Goal: Task Accomplishment & Management: Use online tool/utility

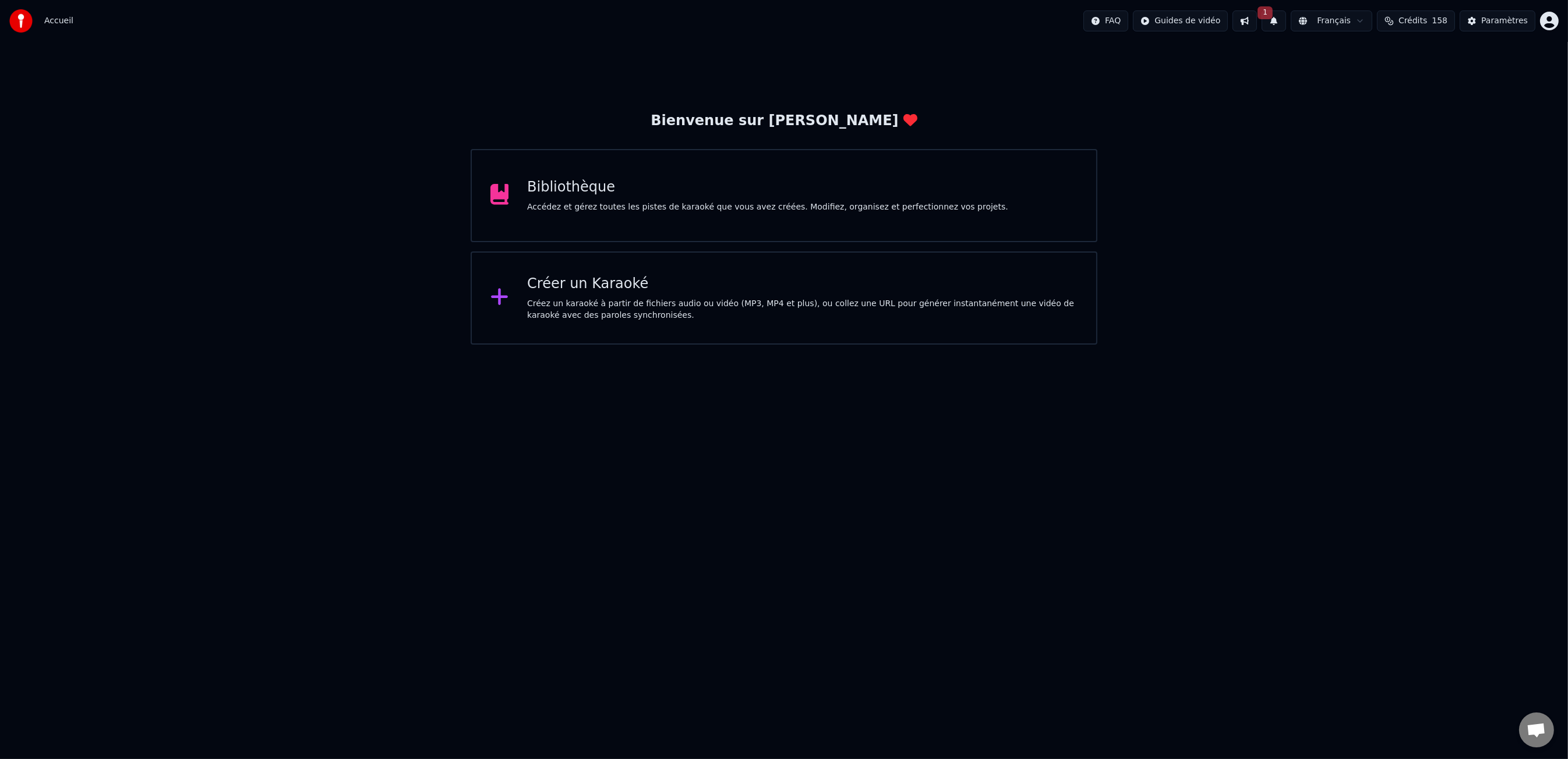
click at [932, 197] on div "Bibliothèque Accédez et gérez toutes les pistes de karaoké que vous avez créées…" at bounding box center [767, 196] width 481 height 35
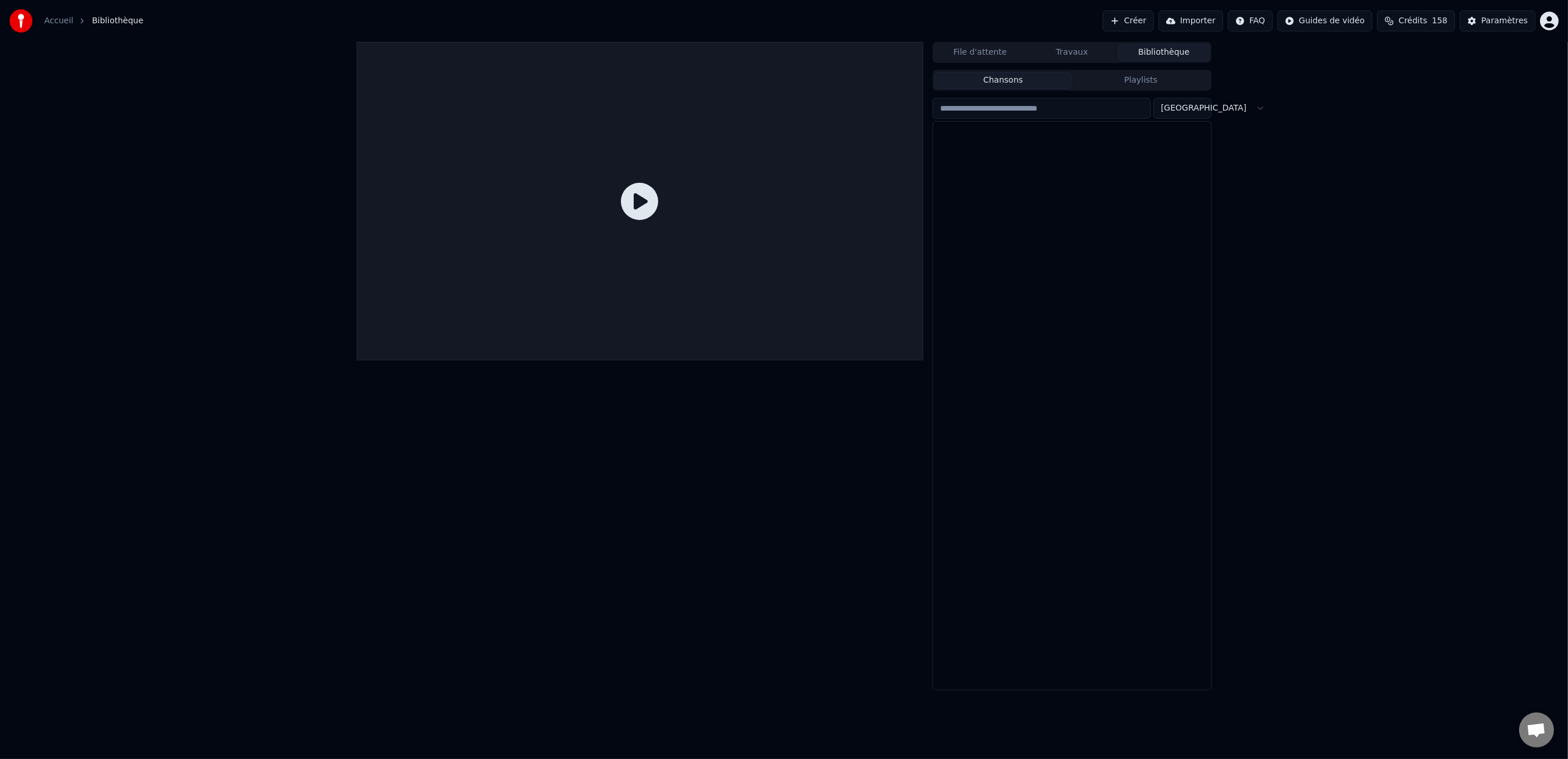
click at [933, 197] on div at bounding box center [1072, 406] width 278 height 568
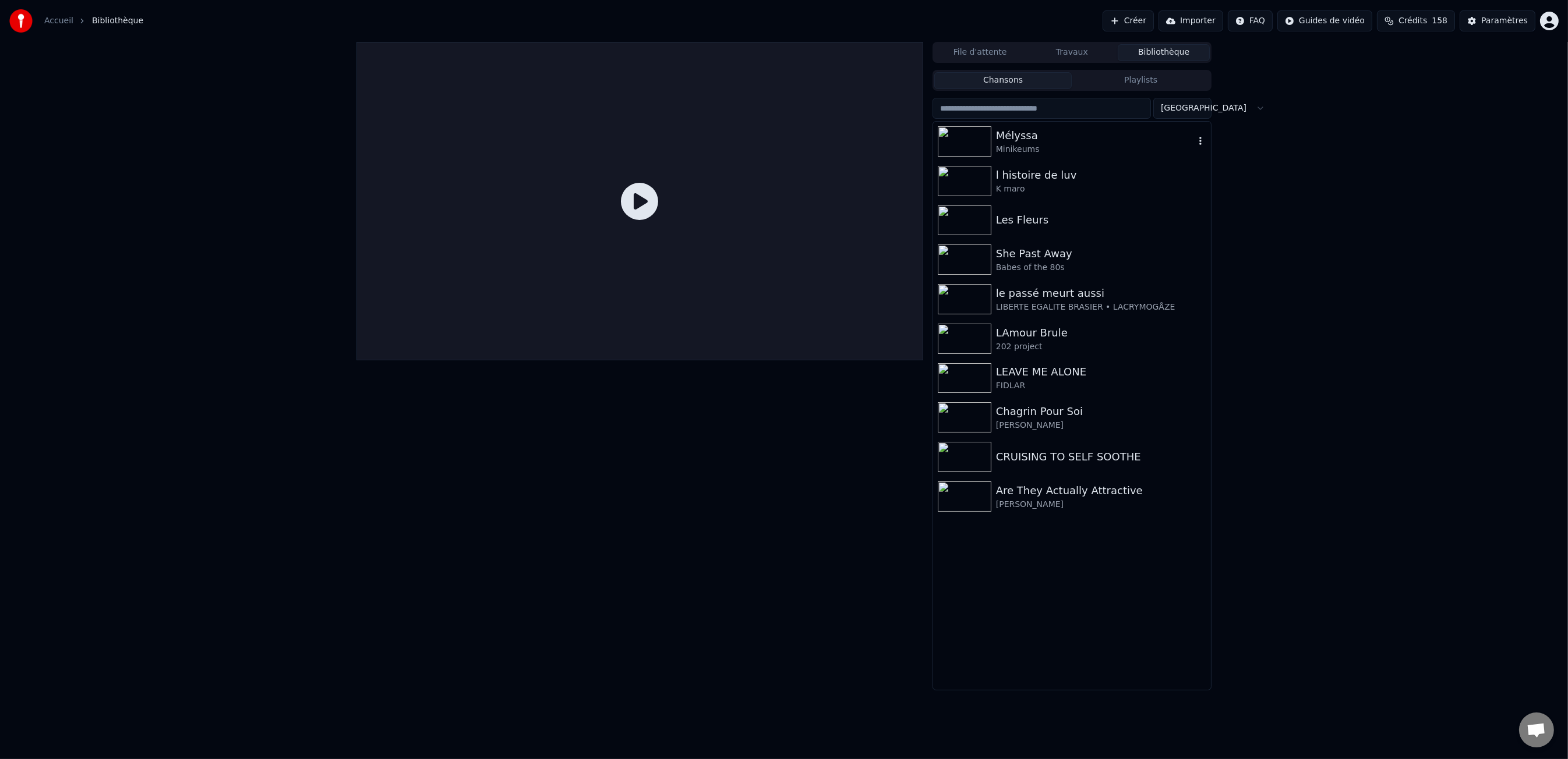
click at [1061, 141] on div "Mélyssa" at bounding box center [1095, 135] width 199 height 16
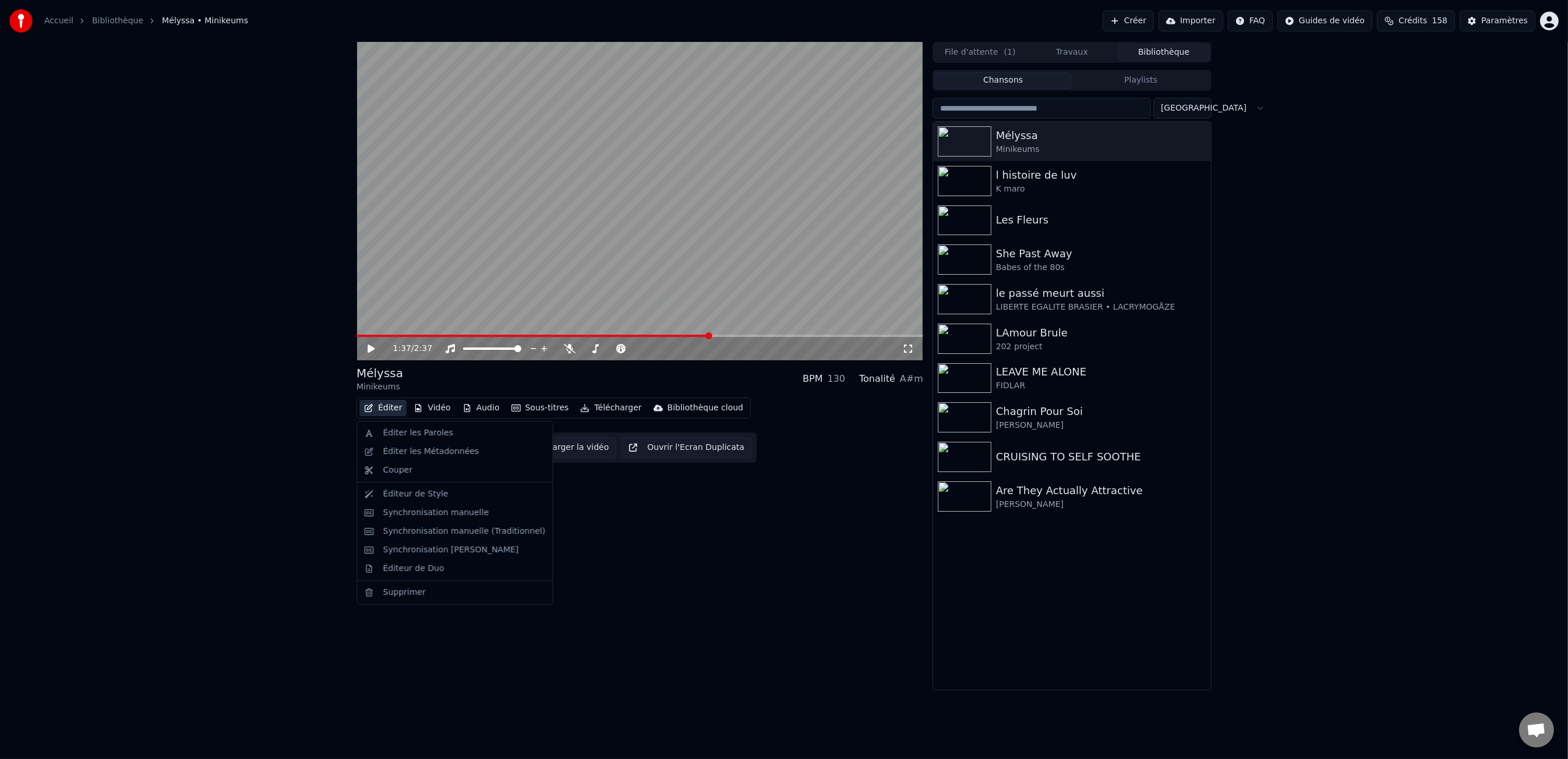
click at [389, 411] on button "Éditer" at bounding box center [383, 407] width 47 height 16
click at [317, 426] on div "1:37 / 2:37 Mélyssa Minikeums BPM 130 Tonalité A#m Éditer Vidéo Audio Sous-tit…" at bounding box center [784, 366] width 1568 height 648
click at [378, 405] on button "Éditer" at bounding box center [383, 407] width 47 height 16
click at [390, 431] on div "Éditer les Paroles" at bounding box center [418, 433] width 70 height 12
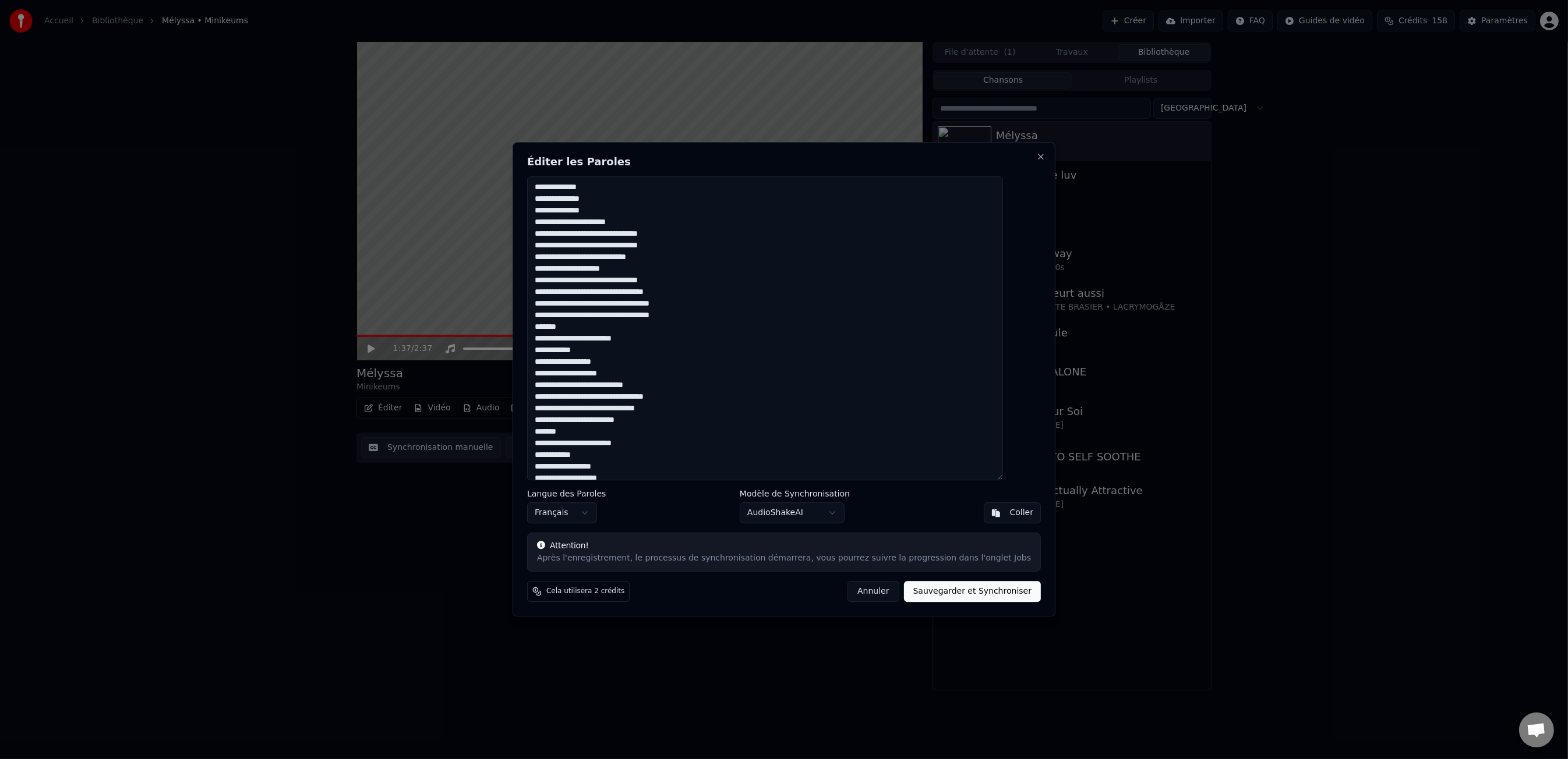
click at [850, 592] on button "Annuler" at bounding box center [873, 592] width 51 height 21
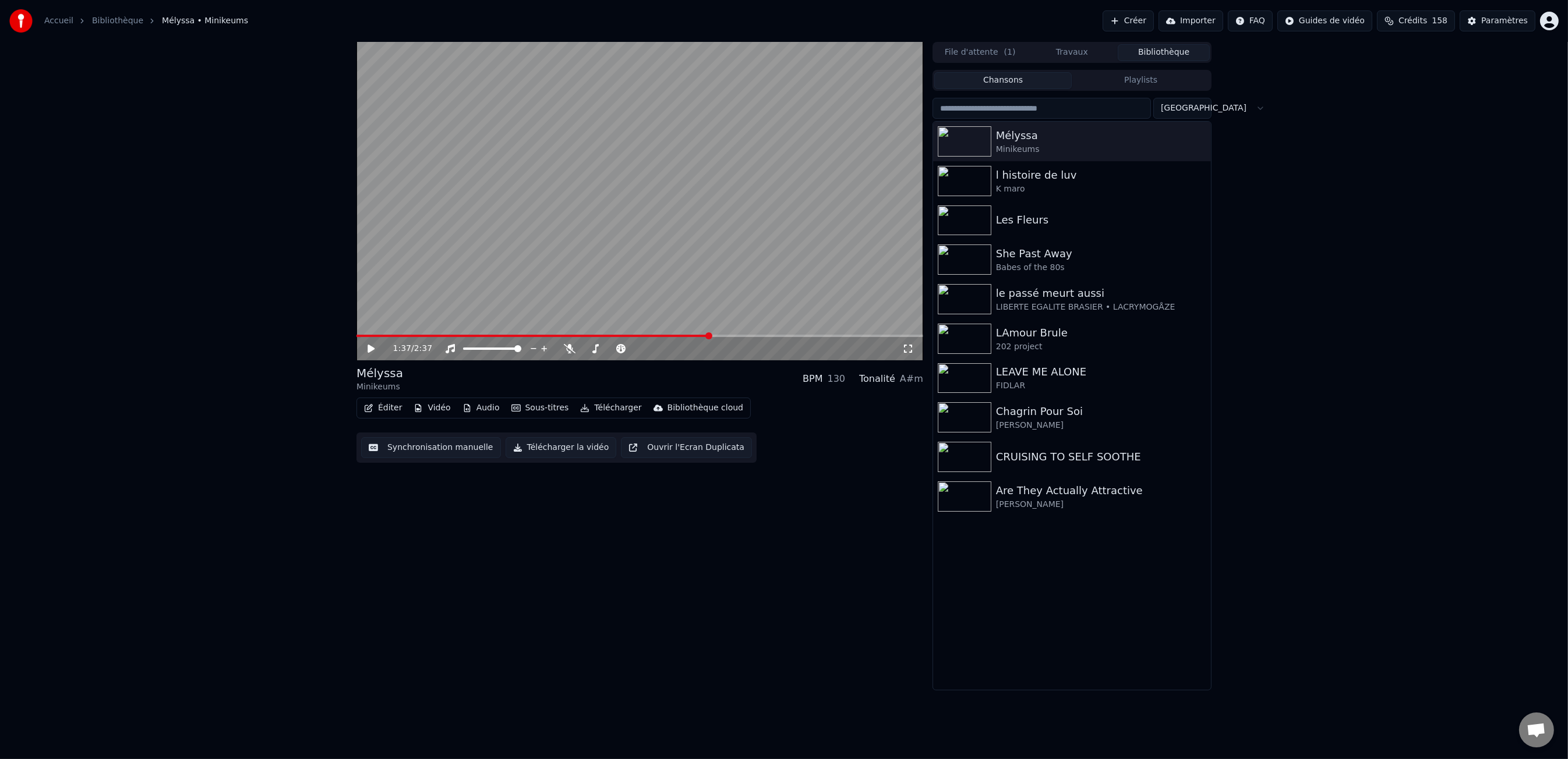
click at [385, 411] on button "Éditer" at bounding box center [383, 407] width 47 height 16
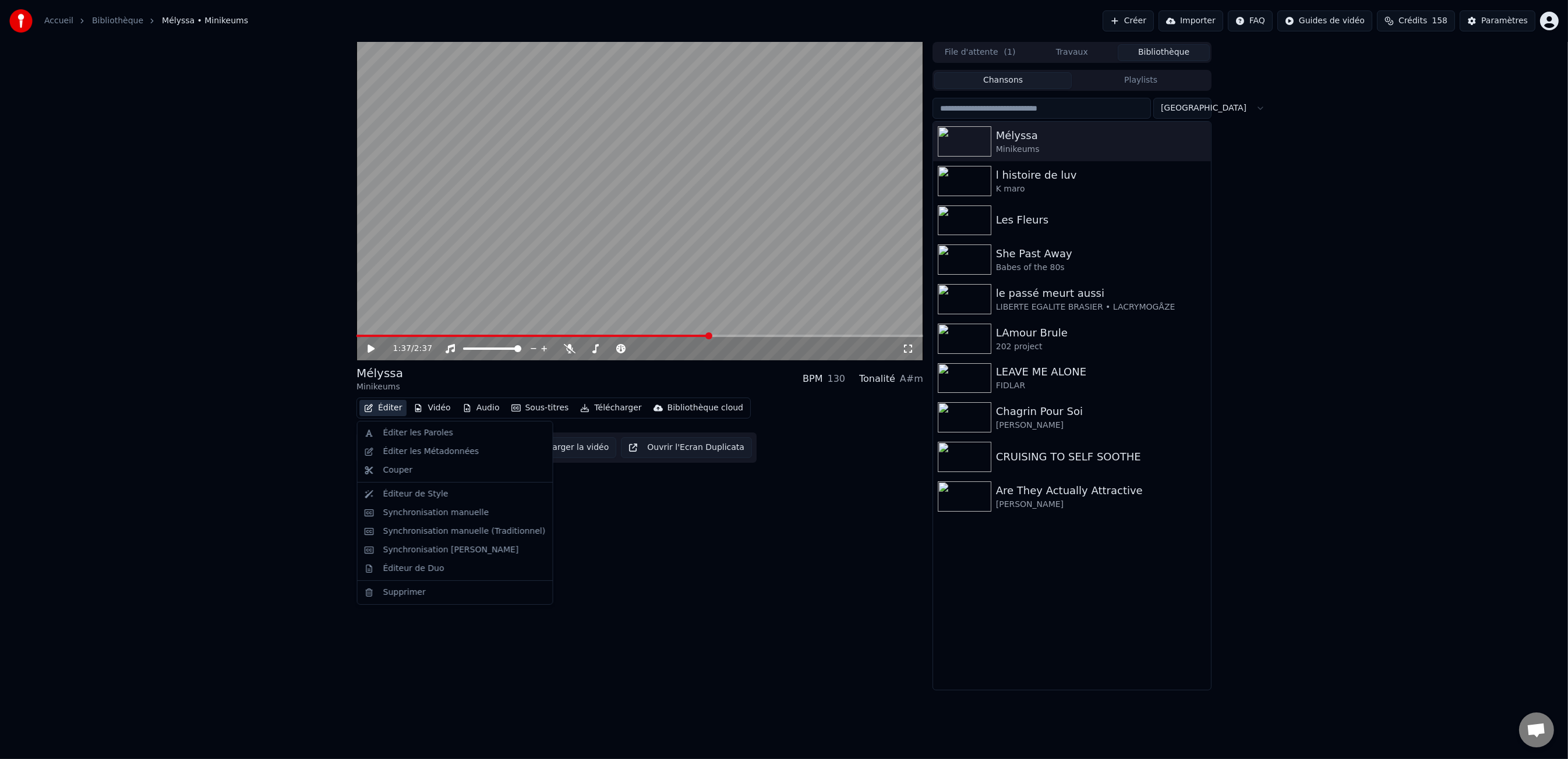
click at [288, 475] on div "1:37 / 2:37 Mélyssa Minikeums BPM 130 Tonalité A#m Éditer Vidéo Audio Sous-tit…" at bounding box center [784, 366] width 1568 height 648
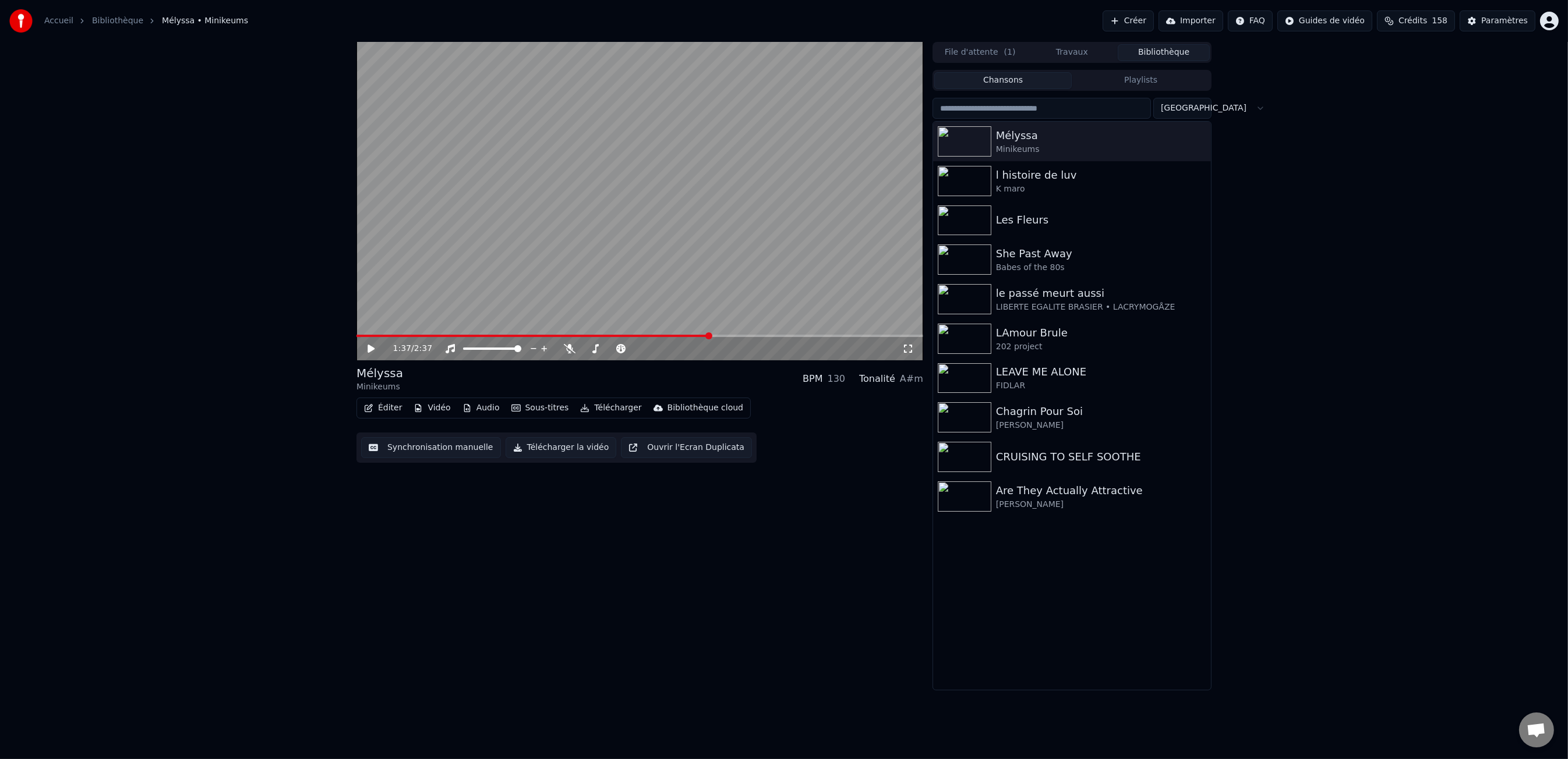
click at [445, 448] on button "Synchronisation manuelle" at bounding box center [431, 448] width 140 height 21
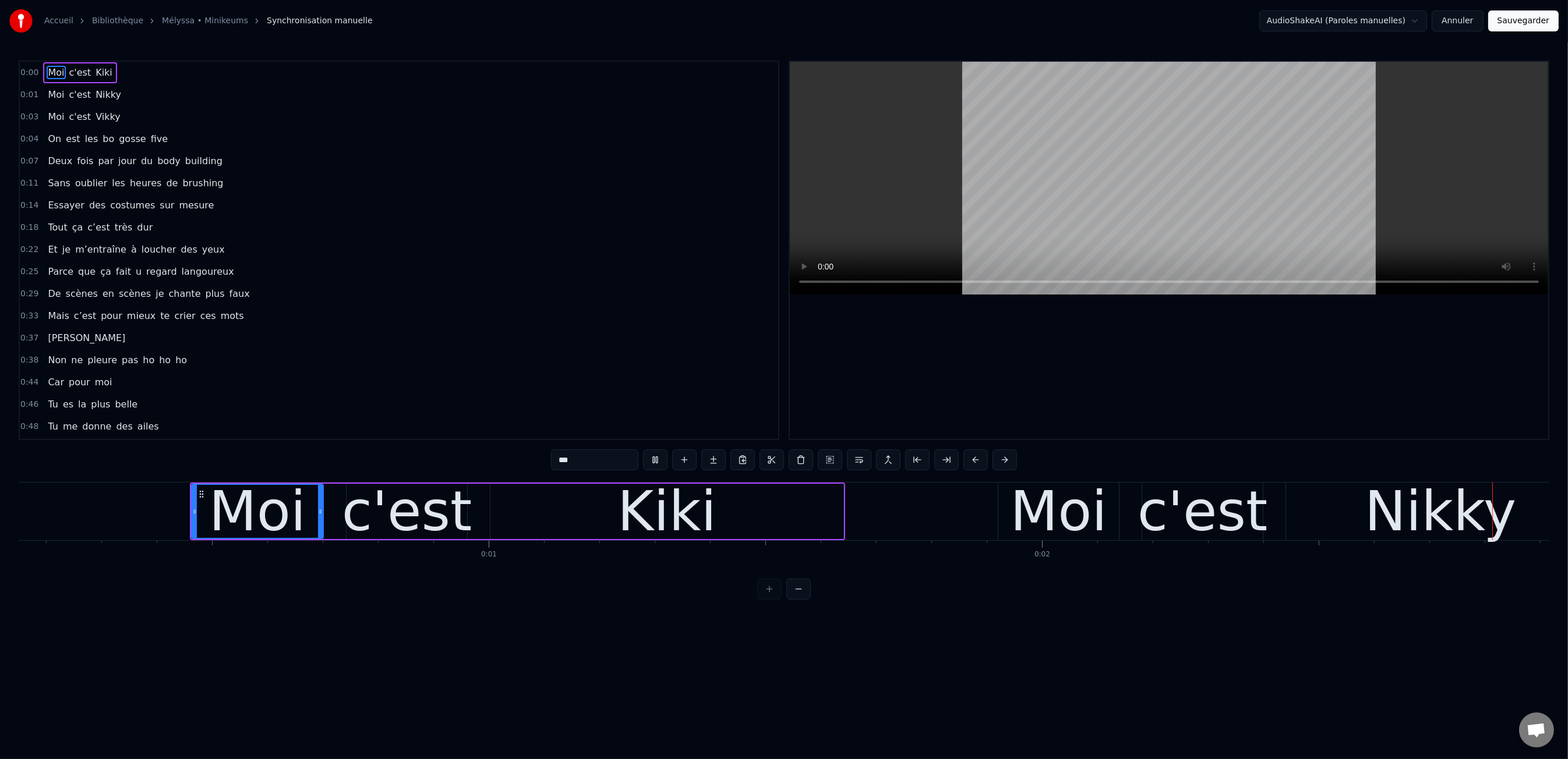
click at [124, 363] on div "Non ne pleure pas ho ho ho" at bounding box center [117, 361] width 148 height 21
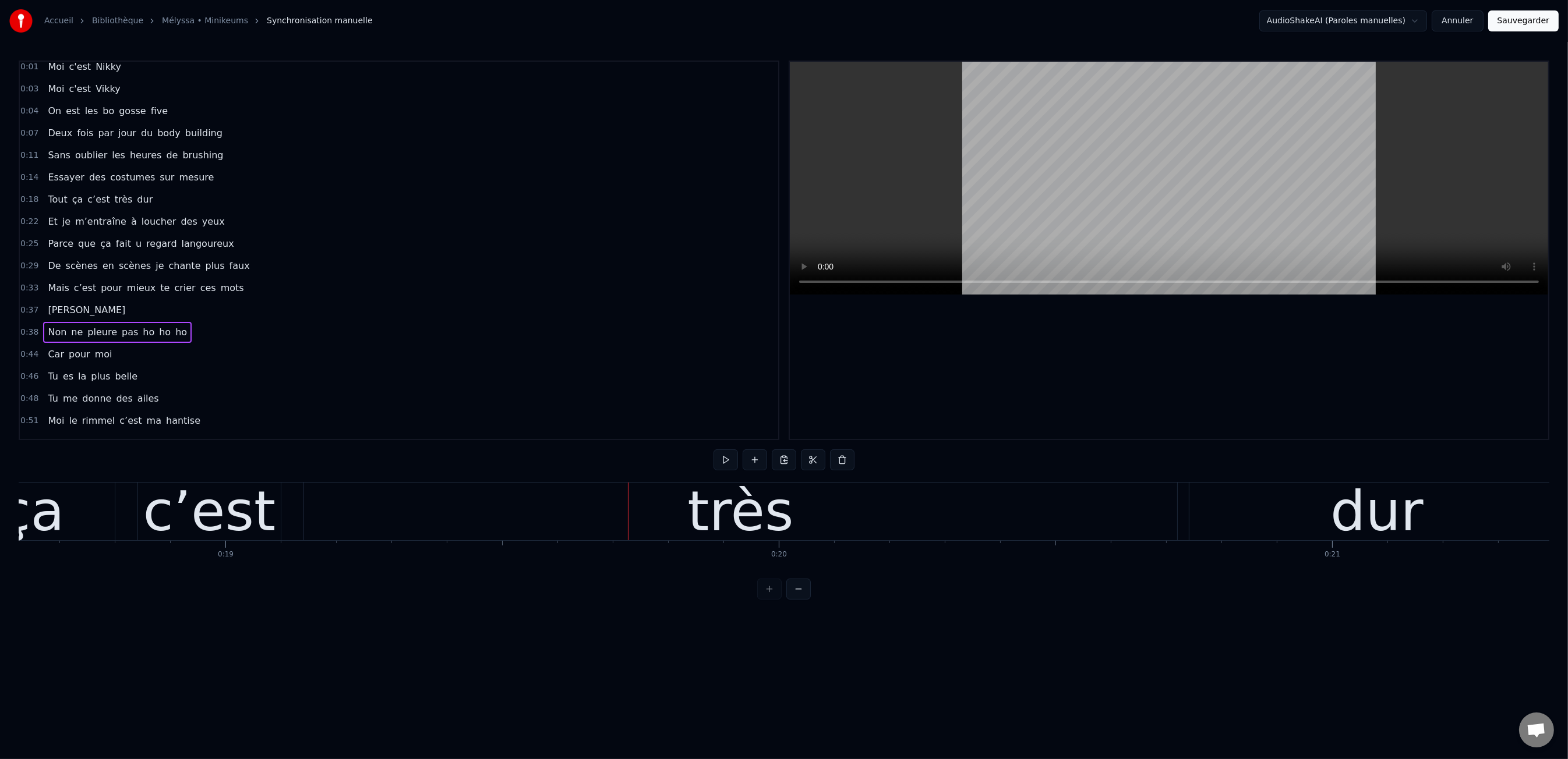
scroll to position [390, 0]
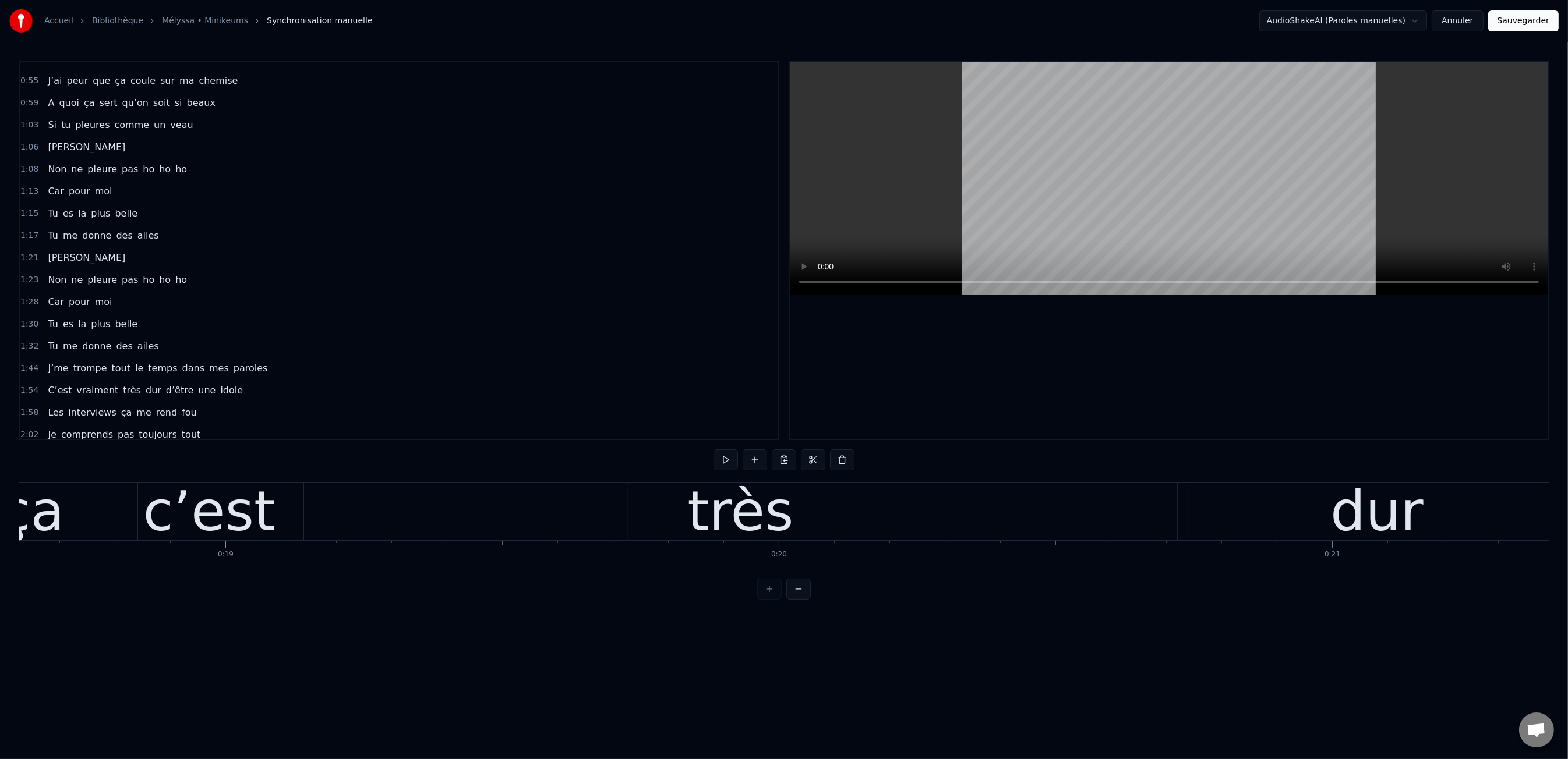
click at [738, 507] on div "très" at bounding box center [740, 512] width 106 height 83
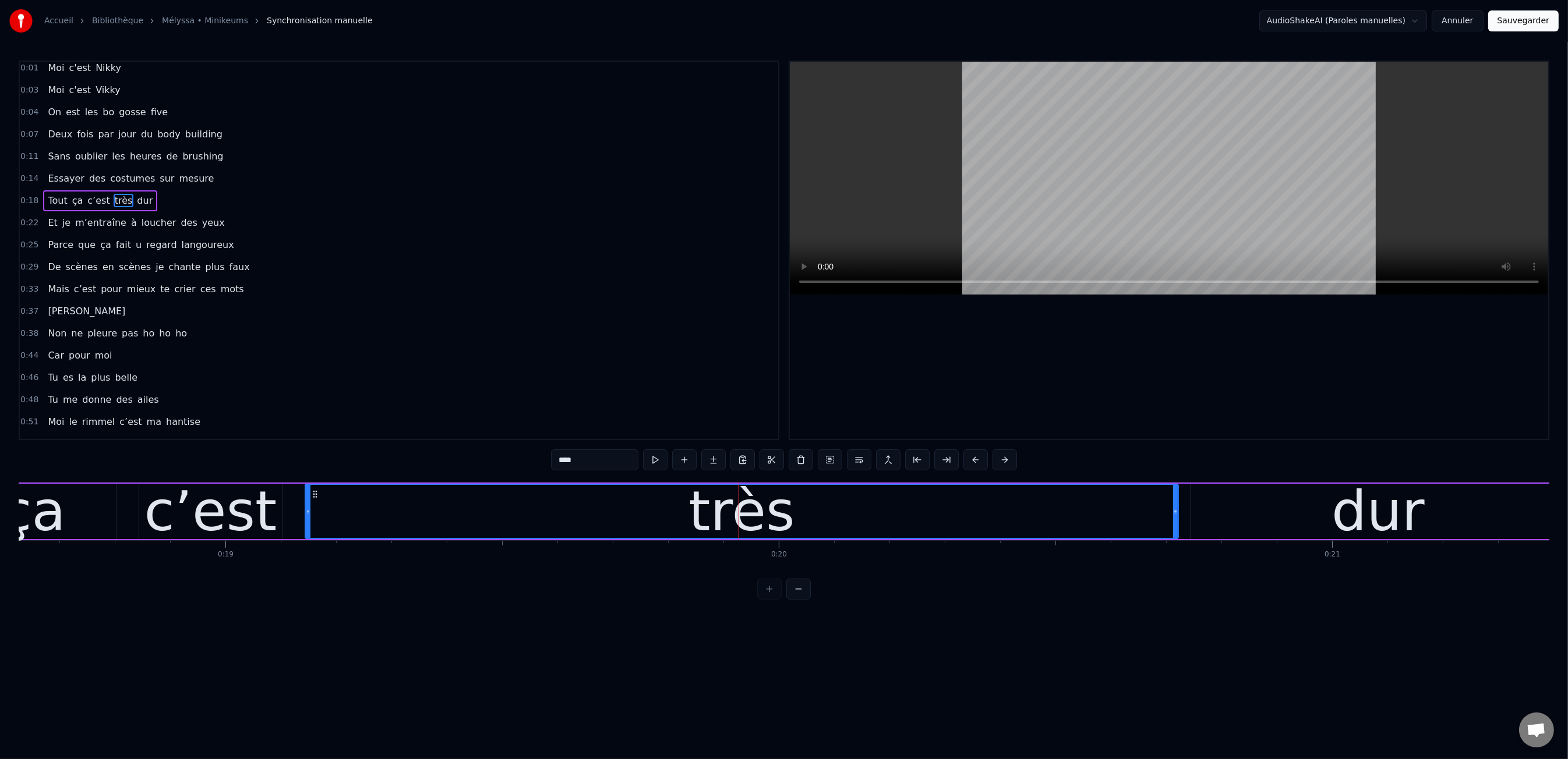
scroll to position [0, 0]
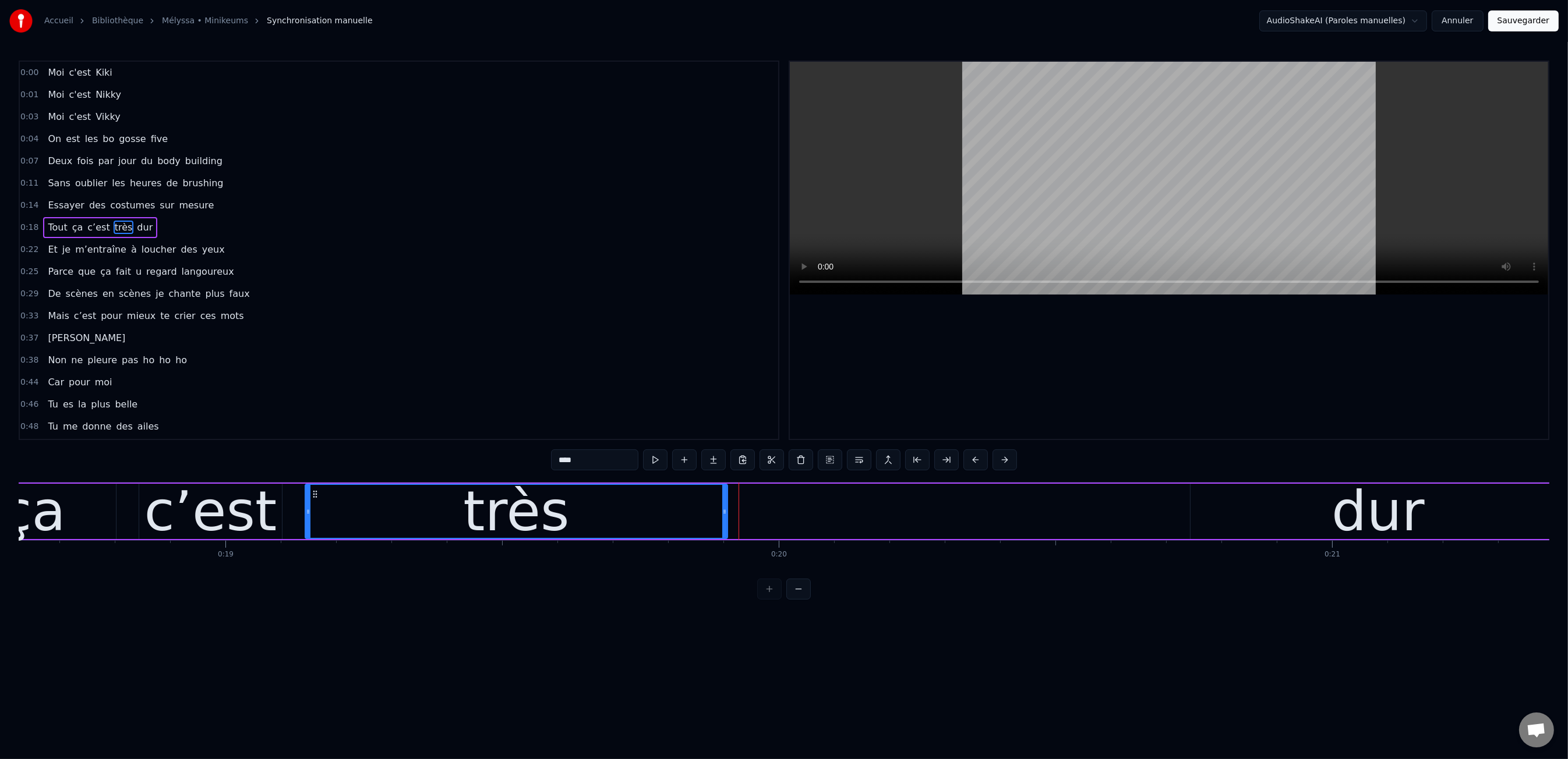
drag, startPoint x: 1173, startPoint y: 506, endPoint x: 817, endPoint y: 488, distance: 356.5
click at [722, 501] on div at bounding box center [724, 511] width 5 height 53
click at [1225, 505] on div "dur" at bounding box center [1378, 511] width 375 height 55
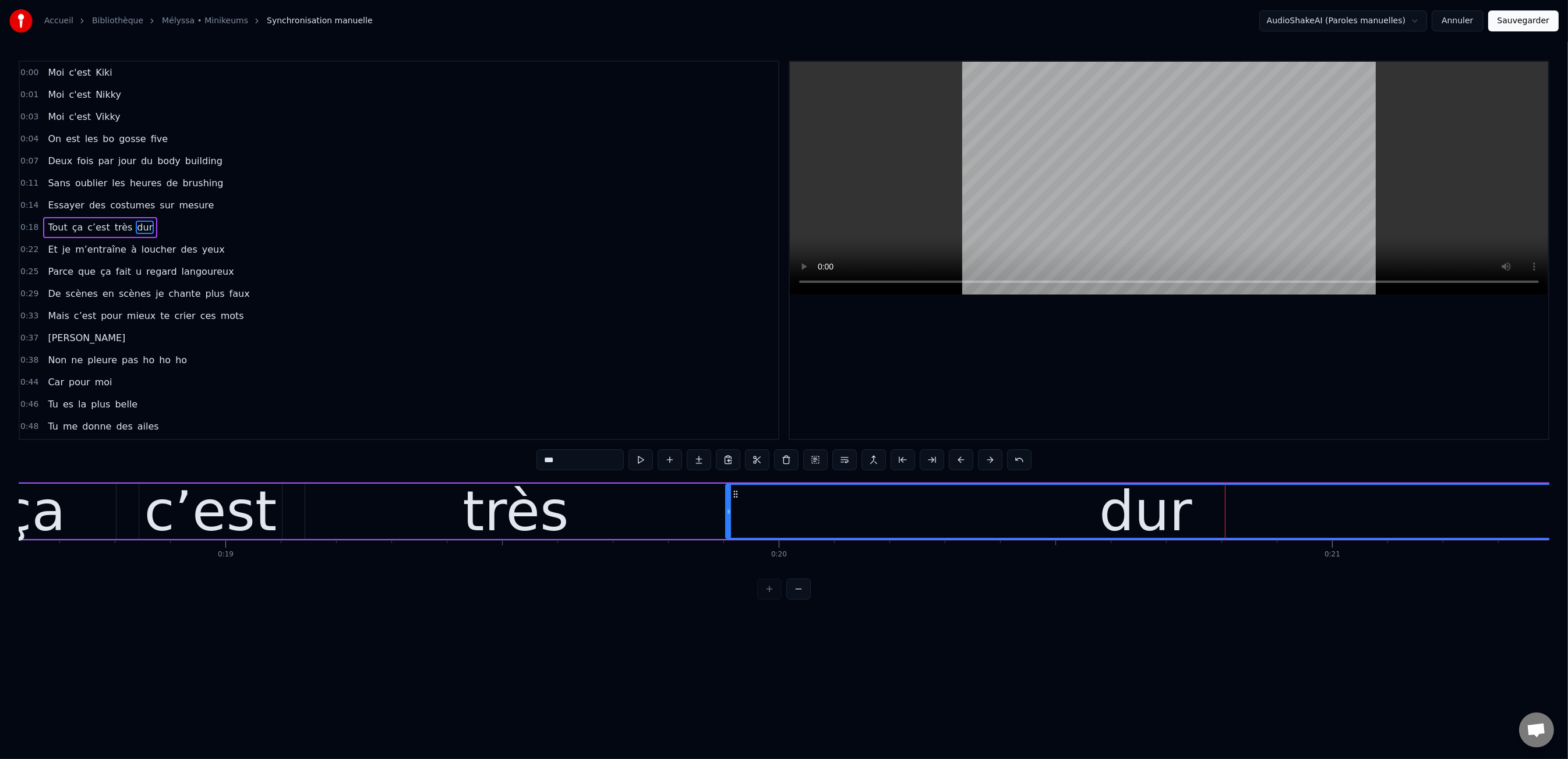
drag, startPoint x: 1190, startPoint y: 510, endPoint x: 725, endPoint y: 490, distance: 465.4
click at [726, 490] on div at bounding box center [728, 511] width 5 height 53
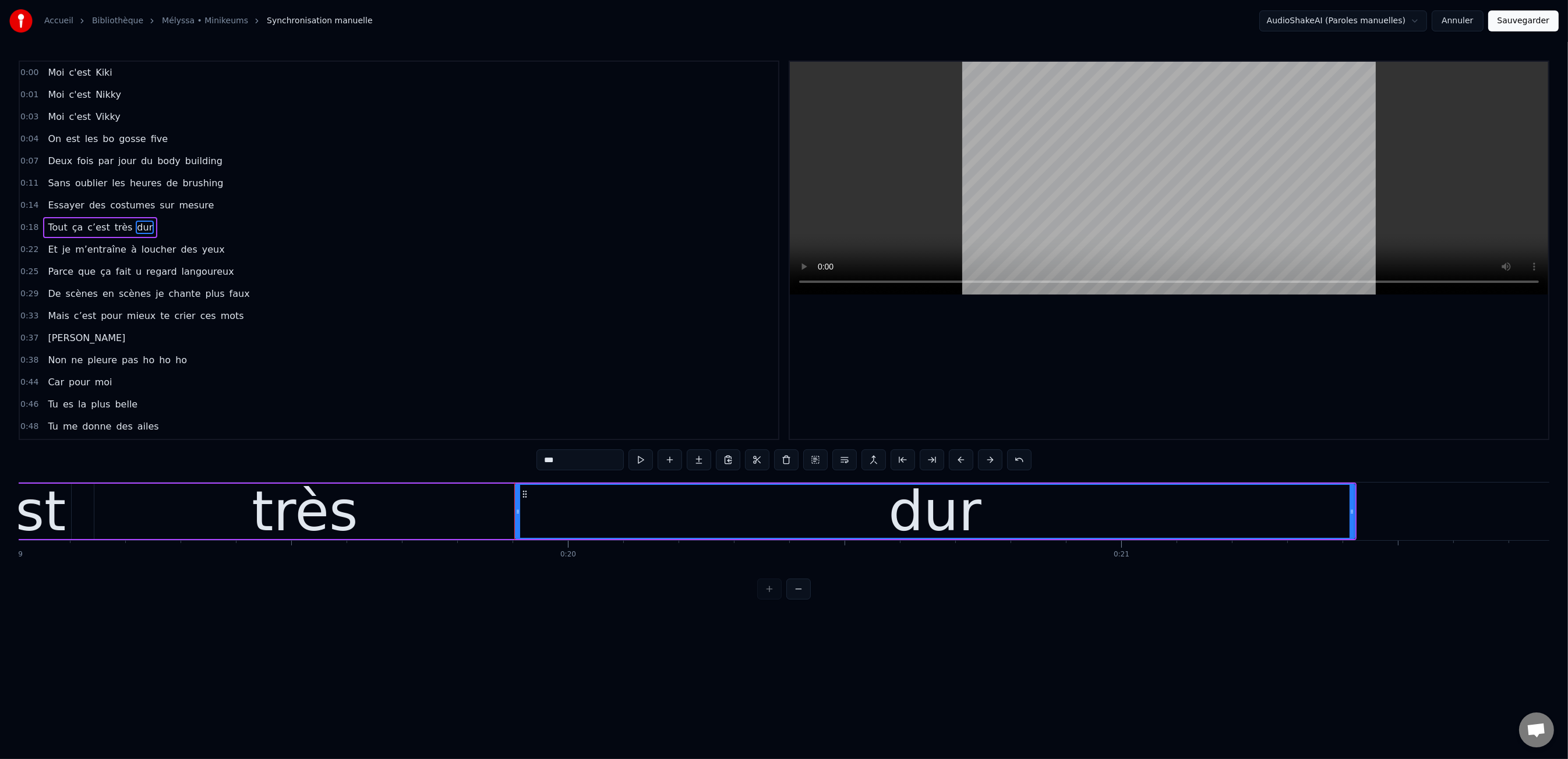
scroll to position [0, 10513]
drag, startPoint x: 1342, startPoint y: 512, endPoint x: 869, endPoint y: 497, distance: 473.2
click at [804, 503] on div "dur" at bounding box center [938, 511] width 839 height 53
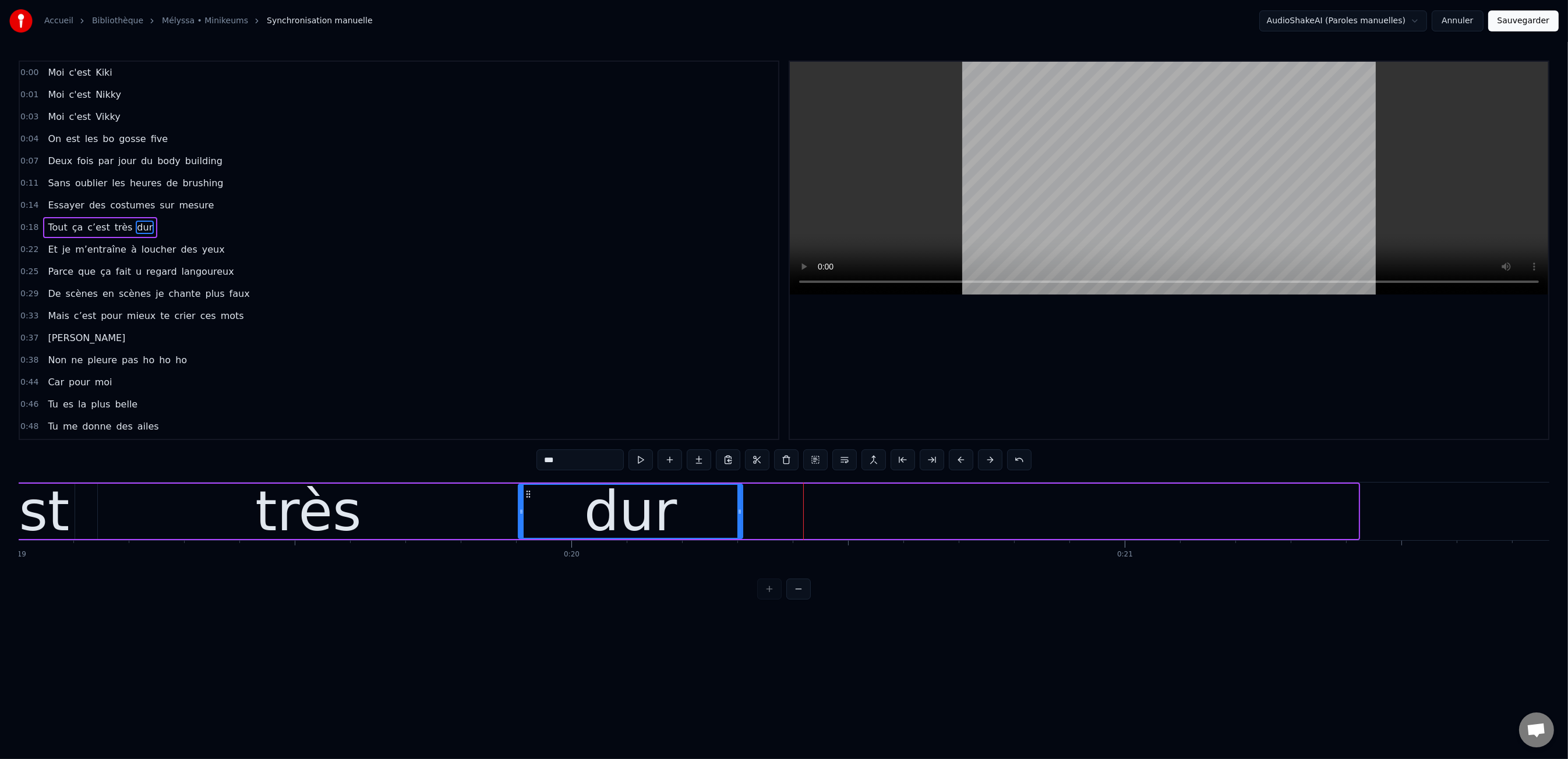
drag, startPoint x: 1354, startPoint y: 512, endPoint x: 682, endPoint y: 510, distance: 672.0
click at [737, 521] on div at bounding box center [739, 511] width 5 height 53
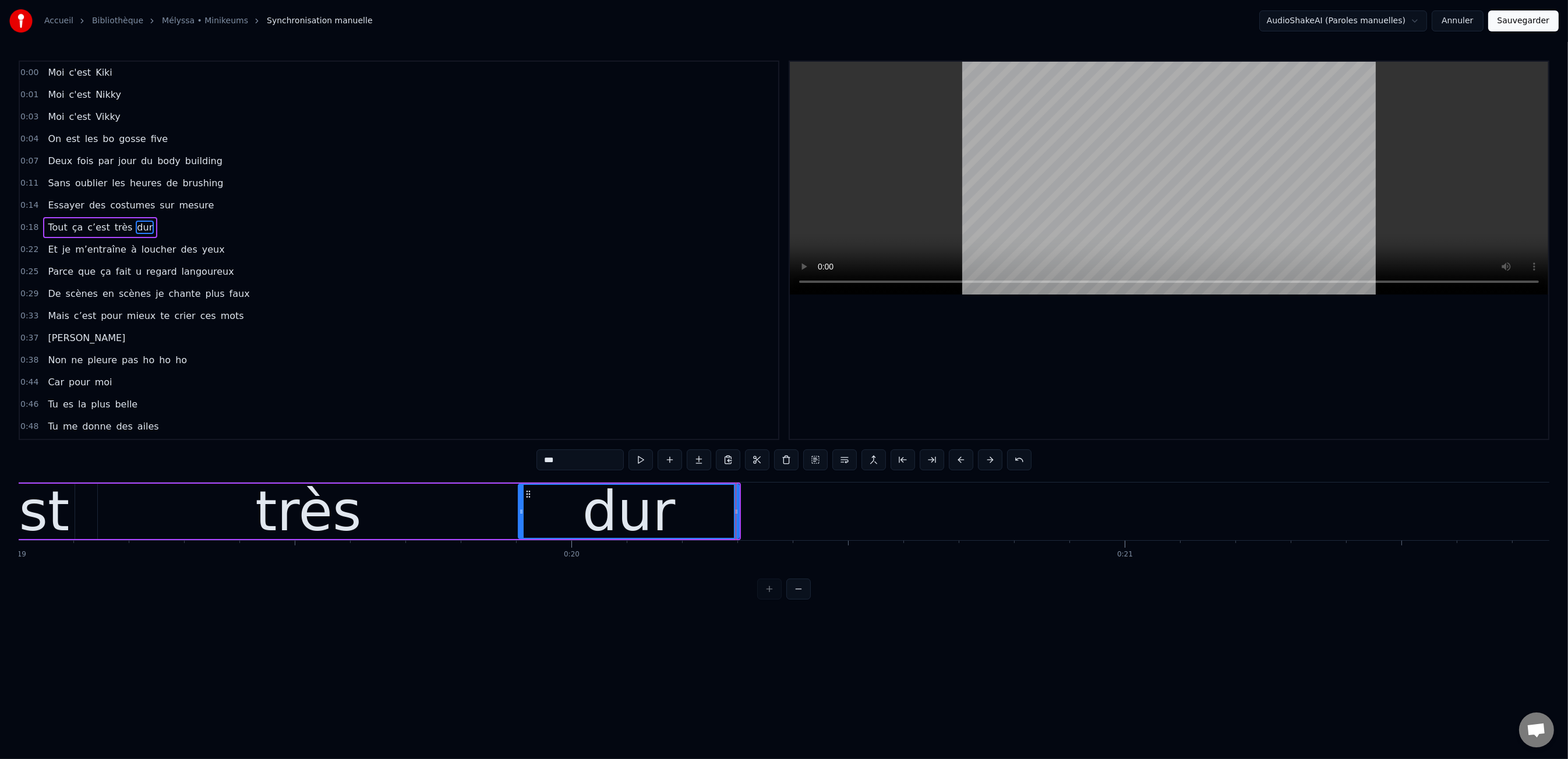
click at [159, 504] on div "très" at bounding box center [308, 511] width 421 height 55
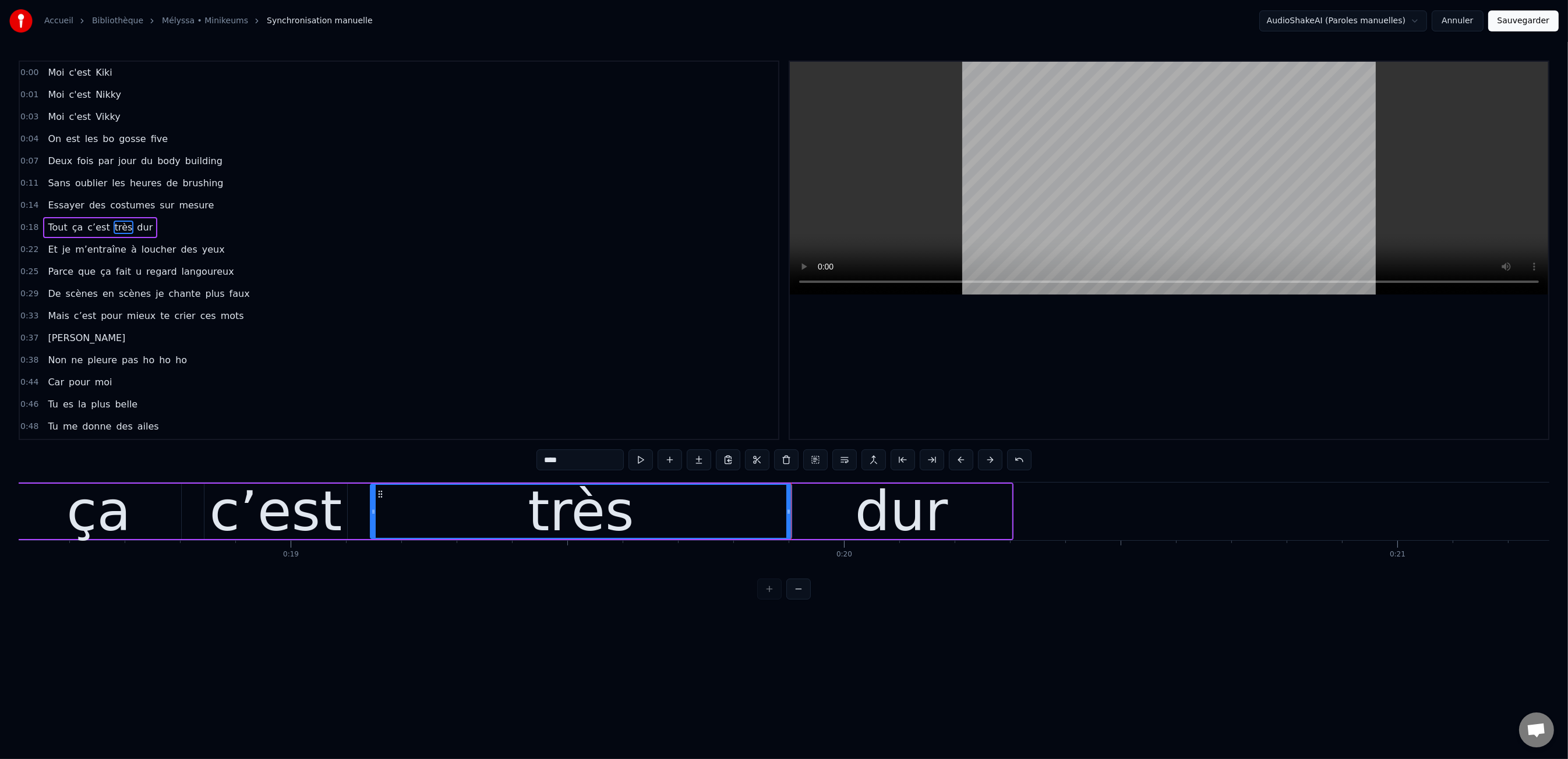
scroll to position [0, 10237]
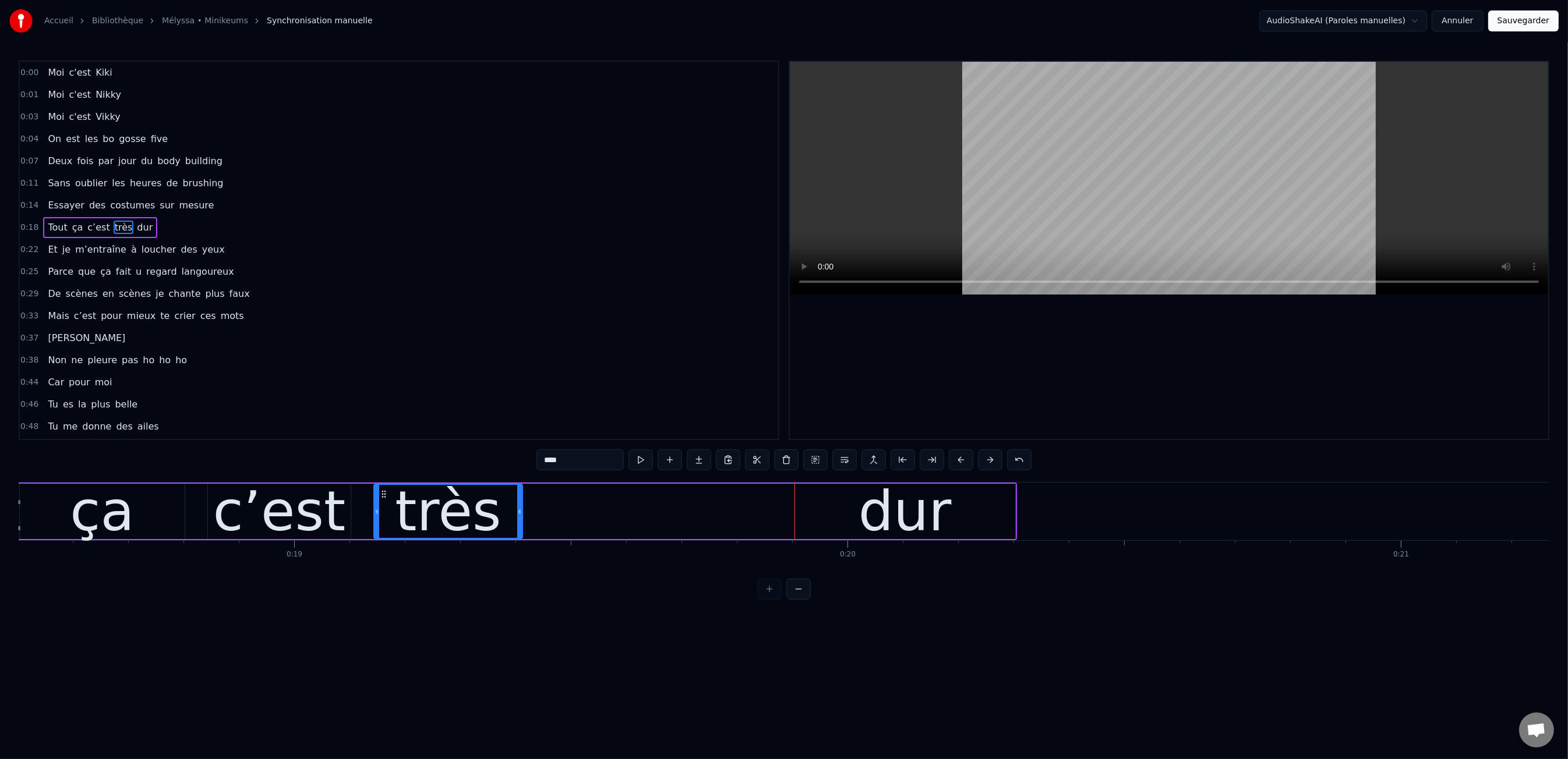
drag, startPoint x: 789, startPoint y: 510, endPoint x: 804, endPoint y: 529, distance: 24.2
click at [518, 509] on icon at bounding box center [519, 512] width 5 height 9
drag, startPoint x: 794, startPoint y: 513, endPoint x: 806, endPoint y: 510, distance: 12.4
click at [797, 512] on div "dur" at bounding box center [904, 511] width 222 height 55
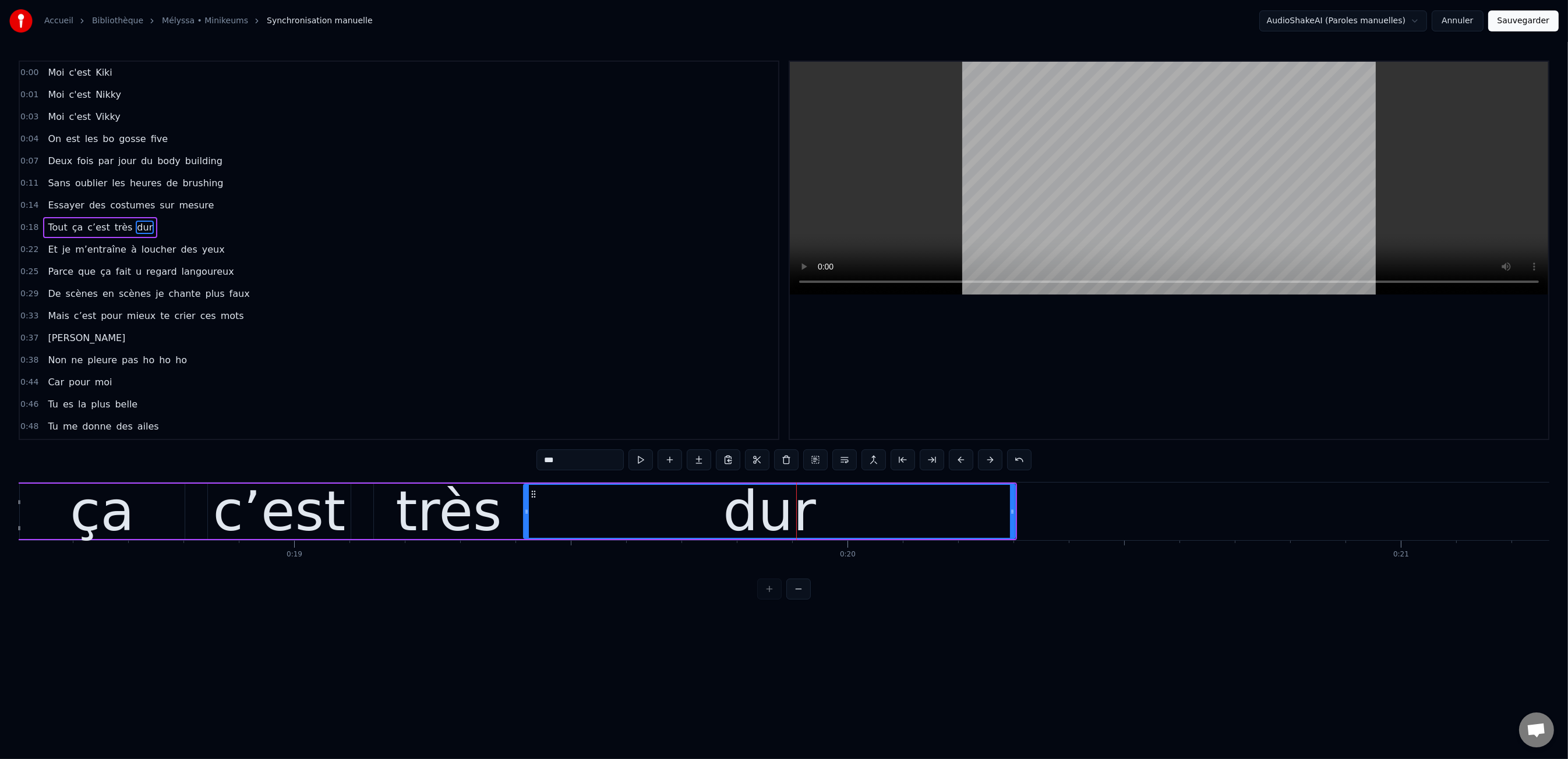
drag, startPoint x: 795, startPoint y: 512, endPoint x: 742, endPoint y: 523, distance: 54.1
click at [524, 518] on div at bounding box center [526, 511] width 5 height 53
drag, startPoint x: 1015, startPoint y: 517, endPoint x: 981, endPoint y: 512, distance: 34.4
click at [949, 519] on div "dur" at bounding box center [769, 511] width 493 height 55
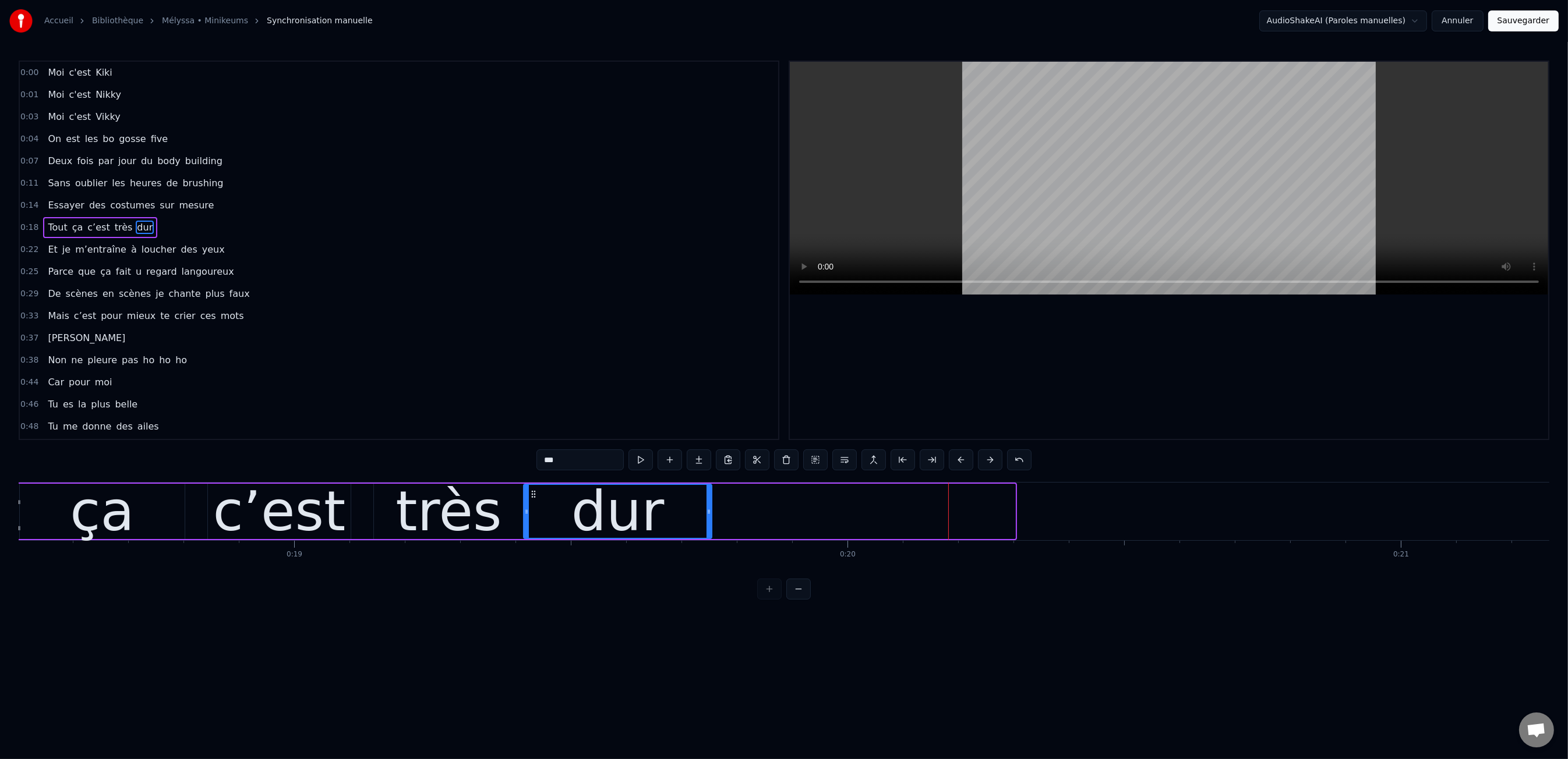
drag, startPoint x: 1014, startPoint y: 510, endPoint x: 560, endPoint y: 499, distance: 454.1
click at [710, 516] on div at bounding box center [708, 511] width 5 height 53
click at [378, 478] on div "0:00 Moi c'est Kiki 0:01 Moi c'est Nikky 0:03 Moi c'est Vikky 0:04 On est les b…" at bounding box center [784, 330] width 1530 height 539
click at [271, 504] on div "c’est" at bounding box center [279, 512] width 133 height 83
type input "*****"
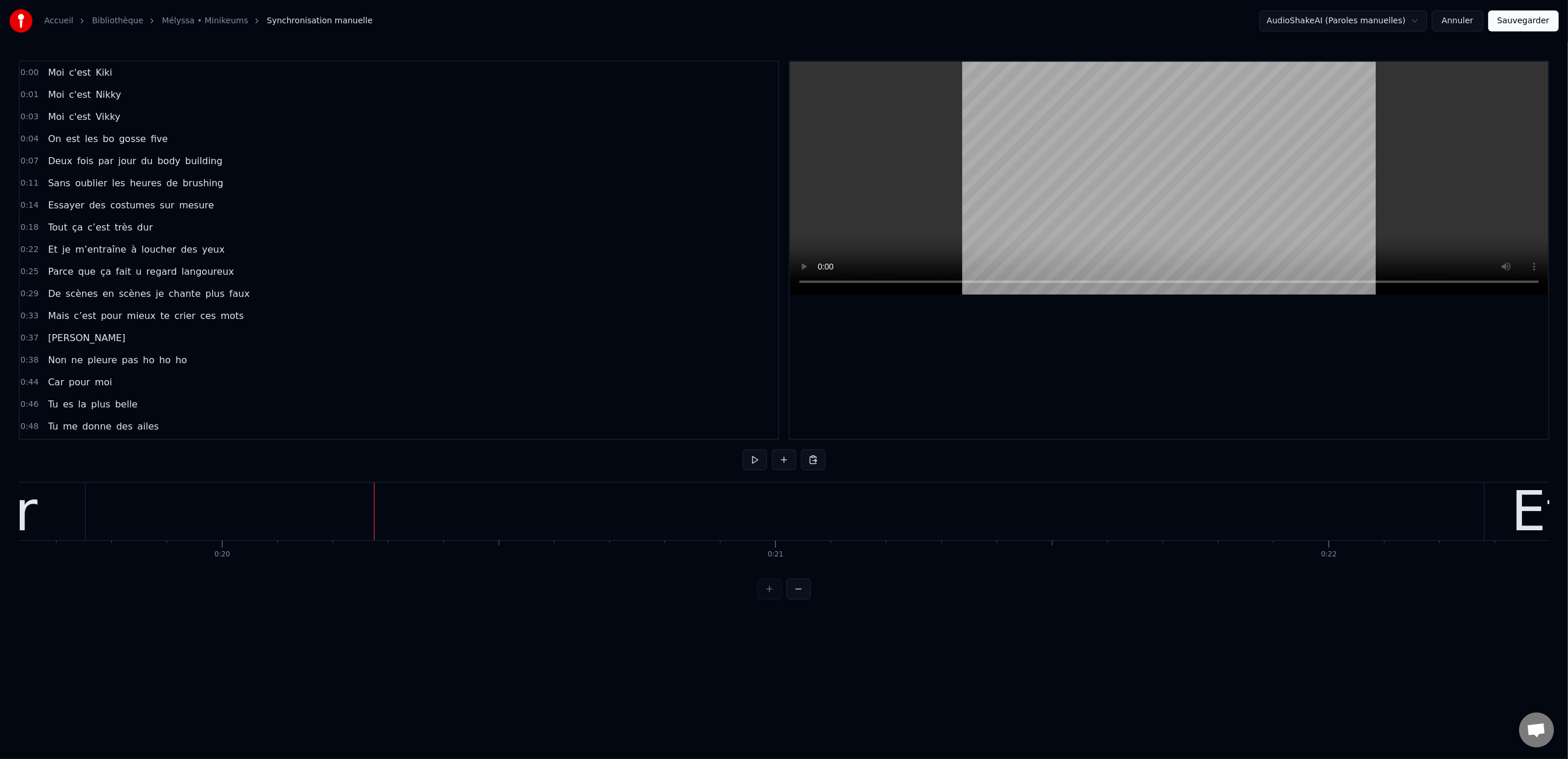
scroll to position [0, 10863]
click at [779, 457] on button at bounding box center [784, 460] width 25 height 21
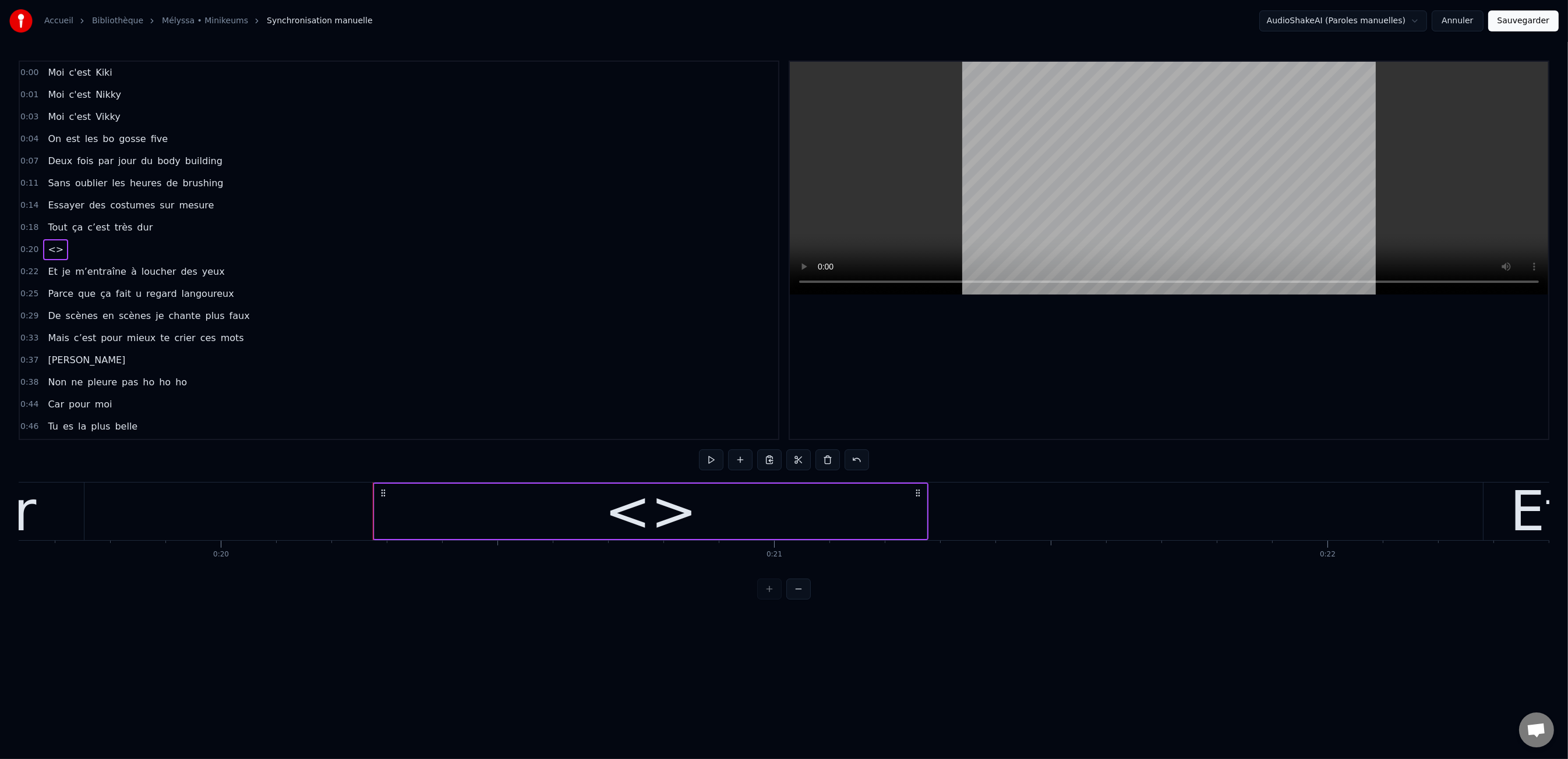
click at [648, 516] on div "<>" at bounding box center [651, 512] width 92 height 83
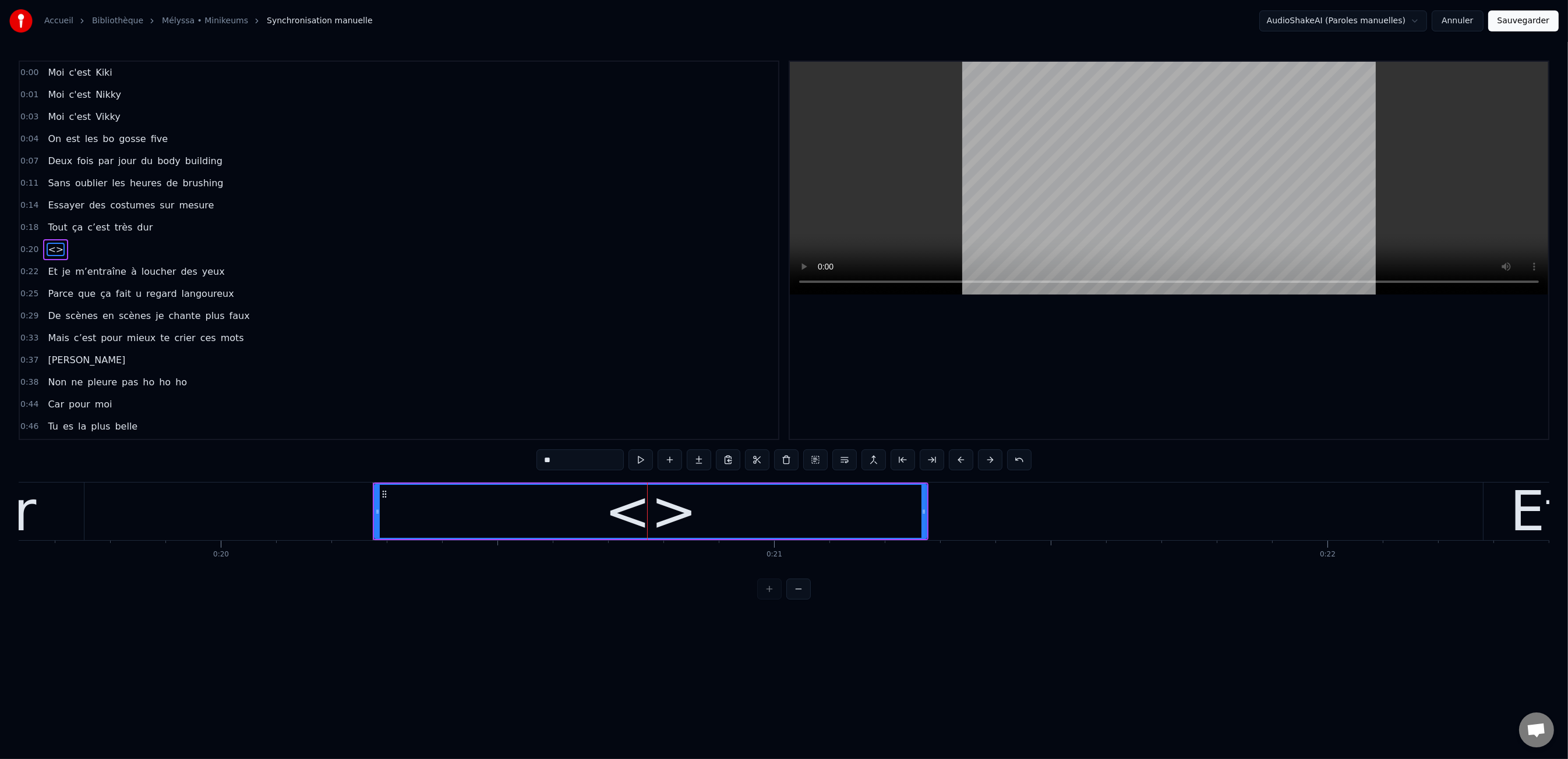
drag, startPoint x: 546, startPoint y: 450, endPoint x: 558, endPoint y: 454, distance: 12.6
click at [557, 454] on div "0:00 Moi c'est Kiki 0:01 Moi c'est Nikky 0:03 Moi c'est Vikky 0:04 On est les b…" at bounding box center [784, 330] width 1530 height 539
click at [559, 455] on input "**" at bounding box center [580, 460] width 87 height 21
click at [560, 456] on input "**" at bounding box center [580, 460] width 87 height 21
click at [559, 456] on input "**" at bounding box center [580, 460] width 87 height 21
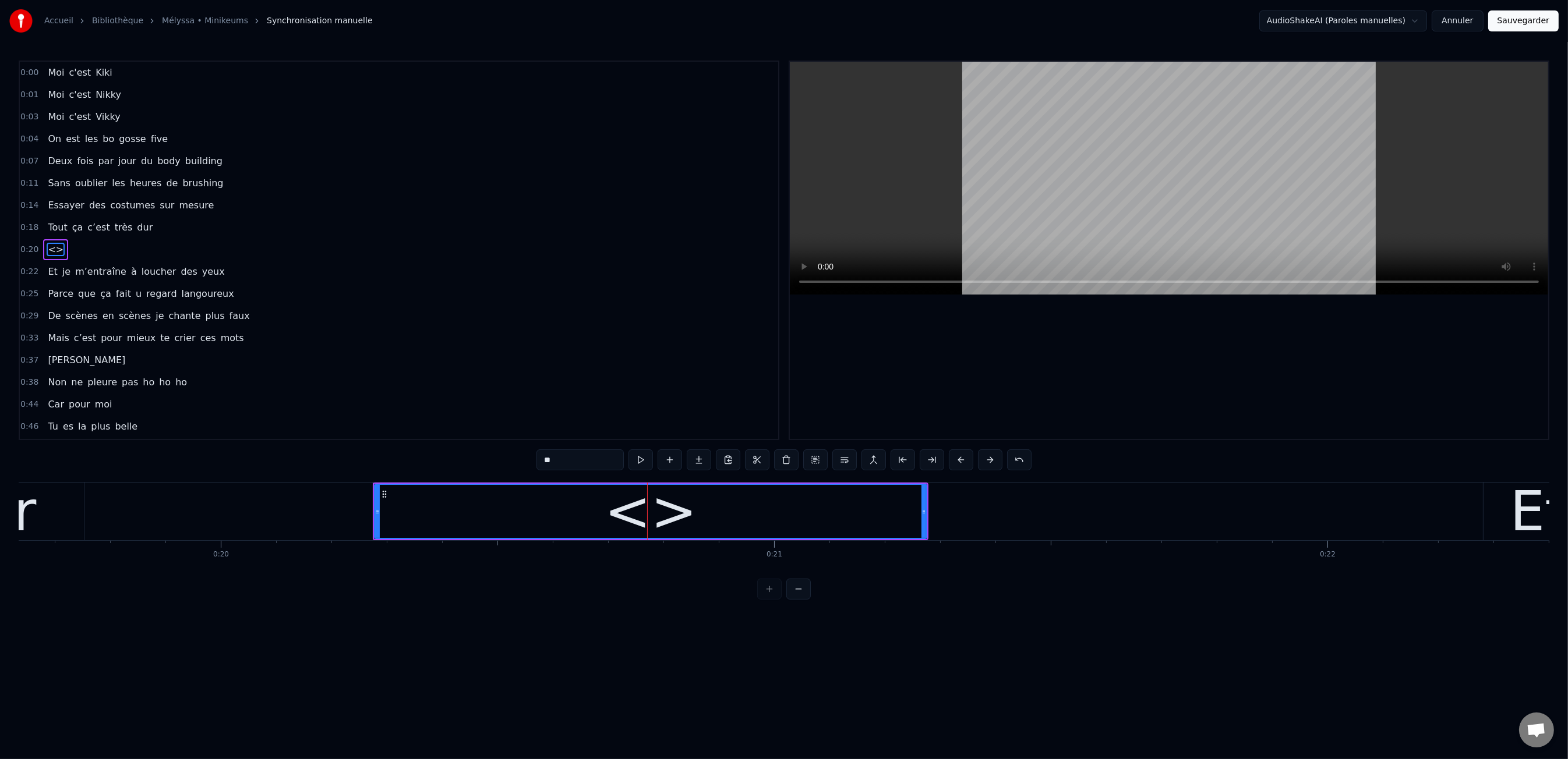
click at [560, 456] on input "**" at bounding box center [580, 460] width 87 height 21
type input "*"
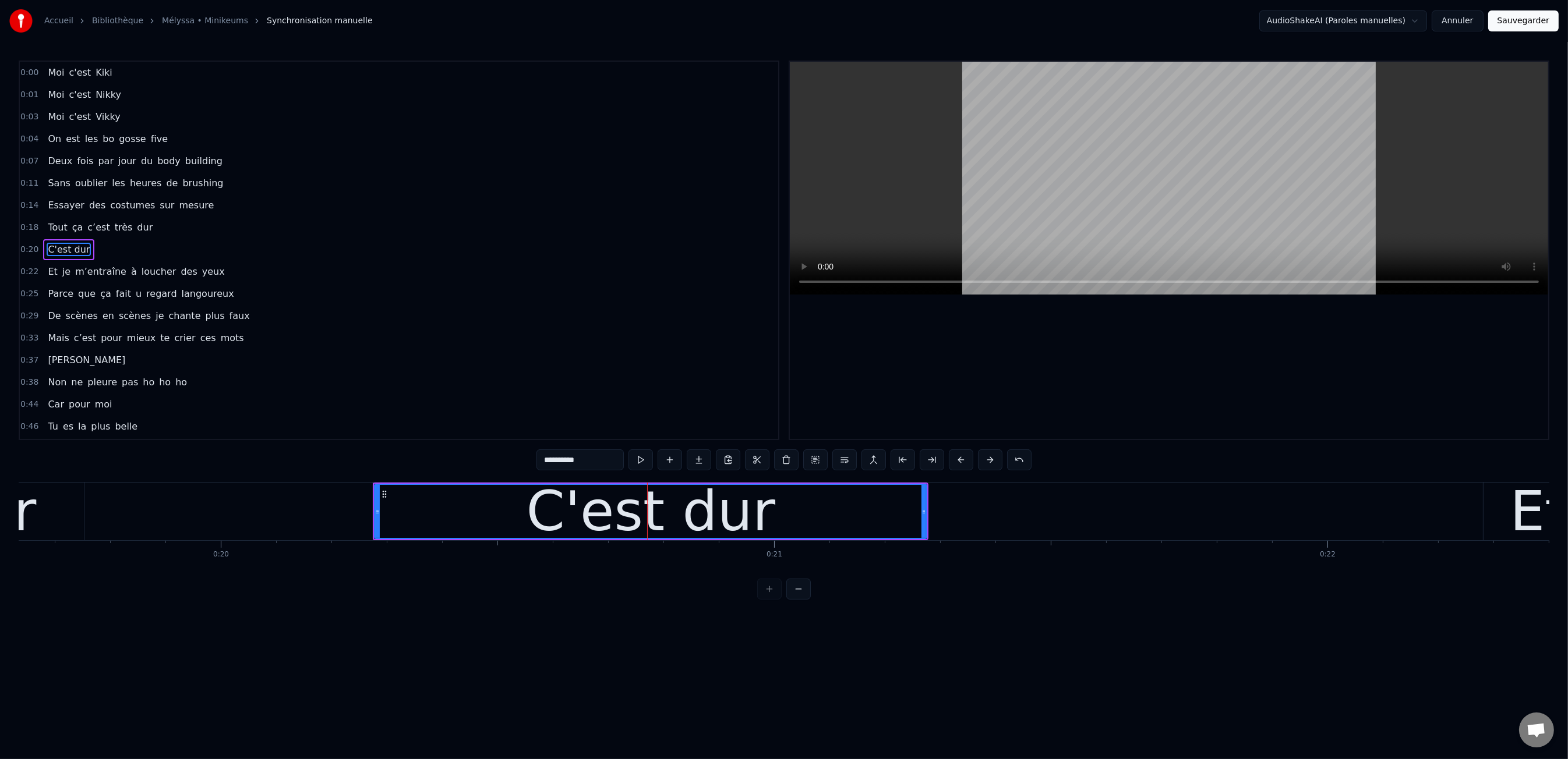
type input "*********"
click at [411, 478] on div "0:00 Moi c'est Kiki 0:01 Moi c'est Nikky 0:03 Moi c'est Vikky 0:04 On est les b…" at bounding box center [784, 330] width 1530 height 539
drag, startPoint x: 483, startPoint y: 516, endPoint x: 477, endPoint y: 518, distance: 6.3
click at [483, 516] on div "C'est dur" at bounding box center [651, 511] width 551 height 53
click at [517, 598] on div "0:00 Moi c'est Kiki 0:01 Moi c'est Nikky 0:03 Moi c'est Vikky 0:04 On est les b…" at bounding box center [784, 330] width 1530 height 539
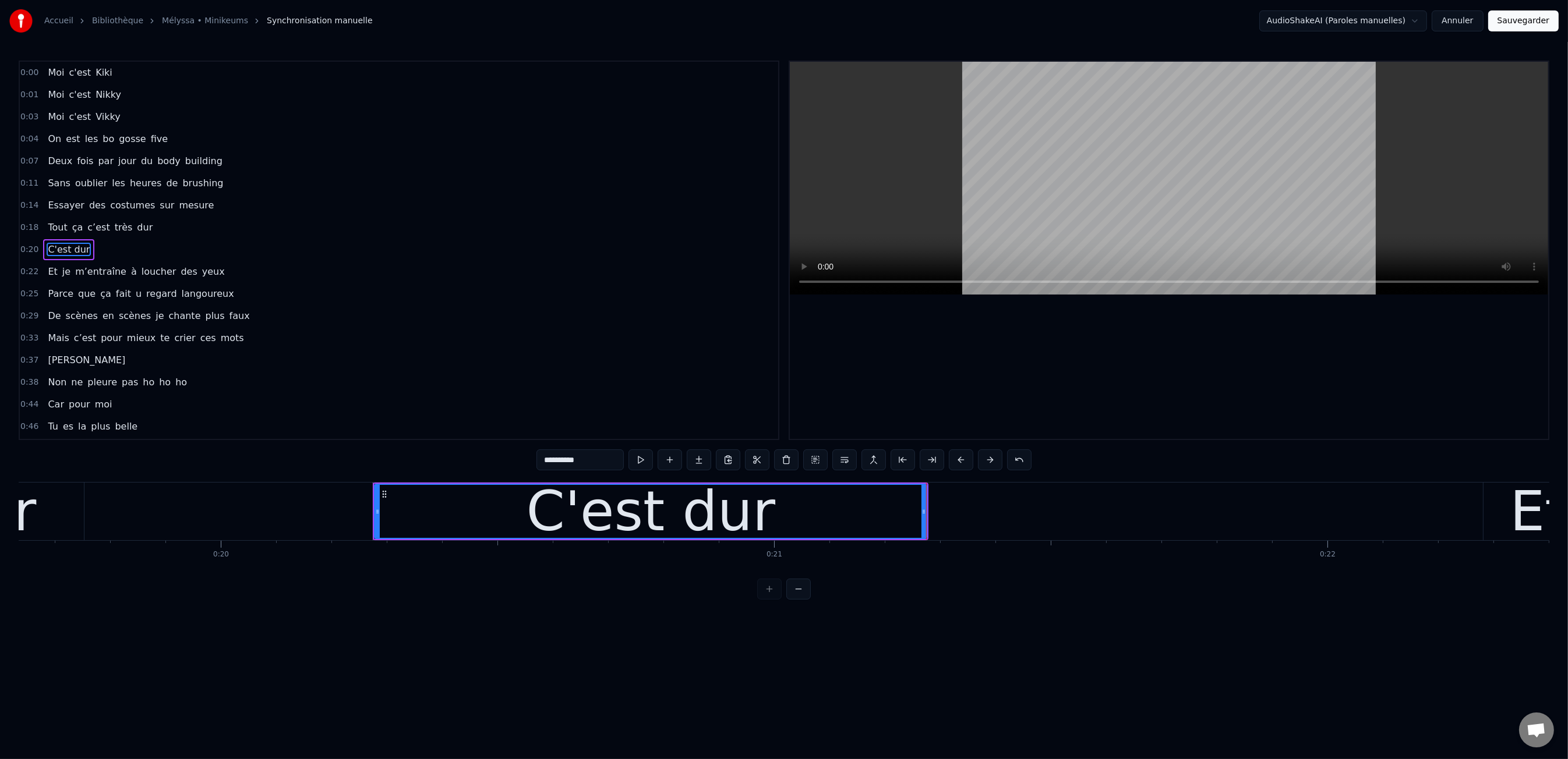
click at [344, 438] on div "0:48 Tu me donne des ailes" at bounding box center [399, 449] width 759 height 22
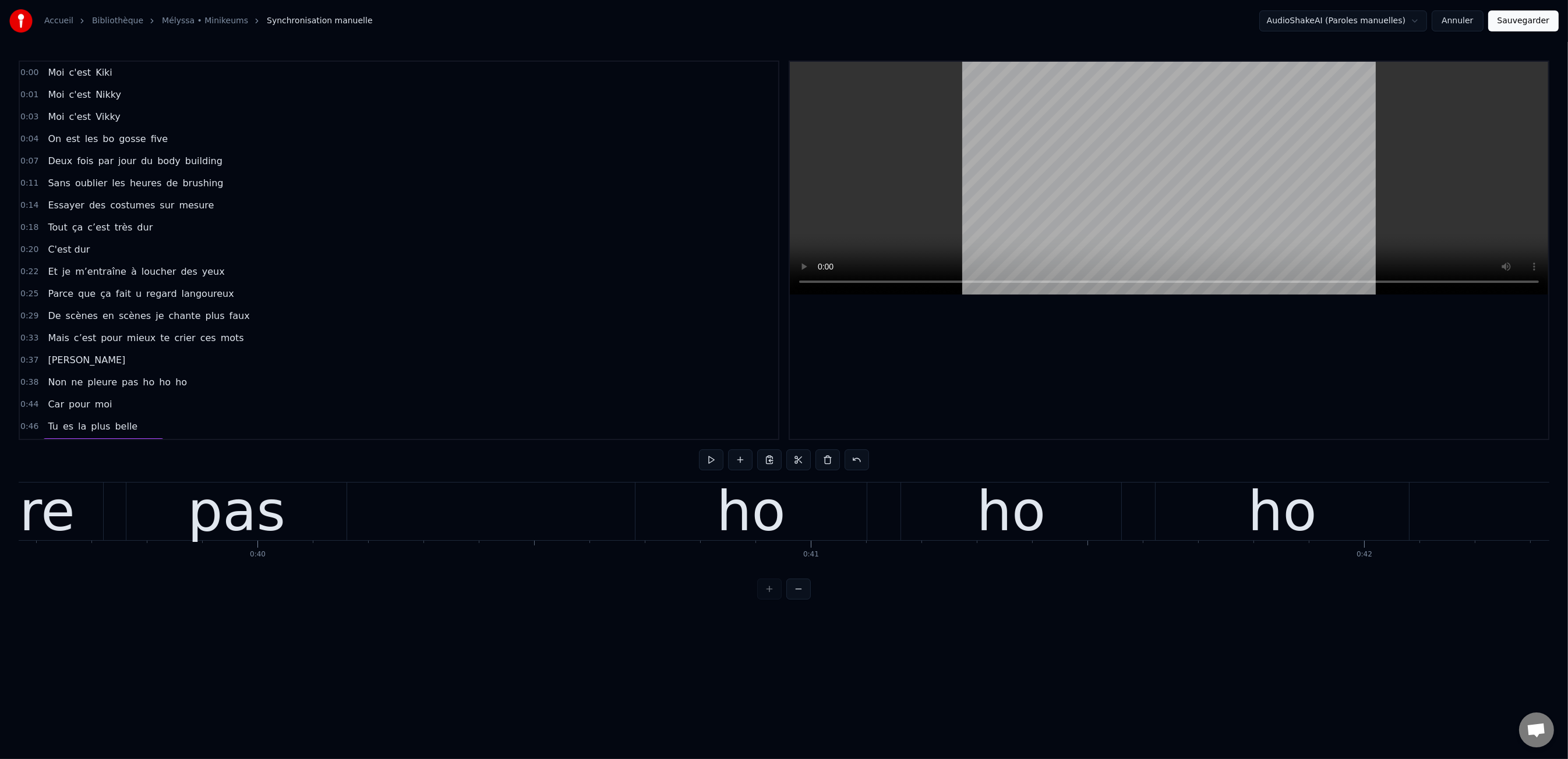
scroll to position [0, 21882]
click at [81, 250] on span "C'est dur" at bounding box center [69, 249] width 44 height 14
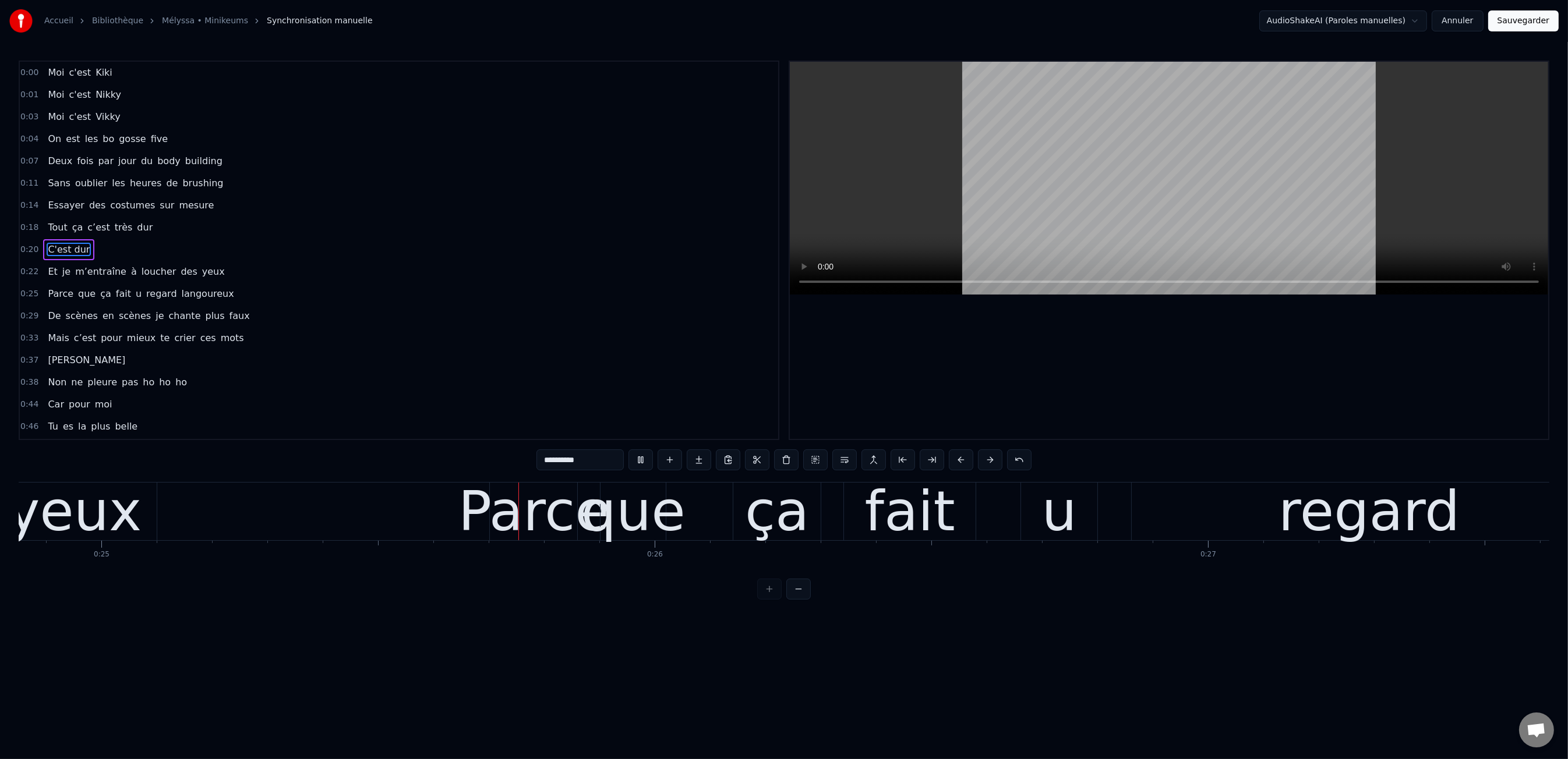
scroll to position [0, 13756]
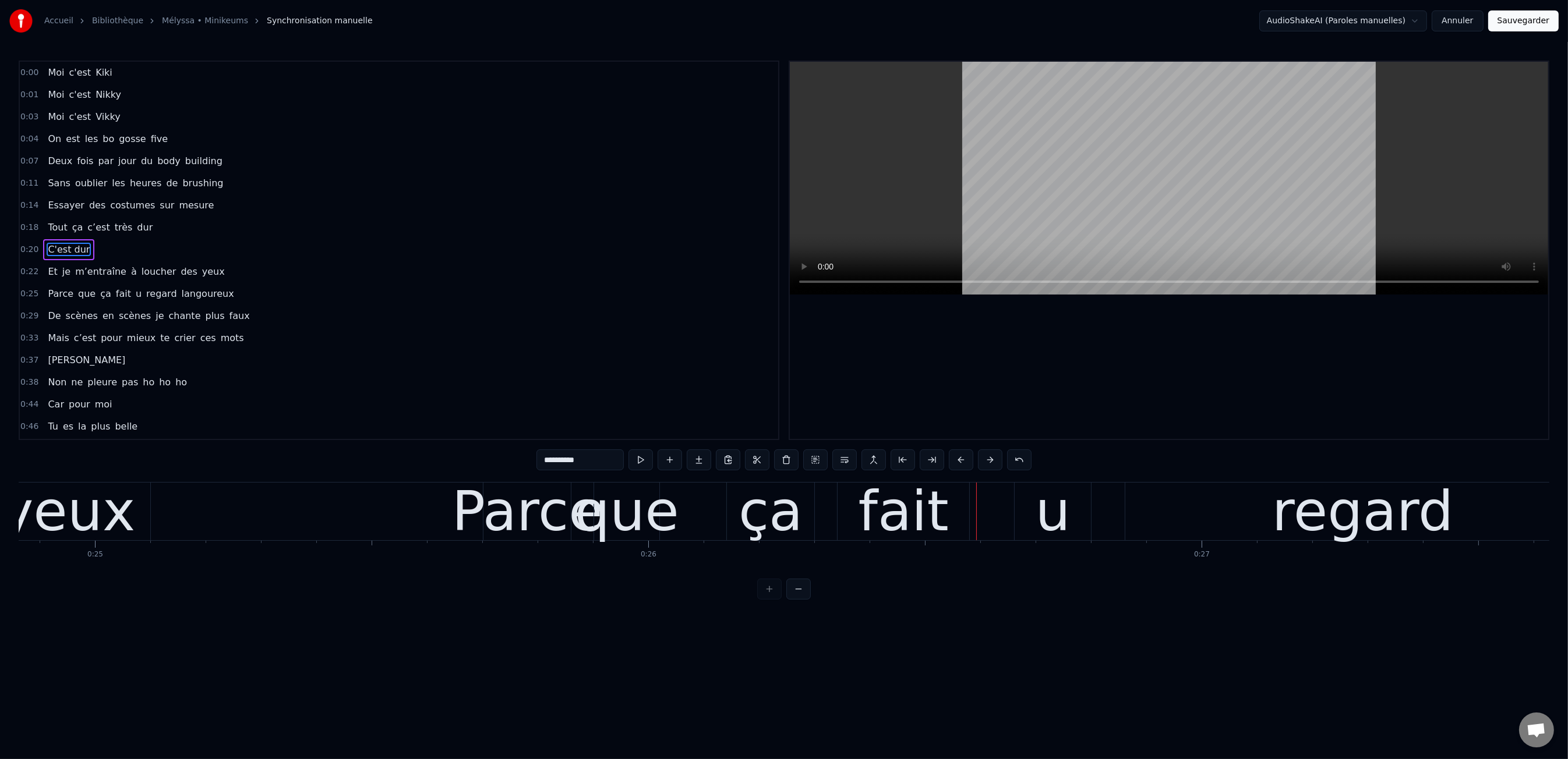
click at [1078, 493] on div "u" at bounding box center [1052, 511] width 76 height 58
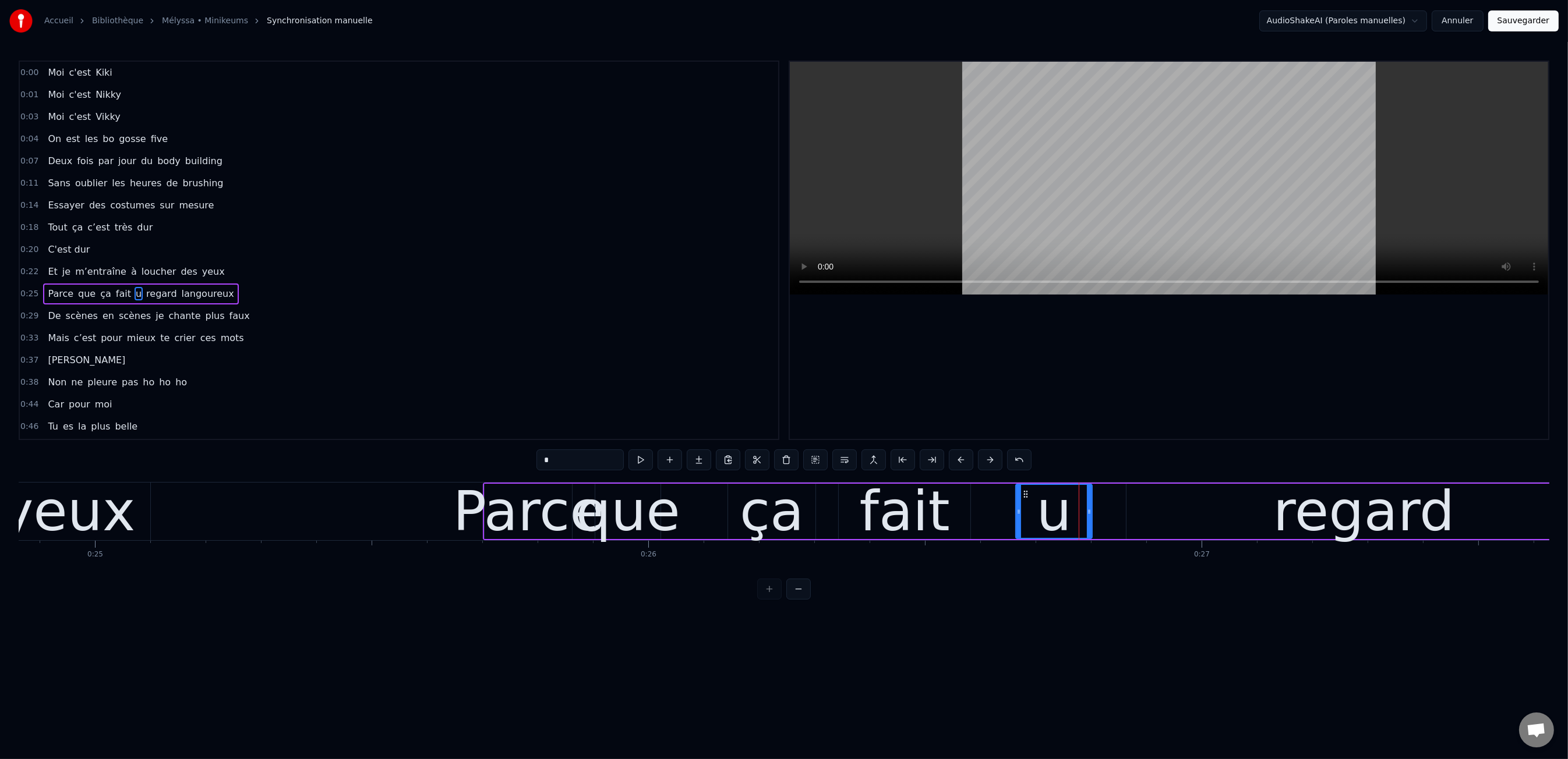
scroll to position [38, 0]
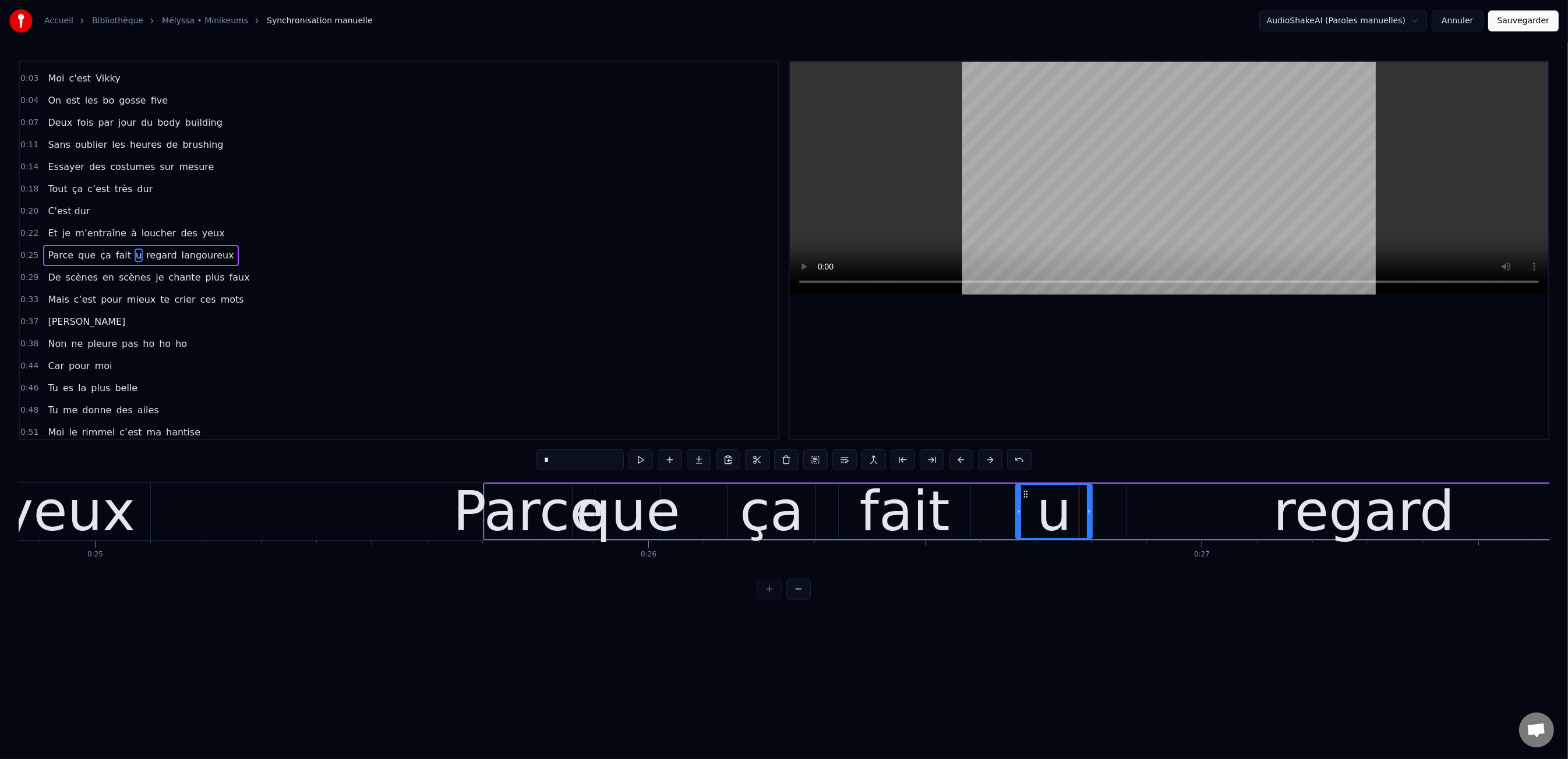
click at [135, 249] on span "u" at bounding box center [139, 255] width 8 height 14
click at [1051, 523] on div "u" at bounding box center [1054, 512] width 35 height 83
click at [601, 457] on input "*" at bounding box center [580, 460] width 87 height 21
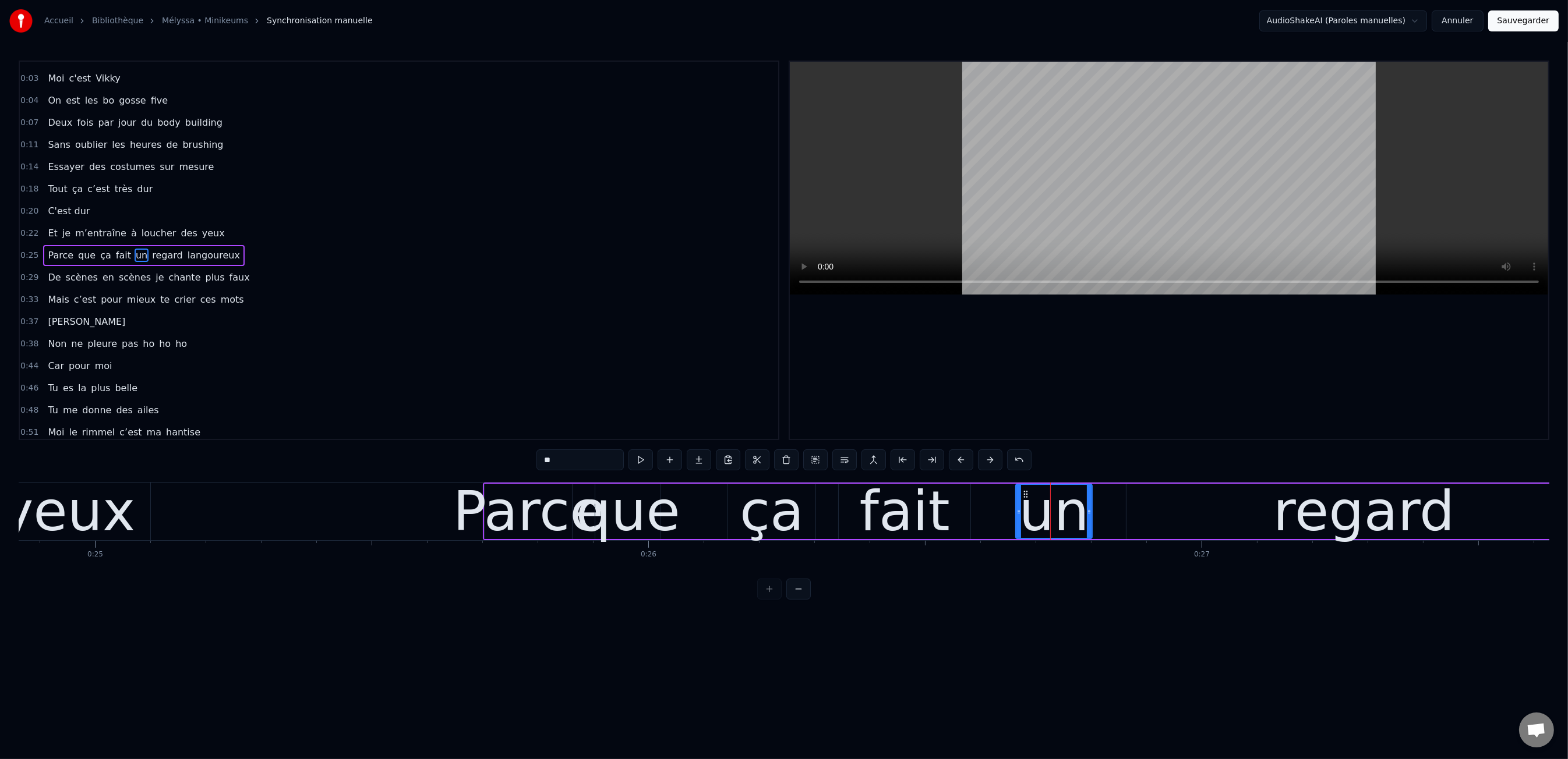
type input "**"
click at [618, 618] on html "Accueil Bibliothèque Mélyssa • Minikeums Synchronisation manuelle AudioShakeAI…" at bounding box center [784, 309] width 1568 height 618
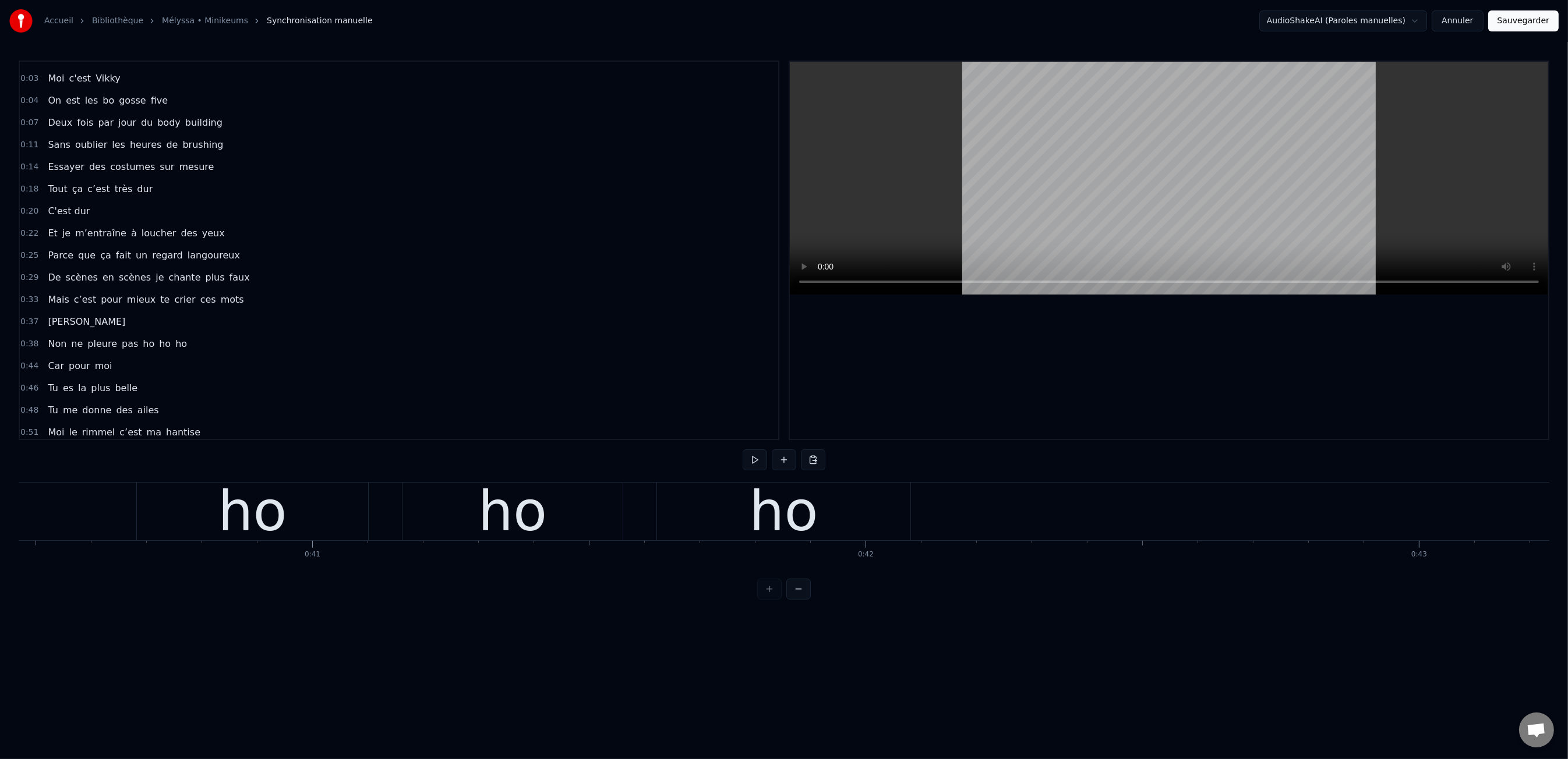
scroll to position [0, 22403]
click at [313, 510] on div "ho" at bounding box center [240, 511] width 231 height 58
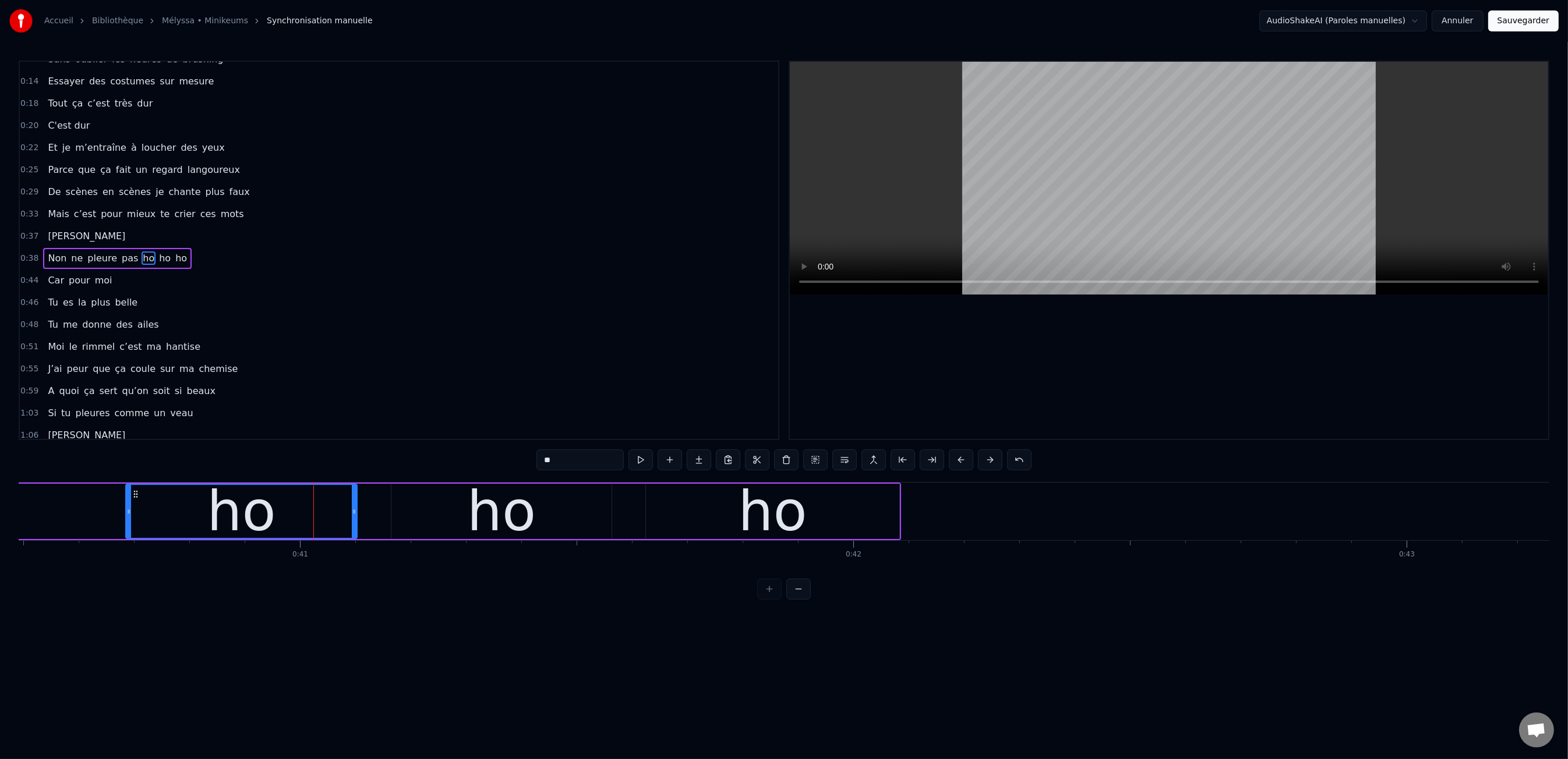
scroll to position [125, 0]
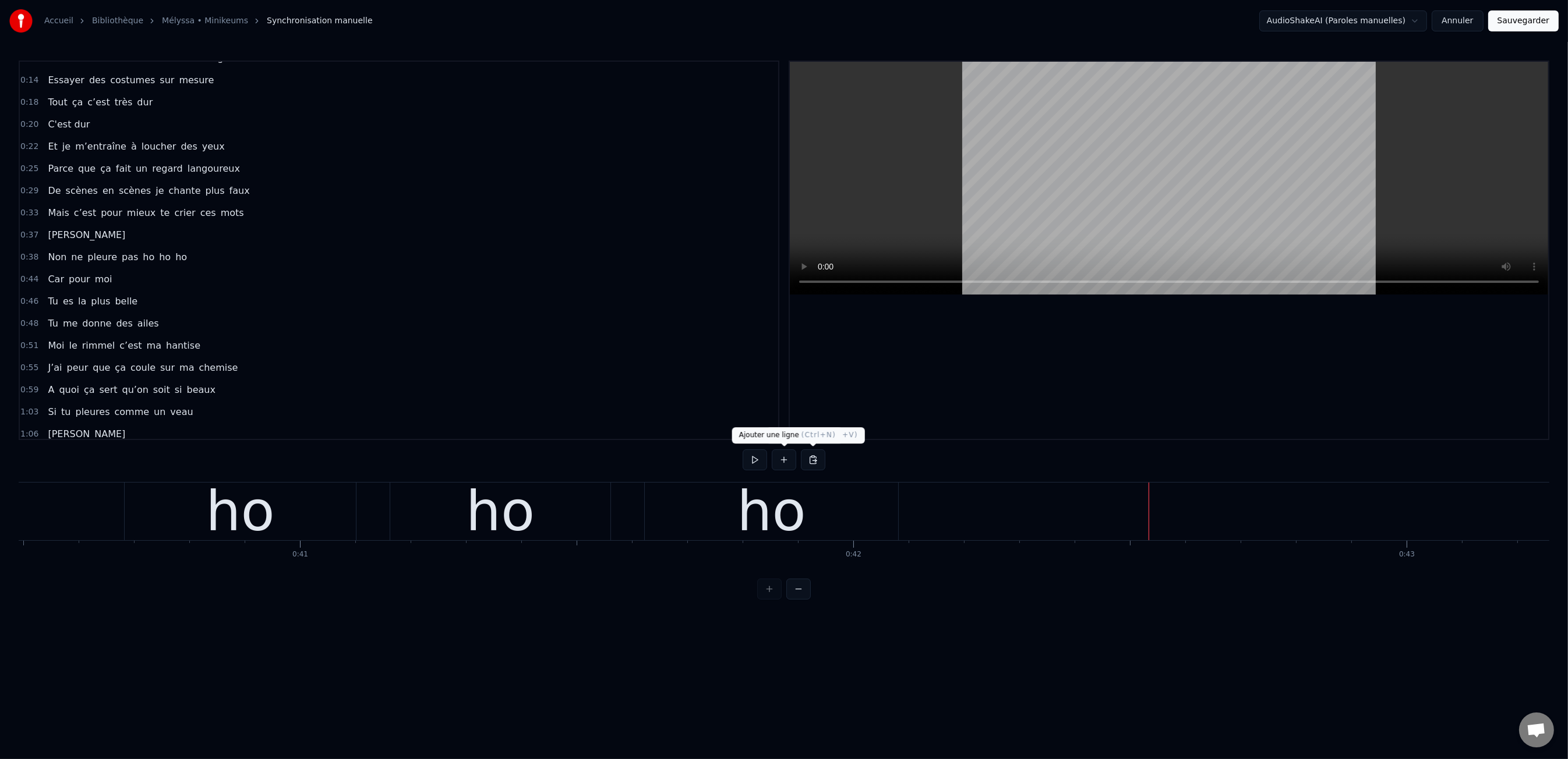
click at [779, 463] on button at bounding box center [784, 460] width 25 height 21
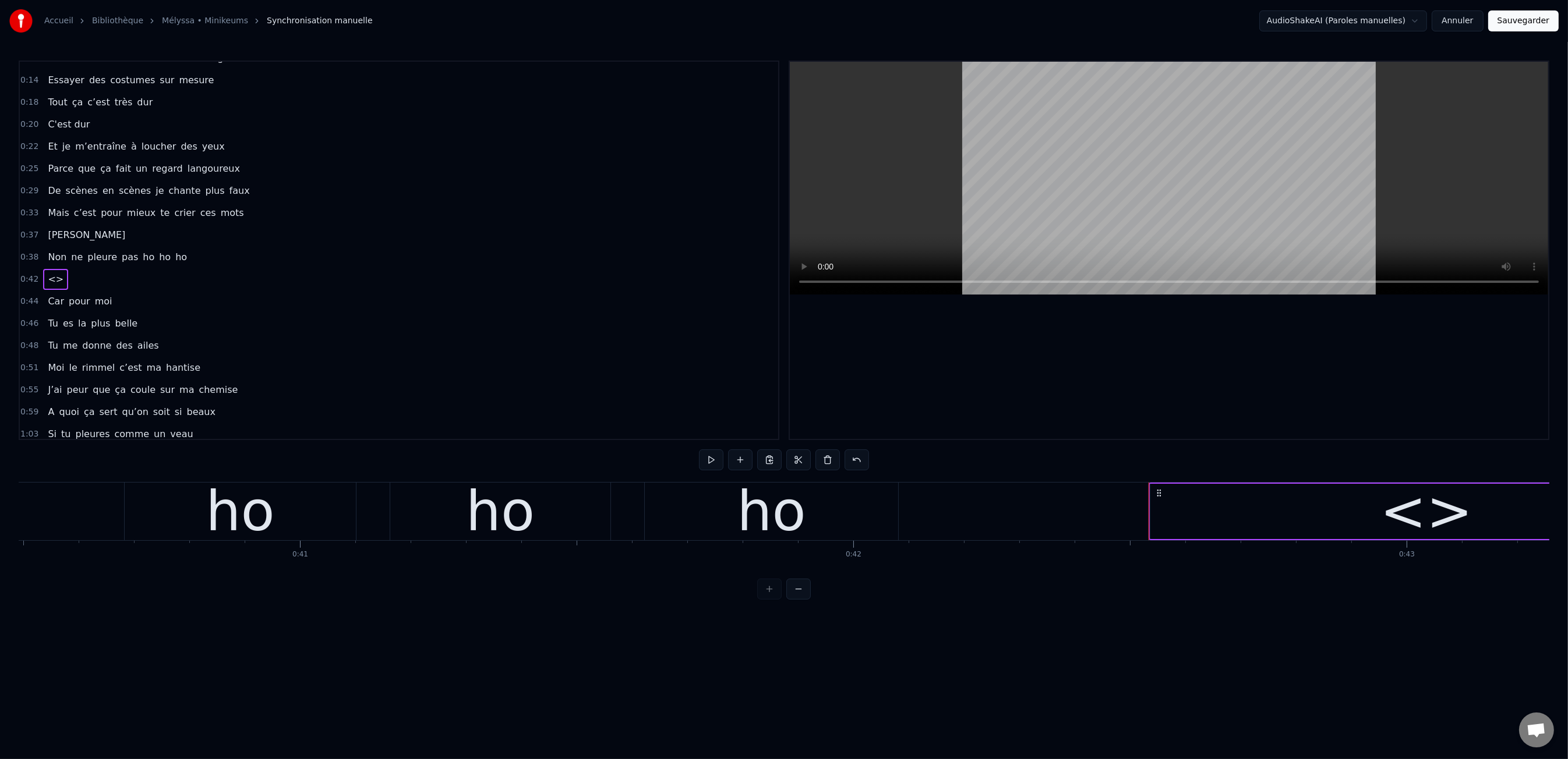
click at [1410, 521] on div "<>" at bounding box center [1426, 512] width 92 height 83
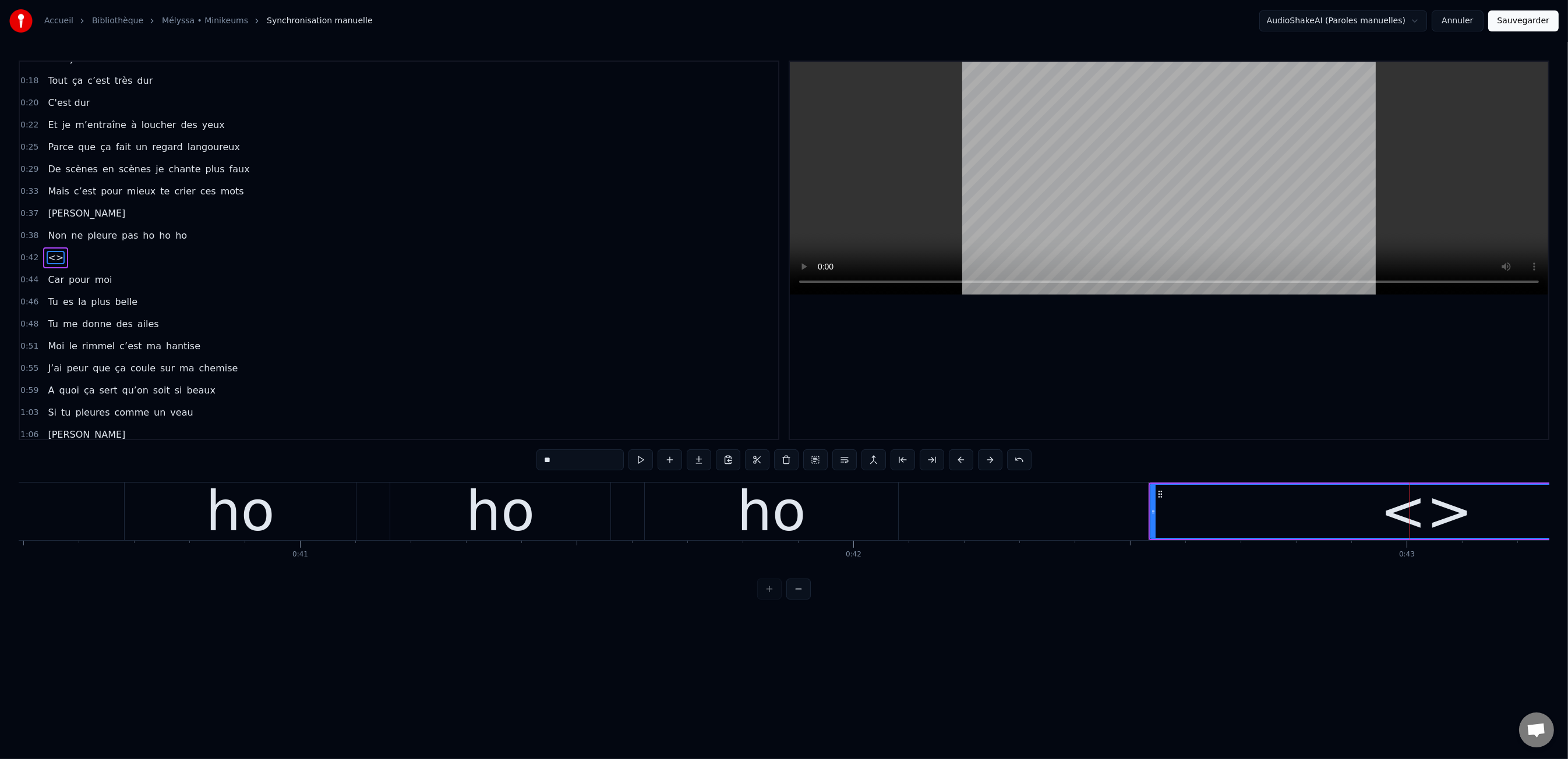
scroll to position [147, 0]
click at [578, 468] on input "**" at bounding box center [580, 460] width 87 height 21
click at [579, 468] on input "**" at bounding box center [580, 460] width 87 height 21
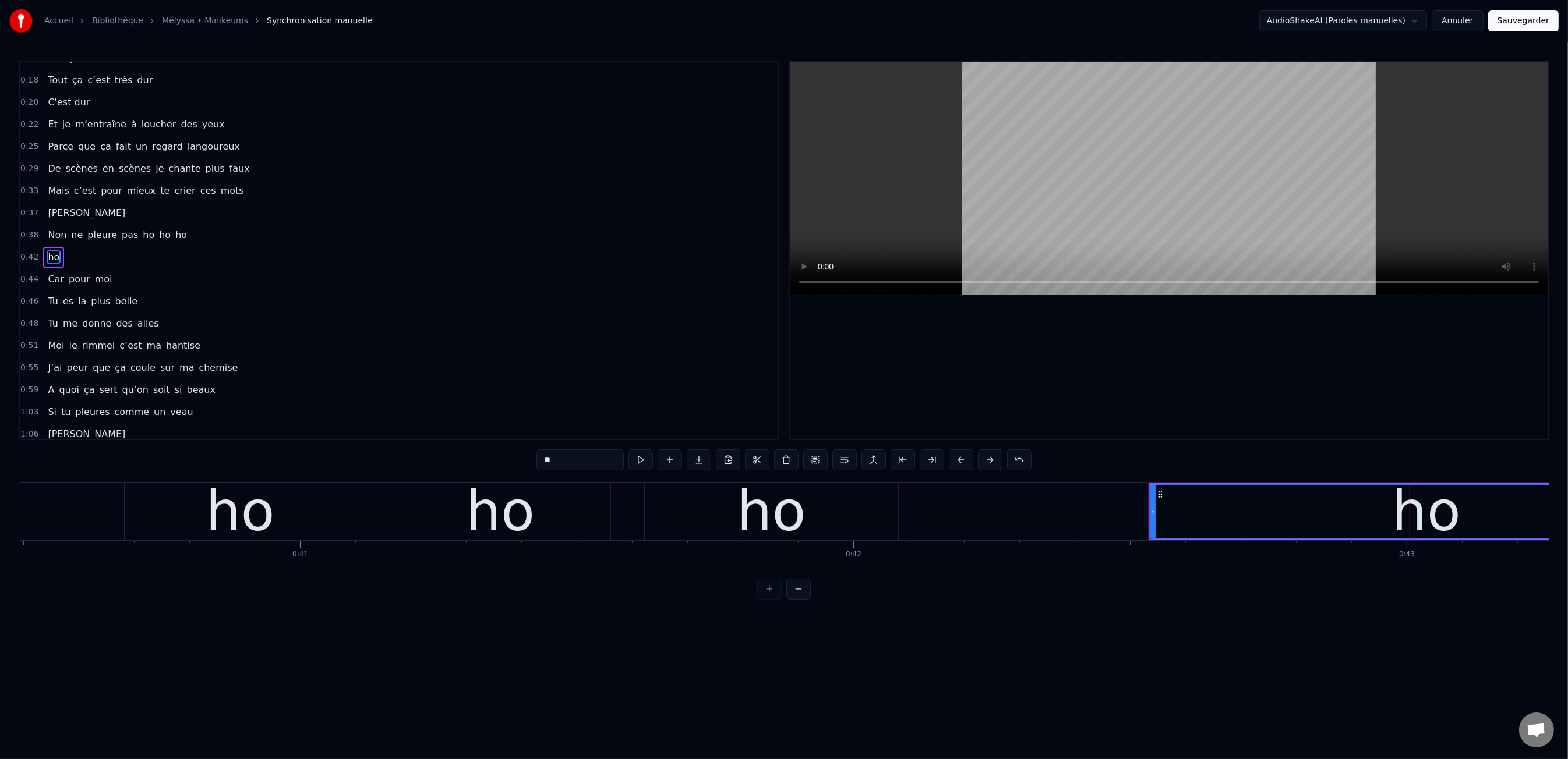
type input "**"
click at [1093, 618] on html "Accueil Bibliothèque Mélyssa • Minikeums Synchronisation manuelle AudioShakeAI…" at bounding box center [784, 309] width 1568 height 618
click at [1167, 618] on html "Accueil Bibliothèque Mélyssa • Minikeums Synchronisation manuelle AudioShakeAI…" at bounding box center [784, 309] width 1568 height 618
drag, startPoint x: 1239, startPoint y: 654, endPoint x: 1227, endPoint y: 639, distance: 19.2
click at [1239, 618] on html "Accueil Bibliothèque Mélyssa • Minikeums Synchronisation manuelle AudioShakeAI…" at bounding box center [784, 309] width 1568 height 618
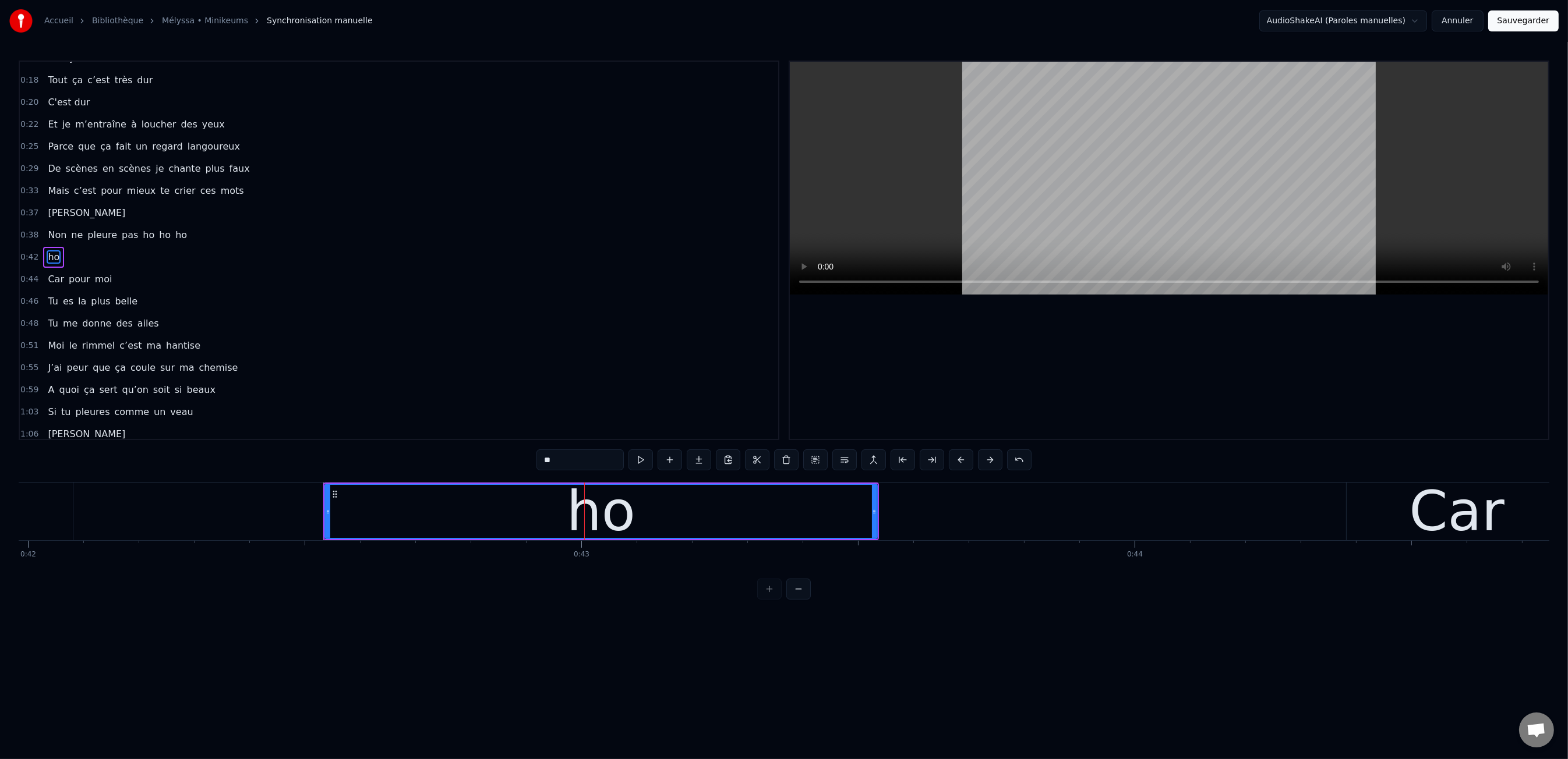
scroll to position [0, 23228]
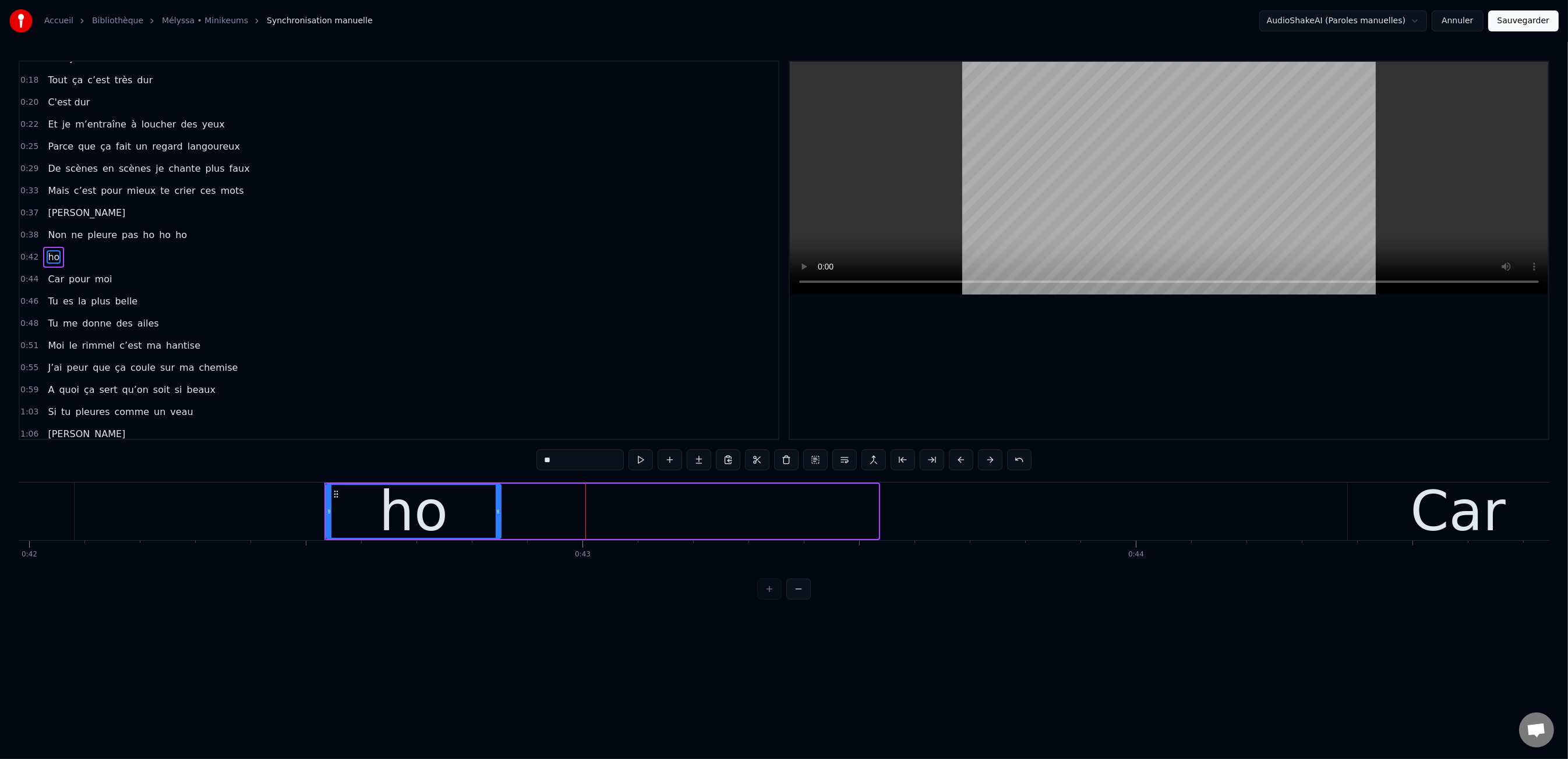
drag, startPoint x: 875, startPoint y: 513, endPoint x: 498, endPoint y: 520, distance: 377.1
click at [498, 520] on div at bounding box center [497, 511] width 5 height 53
click at [441, 513] on div "ho" at bounding box center [413, 512] width 69 height 83
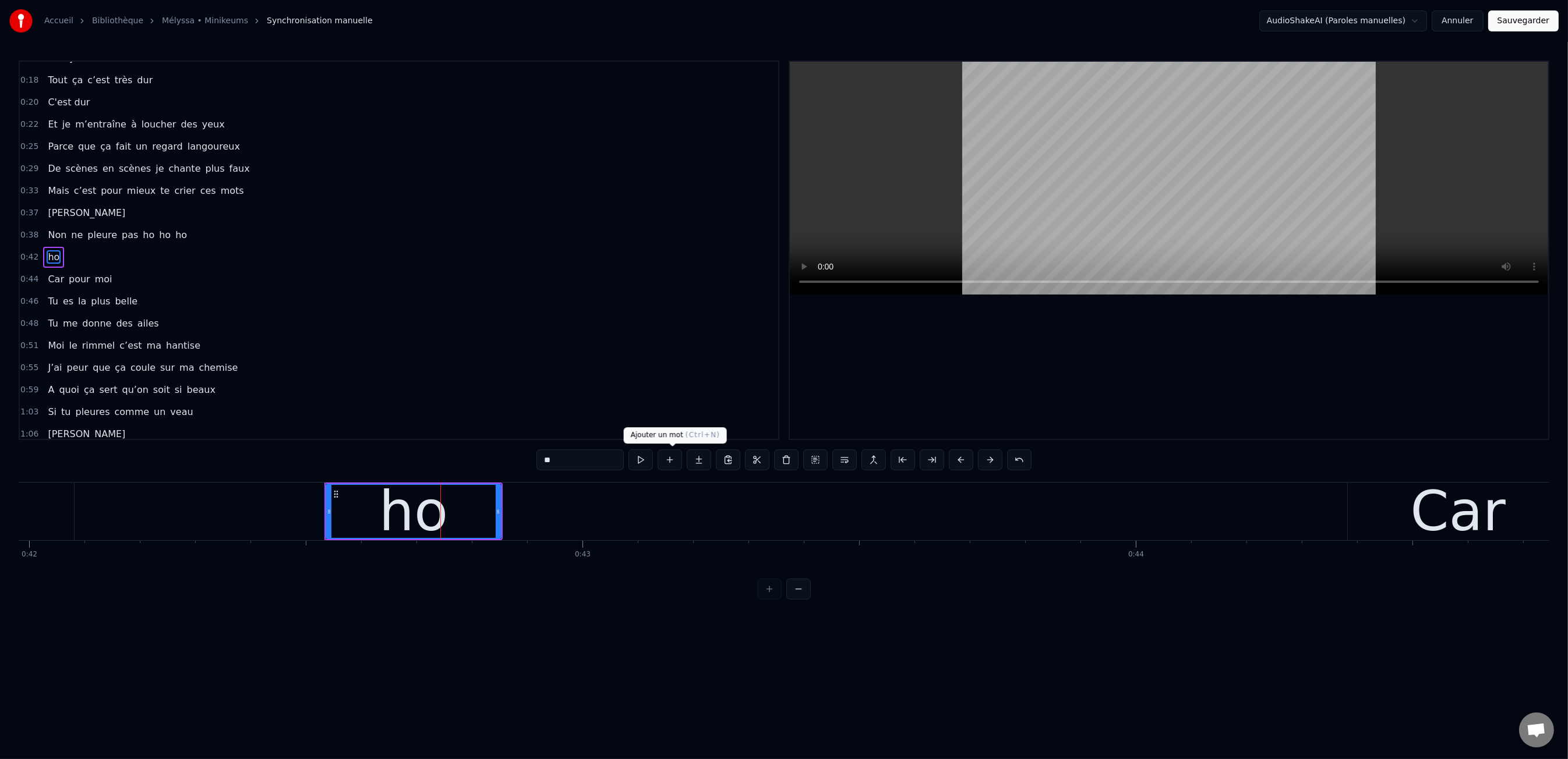
click at [669, 458] on button at bounding box center [670, 460] width 25 height 21
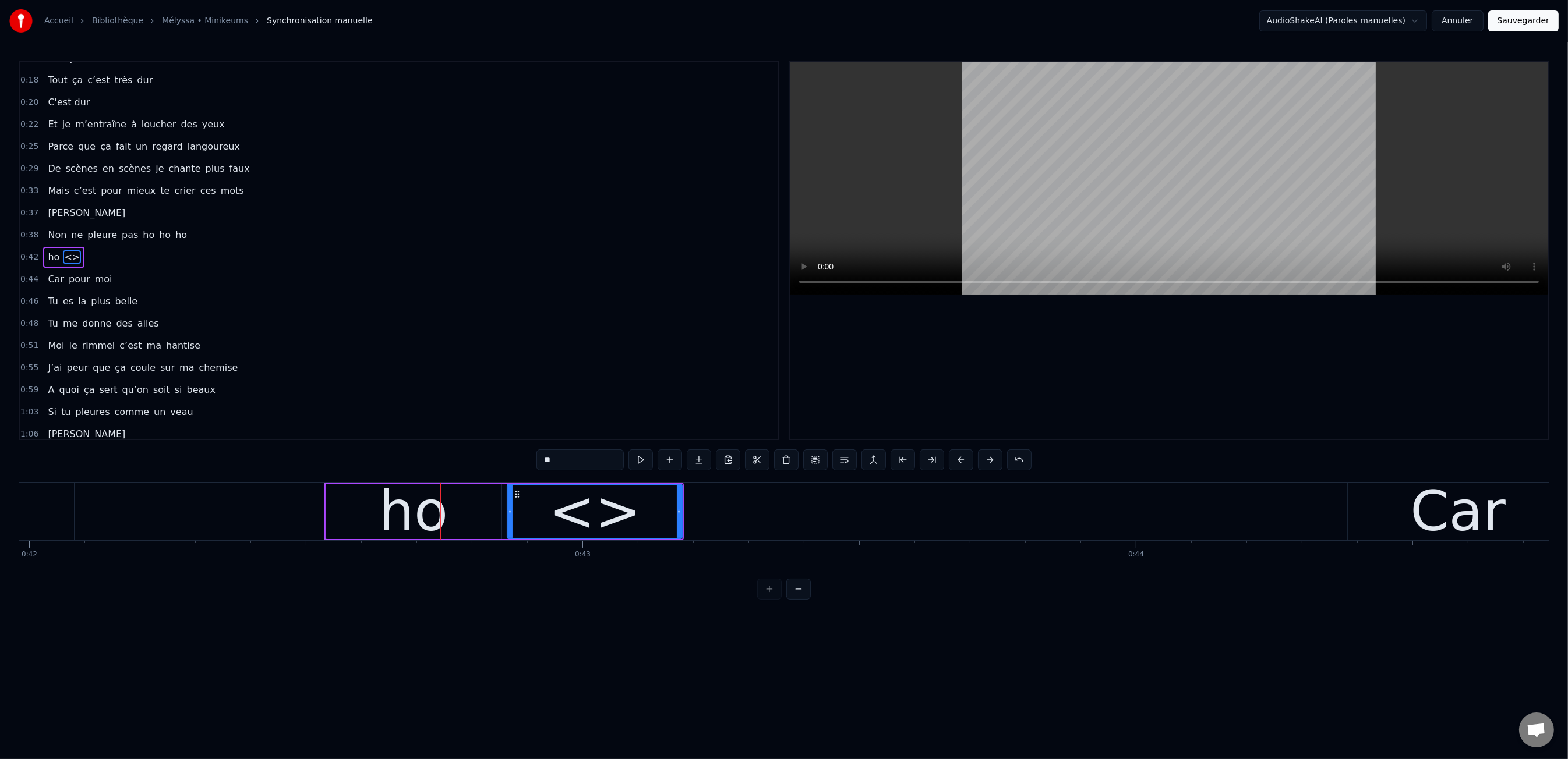
click at [583, 464] on input "**" at bounding box center [580, 460] width 87 height 21
type input "**"
click at [676, 460] on button at bounding box center [670, 460] width 25 height 21
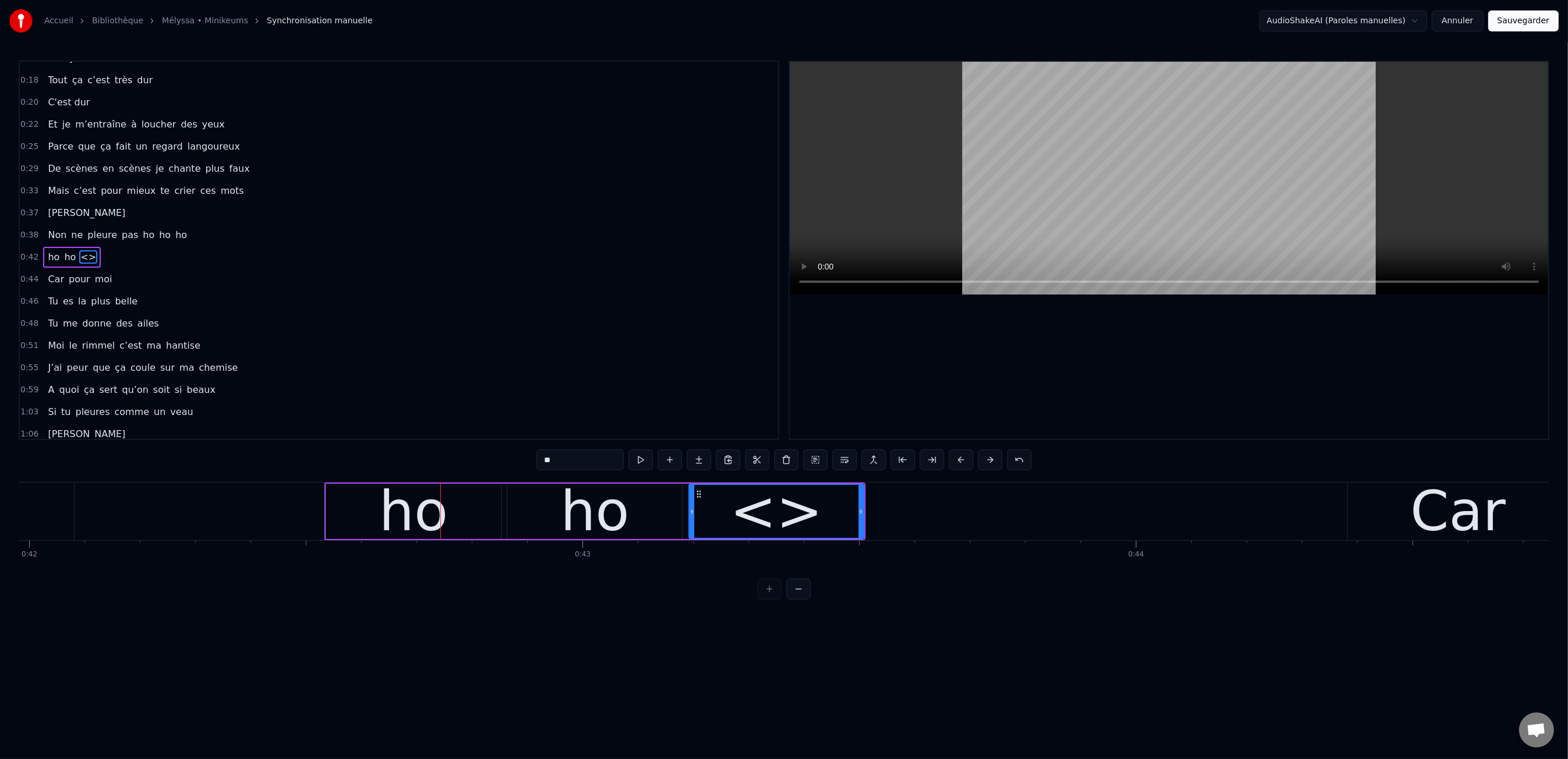
click at [619, 471] on div "**" at bounding box center [784, 461] width 495 height 23
click at [609, 465] on input "**" at bounding box center [580, 460] width 87 height 21
type input "**"
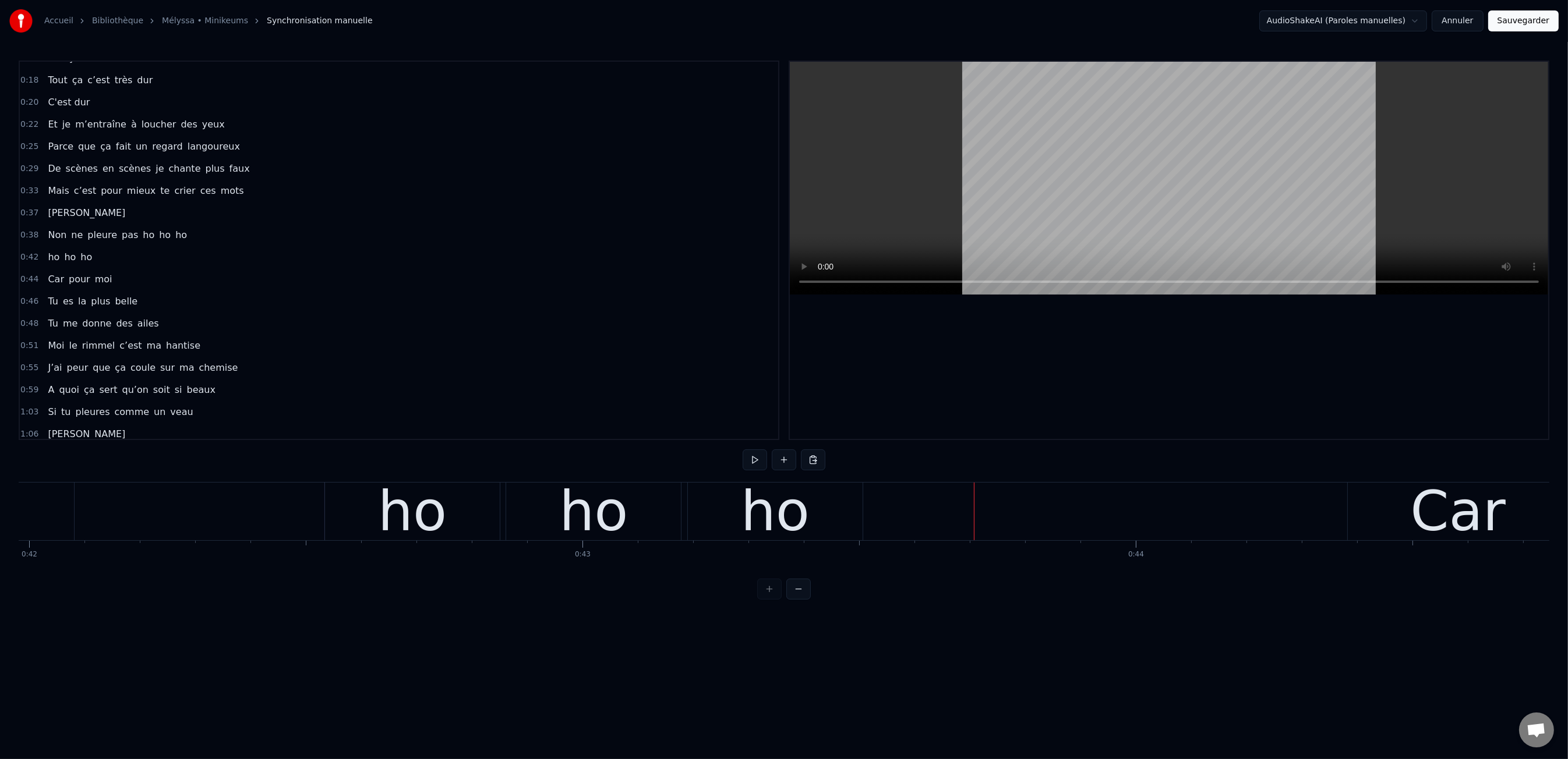
click at [847, 512] on div "ho" at bounding box center [775, 511] width 175 height 58
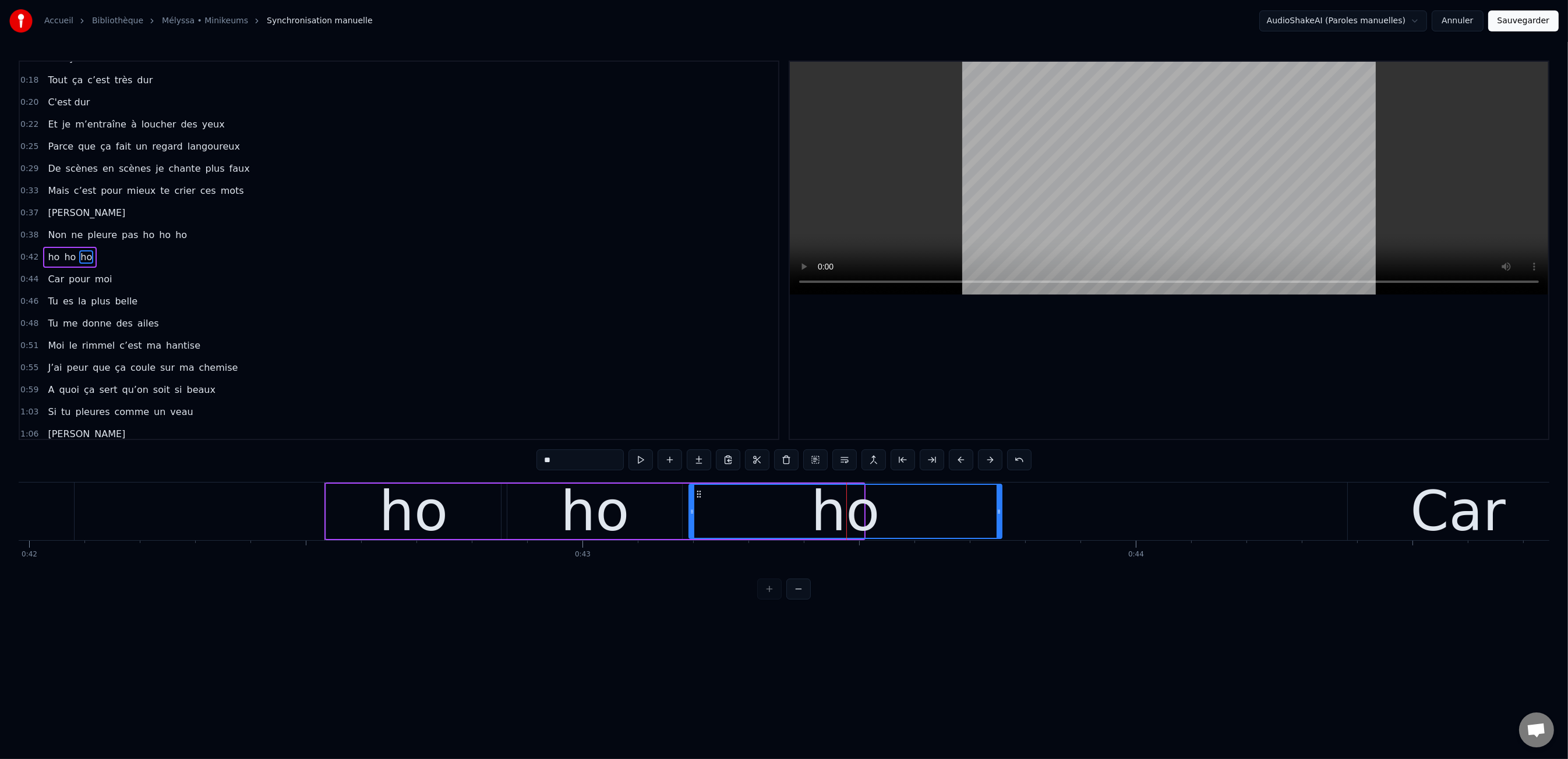
drag, startPoint x: 861, startPoint y: 511, endPoint x: 999, endPoint y: 518, distance: 138.2
click at [999, 518] on div at bounding box center [998, 511] width 5 height 53
drag, startPoint x: 688, startPoint y: 510, endPoint x: 731, endPoint y: 512, distance: 43.0
click at [741, 512] on div "ho" at bounding box center [845, 511] width 314 height 55
drag, startPoint x: 728, startPoint y: 512, endPoint x: 701, endPoint y: 510, distance: 27.1
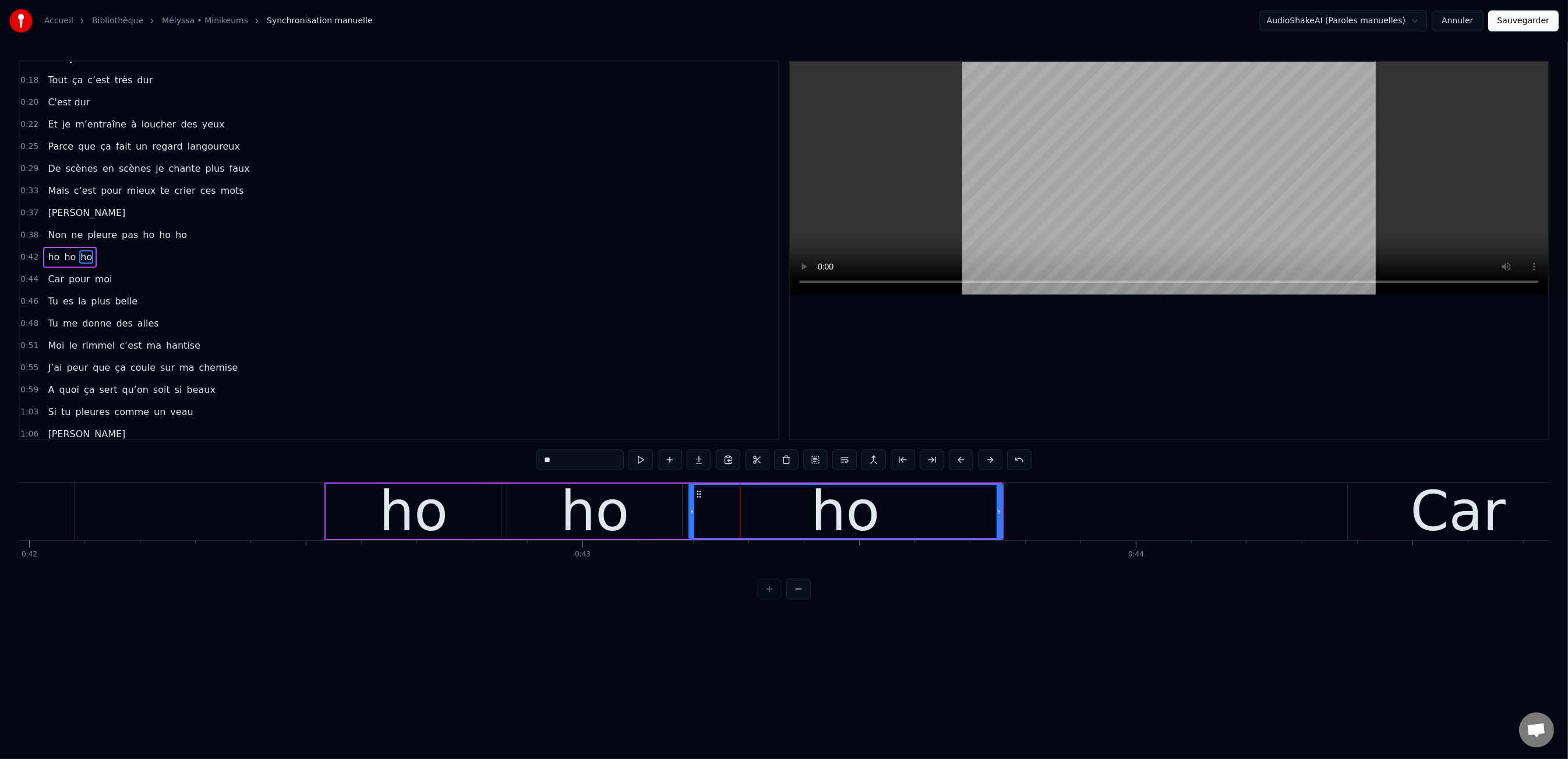
click at [728, 512] on div "ho" at bounding box center [845, 511] width 312 height 53
drag, startPoint x: 693, startPoint y: 510, endPoint x: 724, endPoint y: 511, distance: 31.0
click at [769, 514] on icon at bounding box center [767, 512] width 5 height 9
click at [650, 499] on div "ho" at bounding box center [595, 511] width 175 height 55
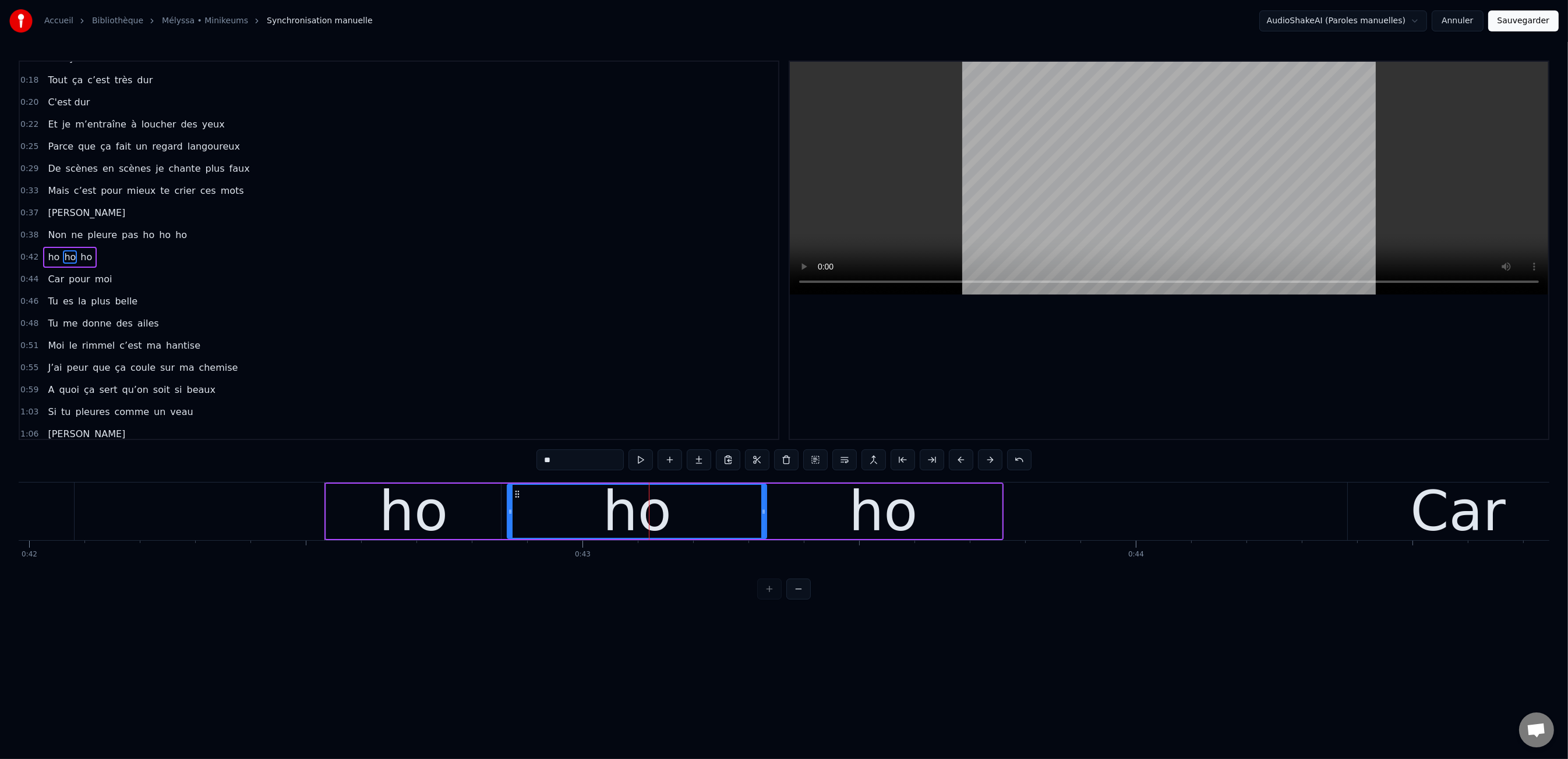
drag, startPoint x: 681, startPoint y: 507, endPoint x: 764, endPoint y: 514, distance: 83.3
click at [764, 514] on icon at bounding box center [763, 512] width 5 height 9
click at [549, 510] on circle at bounding box center [549, 510] width 1 height 1
click at [483, 510] on div "ho" at bounding box center [413, 511] width 175 height 55
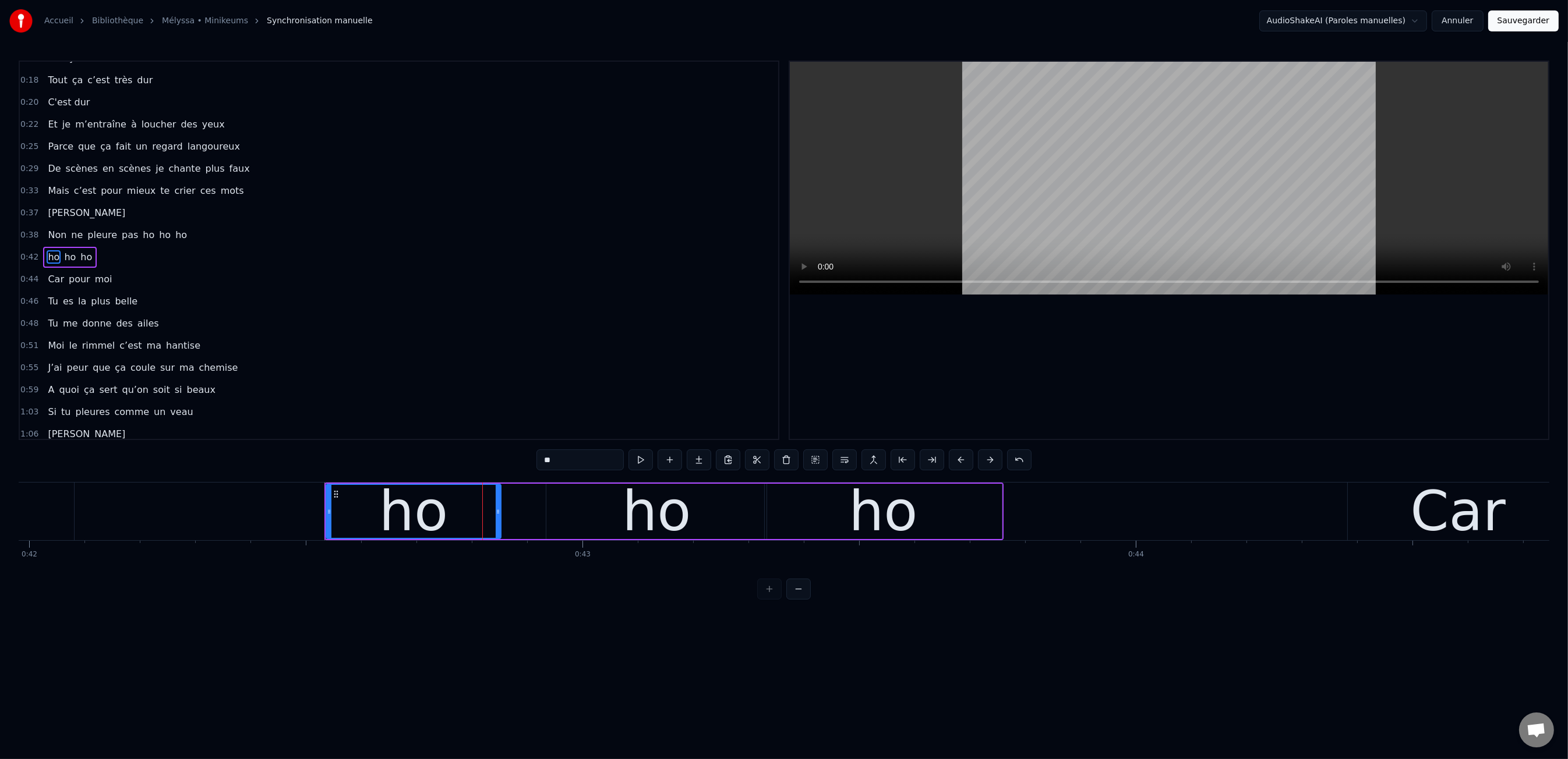
click at [502, 511] on div "ho ho ho" at bounding box center [664, 511] width 679 height 58
click at [495, 512] on div "ho" at bounding box center [413, 511] width 175 height 55
drag, startPoint x: 499, startPoint y: 512, endPoint x: 544, endPoint y: 514, distance: 45.0
click at [544, 514] on icon at bounding box center [543, 512] width 5 height 9
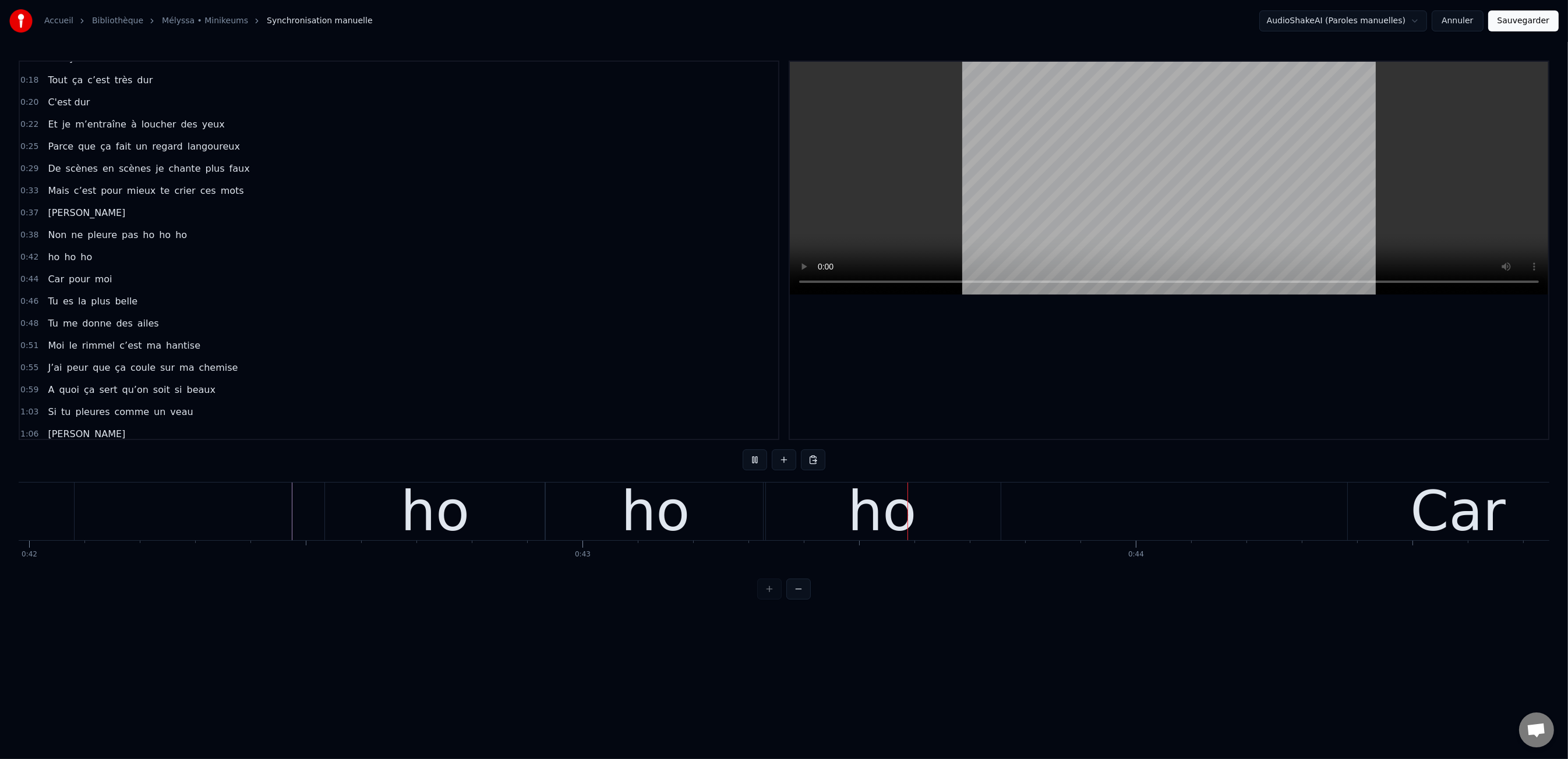
click at [351, 511] on div "ho" at bounding box center [435, 511] width 220 height 58
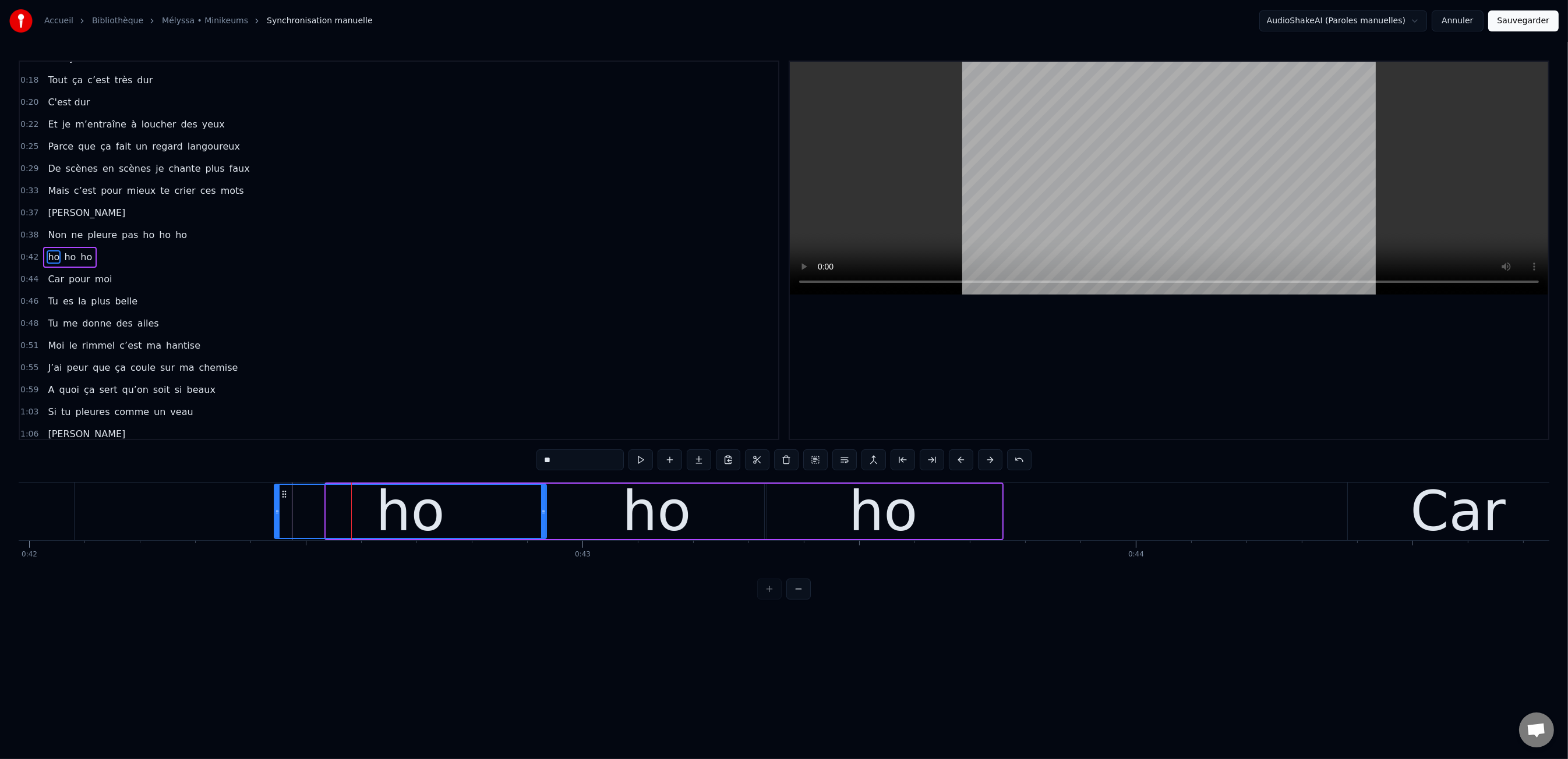
drag, startPoint x: 328, startPoint y: 512, endPoint x: 245, endPoint y: 506, distance: 83.2
click at [275, 513] on icon at bounding box center [277, 512] width 5 height 9
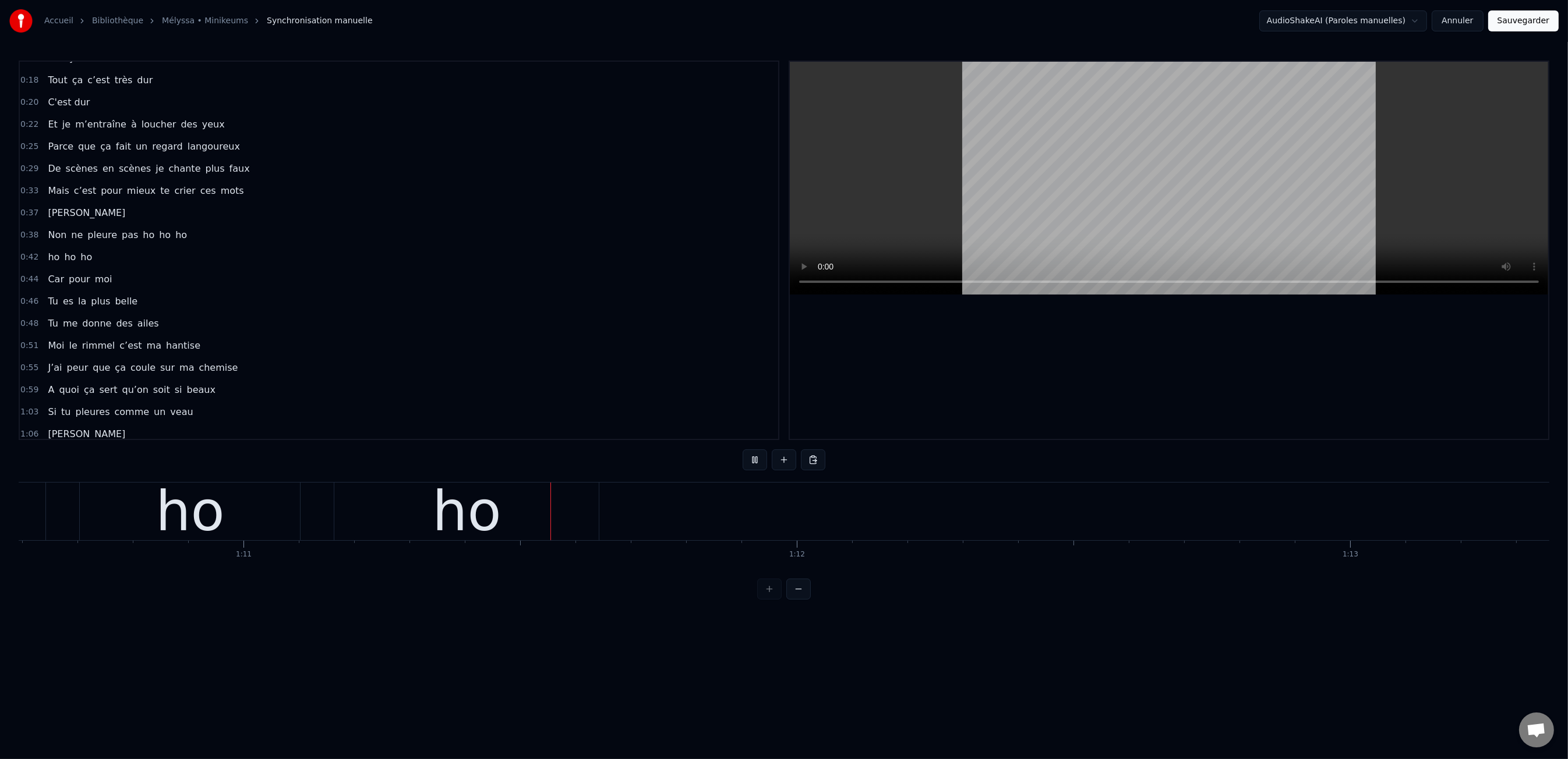
scroll to position [0, 39140]
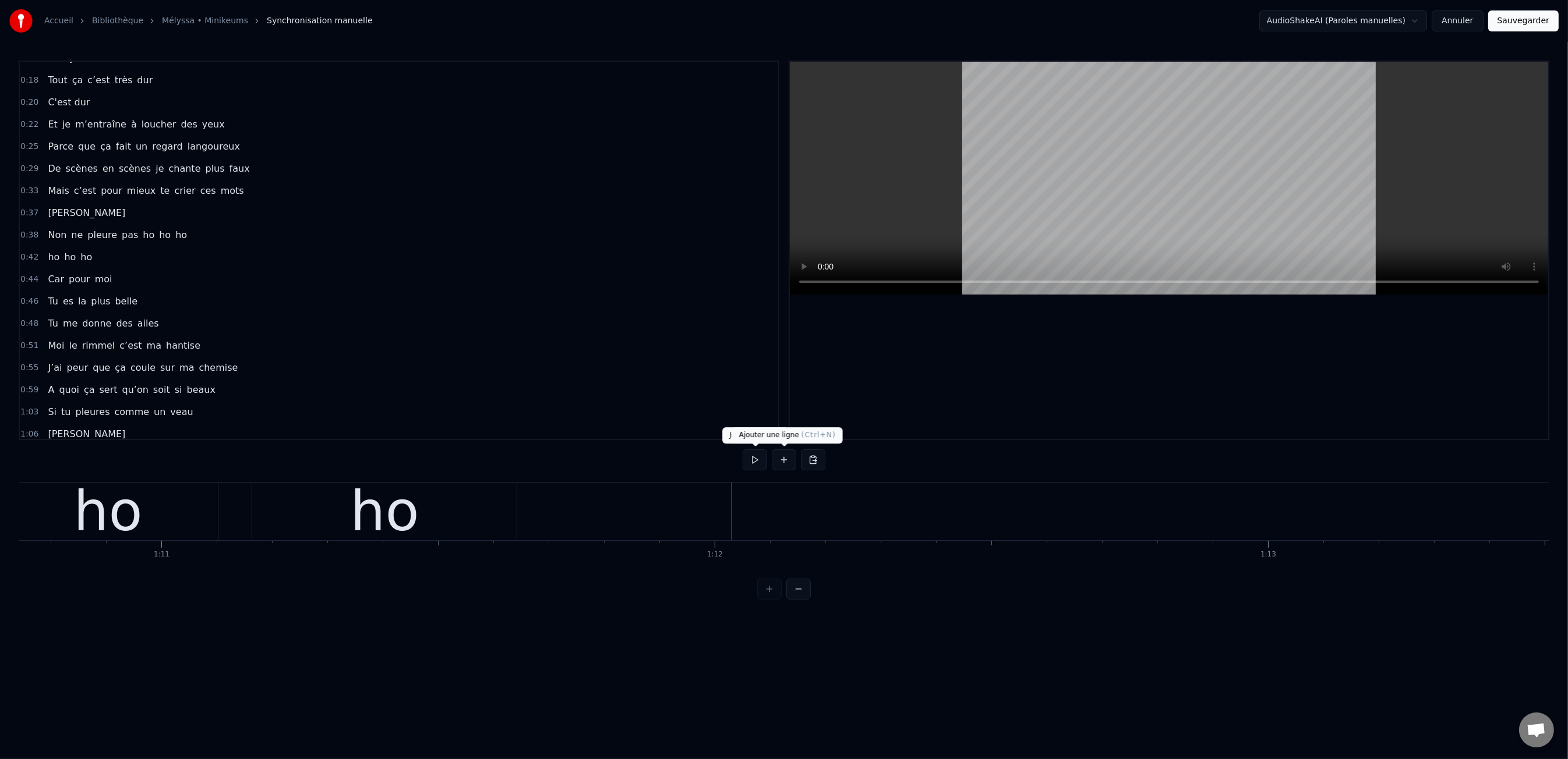
click at [779, 463] on button at bounding box center [784, 460] width 25 height 21
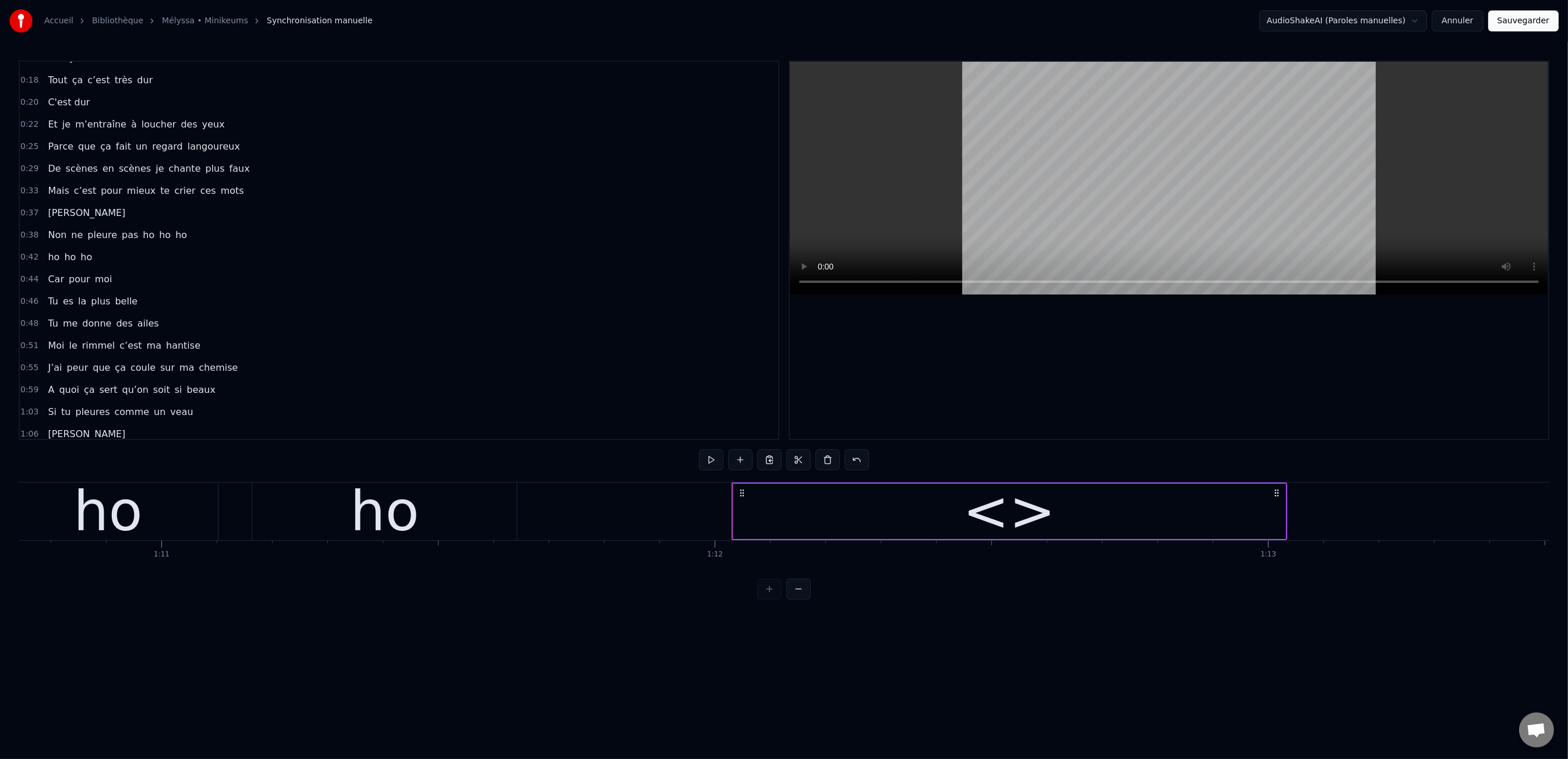
click at [883, 514] on div "<>" at bounding box center [1009, 511] width 552 height 55
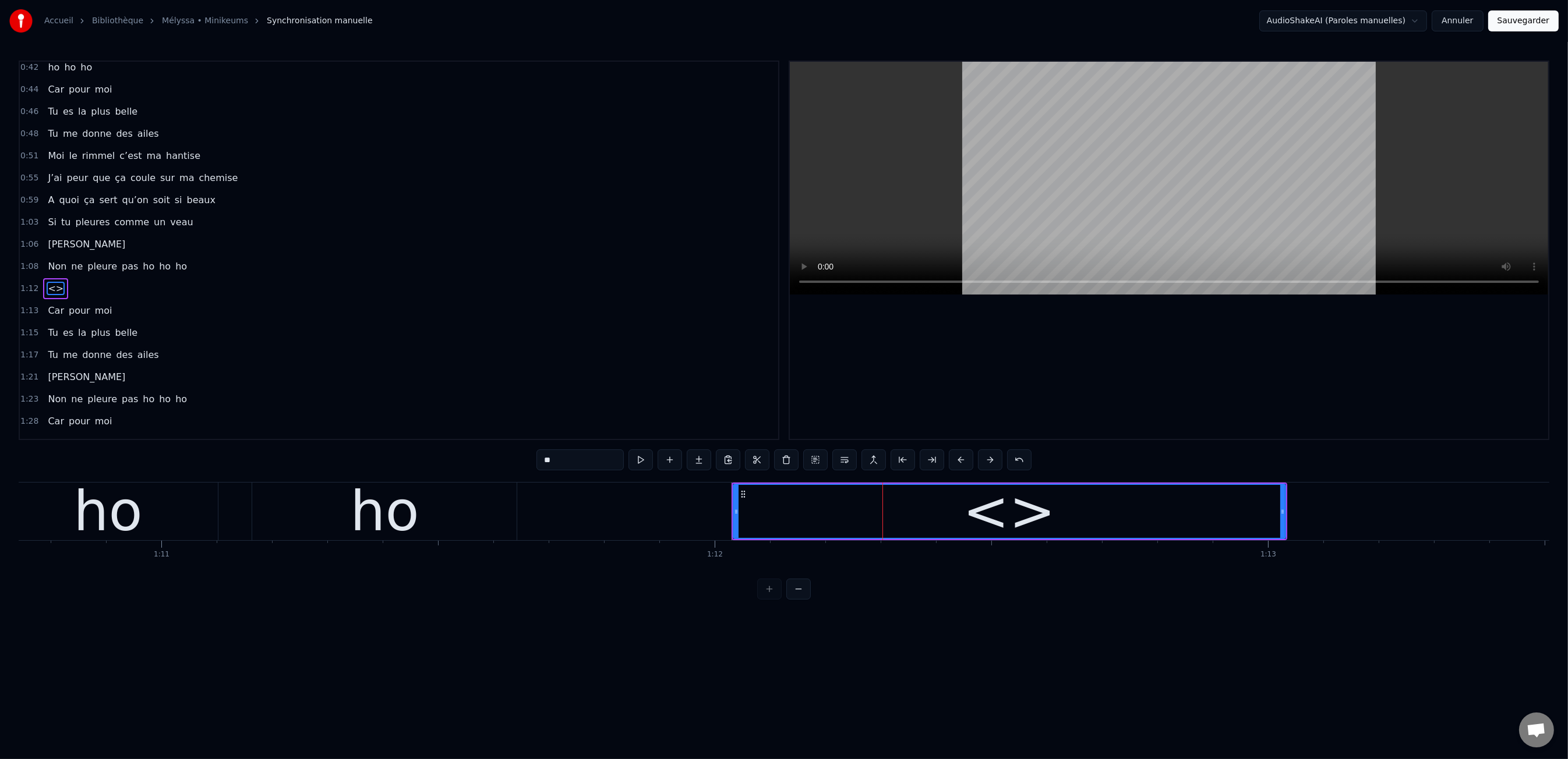
scroll to position [364, 0]
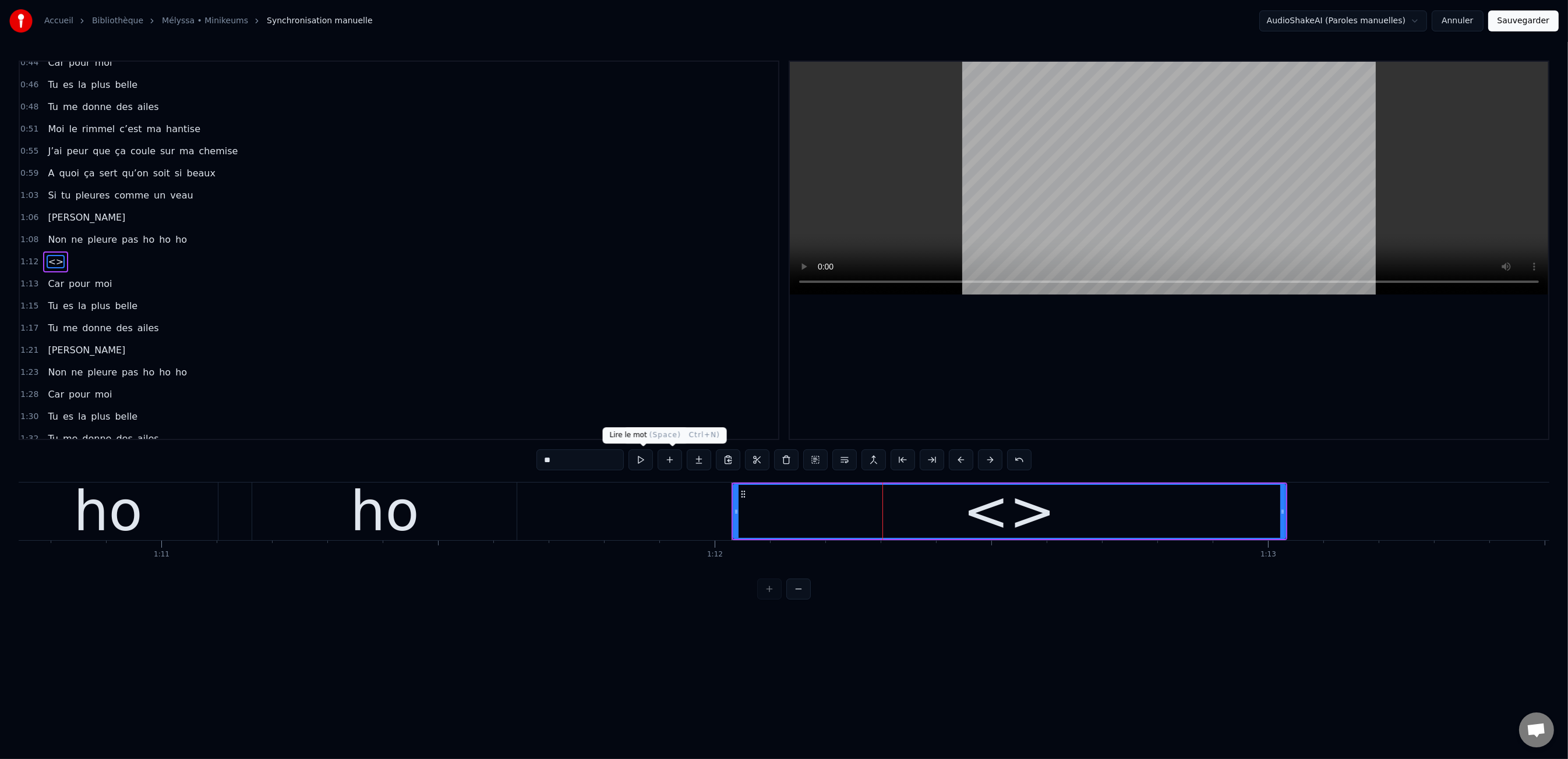
click at [585, 460] on input "**" at bounding box center [580, 460] width 87 height 21
click at [584, 460] on input "**" at bounding box center [580, 460] width 87 height 21
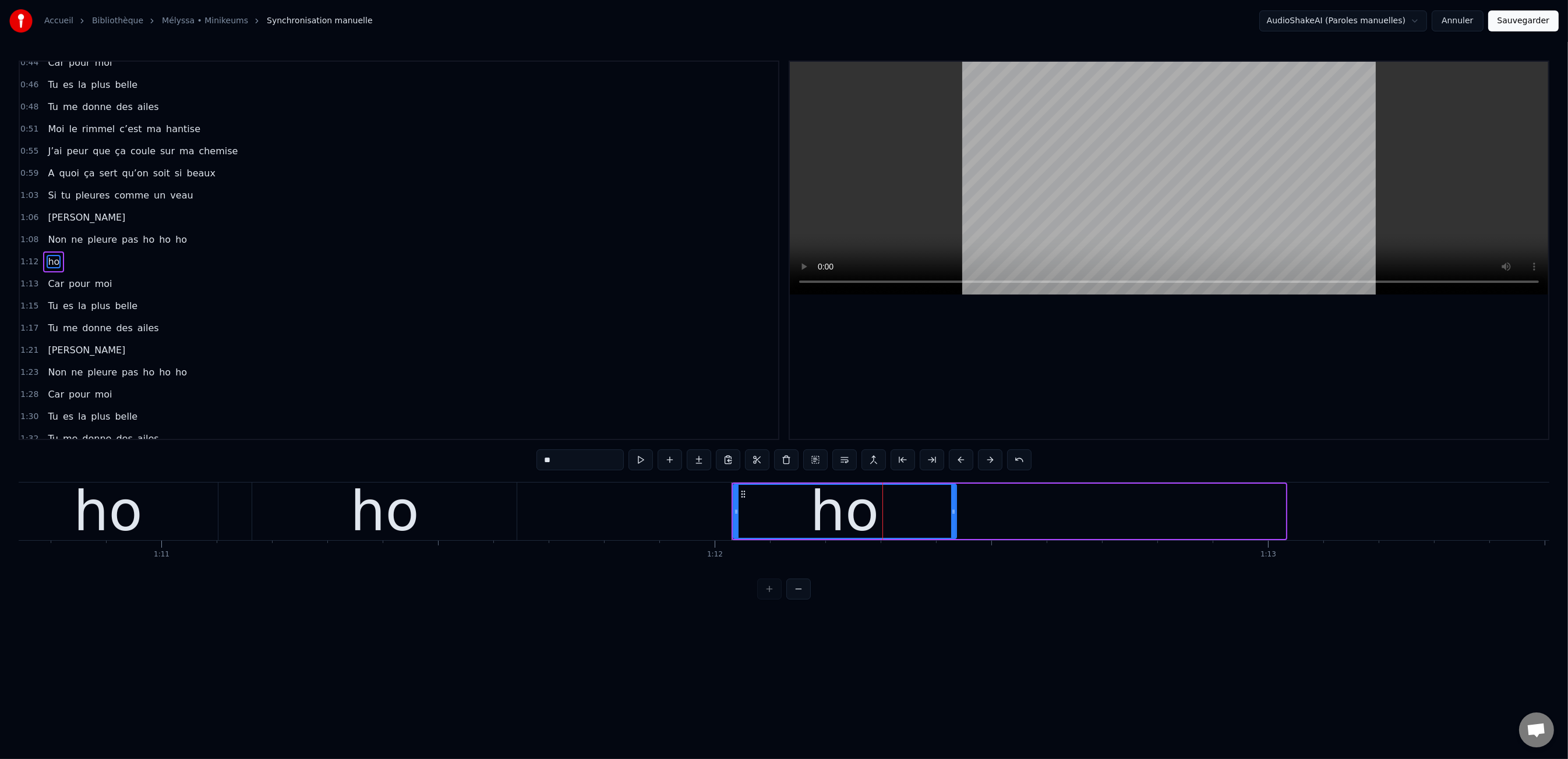
drag, startPoint x: 1281, startPoint y: 511, endPoint x: 952, endPoint y: 503, distance: 329.1
click at [952, 503] on div at bounding box center [953, 511] width 5 height 53
type input "**"
click at [671, 463] on button at bounding box center [670, 460] width 25 height 21
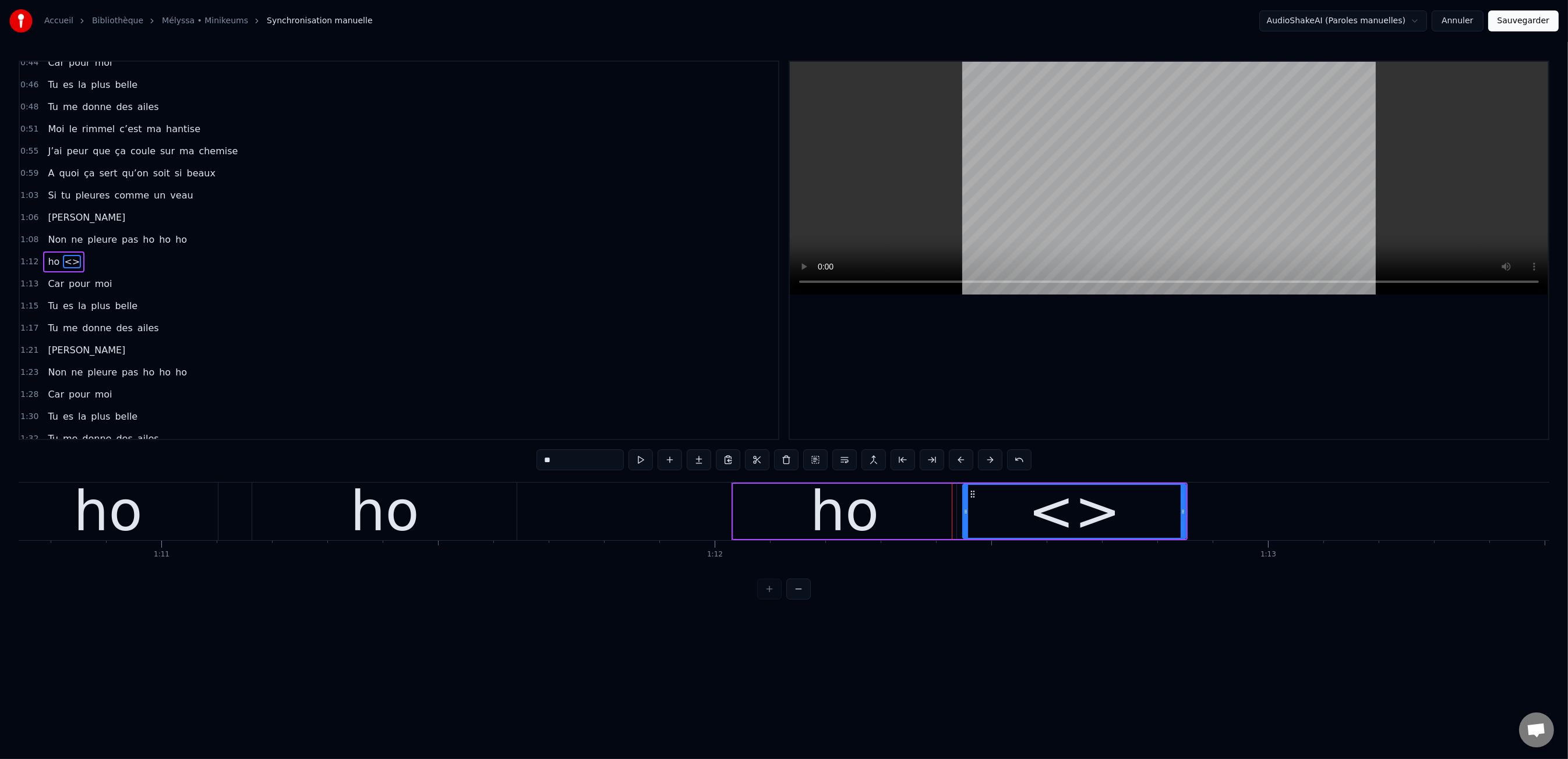
click at [580, 465] on input "**" at bounding box center [580, 460] width 87 height 21
type input "**"
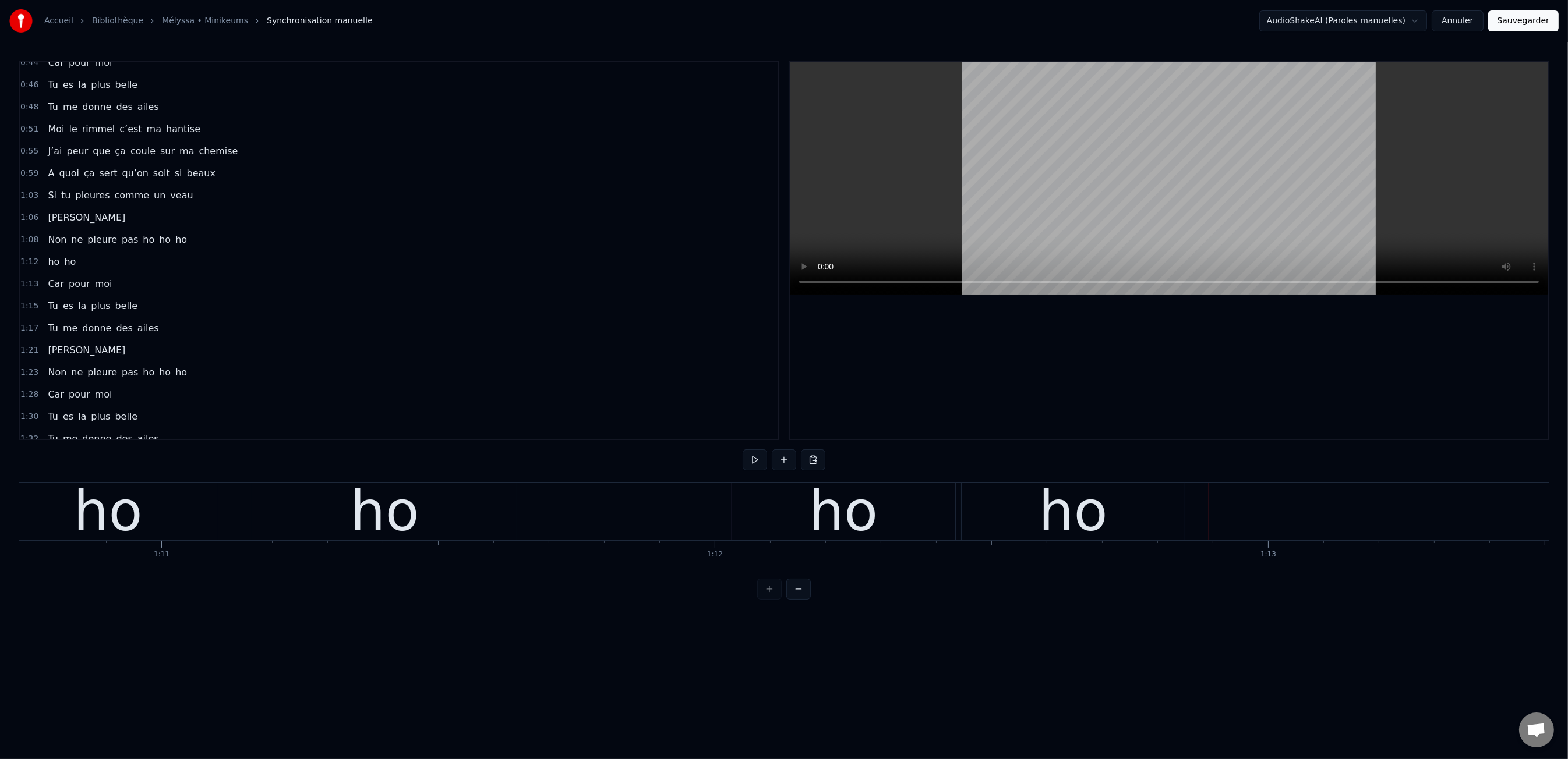
click at [1183, 516] on div "ho ho" at bounding box center [959, 511] width 456 height 58
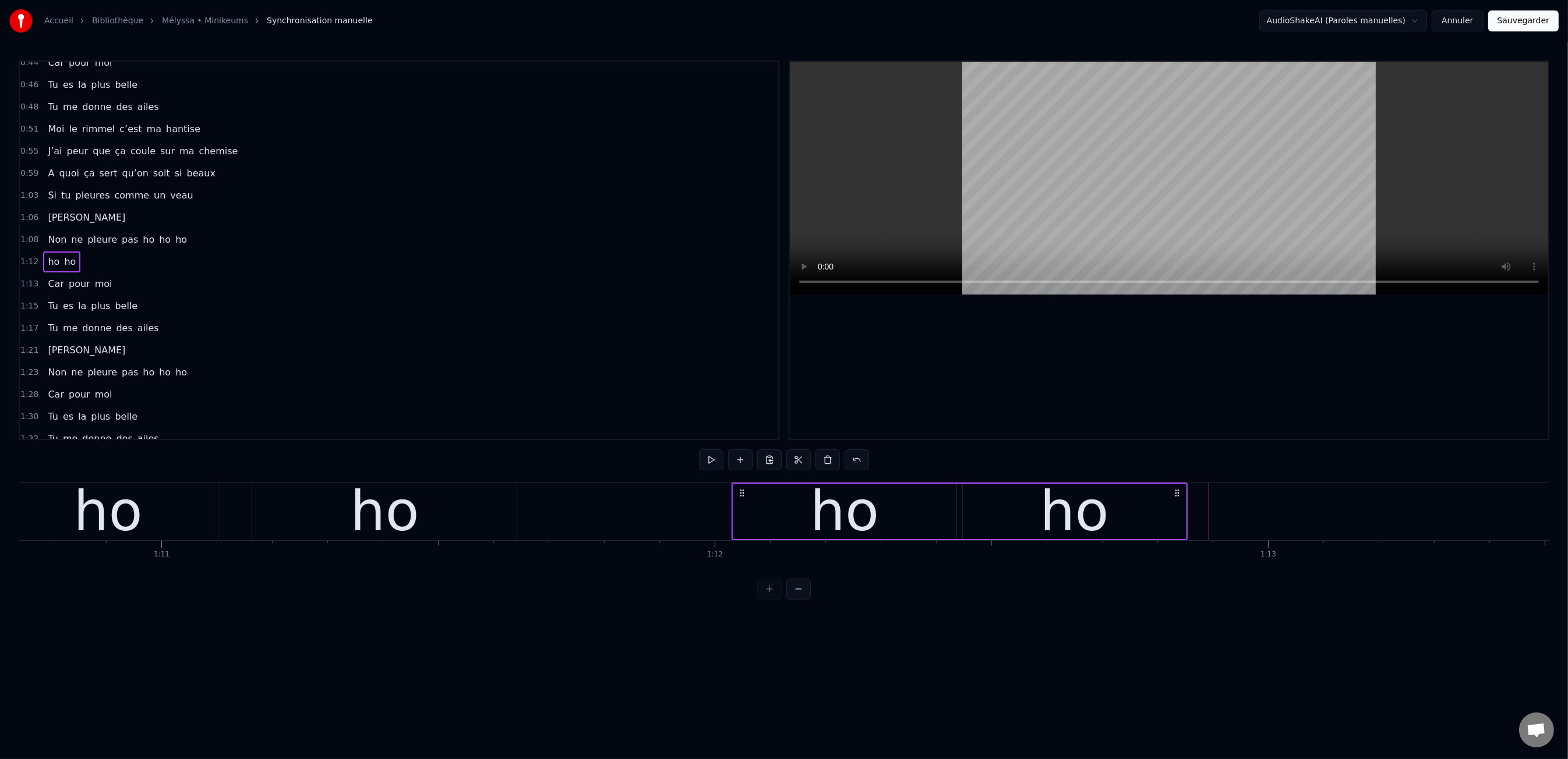
drag, startPoint x: 1153, startPoint y: 513, endPoint x: 1161, endPoint y: 512, distance: 8.1
click at [1152, 513] on div "ho" at bounding box center [1074, 511] width 223 height 55
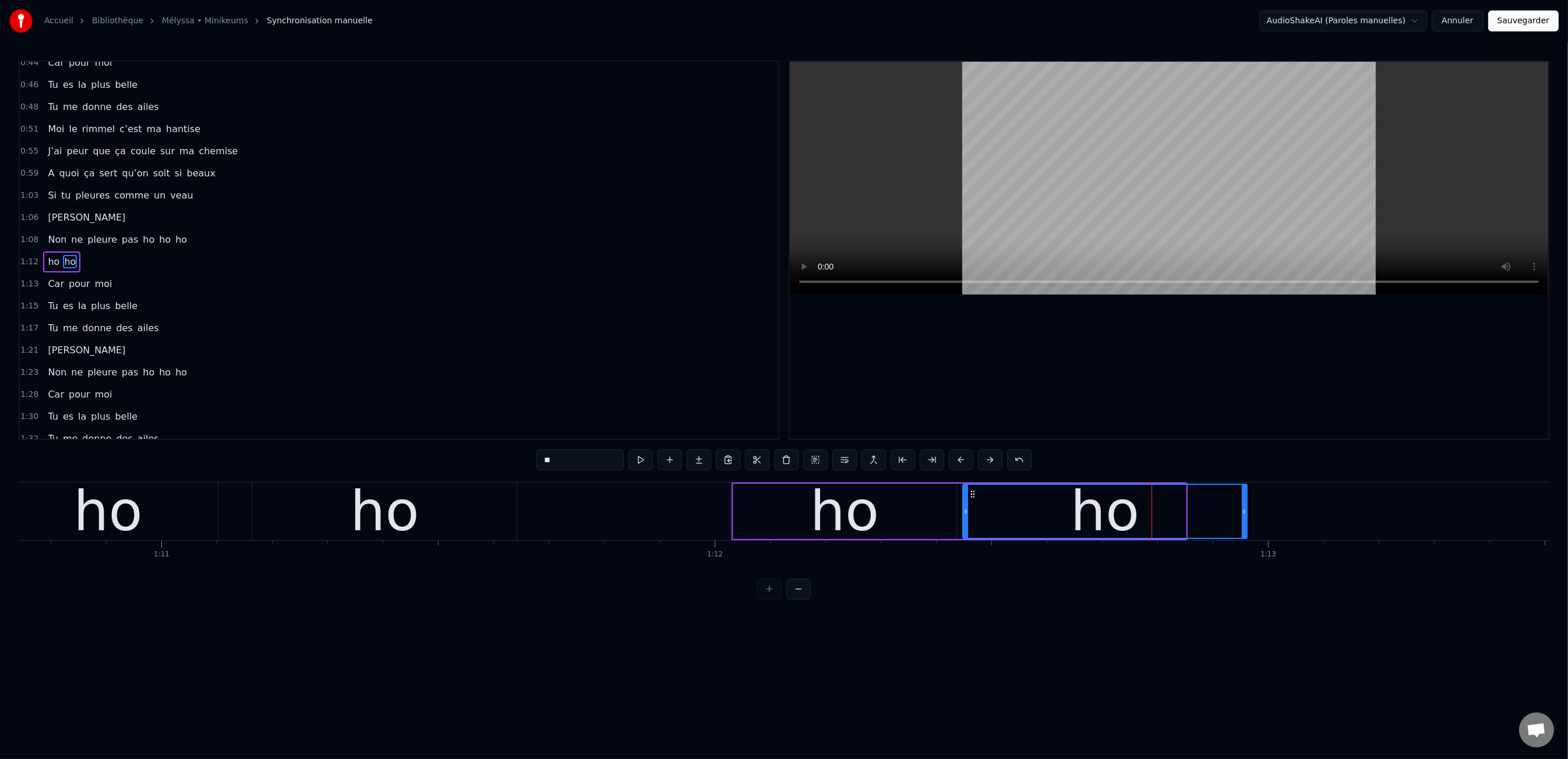
drag, startPoint x: 1183, startPoint y: 512, endPoint x: 1244, endPoint y: 514, distance: 61.0
click at [1244, 514] on icon at bounding box center [1244, 512] width 5 height 9
drag, startPoint x: 672, startPoint y: 462, endPoint x: 658, endPoint y: 462, distance: 14.0
click at [671, 462] on button at bounding box center [670, 460] width 25 height 21
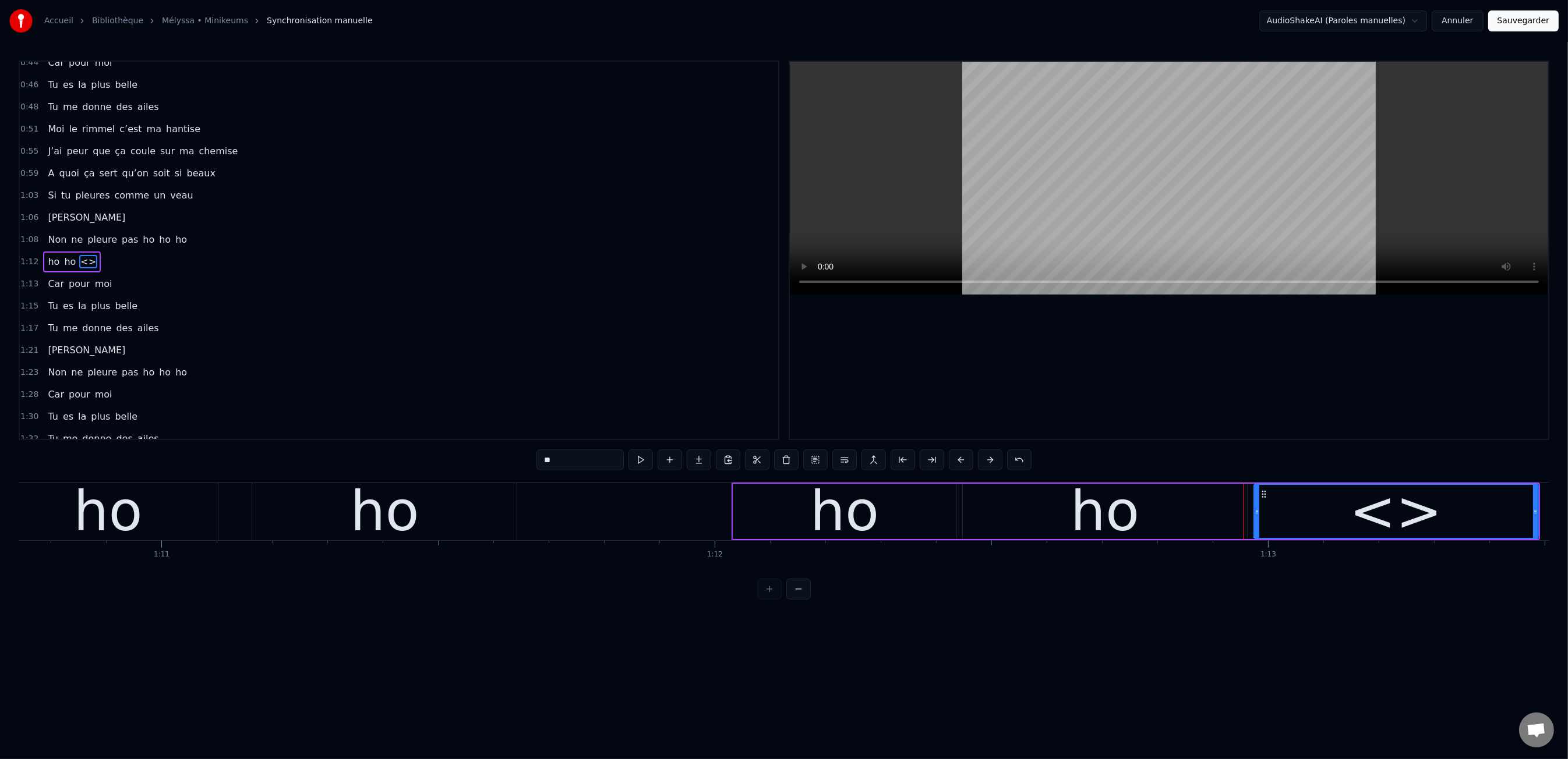
click at [574, 465] on input "**" at bounding box center [580, 460] width 87 height 21
drag, startPoint x: 1534, startPoint y: 510, endPoint x: 1453, endPoint y: 512, distance: 81.0
click at [1453, 512] on icon at bounding box center [1454, 512] width 5 height 9
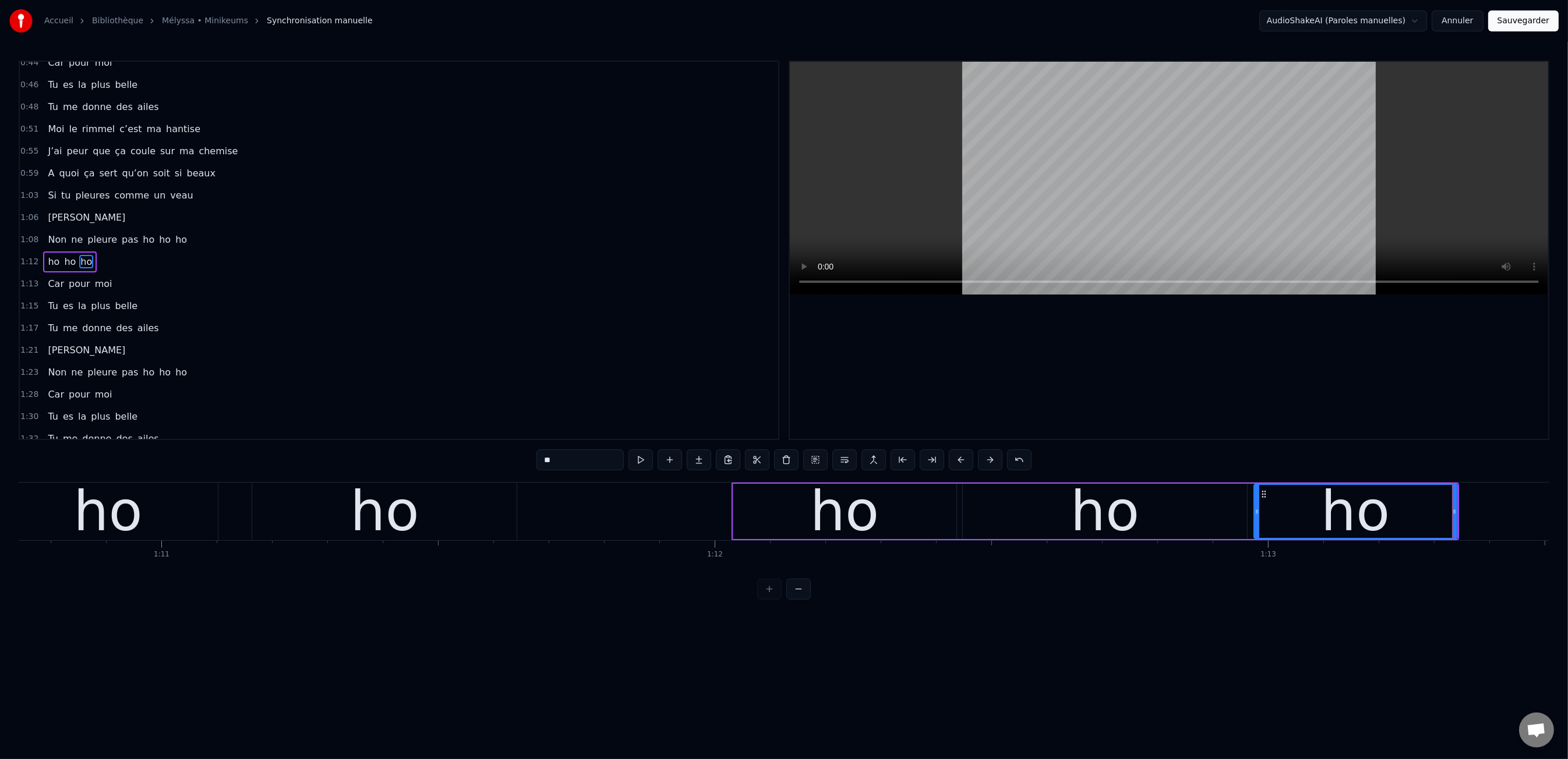
type input "**"
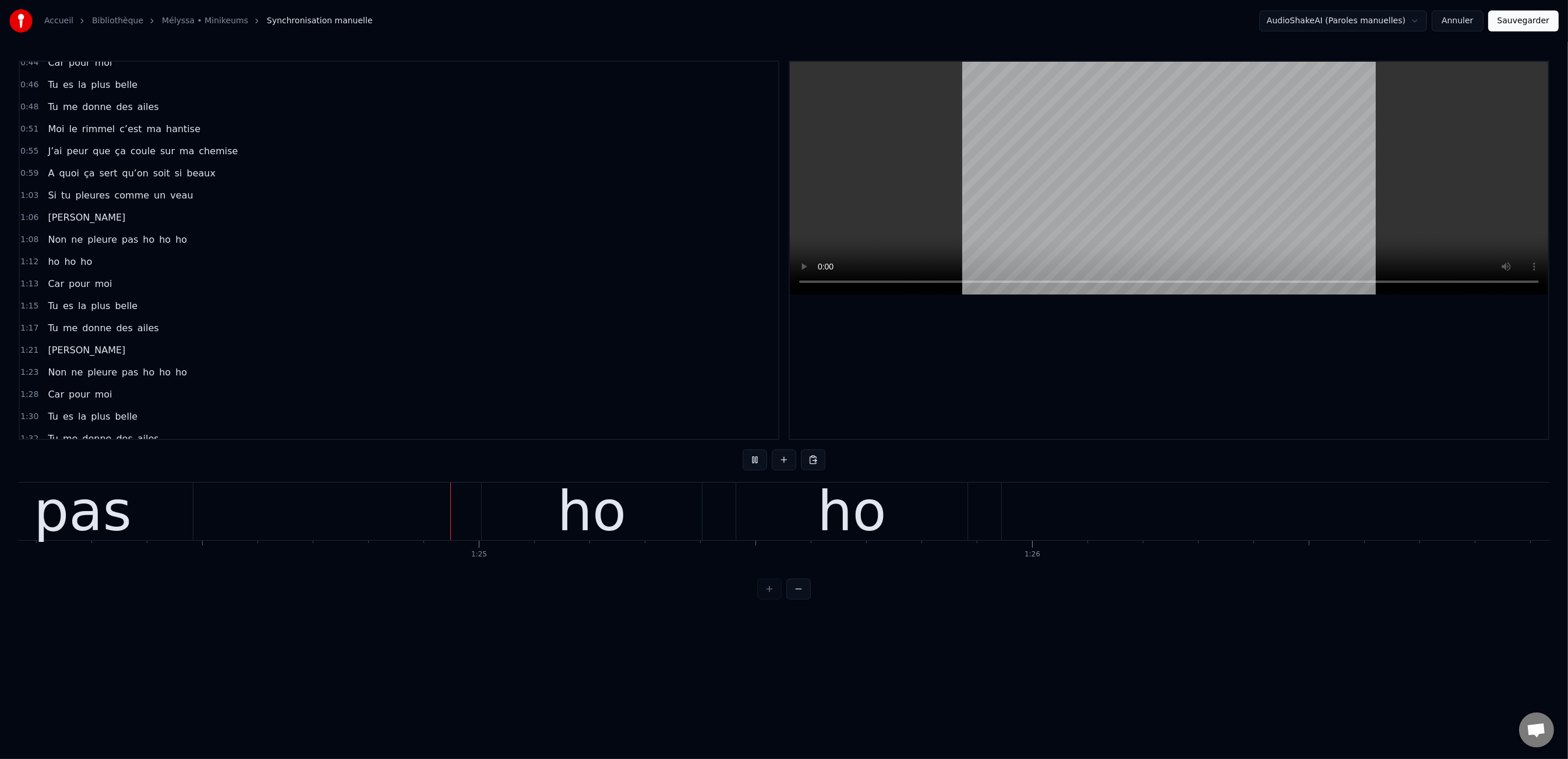
scroll to position [0, 46575]
click at [783, 465] on button at bounding box center [784, 460] width 25 height 21
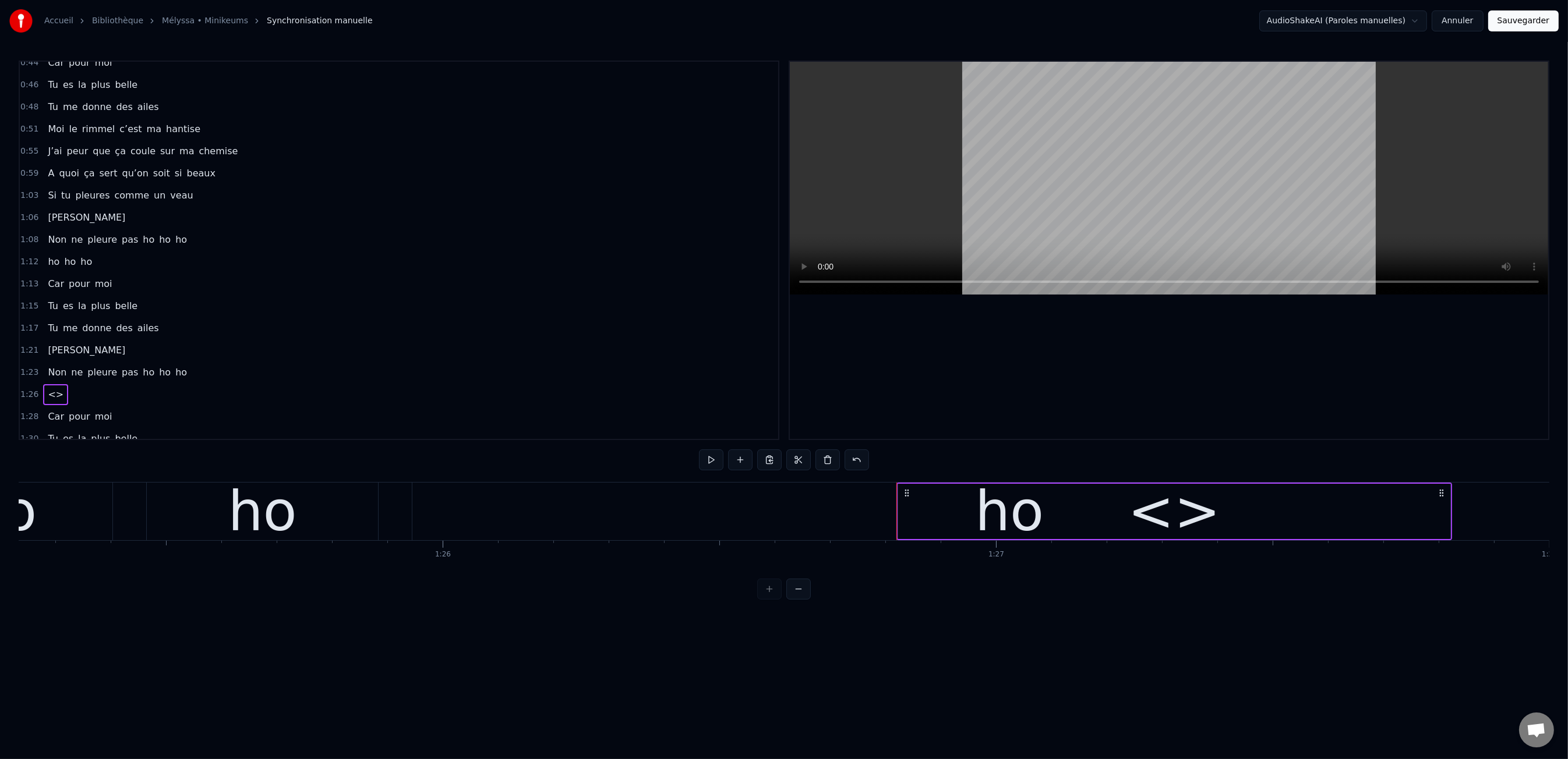
scroll to position [0, 47172]
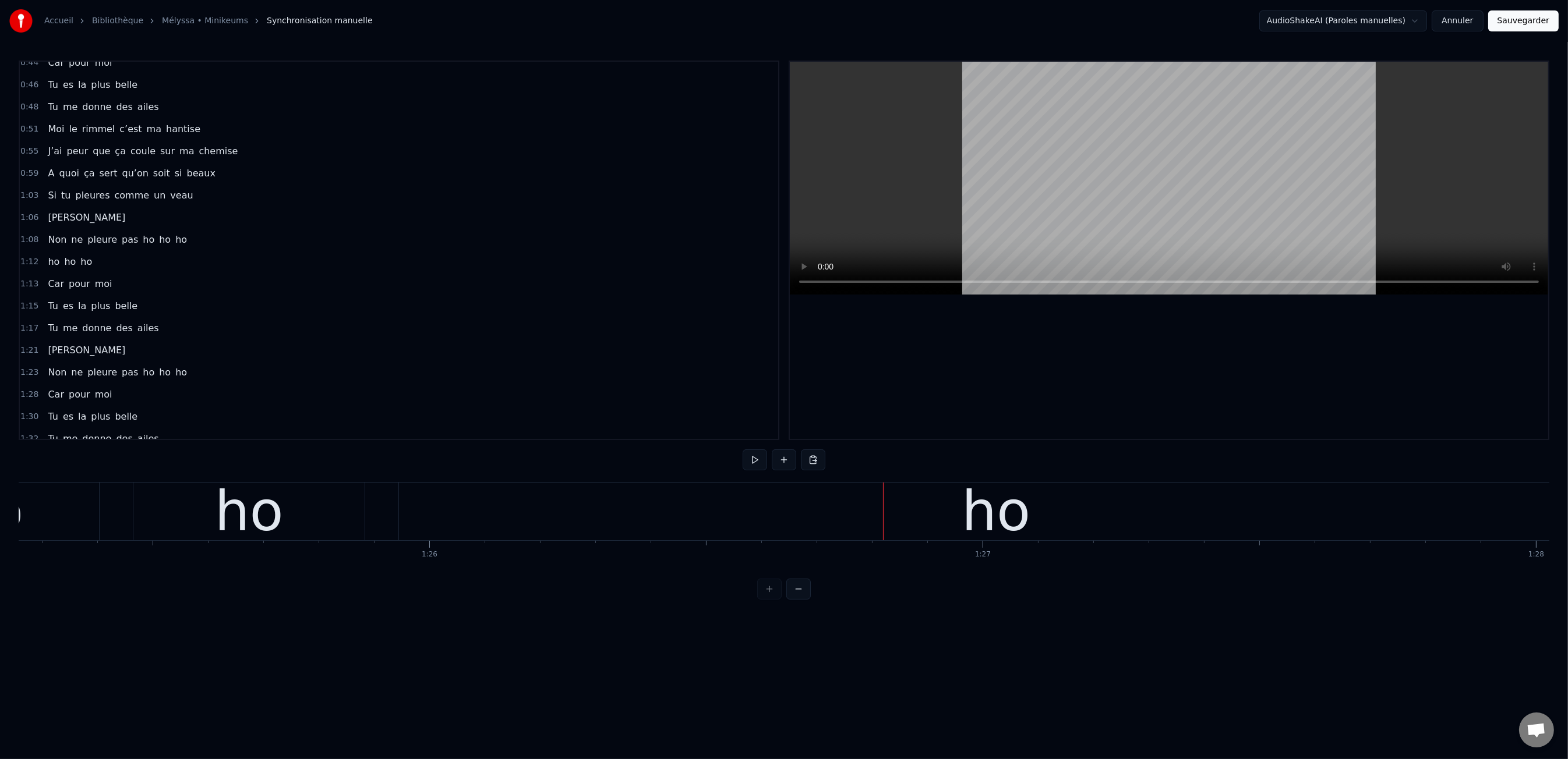
click at [1033, 571] on div "0:00 Moi c'est Kiki 0:01 Moi c'est Nikky 0:03 Moi c'est Vikky 0:04 On est les b…" at bounding box center [784, 330] width 1530 height 539
click at [1001, 502] on div "ho" at bounding box center [986, 512] width 69 height 83
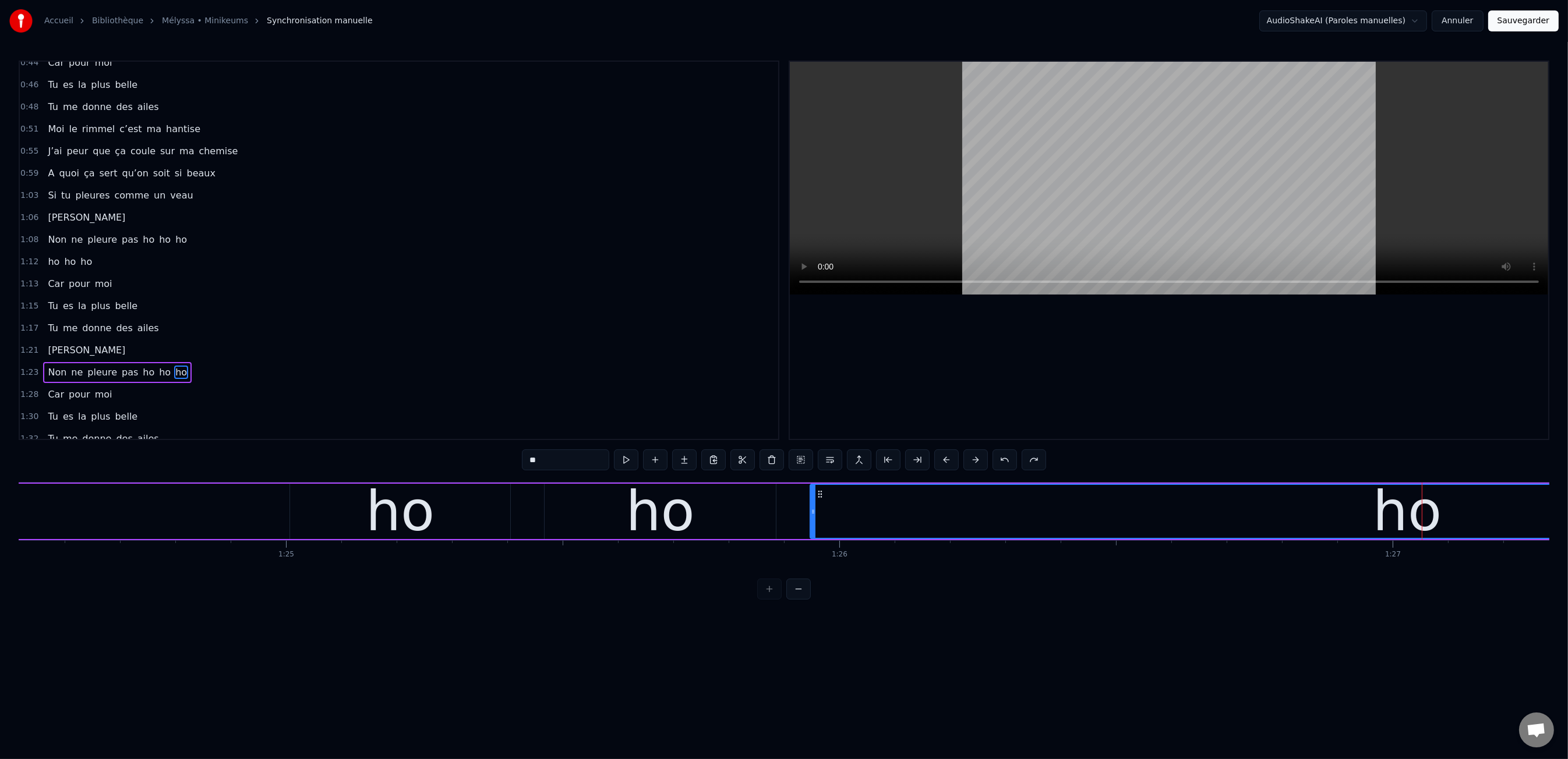
scroll to position [0, 46599]
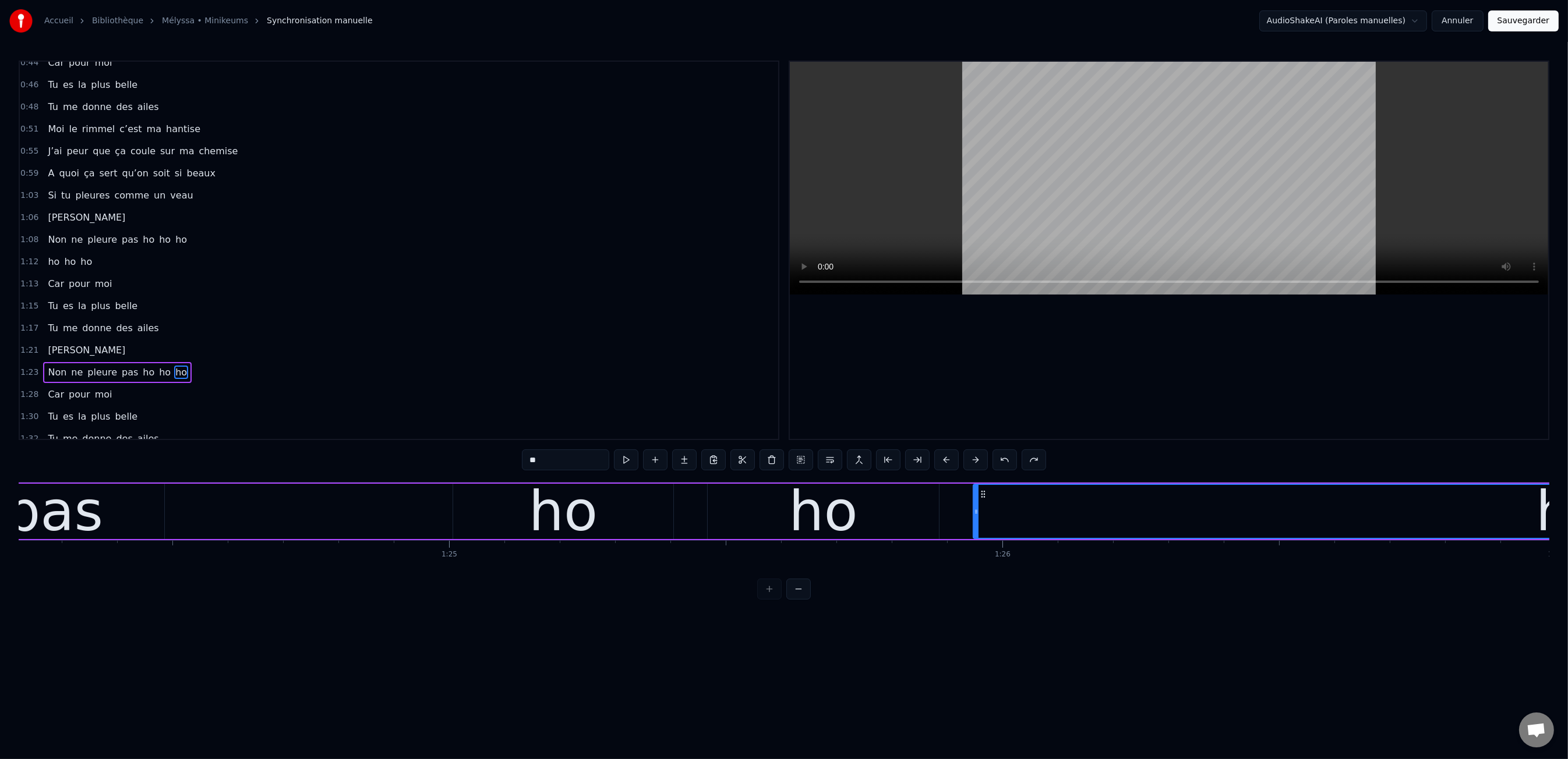
click at [689, 506] on div "Non ne pleure pas ho ho ho" at bounding box center [812, 511] width 2713 height 58
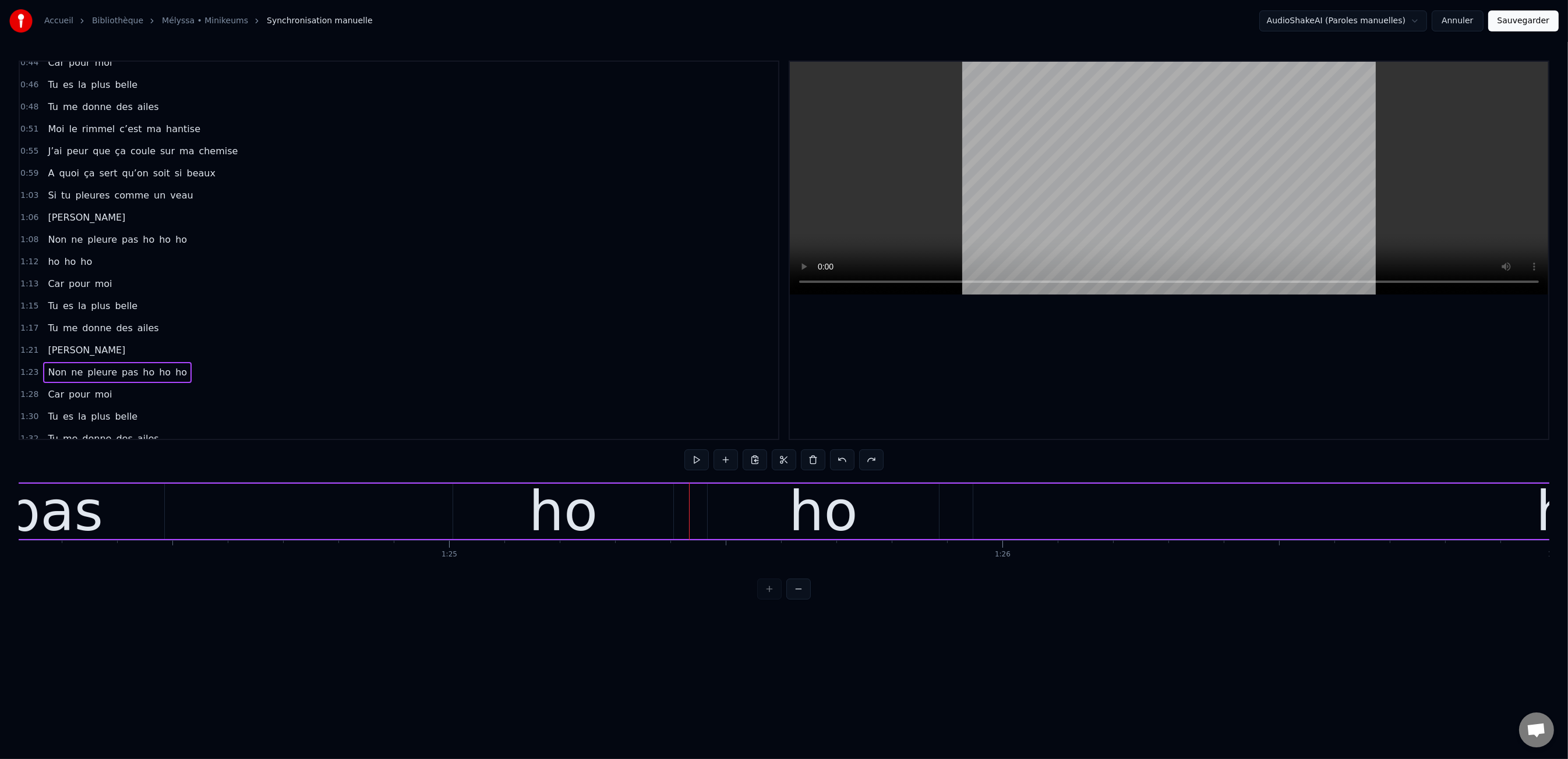
click at [1077, 502] on div "ho" at bounding box center [1571, 511] width 1194 height 55
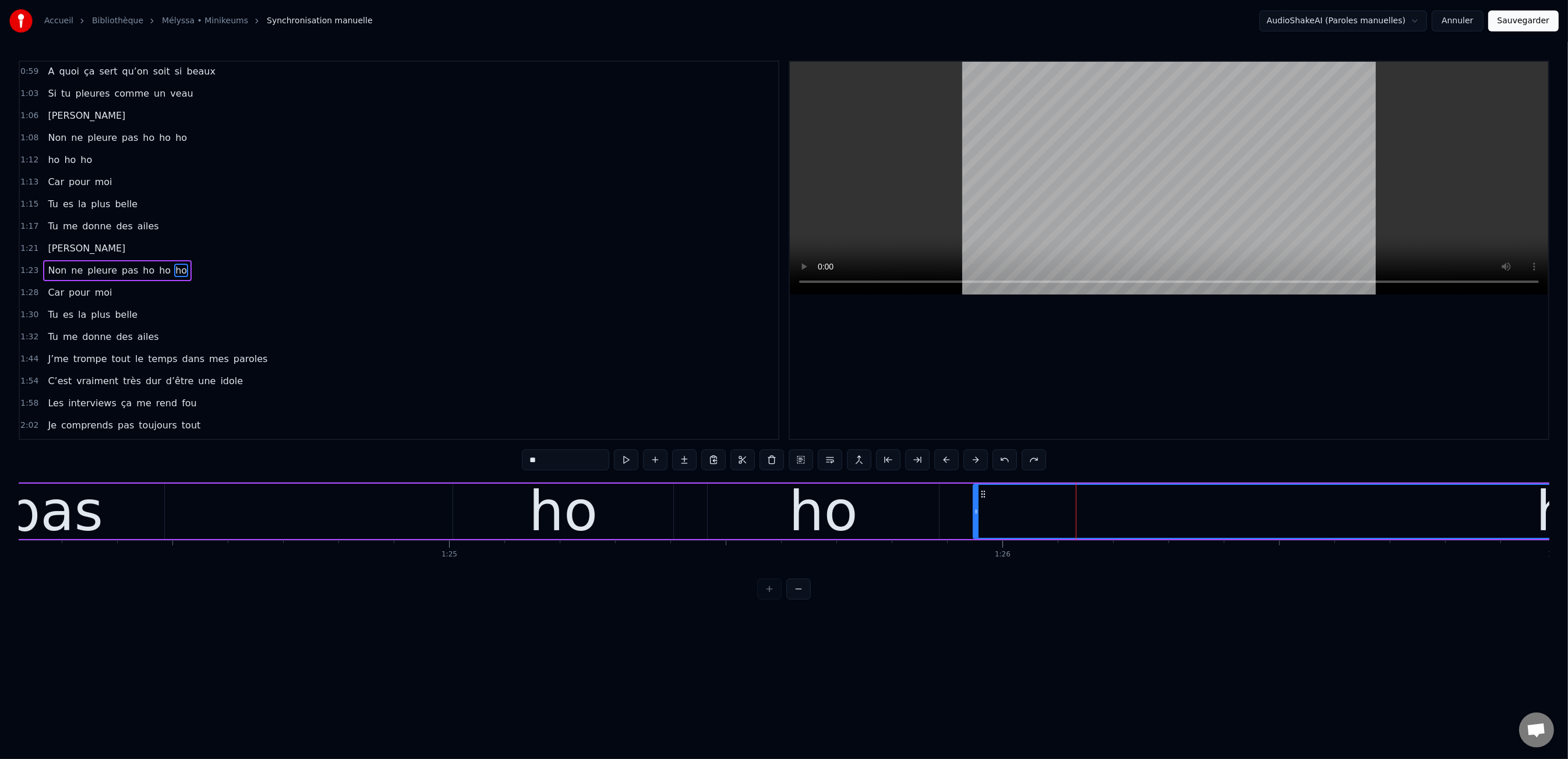
scroll to position [472, 0]
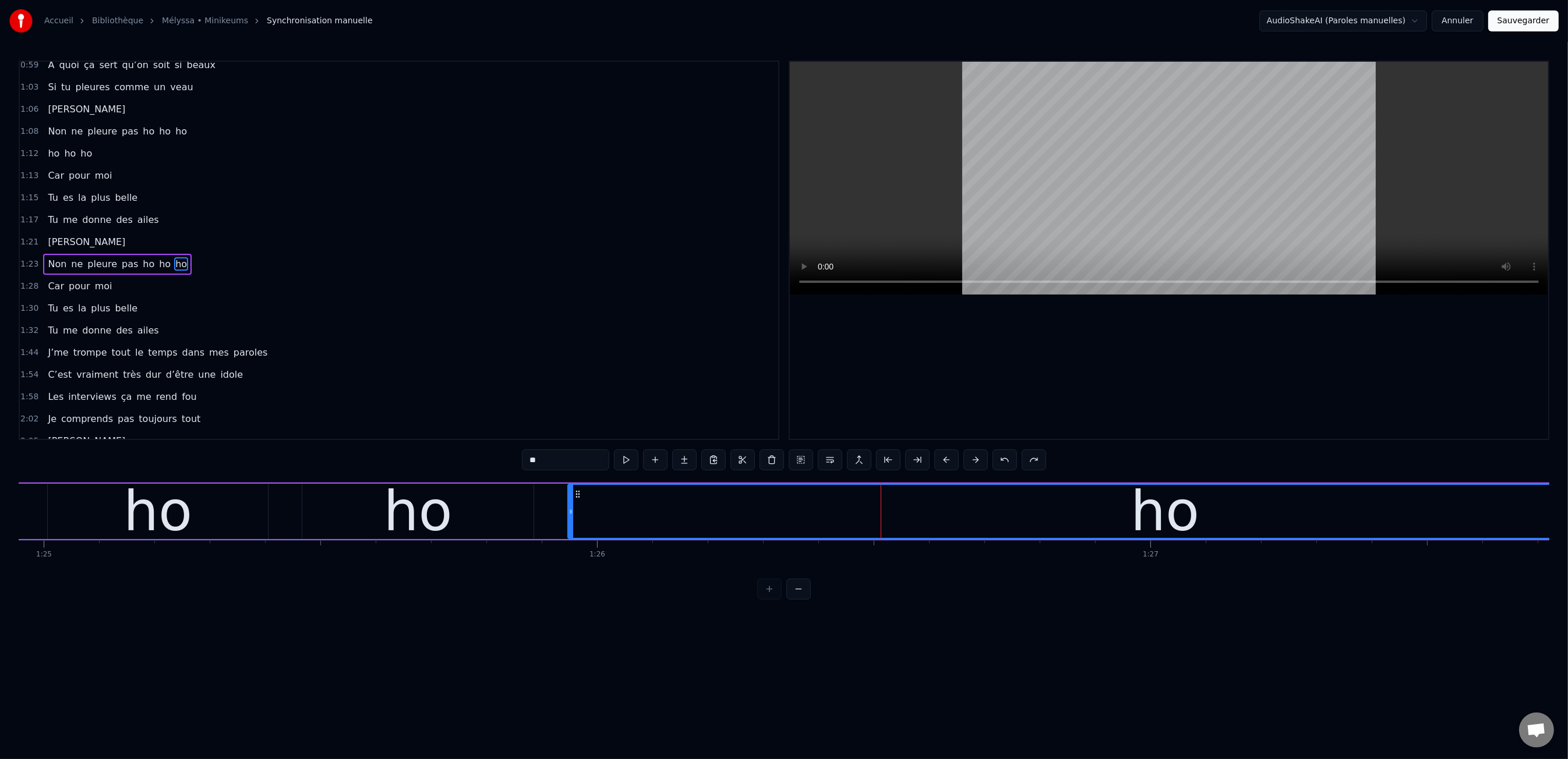
click at [1414, 507] on div "ho" at bounding box center [1165, 511] width 1193 height 53
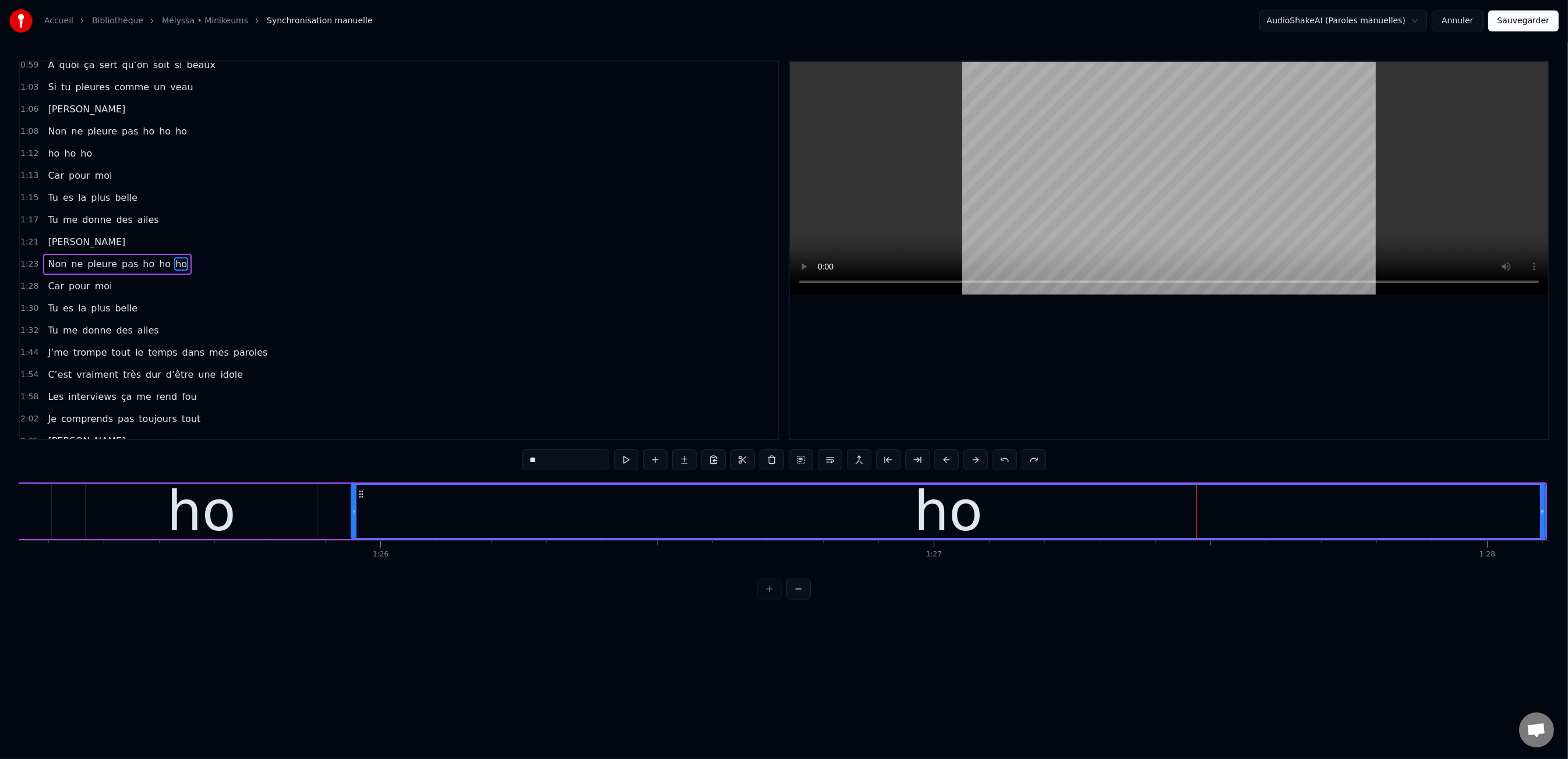
scroll to position [0, 47265]
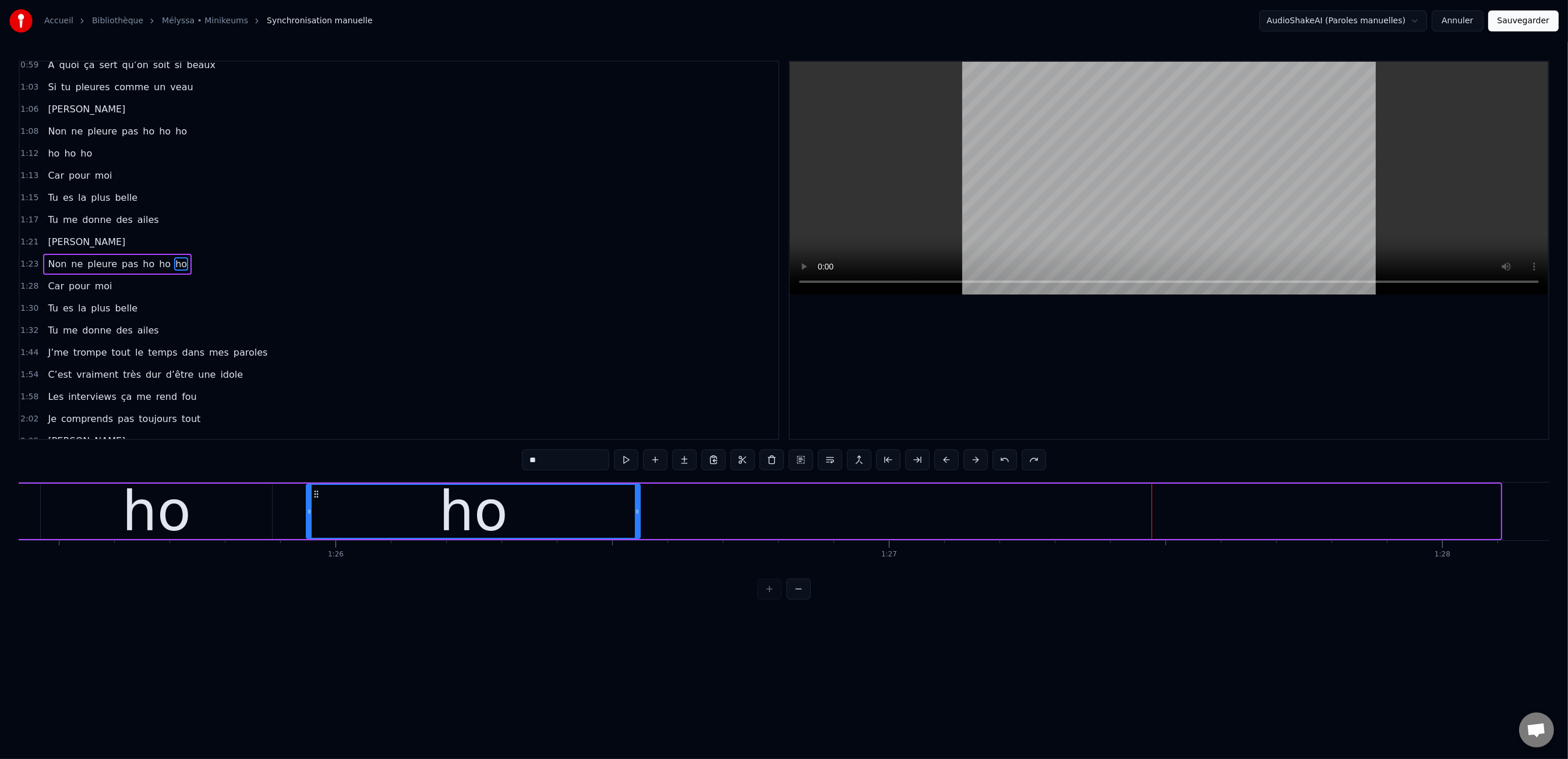
drag, startPoint x: 1498, startPoint y: 510, endPoint x: 637, endPoint y: 525, distance: 861.1
click at [637, 525] on div at bounding box center [637, 511] width 5 height 53
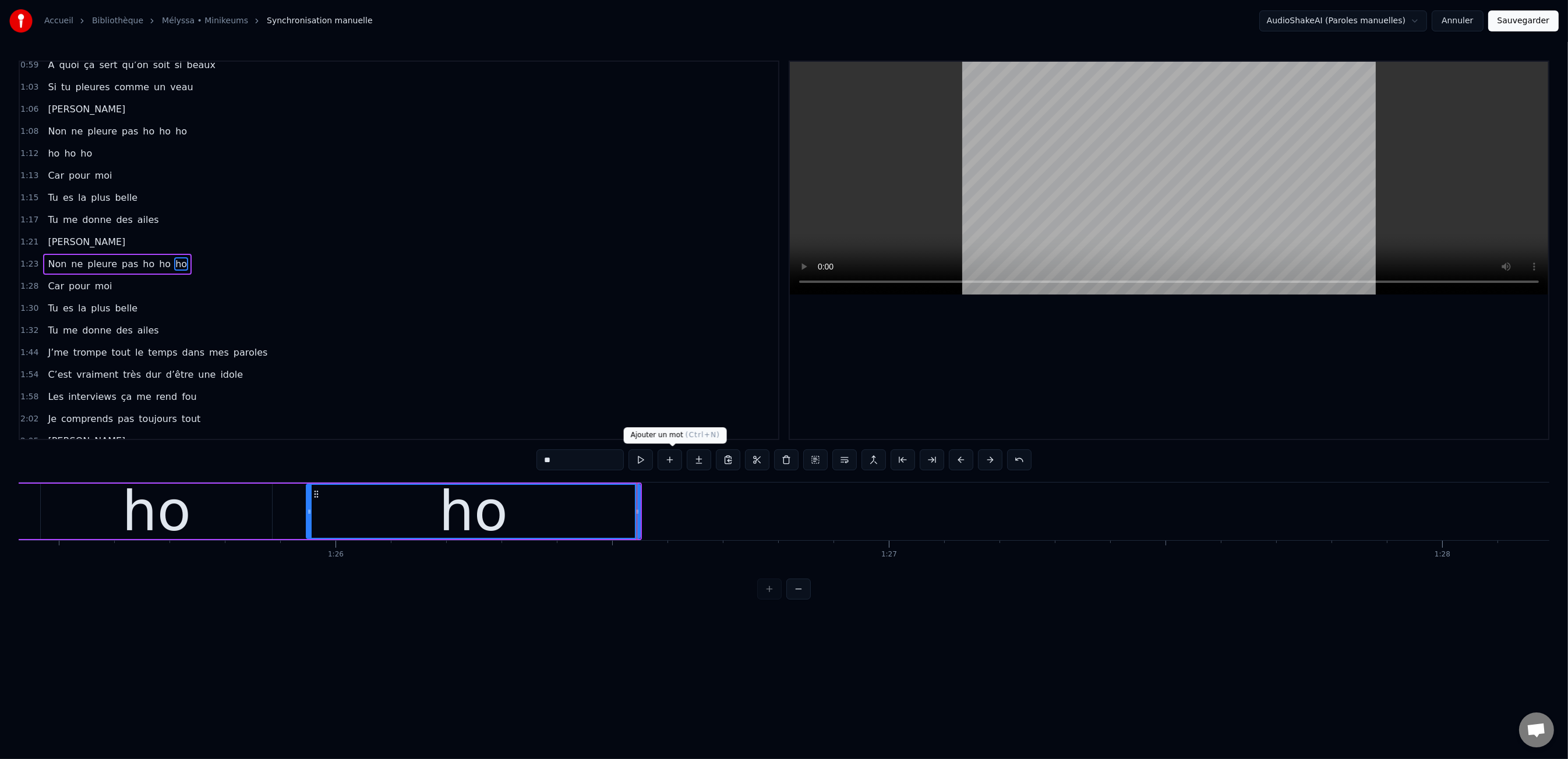
click at [670, 458] on button at bounding box center [670, 460] width 25 height 21
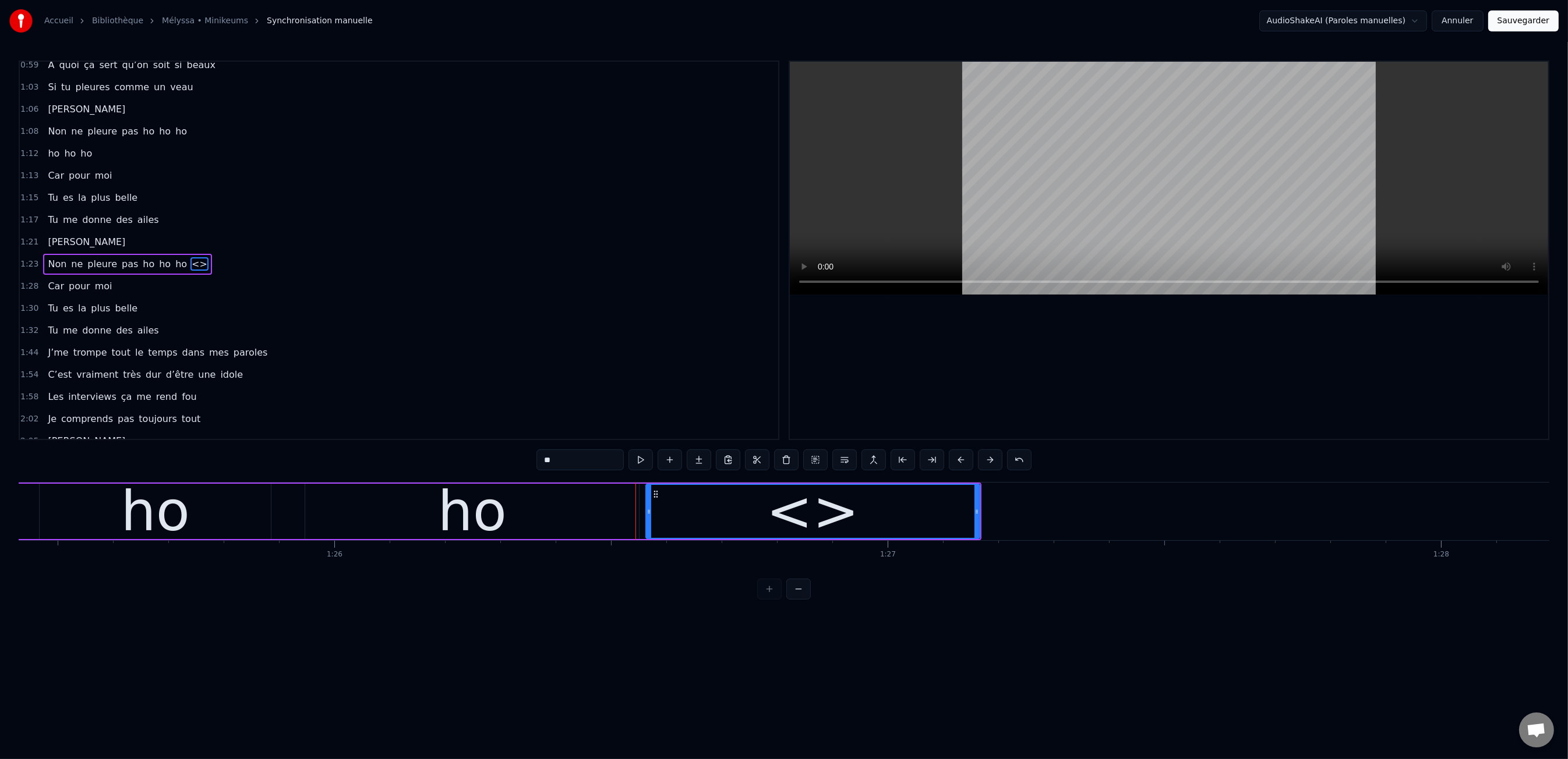
scroll to position [0, 47267]
drag, startPoint x: 649, startPoint y: 511, endPoint x: 791, endPoint y: 510, distance: 142.0
click at [791, 510] on icon at bounding box center [790, 512] width 5 height 9
drag, startPoint x: 918, startPoint y: 506, endPoint x: 694, endPoint y: 480, distance: 225.5
click at [917, 506] on div "<>" at bounding box center [883, 511] width 190 height 53
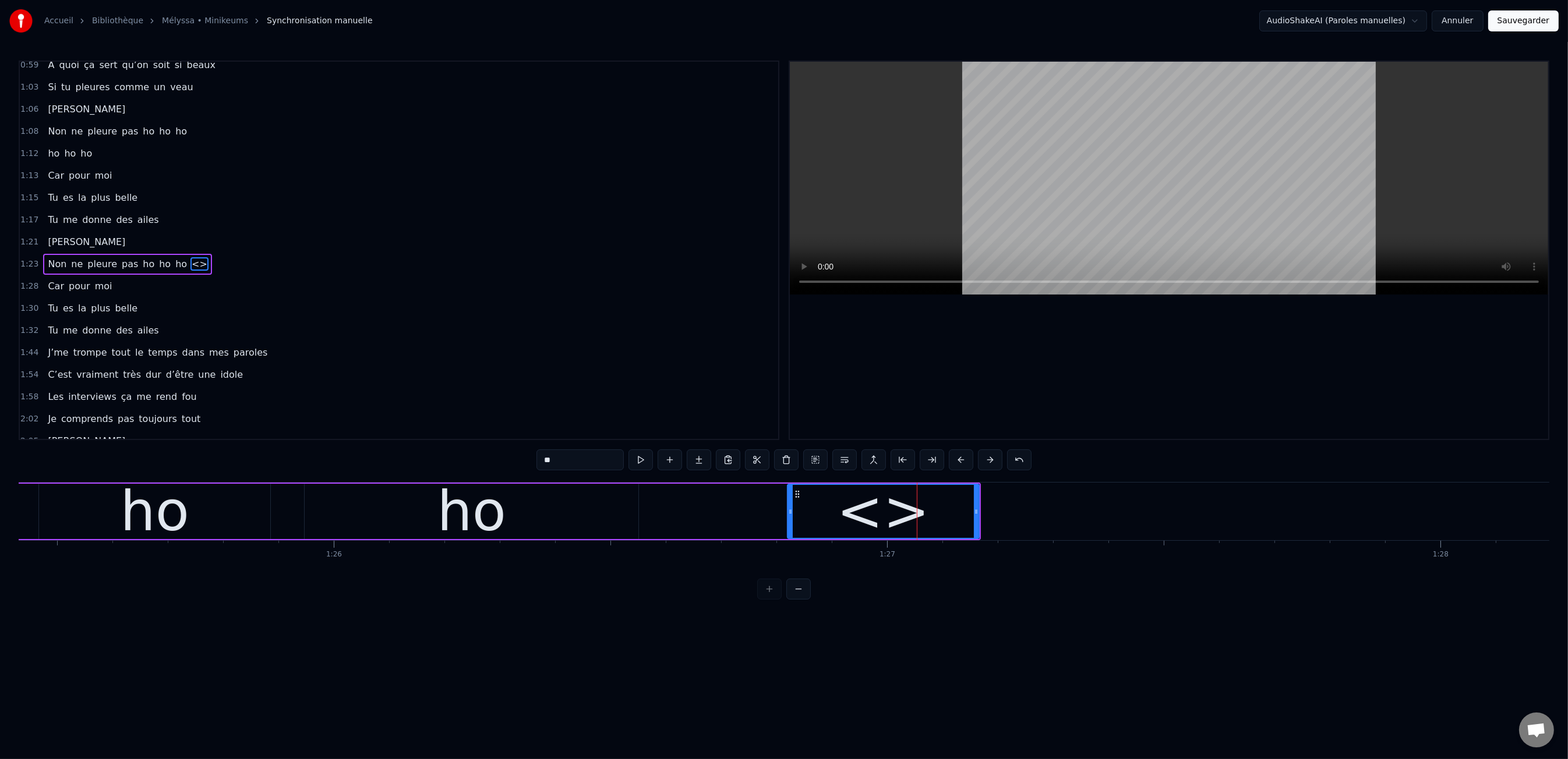
click at [593, 461] on input "**" at bounding box center [580, 460] width 87 height 21
type input "**"
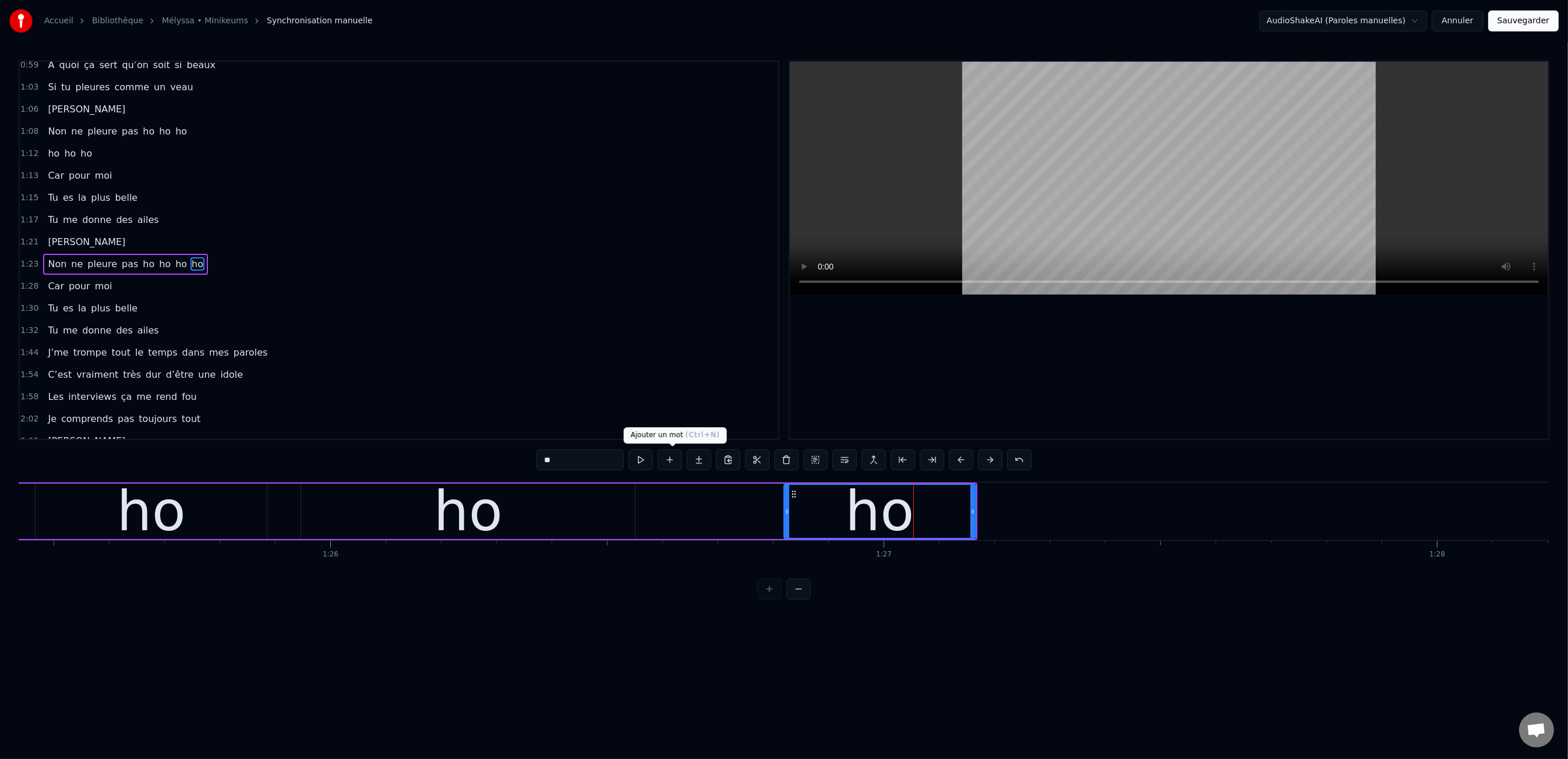
click at [677, 459] on button at bounding box center [670, 460] width 25 height 21
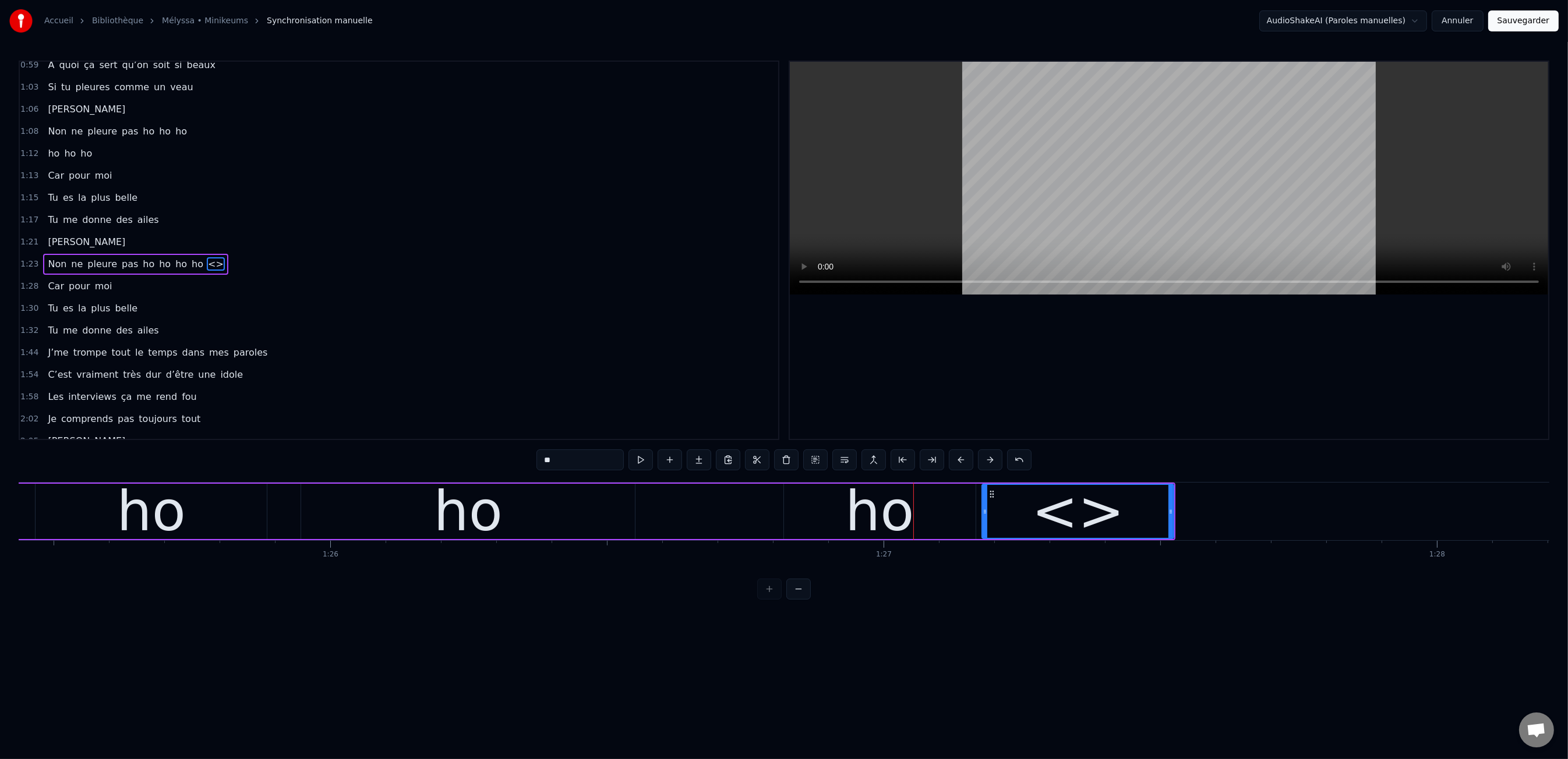
click at [613, 460] on input "**" at bounding box center [580, 460] width 87 height 21
drag, startPoint x: 1172, startPoint y: 512, endPoint x: 1138, endPoint y: 510, distance: 34.1
click at [1244, 512] on icon at bounding box center [1241, 512] width 5 height 9
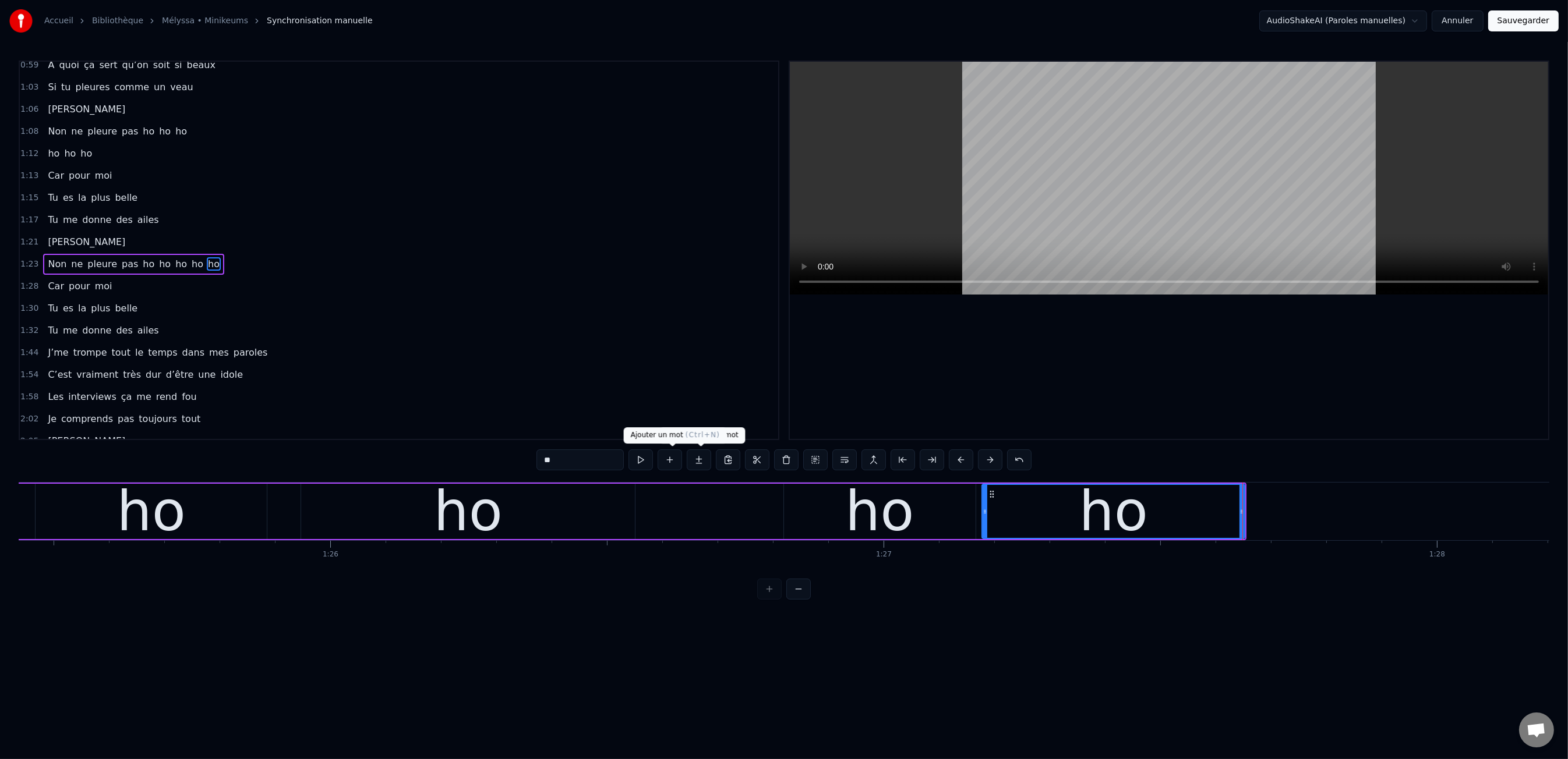
type input "**"
click at [668, 464] on button at bounding box center [670, 460] width 25 height 21
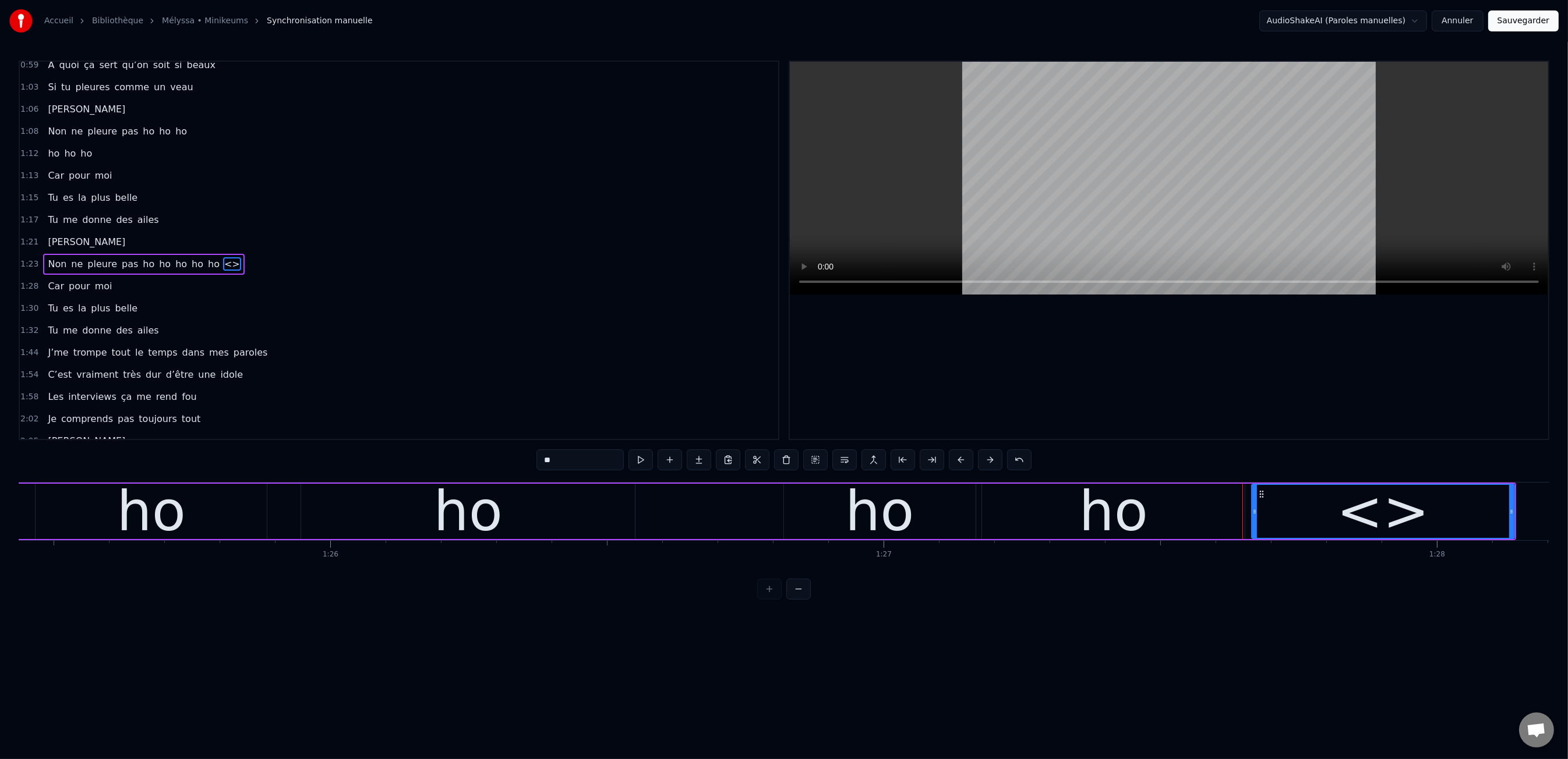
click at [604, 460] on input "**" at bounding box center [580, 460] width 87 height 21
type input "*"
type input "**"
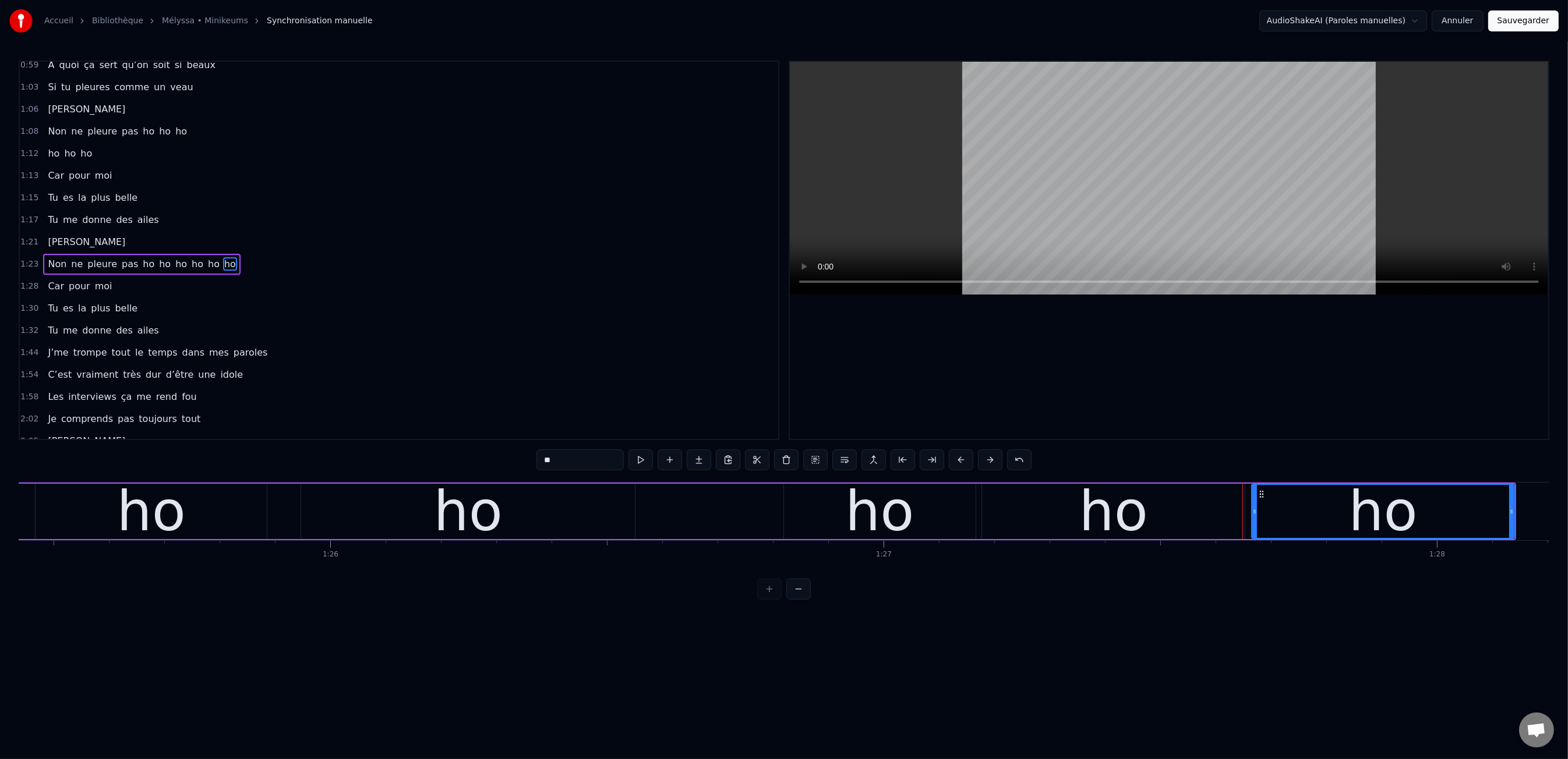
drag, startPoint x: 1330, startPoint y: 571, endPoint x: 1031, endPoint y: 549, distance: 299.8
click at [1330, 571] on div "0:00 Moi c'est Kiki 0:01 Moi c'est Nikky 0:03 Moi c'est Vikky 0:04 On est les b…" at bounding box center [784, 330] width 1530 height 539
click at [654, 501] on div "Non ne pleure pas ho ho ho ho ho ho" at bounding box center [150, 511] width 2733 height 58
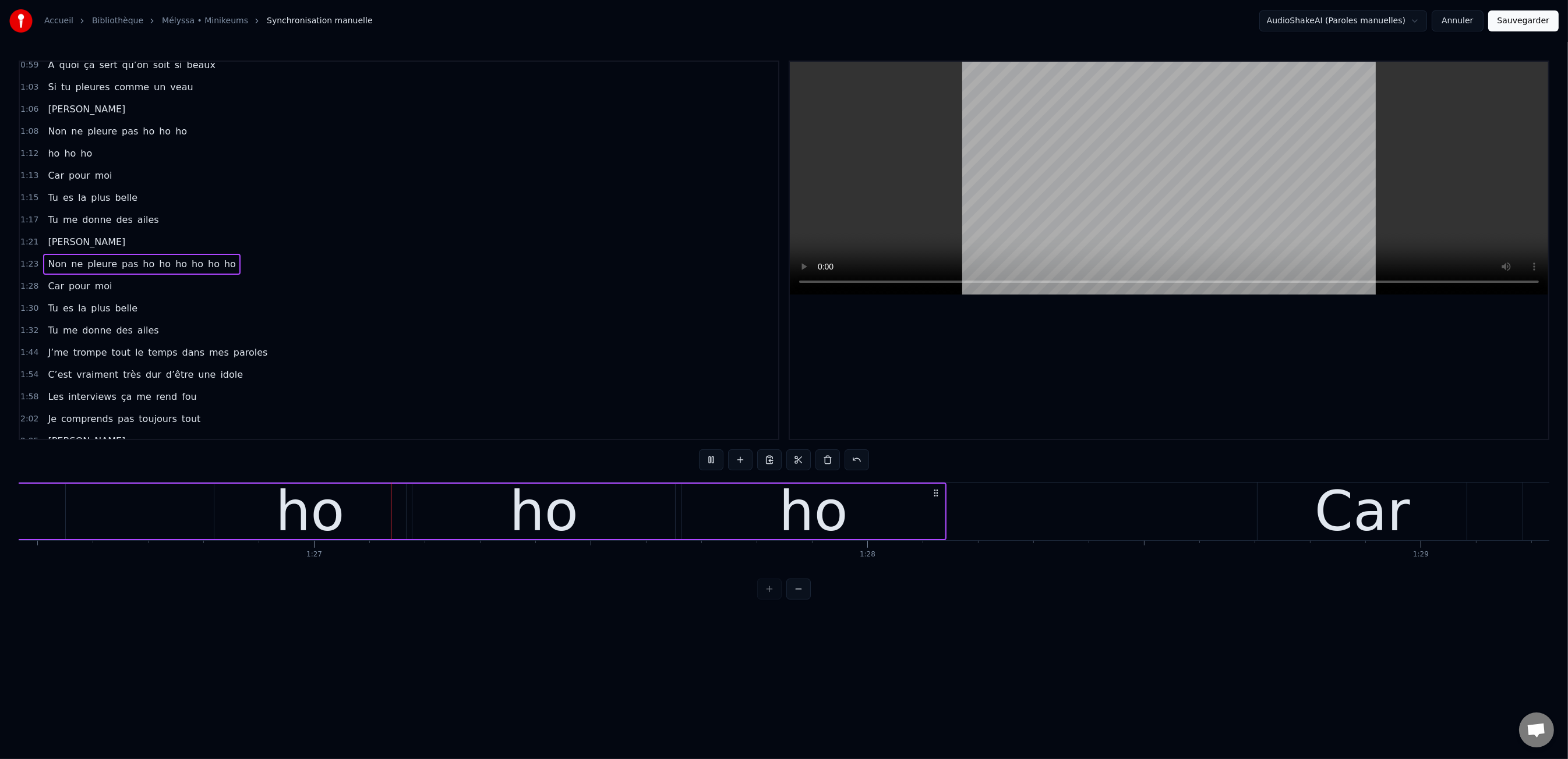
scroll to position [0, 47855]
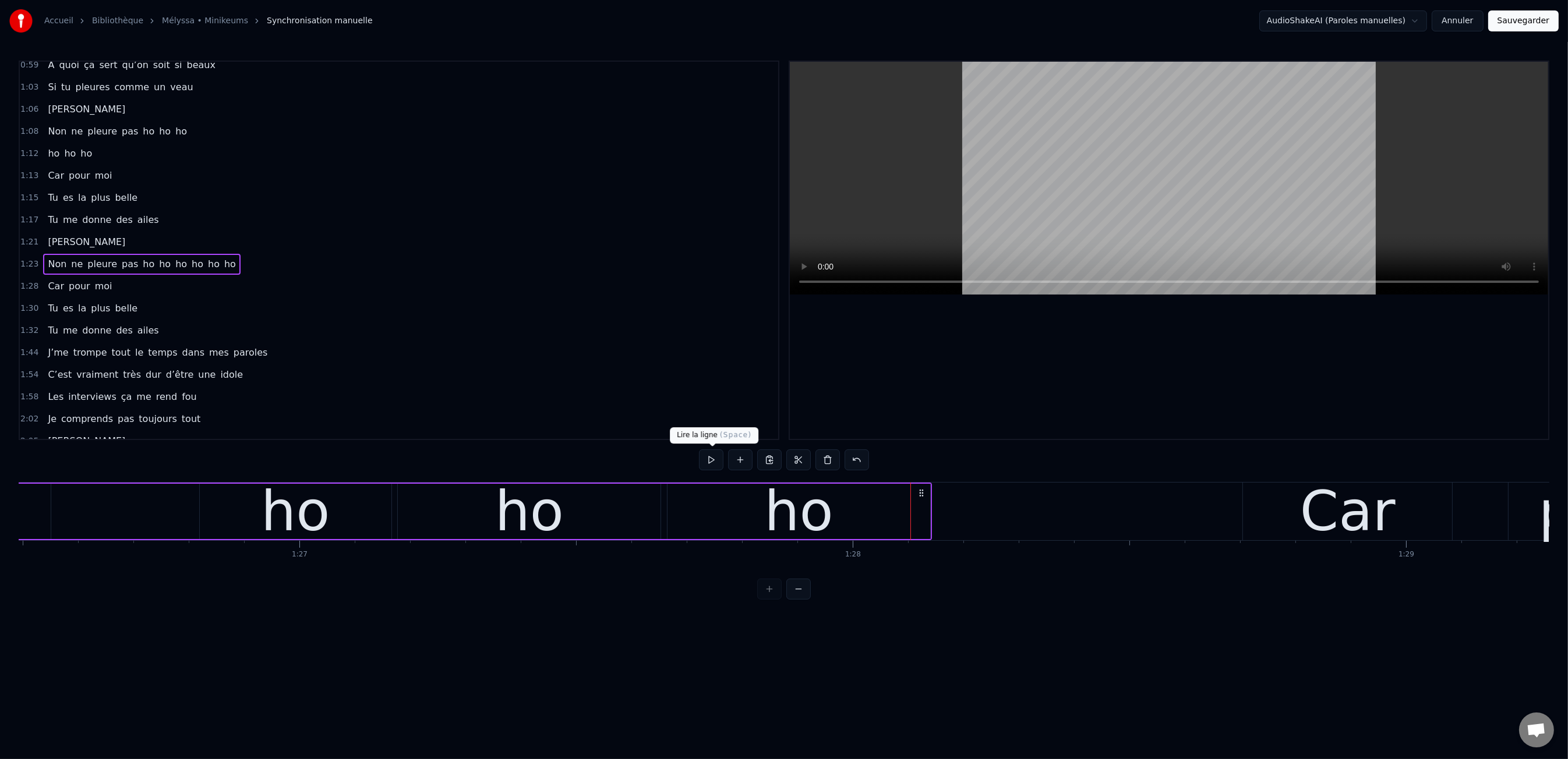
click at [712, 459] on button at bounding box center [711, 460] width 25 height 21
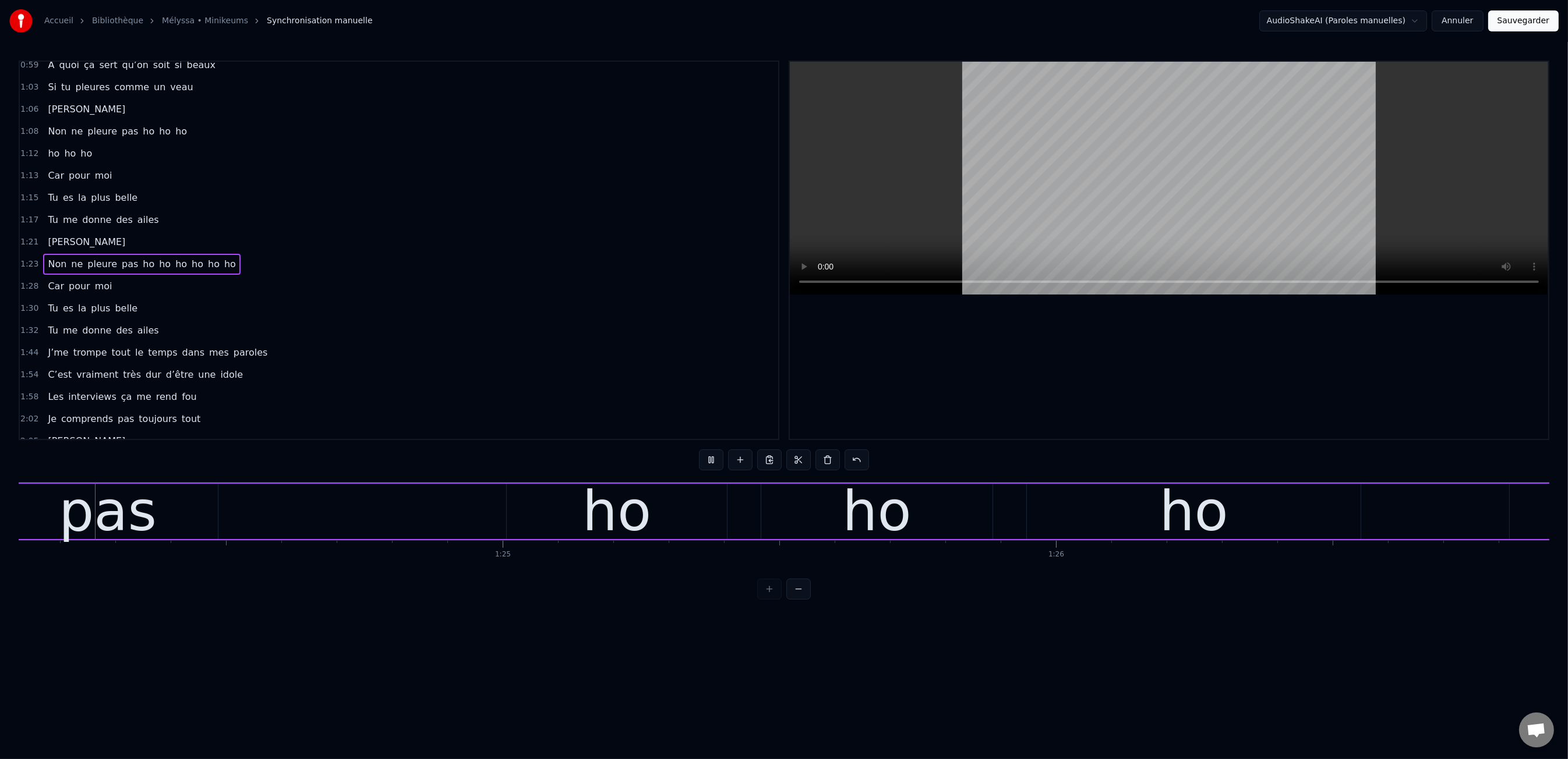
scroll to position [0, 46522]
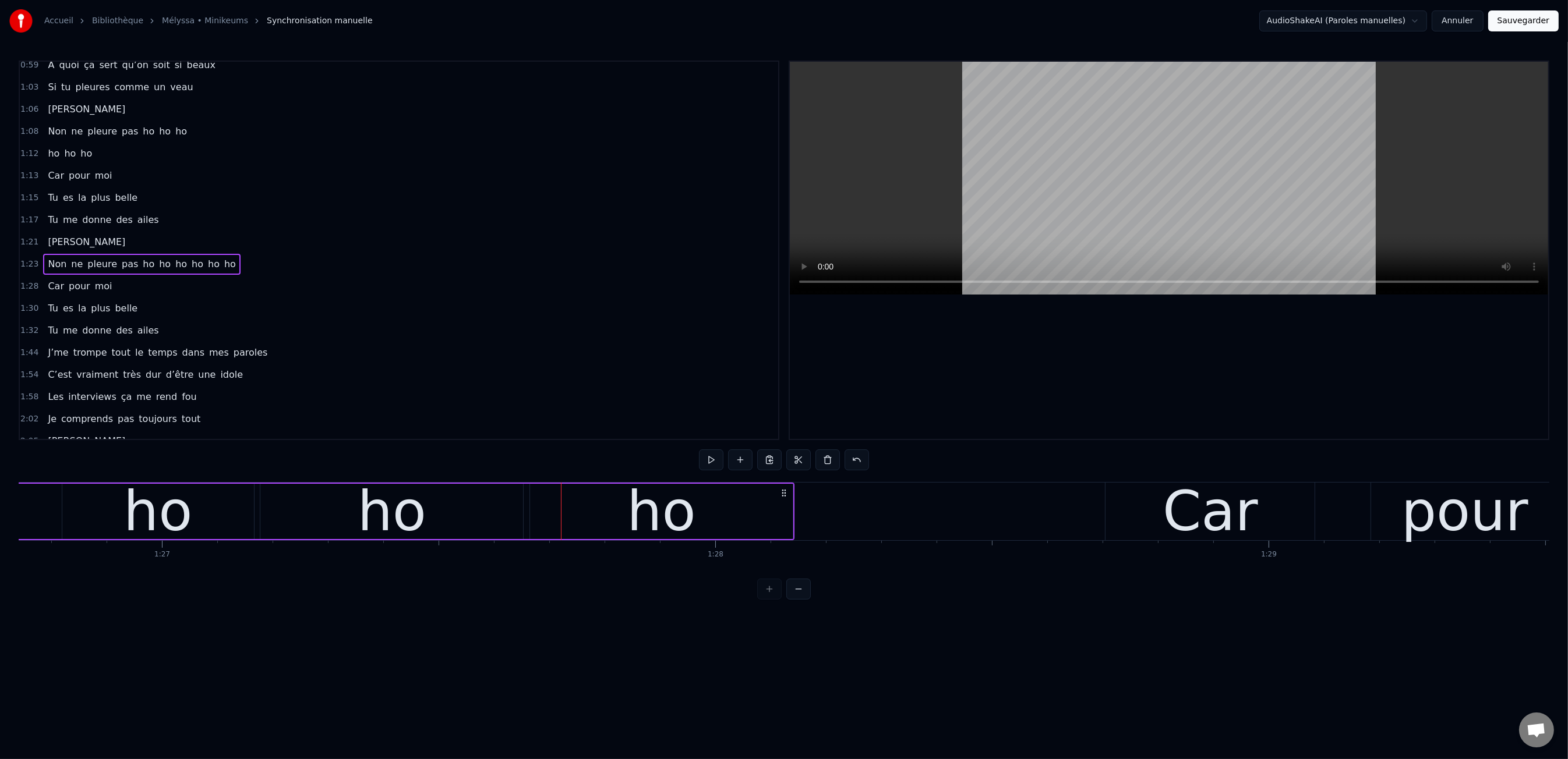
click at [699, 449] on button at bounding box center [711, 460] width 25 height 21
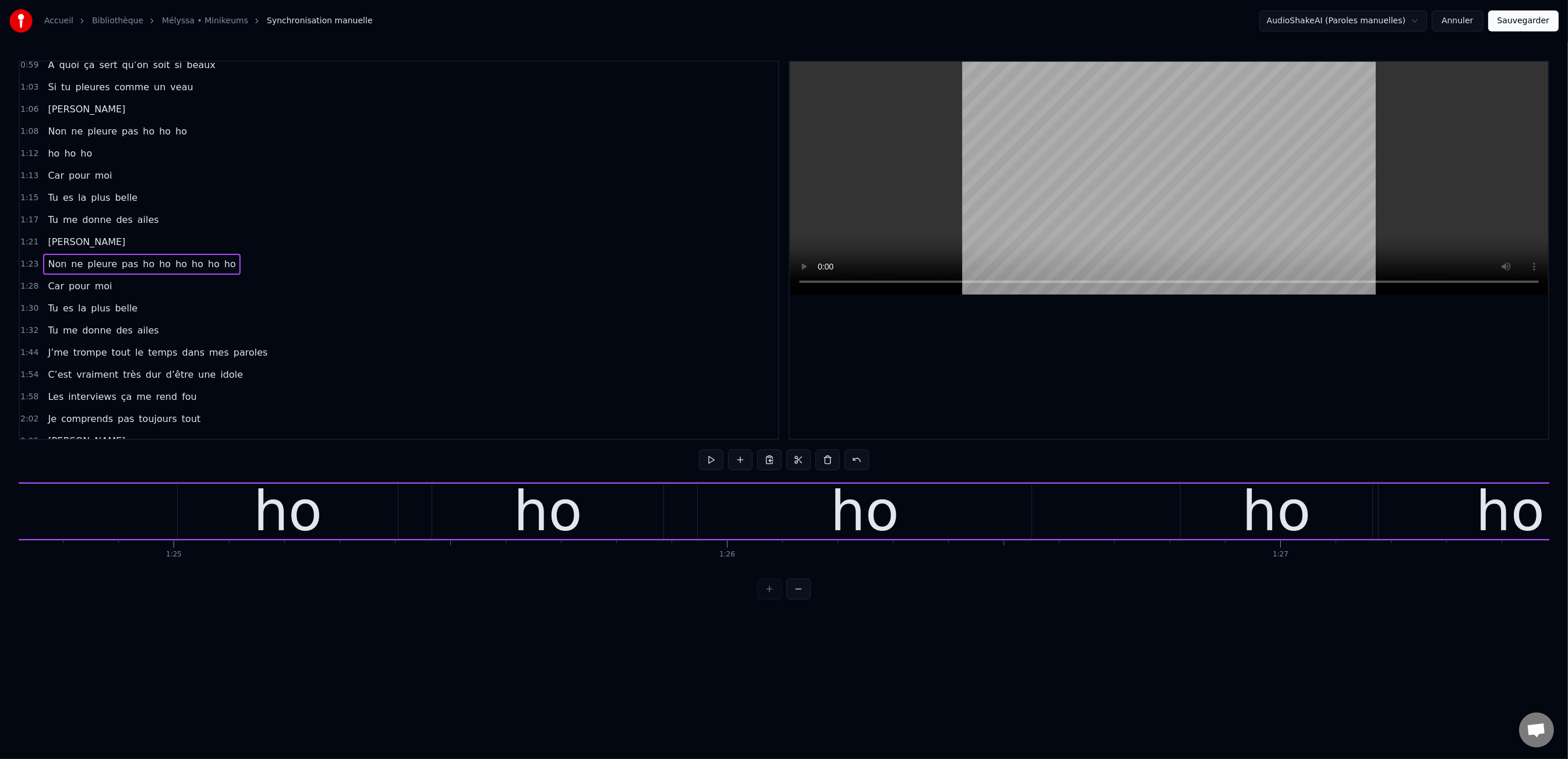
click at [699, 449] on button at bounding box center [711, 460] width 25 height 21
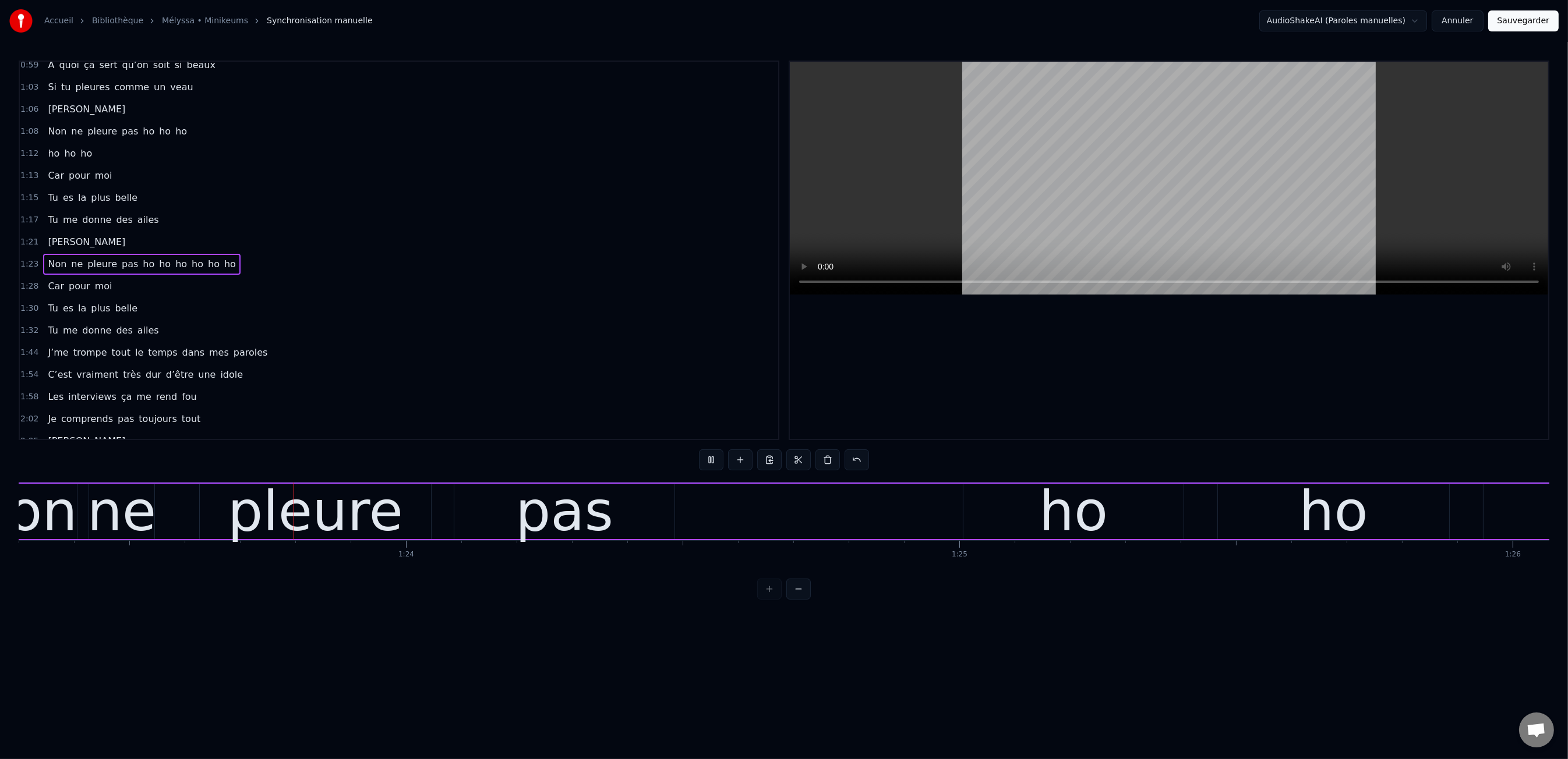
scroll to position [0, 46088]
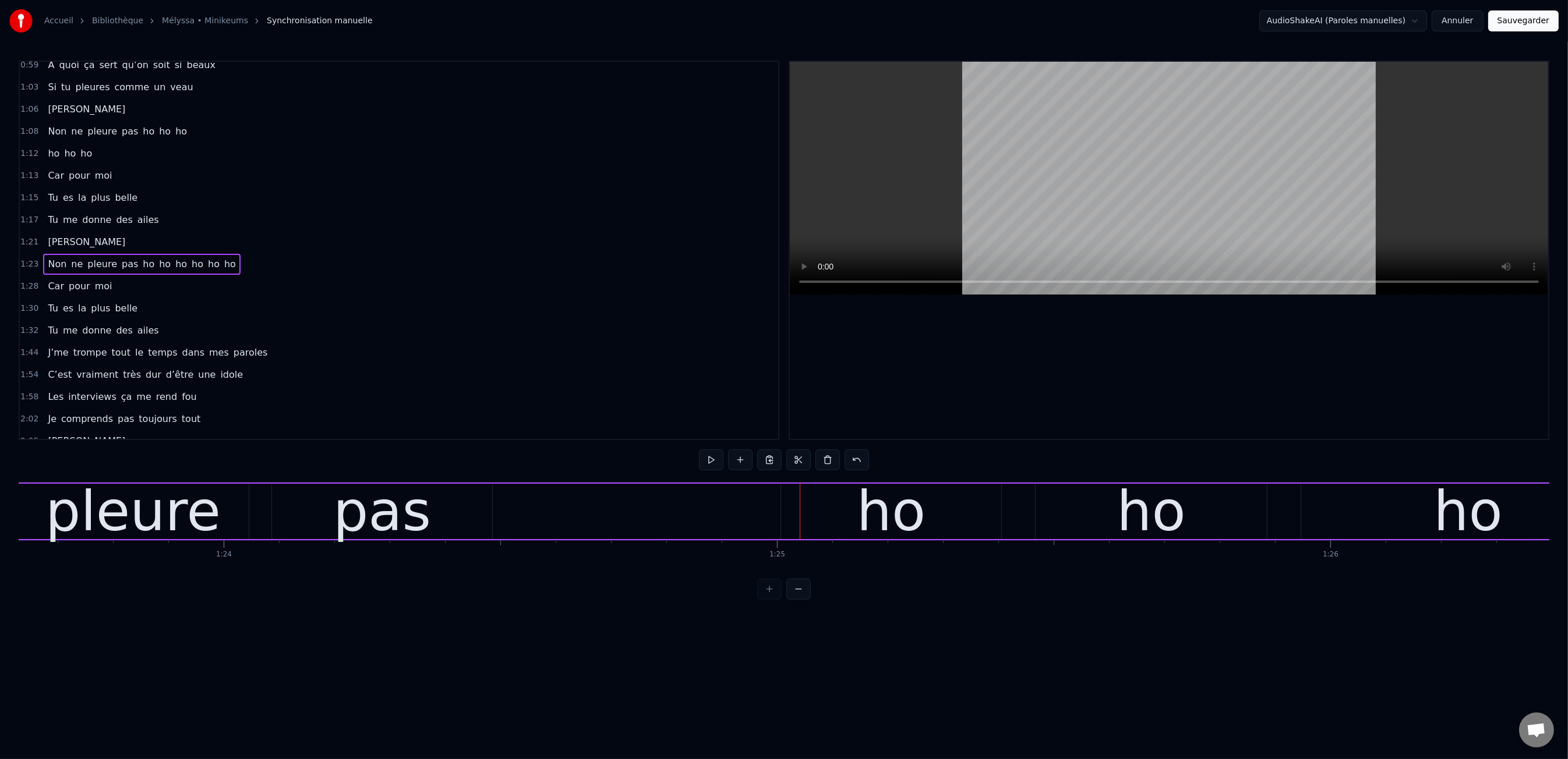
click at [699, 449] on button at bounding box center [711, 460] width 25 height 21
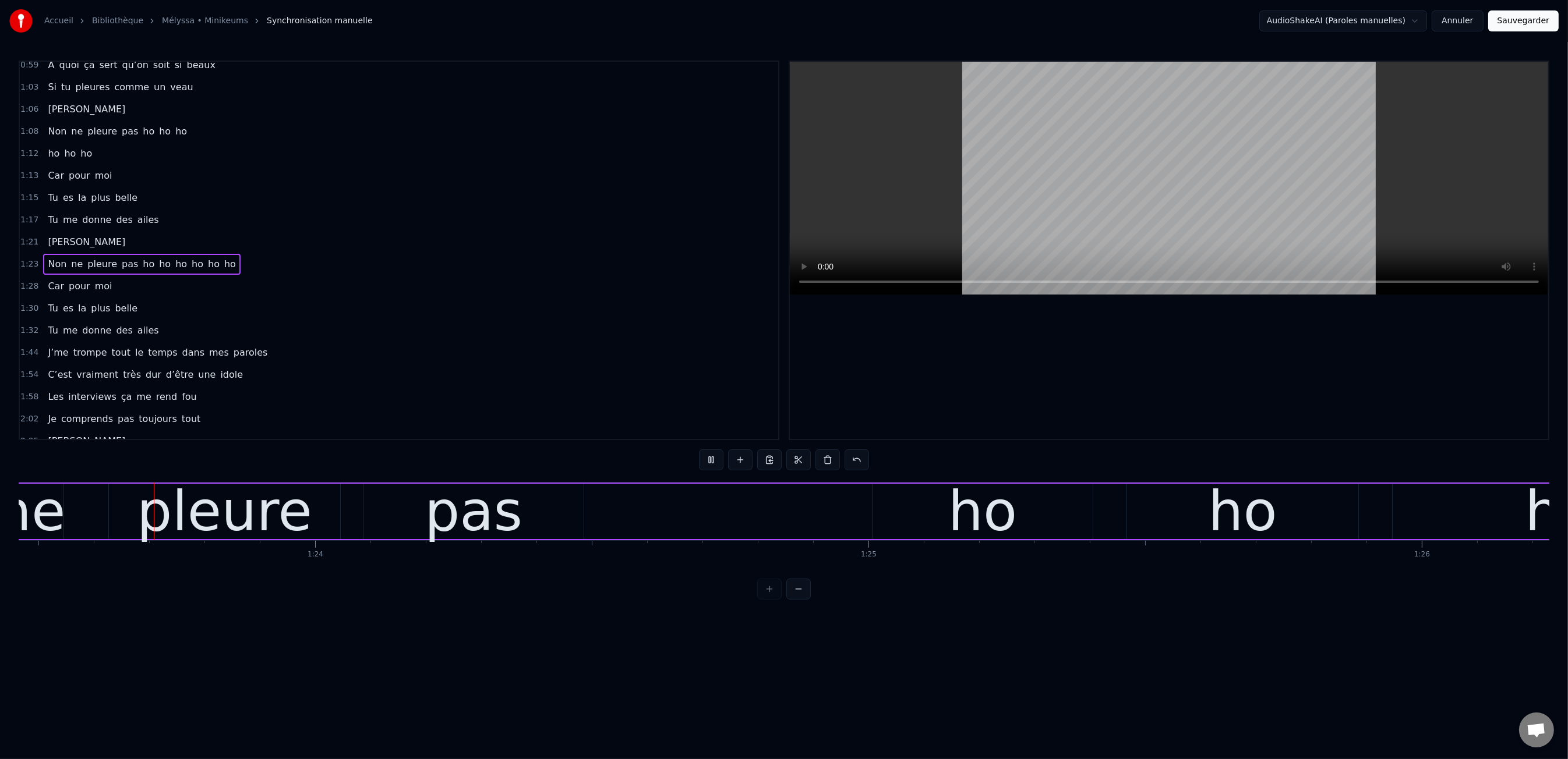
click at [699, 449] on button at bounding box center [711, 460] width 25 height 21
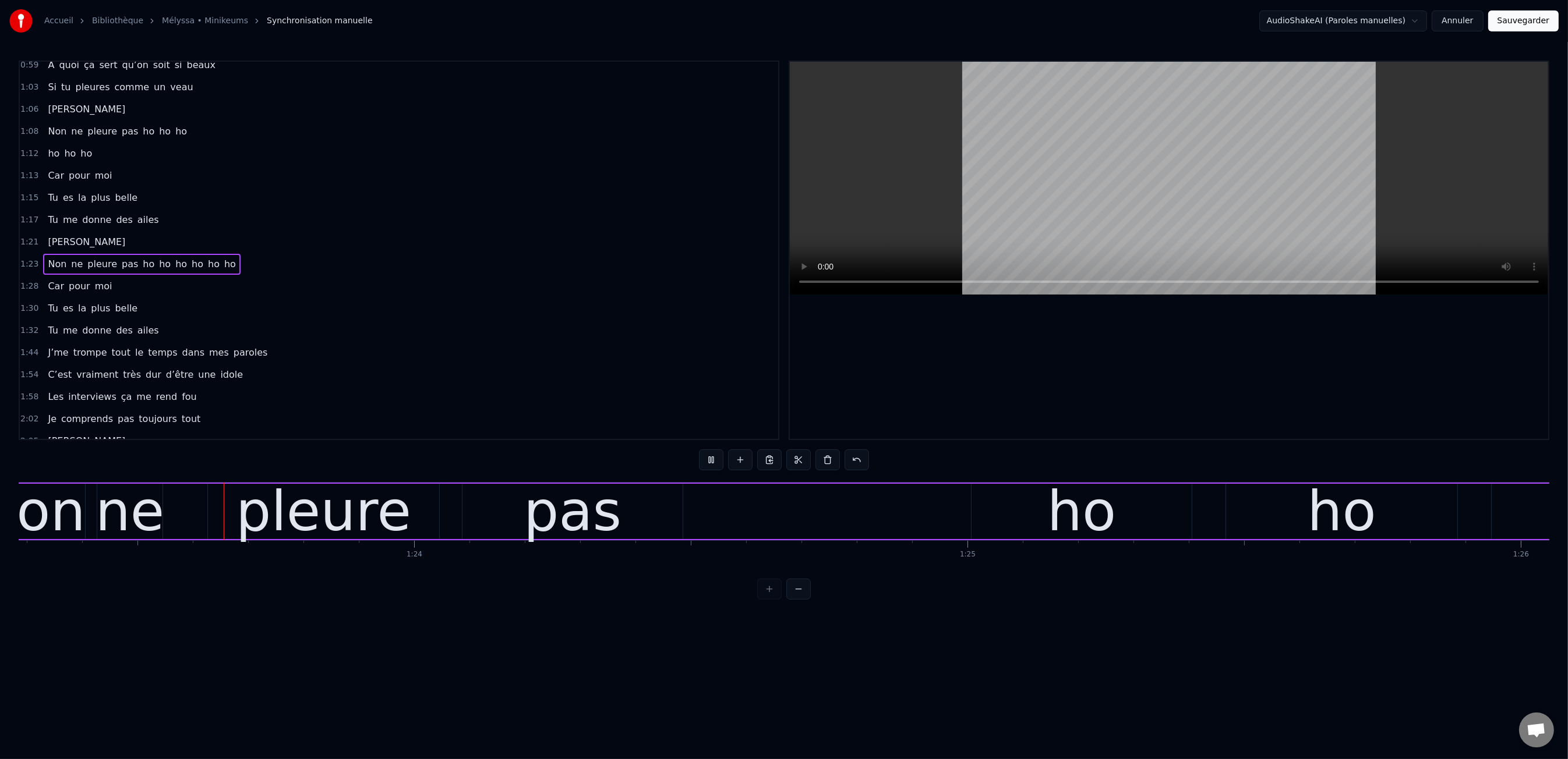
scroll to position [0, 46079]
click at [867, 361] on div at bounding box center [1169, 251] width 759 height 378
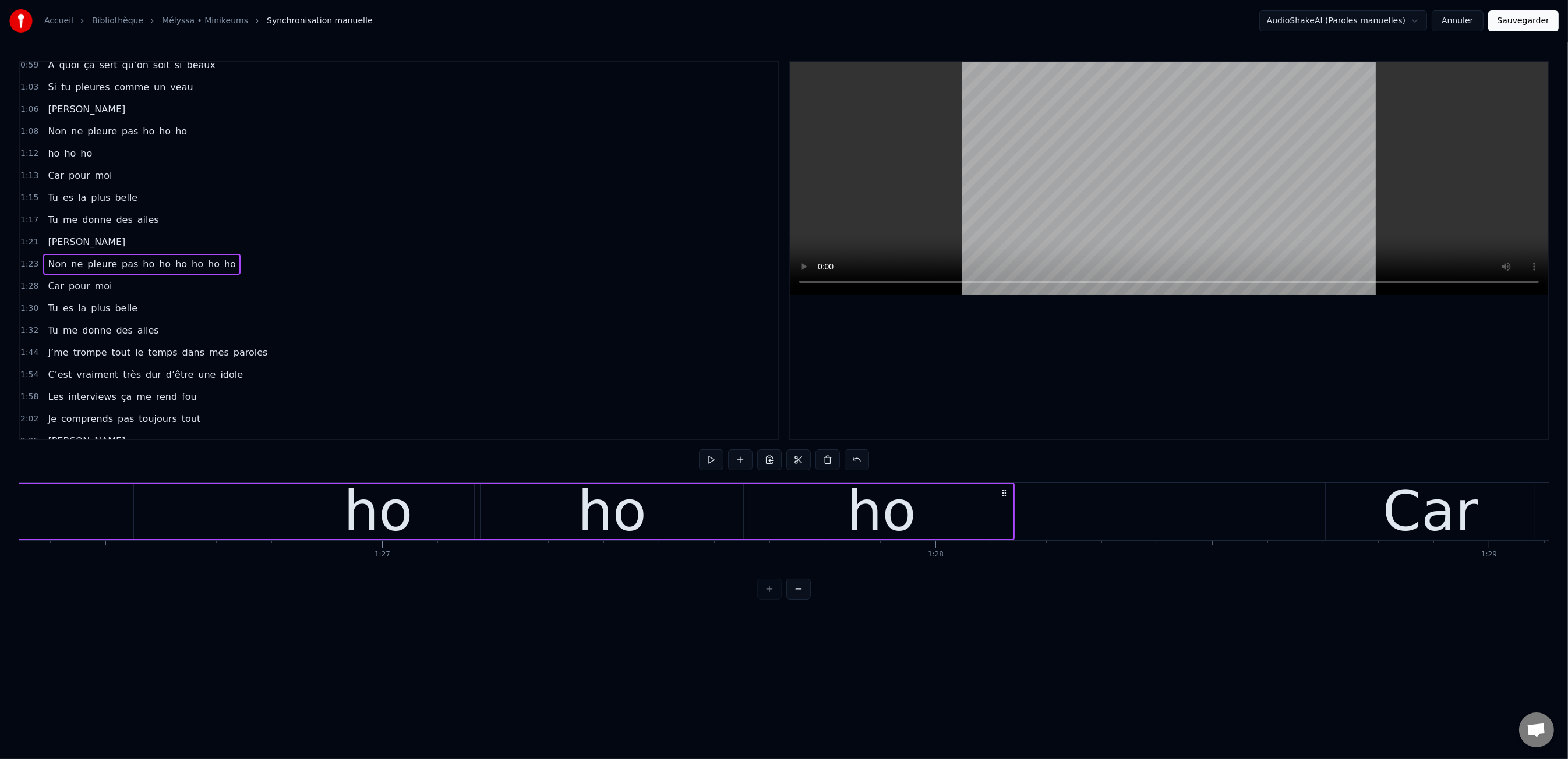
click at [900, 499] on div "ho" at bounding box center [881, 512] width 69 height 83
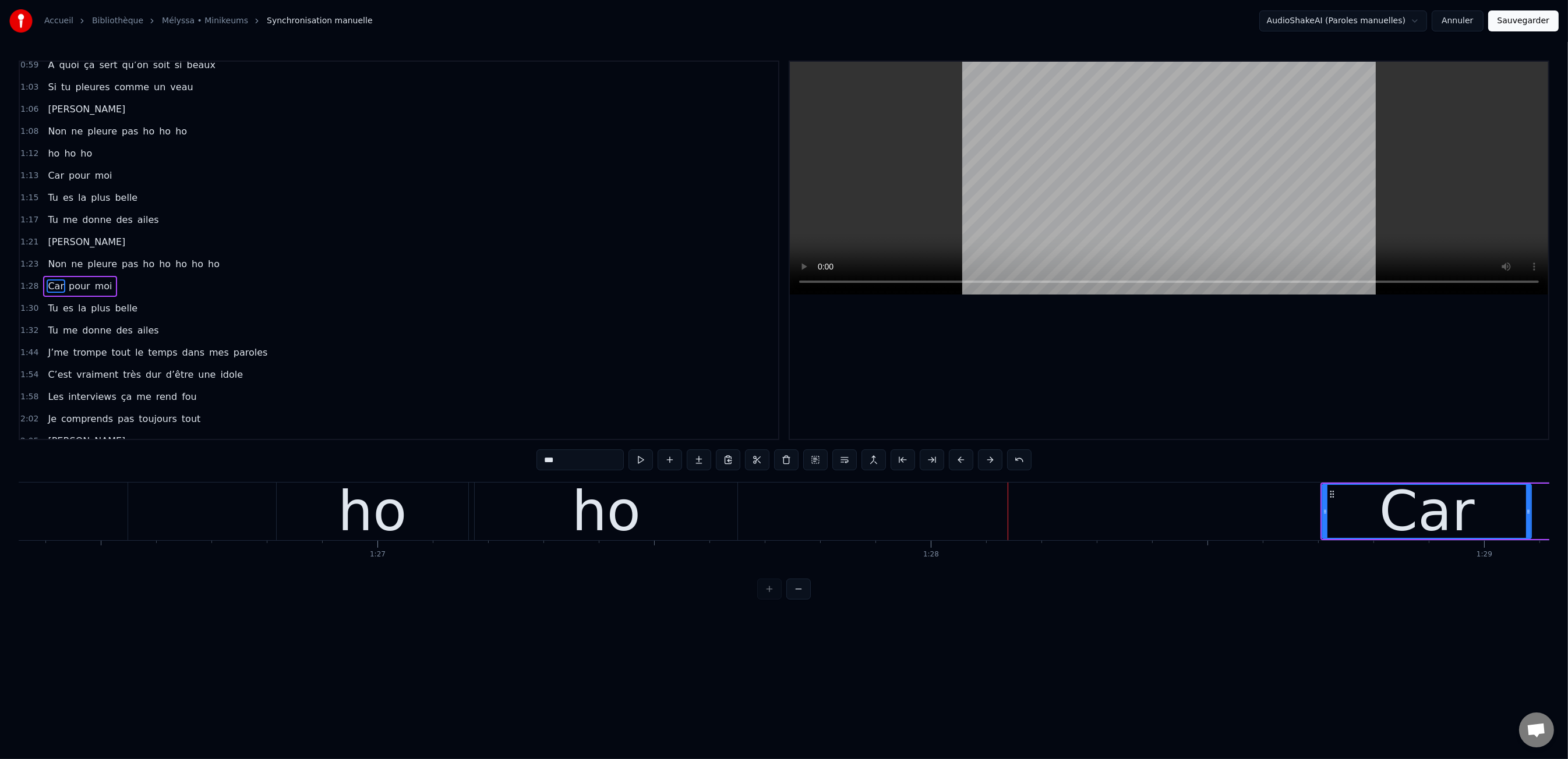
click at [674, 521] on div "ho" at bounding box center [606, 511] width 262 height 58
click at [394, 488] on div "ho" at bounding box center [378, 512] width 69 height 83
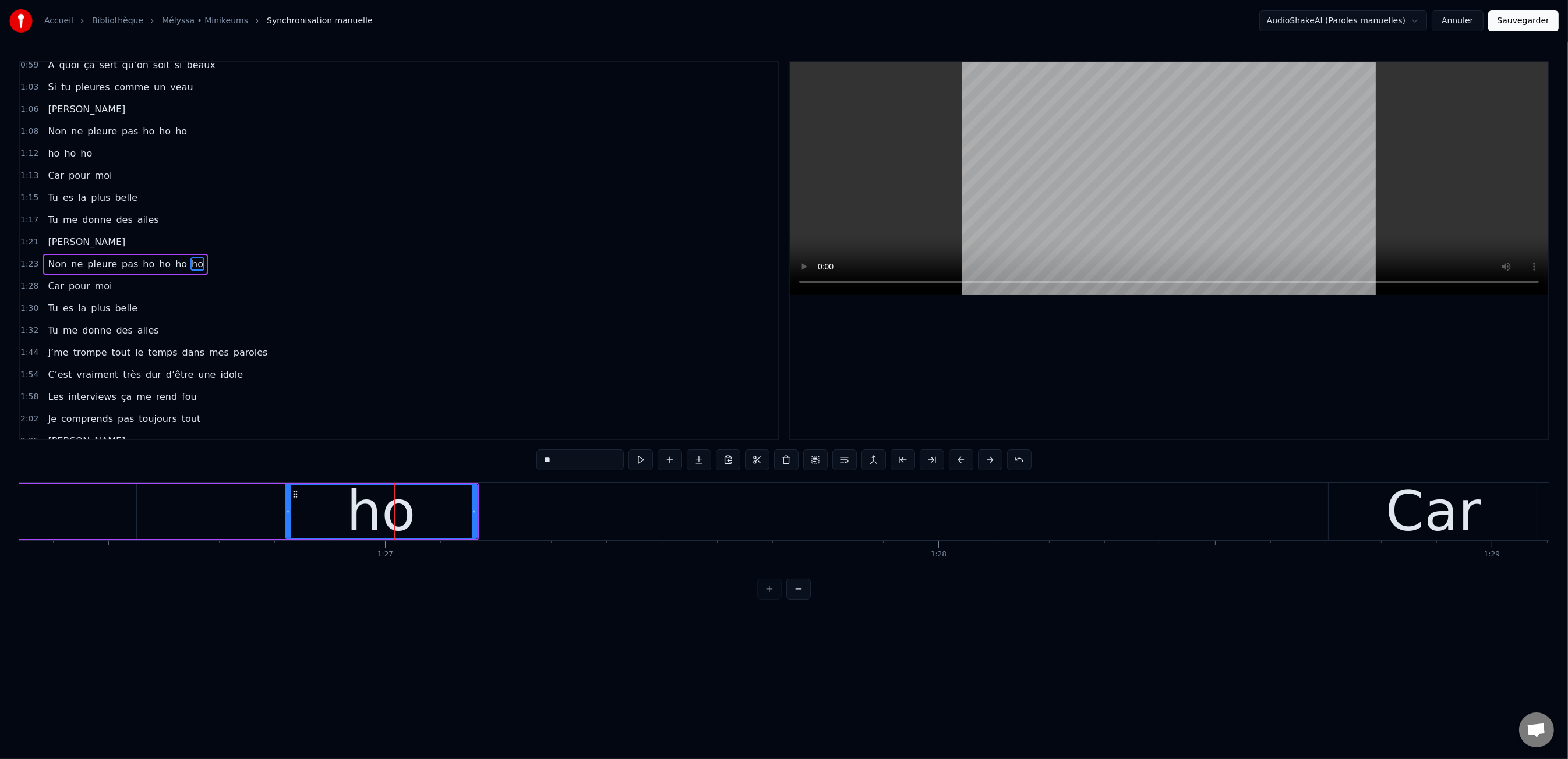
type input "***"
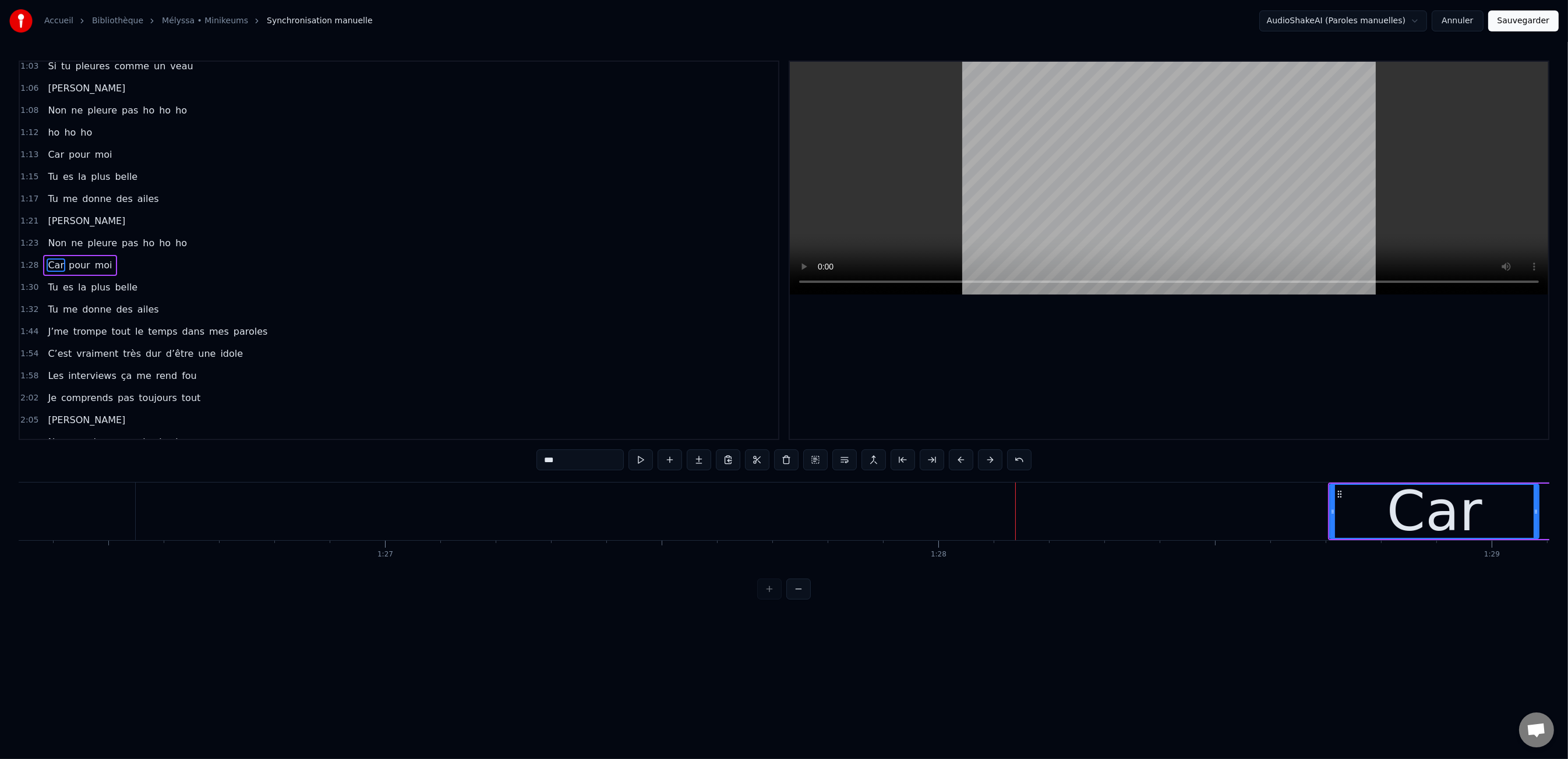
scroll to position [493, 0]
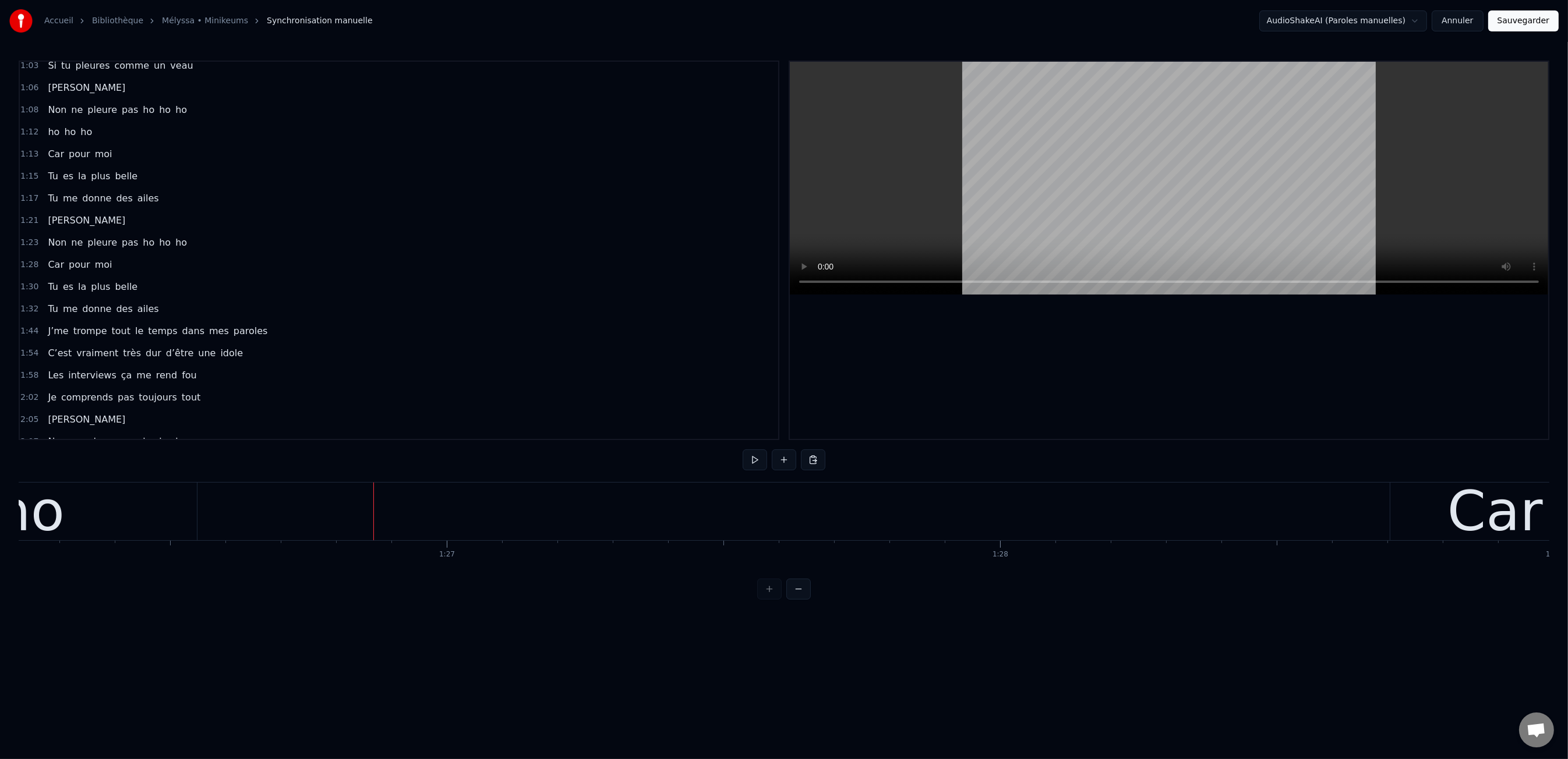
click at [780, 461] on button at bounding box center [784, 460] width 25 height 21
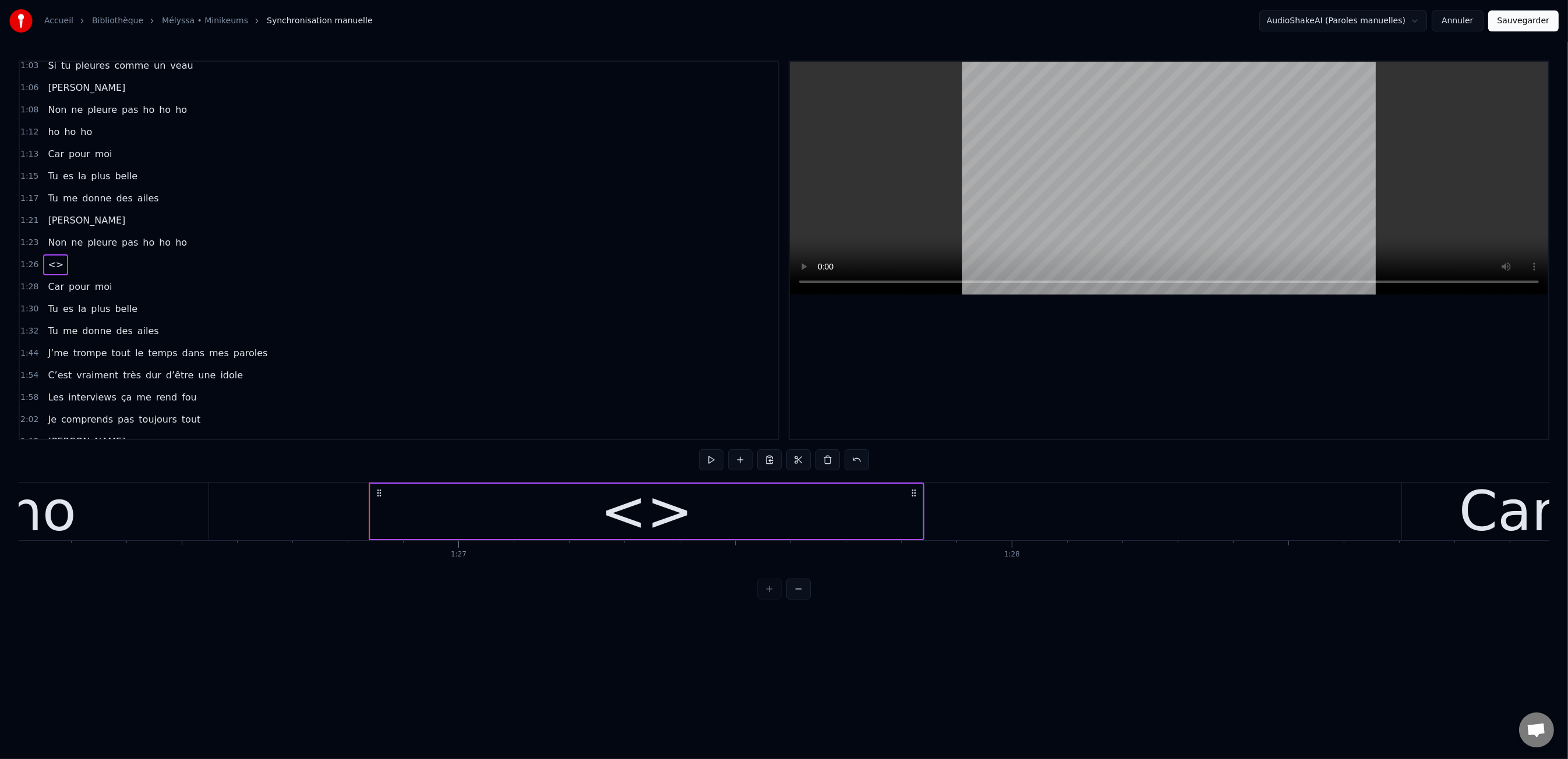
scroll to position [0, 47698]
click at [630, 521] on div "<>" at bounding box center [645, 512] width 92 height 83
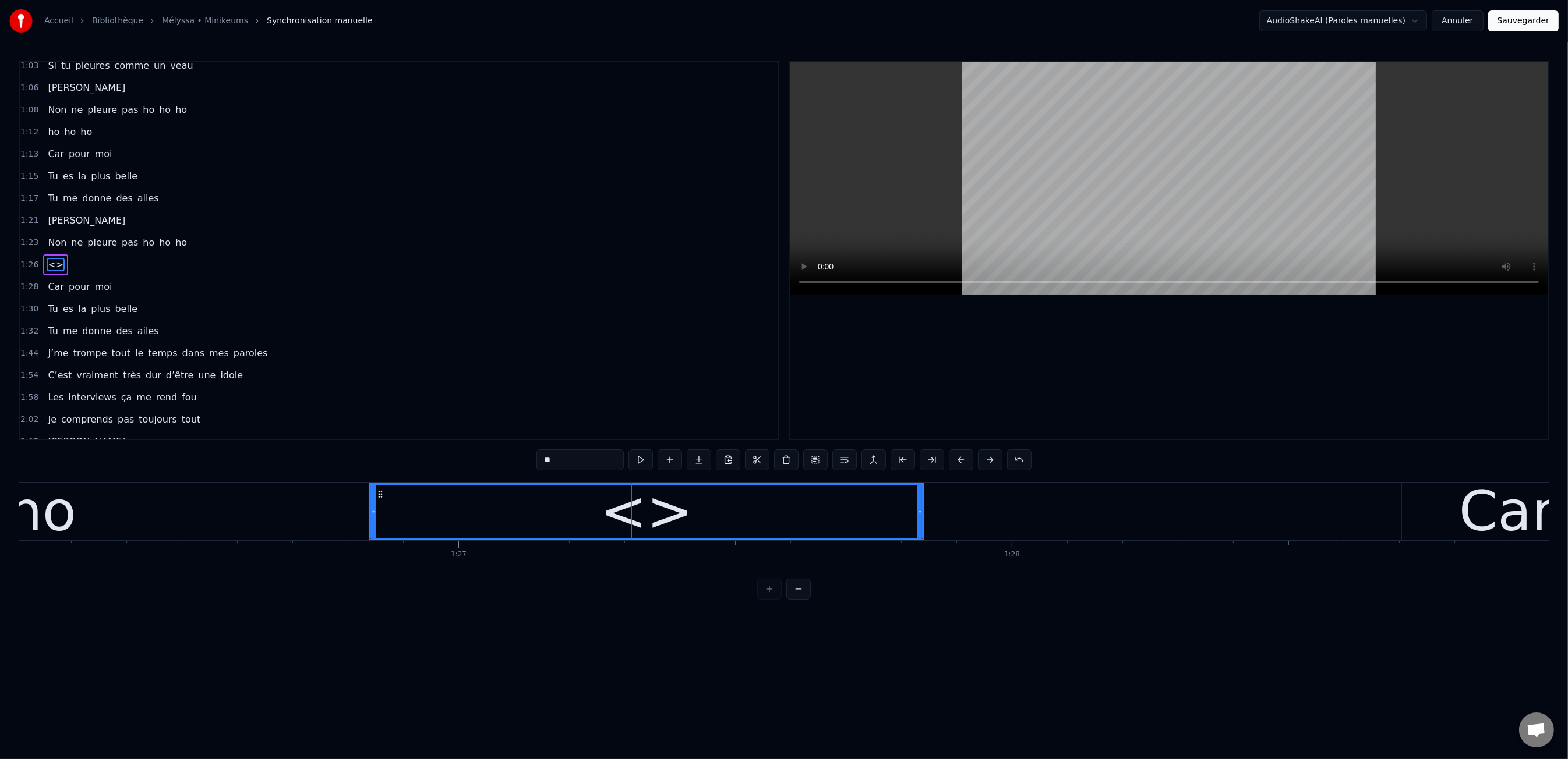
scroll to position [0, 47694]
click at [565, 463] on input "**" at bounding box center [580, 460] width 87 height 21
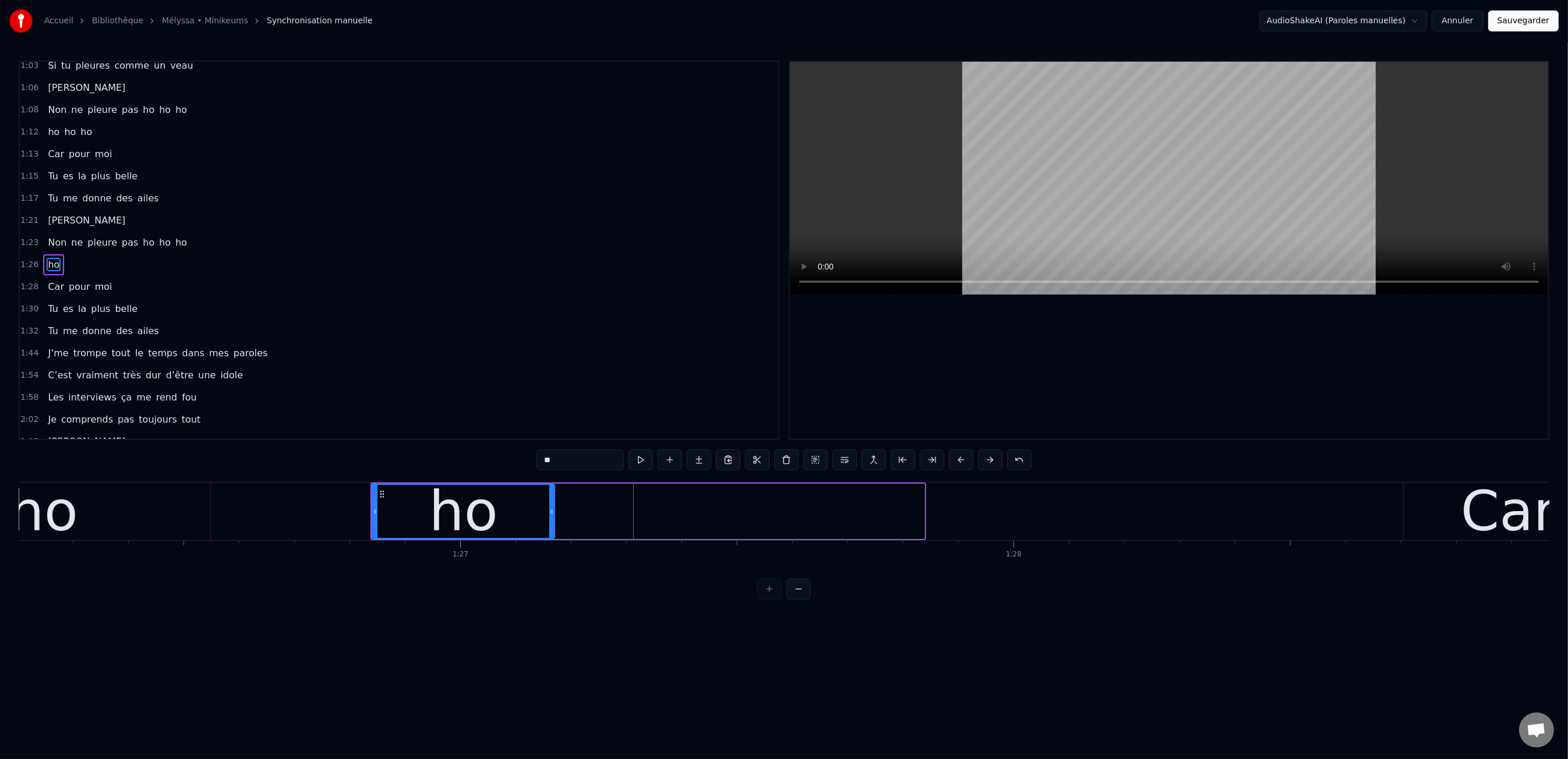
drag, startPoint x: 922, startPoint y: 512, endPoint x: 552, endPoint y: 520, distance: 370.1
click at [552, 520] on div at bounding box center [551, 511] width 5 height 53
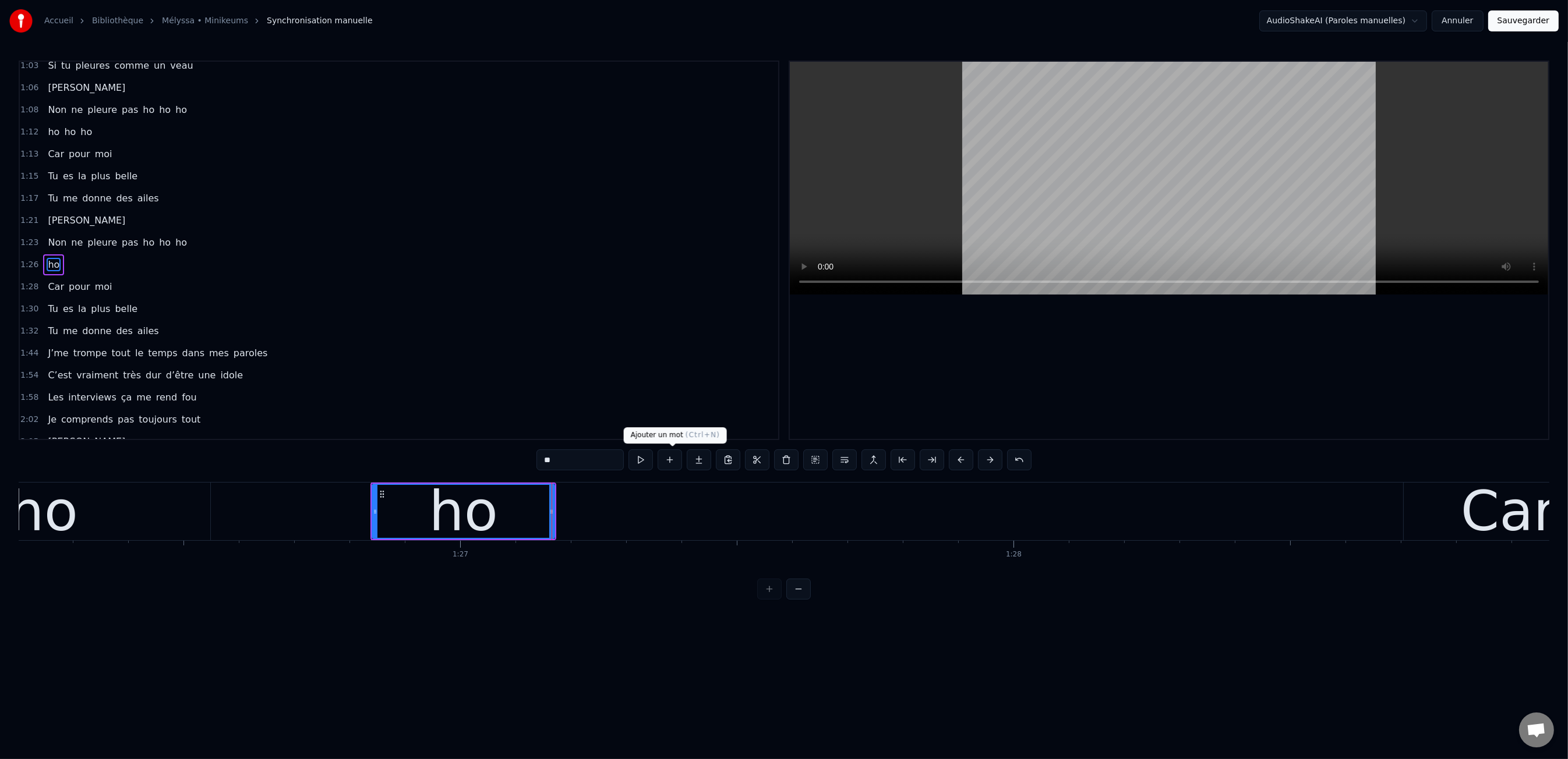
type input "**"
click at [672, 457] on button at bounding box center [670, 460] width 25 height 21
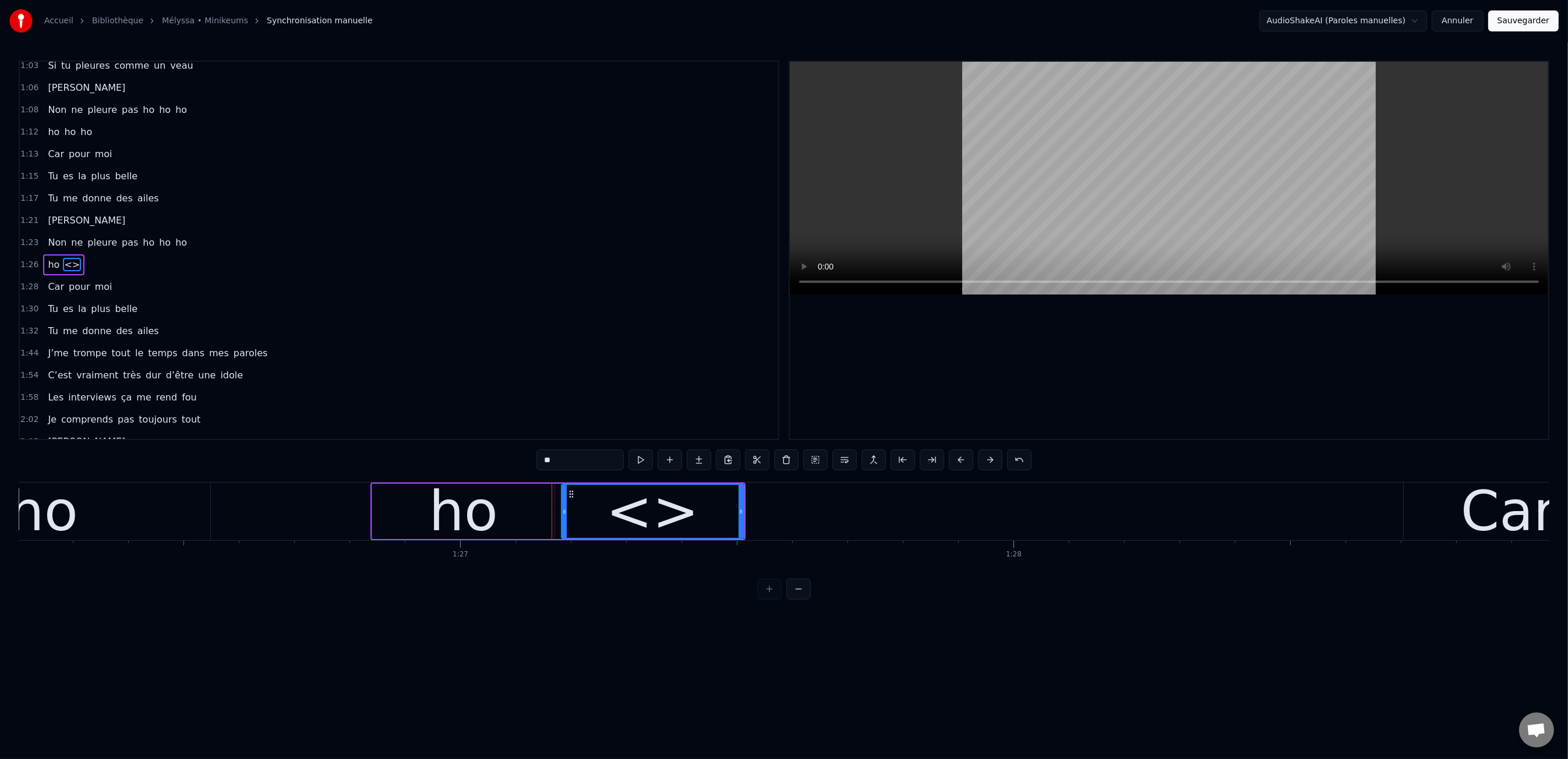
click at [571, 455] on input "**" at bounding box center [580, 460] width 87 height 21
drag, startPoint x: 740, startPoint y: 510, endPoint x: 811, endPoint y: 512, distance: 71.0
click at [811, 512] on icon at bounding box center [811, 512] width 5 height 9
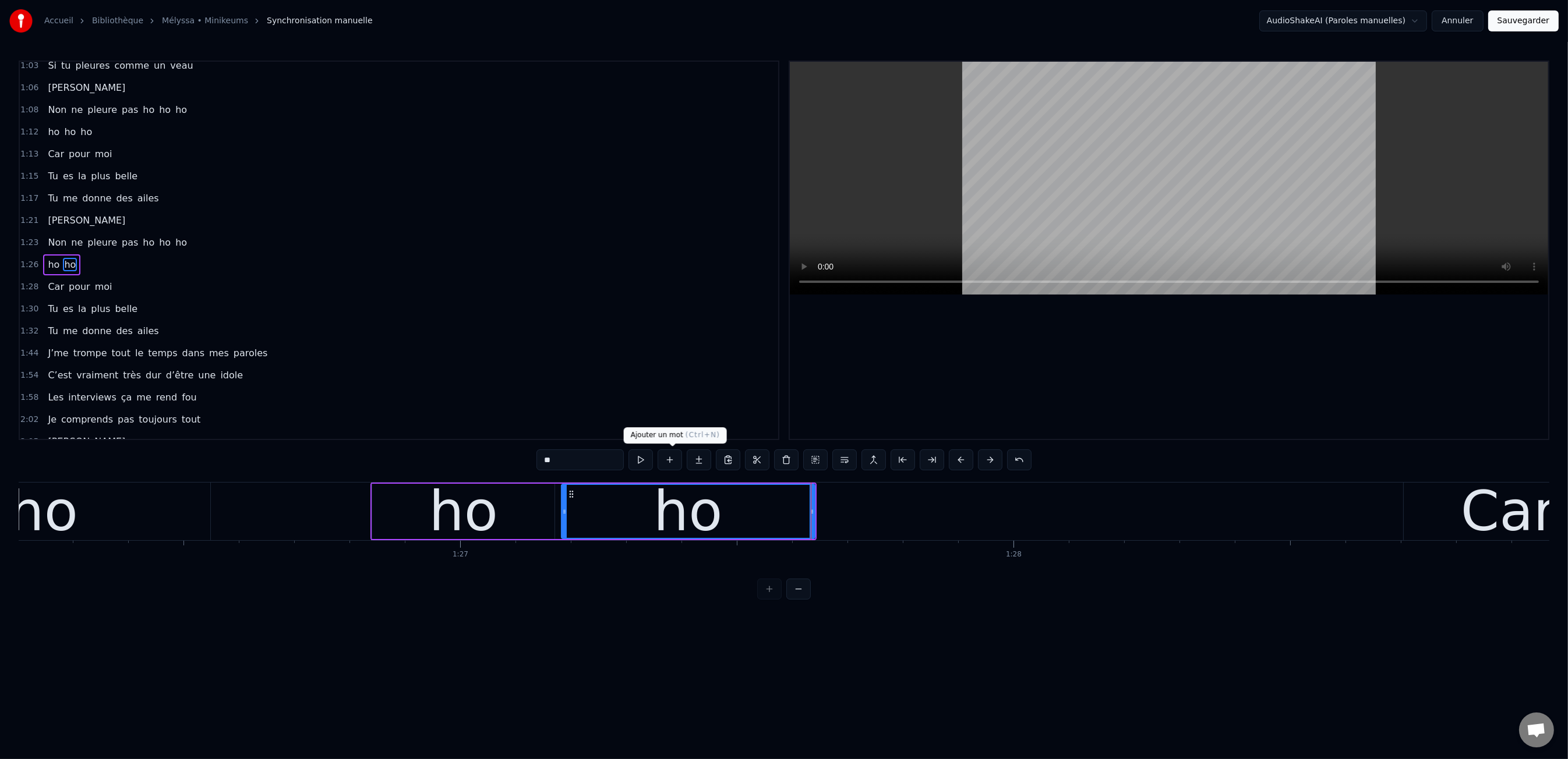
type input "**"
click at [681, 458] on button at bounding box center [670, 460] width 25 height 21
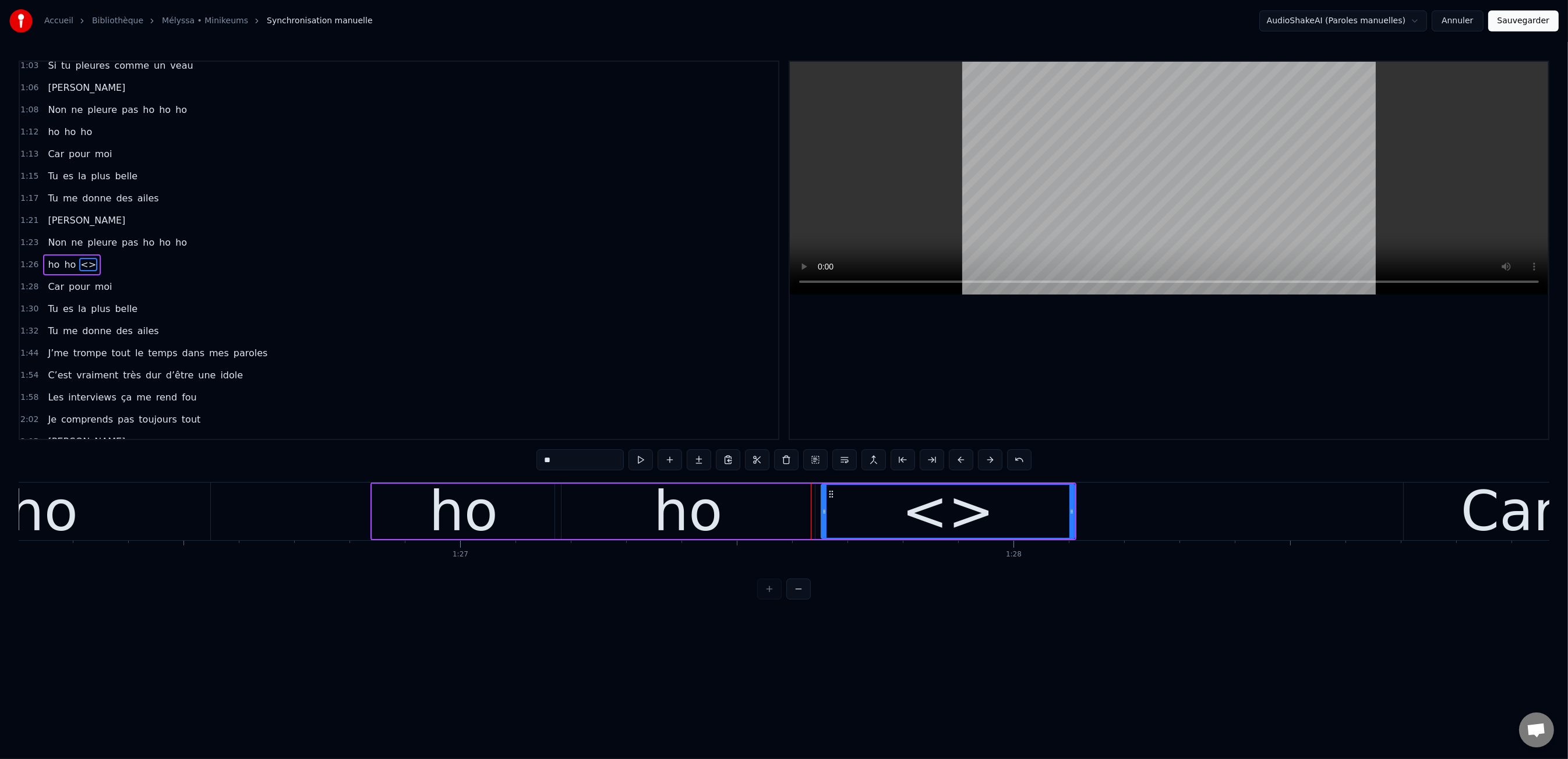
click at [596, 466] on input "**" at bounding box center [580, 460] width 87 height 21
click at [596, 466] on input "**" at bounding box center [580, 460] width 87 height 21
click at [955, 599] on div "0:00 Moi c'est Kiki 0:01 Moi c'est Nikky 0:03 Moi c'est Vikky 0:04 On est les b…" at bounding box center [784, 330] width 1530 height 539
click at [389, 463] on div "0:00 Moi c'est Kiki 0:01 Moi c'est Nikky 0:03 Moi c'est Vikky 0:04 On est les b…" at bounding box center [784, 330] width 1530 height 539
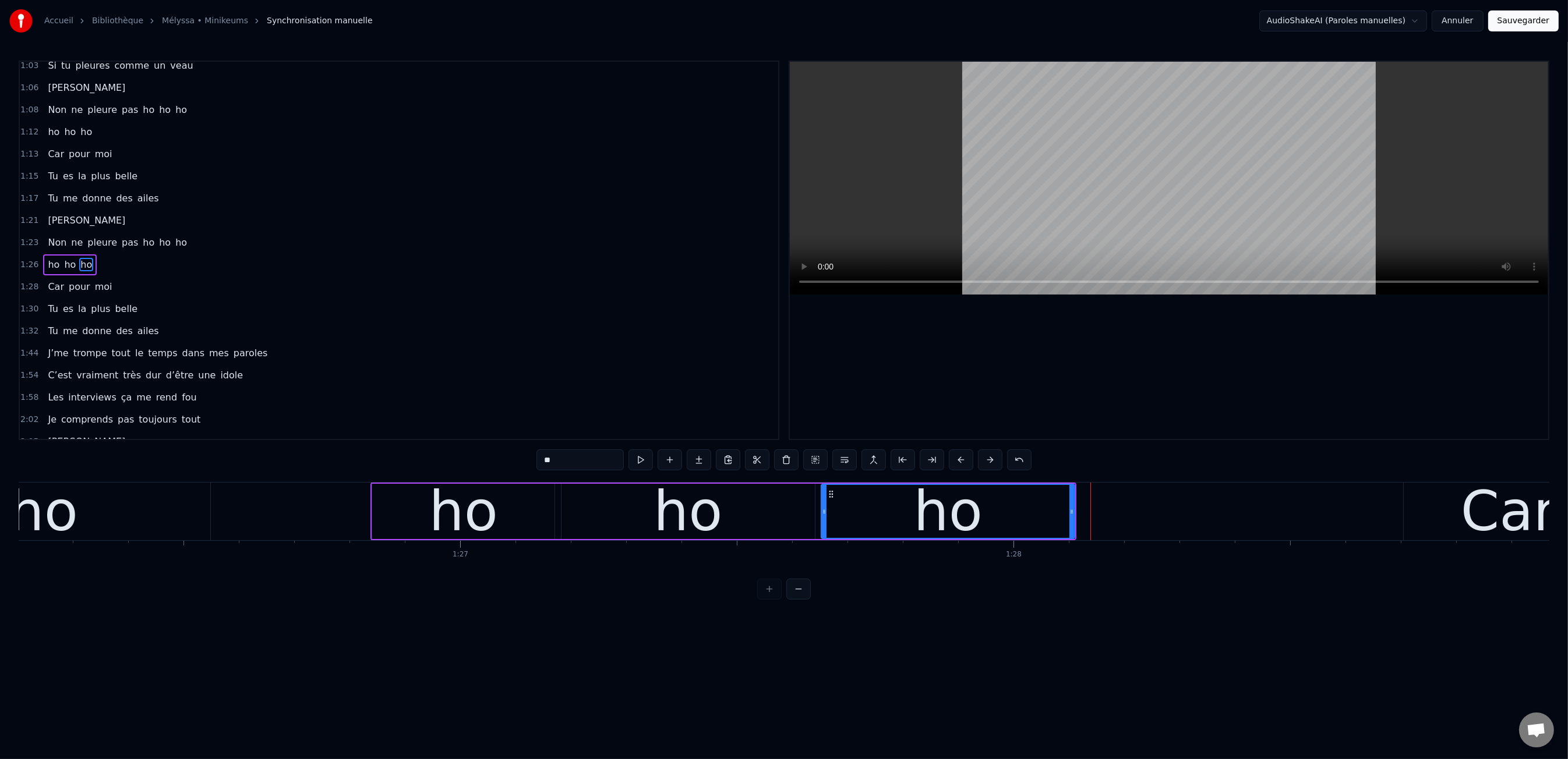
click at [1155, 413] on div at bounding box center [1169, 251] width 759 height 378
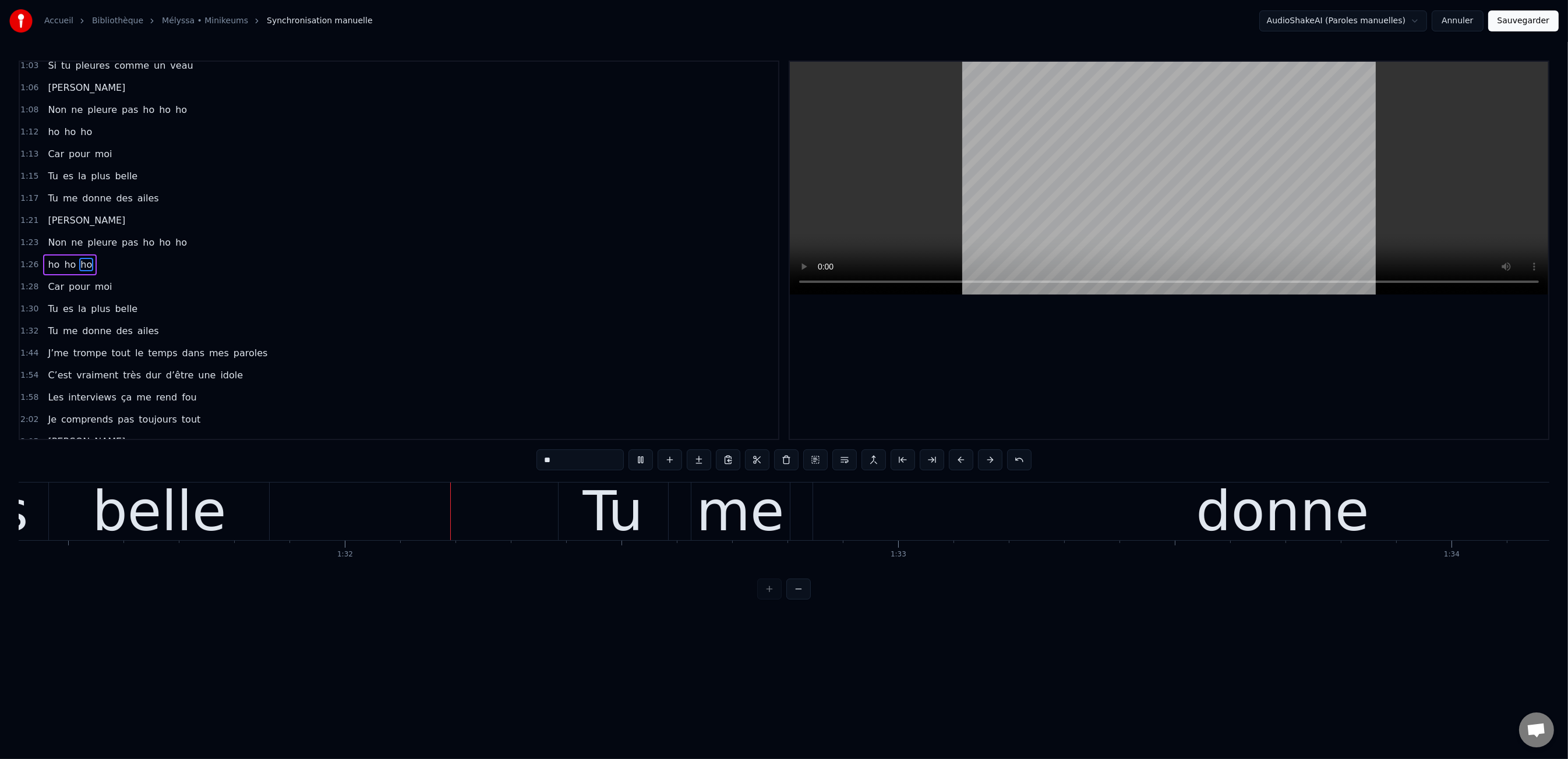
scroll to position [0, 50582]
click at [1257, 512] on div "donne" at bounding box center [1276, 512] width 173 height 83
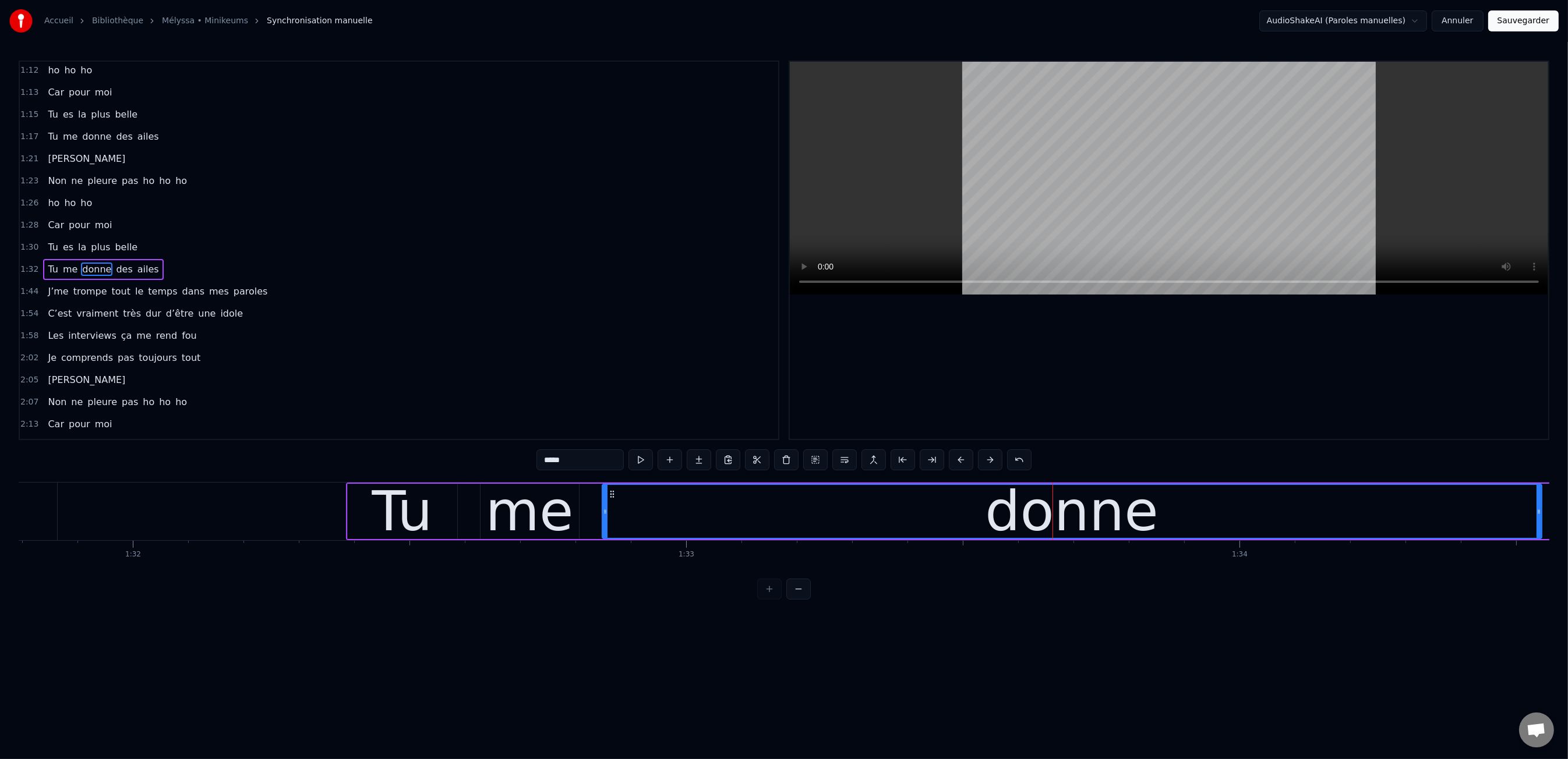
scroll to position [0, 50874]
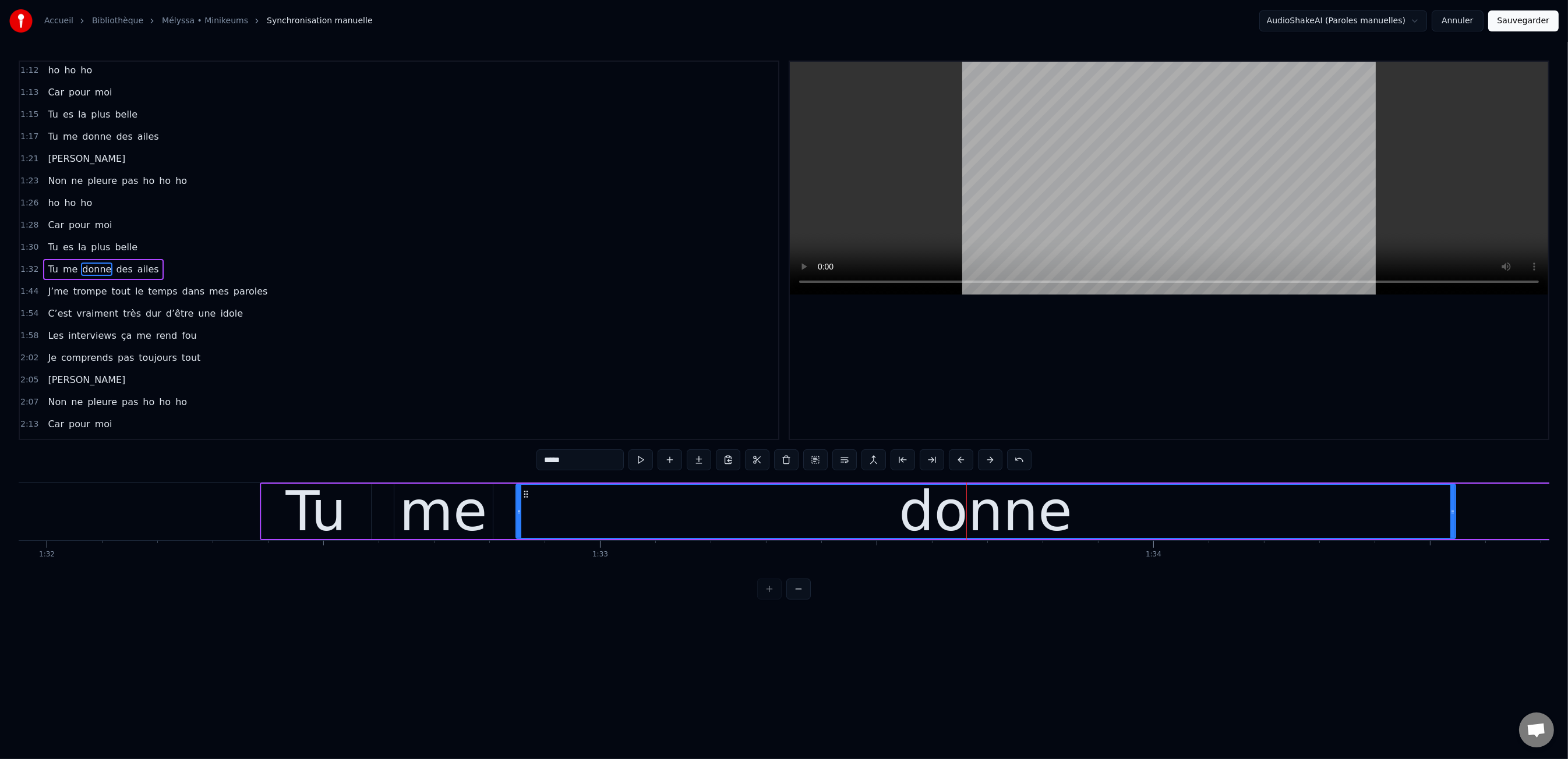
drag, startPoint x: 1454, startPoint y: 510, endPoint x: 1108, endPoint y: 521, distance: 346.2
click at [1108, 521] on div "donne" at bounding box center [986, 511] width 940 height 55
click at [1448, 503] on div "donne" at bounding box center [985, 511] width 938 height 53
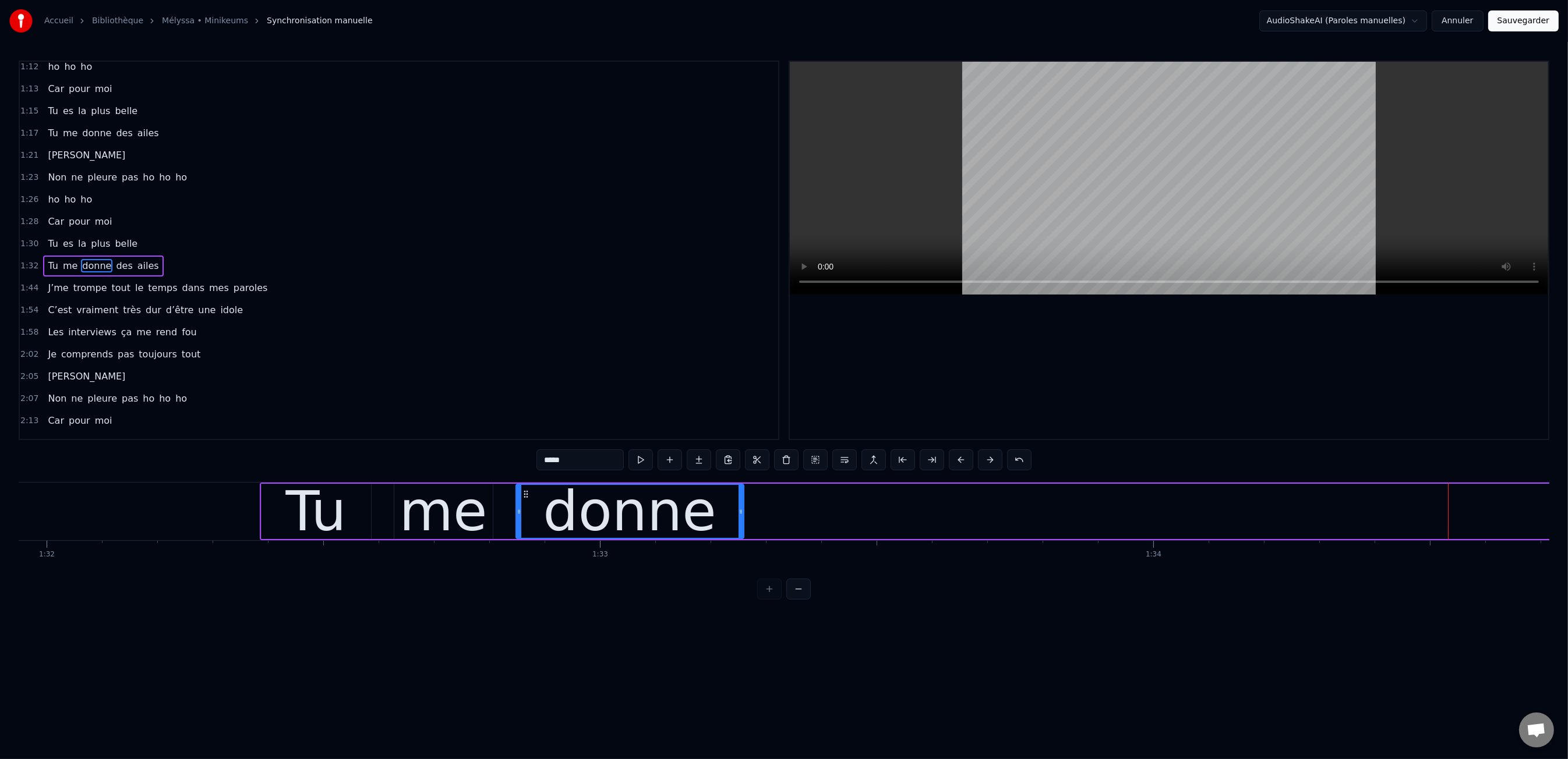
drag, startPoint x: 1452, startPoint y: 508, endPoint x: 741, endPoint y: 527, distance: 711.3
click at [740, 527] on div at bounding box center [740, 511] width 5 height 53
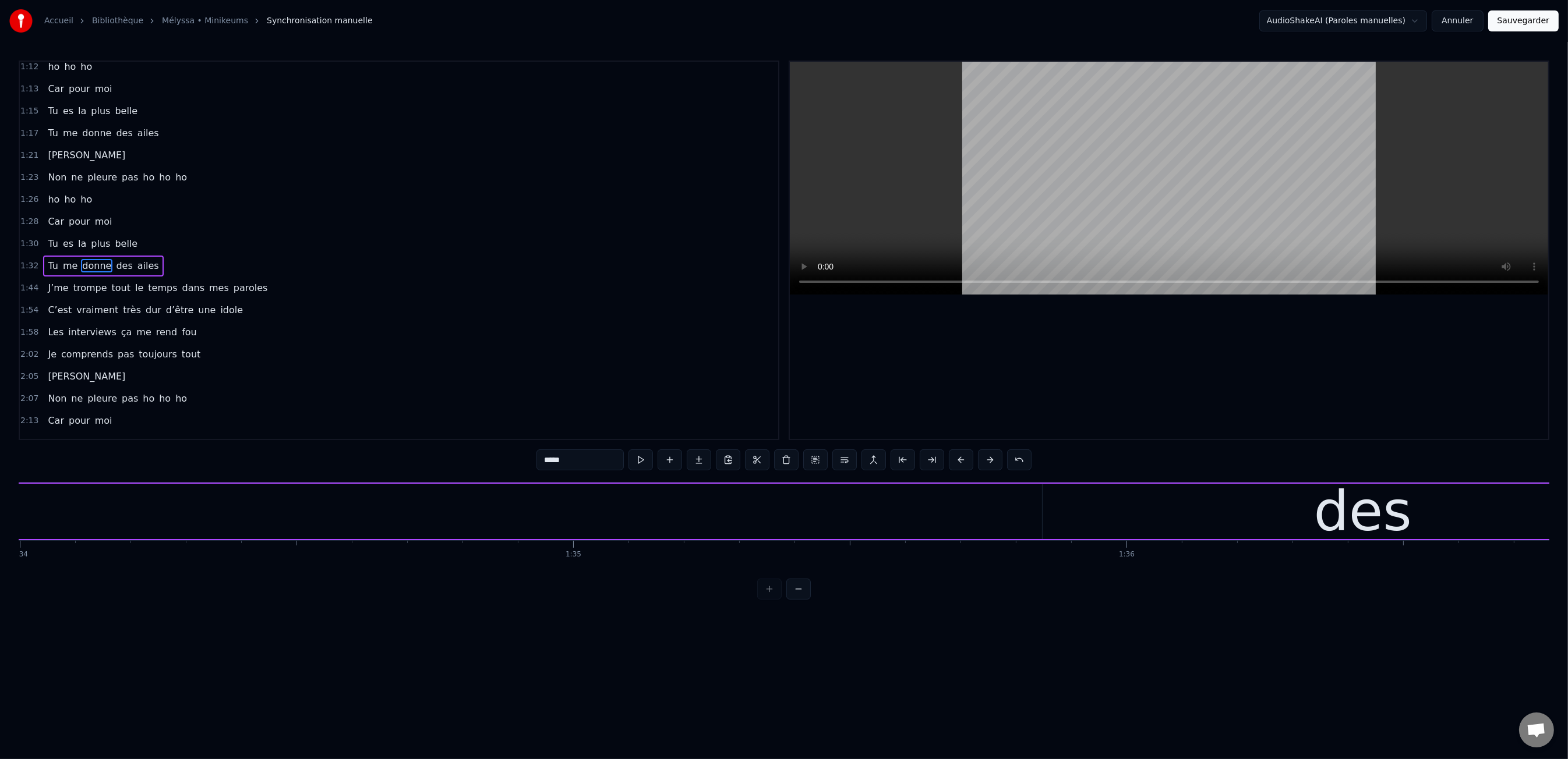
scroll to position [0, 52018]
drag, startPoint x: 1109, startPoint y: 514, endPoint x: 1095, endPoint y: 516, distance: 14.1
click at [1106, 514] on div "des" at bounding box center [1352, 511] width 641 height 55
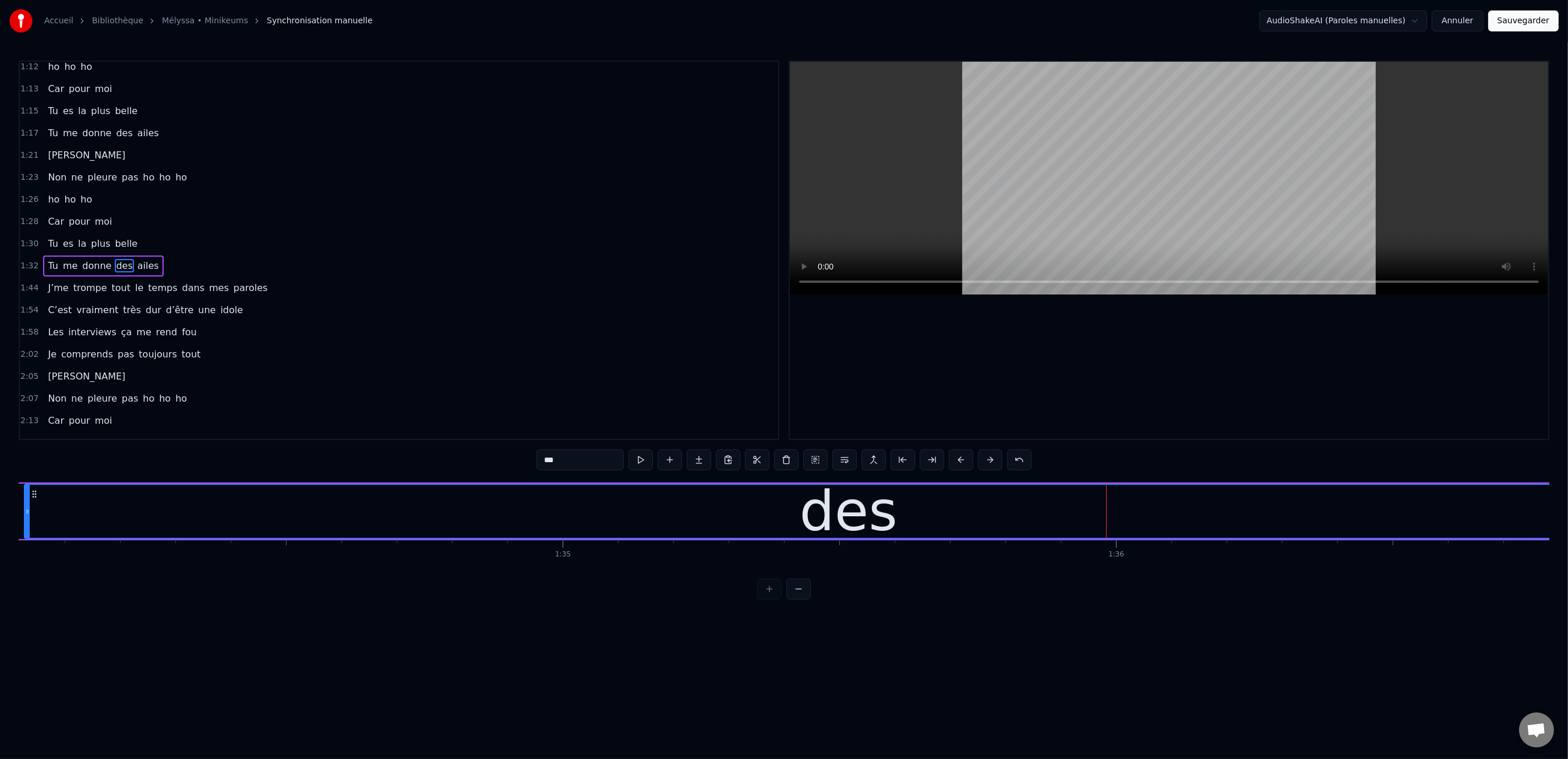
drag, startPoint x: 1035, startPoint y: 510, endPoint x: 84, endPoint y: 512, distance: 951.0
click at [30, 519] on div at bounding box center [27, 511] width 5 height 53
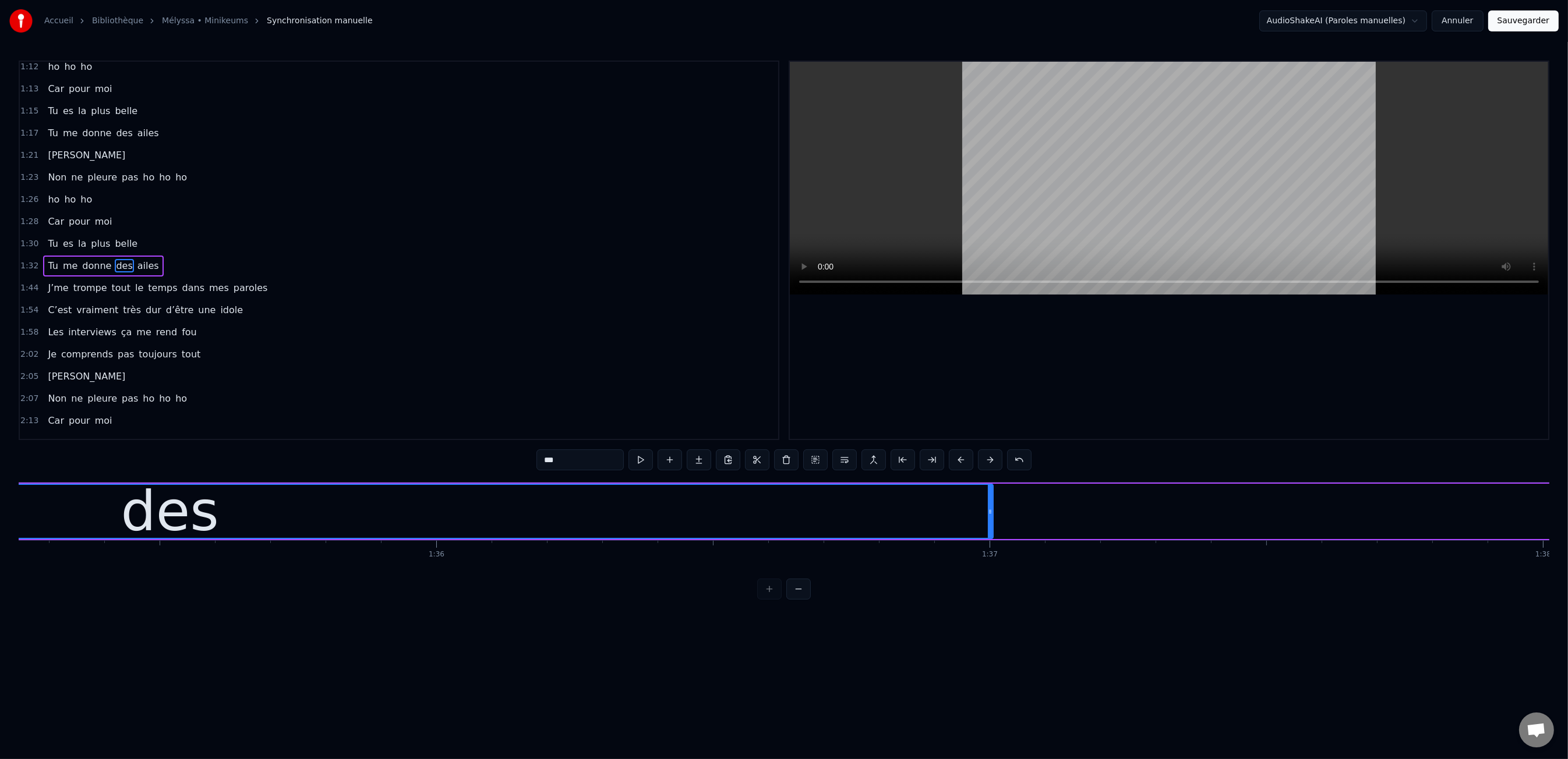
scroll to position [0, 52736]
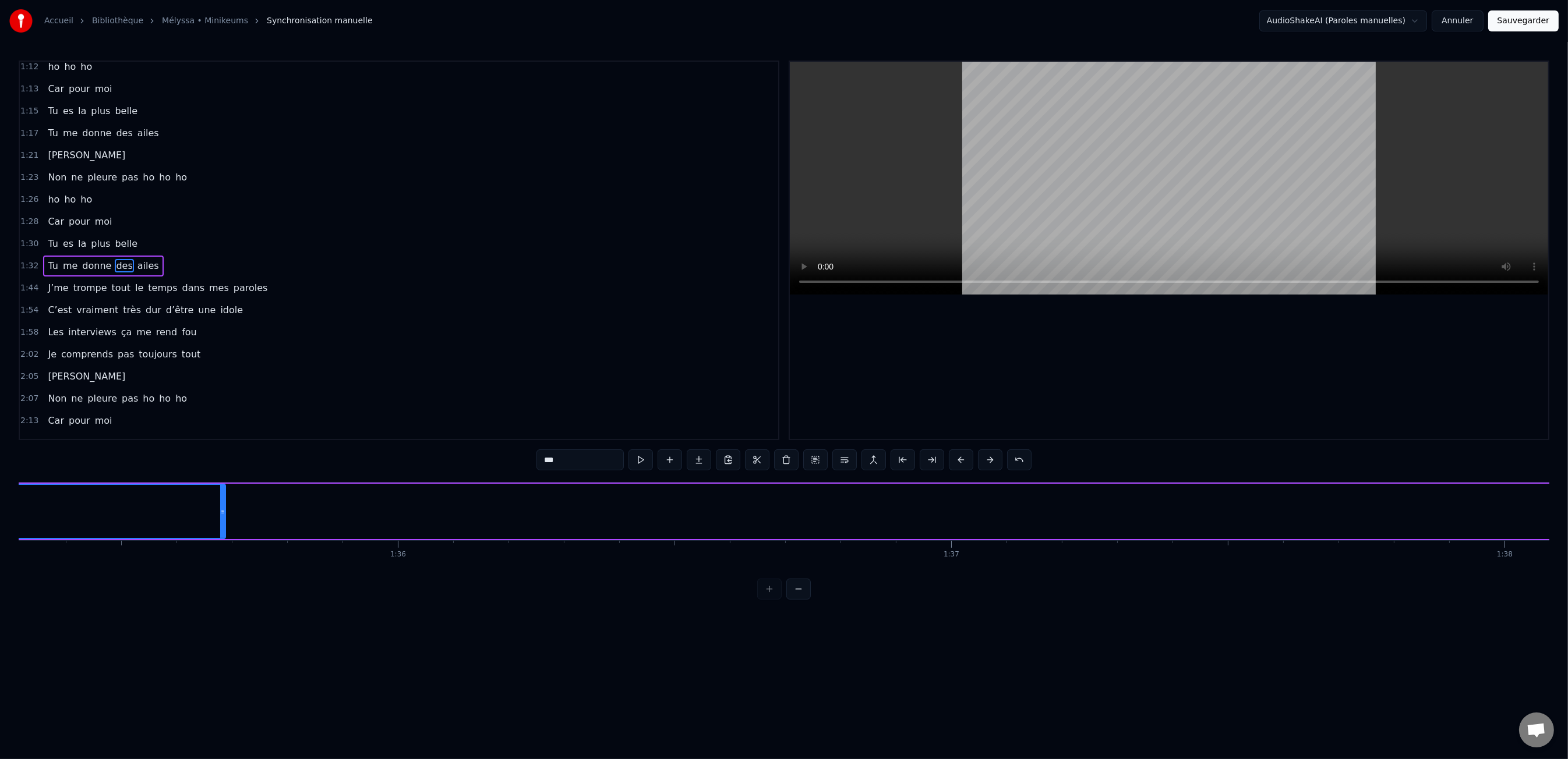
drag, startPoint x: 949, startPoint y: 508, endPoint x: 253, endPoint y: 493, distance: 696.2
click at [220, 498] on div at bounding box center [222, 511] width 5 height 53
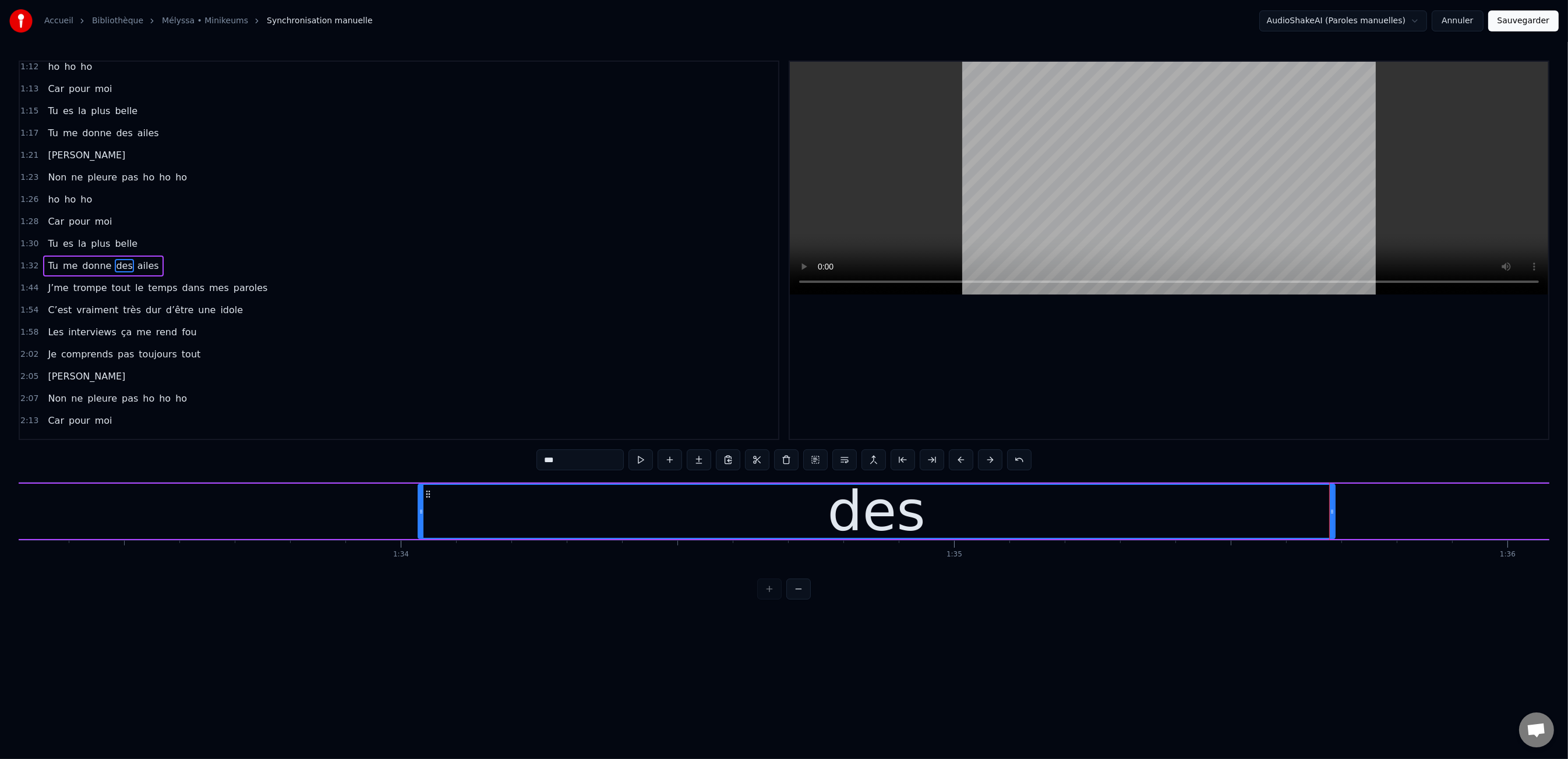
scroll to position [0, 51504]
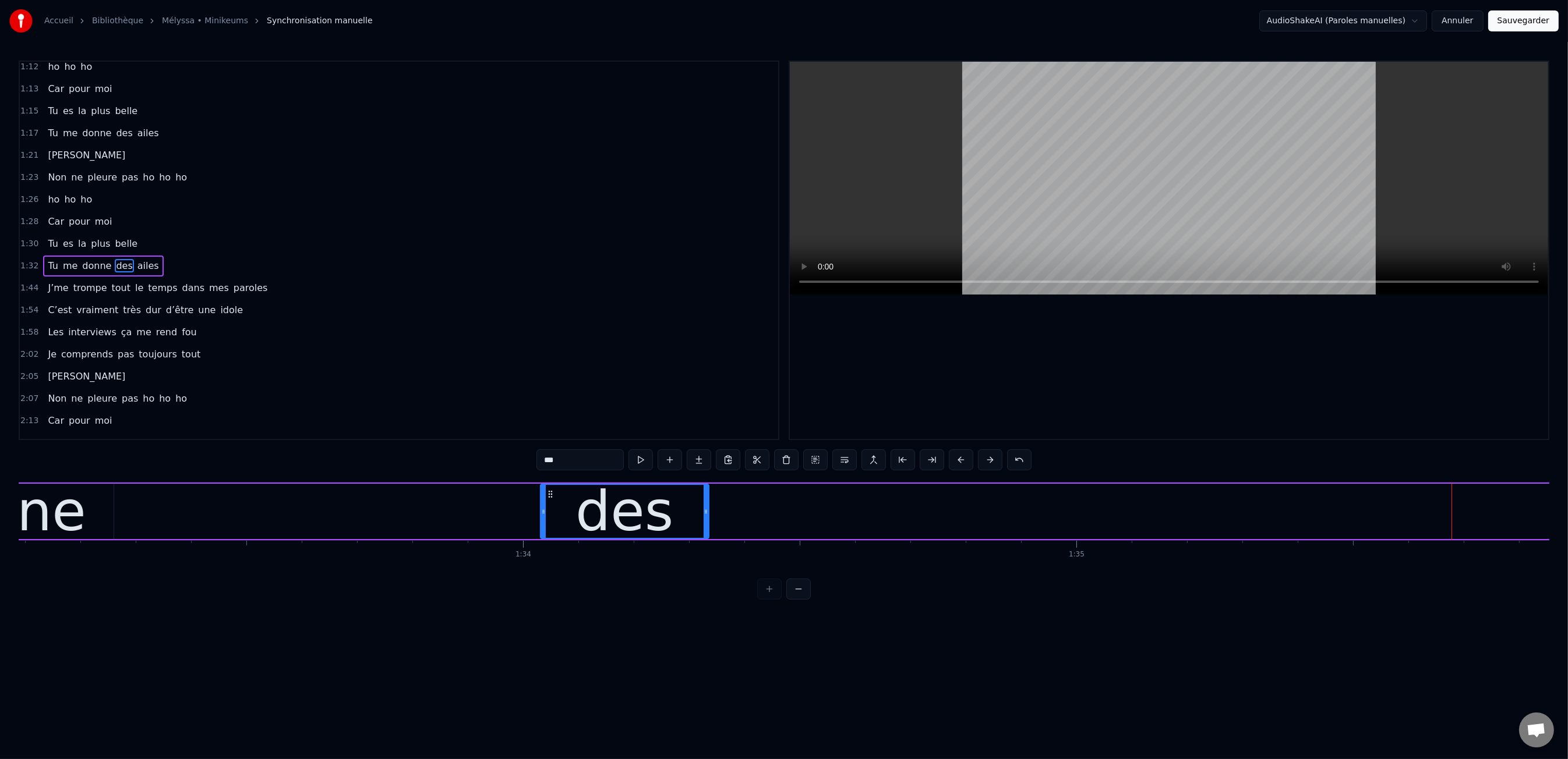
drag, startPoint x: 1452, startPoint y: 513, endPoint x: 703, endPoint y: 503, distance: 749.1
click at [703, 503] on div at bounding box center [705, 511] width 5 height 53
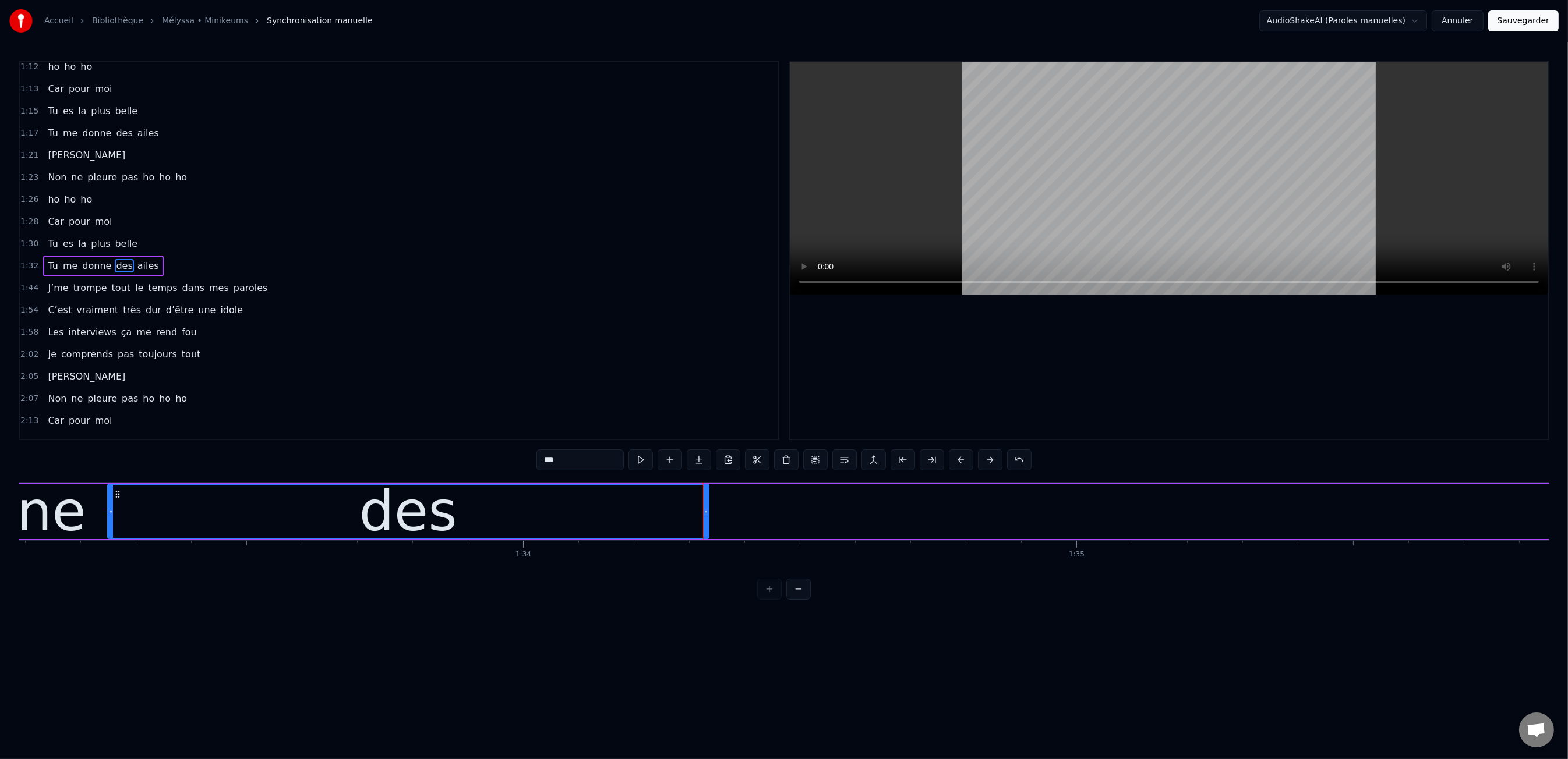
drag, startPoint x: 540, startPoint y: 508, endPoint x: 107, endPoint y: 494, distance: 433.2
click at [108, 494] on div at bounding box center [110, 511] width 5 height 53
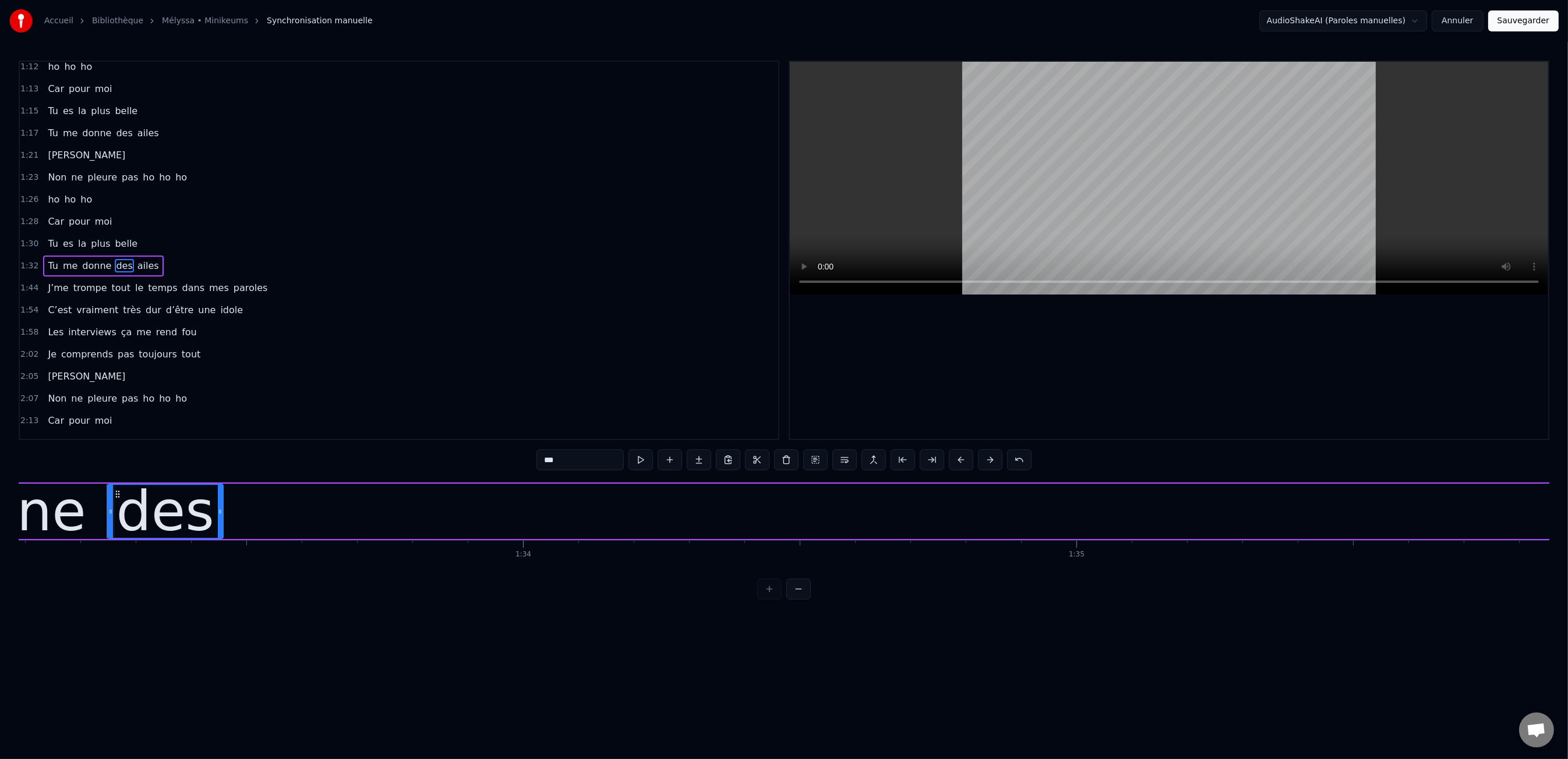
drag, startPoint x: 708, startPoint y: 510, endPoint x: 136, endPoint y: 484, distance: 572.6
click at [222, 488] on div "des" at bounding box center [165, 511] width 117 height 55
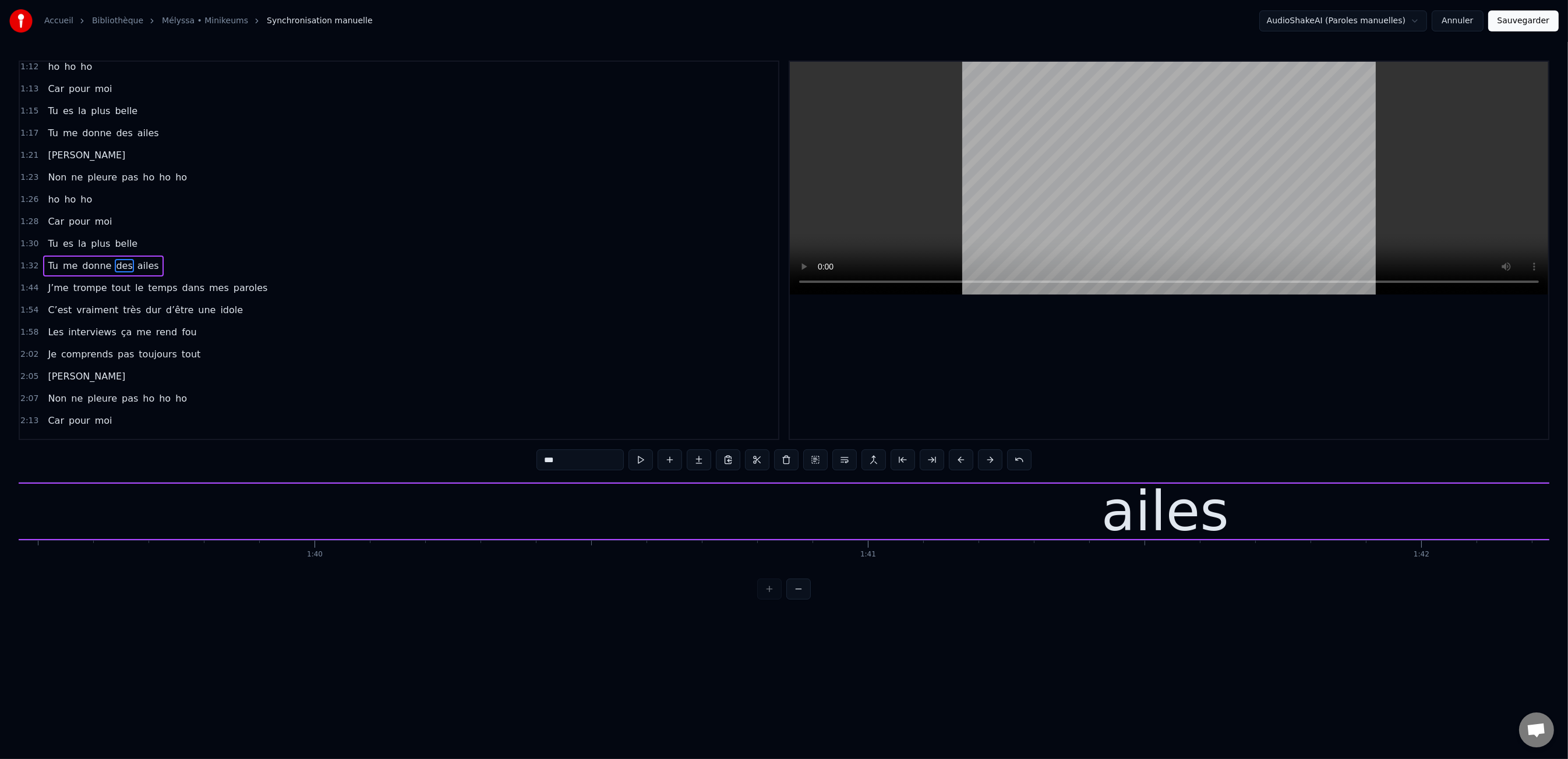
click at [1135, 510] on div "ailes" at bounding box center [1165, 512] width 128 height 83
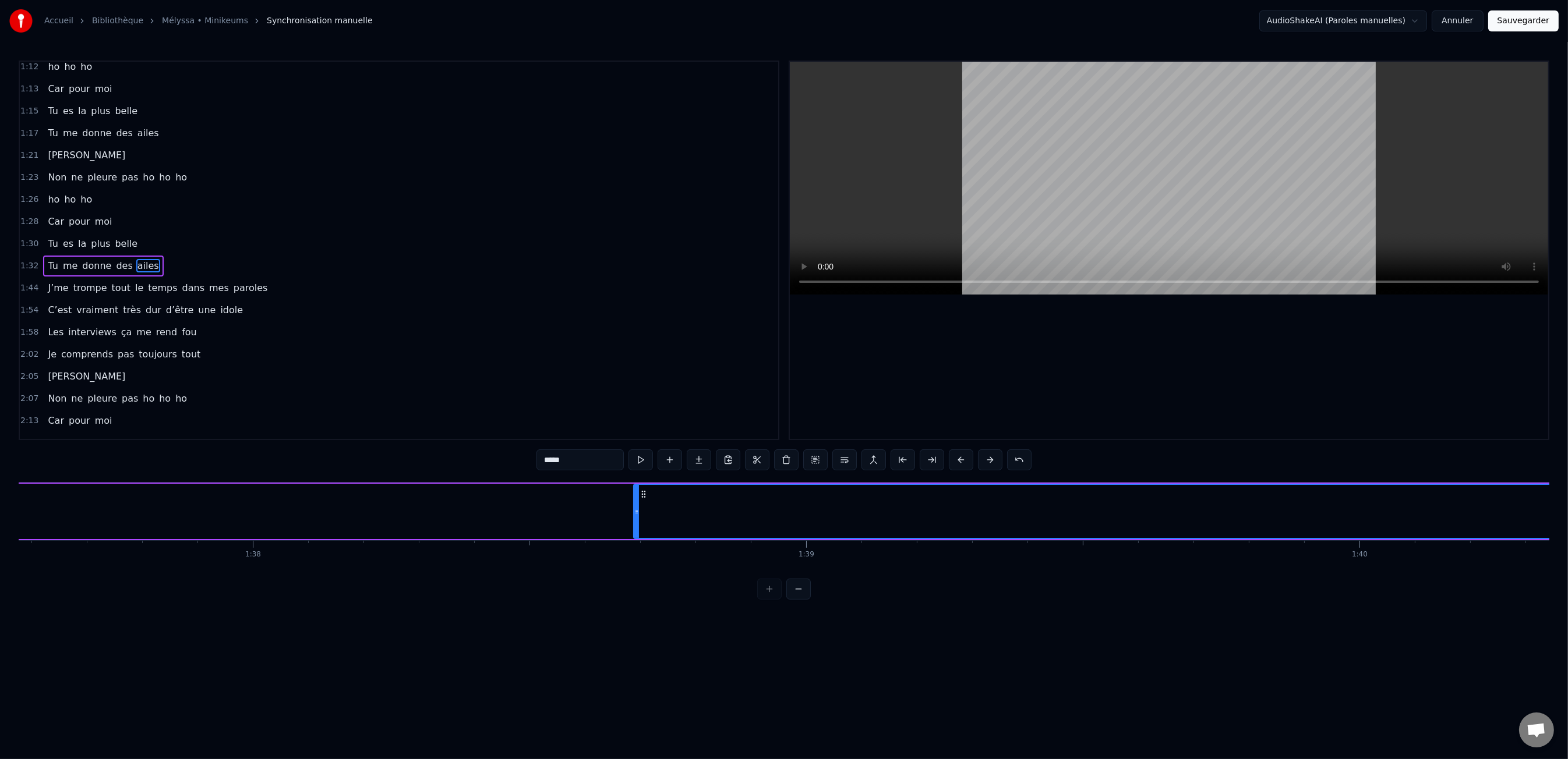
scroll to position [0, 53999]
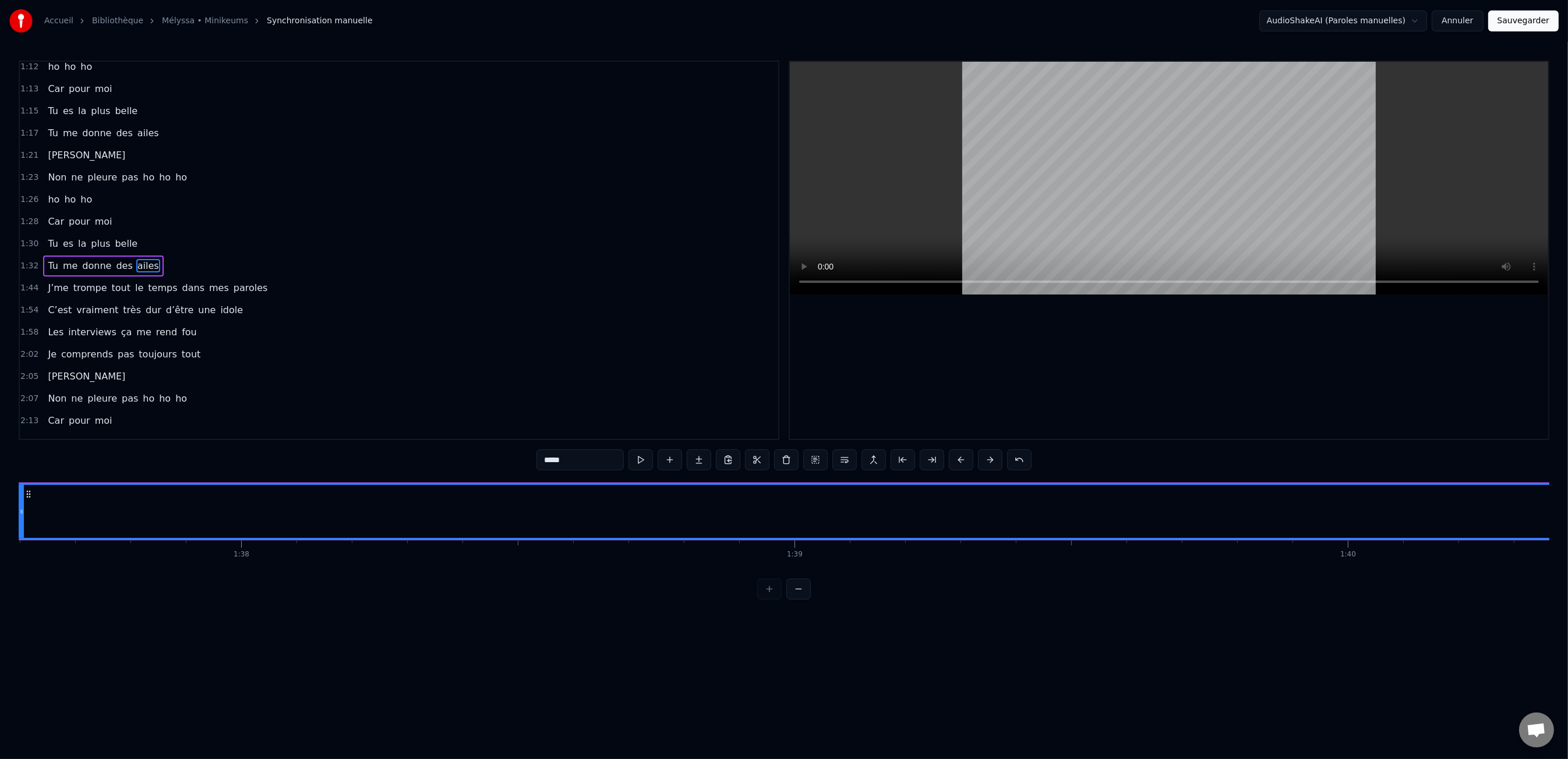
drag, startPoint x: 621, startPoint y: 504, endPoint x: 285, endPoint y: 491, distance: 336.3
click at [17, 484] on div "Accueil Bibliothèque Mélyssa • Minikeums Synchronisation manuelle AudioShakeAI…" at bounding box center [784, 299] width 1568 height 600
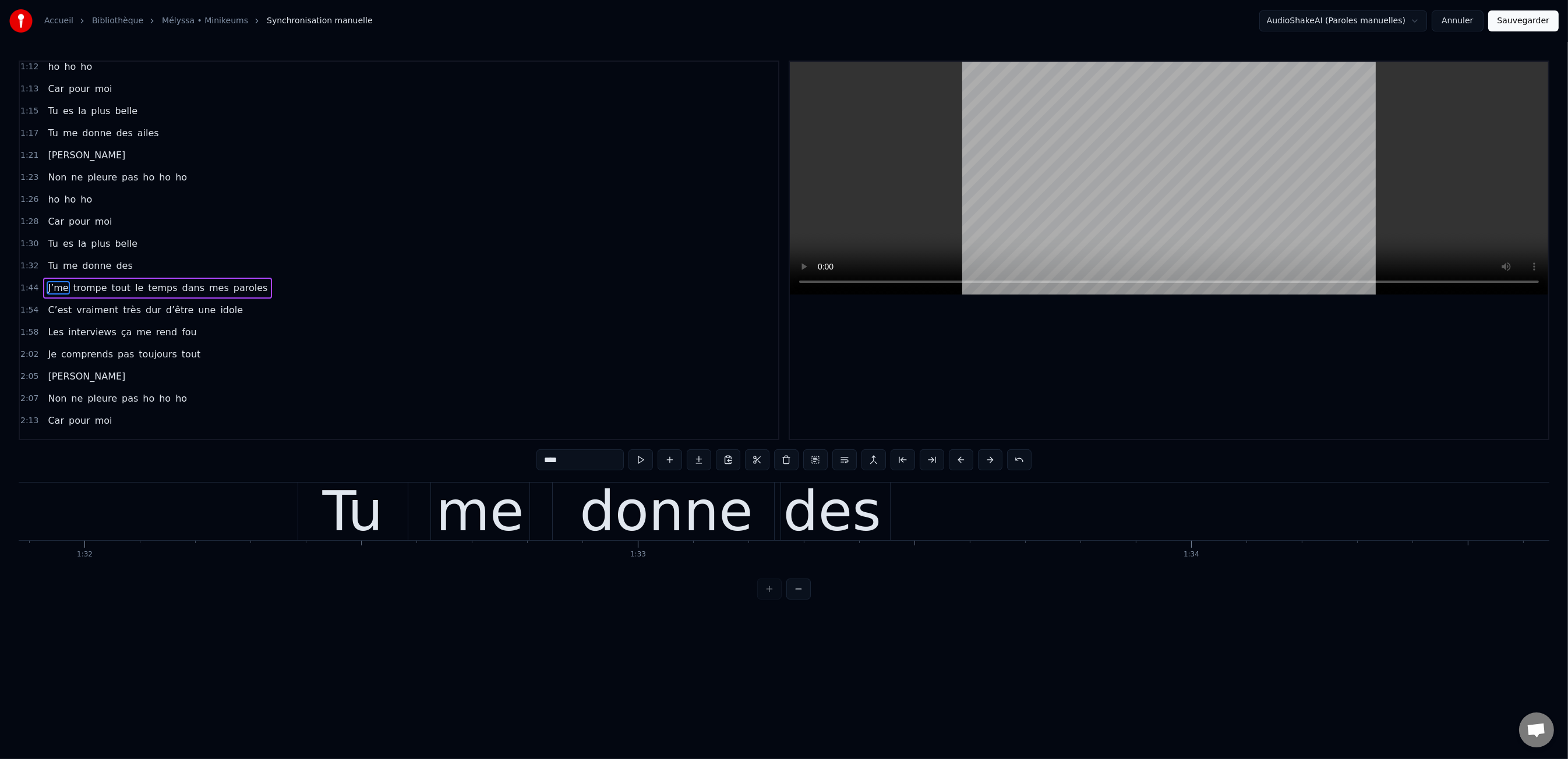
scroll to position [0, 50855]
click at [829, 498] on div "des" at bounding box center [814, 512] width 98 height 83
type input "***"
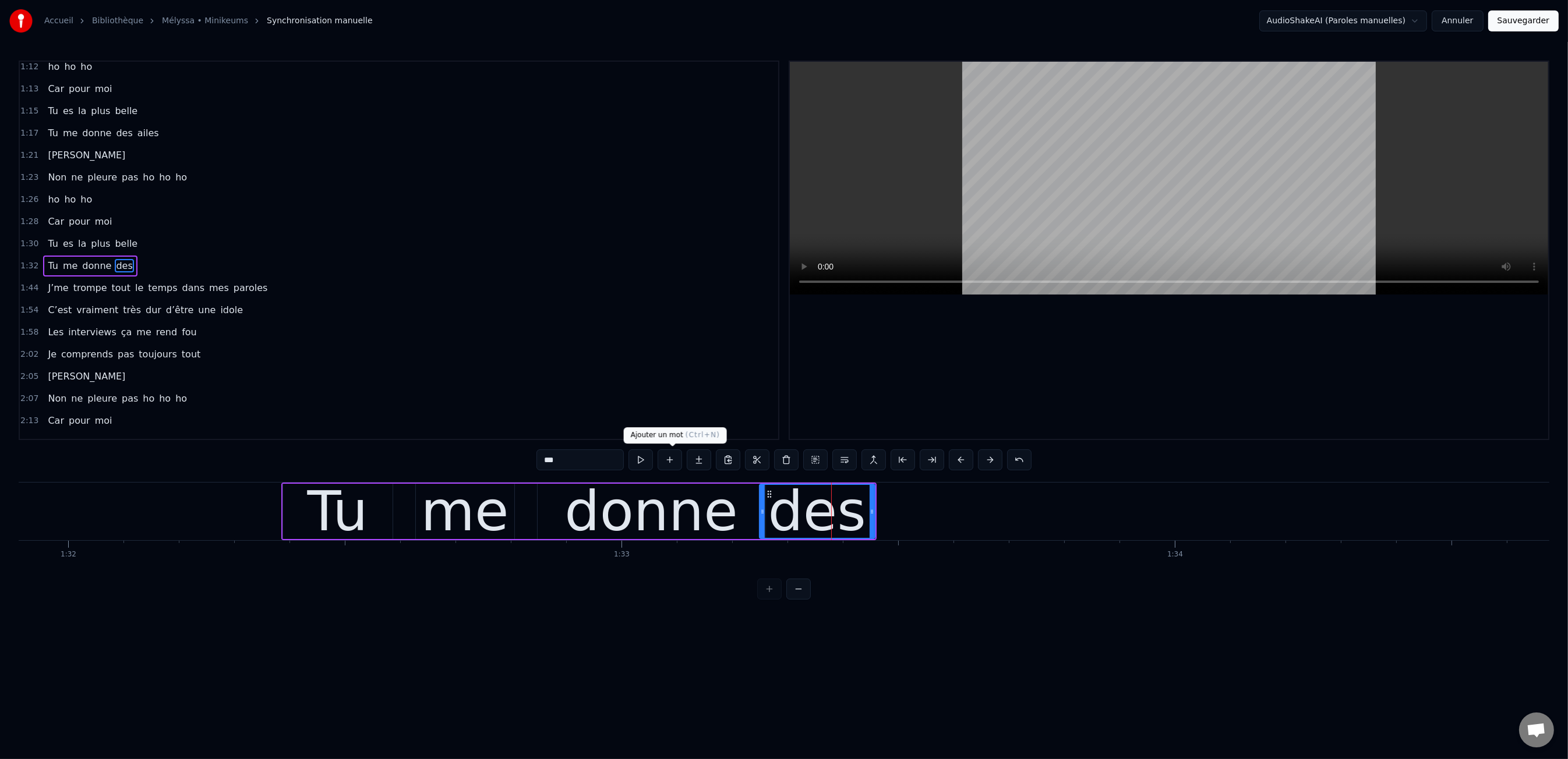
click at [673, 459] on button at bounding box center [670, 460] width 25 height 21
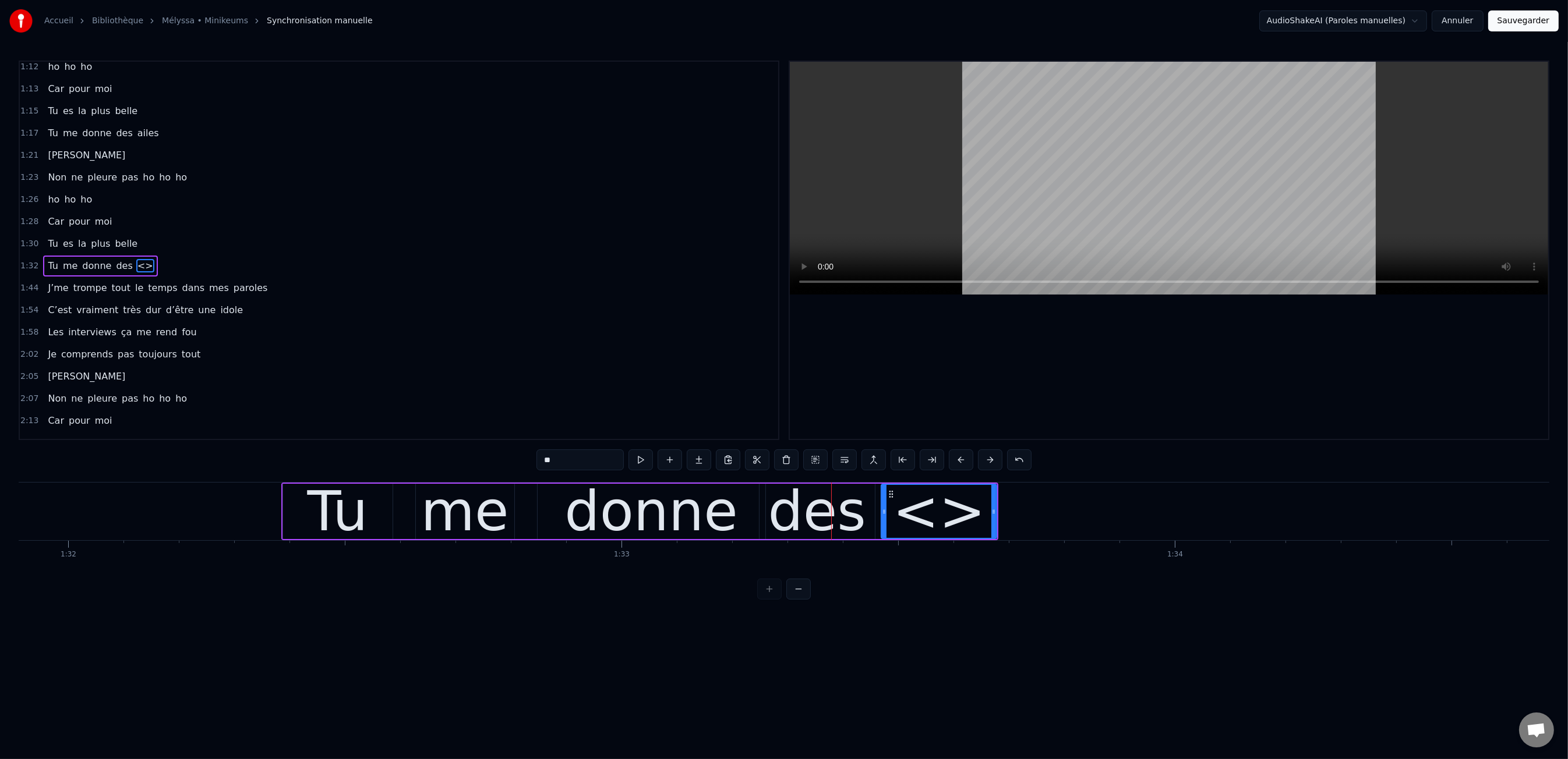
click at [589, 462] on input "**" at bounding box center [580, 460] width 87 height 21
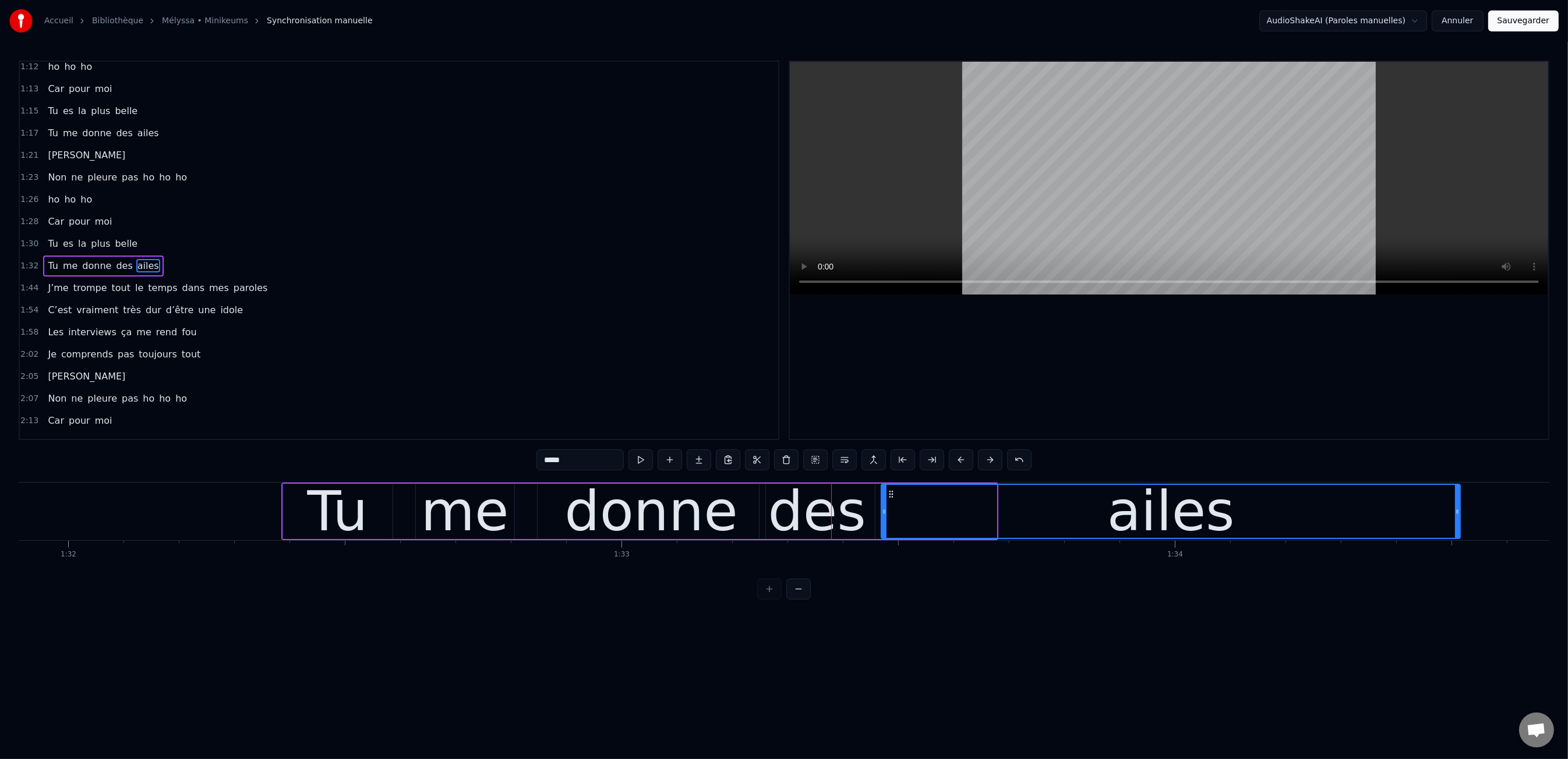
drag, startPoint x: 994, startPoint y: 509, endPoint x: 1458, endPoint y: 521, distance: 464.2
click at [1458, 521] on div at bounding box center [1457, 511] width 5 height 53
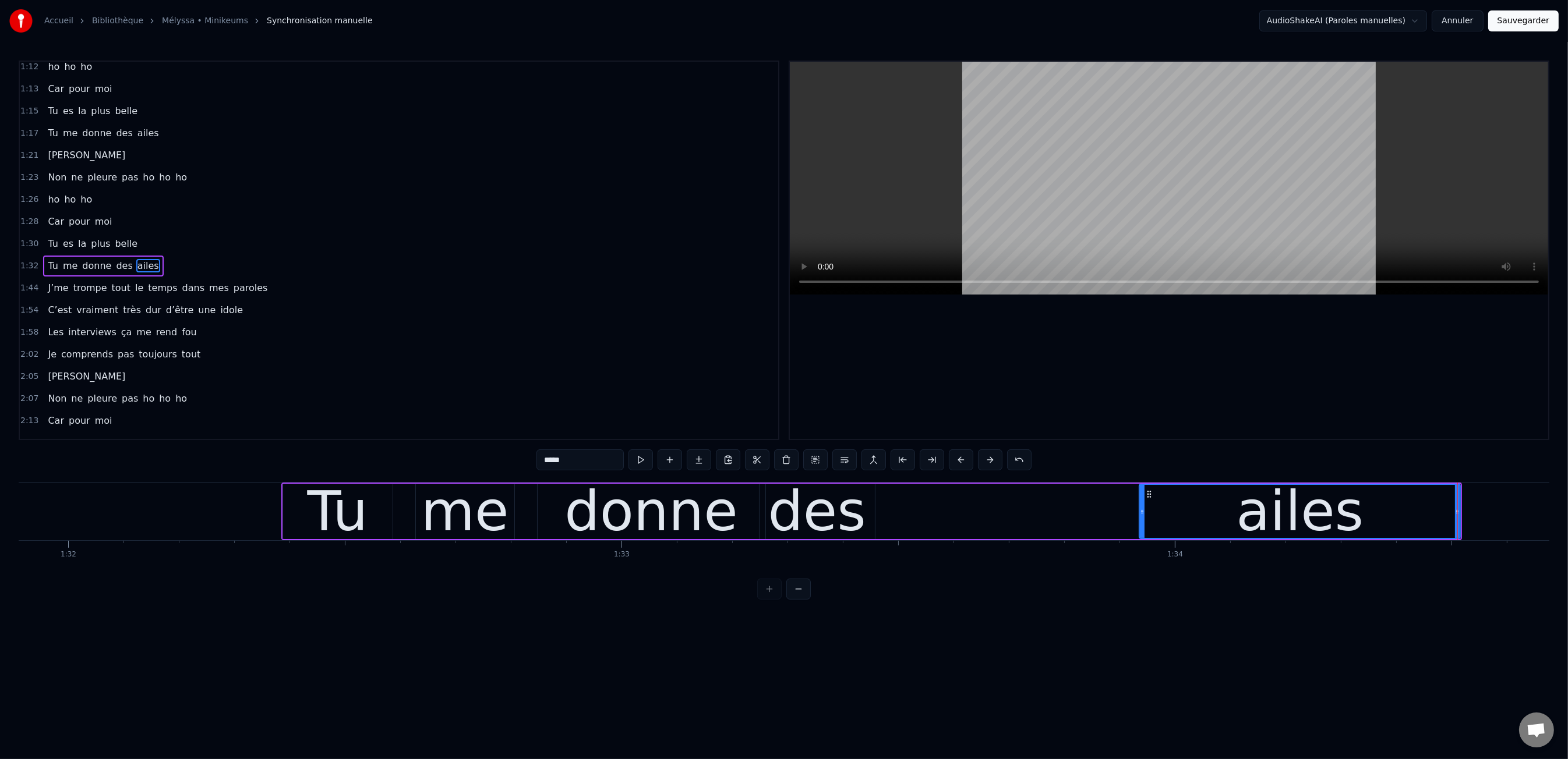
drag, startPoint x: 884, startPoint y: 507, endPoint x: 1146, endPoint y: 527, distance: 262.8
click at [1145, 527] on div at bounding box center [1141, 511] width 5 height 53
drag, startPoint x: 846, startPoint y: 513, endPoint x: 876, endPoint y: 509, distance: 30.3
click at [850, 512] on div "des" at bounding box center [817, 512] width 98 height 83
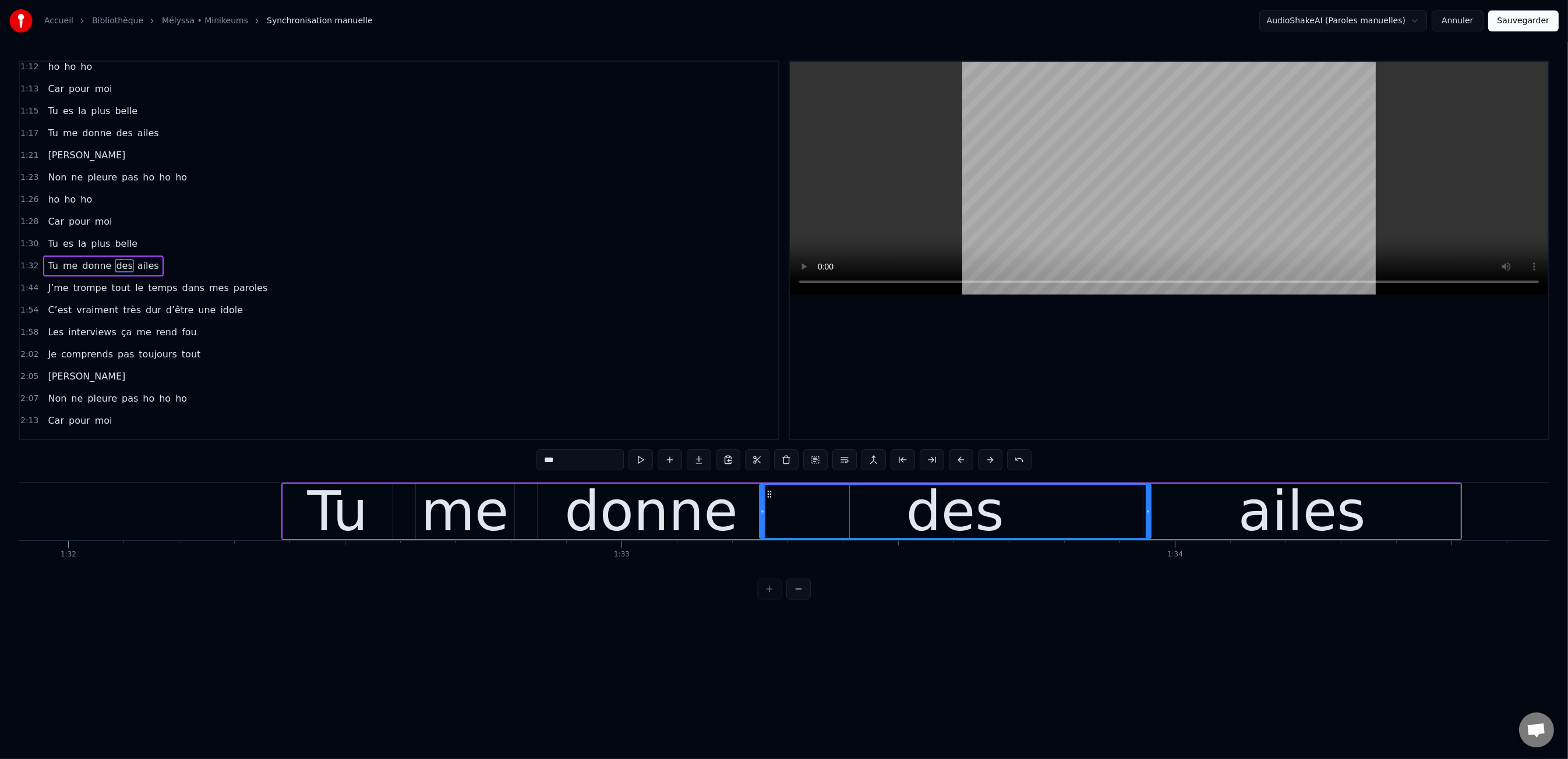
drag, startPoint x: 871, startPoint y: 510, endPoint x: 1145, endPoint y: 523, distance: 274.3
click at [1145, 523] on div at bounding box center [1147, 511] width 5 height 53
click at [307, 466] on div "0:00 Moi c'est Kiki 0:01 Moi c'est Nikky 0:03 Moi c'est Vikky 0:04 On est les b…" at bounding box center [784, 330] width 1530 height 539
click at [328, 471] on div "0:00 Moi c'est Kiki 0:01 Moi c'est Nikky 0:03 Moi c'est Vikky 0:04 On est les b…" at bounding box center [784, 330] width 1530 height 539
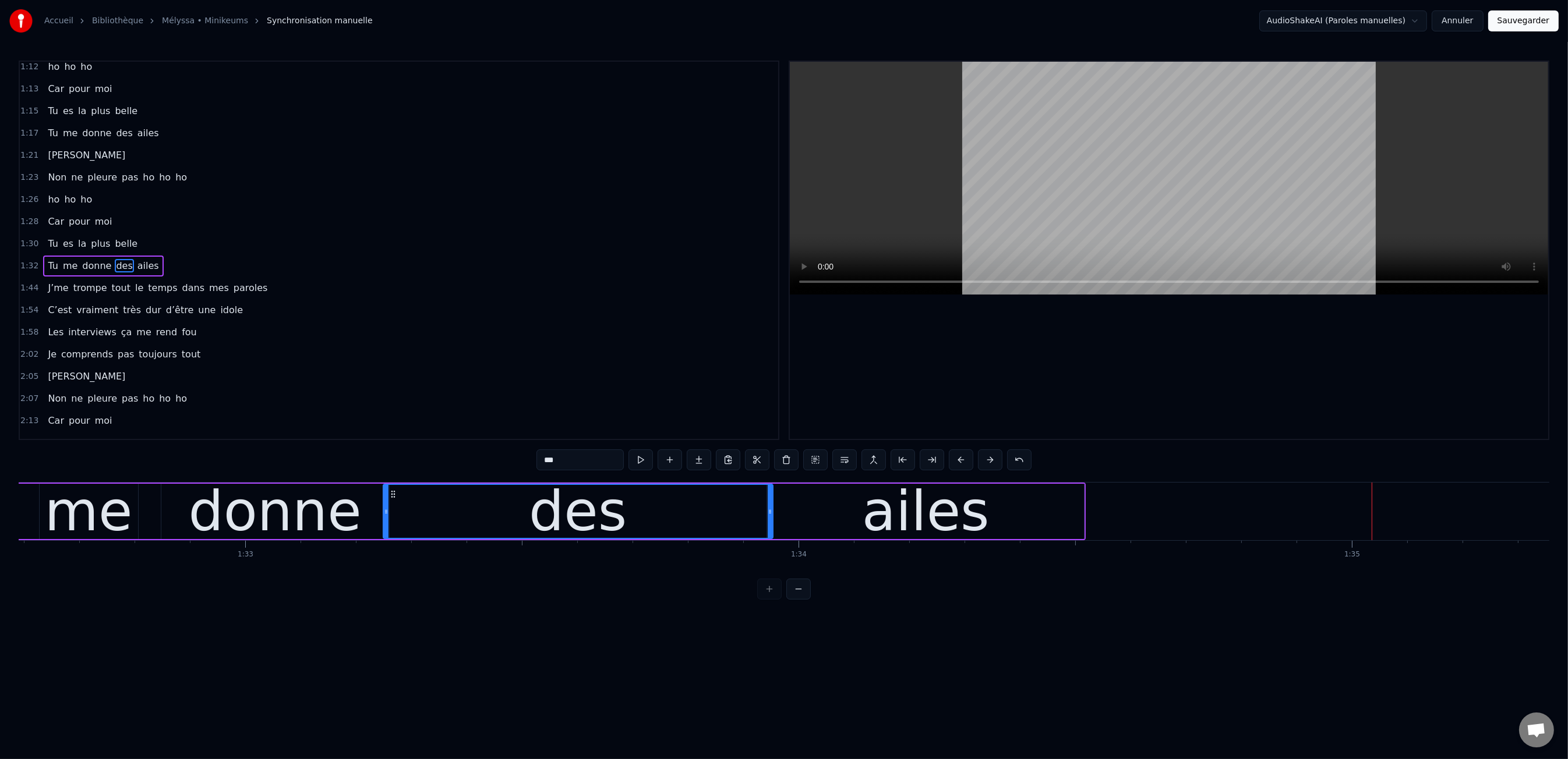
scroll to position [0, 51228]
click at [326, 530] on div "donne" at bounding box center [275, 512] width 173 height 83
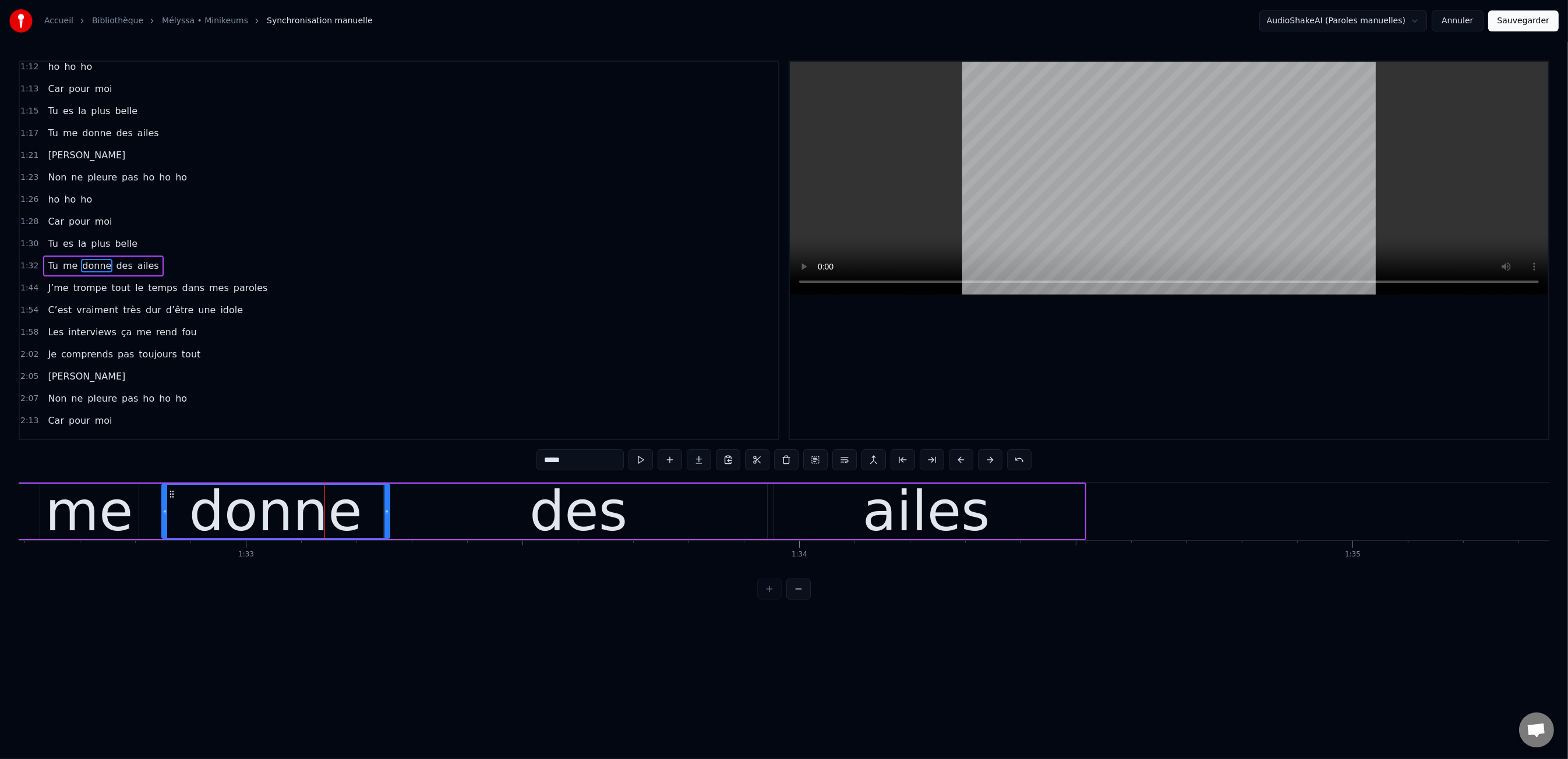
click at [240, 462] on div "0:00 Moi c'est Kiki 0:01 Moi c'est Nikky 0:03 Moi c'est Vikky 0:04 On est les b…" at bounding box center [784, 330] width 1530 height 539
drag, startPoint x: 705, startPoint y: 514, endPoint x: 740, endPoint y: 512, distance: 35.1
click at [712, 512] on div "des" at bounding box center [578, 511] width 389 height 55
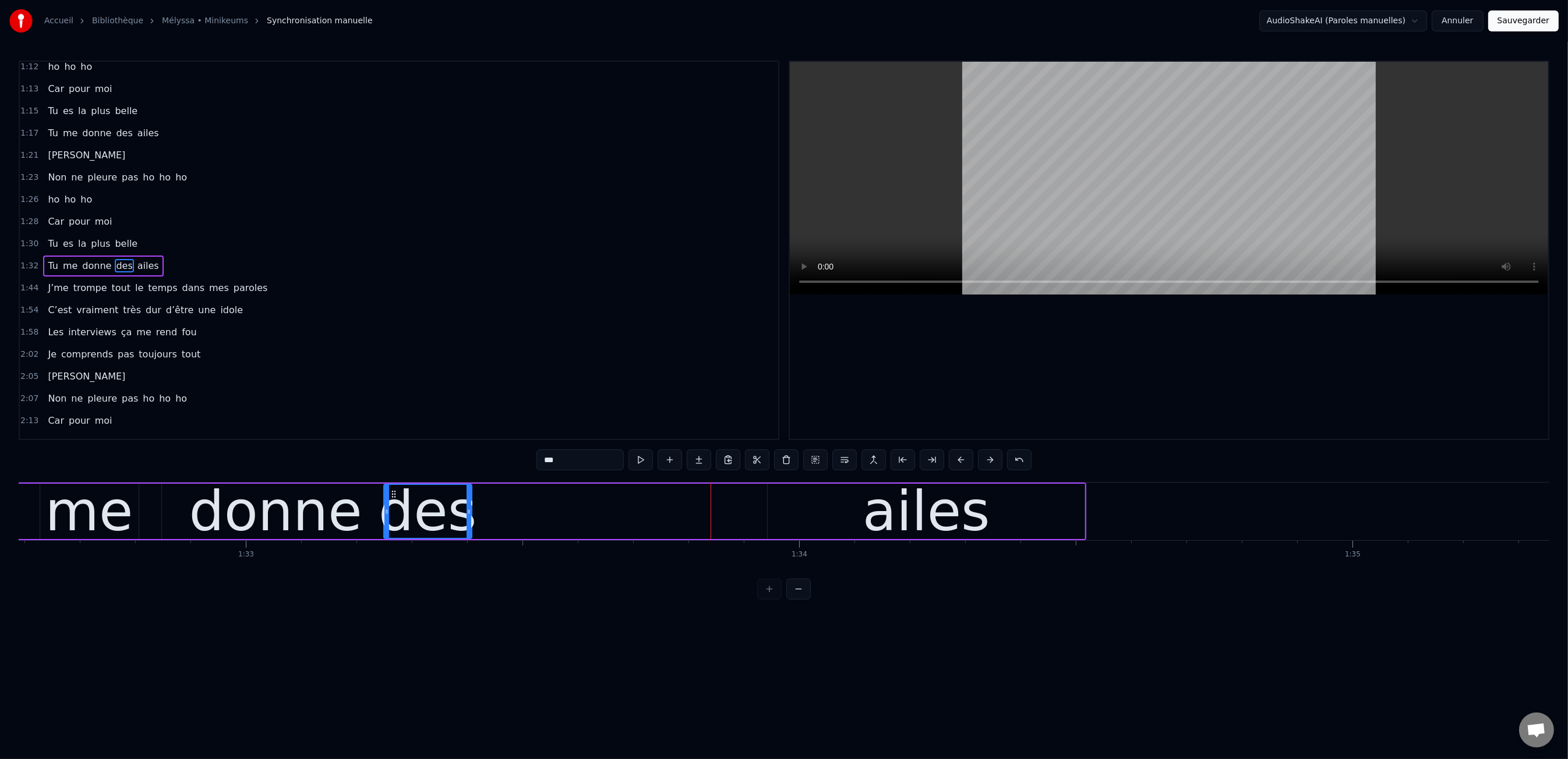
drag, startPoint x: 772, startPoint y: 510, endPoint x: 481, endPoint y: 511, distance: 291.0
click at [472, 512] on div "des" at bounding box center [428, 511] width 89 height 55
click at [861, 506] on div "ailes" at bounding box center [926, 511] width 317 height 55
type input "*****"
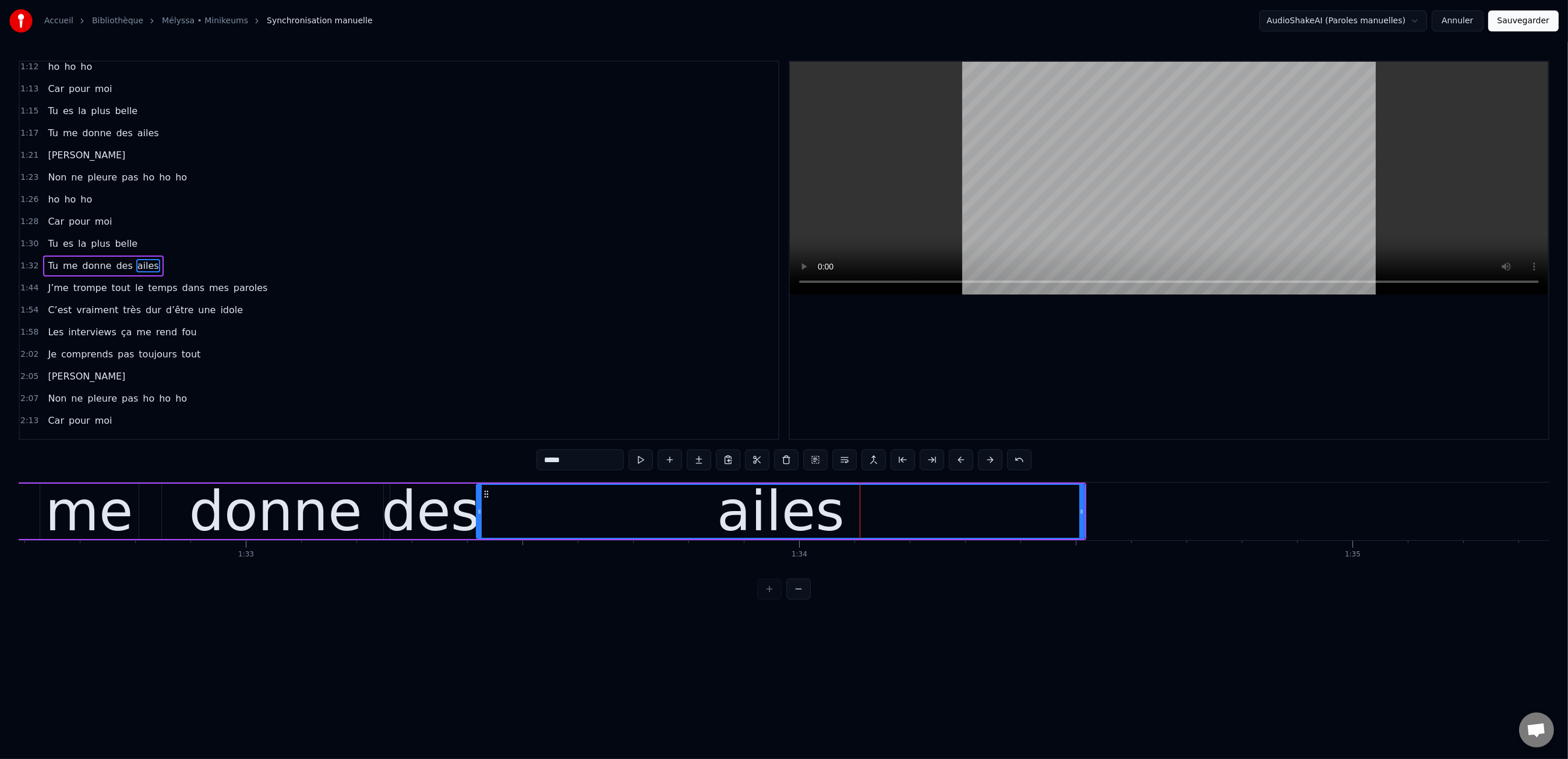
drag, startPoint x: 770, startPoint y: 512, endPoint x: 484, endPoint y: 520, distance: 286.1
click at [479, 521] on div at bounding box center [479, 511] width 5 height 53
drag, startPoint x: 1084, startPoint y: 508, endPoint x: 742, endPoint y: 518, distance: 342.1
click at [704, 527] on div "ailes" at bounding box center [780, 511] width 609 height 55
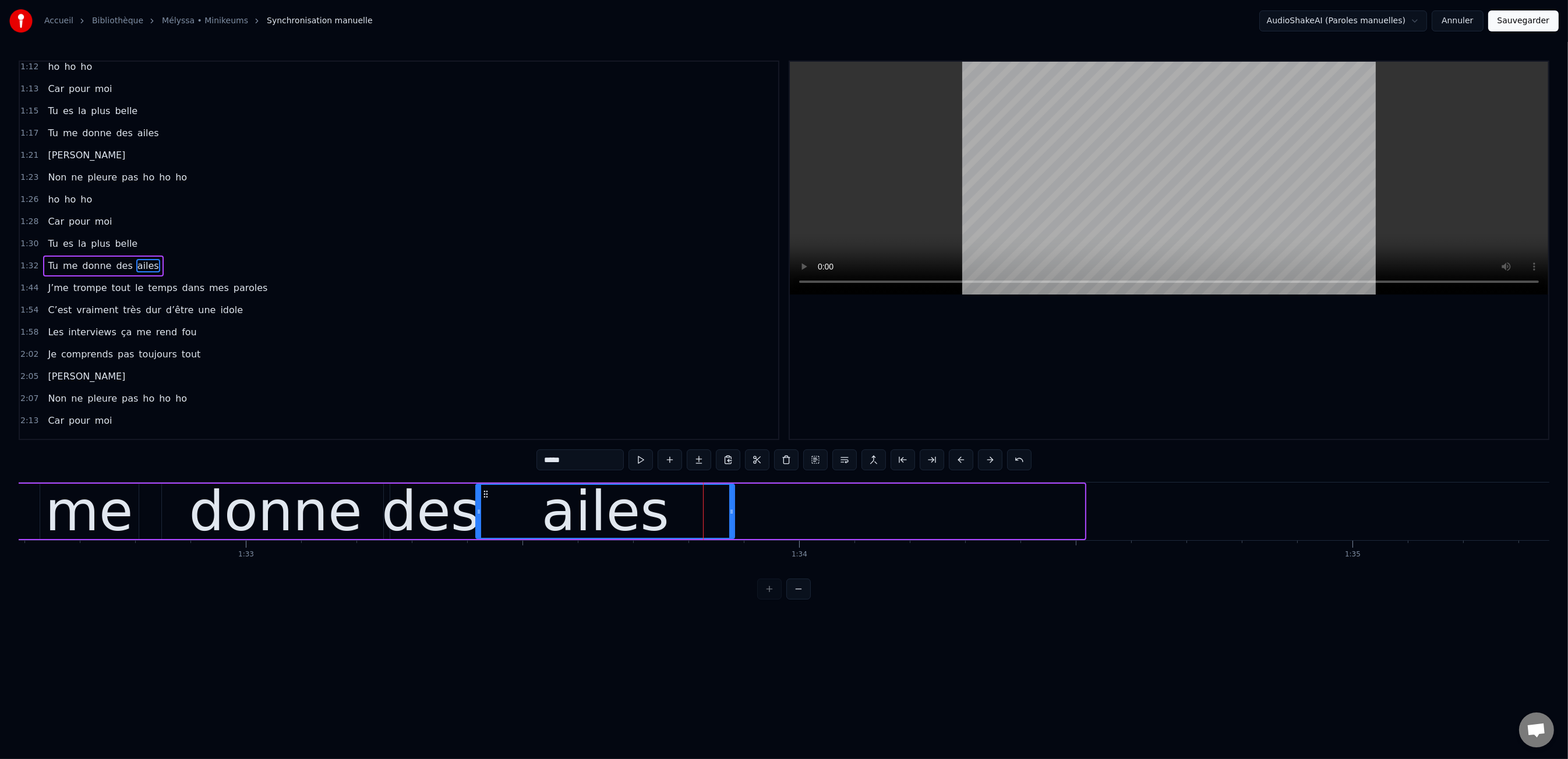
drag, startPoint x: 1083, startPoint y: 510, endPoint x: 733, endPoint y: 518, distance: 350.1
click at [733, 518] on div at bounding box center [731, 511] width 5 height 53
click at [389, 457] on div "0:00 Moi c'est Kiki 0:01 Moi c'est Nikky 0:03 Moi c'est Vikky 0:04 On est les b…" at bounding box center [784, 330] width 1530 height 539
drag, startPoint x: 413, startPoint y: 470, endPoint x: 725, endPoint y: 333, distance: 340.8
click at [413, 469] on div "0:00 Moi c'est Kiki 0:01 Moi c'est Nikky 0:03 Moi c'est Vikky 0:04 On est les b…" at bounding box center [784, 330] width 1530 height 539
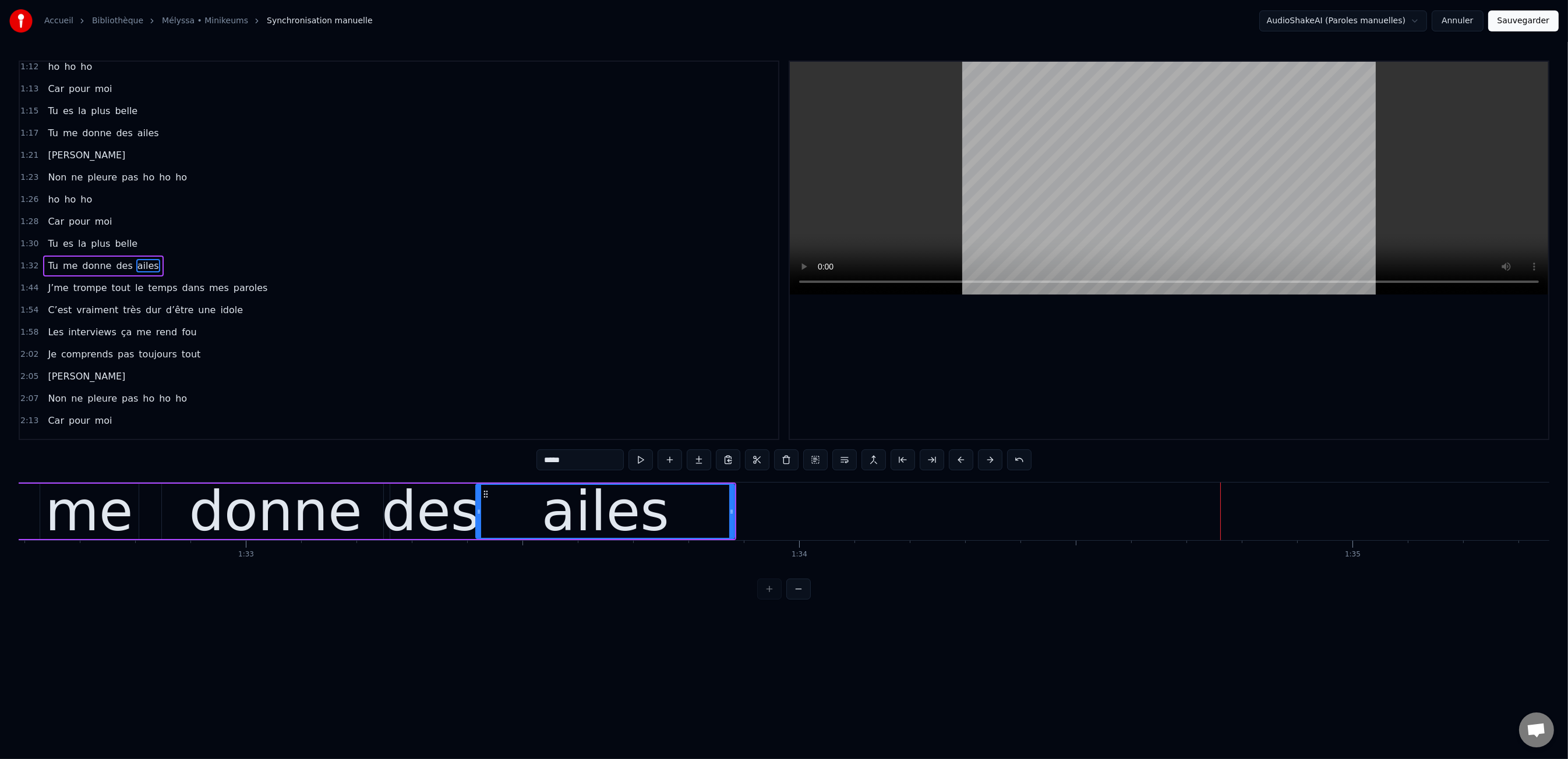
click at [210, 455] on div "0:00 Moi c'est Kiki 0:01 Moi c'est Nikky 0:03 Moi c'est Vikky 0:04 On est les b…" at bounding box center [784, 330] width 1530 height 539
click at [232, 463] on div "0:00 Moi c'est Kiki 0:01 Moi c'est Nikky 0:03 Moi c'est Vikky 0:04 On est les b…" at bounding box center [784, 330] width 1530 height 539
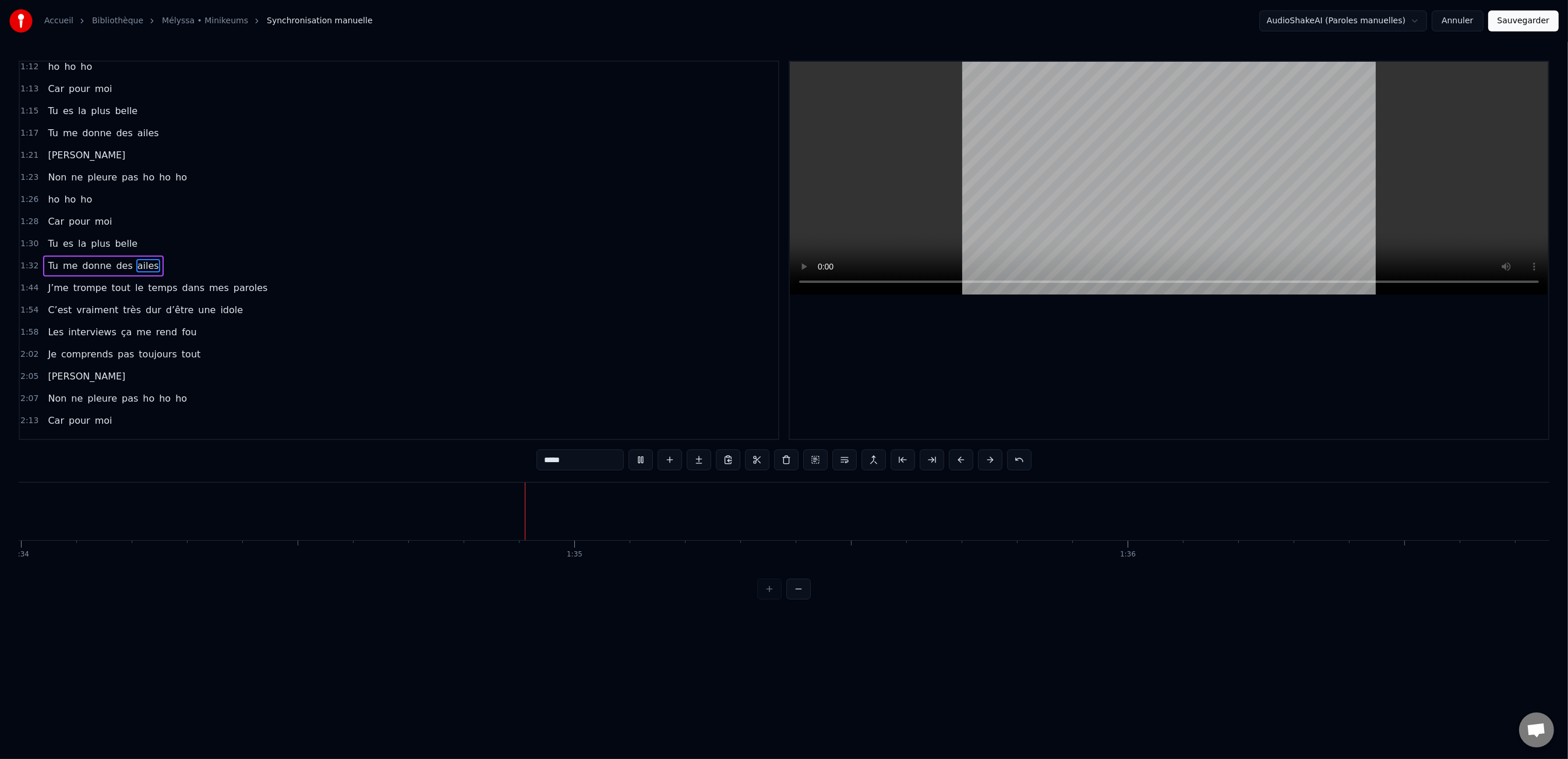
scroll to position [0, 52012]
click at [787, 467] on button at bounding box center [784, 460] width 25 height 21
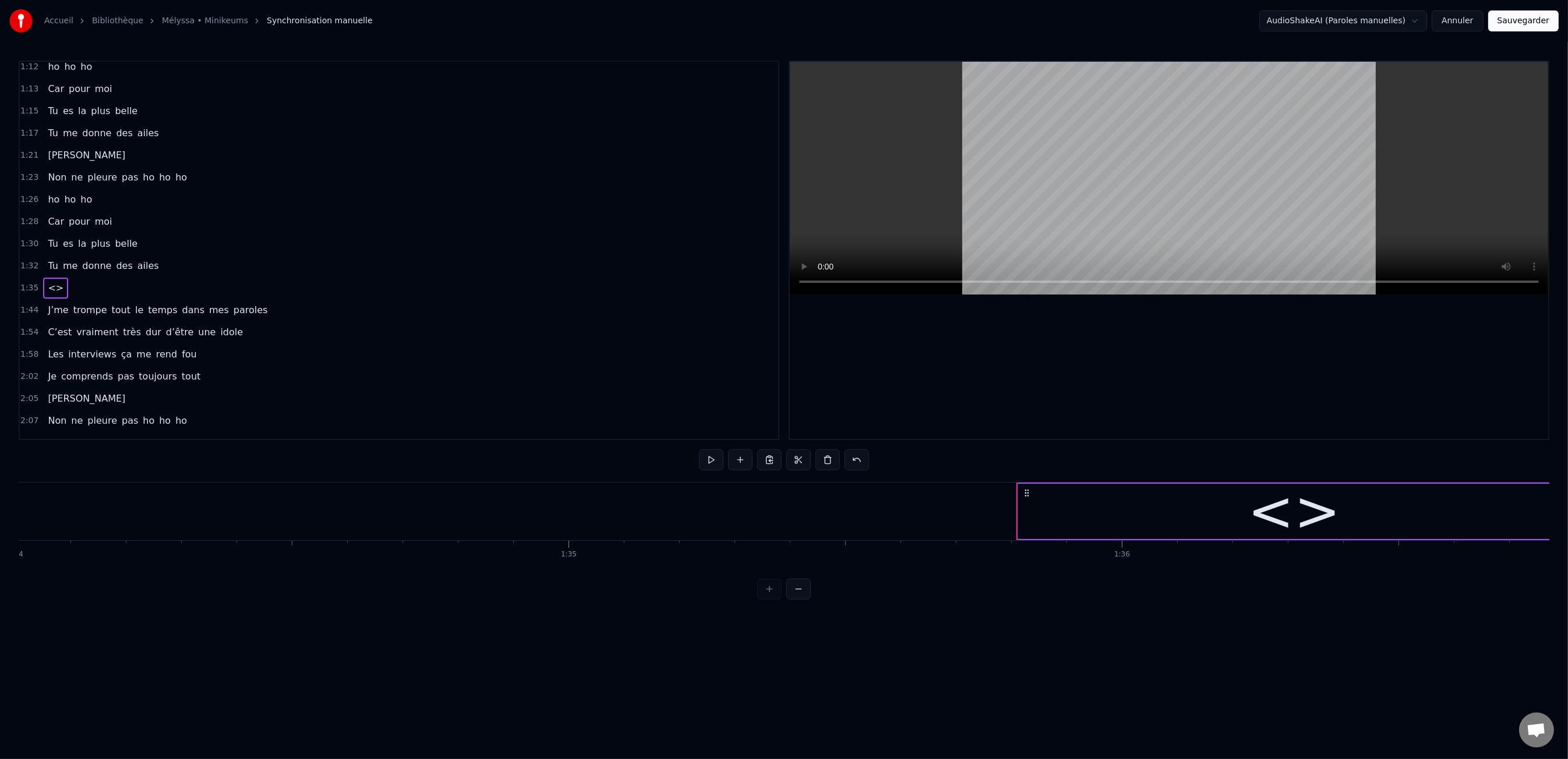
click at [1276, 521] on div "<>" at bounding box center [1294, 512] width 92 height 83
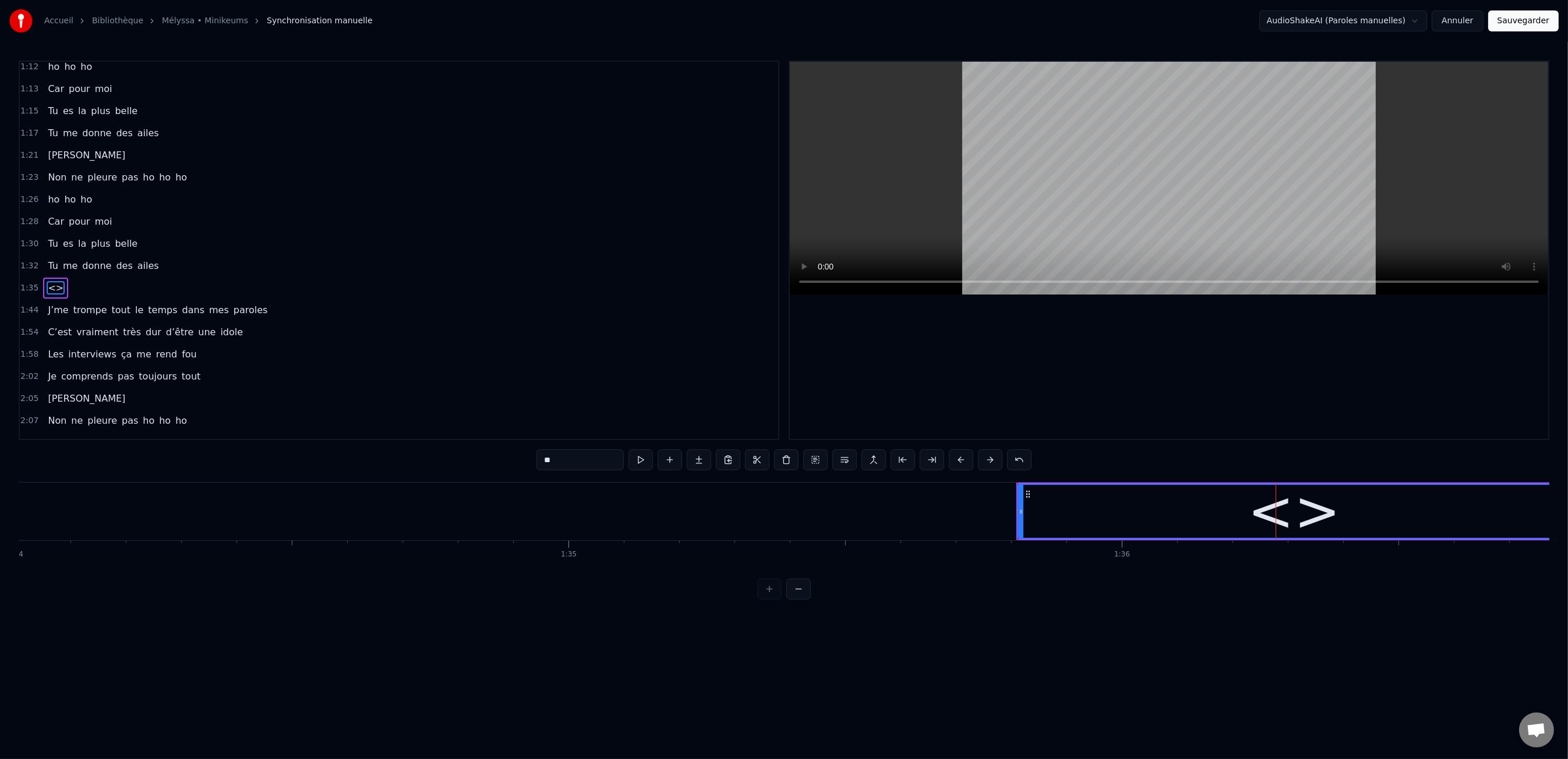
click at [1276, 521] on div "<>" at bounding box center [1294, 512] width 92 height 83
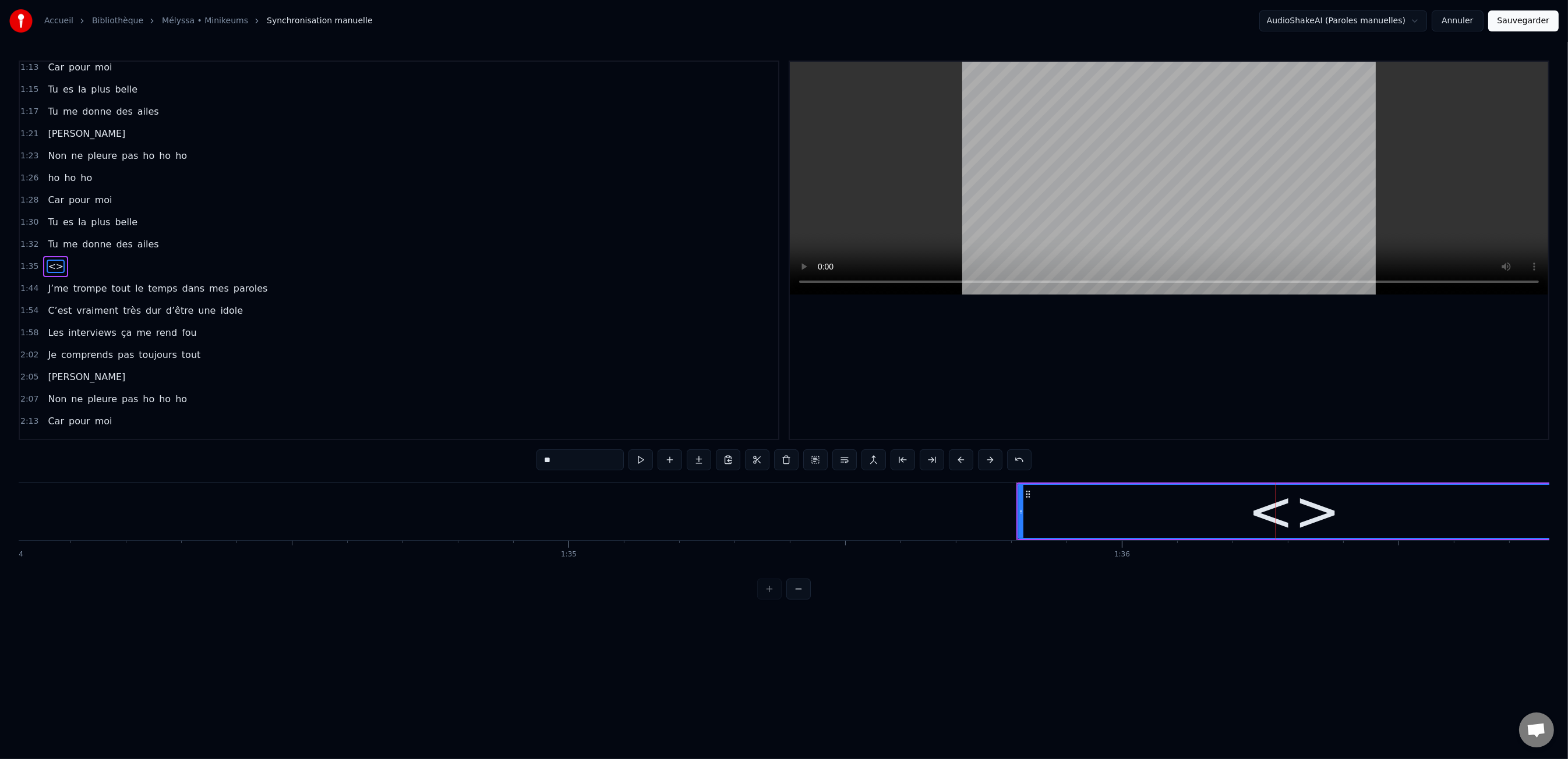
drag, startPoint x: 1313, startPoint y: 510, endPoint x: 757, endPoint y: 468, distance: 557.6
click at [1312, 510] on div "<>" at bounding box center [1294, 512] width 92 height 83
click at [572, 460] on input "**" at bounding box center [580, 460] width 87 height 21
click at [572, 460] on input "**" at bounding box center [580, 460] width 87 height 21
click at [572, 460] on input "**" at bounding box center [580, 460] width 87 height 21
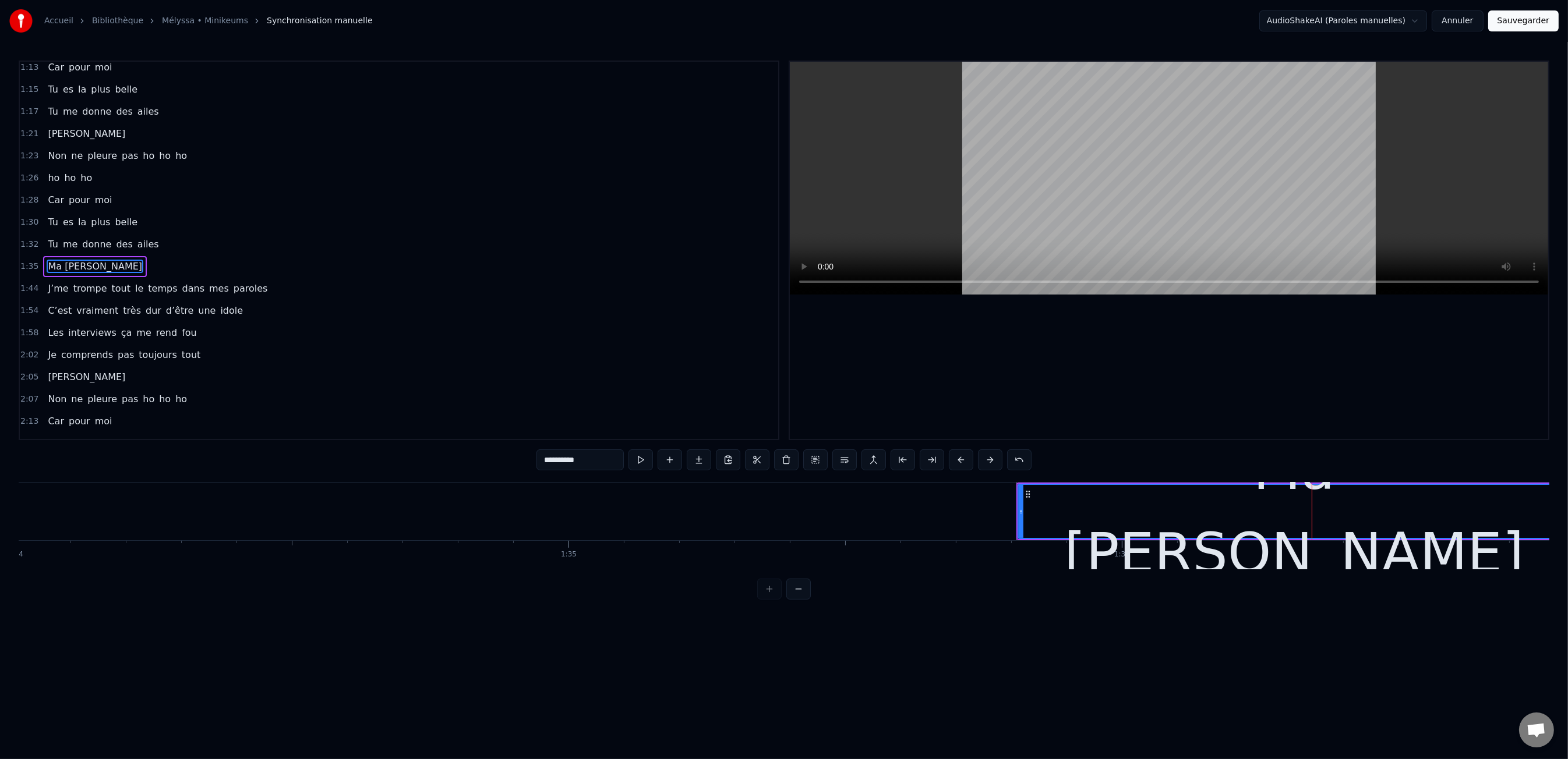
click at [1087, 614] on html "Accueil Bibliothèque Mélyssa • Minikeums Synchronisation manuelle AudioShakeAI…" at bounding box center [784, 309] width 1568 height 618
click at [1055, 514] on div "Ma [PERSON_NAME]" at bounding box center [1294, 511] width 551 height 53
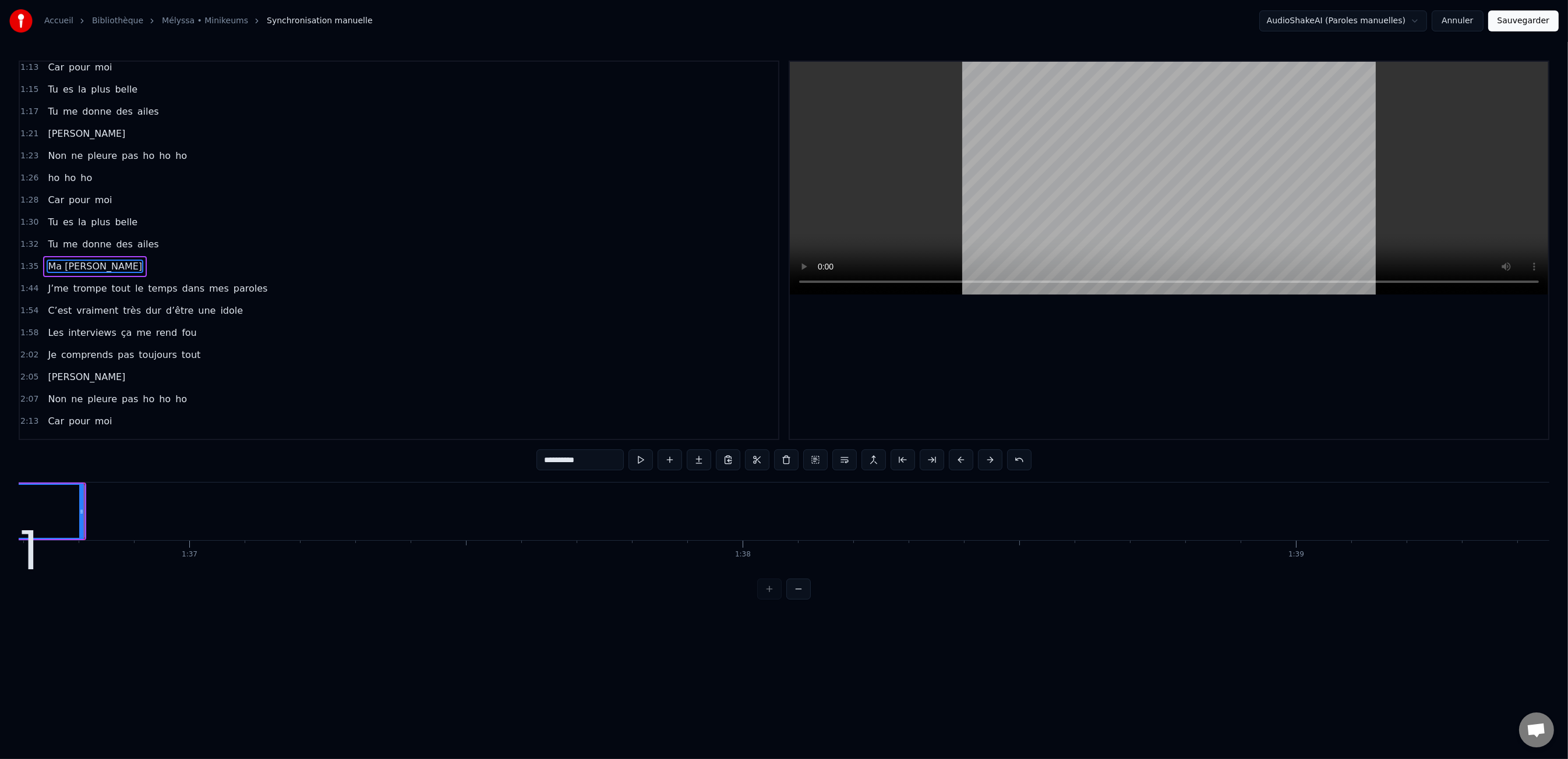
scroll to position [0, 53504]
click at [48, 370] on span "[PERSON_NAME]" at bounding box center [87, 377] width 80 height 14
type input "*******"
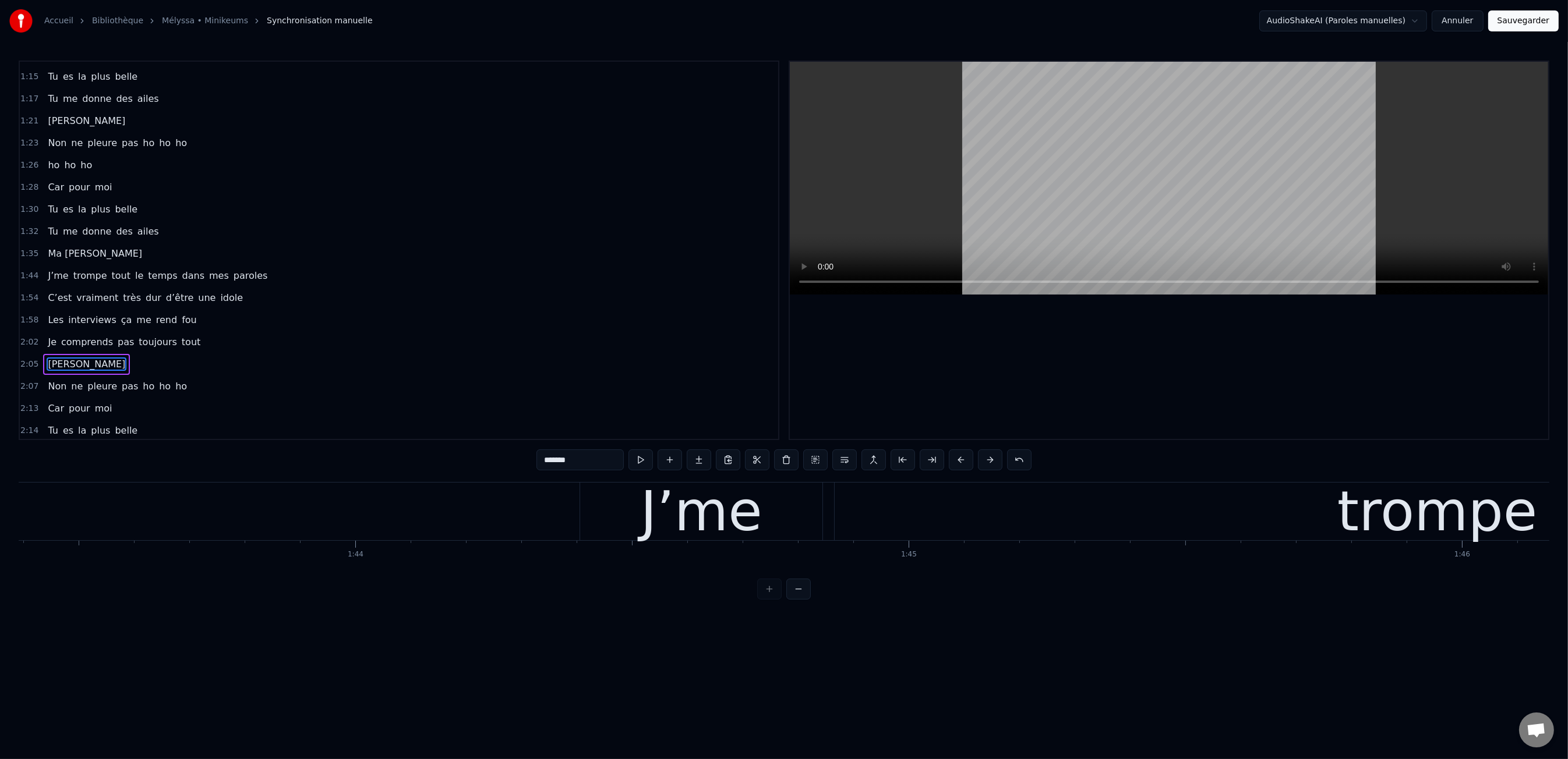
click at [48, 355] on div "[PERSON_NAME]" at bounding box center [86, 365] width 87 height 21
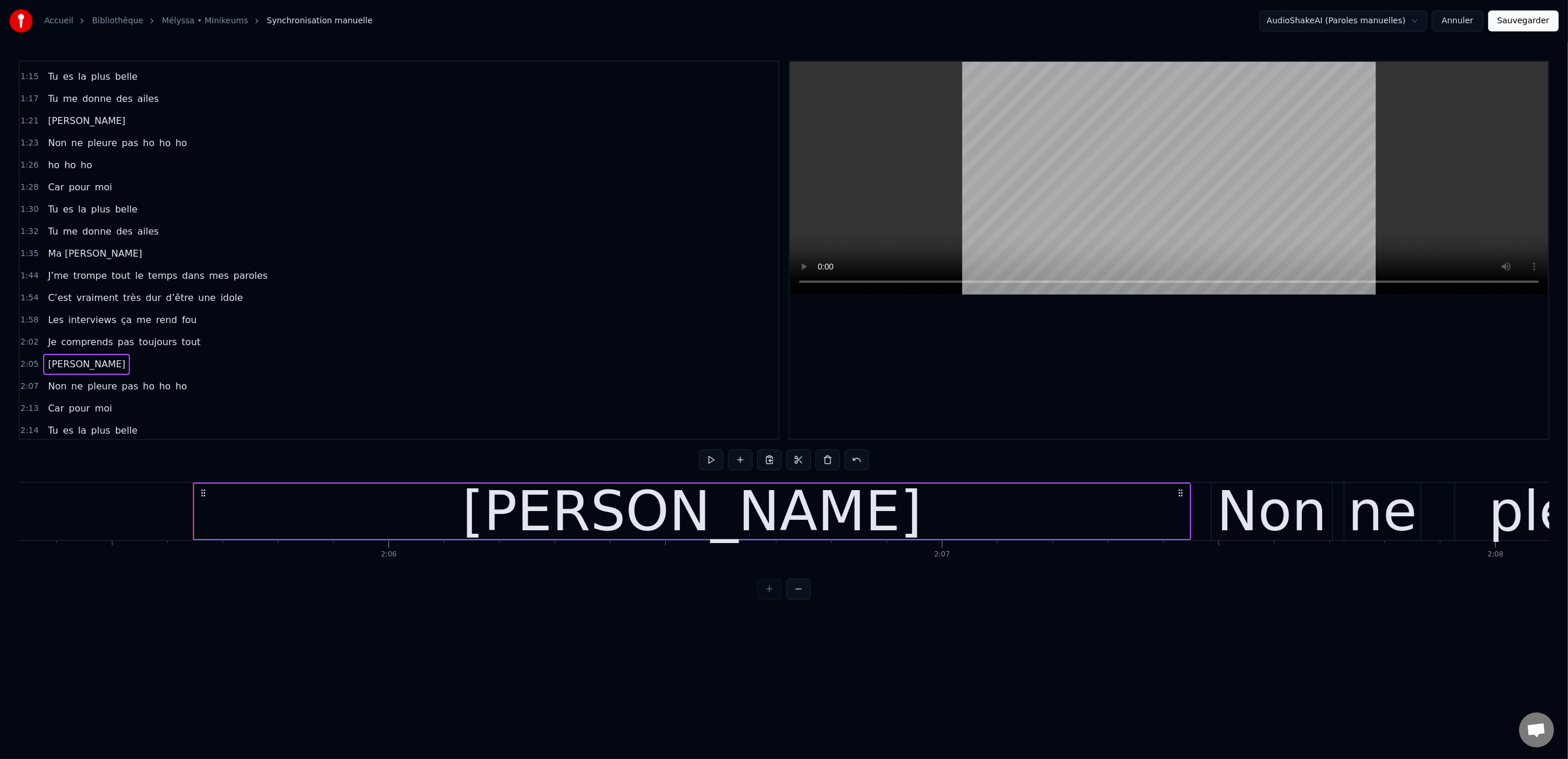
scroll to position [0, 69460]
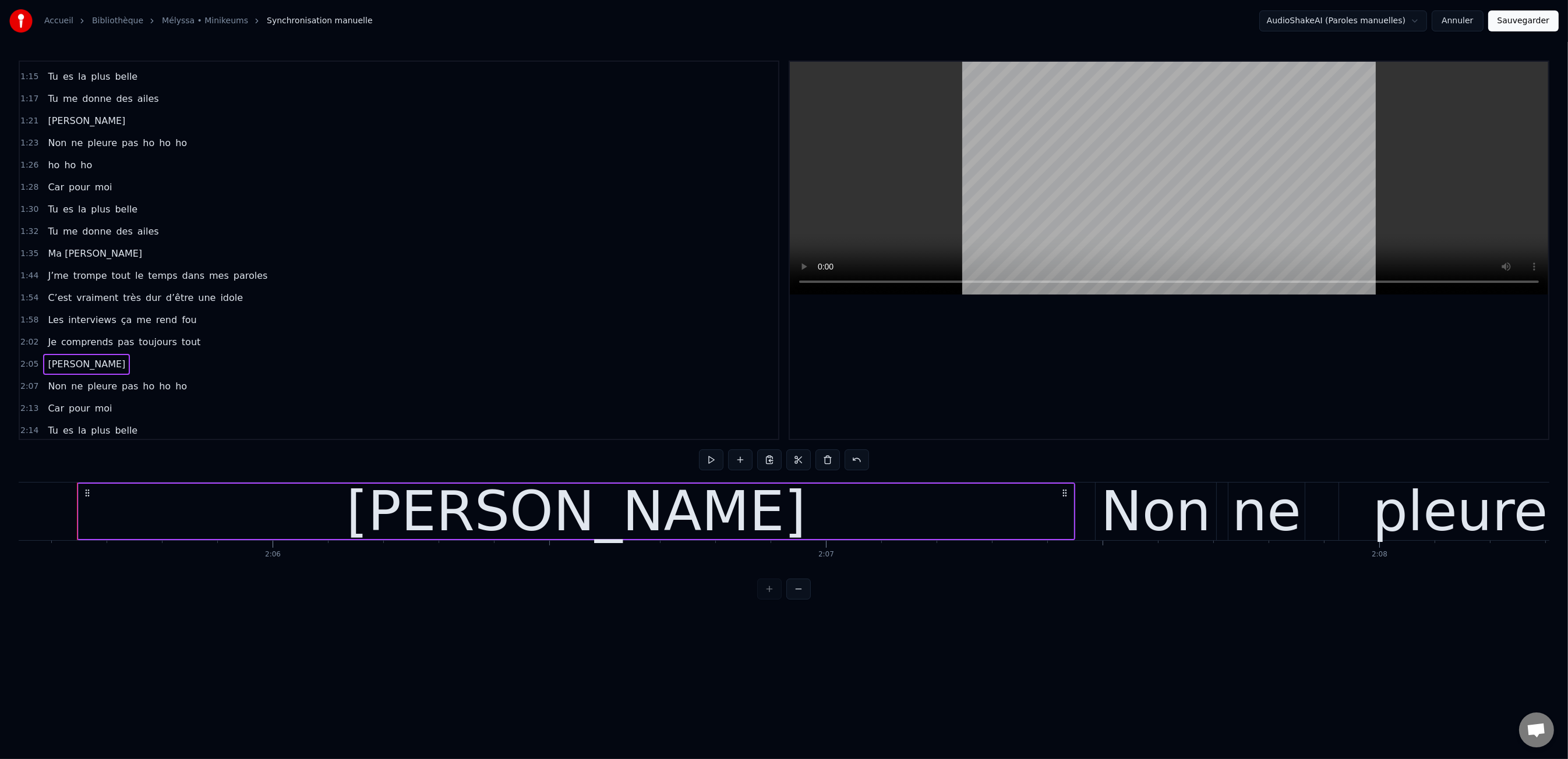
click at [554, 516] on div "[PERSON_NAME]" at bounding box center [576, 512] width 460 height 83
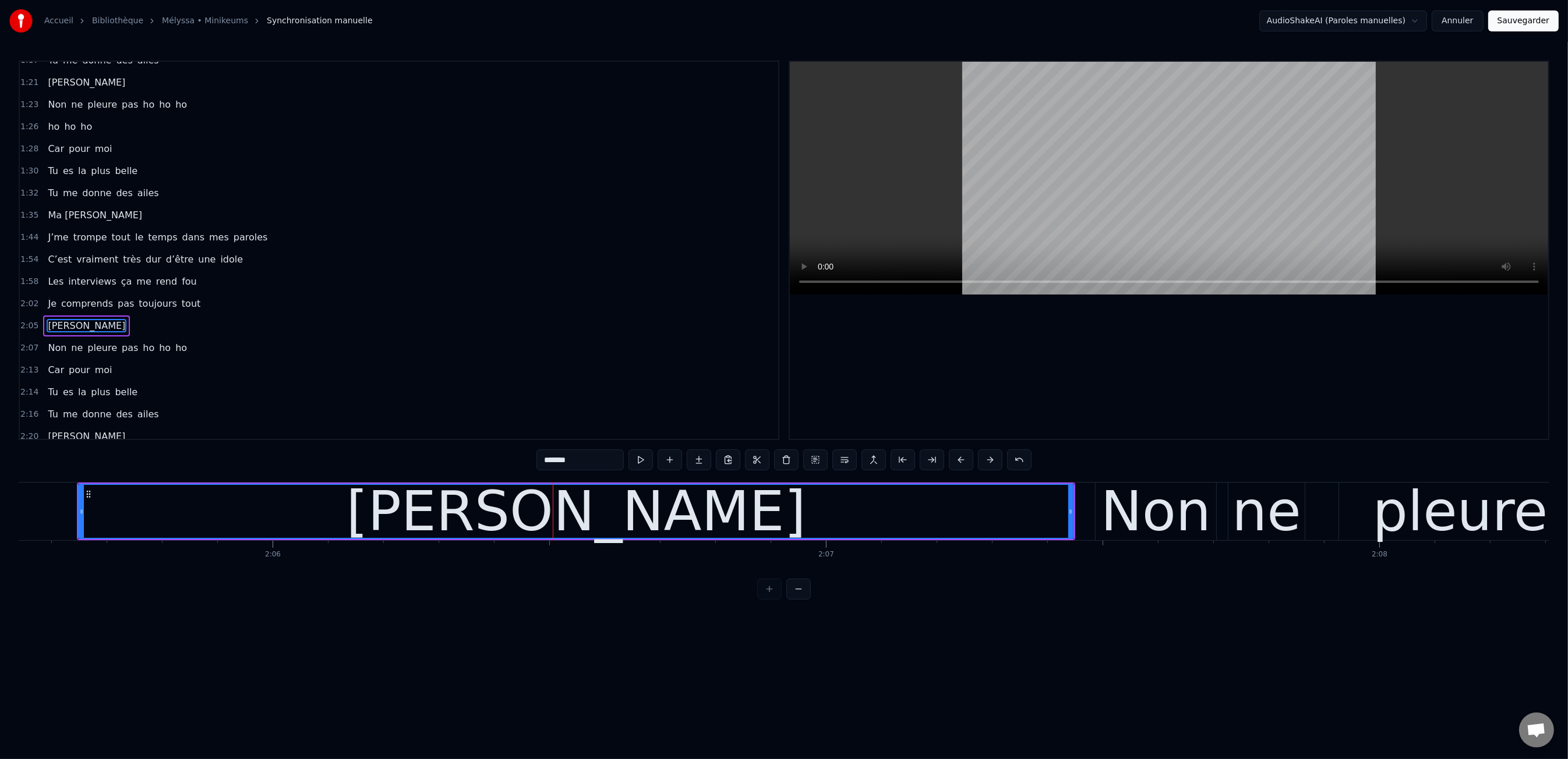
click at [554, 516] on div "[PERSON_NAME]" at bounding box center [576, 512] width 460 height 83
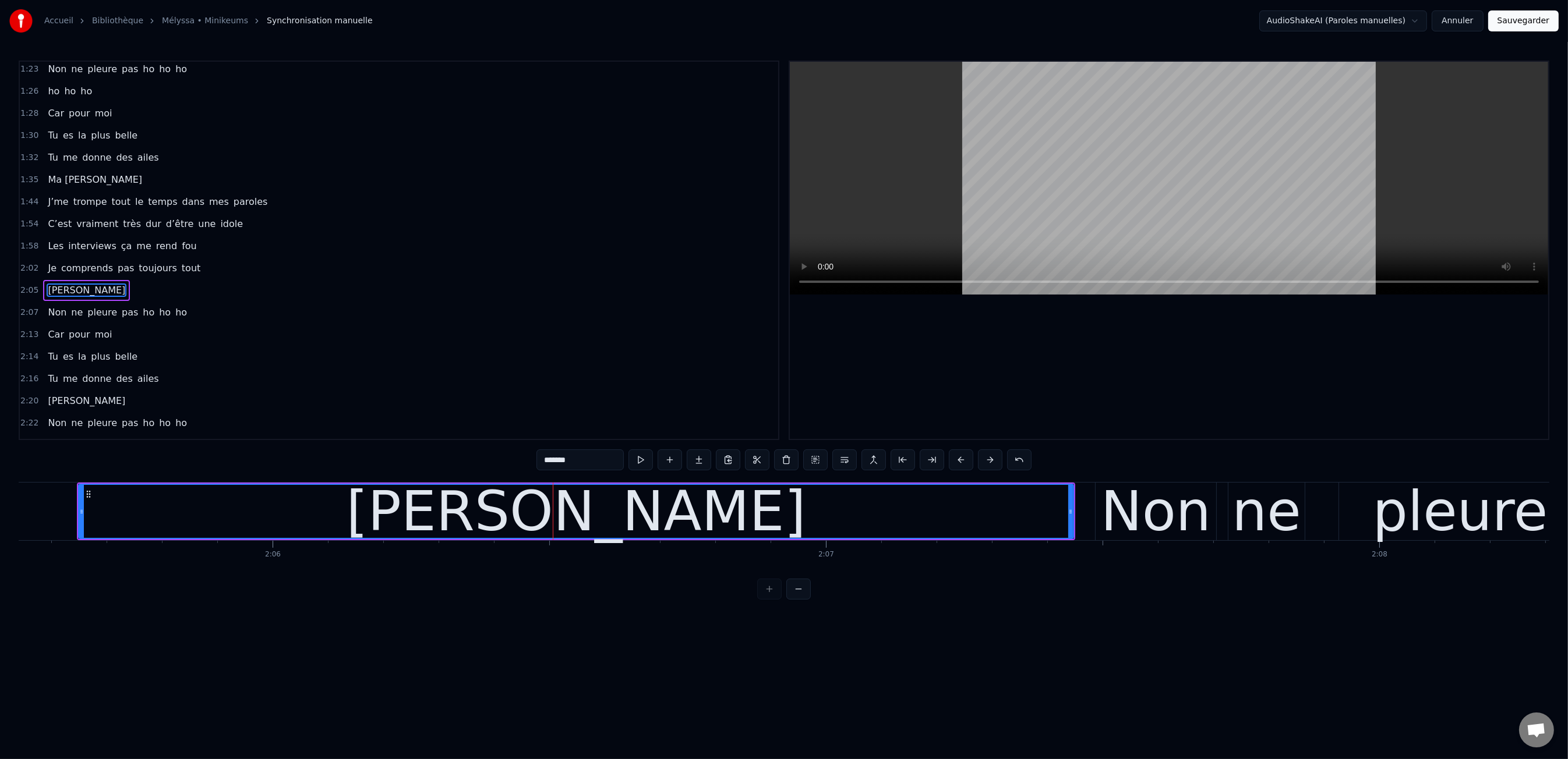
scroll to position [689, 0]
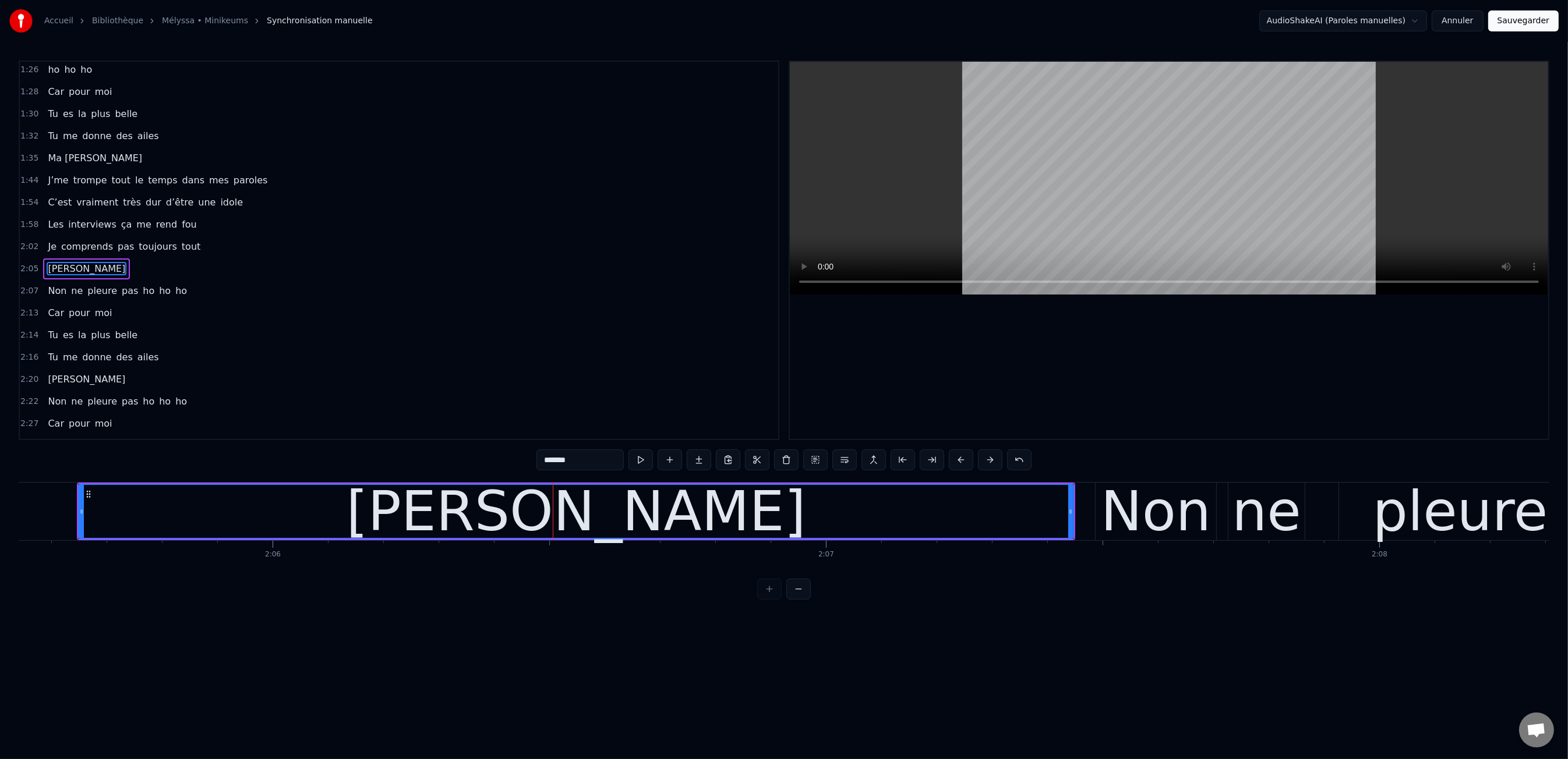
click at [555, 463] on input "*******" at bounding box center [580, 460] width 87 height 21
click at [587, 618] on html "Accueil Bibliothèque Mélyssa • Minikeums Synchronisation manuelle AudioShakeAI…" at bounding box center [784, 309] width 1568 height 618
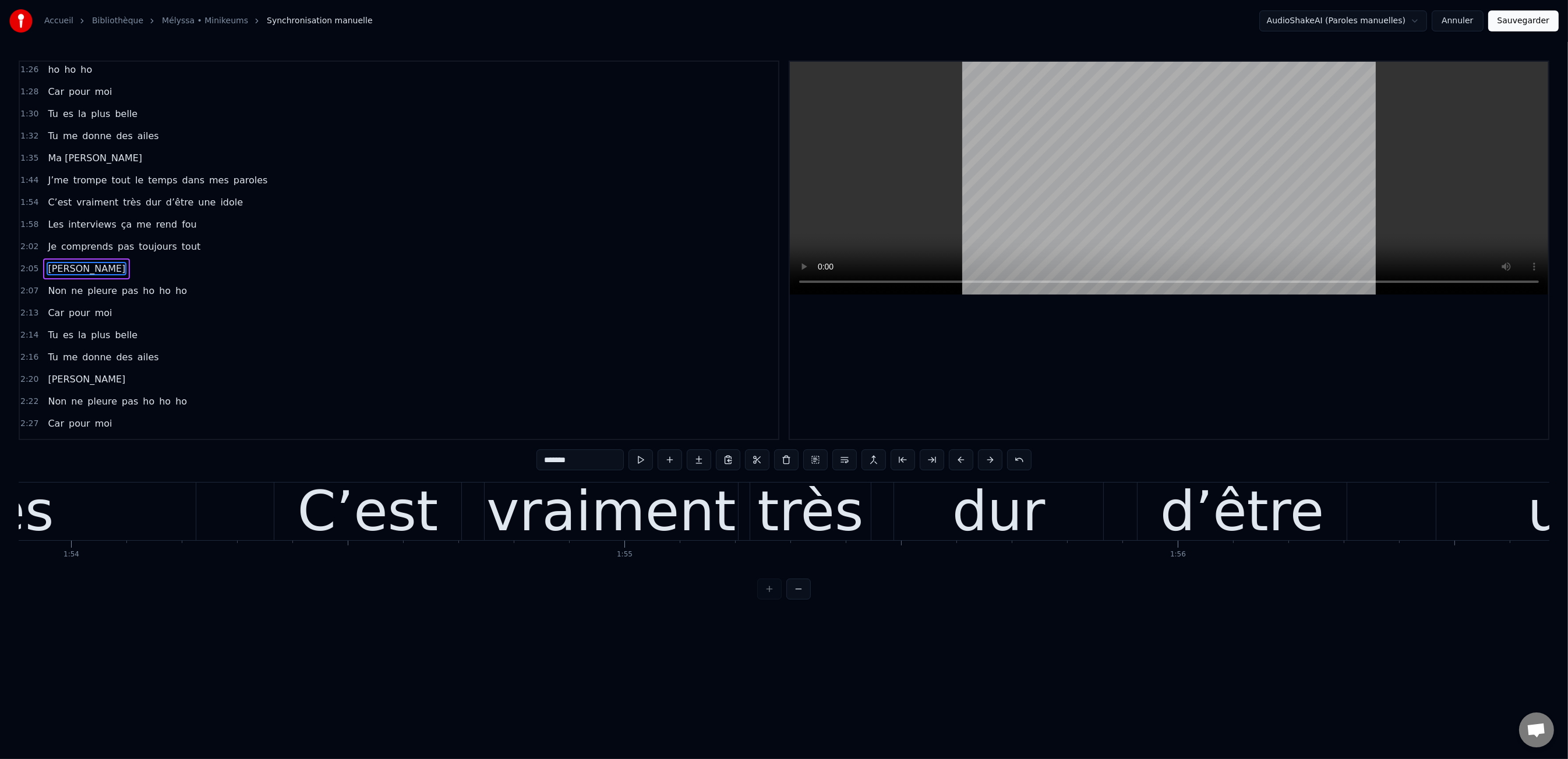
scroll to position [0, 62585]
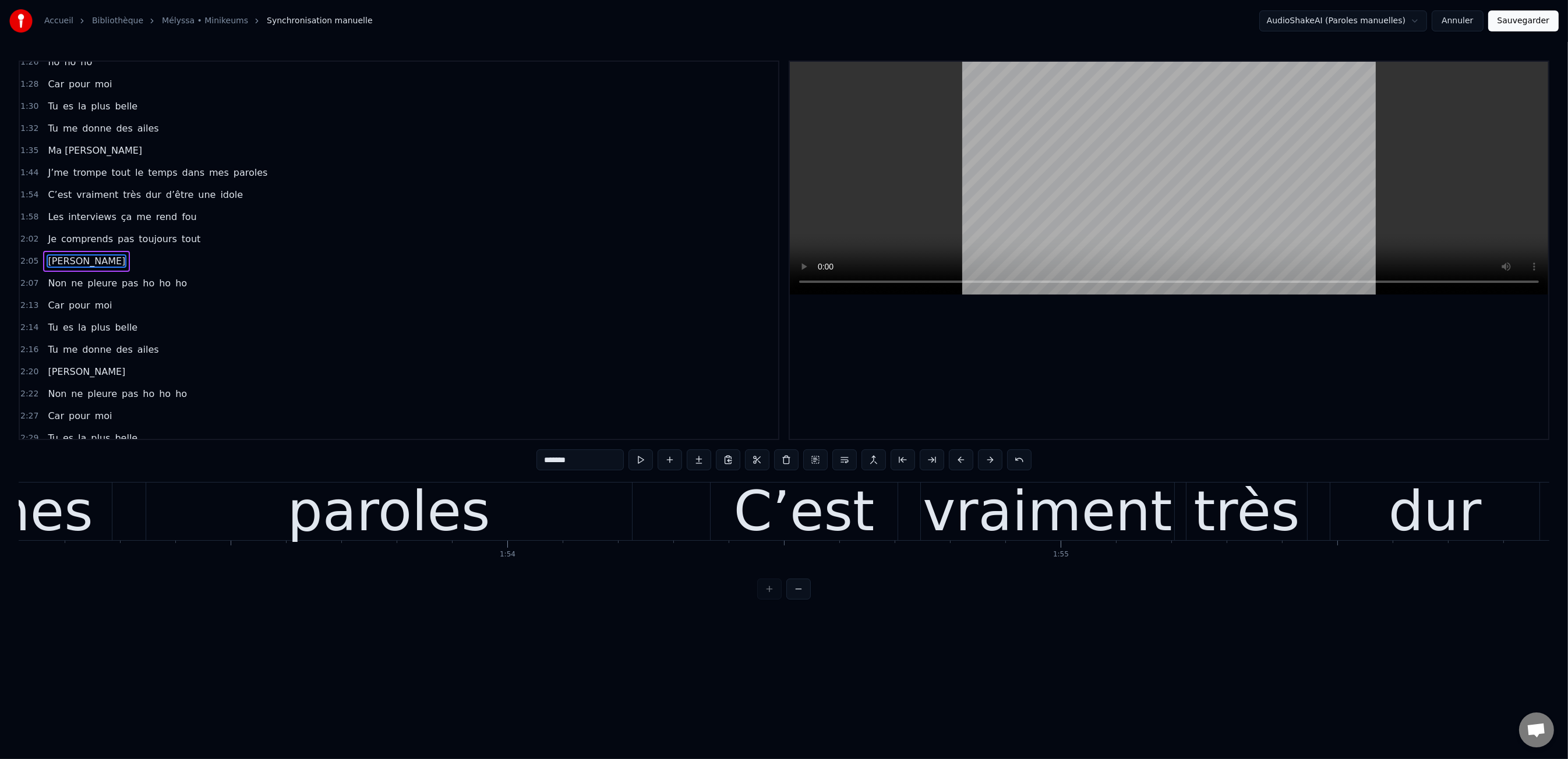
click at [76, 144] on span "Ma [PERSON_NAME]" at bounding box center [95, 150] width 96 height 14
click at [68, 126] on span "me" at bounding box center [70, 133] width 17 height 14
type input "**"
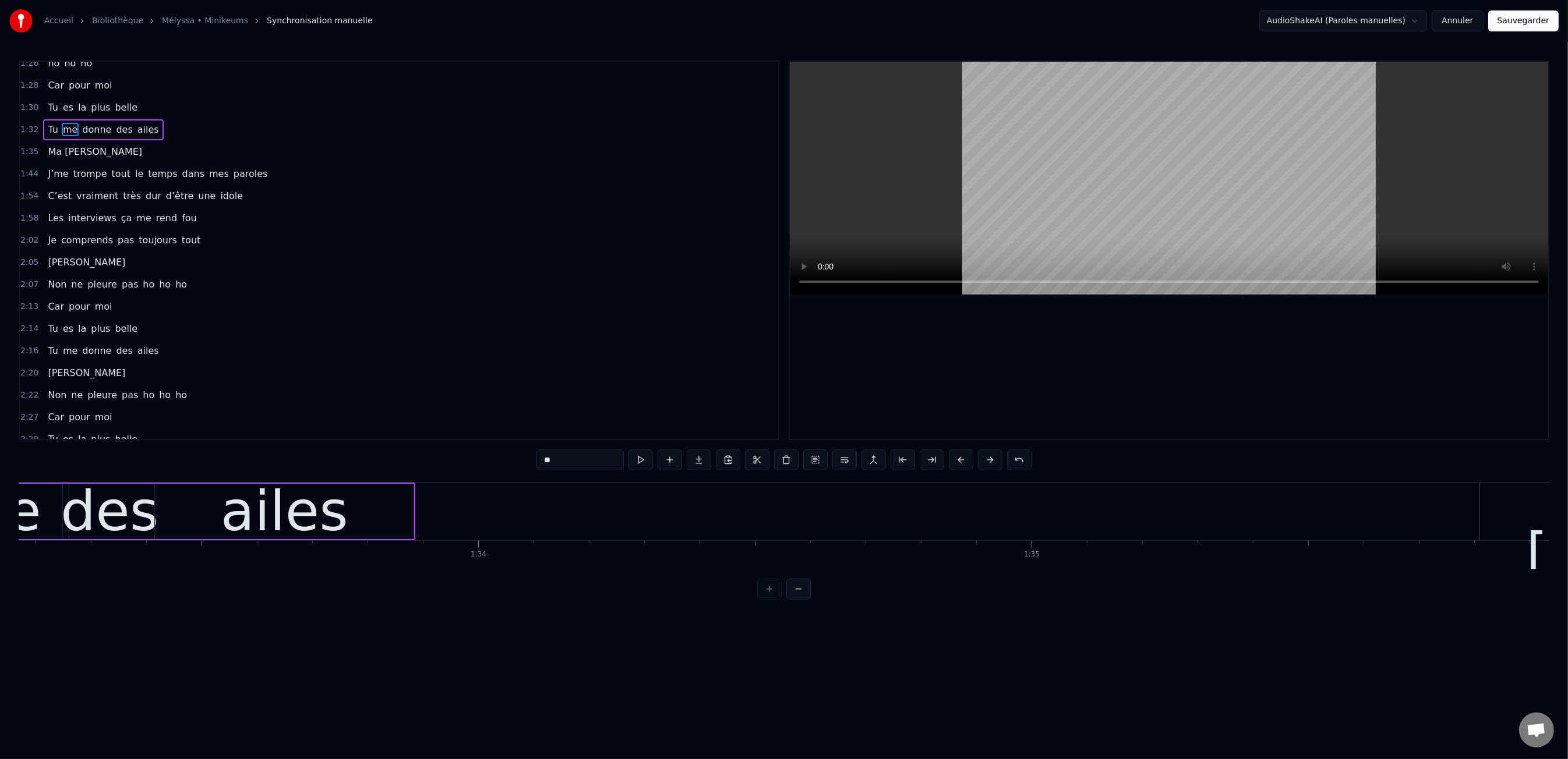
scroll to position [0, 51189]
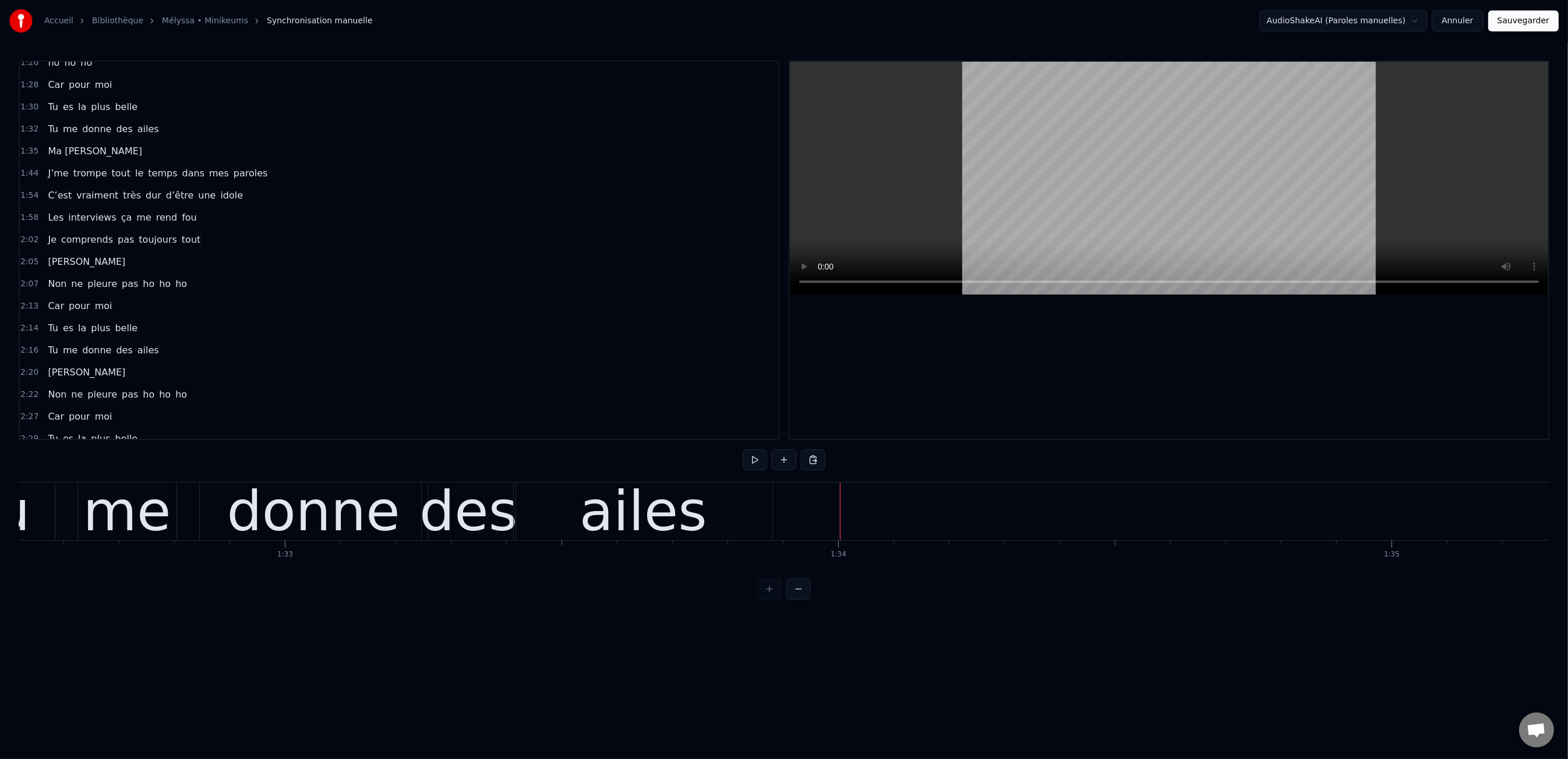
click at [782, 457] on button at bounding box center [784, 460] width 25 height 21
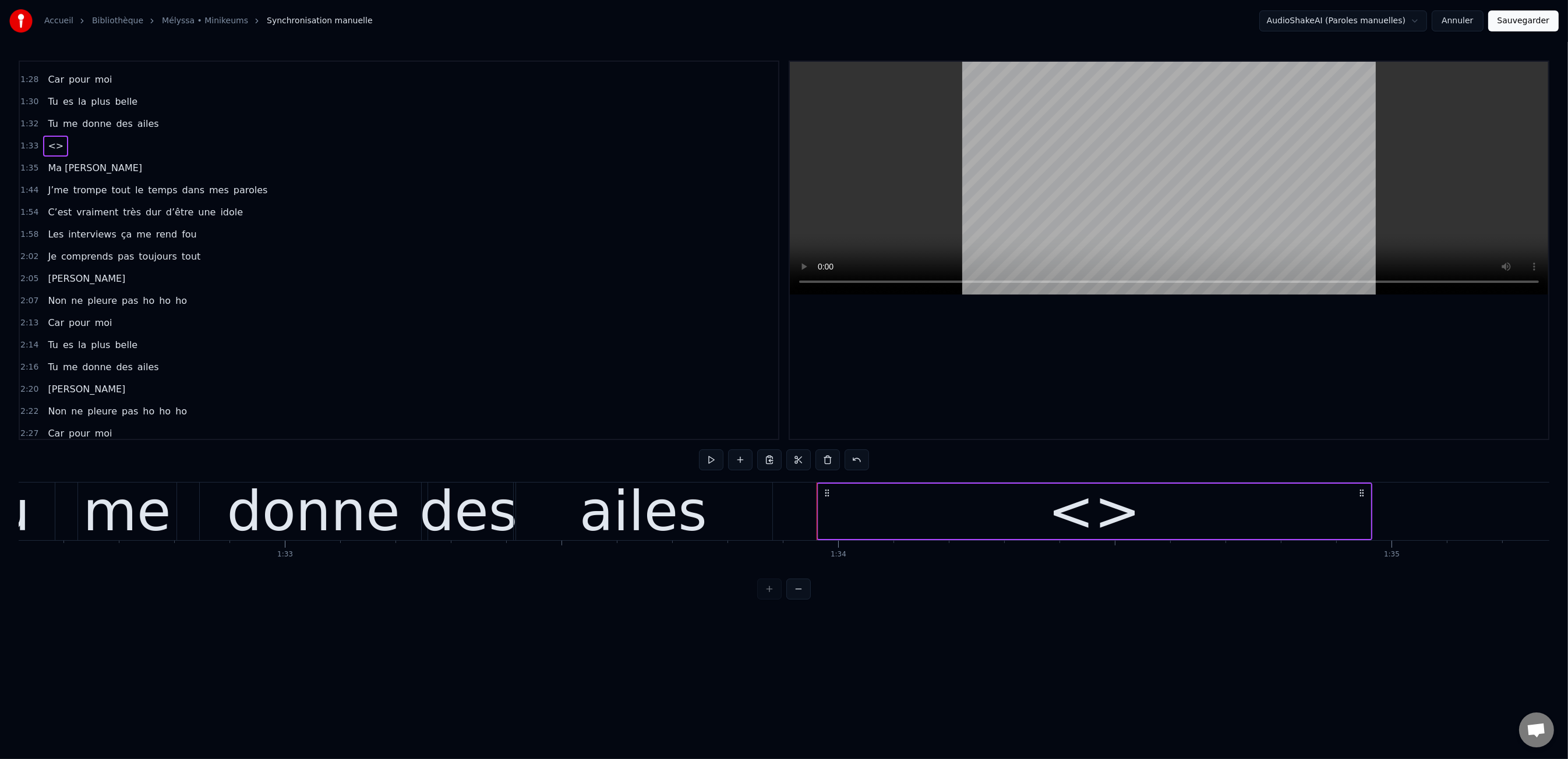
scroll to position [700, 0]
click at [1048, 521] on div "<>" at bounding box center [1095, 511] width 552 height 55
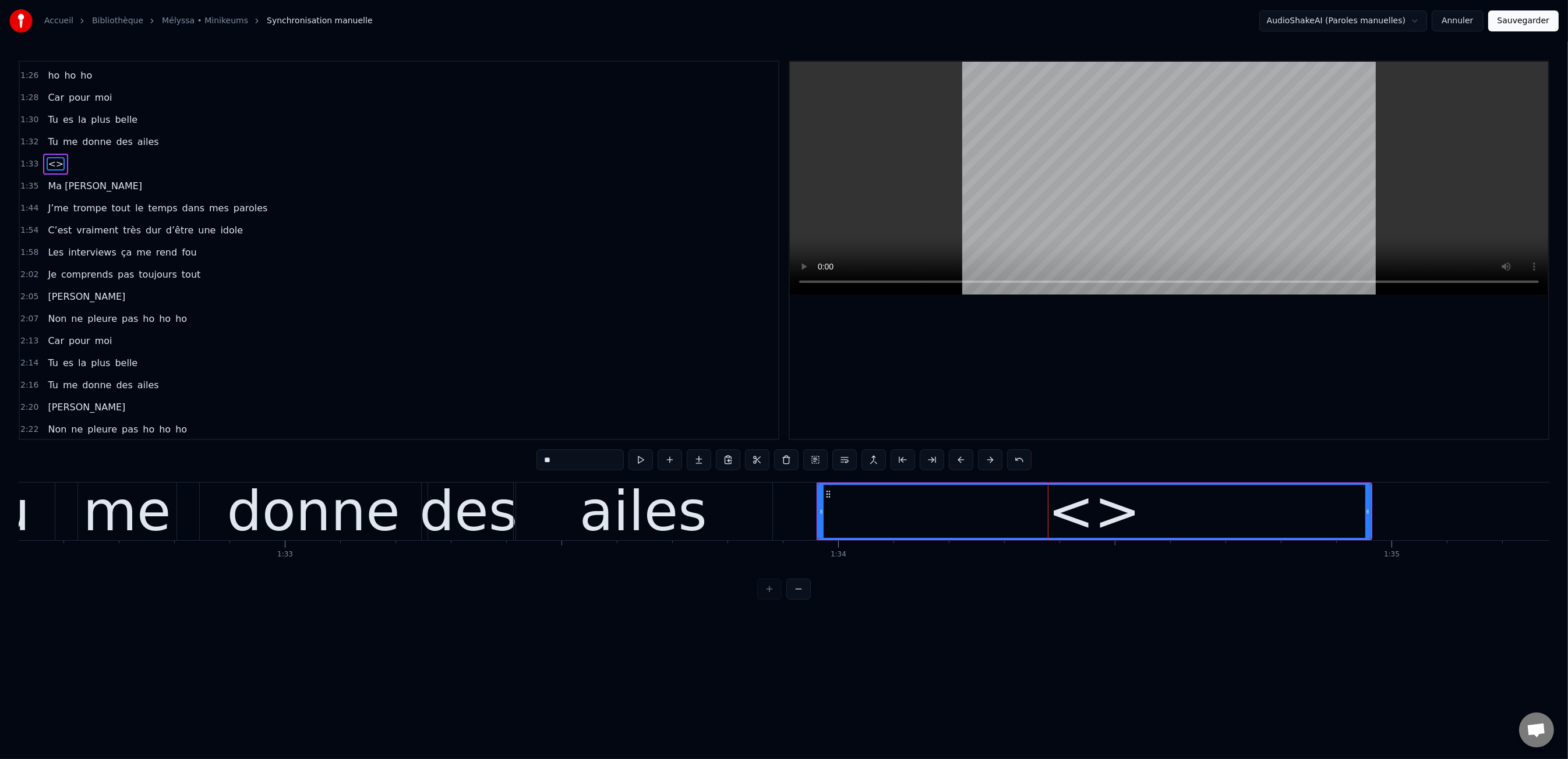
click at [1048, 521] on div "<>" at bounding box center [1095, 511] width 551 height 53
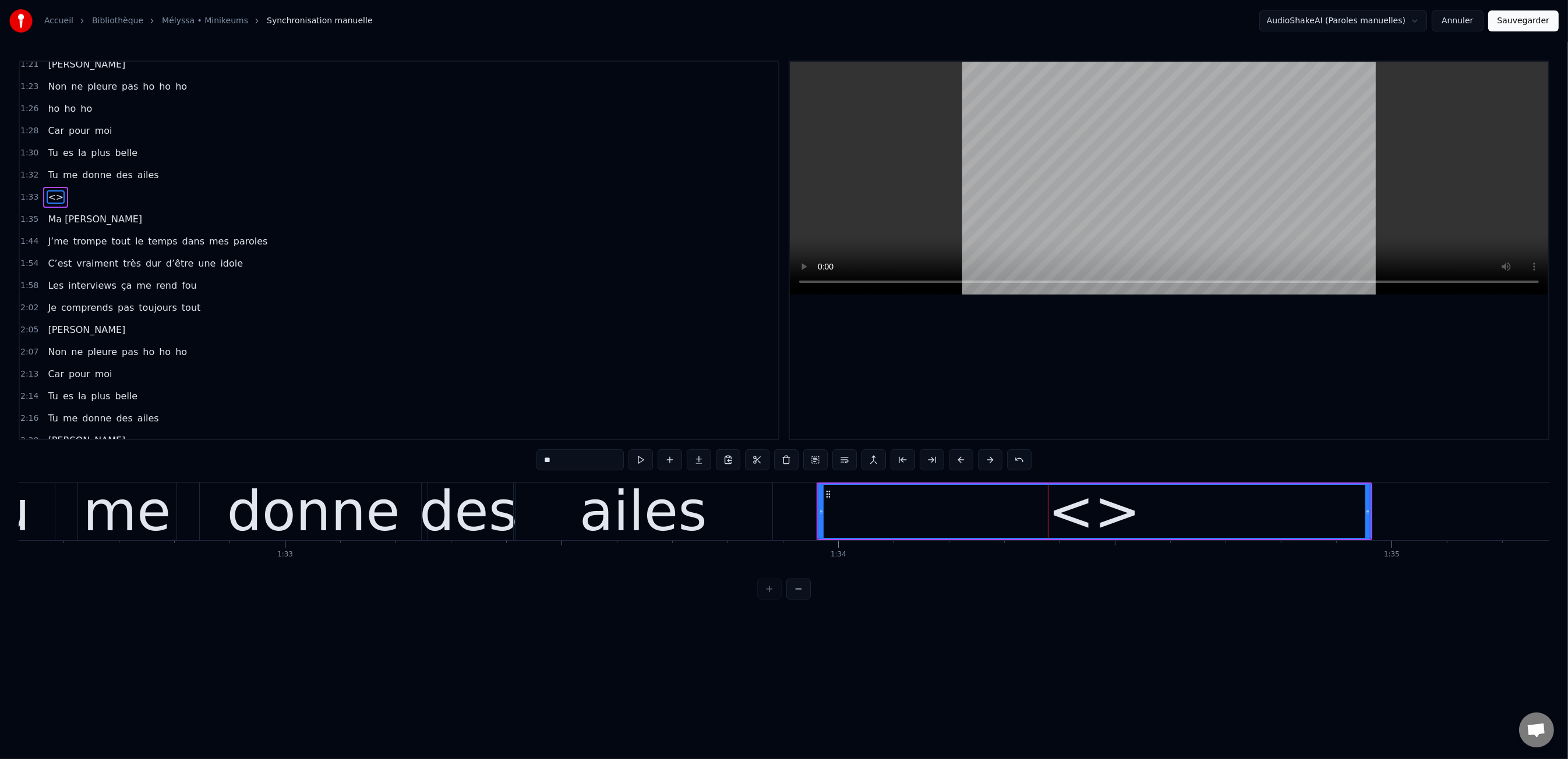
click at [557, 460] on input "**" at bounding box center [580, 460] width 87 height 21
type input "*******"
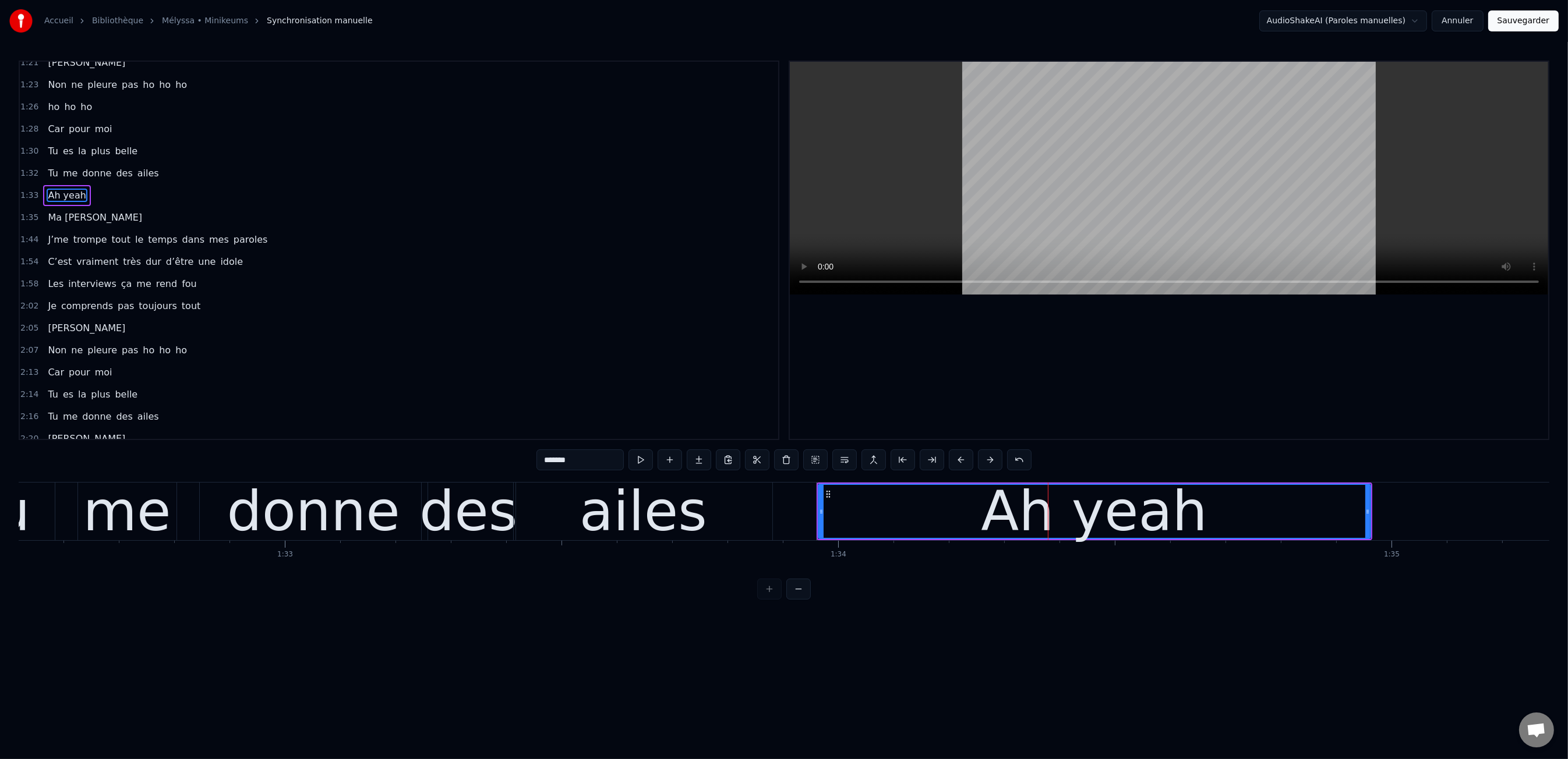
click at [764, 605] on html "Accueil Bibliothèque Mélyssa • Minikeums Synchronisation manuelle AudioShakeAI…" at bounding box center [784, 309] width 1568 height 618
click at [430, 475] on div "0:00 Moi c'est Kiki 0:01 Moi c'est Nikky 0:03 Moi c'est Vikky 0:04 On est les b…" at bounding box center [784, 330] width 1530 height 539
click at [1248, 516] on div "Ah yeah" at bounding box center [1095, 511] width 551 height 53
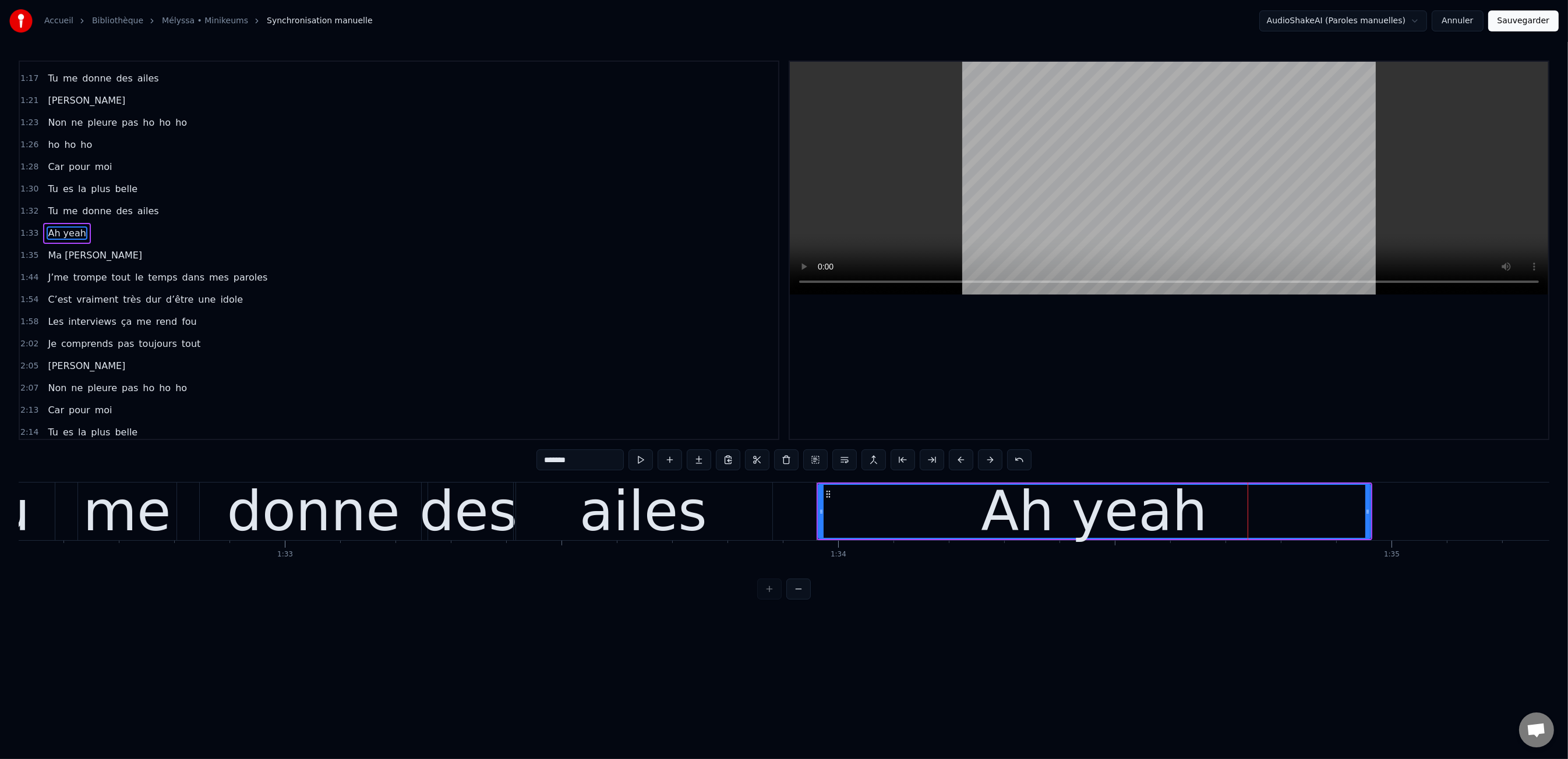
scroll to position [581, 0]
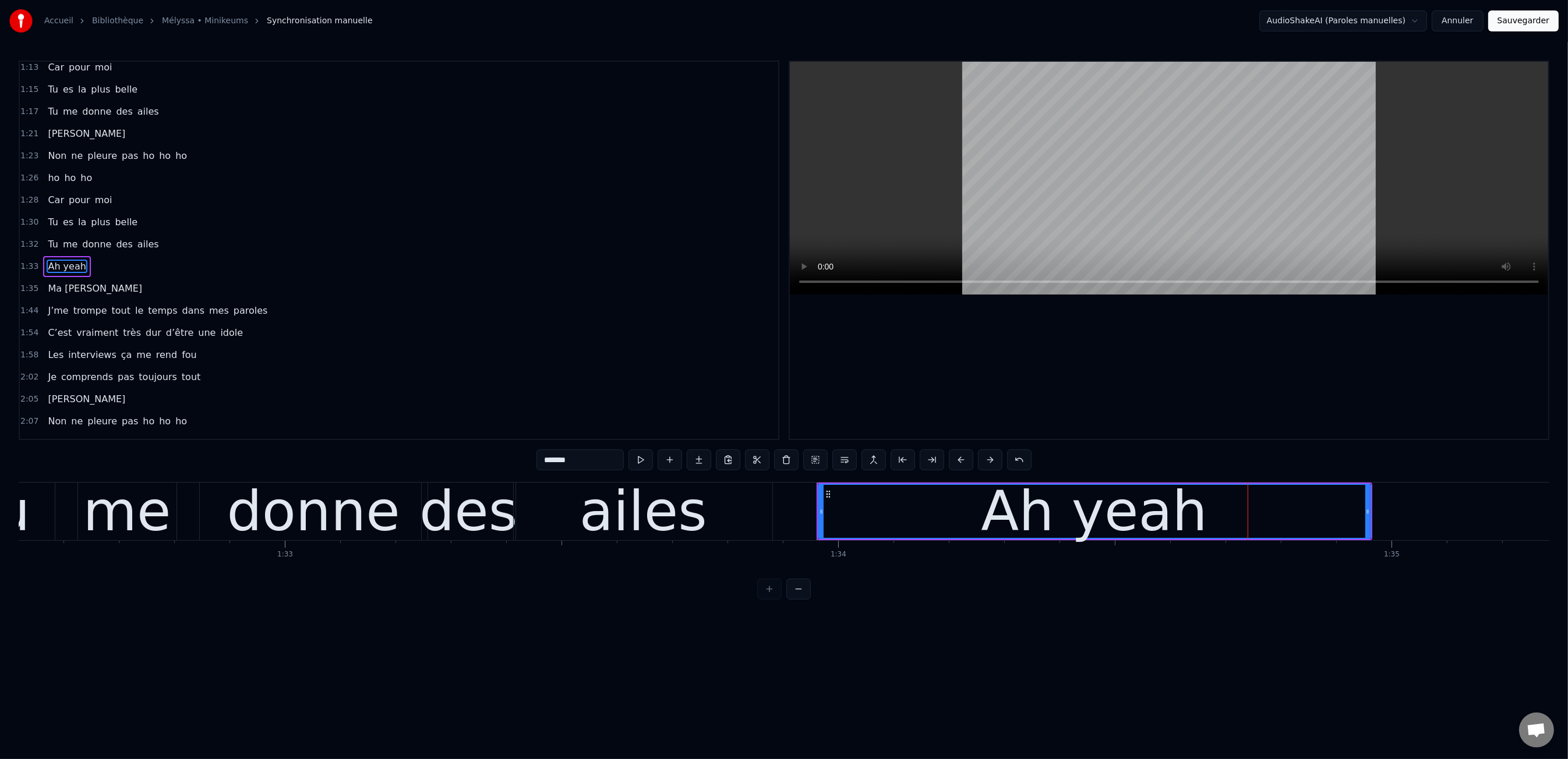
click at [1212, 335] on div at bounding box center [1169, 251] width 759 height 378
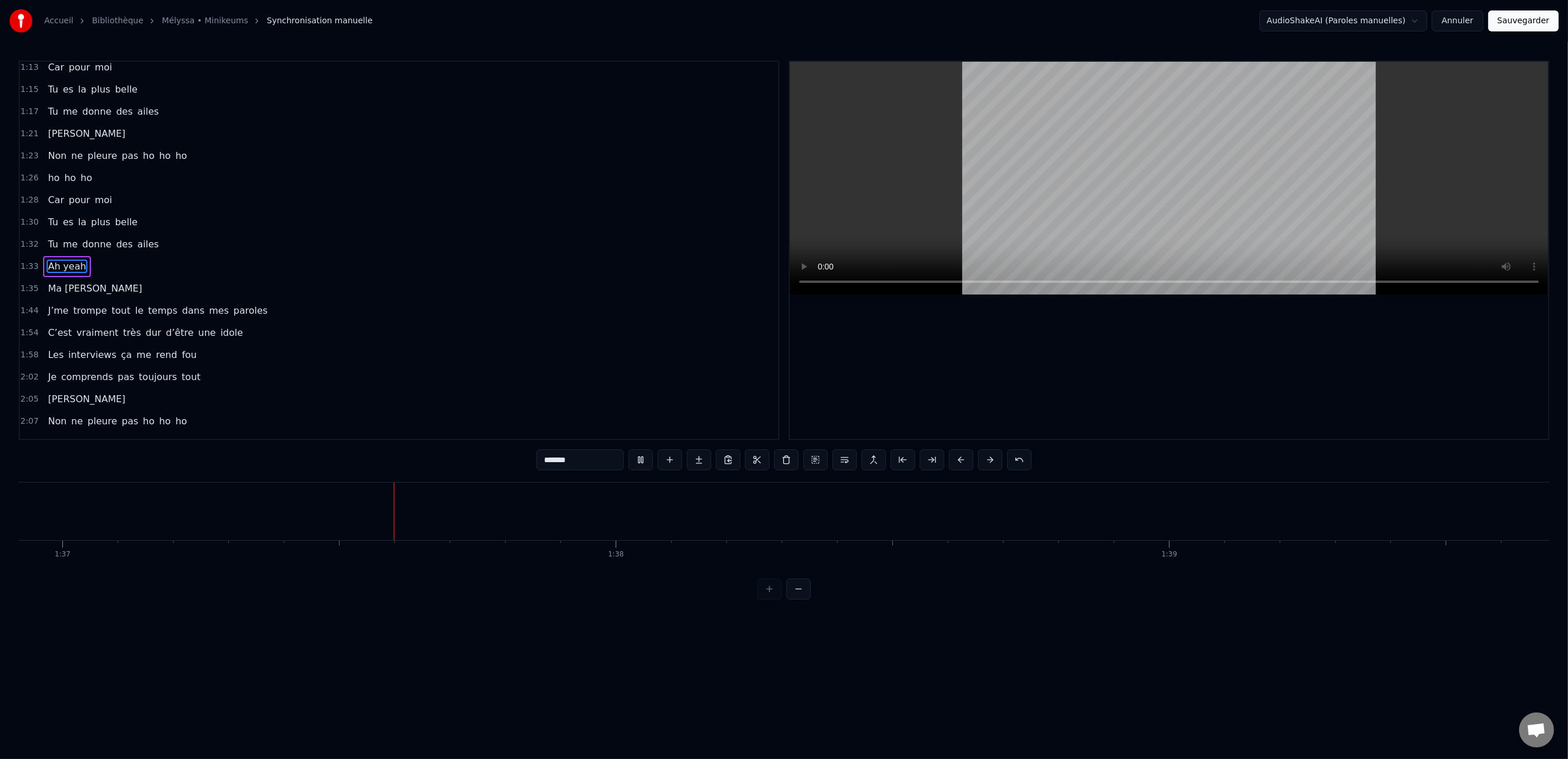
scroll to position [0, 53649]
click at [522, 600] on html "Accueil Bibliothèque Mélyssa • Minikeums Synchronisation manuelle AudioShakeAI…" at bounding box center [784, 309] width 1568 height 618
click at [418, 585] on div "0:00 Moi c'est Kiki 0:01 Moi c'est Nikky 0:03 Moi c'est Vikky 0:04 On est les b…" at bounding box center [784, 330] width 1530 height 539
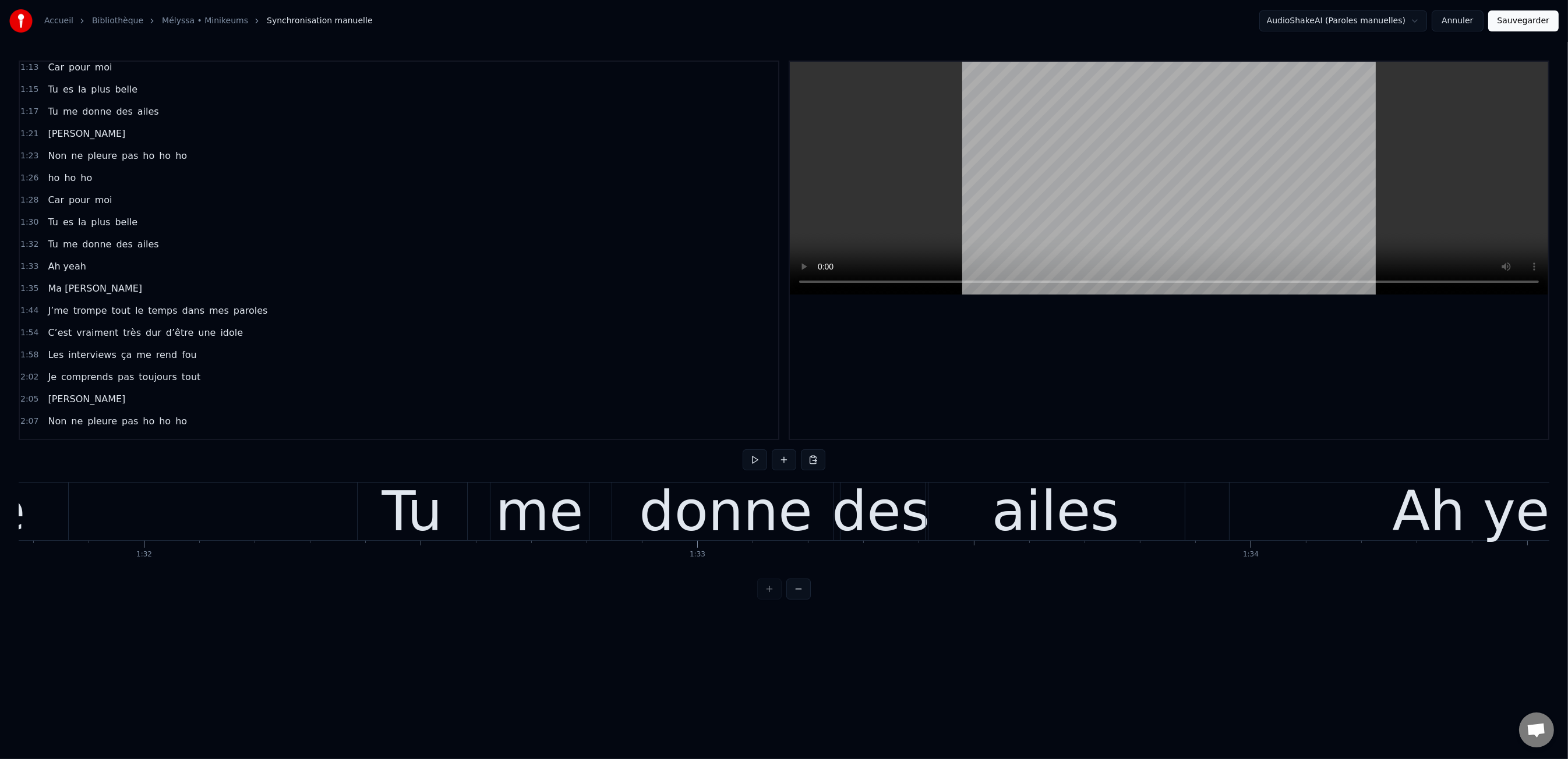
scroll to position [0, 50691]
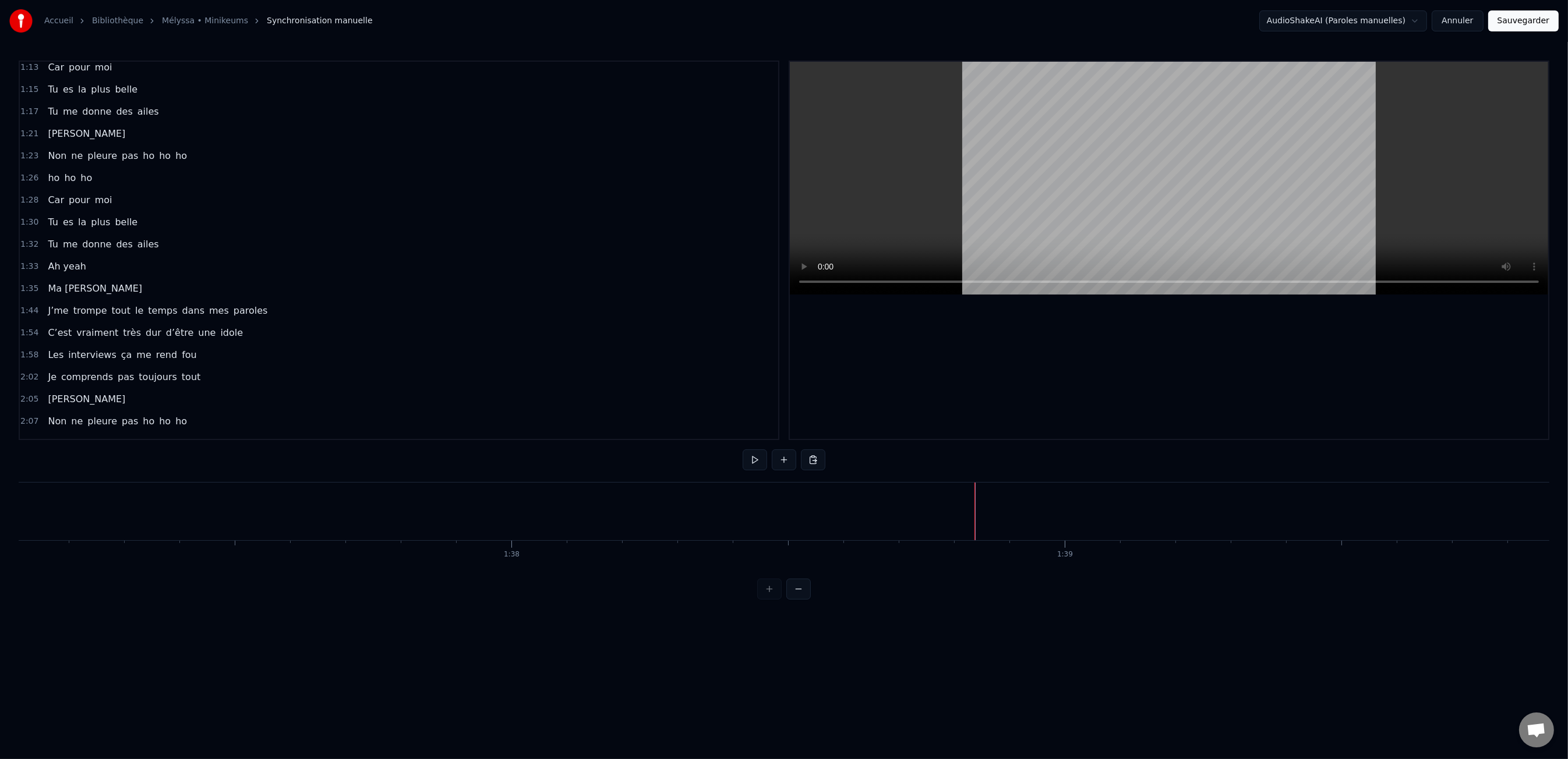
scroll to position [0, 53722]
click at [781, 462] on button at bounding box center [784, 460] width 25 height 21
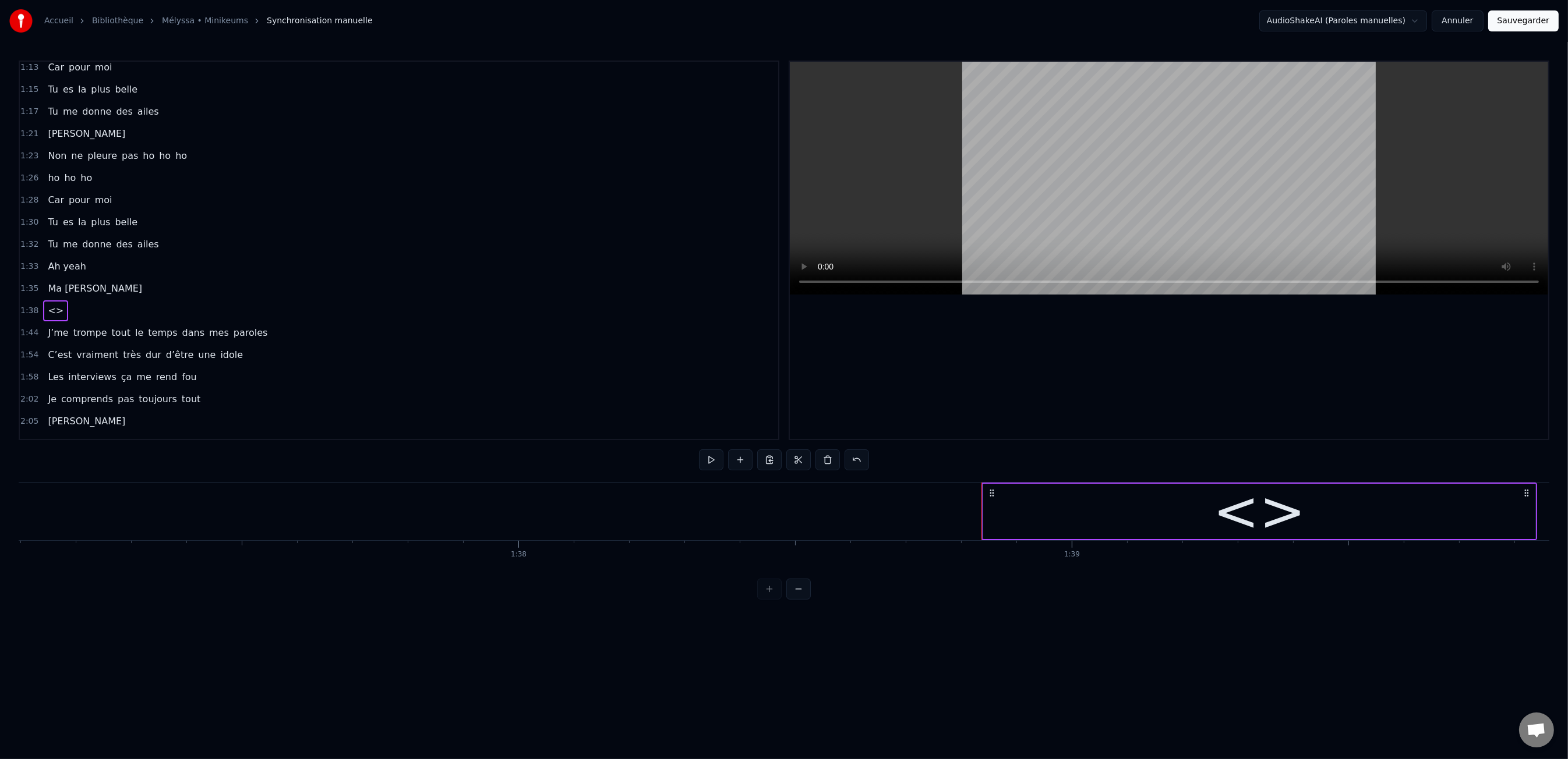
drag, startPoint x: 1245, startPoint y: 521, endPoint x: 1160, endPoint y: 509, distance: 85.8
click at [1244, 521] on div "<>" at bounding box center [1259, 512] width 92 height 83
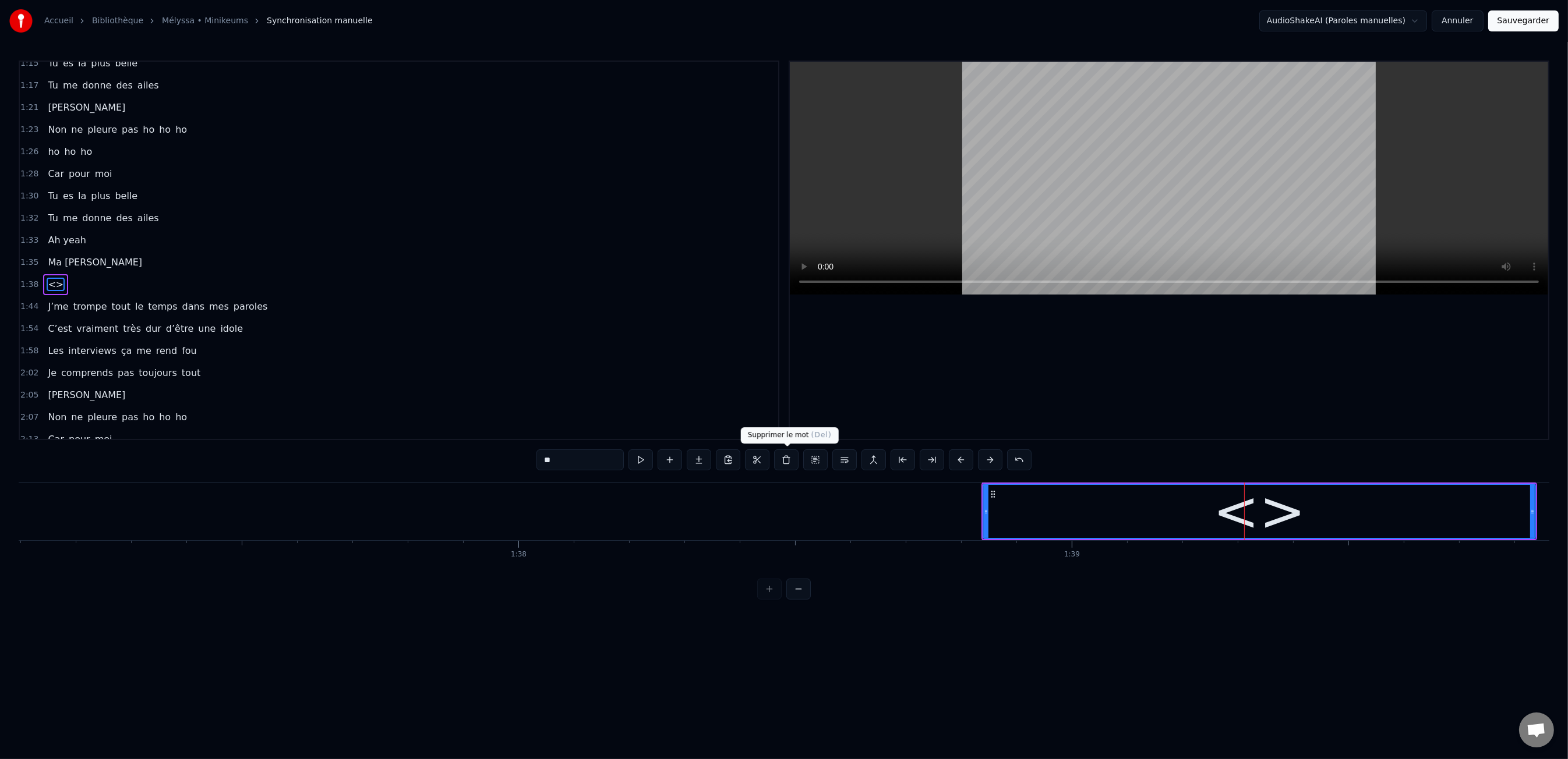
scroll to position [624, 0]
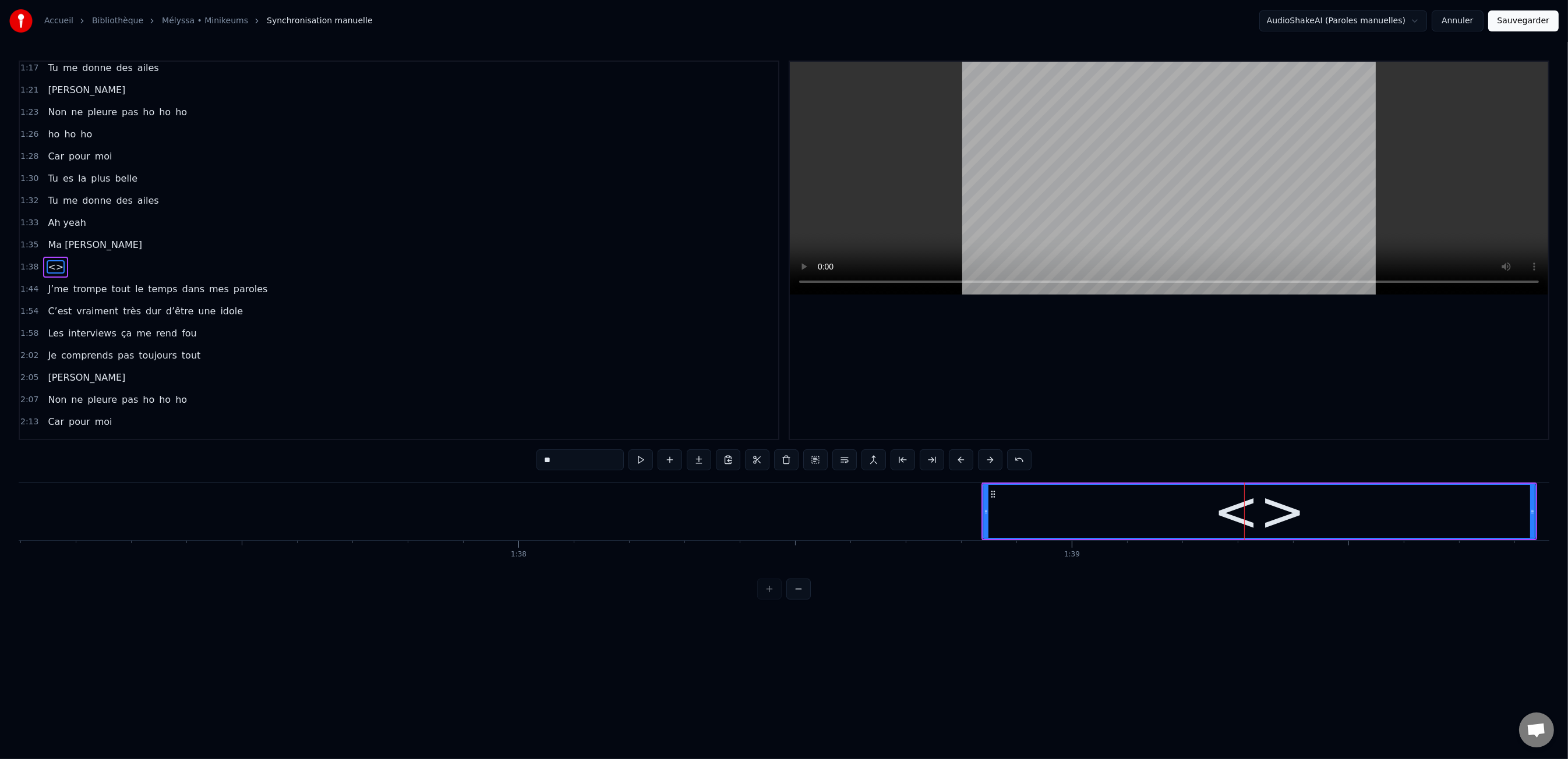
click at [608, 462] on input "**" at bounding box center [580, 460] width 87 height 21
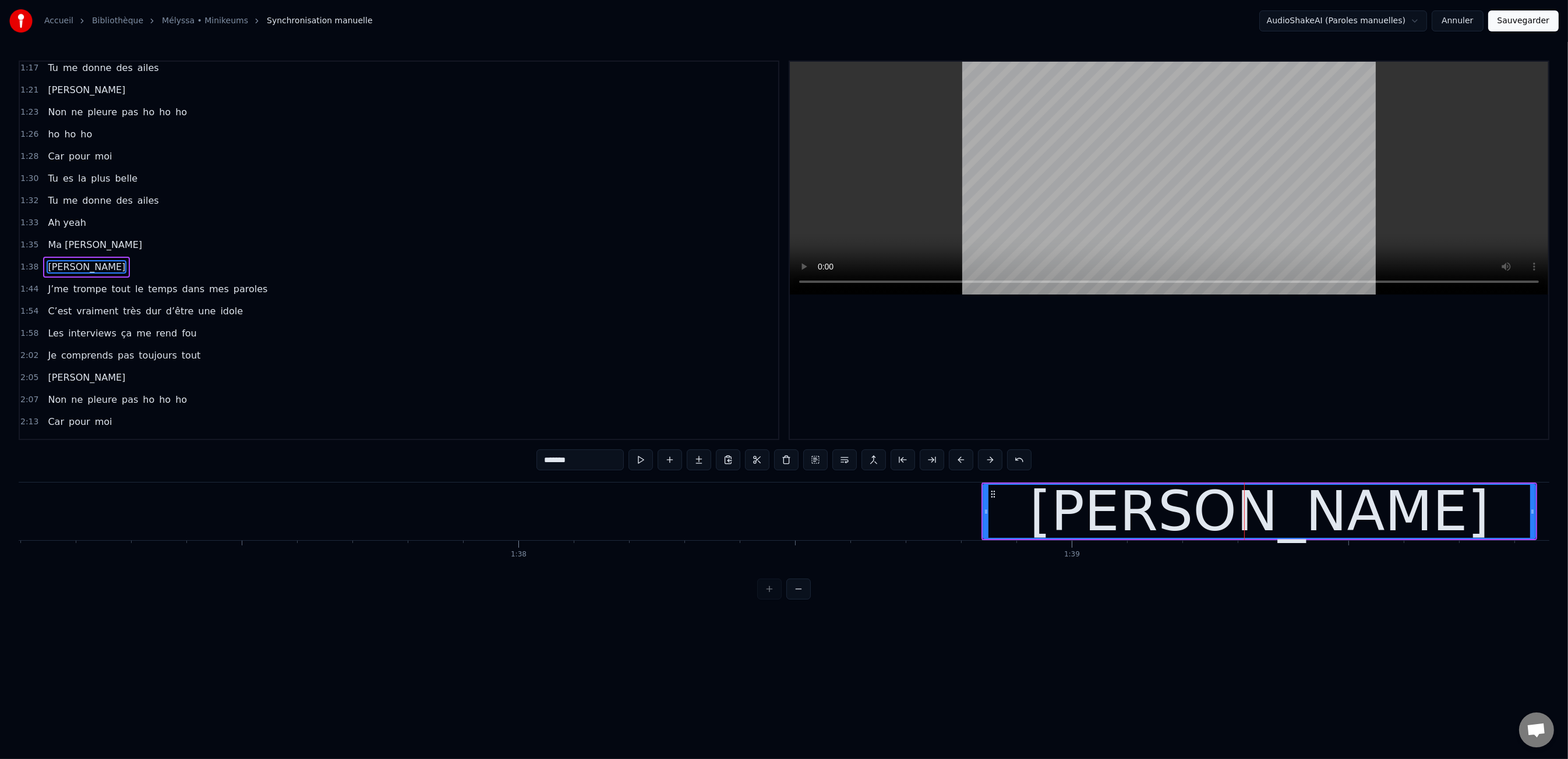
type input "*******"
click at [1061, 567] on div "Moi c'est Kiki Moi c'est Nikky Moi c'est Vikky On est les bo gosse five Deux fo…" at bounding box center [784, 526] width 1530 height 87
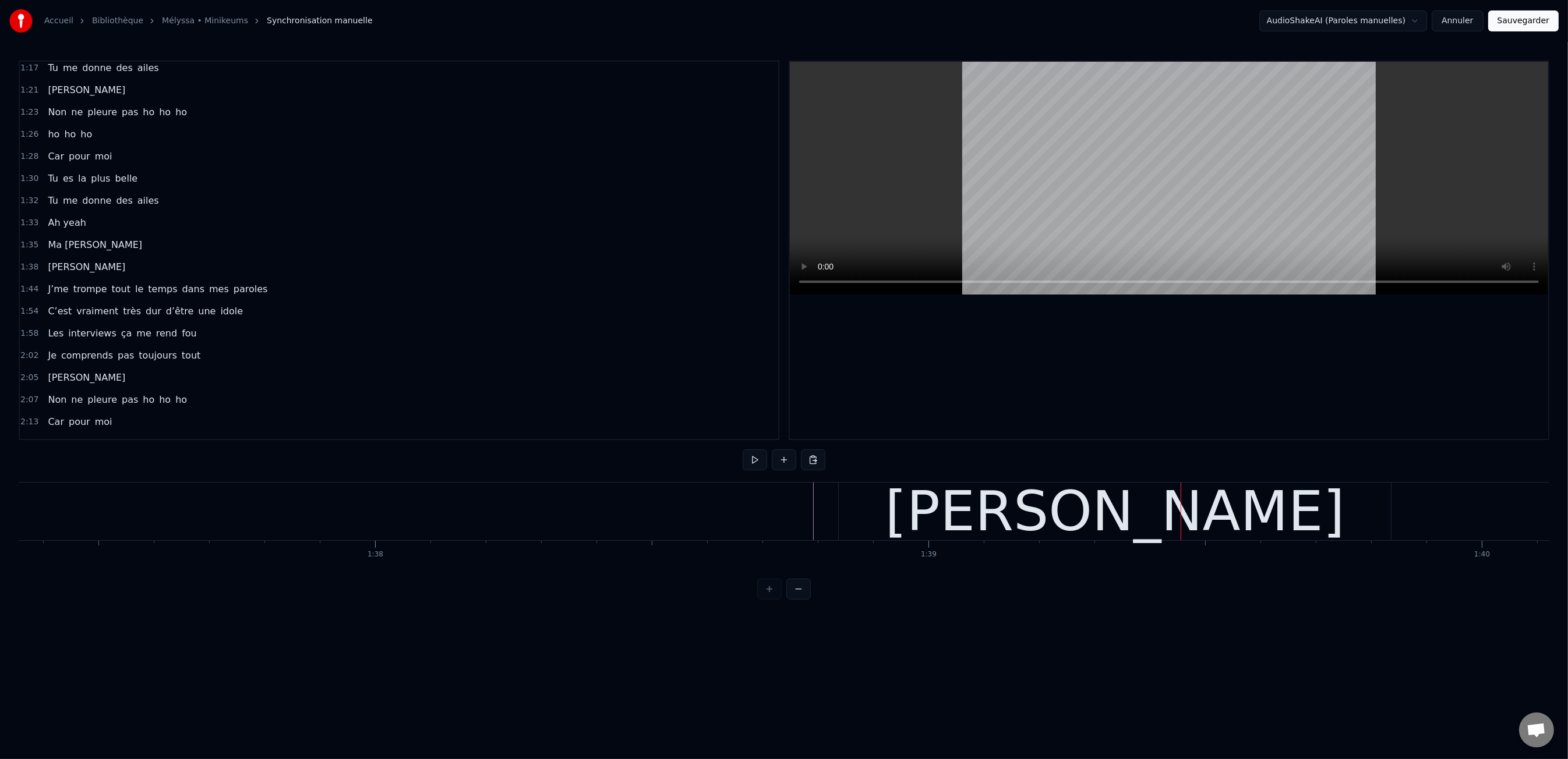
scroll to position [0, 53902]
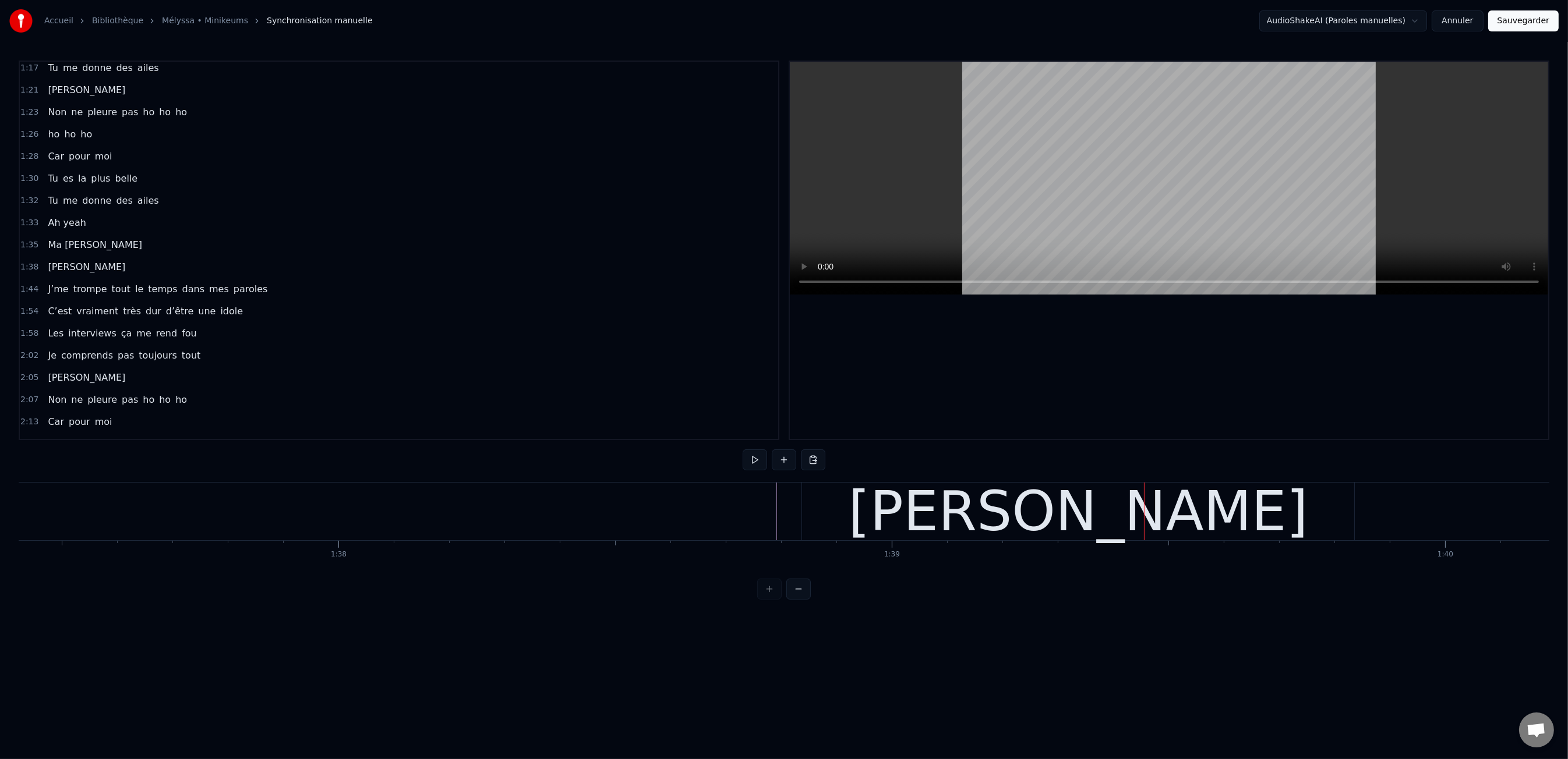
drag, startPoint x: 1251, startPoint y: 518, endPoint x: 1328, endPoint y: 515, distance: 77.1
click at [1251, 518] on div "[PERSON_NAME]" at bounding box center [1078, 511] width 552 height 58
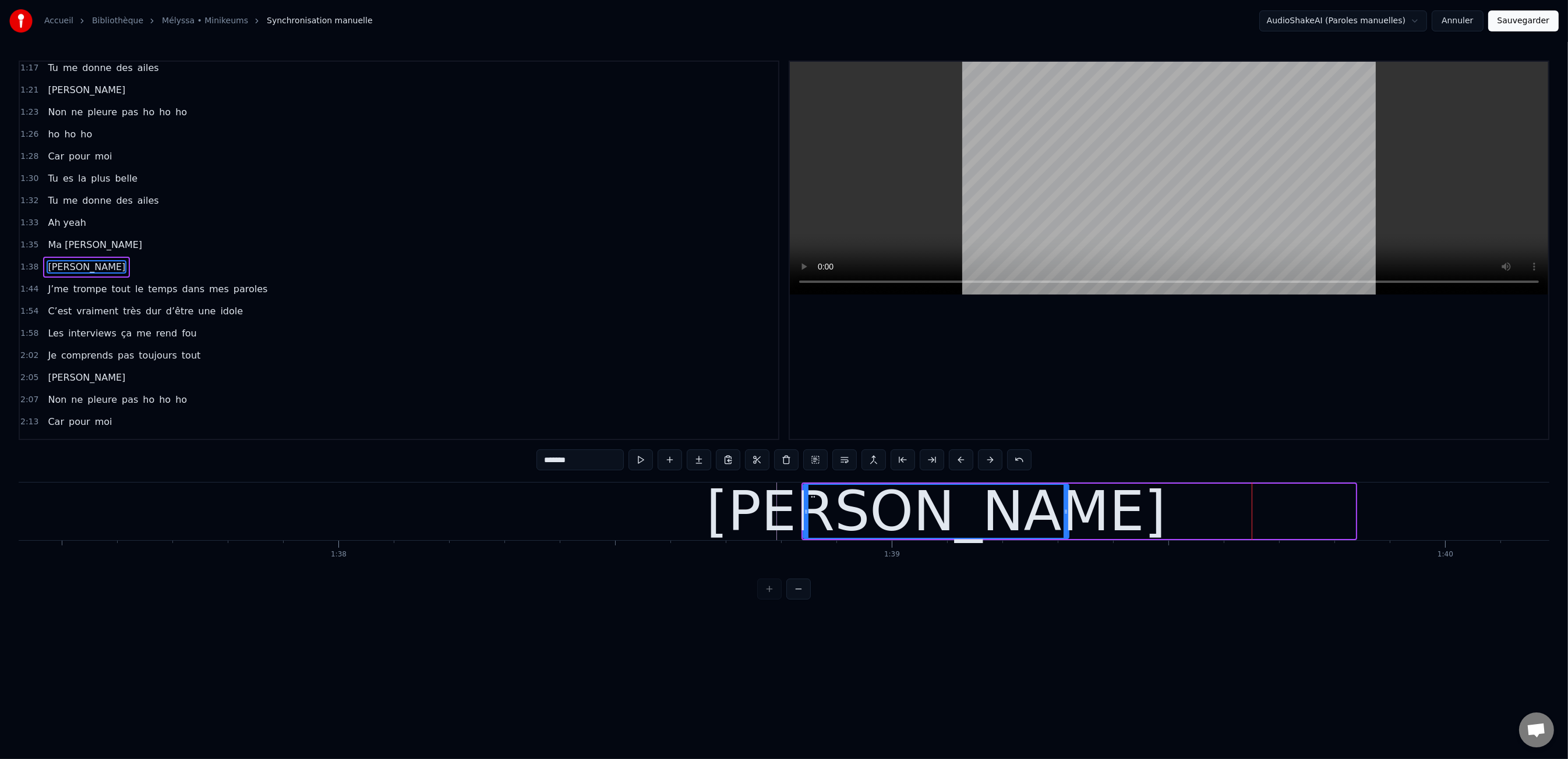
drag, startPoint x: 1351, startPoint y: 513, endPoint x: 998, endPoint y: 494, distance: 353.5
click at [1063, 505] on div at bounding box center [1065, 511] width 5 height 53
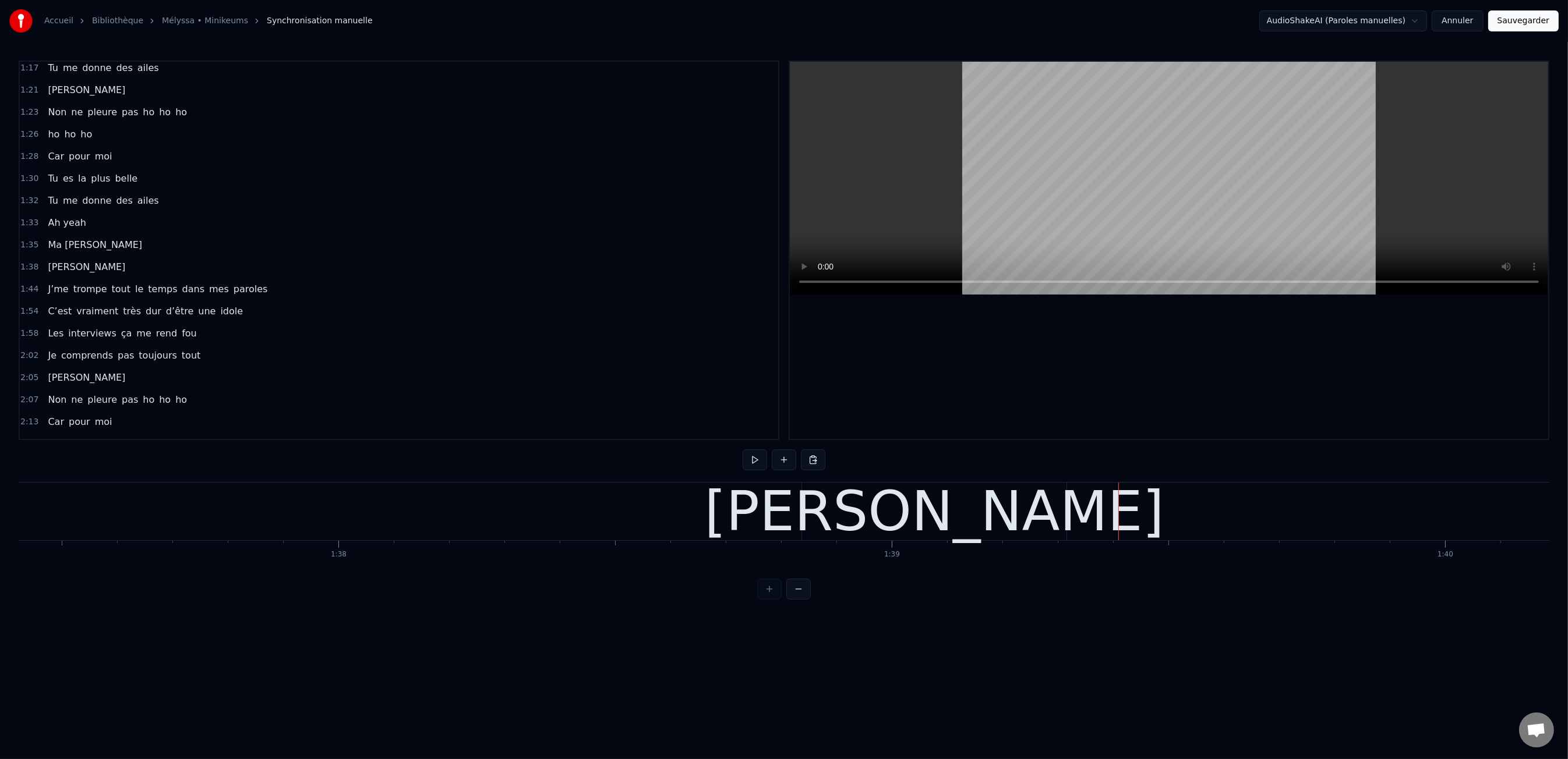
click at [784, 453] on button at bounding box center [784, 460] width 25 height 21
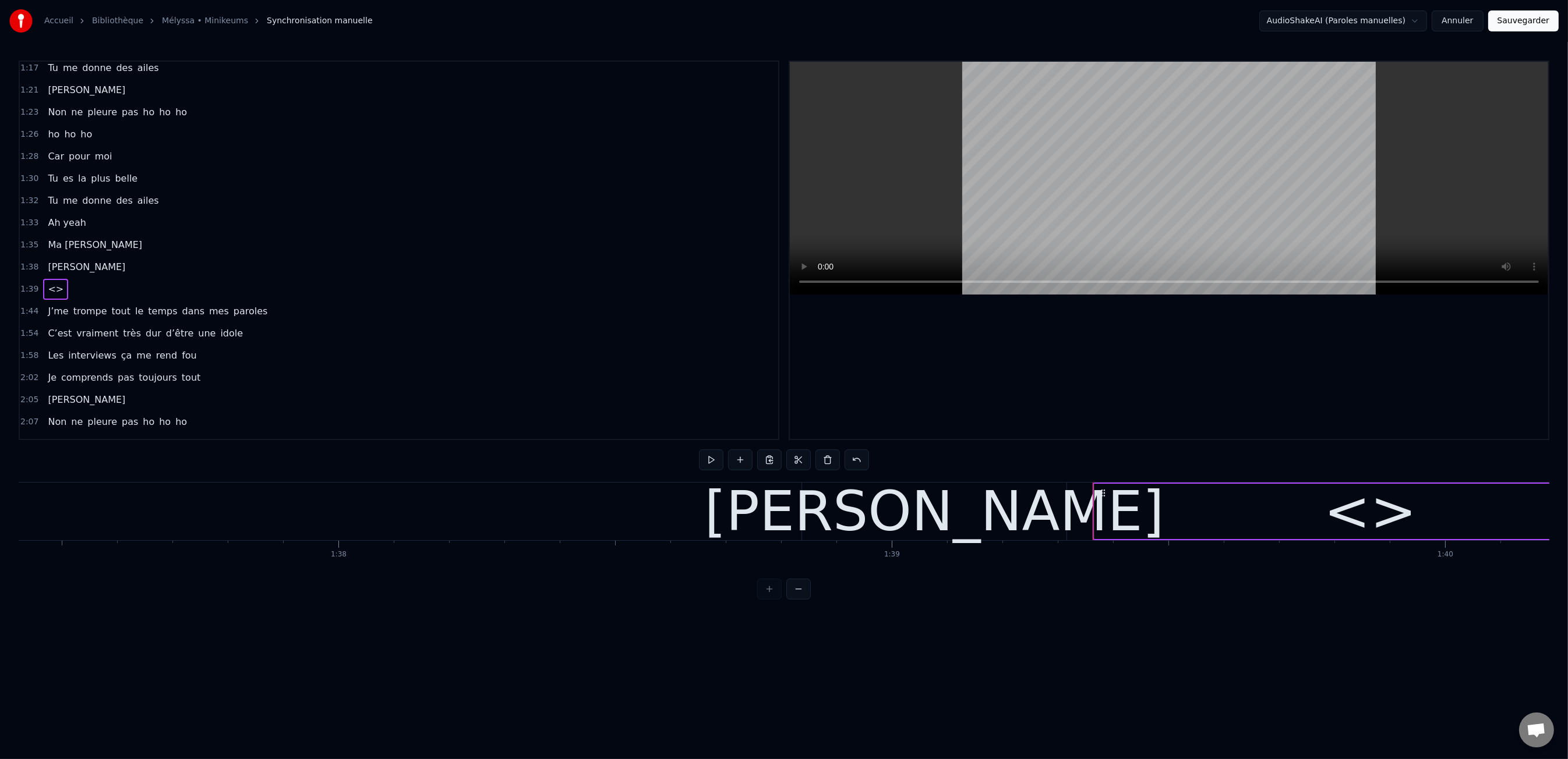
click at [1260, 504] on div "<>" at bounding box center [1371, 511] width 552 height 55
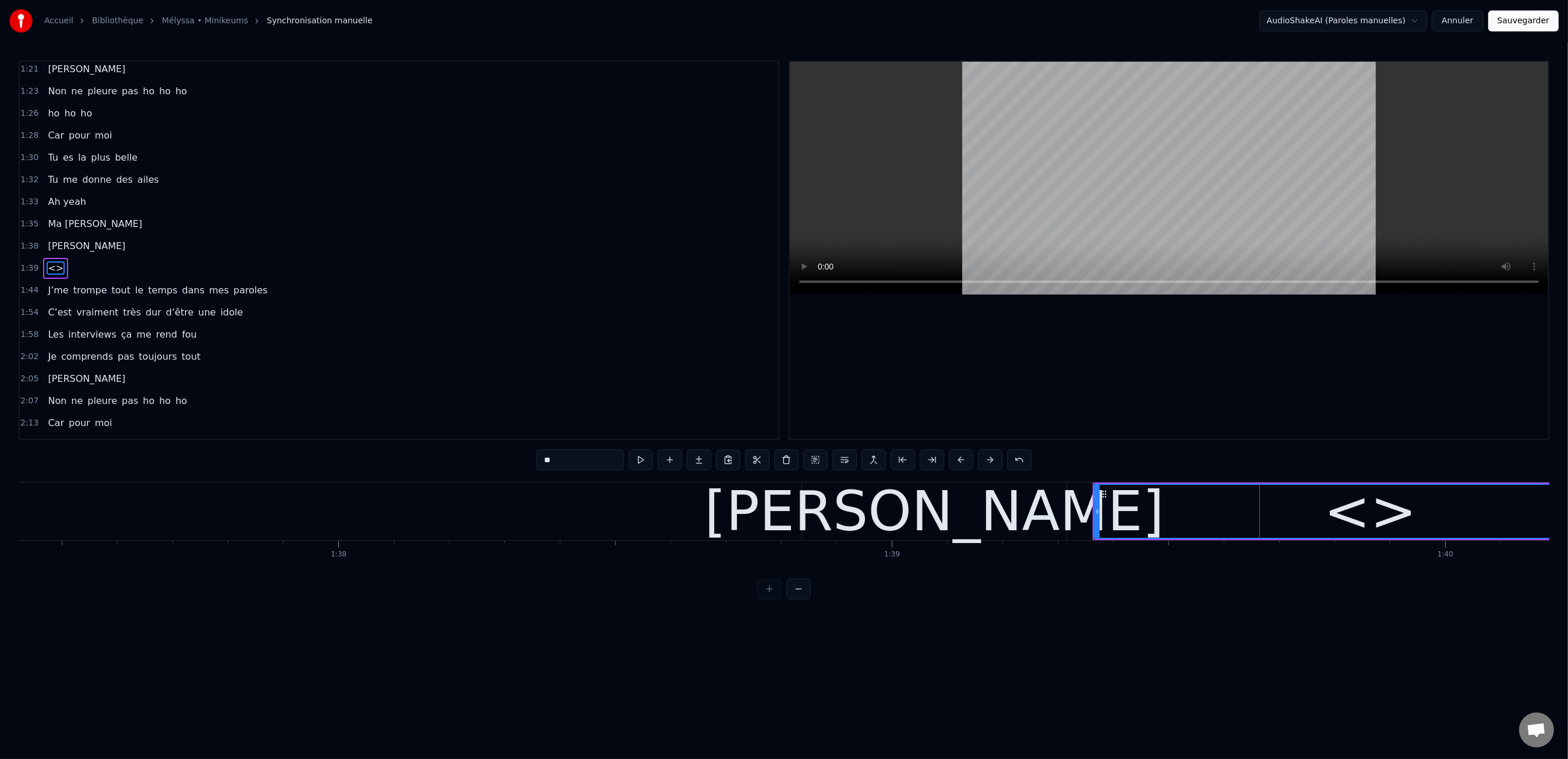
scroll to position [646, 0]
click at [606, 460] on input "**" at bounding box center [580, 460] width 87 height 21
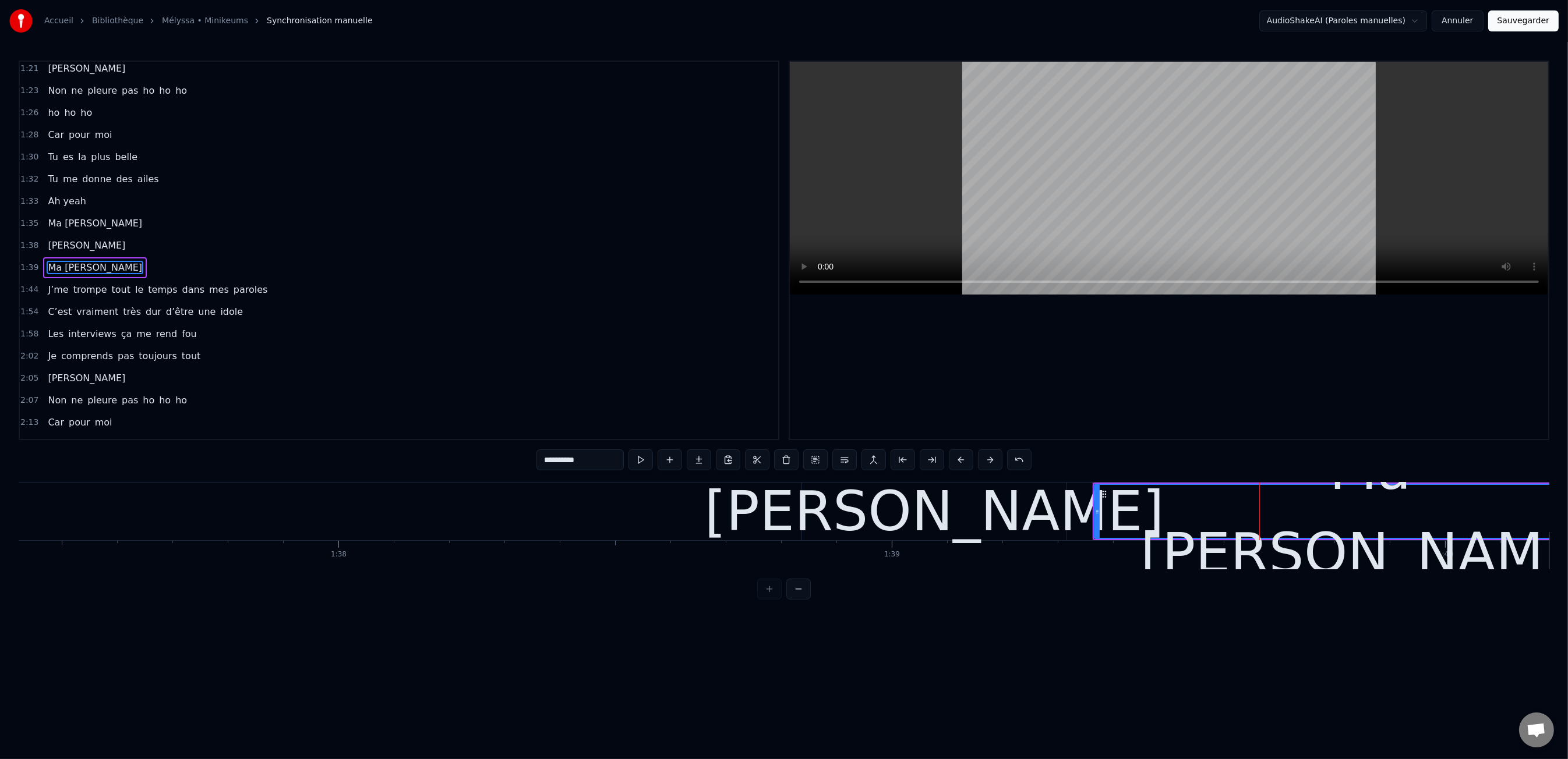
type input "**********"
drag, startPoint x: 908, startPoint y: 620, endPoint x: 815, endPoint y: 565, distance: 108.0
click at [905, 618] on html "Accueil Bibliothèque Mélyssa • Minikeums Synchronisation manuelle AudioShakeAI…" at bounding box center [784, 309] width 1568 height 618
click at [904, 571] on div "0:00 Moi c'est Kiki 0:01 Moi c'est Nikky 0:03 Moi c'est Vikky 0:04 On est les b…" at bounding box center [784, 330] width 1530 height 539
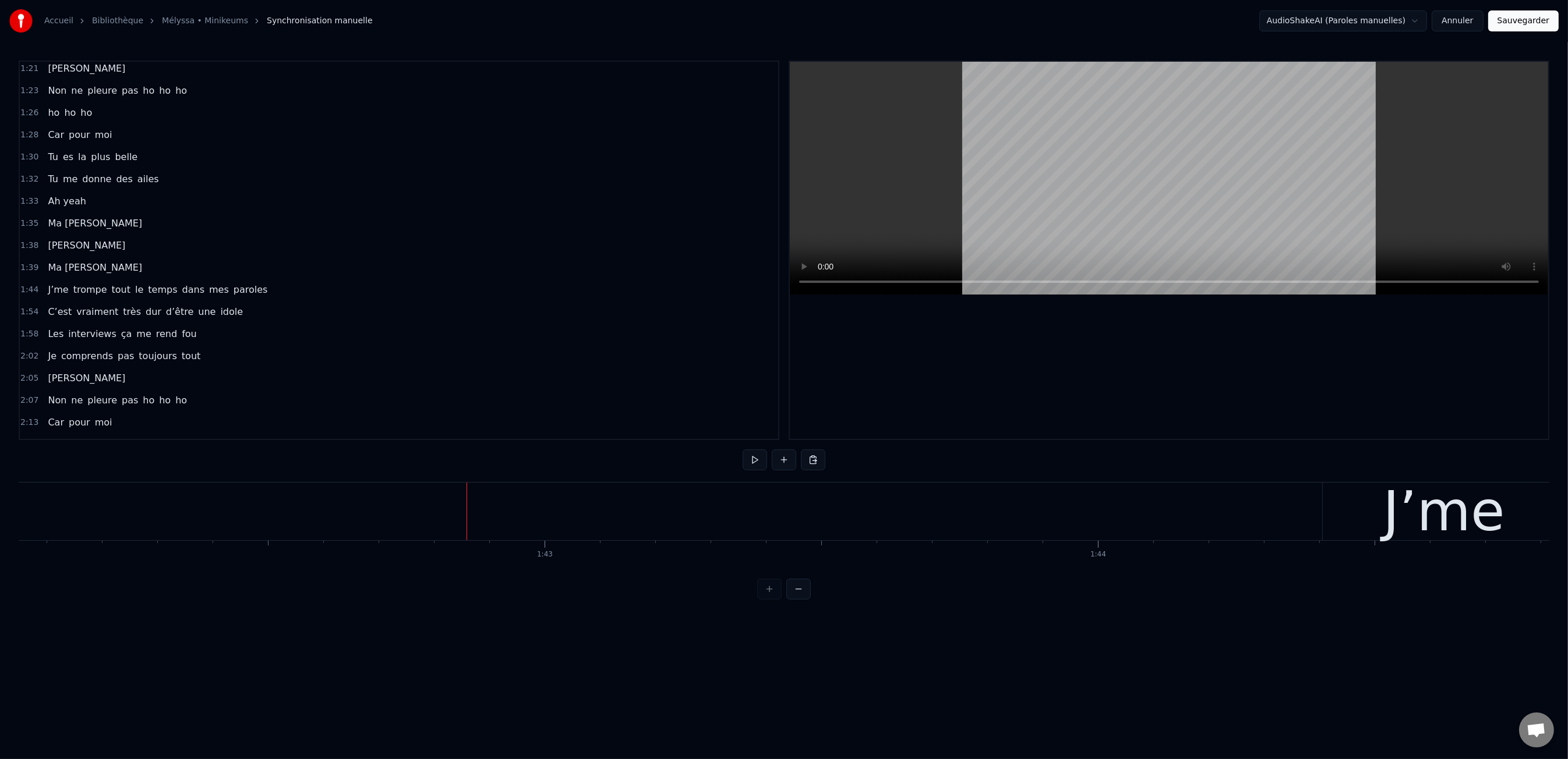
scroll to position [0, 56485]
click at [785, 456] on button at bounding box center [784, 460] width 25 height 21
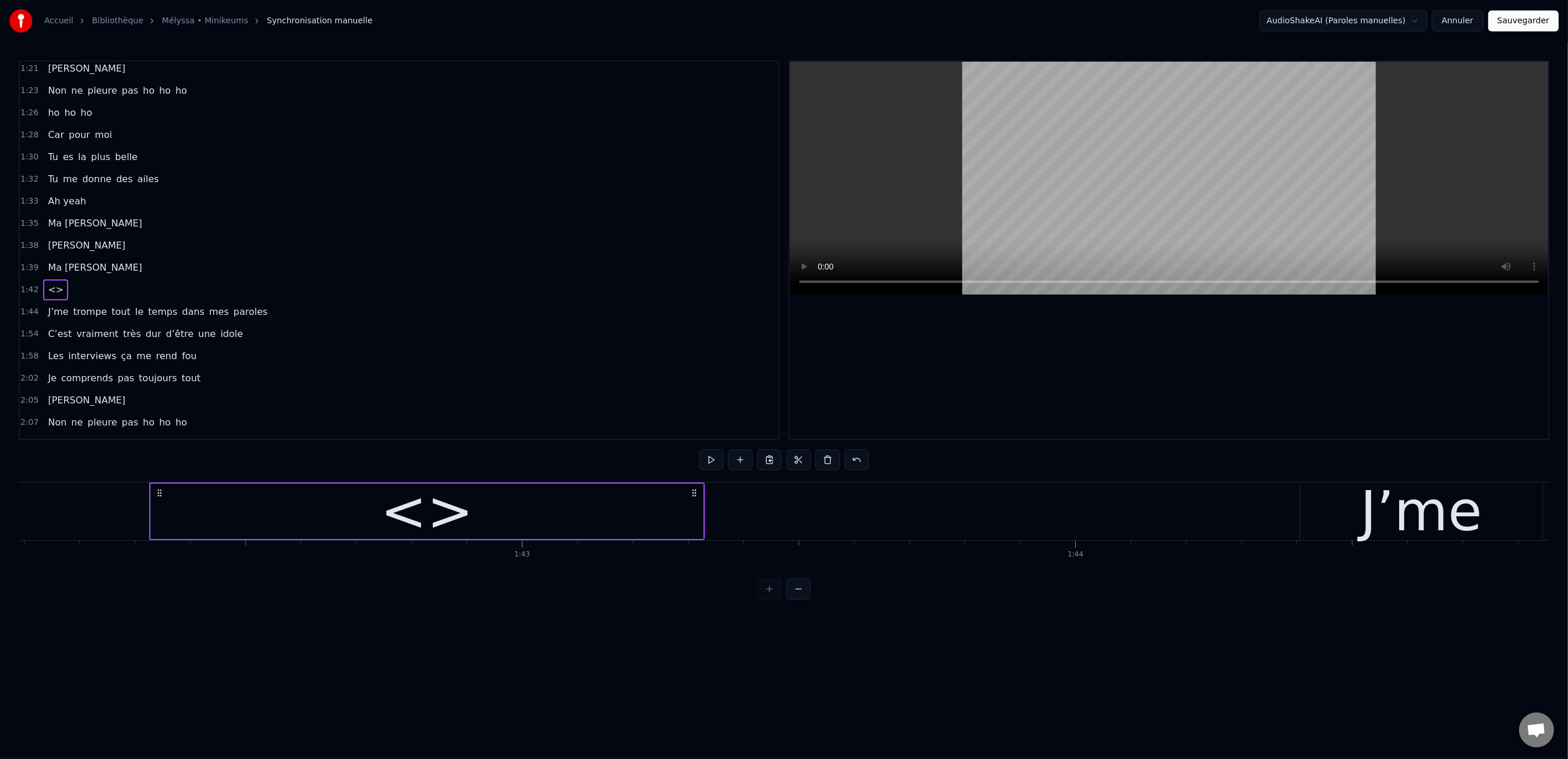
click at [384, 516] on div "<>" at bounding box center [427, 511] width 552 height 55
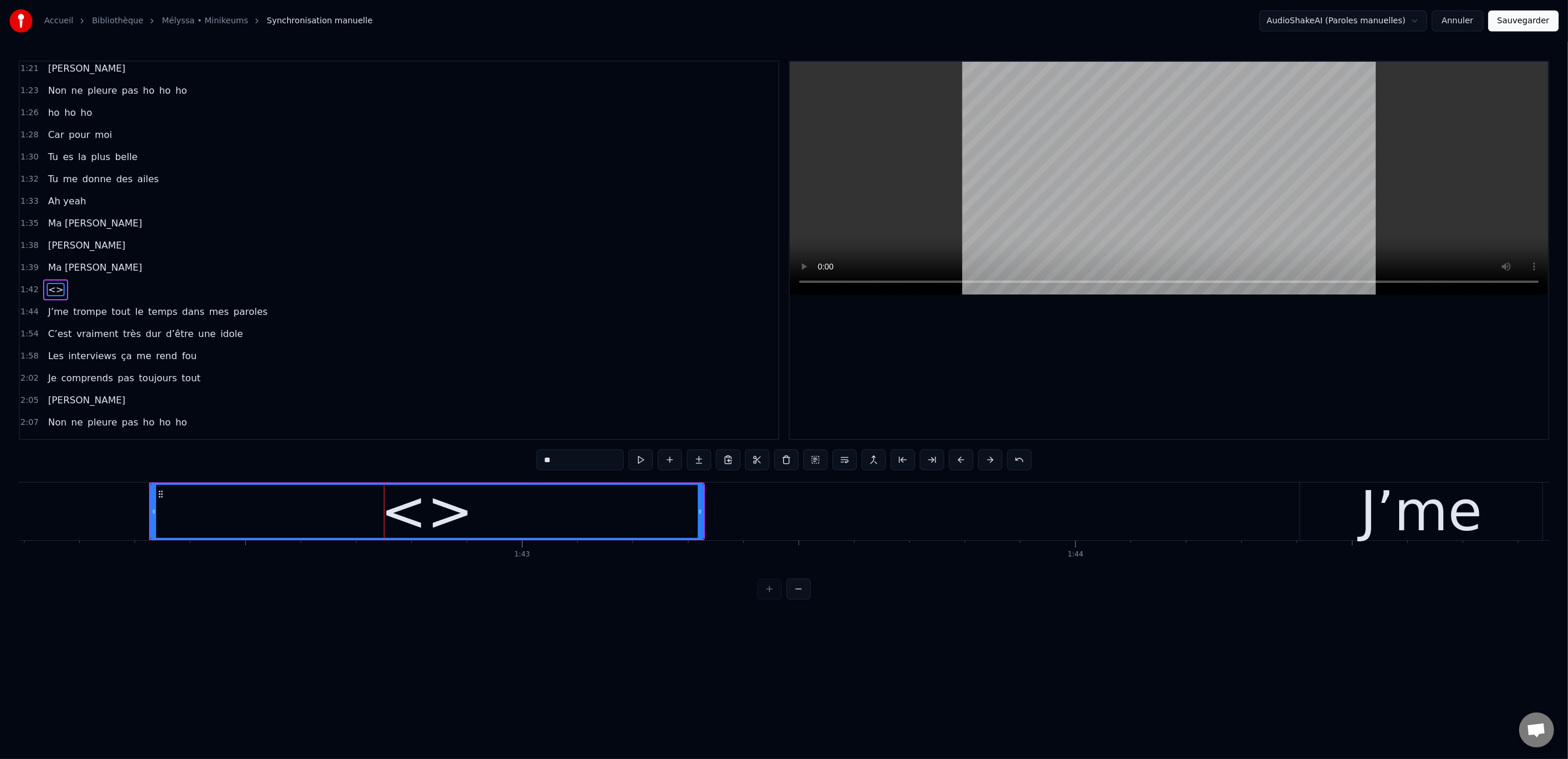
scroll to position [667, 0]
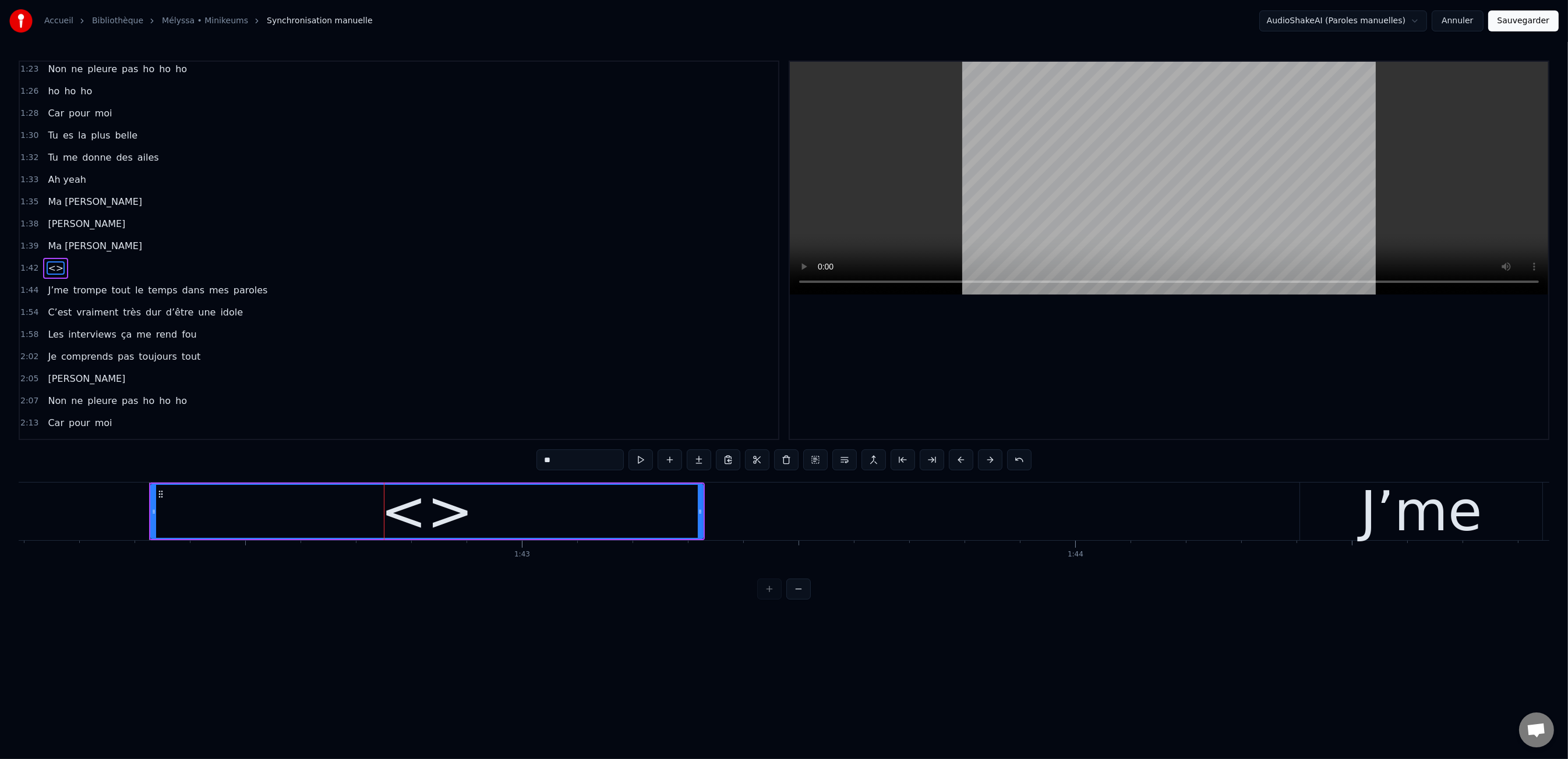
click at [577, 454] on input "**" at bounding box center [580, 460] width 87 height 21
click at [576, 455] on input "**" at bounding box center [580, 460] width 87 height 21
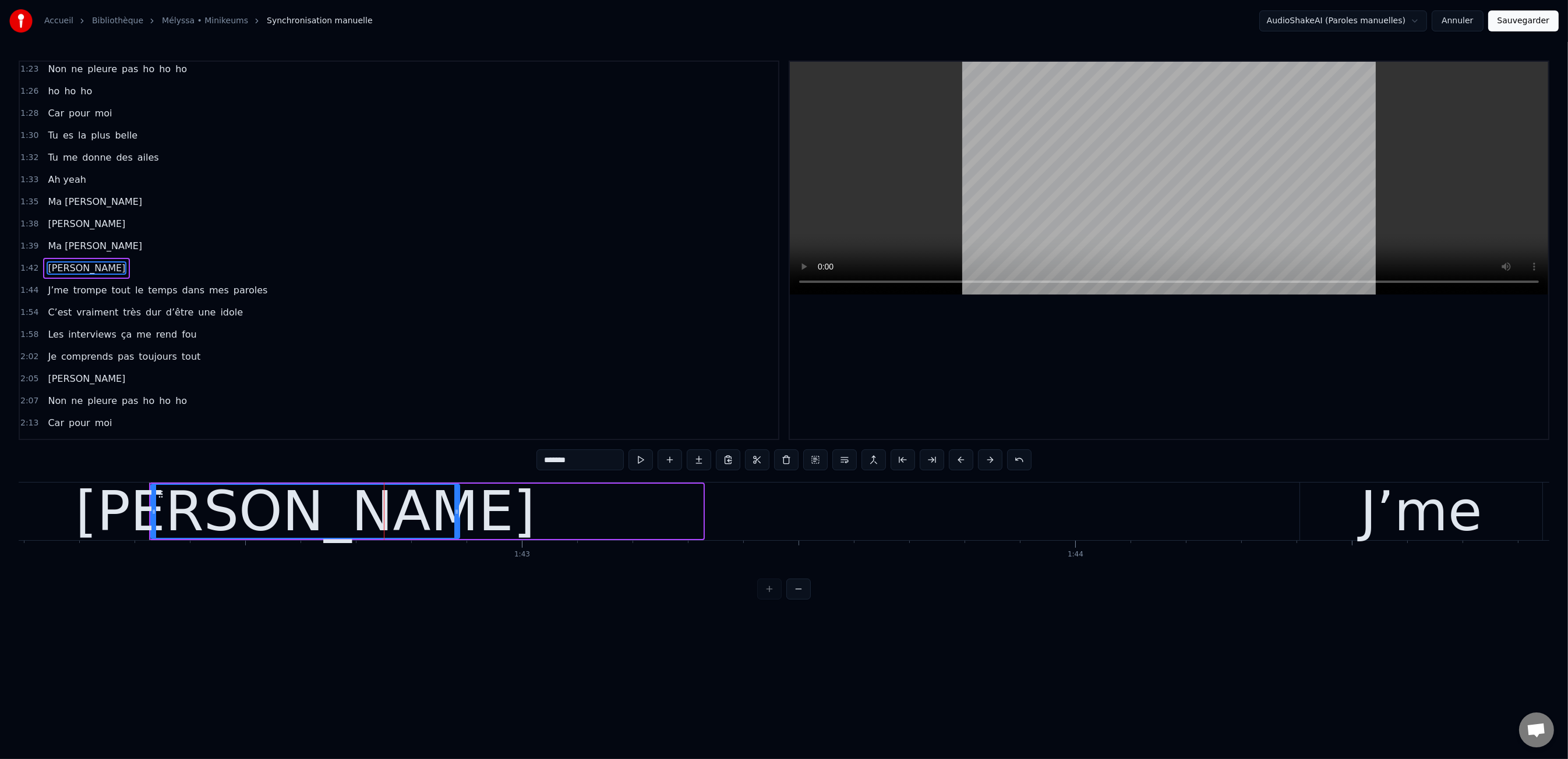
drag, startPoint x: 701, startPoint y: 511, endPoint x: 457, endPoint y: 521, distance: 244.2
click at [457, 521] on div at bounding box center [456, 511] width 5 height 53
type input "*******"
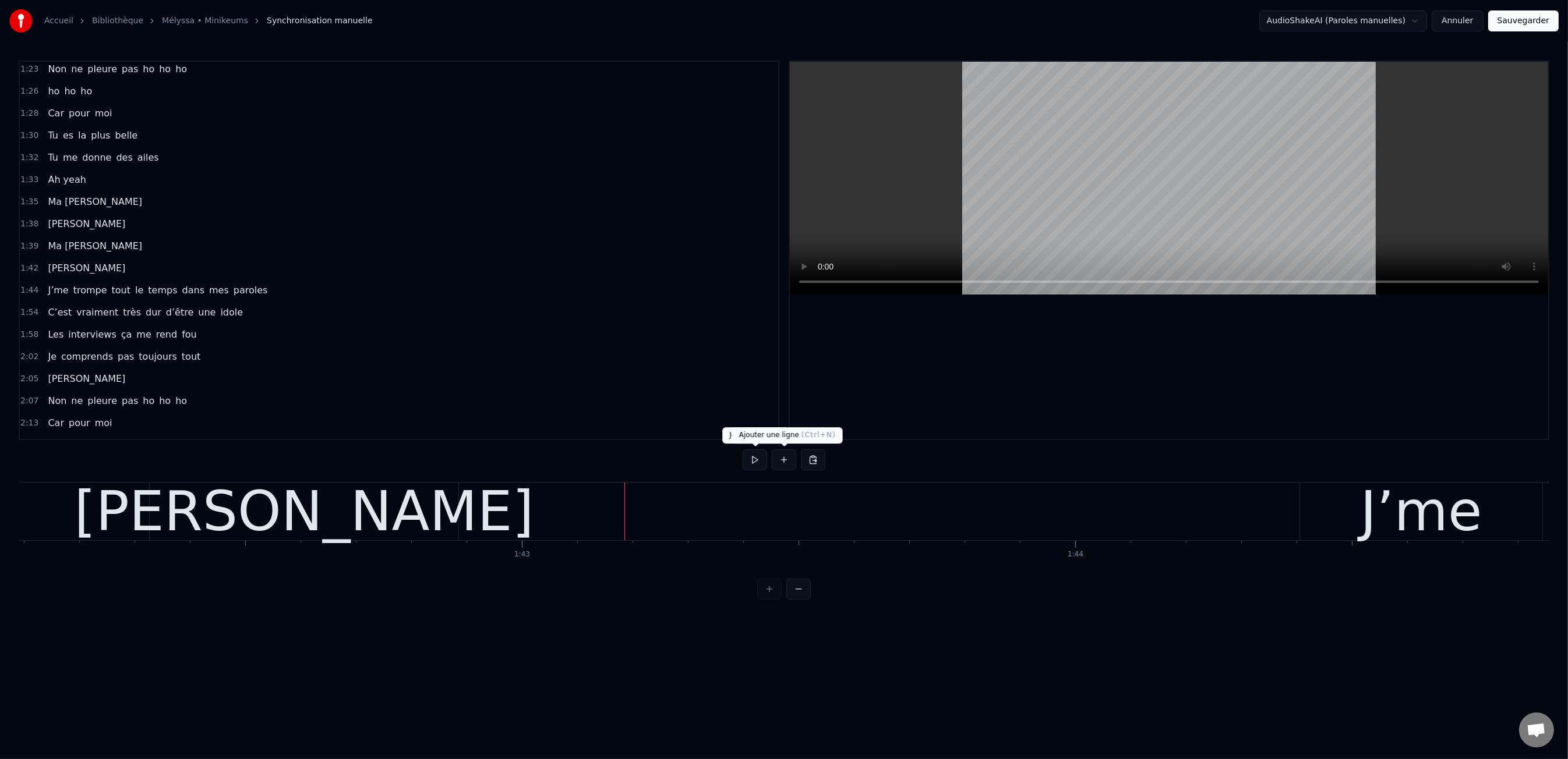
click at [787, 460] on button at bounding box center [784, 460] width 25 height 21
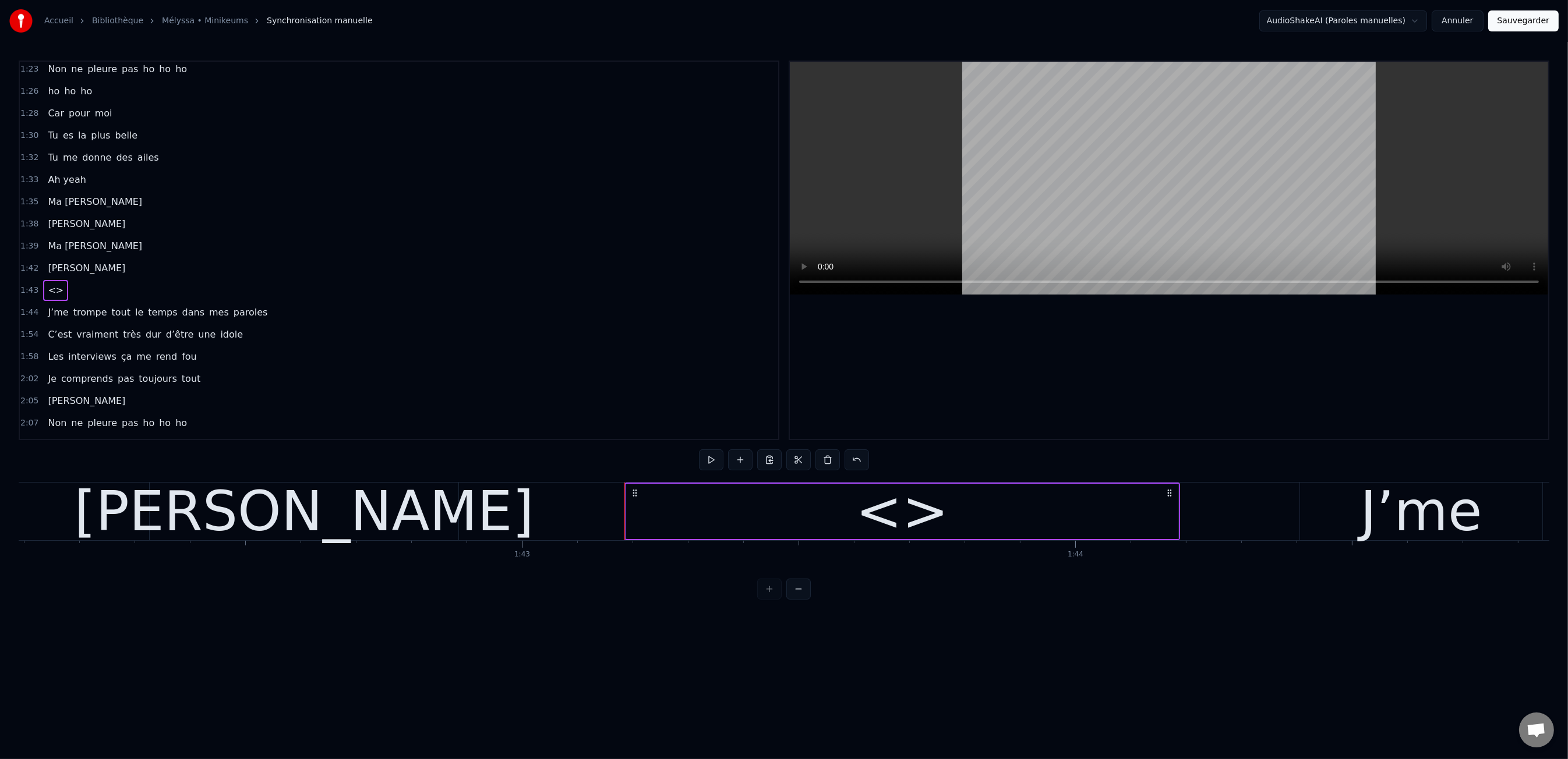
click at [847, 512] on div "<>" at bounding box center [902, 511] width 552 height 55
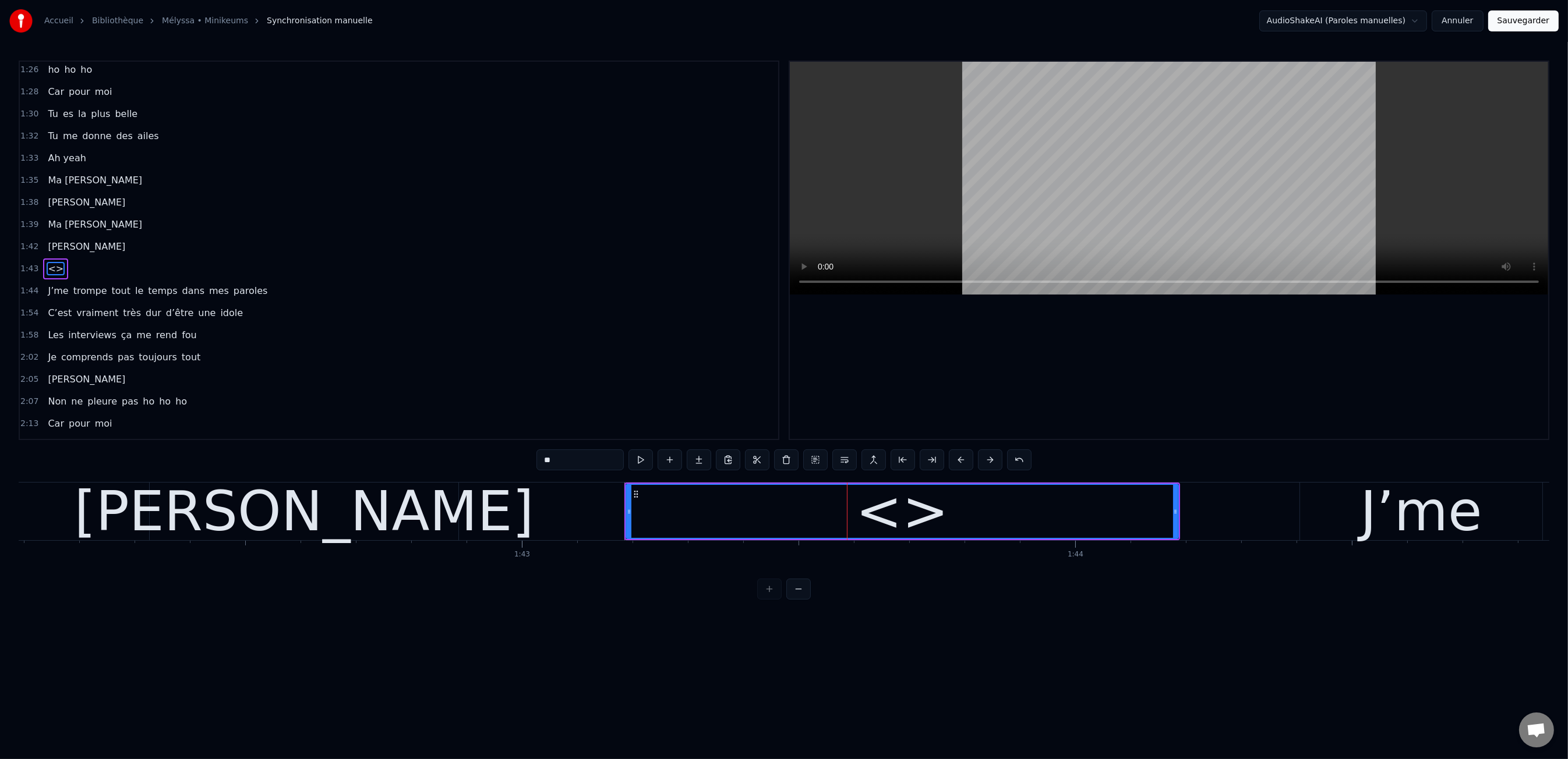
scroll to position [689, 0]
click at [567, 462] on input "**" at bounding box center [580, 460] width 87 height 21
click at [566, 462] on input "**" at bounding box center [580, 460] width 87 height 21
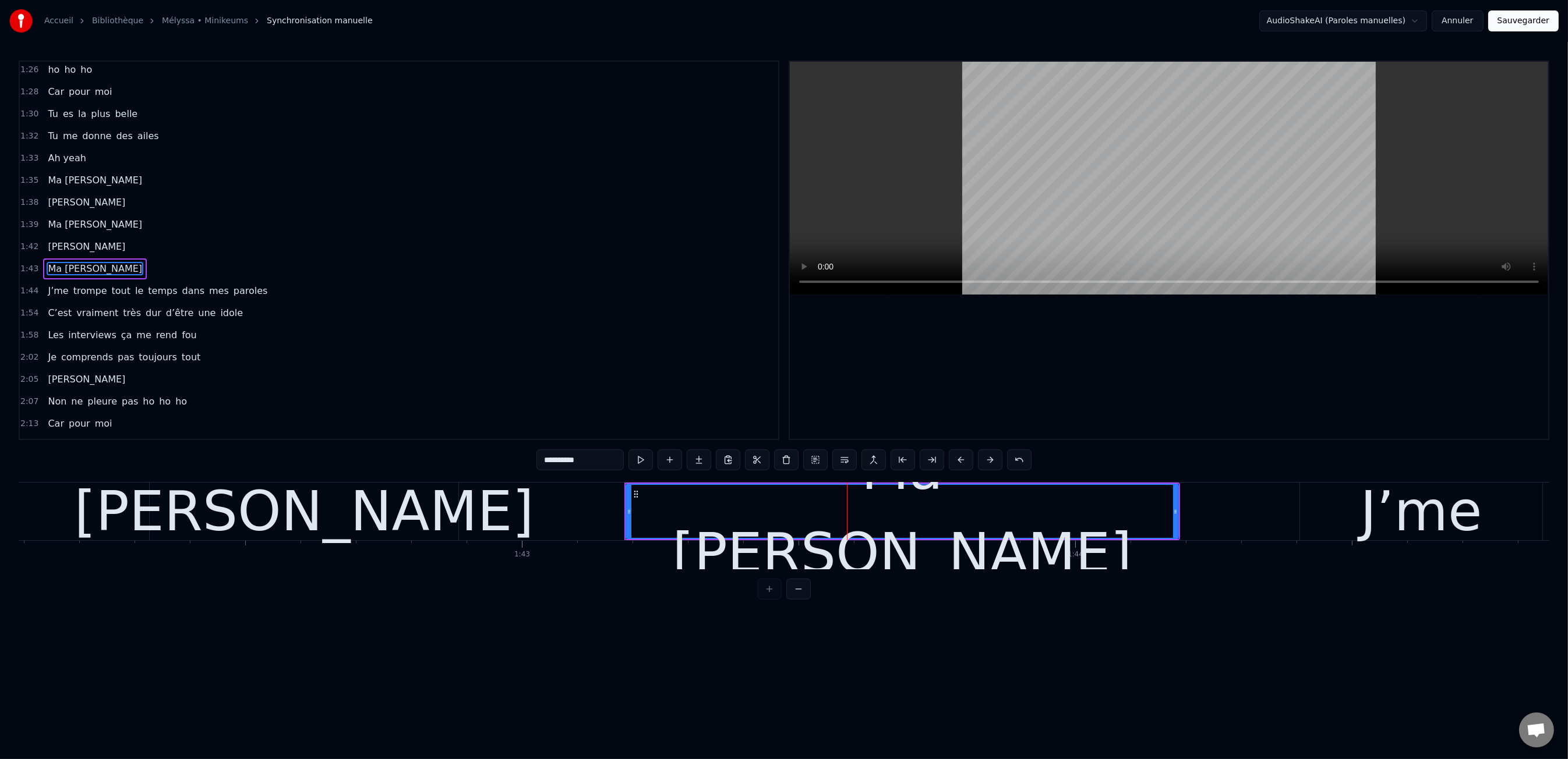
type input "**********"
click at [651, 522] on div "Ma [PERSON_NAME]" at bounding box center [902, 511] width 551 height 53
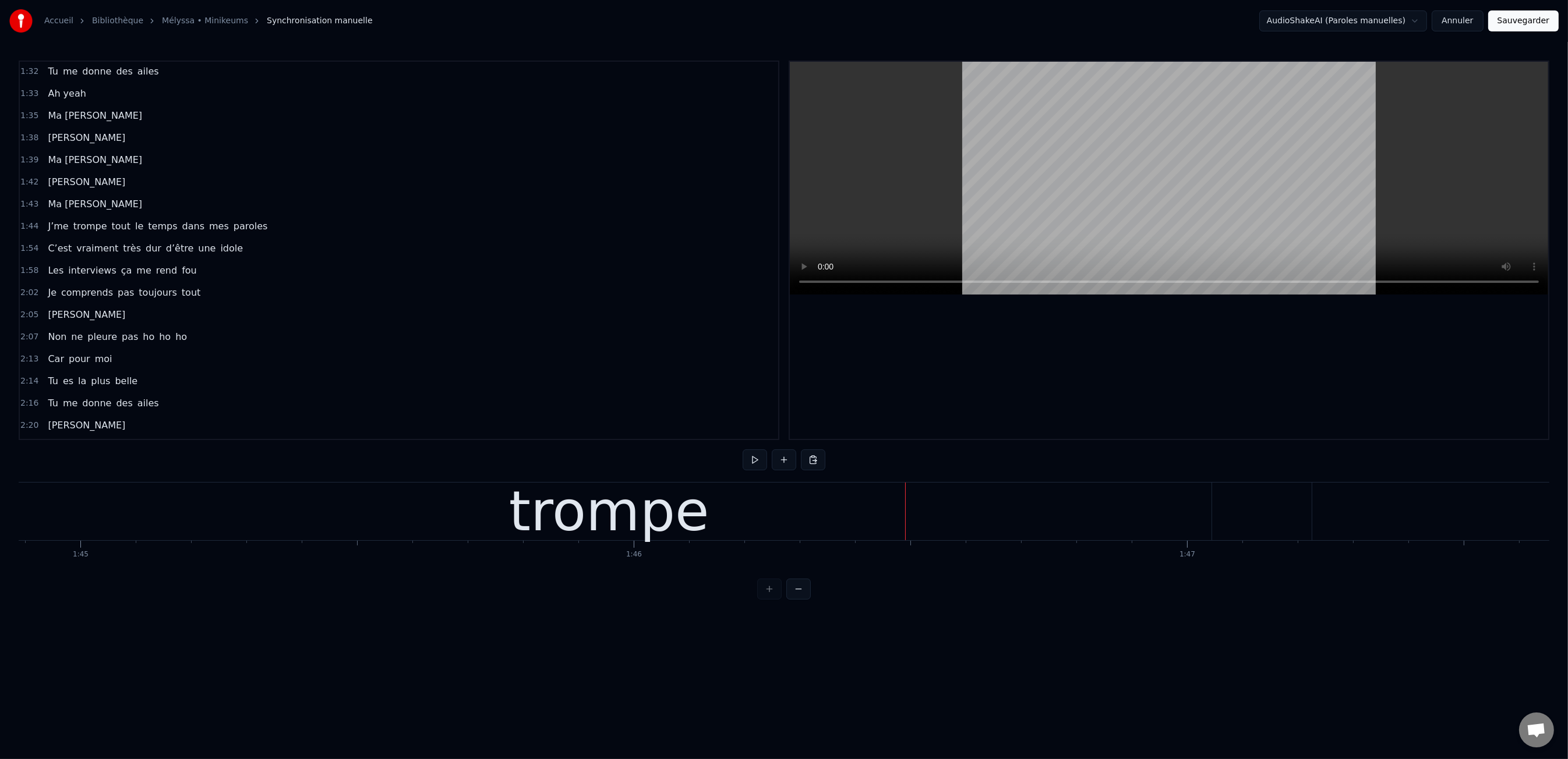
scroll to position [0, 57968]
click at [30, 221] on span "1:44" at bounding box center [29, 227] width 18 height 12
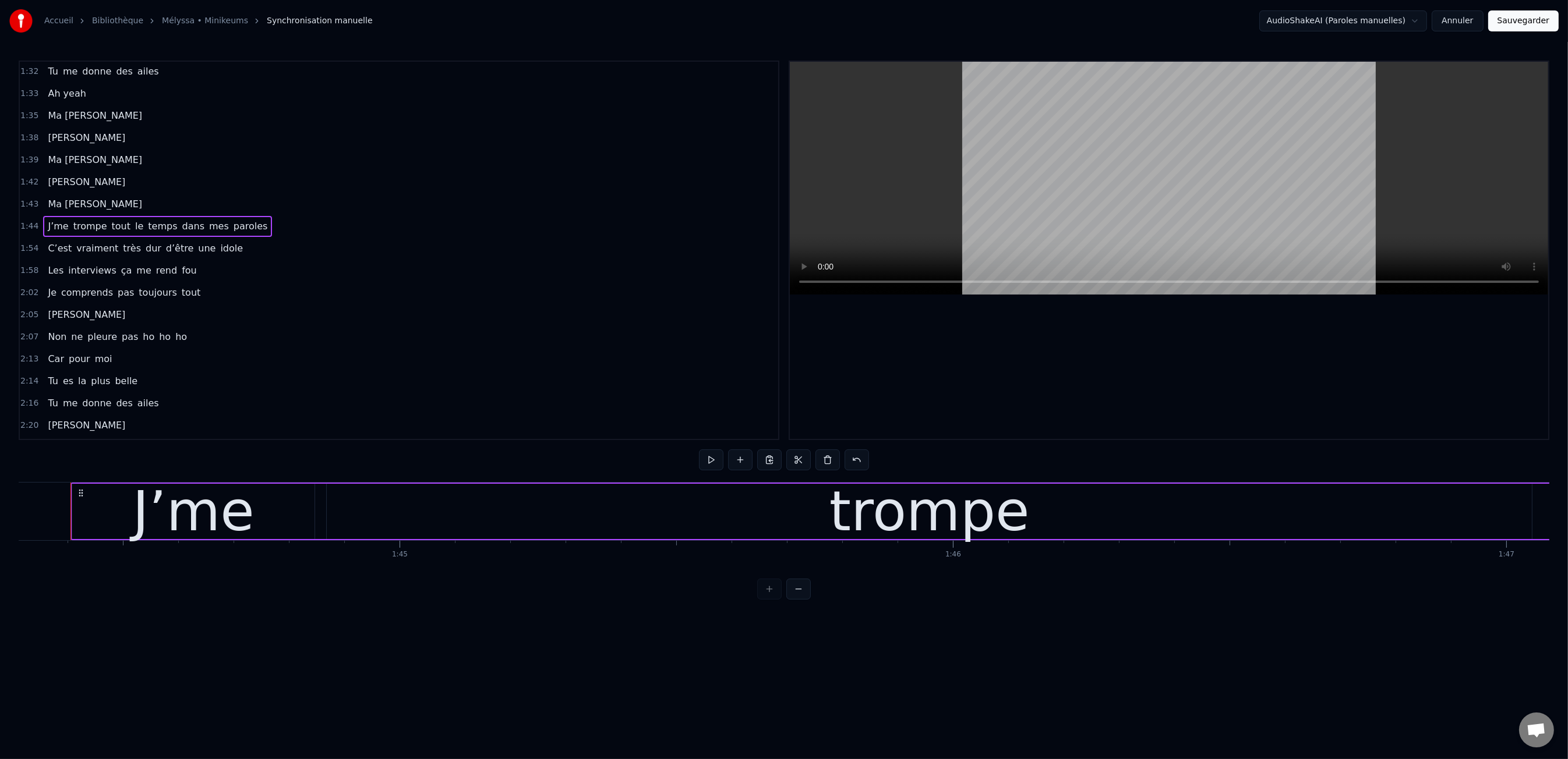
scroll to position [0, 57707]
click at [25, 221] on span "1:44" at bounding box center [29, 227] width 18 height 12
click at [253, 509] on div "J’me" at bounding box center [200, 512] width 122 height 83
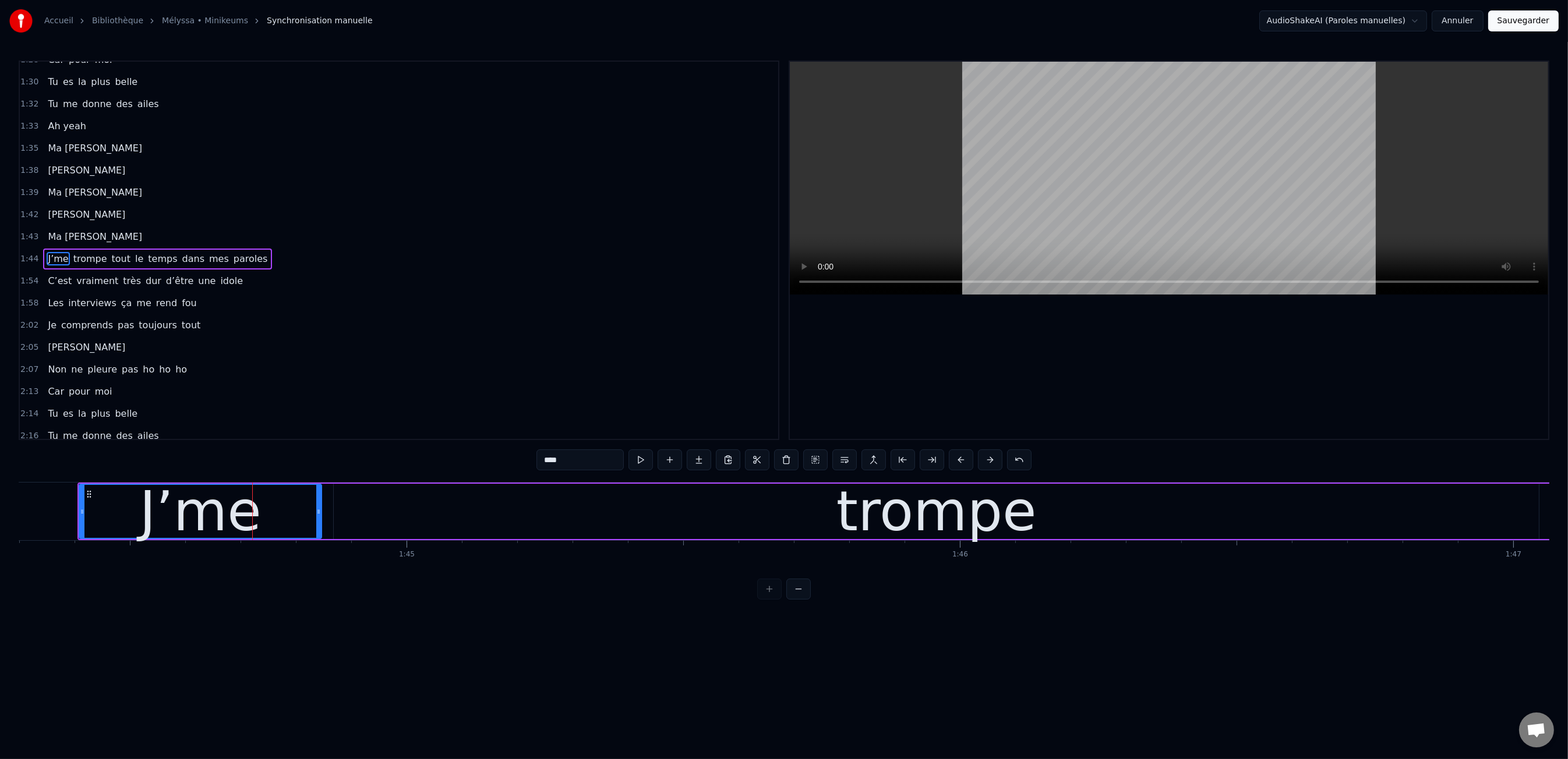
scroll to position [711, 0]
click at [441, 528] on div "trompe" at bounding box center [936, 511] width 1205 height 55
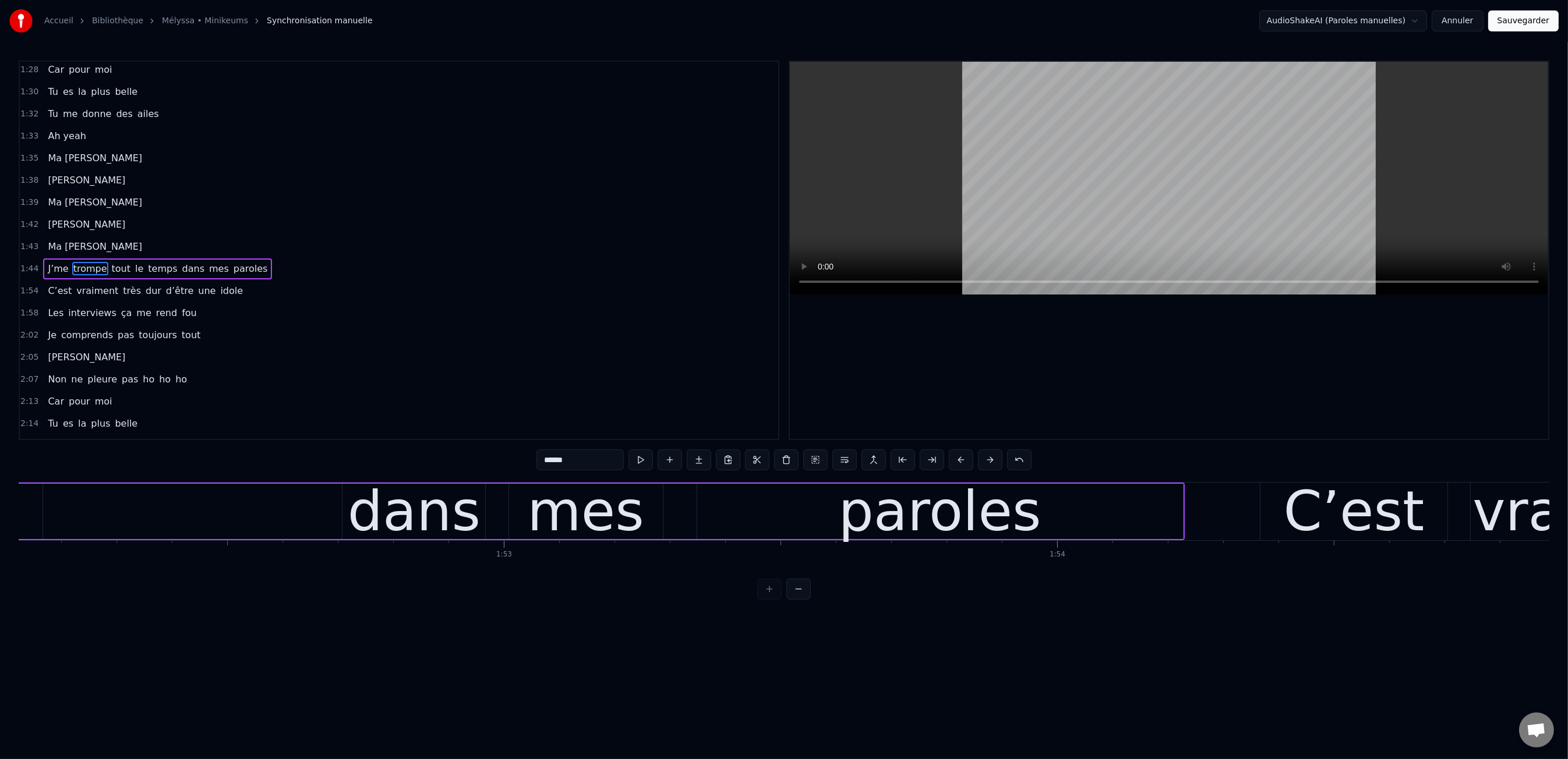
click at [554, 521] on div "mes" at bounding box center [585, 512] width 117 height 83
type input "***"
click at [643, 435] on div "2:16 Tu me donne des ailes" at bounding box center [399, 446] width 759 height 22
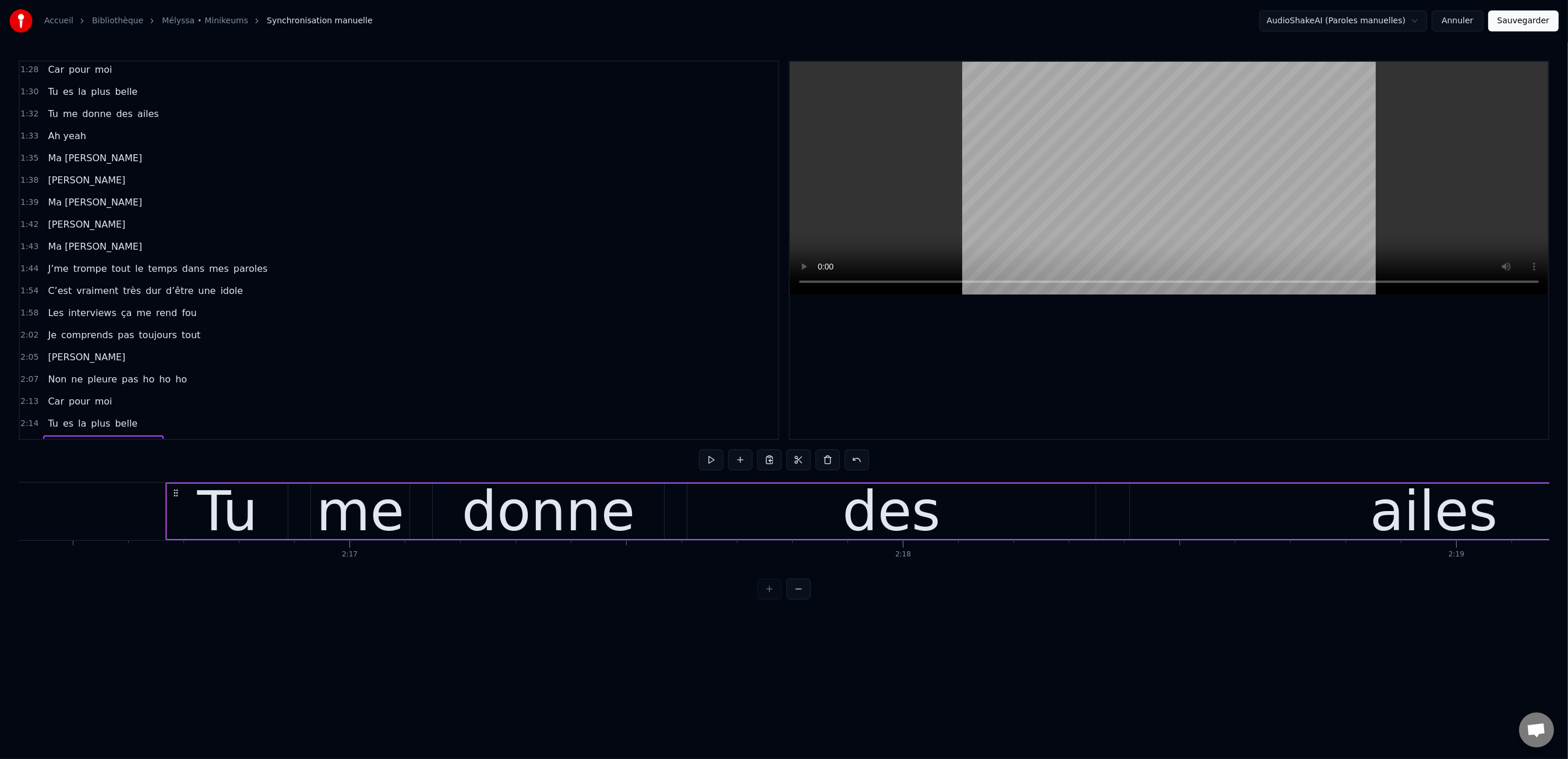
scroll to position [0, 75557]
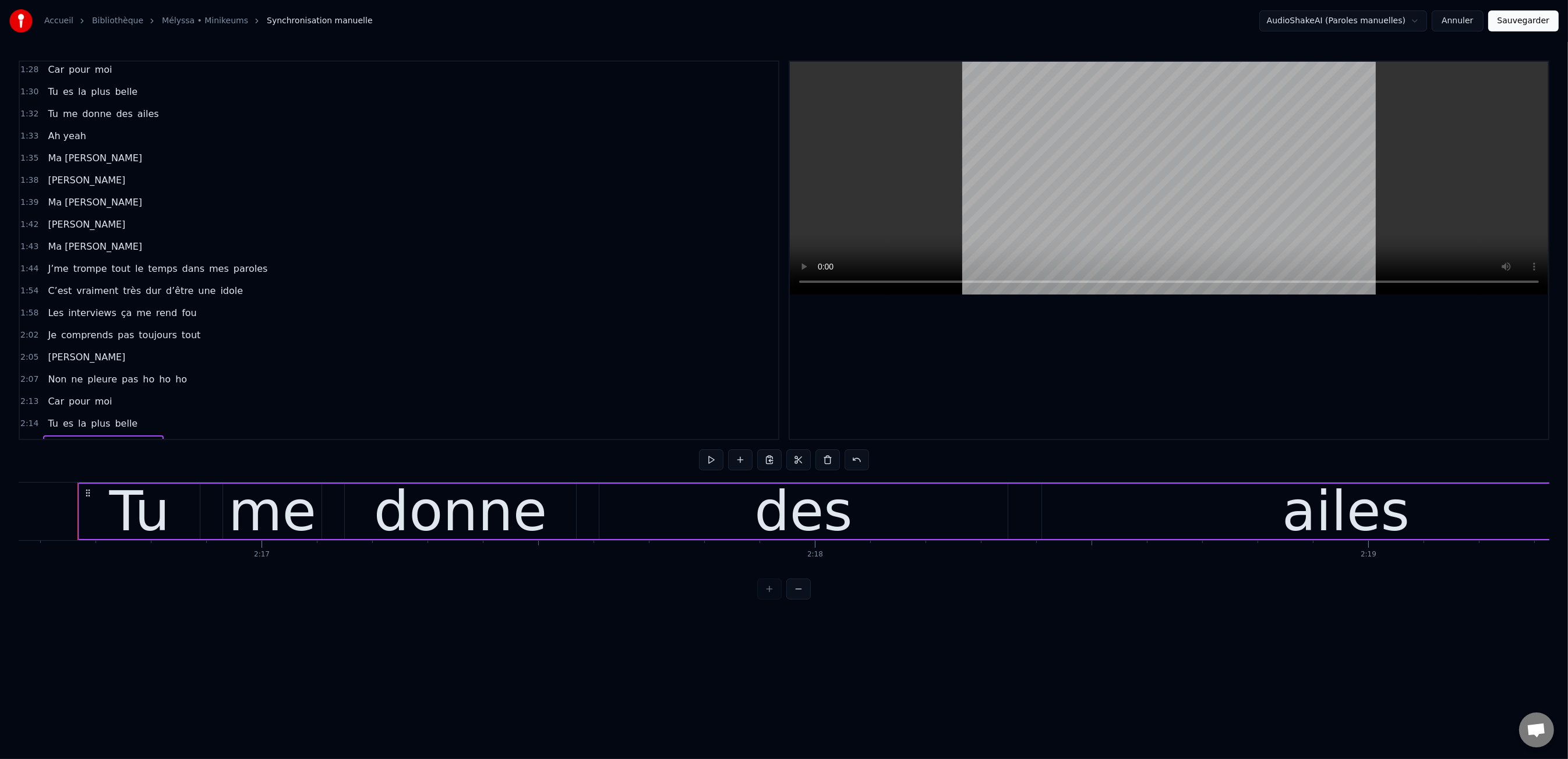
click at [98, 262] on span "trompe" at bounding box center [90, 268] width 36 height 14
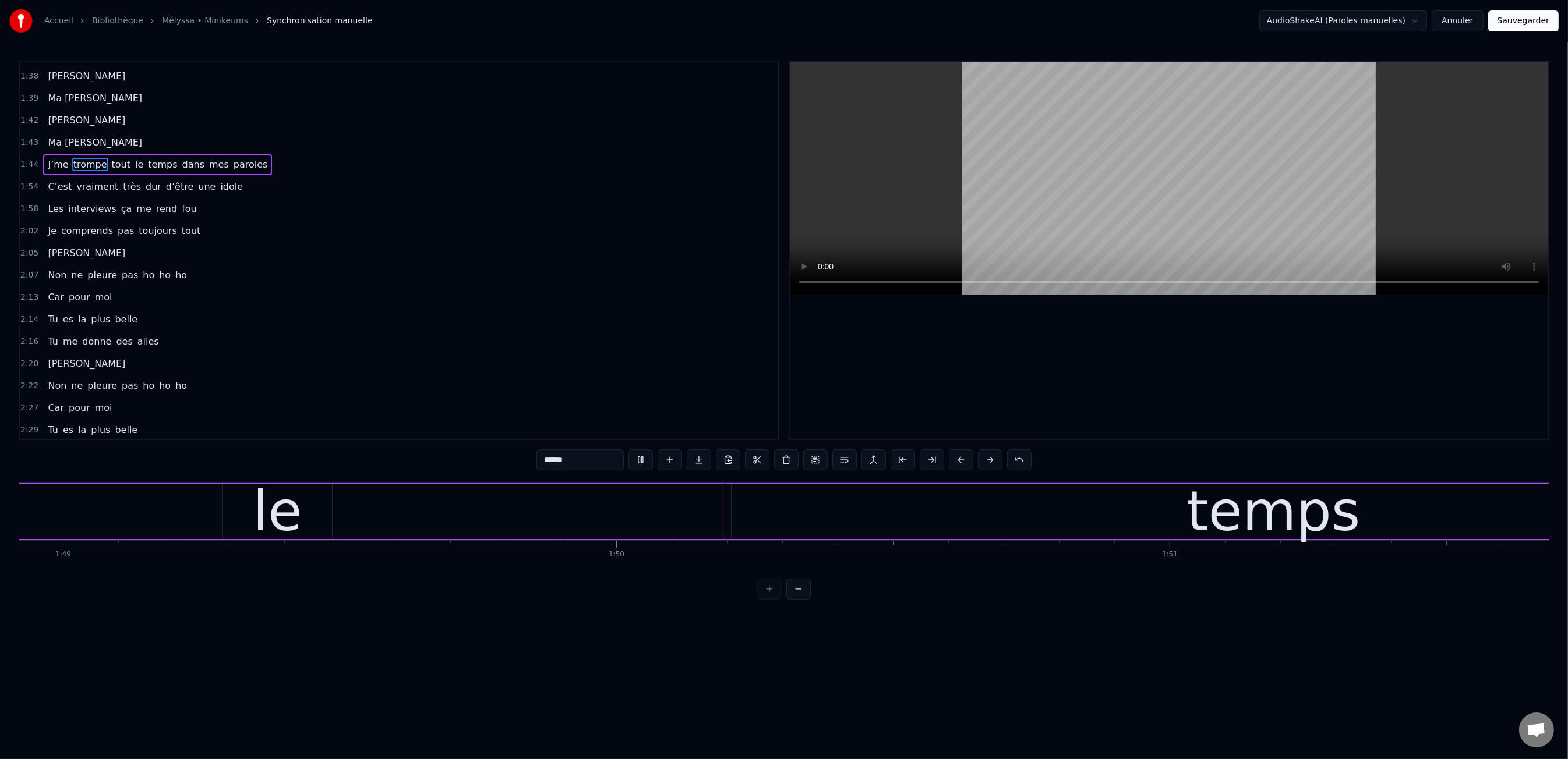
scroll to position [0, 60594]
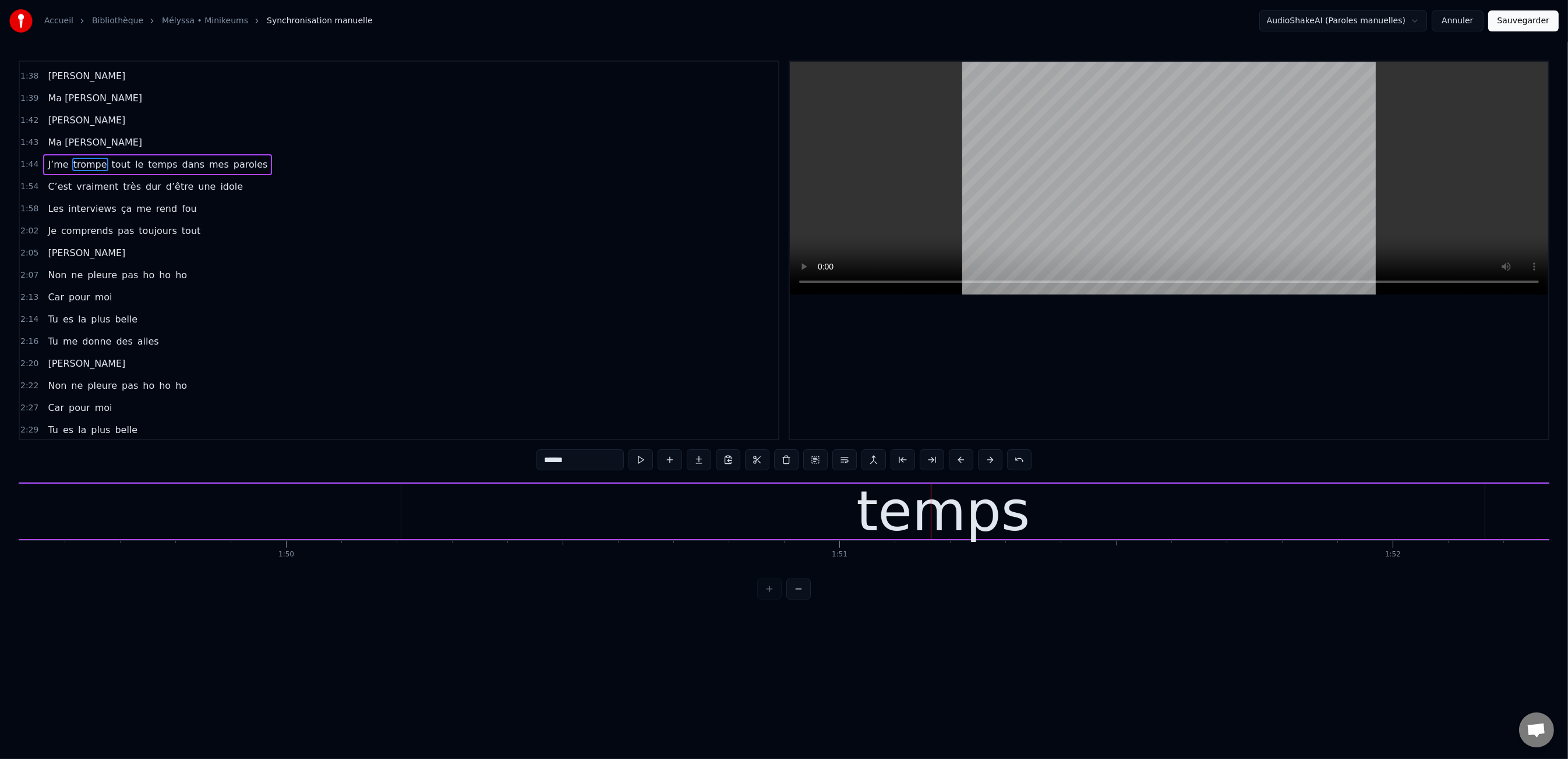
click at [820, 519] on div "temps" at bounding box center [943, 511] width 1084 height 55
type input "*****"
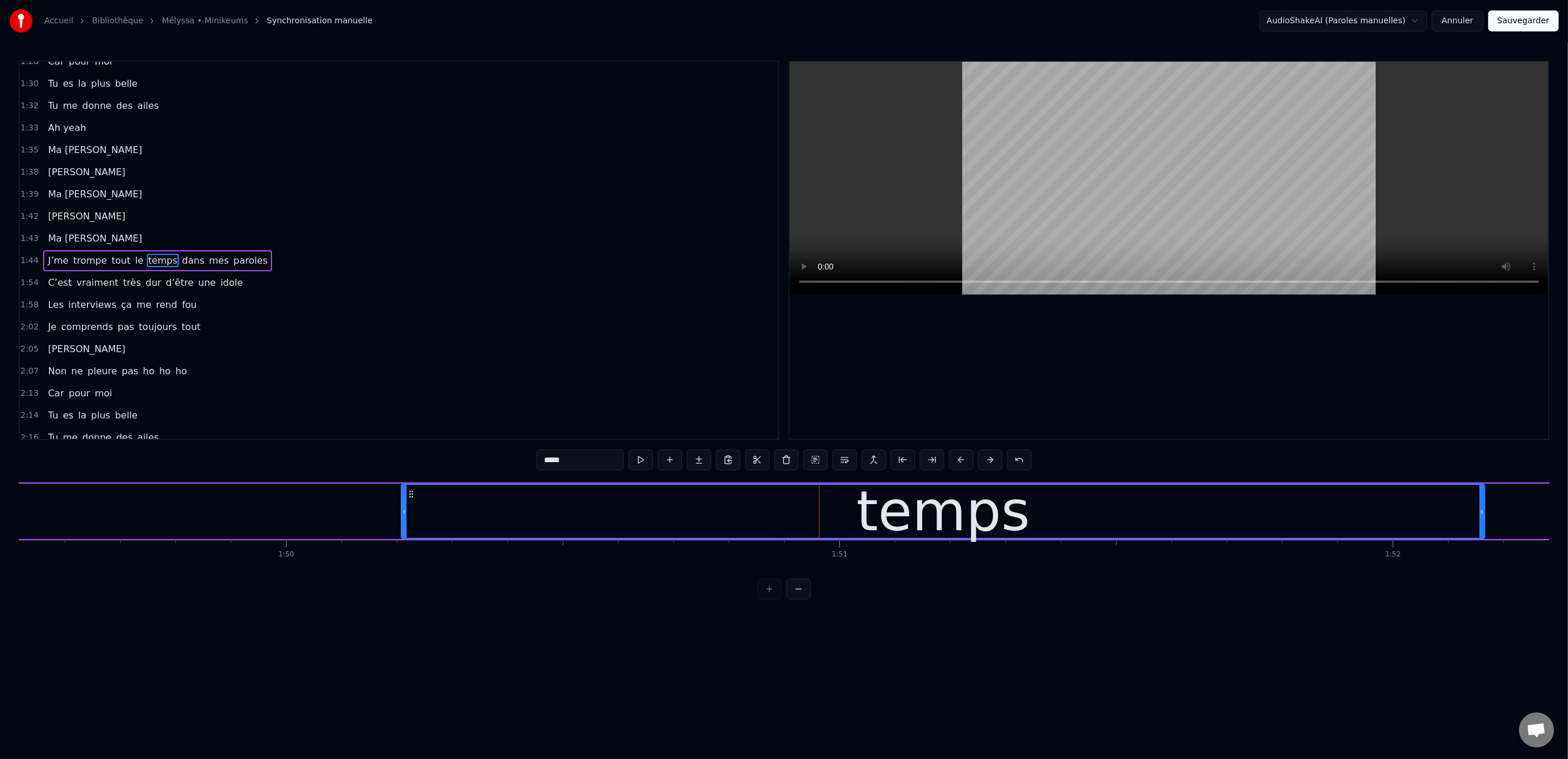
scroll to position [711, 0]
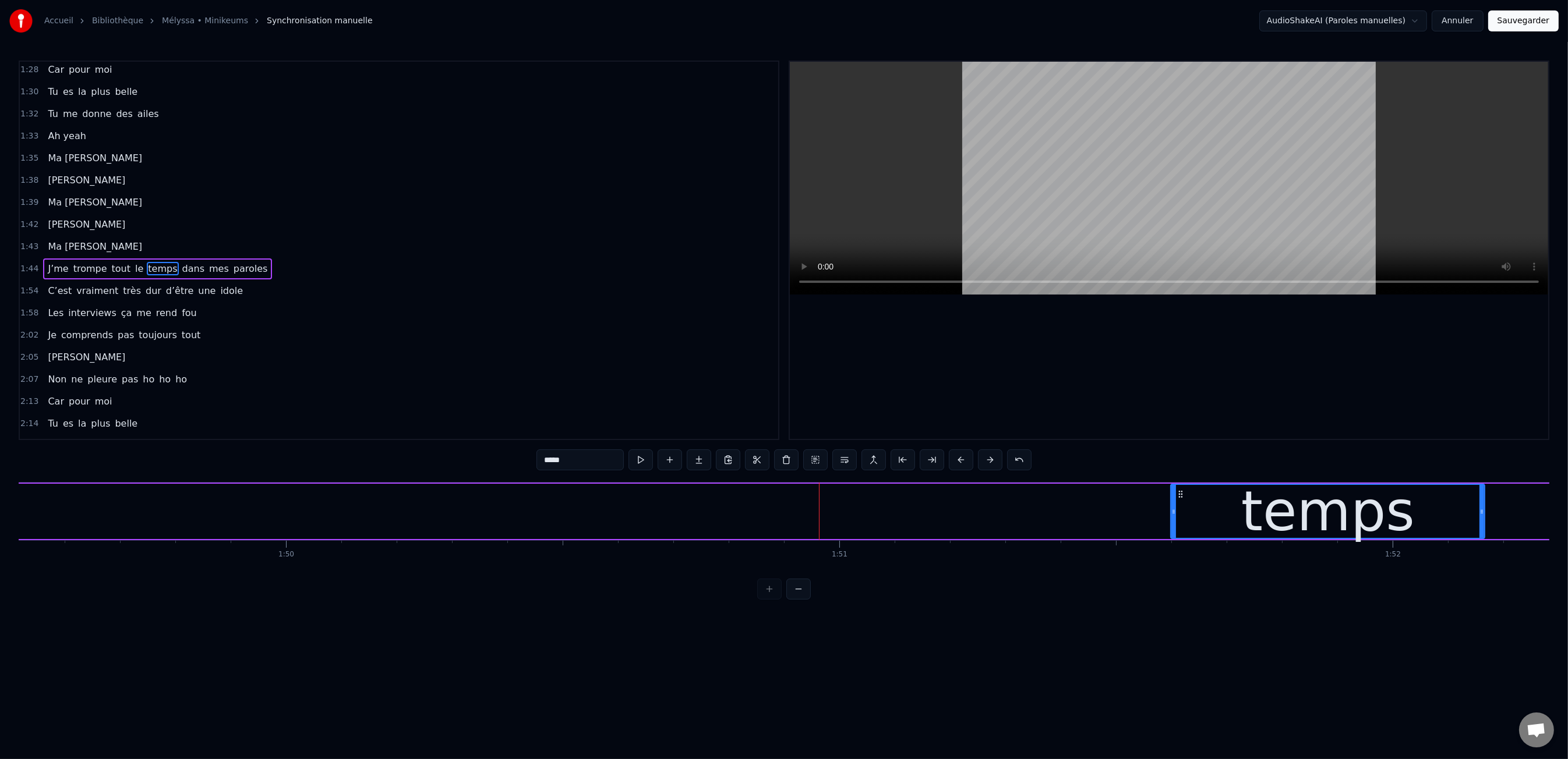
drag, startPoint x: 404, startPoint y: 504, endPoint x: 1173, endPoint y: 512, distance: 769.0
click at [1173, 512] on div at bounding box center [1173, 511] width 5 height 53
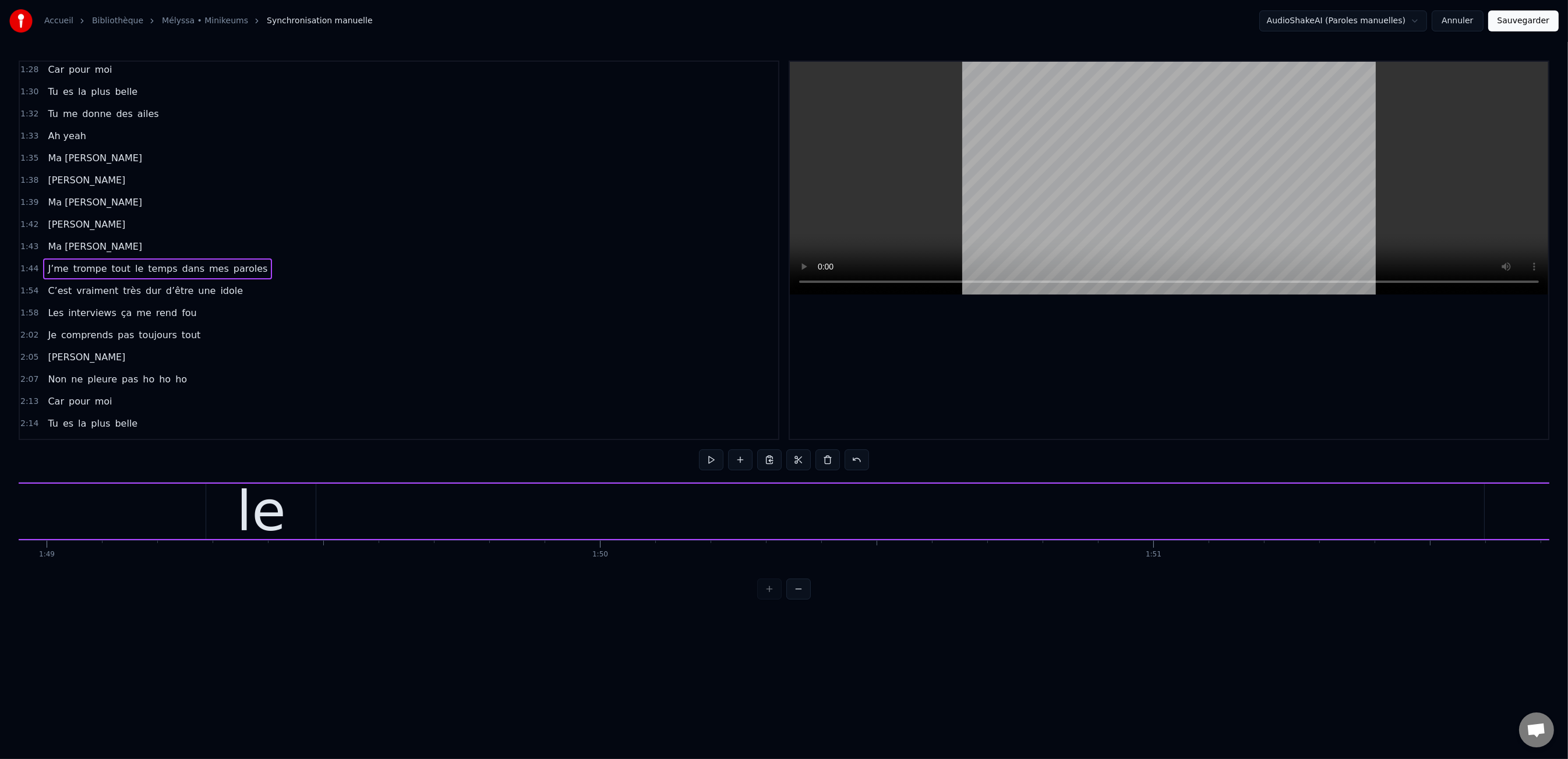
scroll to position [0, 60261]
click at [301, 512] on div "le" at bounding box center [279, 511] width 109 height 55
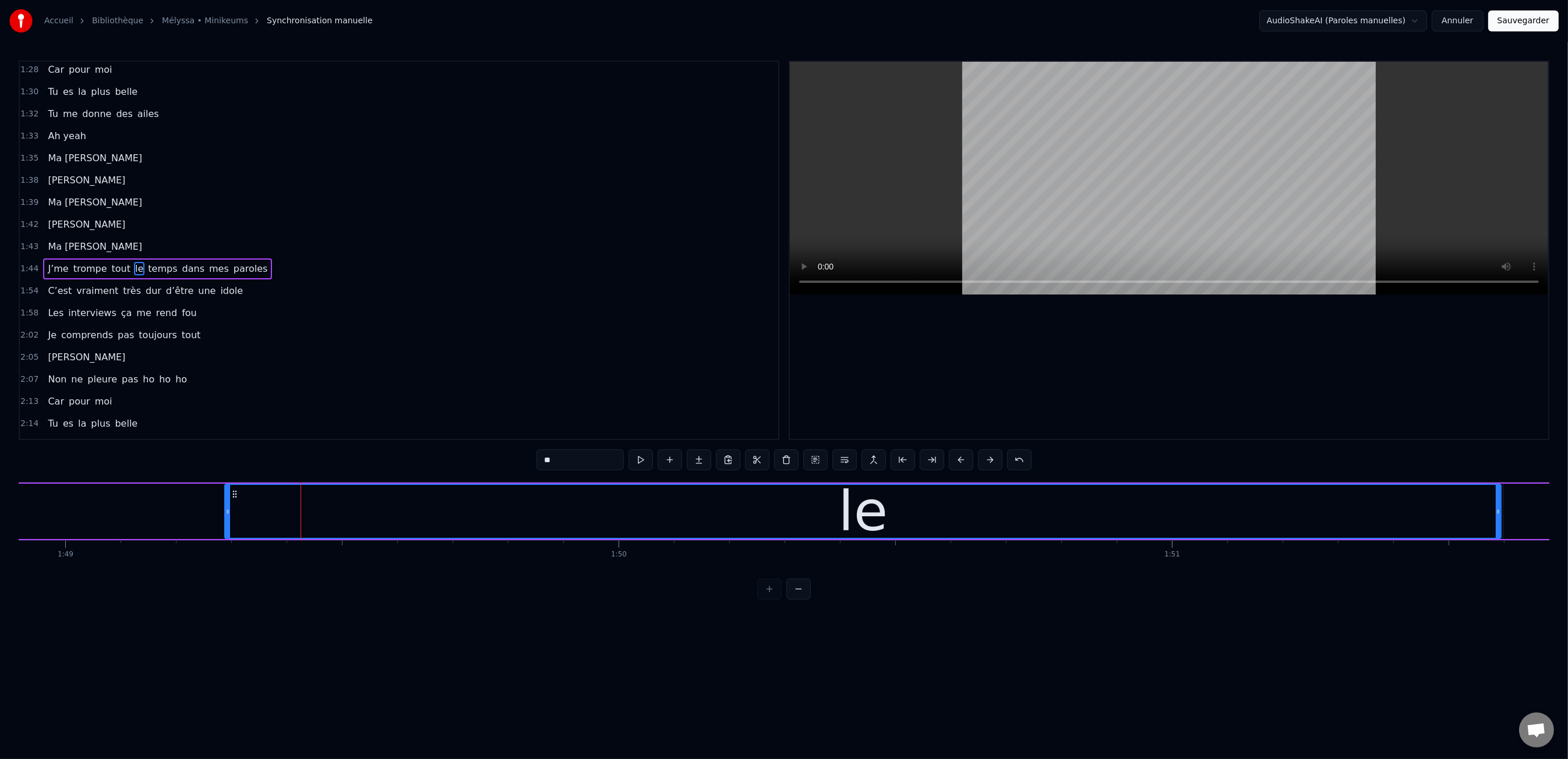
drag, startPoint x: 328, startPoint y: 512, endPoint x: 1496, endPoint y: 534, distance: 1168.2
click at [1496, 534] on div at bounding box center [1498, 511] width 5 height 53
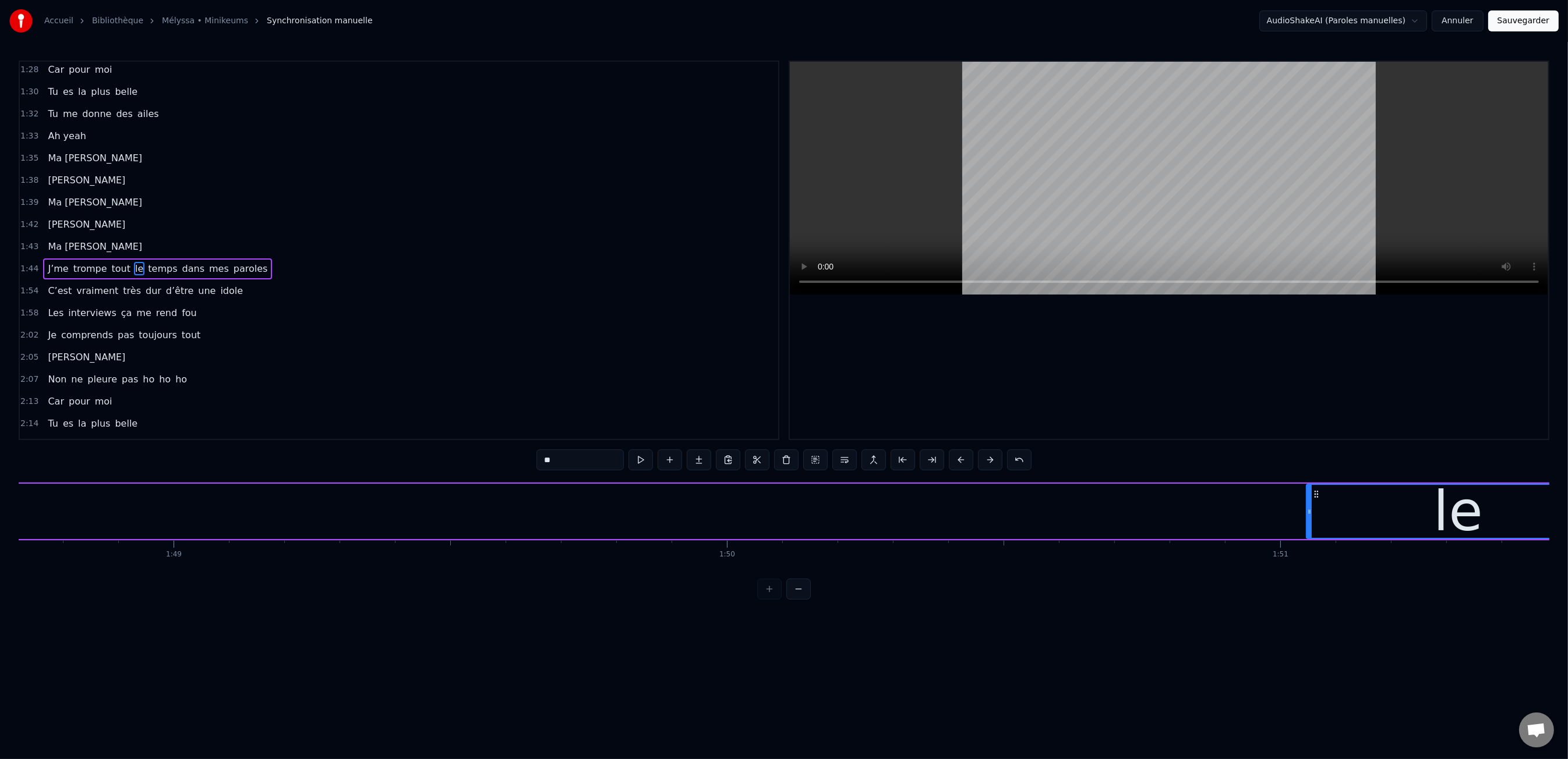
drag, startPoint x: 333, startPoint y: 509, endPoint x: 1326, endPoint y: 516, distance: 993.0
click at [1311, 516] on div at bounding box center [1309, 511] width 5 height 53
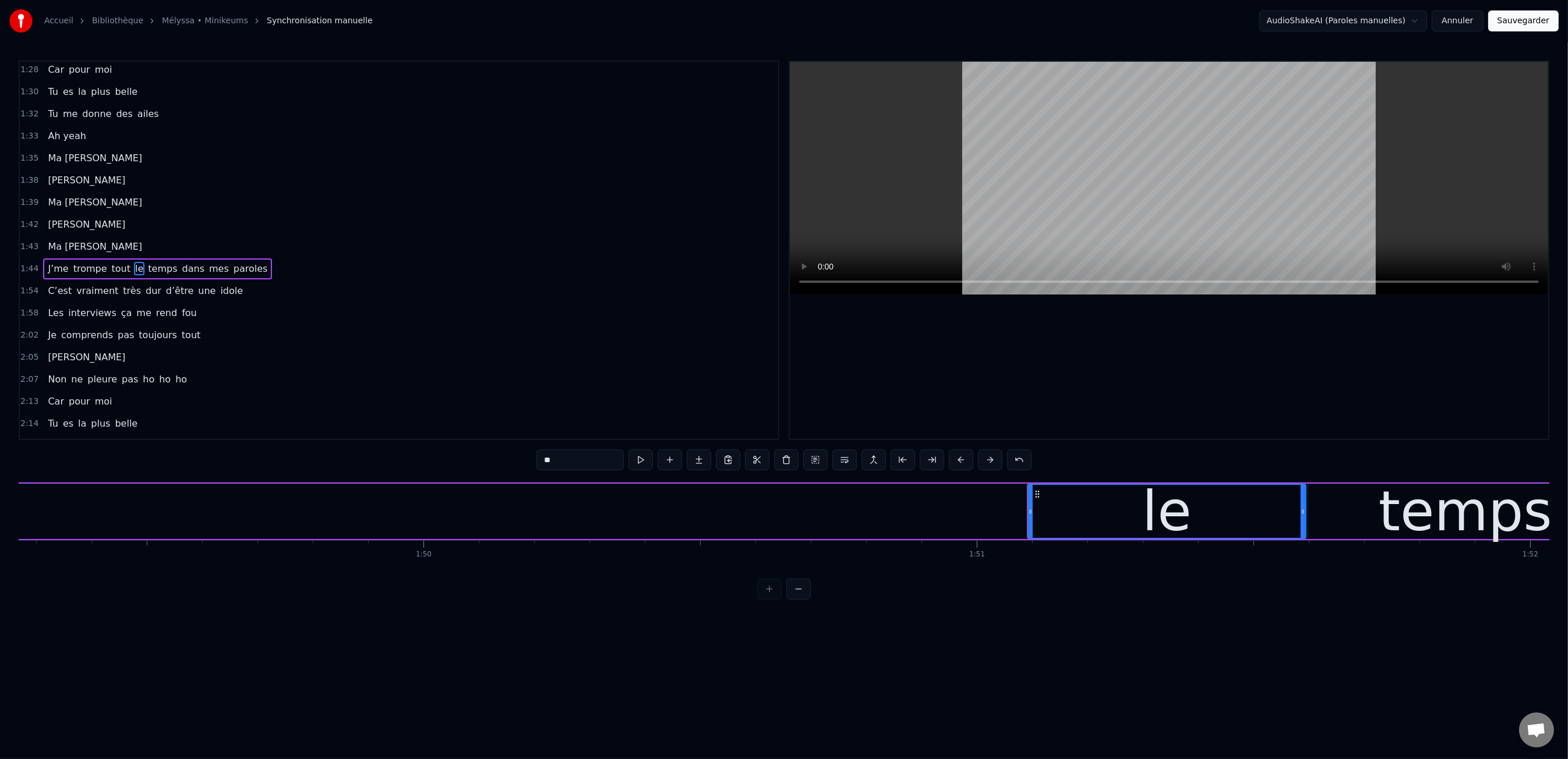
scroll to position [0, 60488]
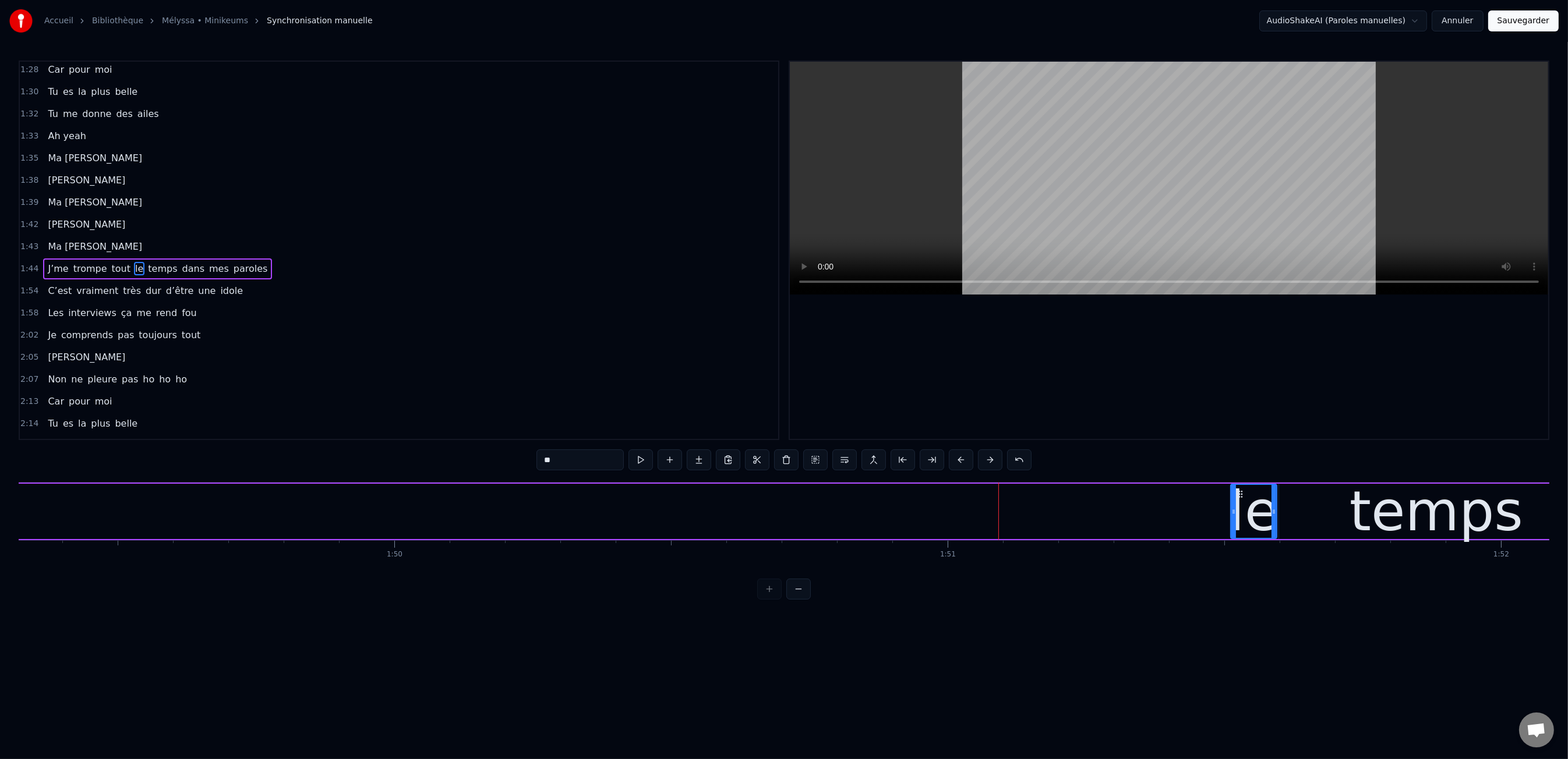
drag, startPoint x: 998, startPoint y: 510, endPoint x: 1230, endPoint y: 517, distance: 232.1
click at [1230, 517] on div "le" at bounding box center [1253, 511] width 47 height 55
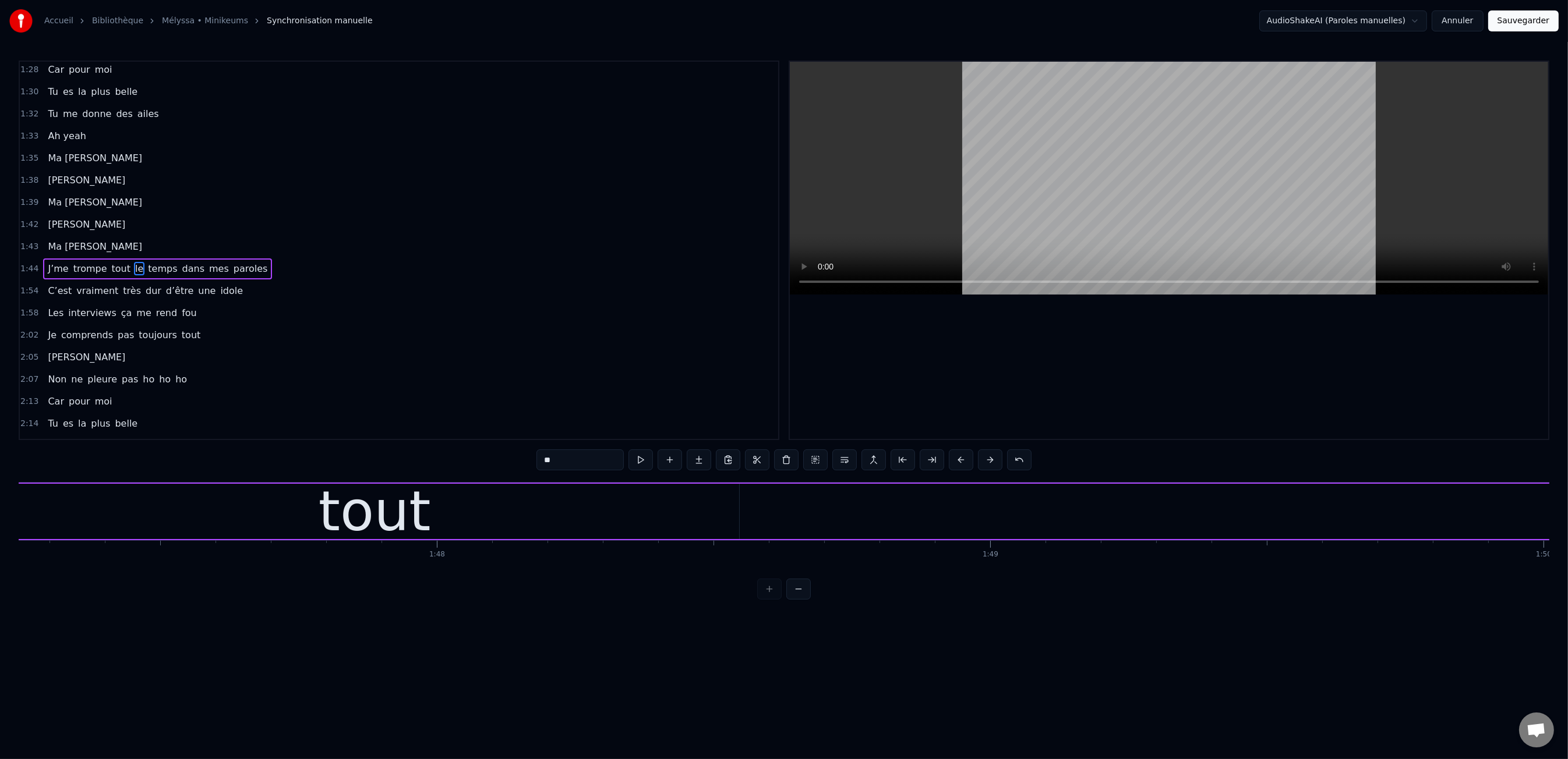
scroll to position [0, 59305]
click at [529, 501] on div "tout" at bounding box center [406, 511] width 729 height 55
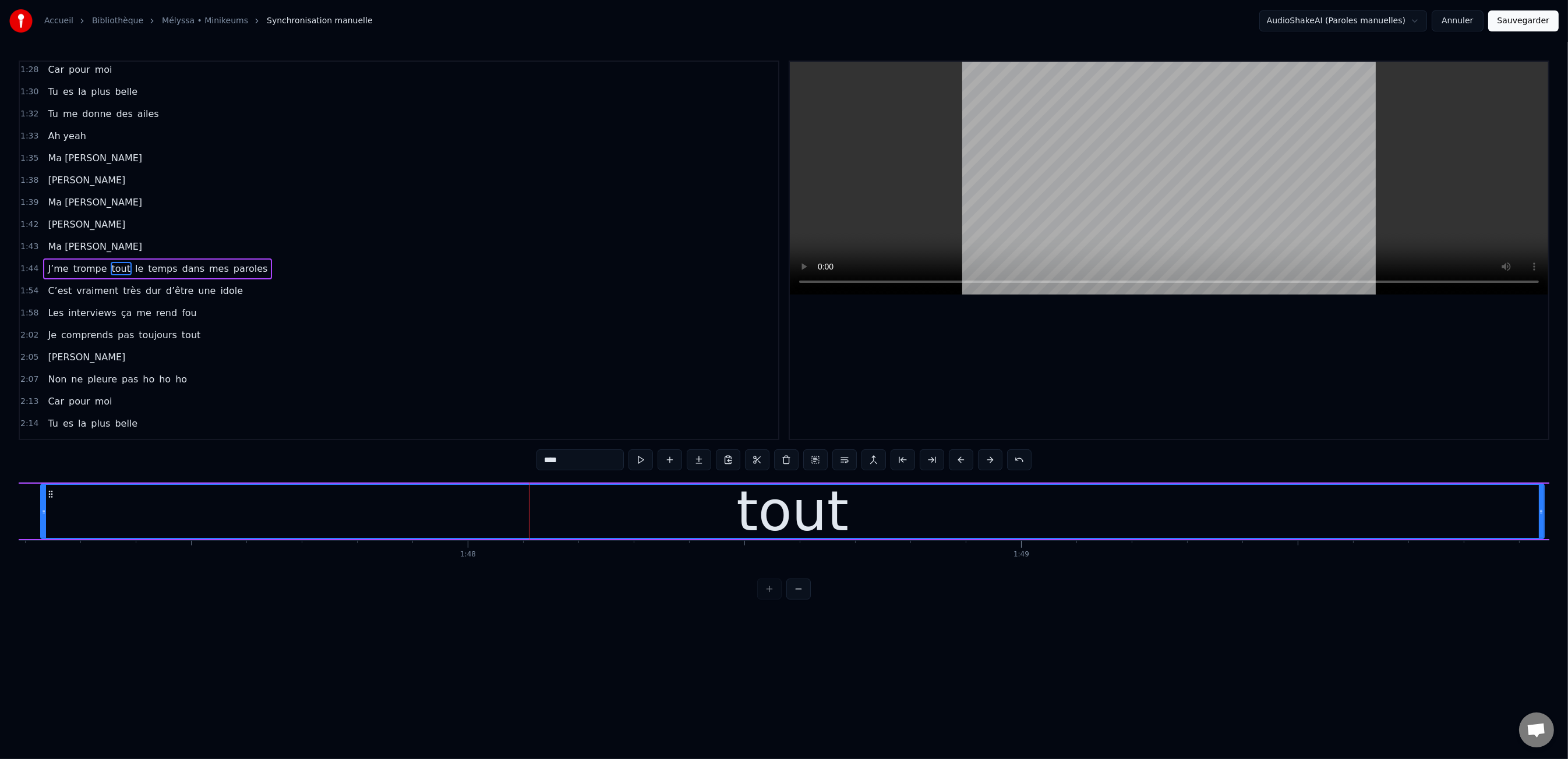
drag, startPoint x: 766, startPoint y: 507, endPoint x: 1233, endPoint y: 547, distance: 468.7
click at [1541, 575] on div "0:00 Moi c'est Kiki 0:01 Moi c'est Nikky 0:03 Moi c'est Vikky 0:04 On est les b…" at bounding box center [784, 330] width 1530 height 539
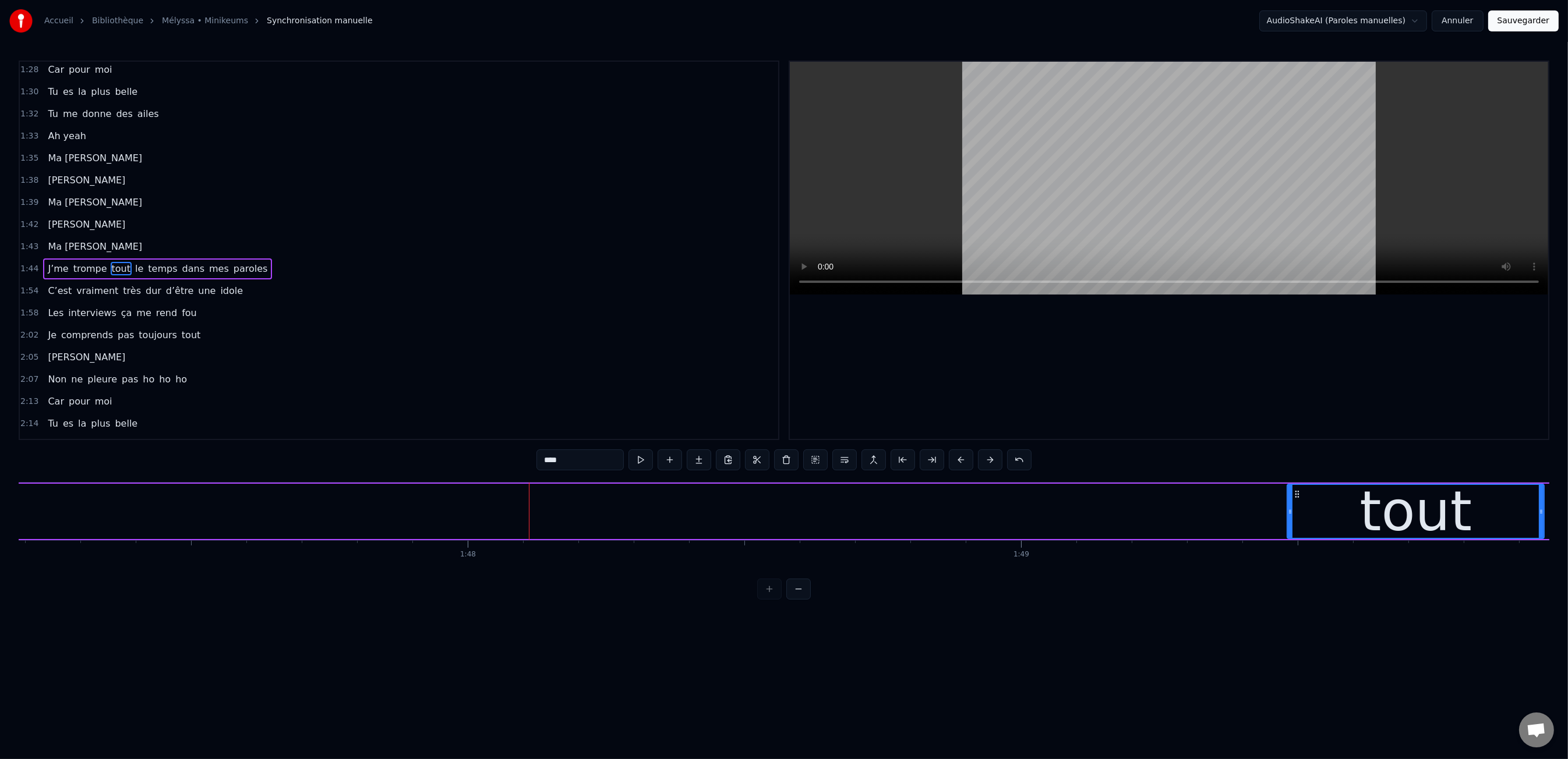
drag, startPoint x: 41, startPoint y: 517, endPoint x: 1295, endPoint y: 575, distance: 1255.3
click at [1295, 575] on div "0:00 Moi c'est Kiki 0:01 Moi c'est Nikky 0:03 Moi c'est Vikky 0:04 On est les b…" at bounding box center [784, 330] width 1530 height 539
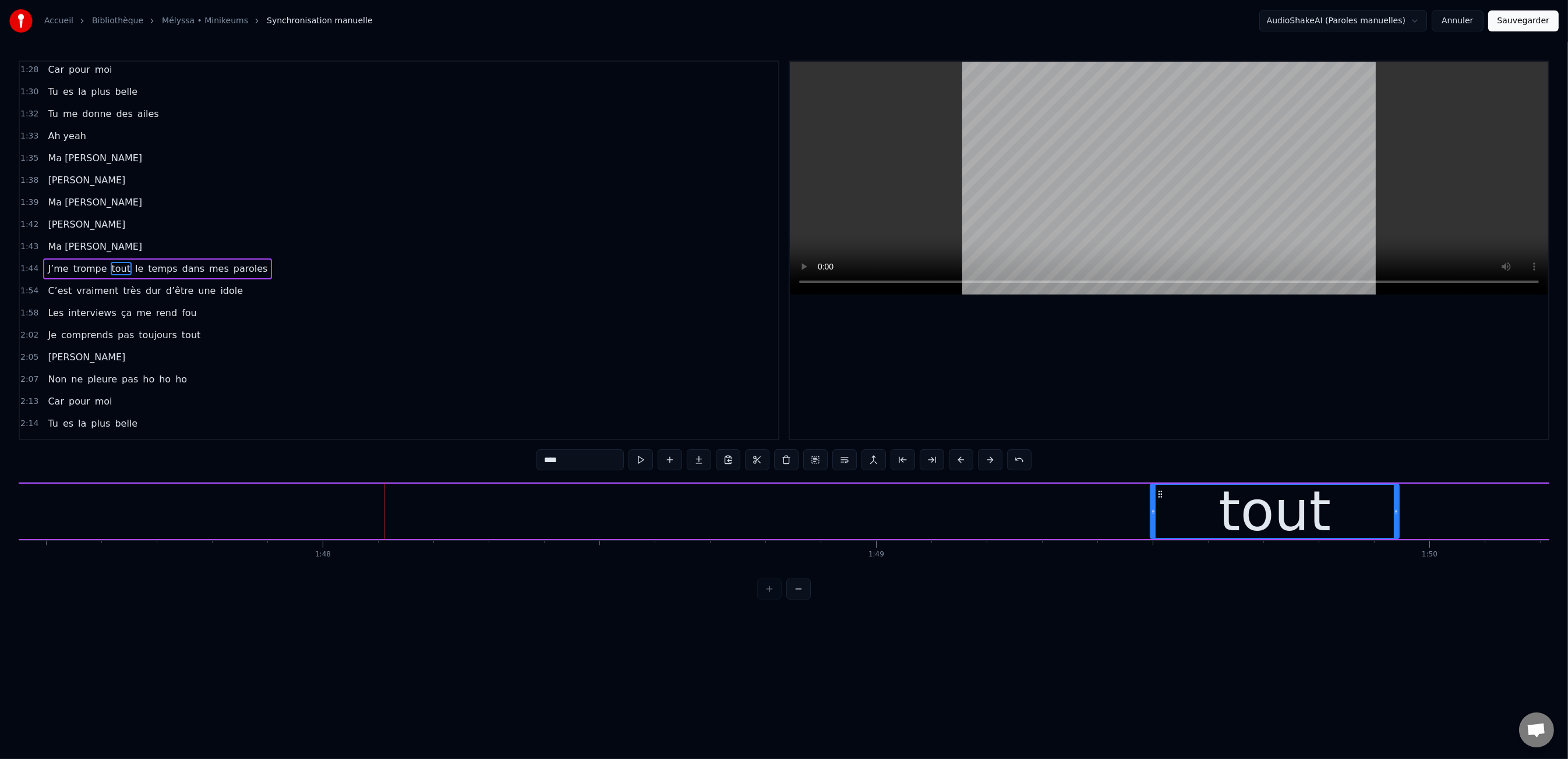
click at [1155, 508] on icon at bounding box center [1153, 512] width 5 height 9
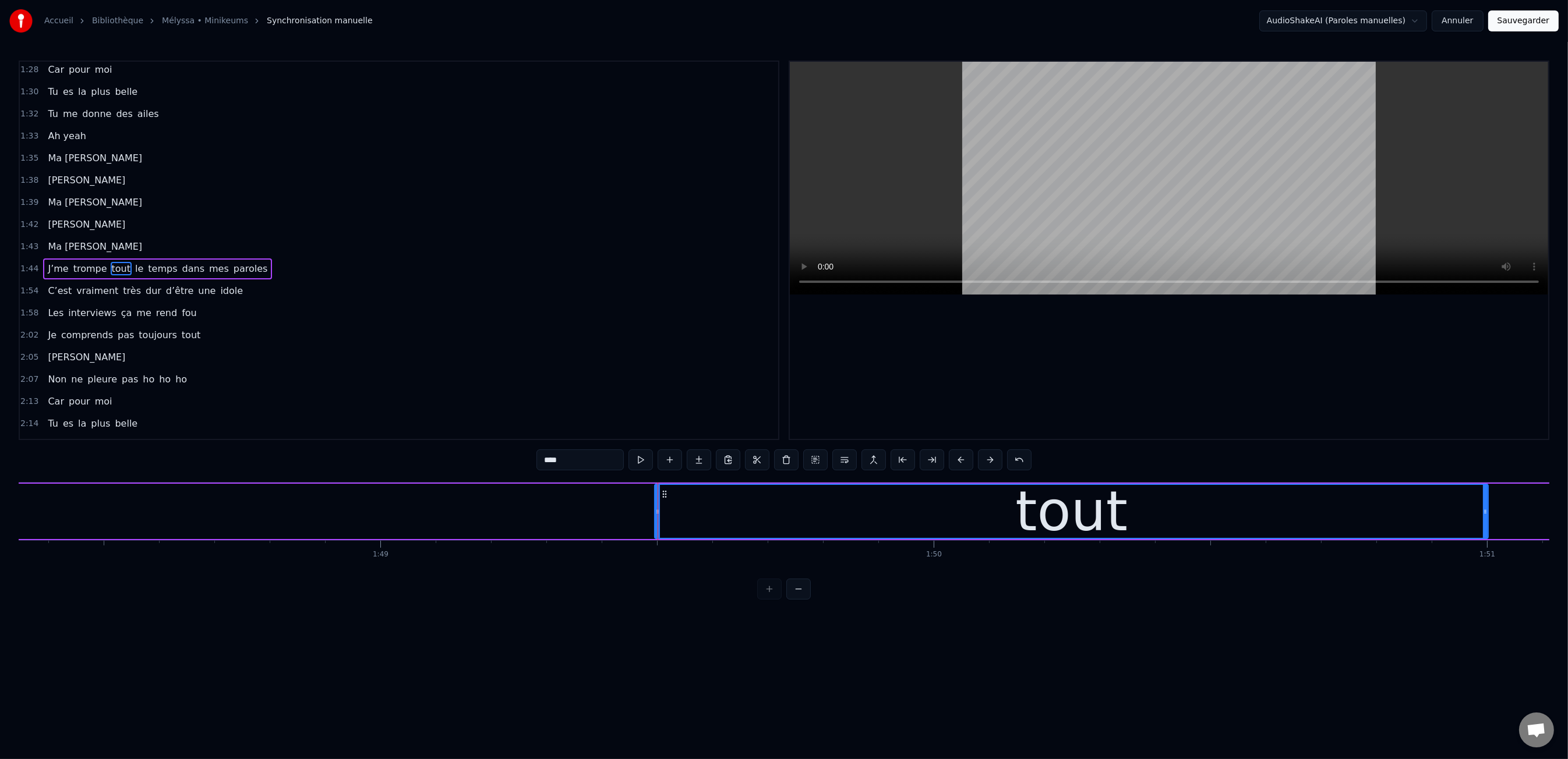
drag, startPoint x: 902, startPoint y: 508, endPoint x: 1500, endPoint y: 521, distance: 598.1
click at [1489, 521] on div "tout" at bounding box center [1071, 511] width 835 height 55
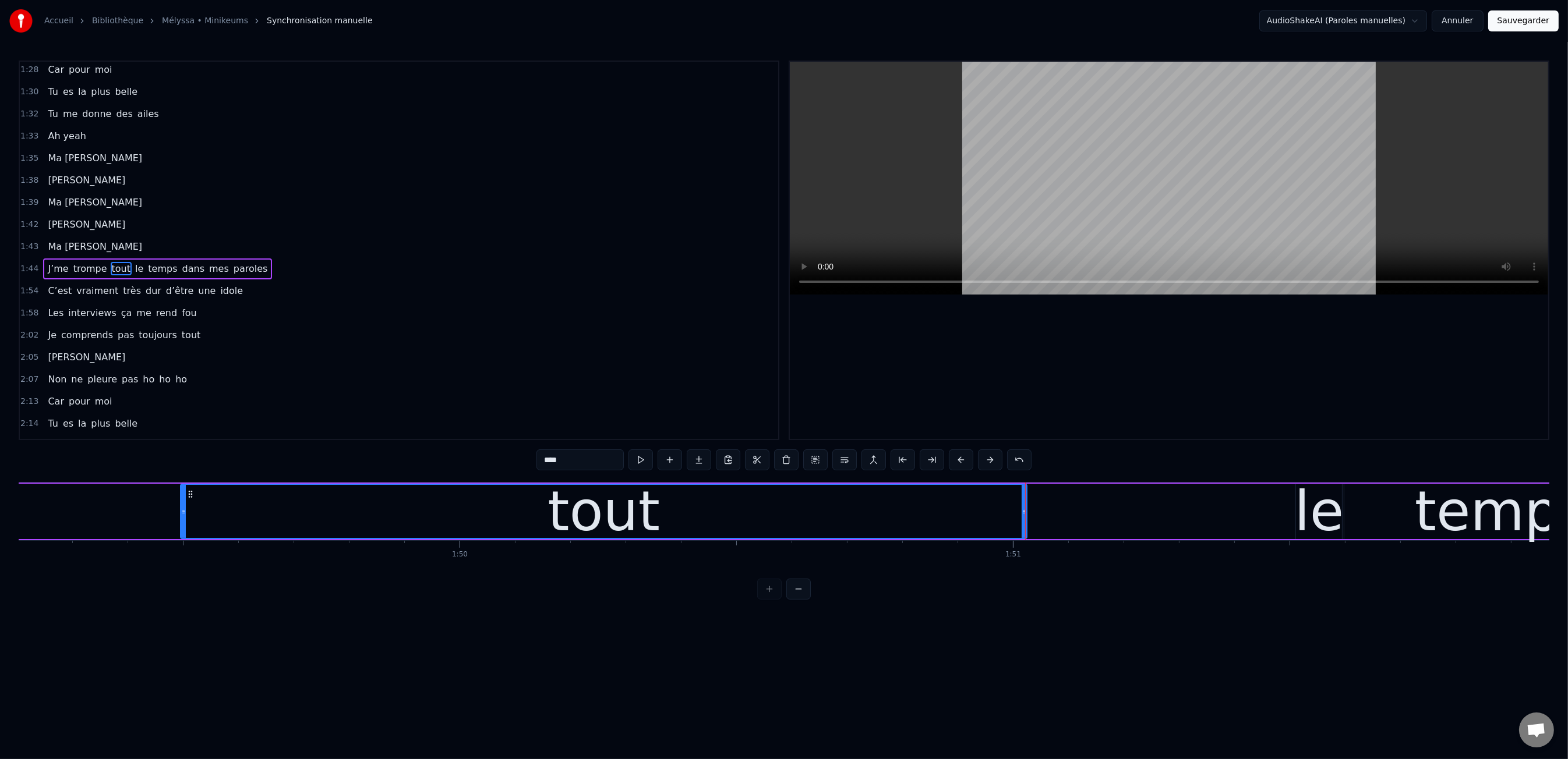
scroll to position [0, 60548]
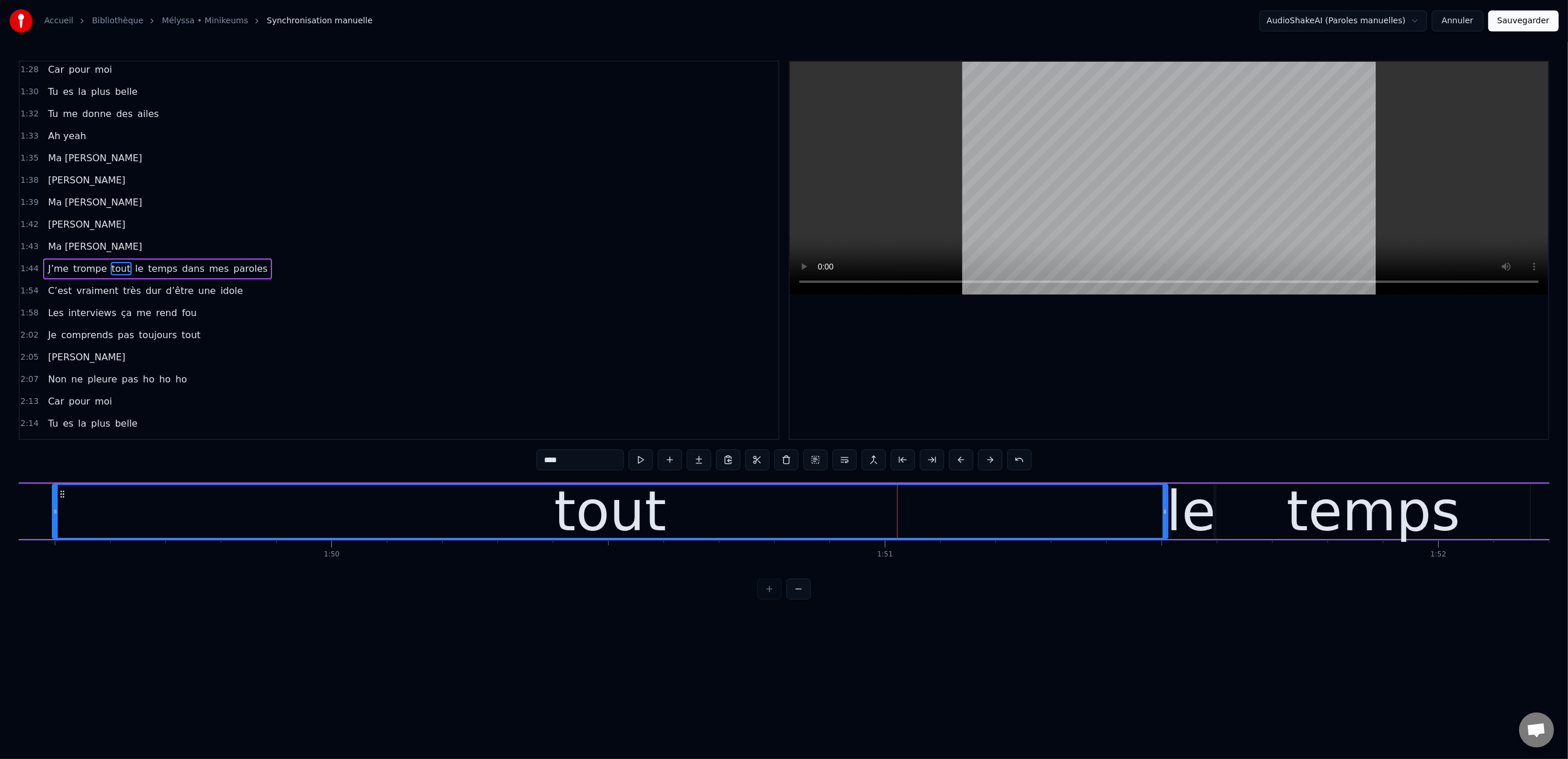
drag, startPoint x: 897, startPoint y: 515, endPoint x: 864, endPoint y: 538, distance: 40.2
click at [1166, 511] on icon at bounding box center [1164, 512] width 5 height 9
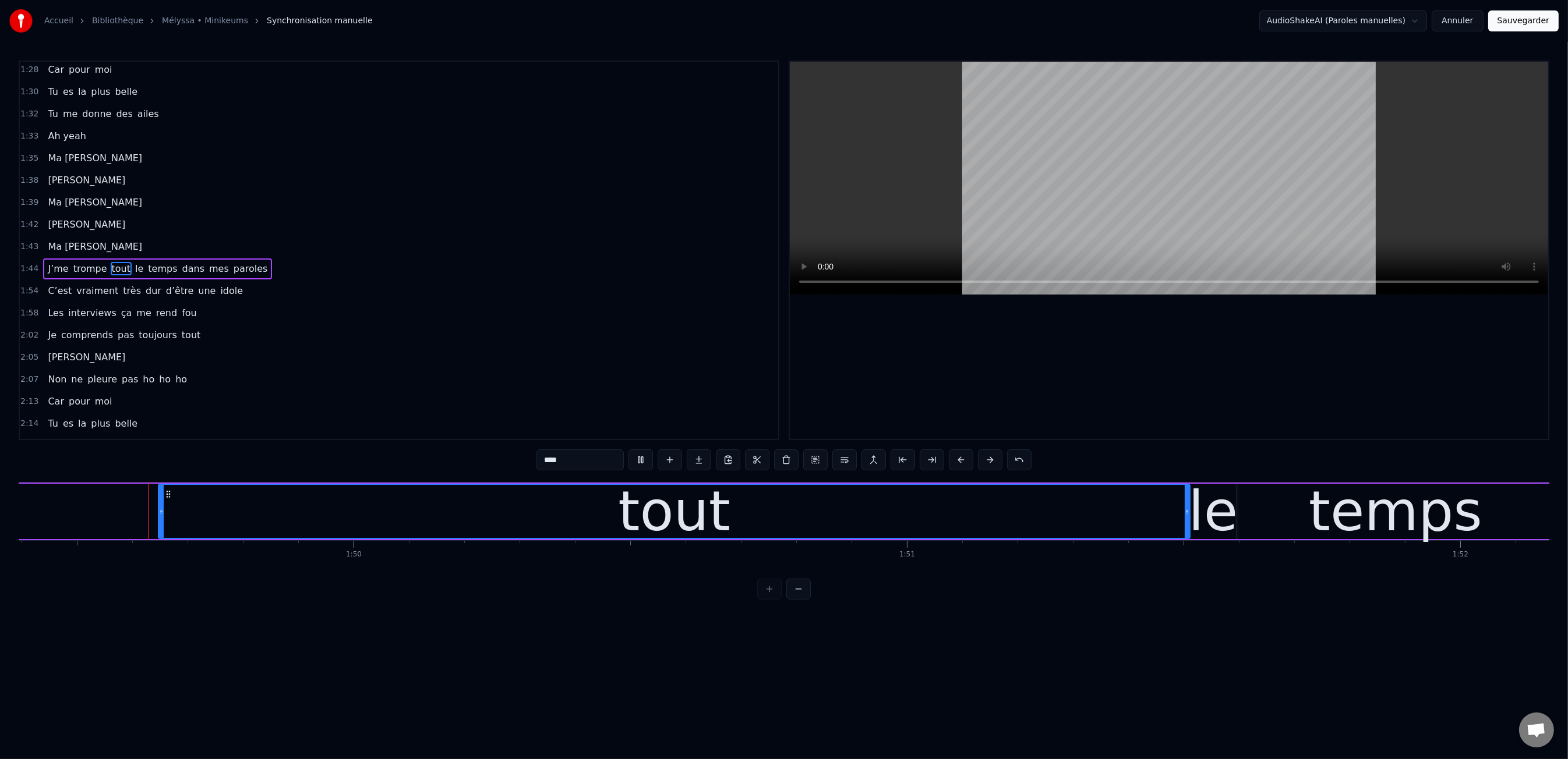
scroll to position [0, 60522]
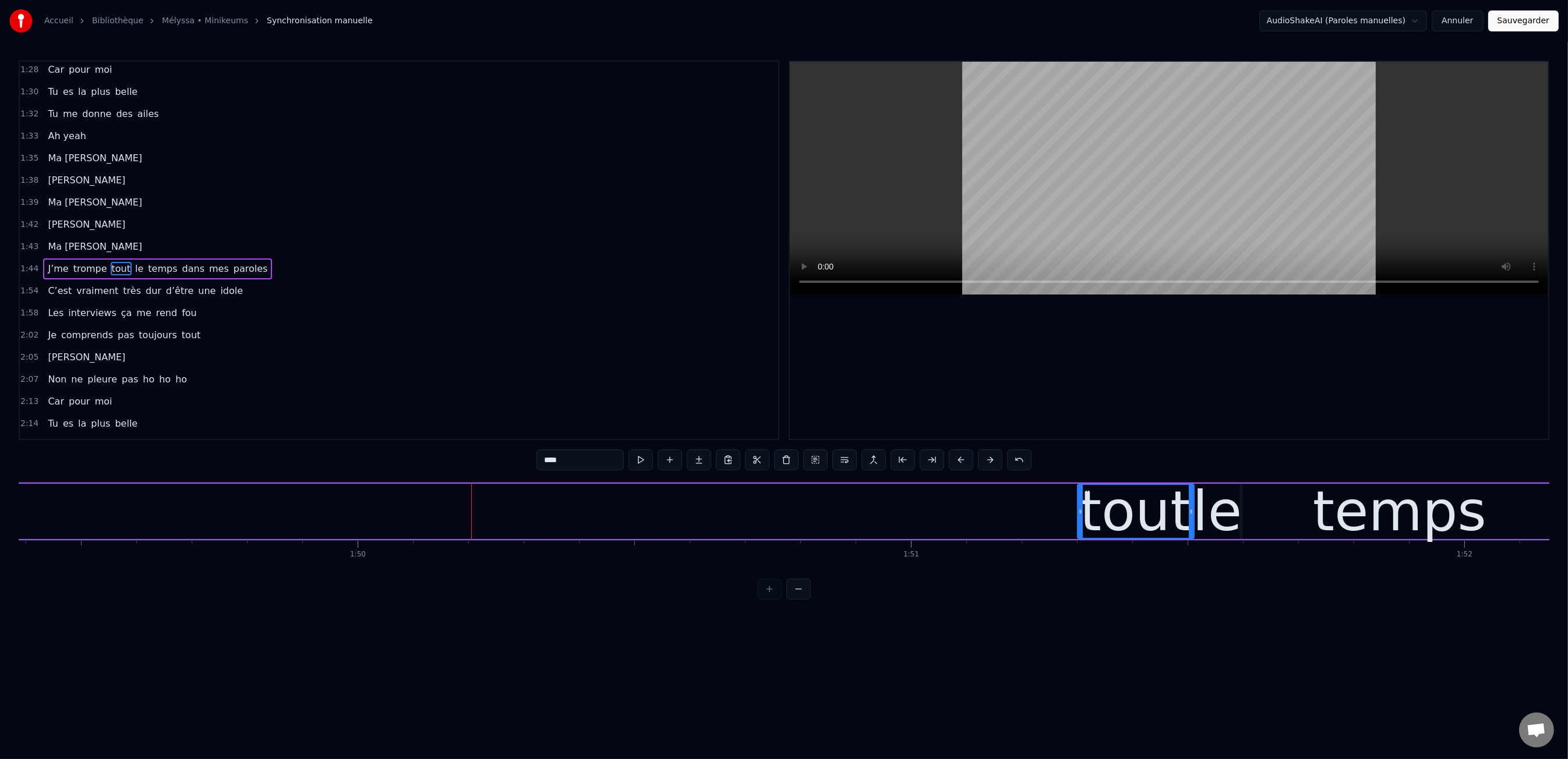
drag, startPoint x: 53, startPoint y: 505, endPoint x: 1052, endPoint y: 561, distance: 1000.6
click at [1052, 561] on div "Moi c'est Kiki Moi c'est Nikky Moi c'est Vikky On est les bo gosse five Deux fo…" at bounding box center [784, 526] width 1530 height 87
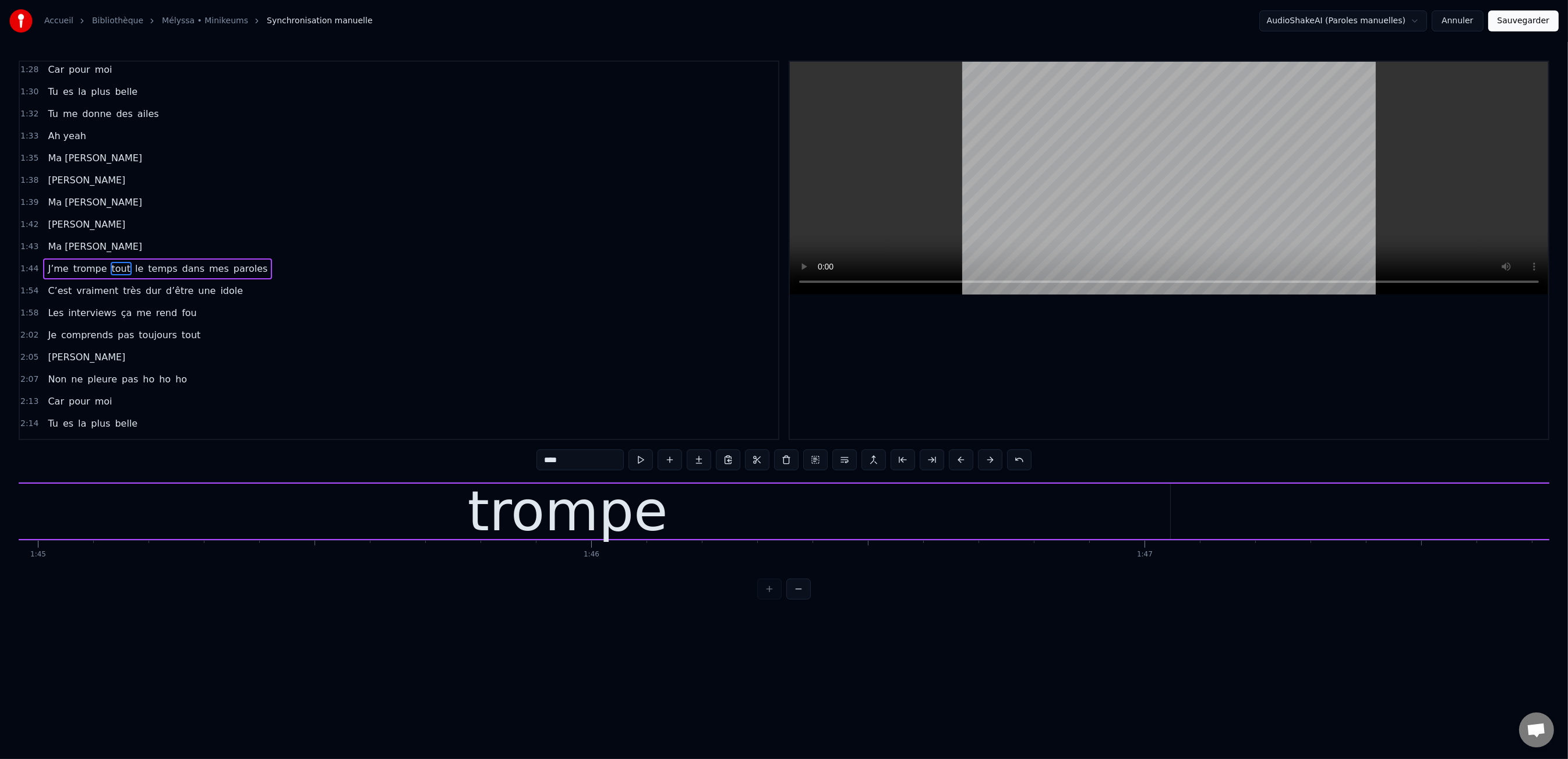
scroll to position [0, 58074]
click at [532, 516] on div "trompe" at bounding box center [569, 512] width 201 height 83
type input "******"
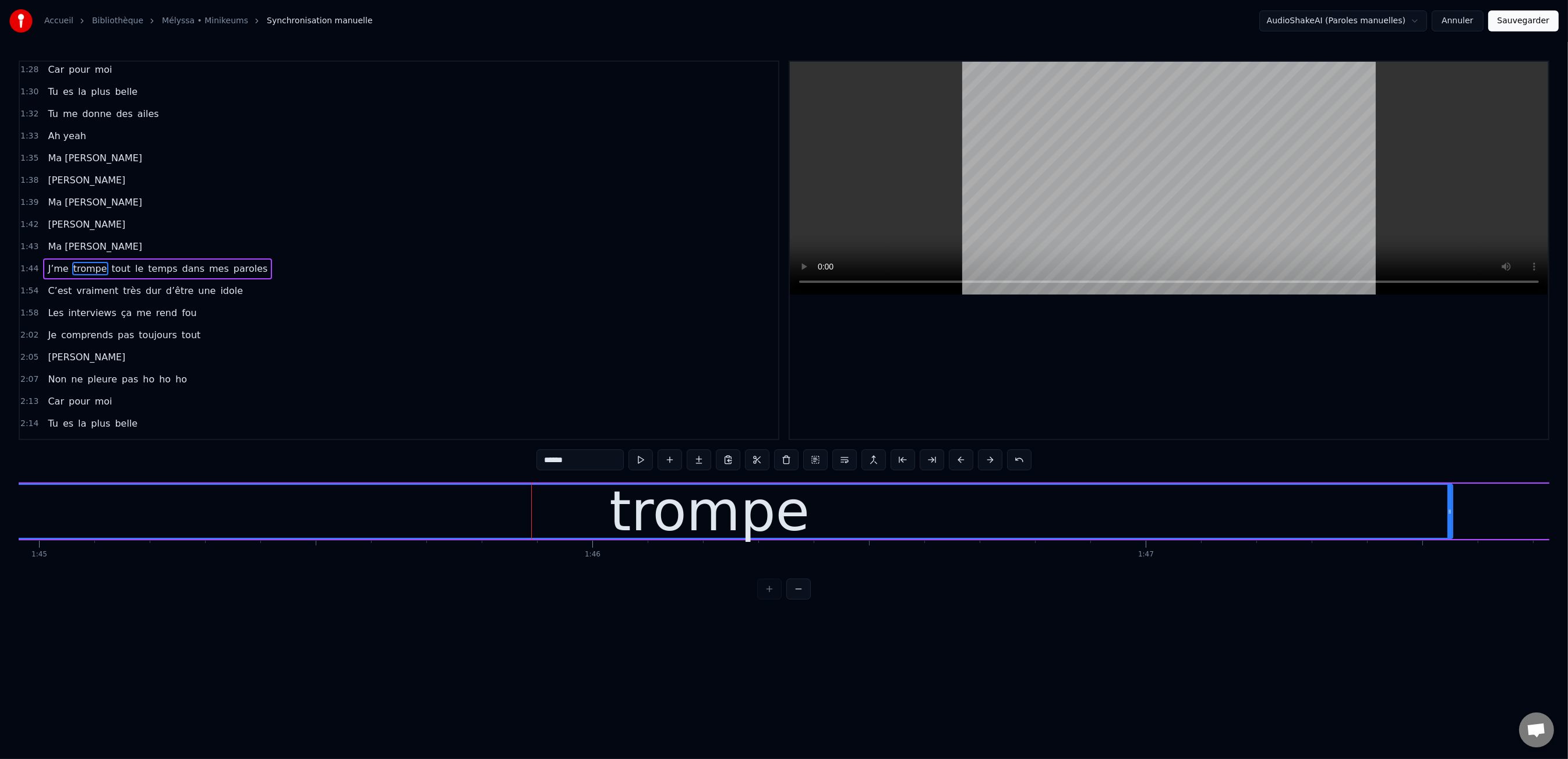
drag, startPoint x: 1168, startPoint y: 511, endPoint x: 1481, endPoint y: 504, distance: 313.1
click at [1452, 497] on div at bounding box center [1449, 511] width 5 height 53
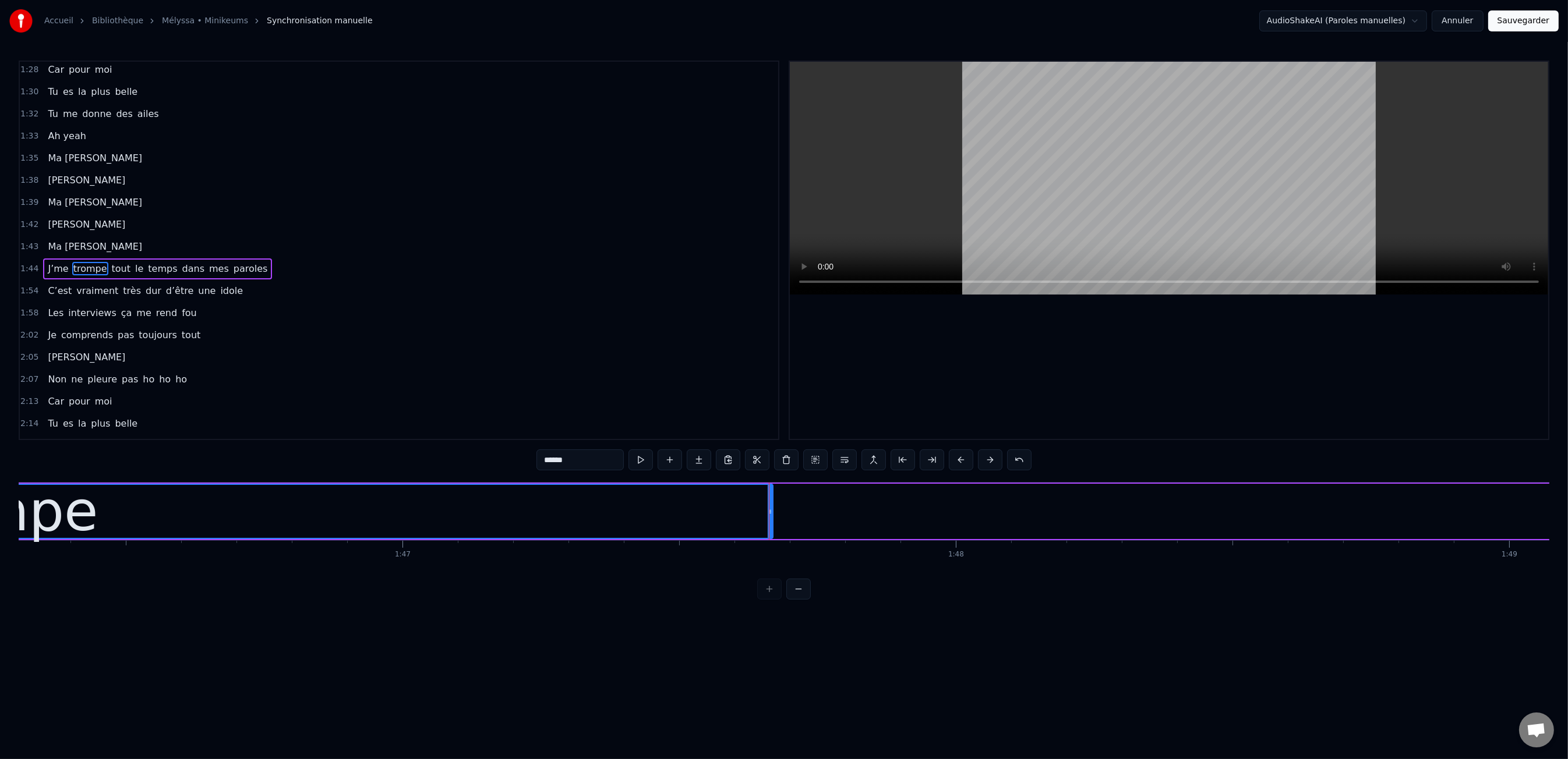
drag, startPoint x: 764, startPoint y: 511, endPoint x: 943, endPoint y: 537, distance: 180.9
click at [993, 544] on div "Moi c'est Kiki Moi c'est Nikky Moi c'est Vikky On est les bo gosse five Deux fo…" at bounding box center [784, 526] width 1530 height 87
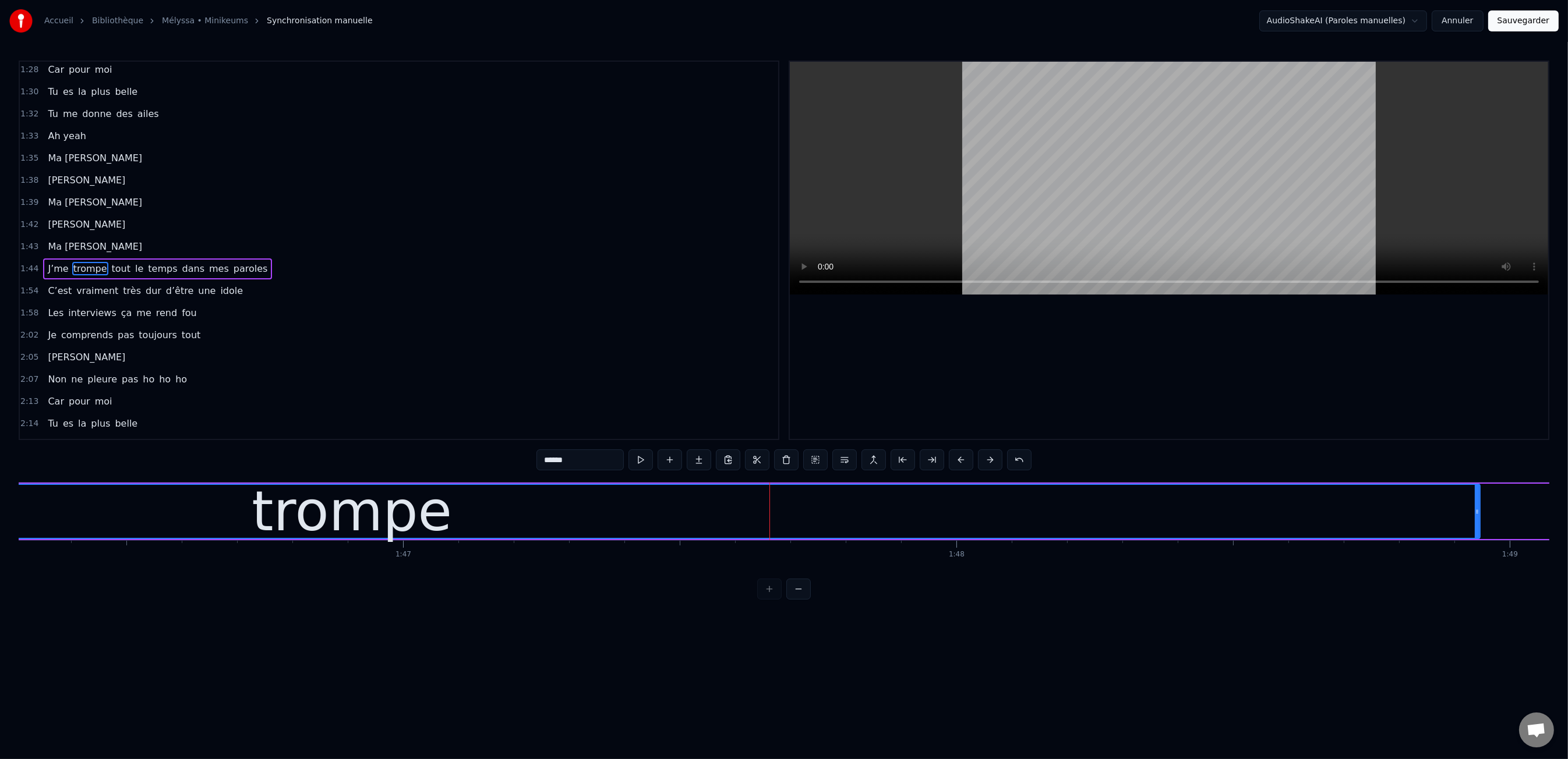
drag, startPoint x: 770, startPoint y: 511, endPoint x: 1448, endPoint y: 513, distance: 678.0
click at [1477, 504] on div at bounding box center [1477, 511] width 5 height 53
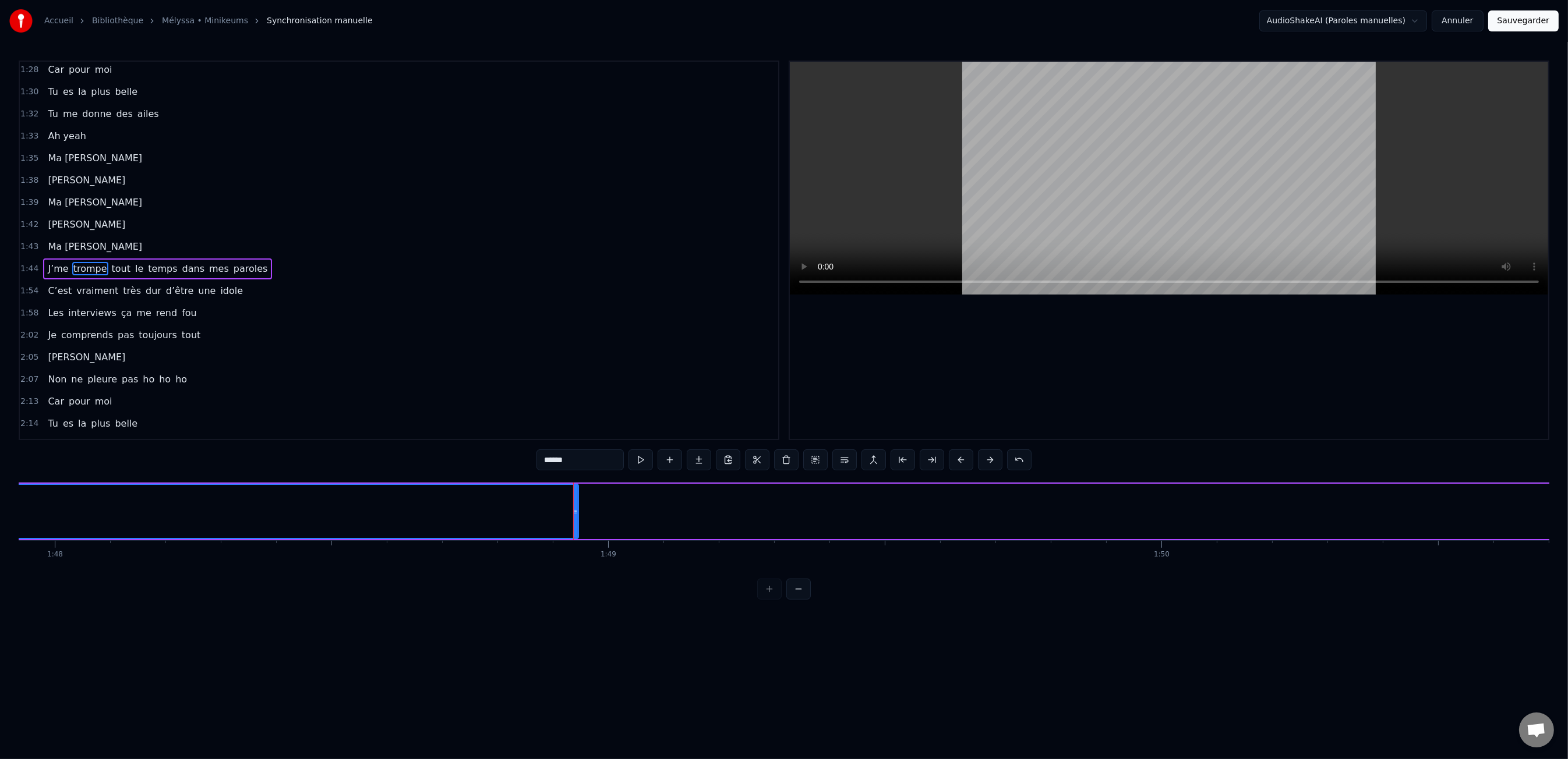
scroll to position [0, 59978]
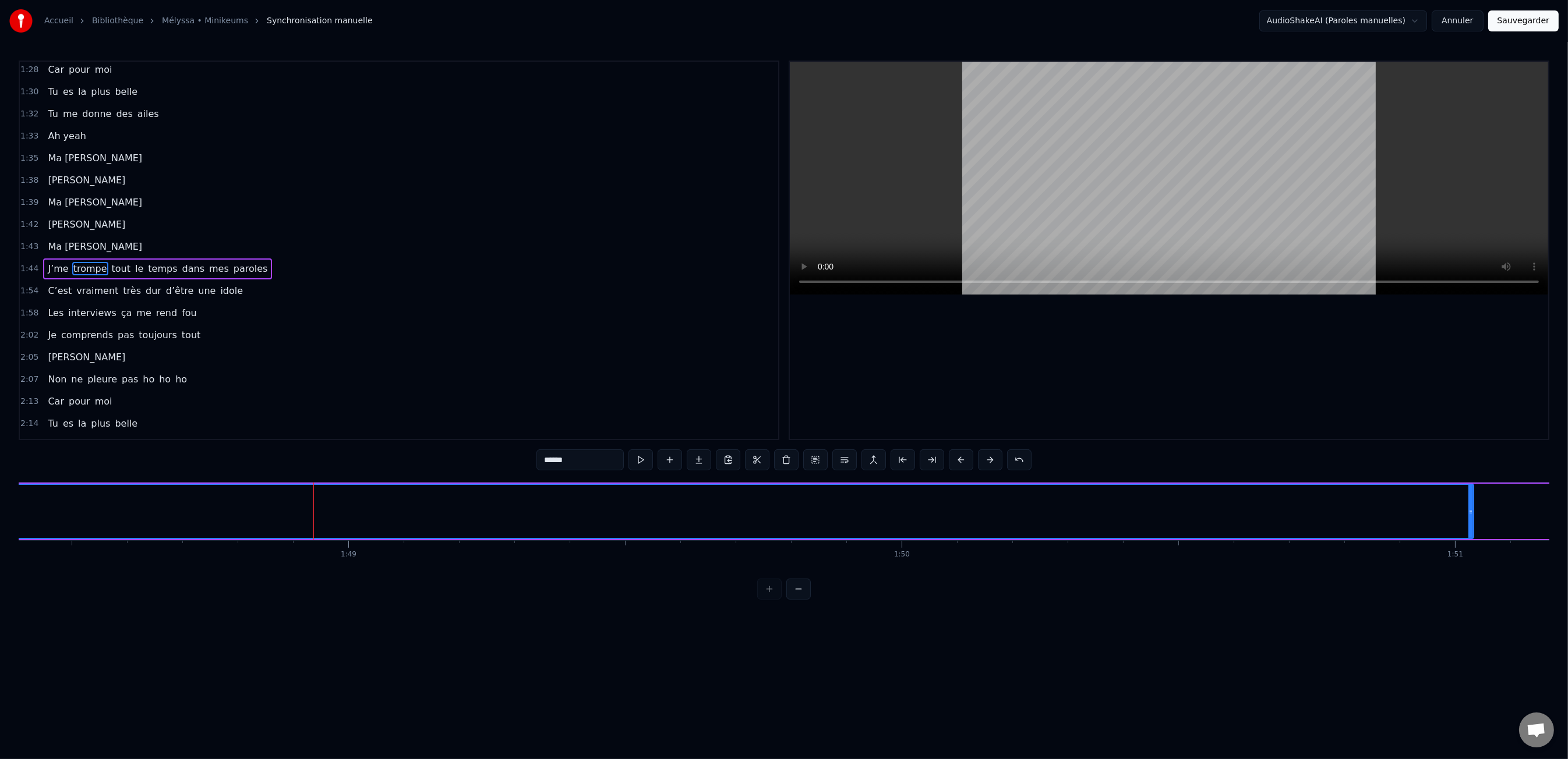
drag, startPoint x: 315, startPoint y: 513, endPoint x: 1470, endPoint y: 545, distance: 1155.4
click at [1470, 545] on div "Moi c'est Kiki Moi c'est Nikky Moi c'est Vikky On est les bo gosse five Deux fo…" at bounding box center [784, 526] width 1530 height 87
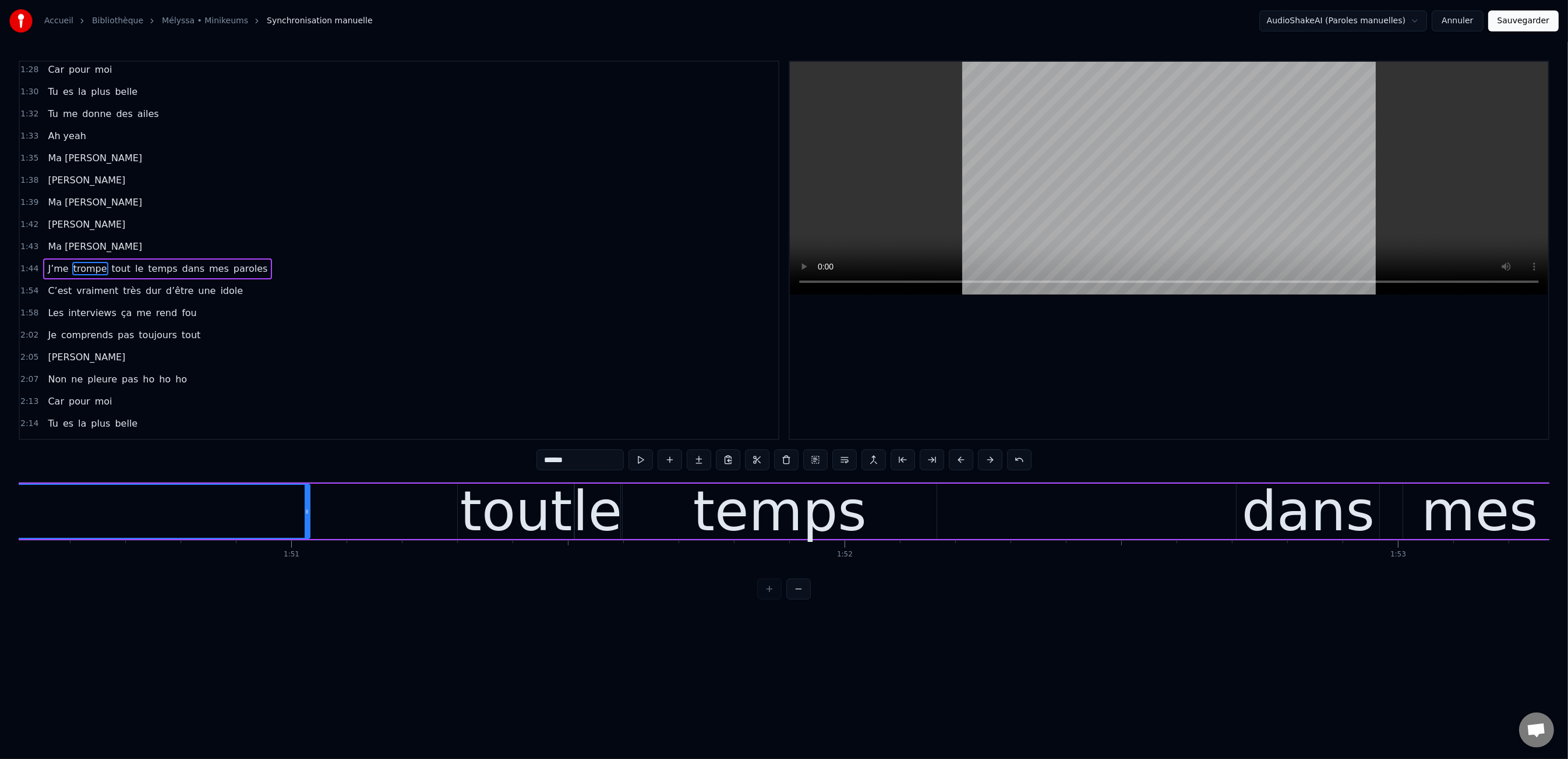
scroll to position [0, 61061]
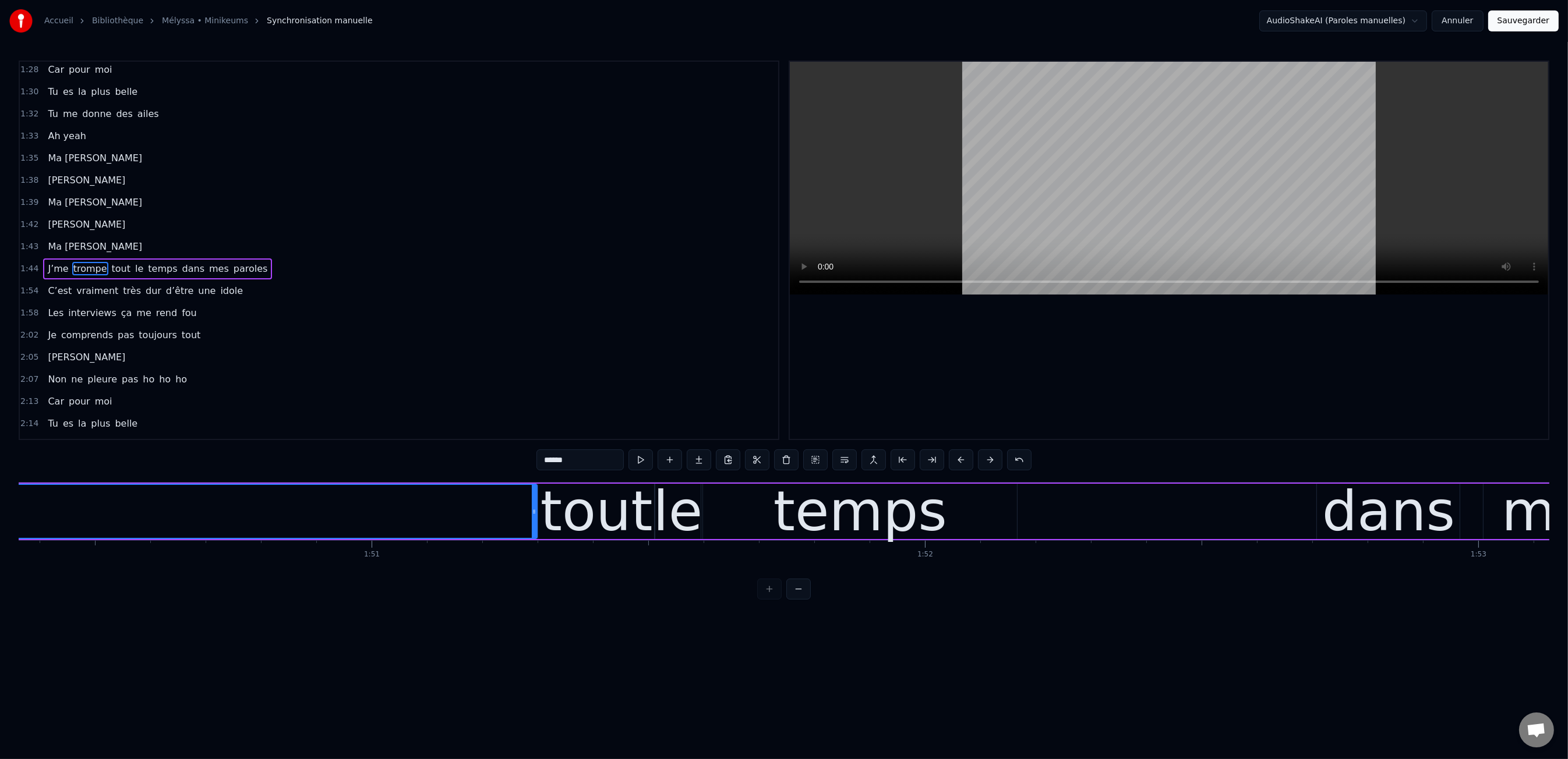
drag, startPoint x: 388, startPoint y: 508, endPoint x: 535, endPoint y: 514, distance: 147.1
click at [535, 514] on icon at bounding box center [534, 512] width 5 height 9
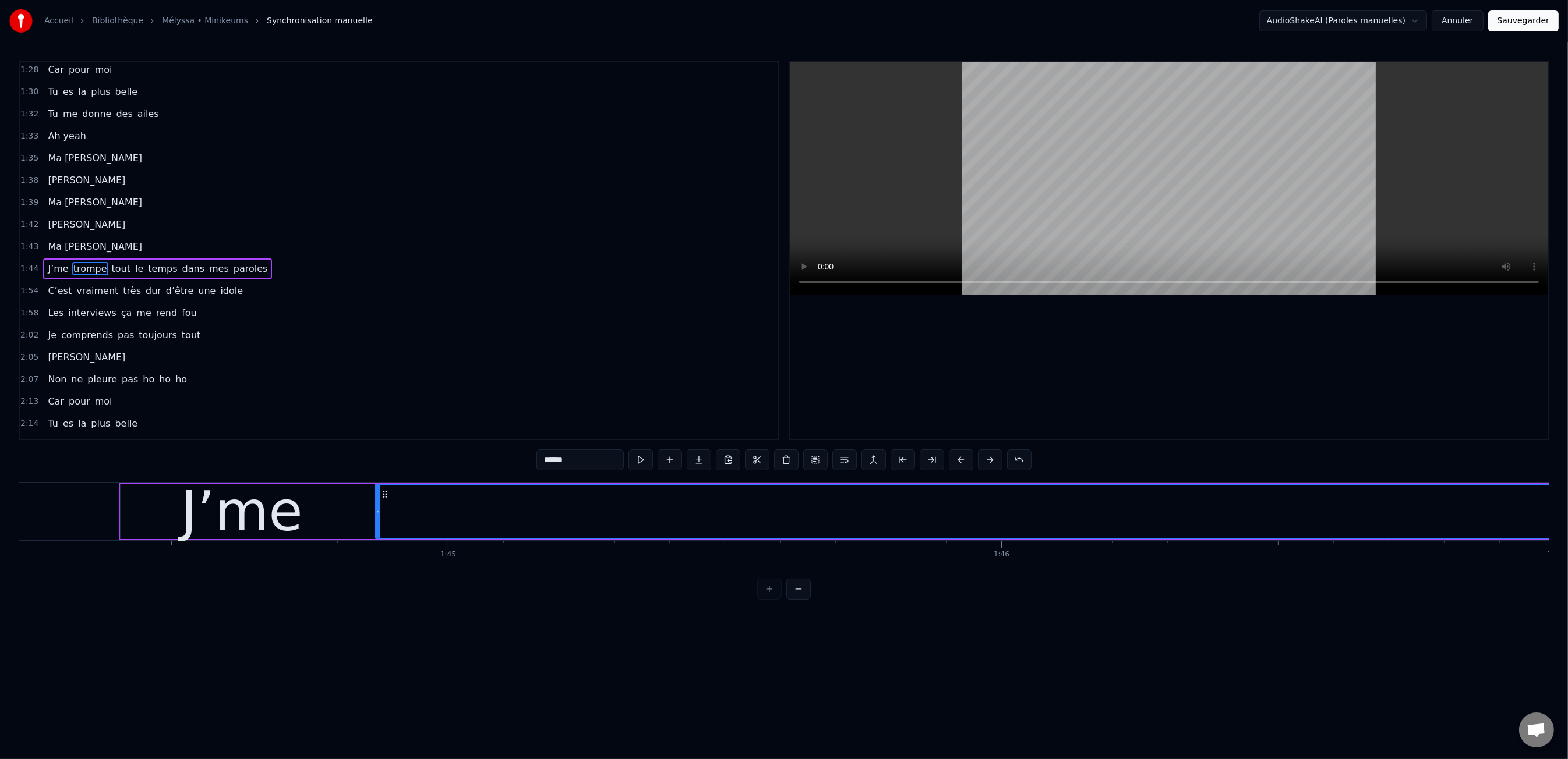
scroll to position [0, 57655]
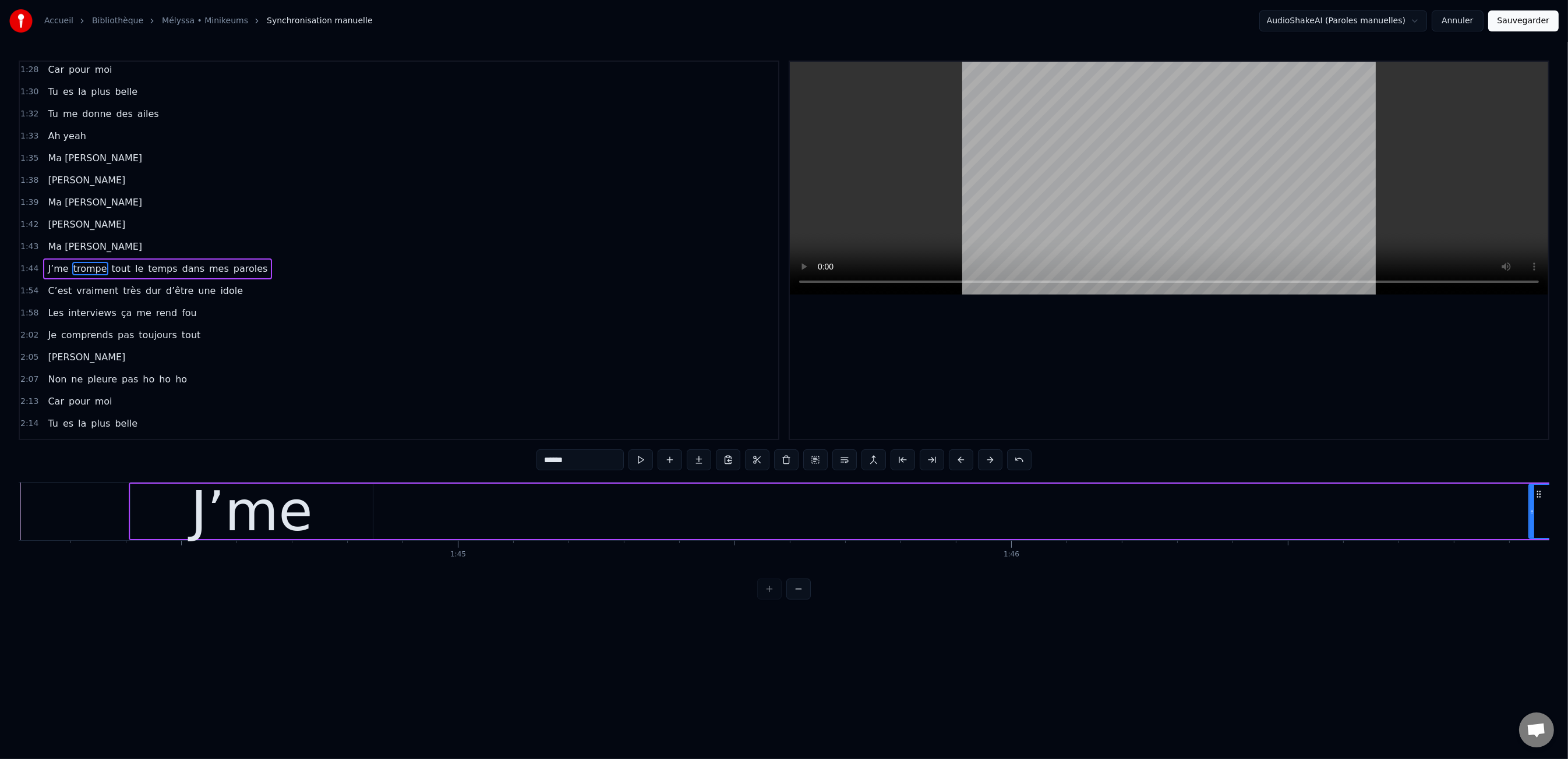
drag, startPoint x: 387, startPoint y: 515, endPoint x: 1252, endPoint y: 561, distance: 866.2
click at [1528, 548] on div "Moi c'est Kiki Moi c'est Nikky Moi c'est Vikky On est les bo gosse five Deux fo…" at bounding box center [784, 526] width 1530 height 87
click at [355, 508] on div "J’me" at bounding box center [251, 511] width 242 height 55
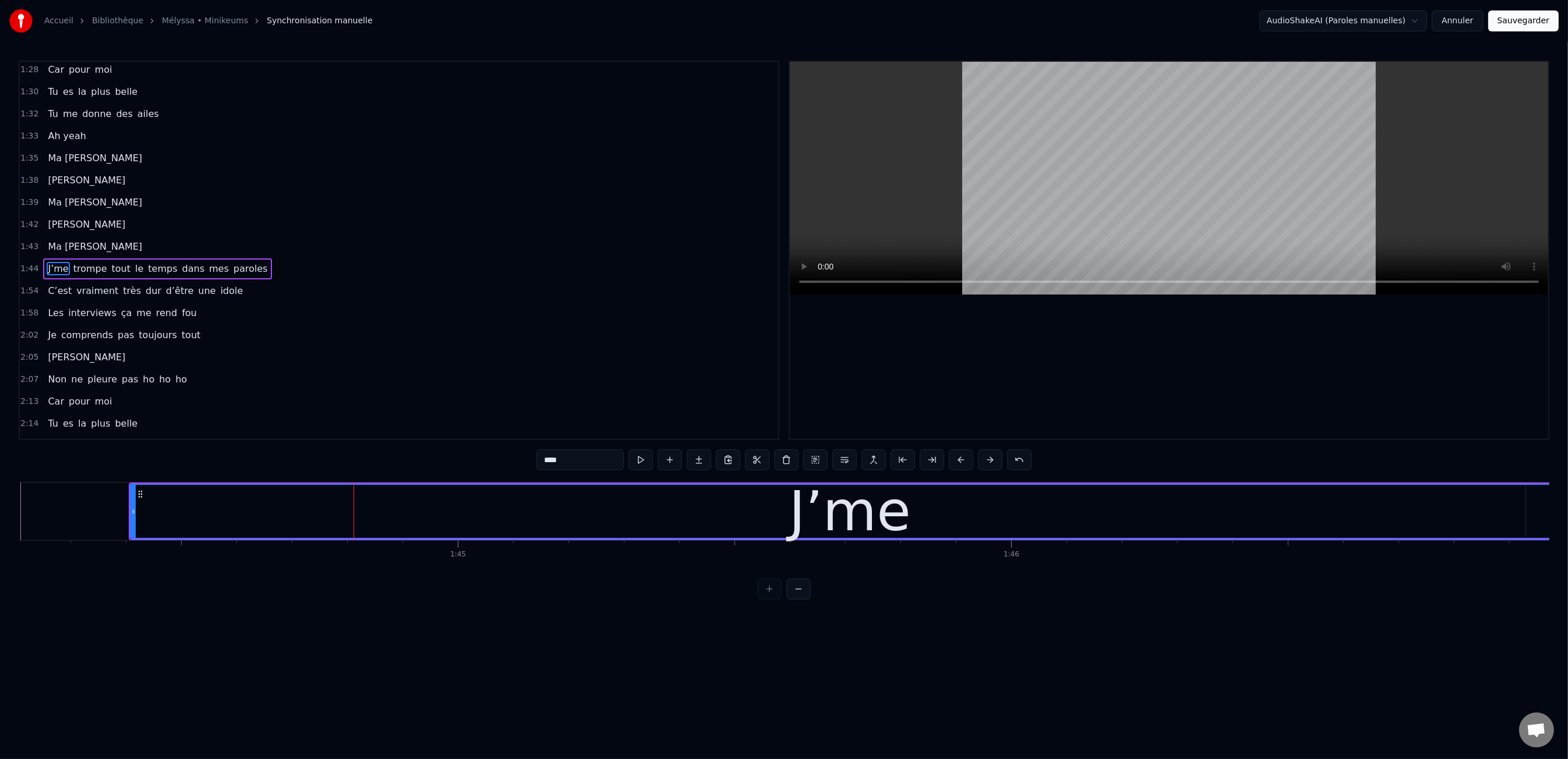
drag, startPoint x: 370, startPoint y: 510, endPoint x: 1544, endPoint y: 565, distance: 1175.3
click at [1561, 566] on div "Accueil Bibliothèque Mélyssa • Minikeums Synchronisation manuelle AudioShakeAI…" at bounding box center [784, 299] width 1568 height 600
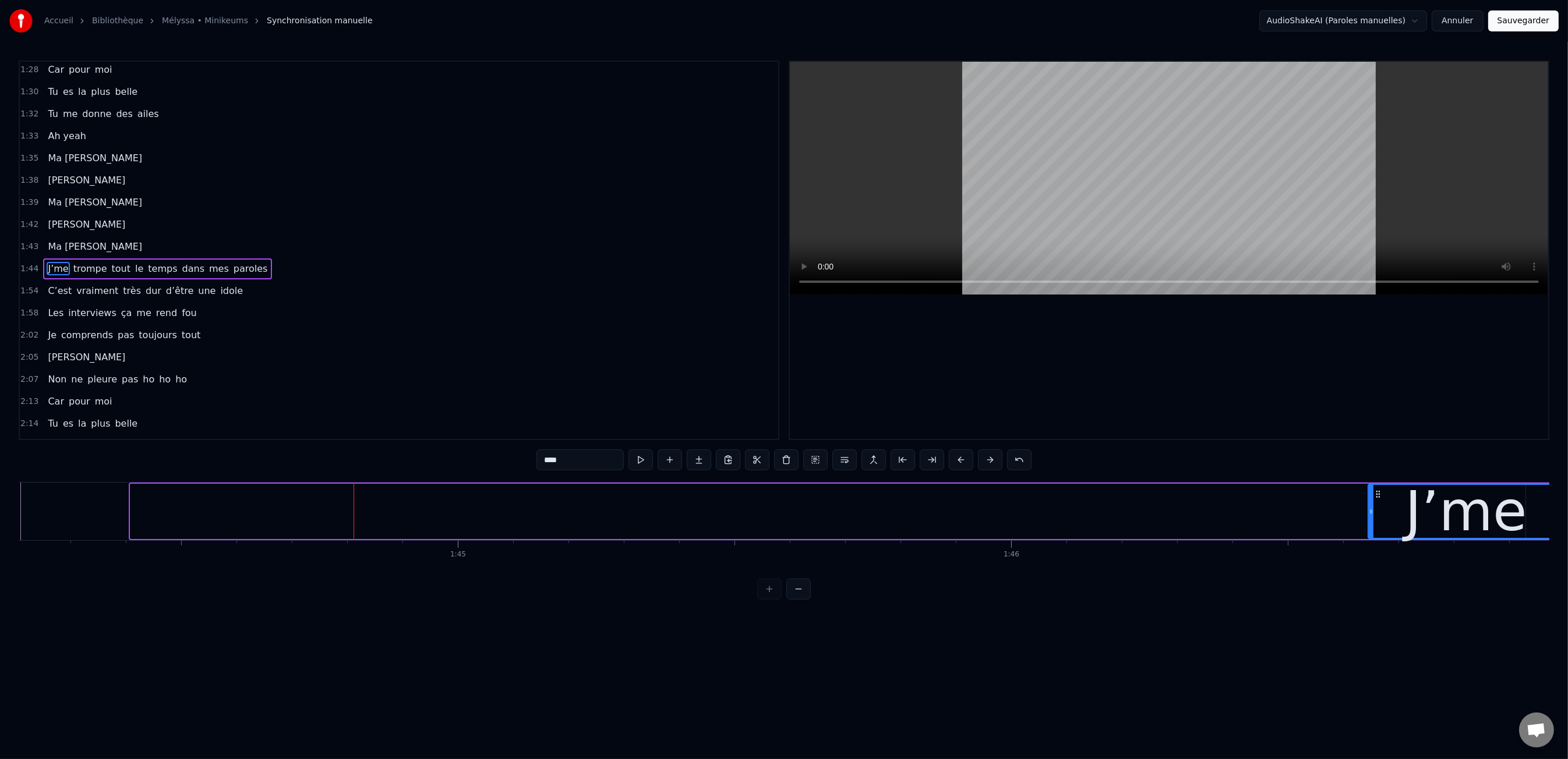
drag, startPoint x: 133, startPoint y: 508, endPoint x: 1387, endPoint y: 527, distance: 1254.1
click at [1373, 527] on div at bounding box center [1371, 511] width 5 height 53
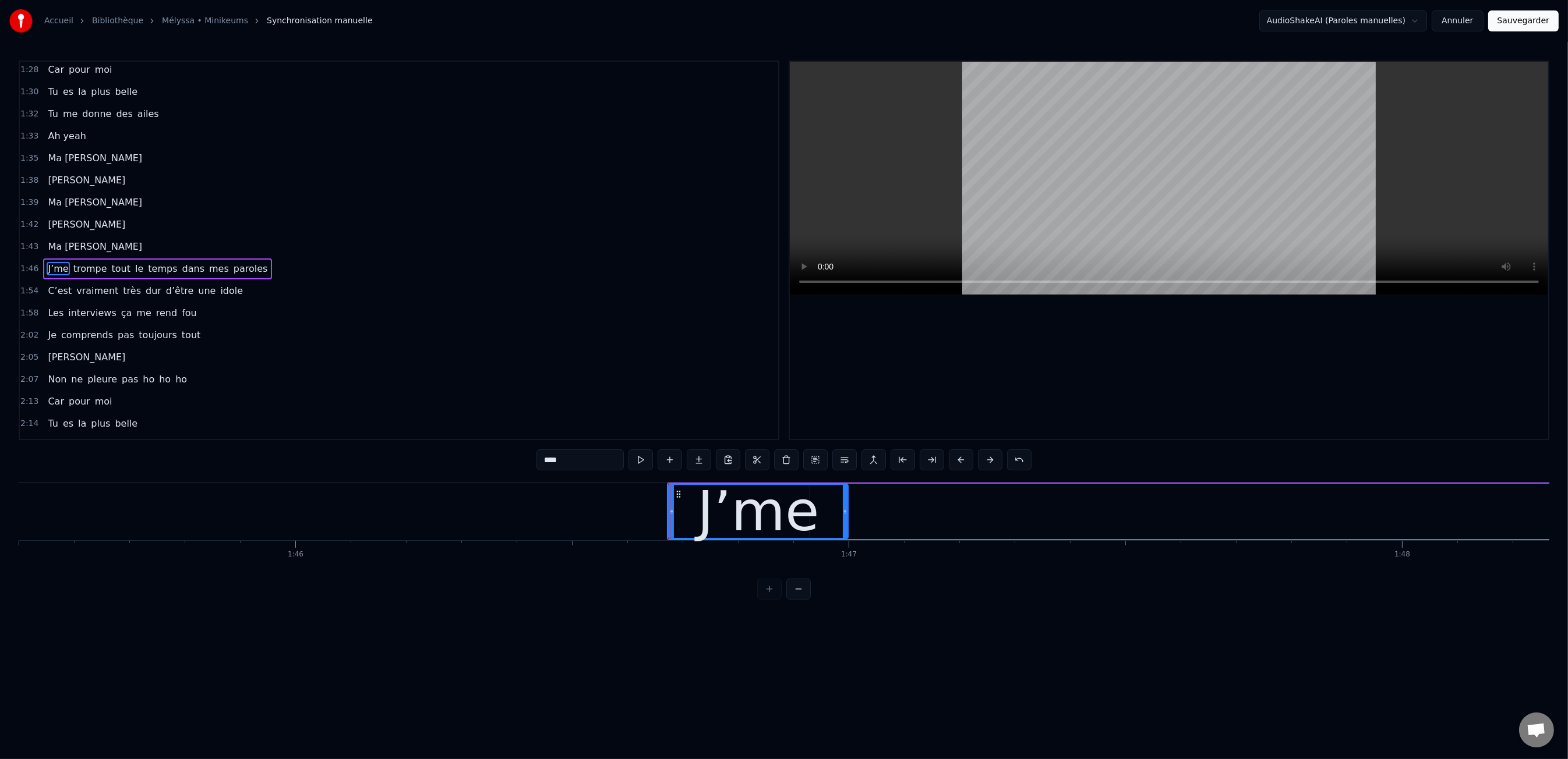
scroll to position [0, 58442]
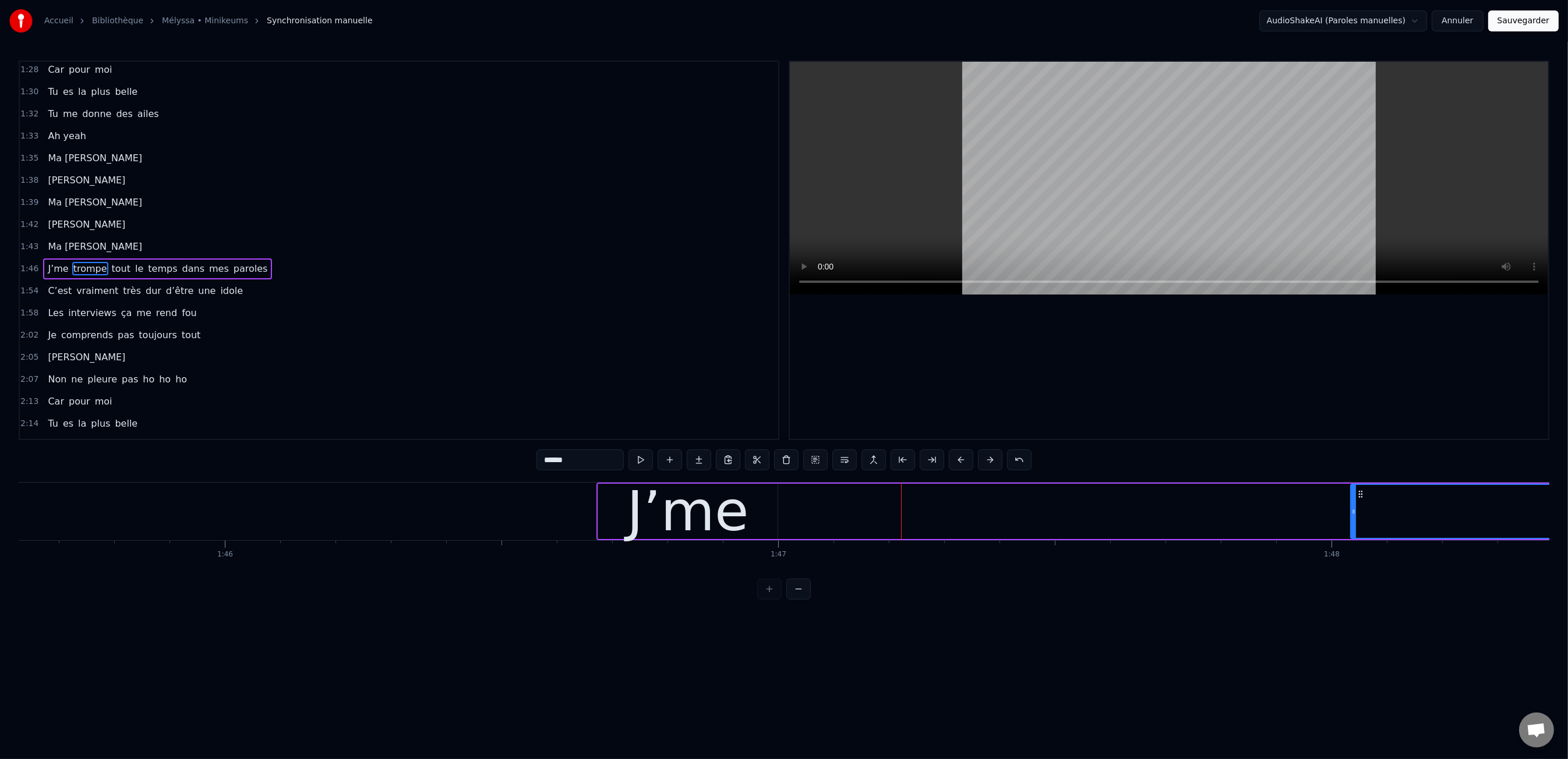
drag, startPoint x: 744, startPoint y: 504, endPoint x: 1355, endPoint y: 514, distance: 611.1
click at [1355, 514] on div at bounding box center [1353, 511] width 5 height 53
click at [773, 498] on div "J’me" at bounding box center [688, 511] width 179 height 55
type input "****"
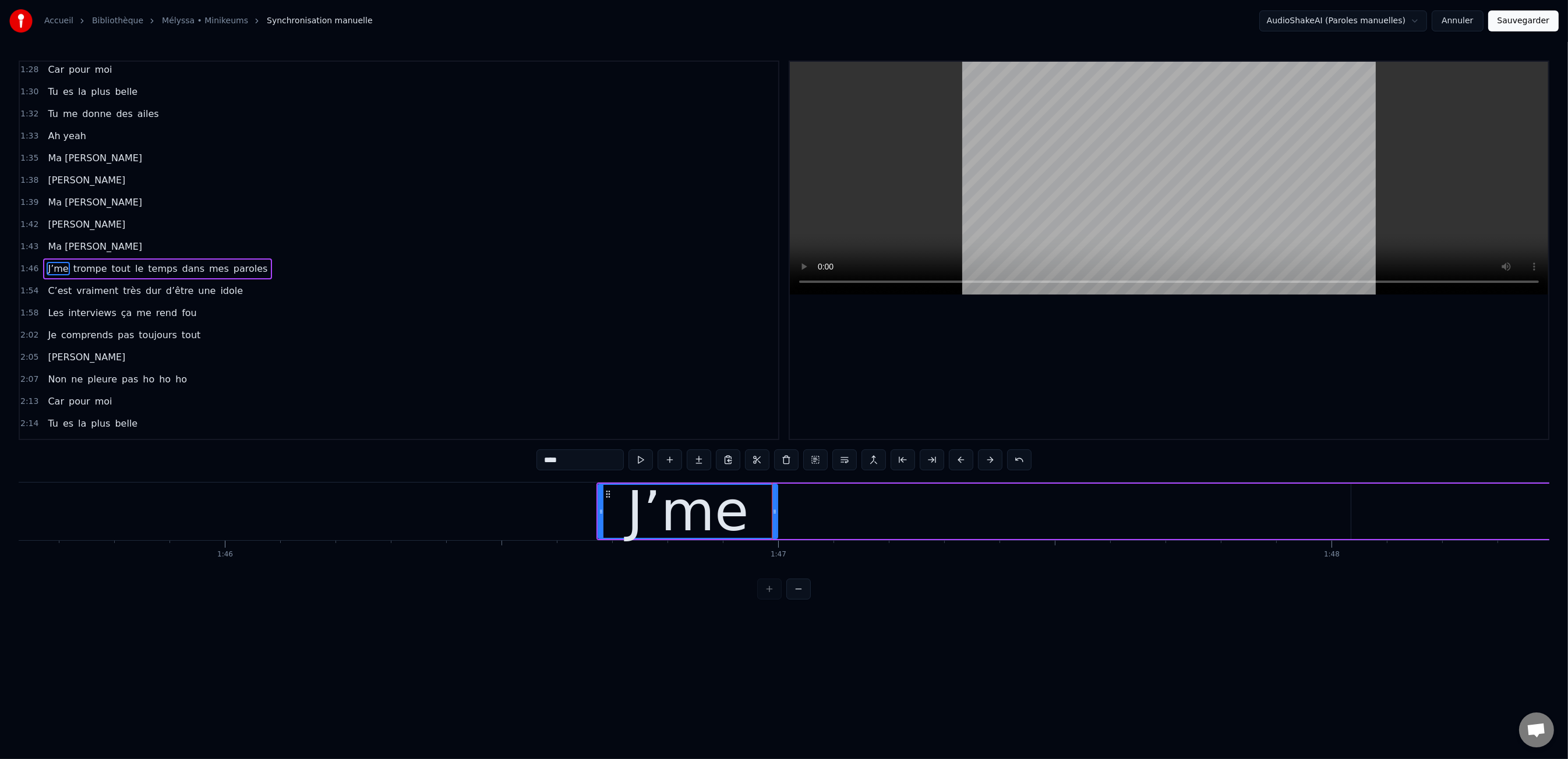
drag, startPoint x: 776, startPoint y: 509, endPoint x: 924, endPoint y: 525, distance: 148.9
click at [753, 511] on div "J’me" at bounding box center [688, 511] width 179 height 55
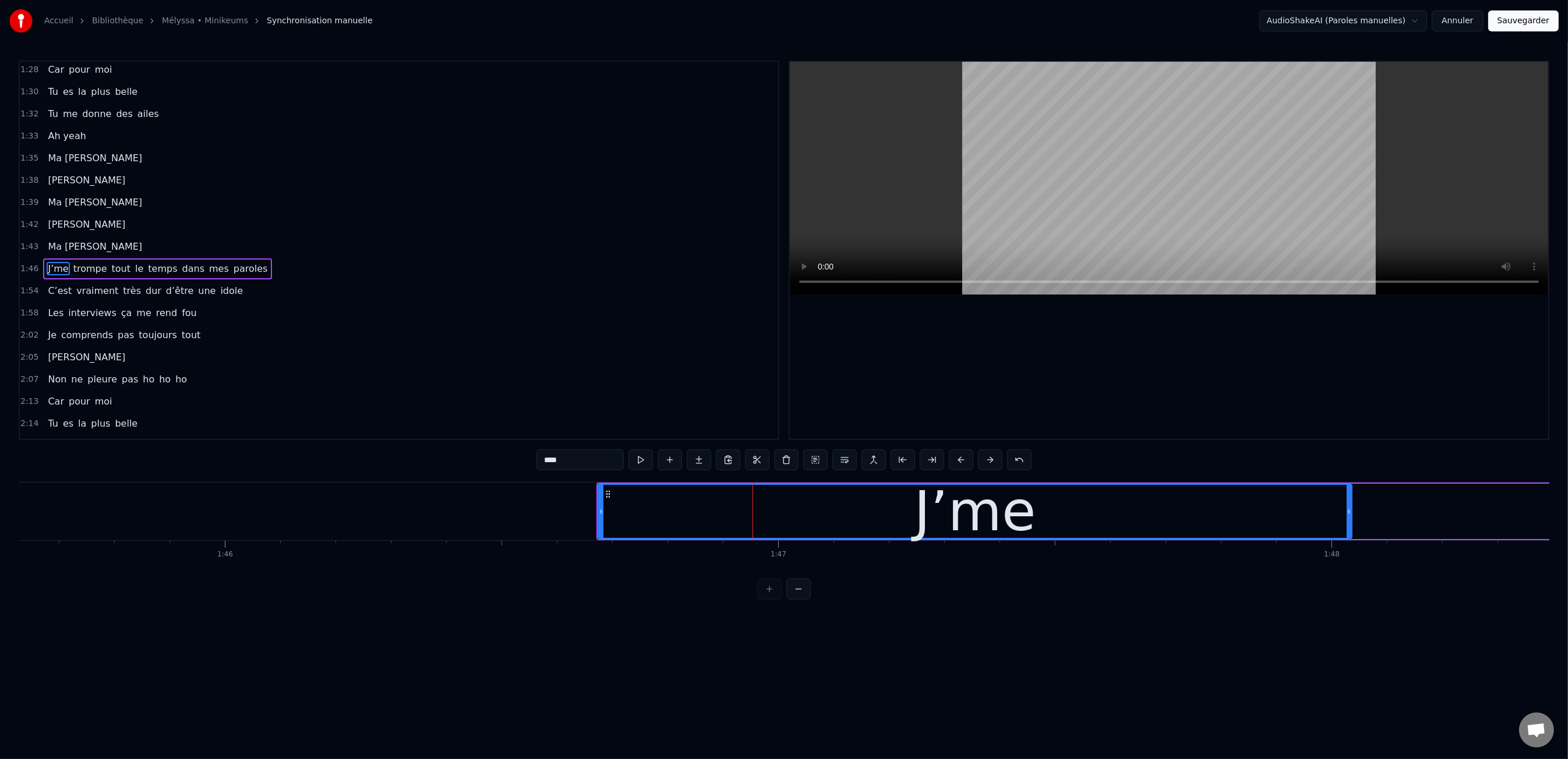
drag, startPoint x: 774, startPoint y: 514, endPoint x: 1341, endPoint y: 525, distance: 567.1
click at [1350, 526] on div at bounding box center [1349, 511] width 5 height 53
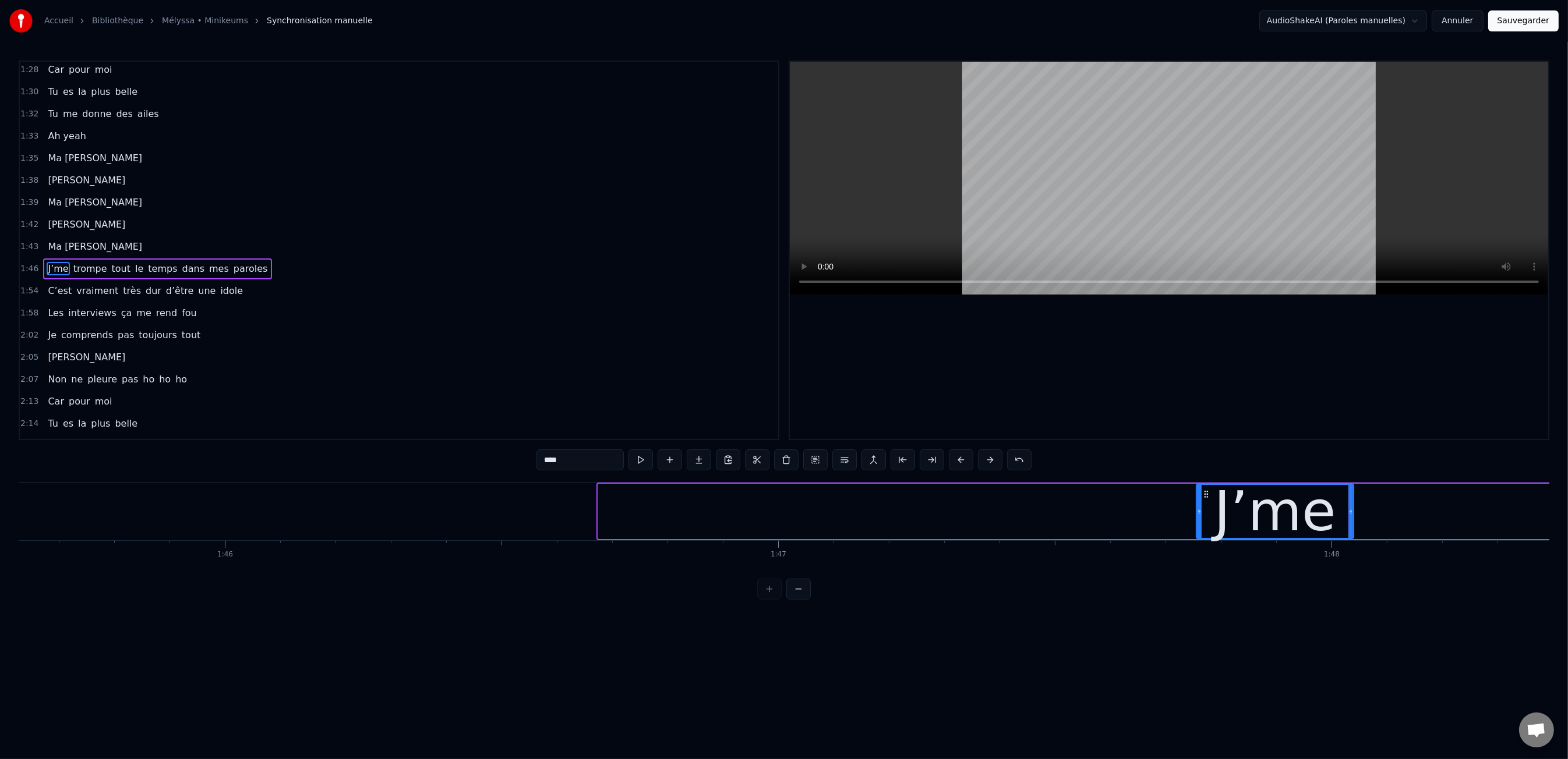
drag, startPoint x: 598, startPoint y: 502, endPoint x: 1196, endPoint y: 523, distance: 598.4
click at [1197, 523] on div at bounding box center [1199, 511] width 5 height 53
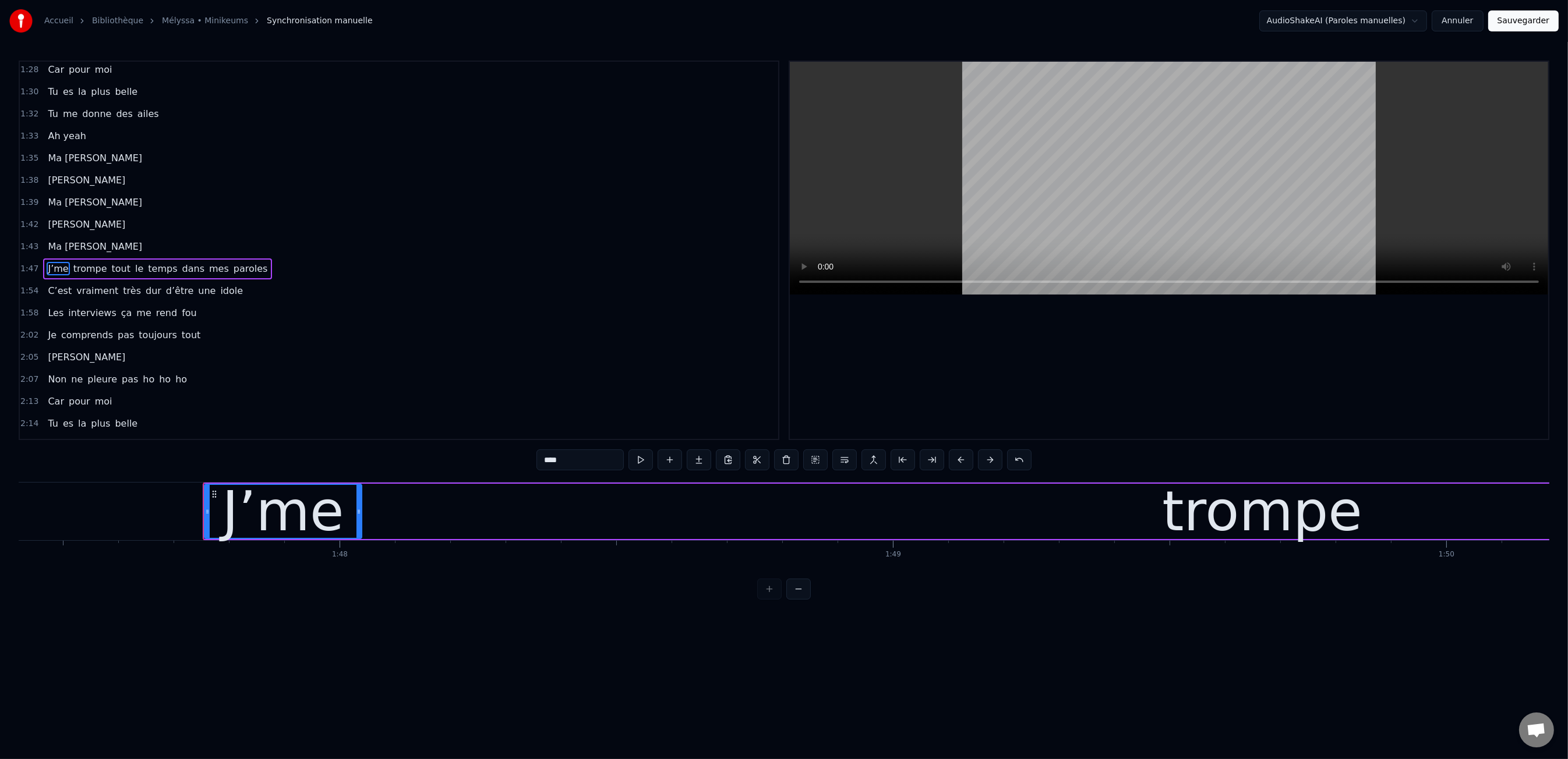
scroll to position [0, 59469]
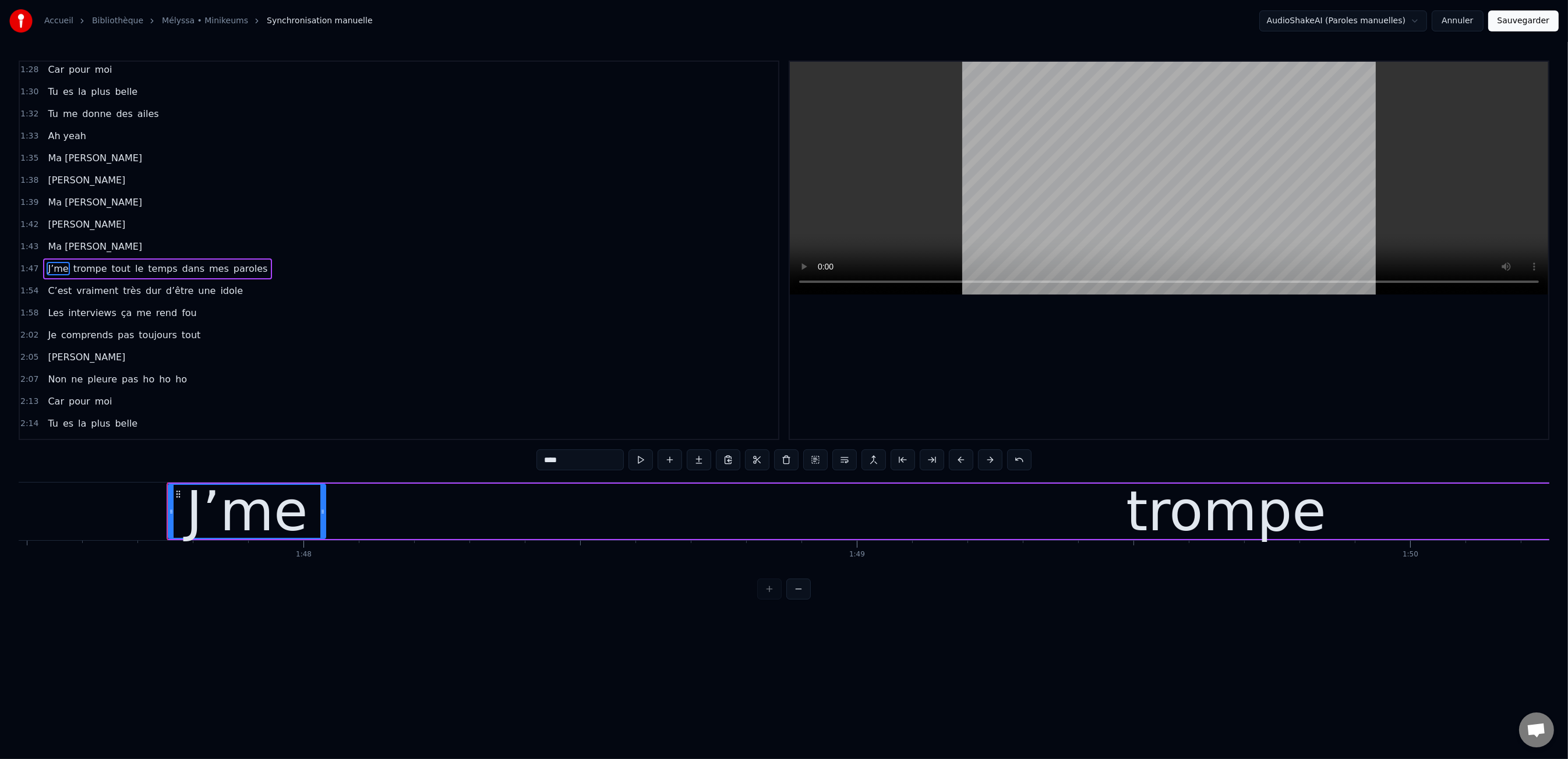
drag, startPoint x: 1178, startPoint y: 521, endPoint x: 904, endPoint y: 535, distance: 274.4
click at [1178, 521] on div "trompe" at bounding box center [1226, 512] width 201 height 83
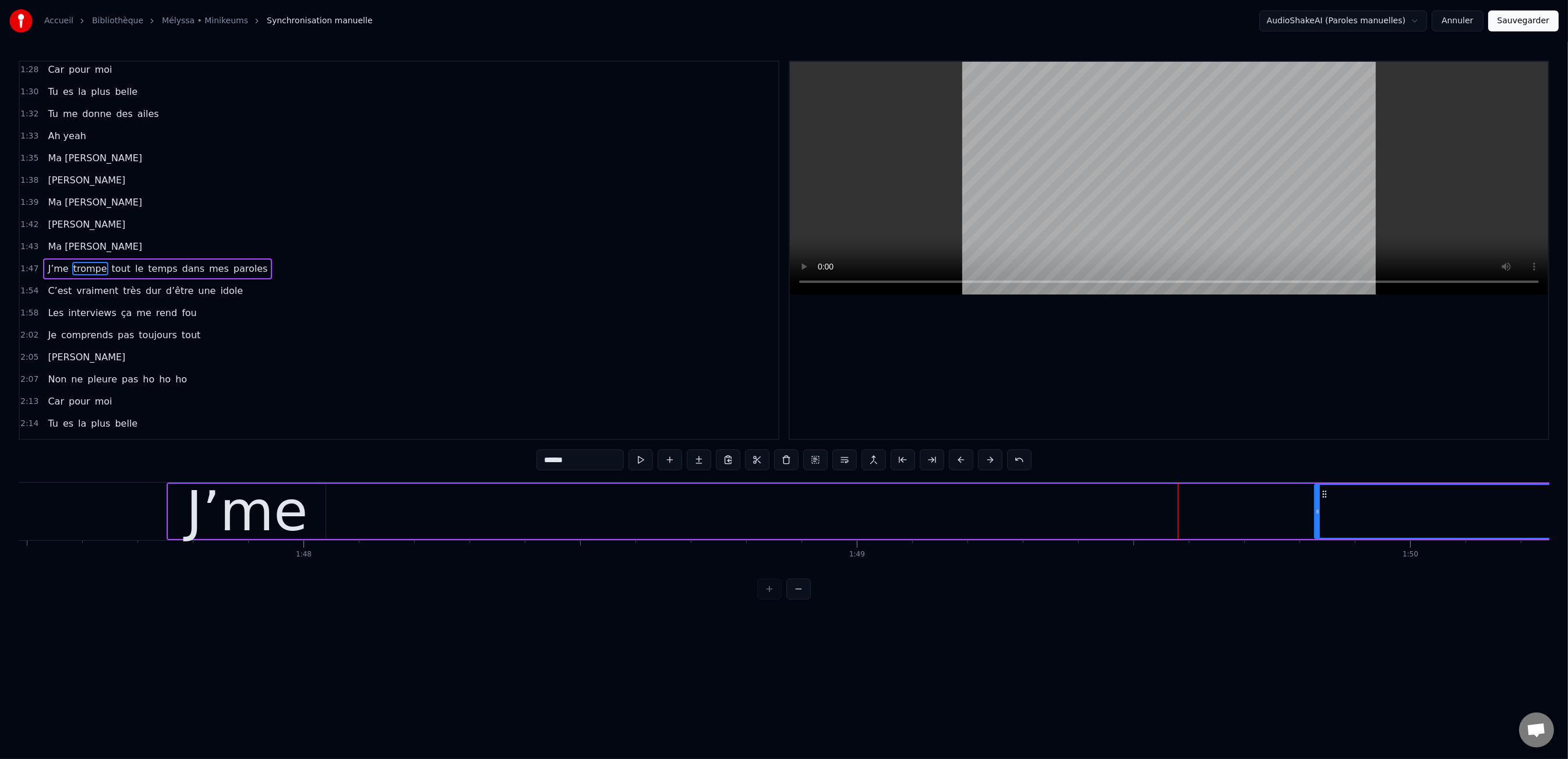
drag, startPoint x: 324, startPoint y: 508, endPoint x: 1268, endPoint y: 518, distance: 944.1
click at [1315, 515] on icon at bounding box center [1317, 512] width 5 height 9
click at [288, 508] on div "J’me" at bounding box center [246, 512] width 122 height 83
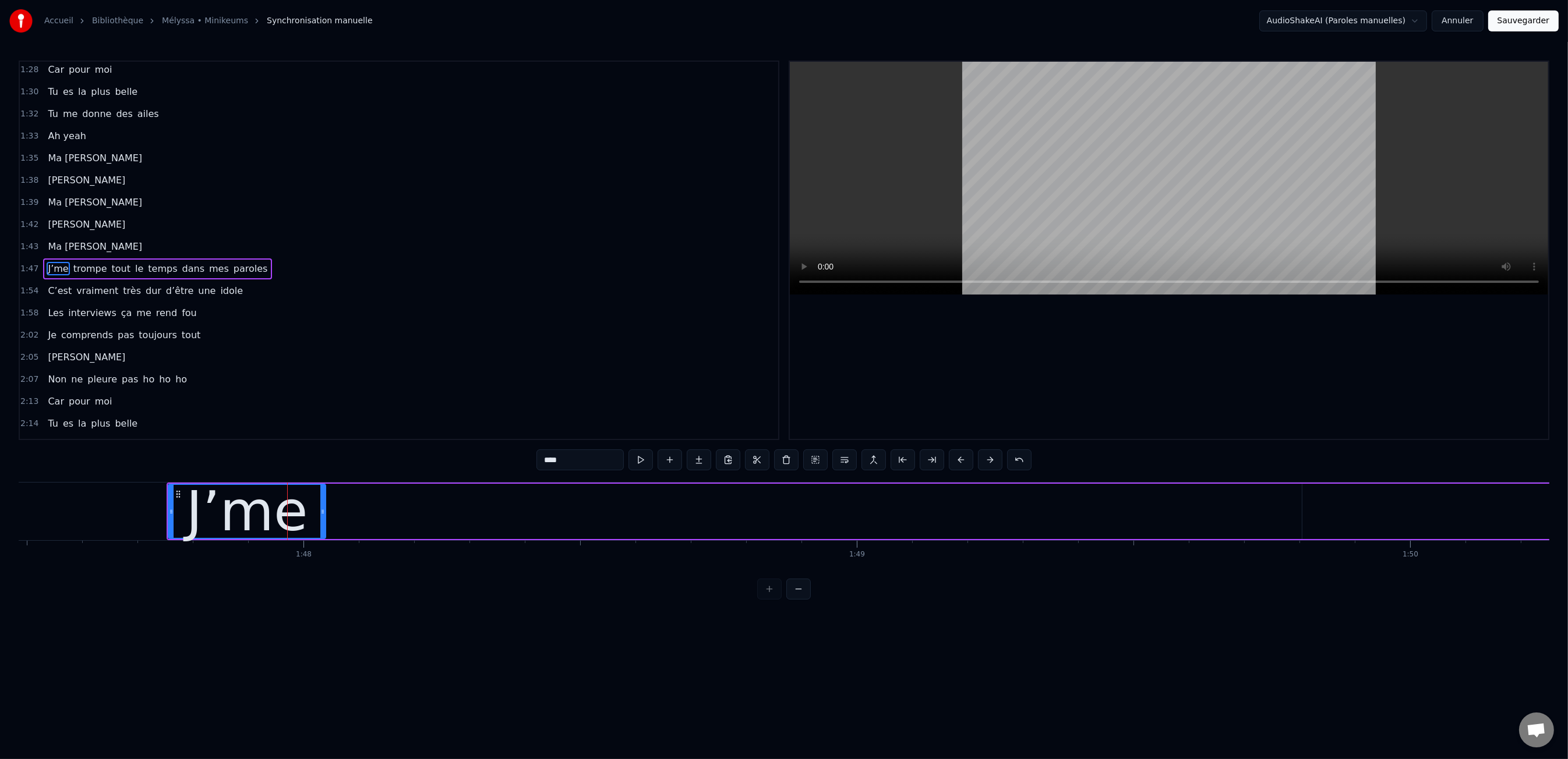
click at [325, 508] on div "J’me" at bounding box center [247, 511] width 158 height 55
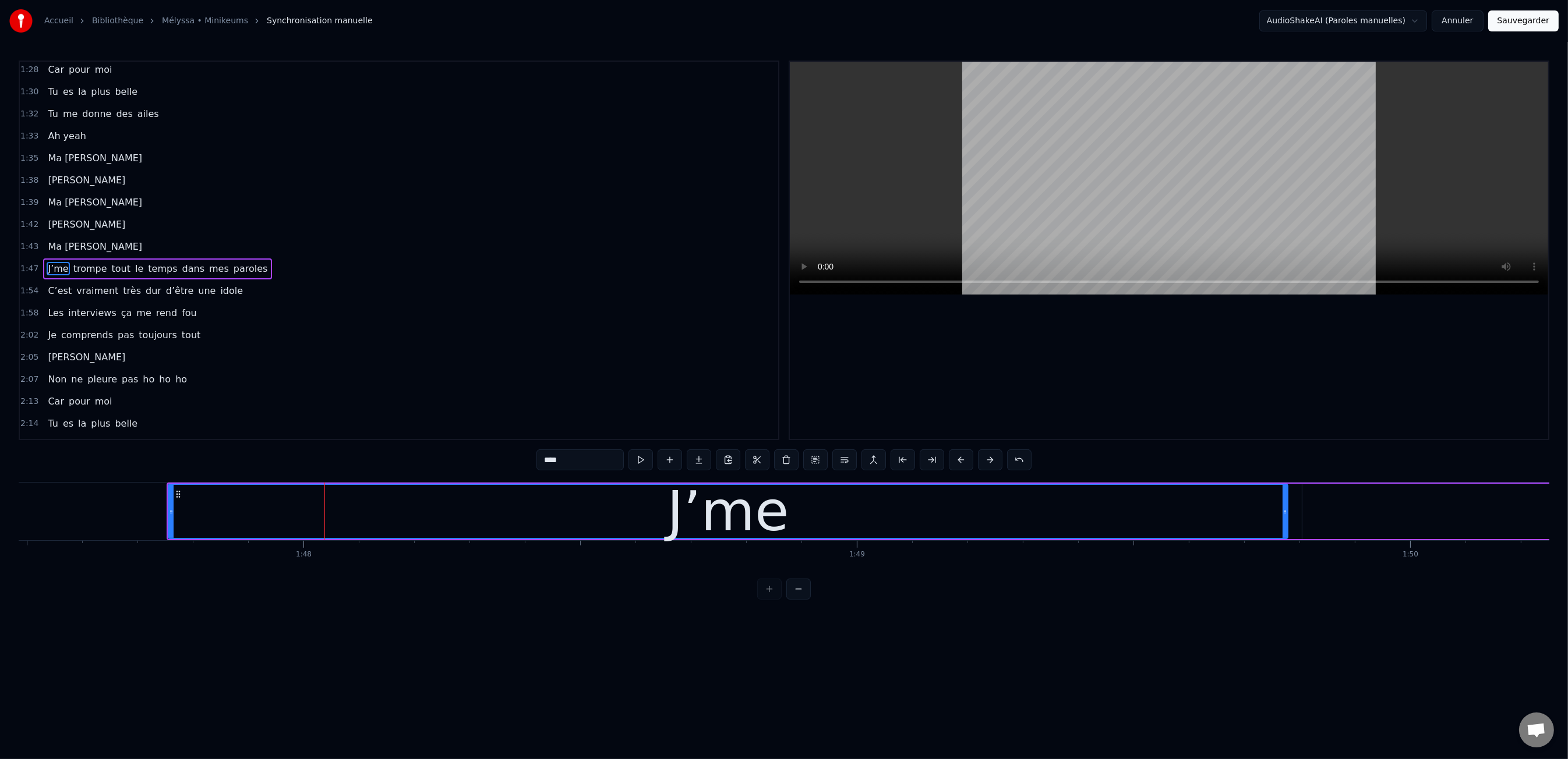
drag, startPoint x: 321, startPoint y: 509, endPoint x: 1143, endPoint y: 547, distance: 822.9
click at [1282, 545] on div "Moi c'est Kiki Moi c'est Nikky Moi c'est Vikky On est les bo gosse five Deux fo…" at bounding box center [784, 526] width 1530 height 87
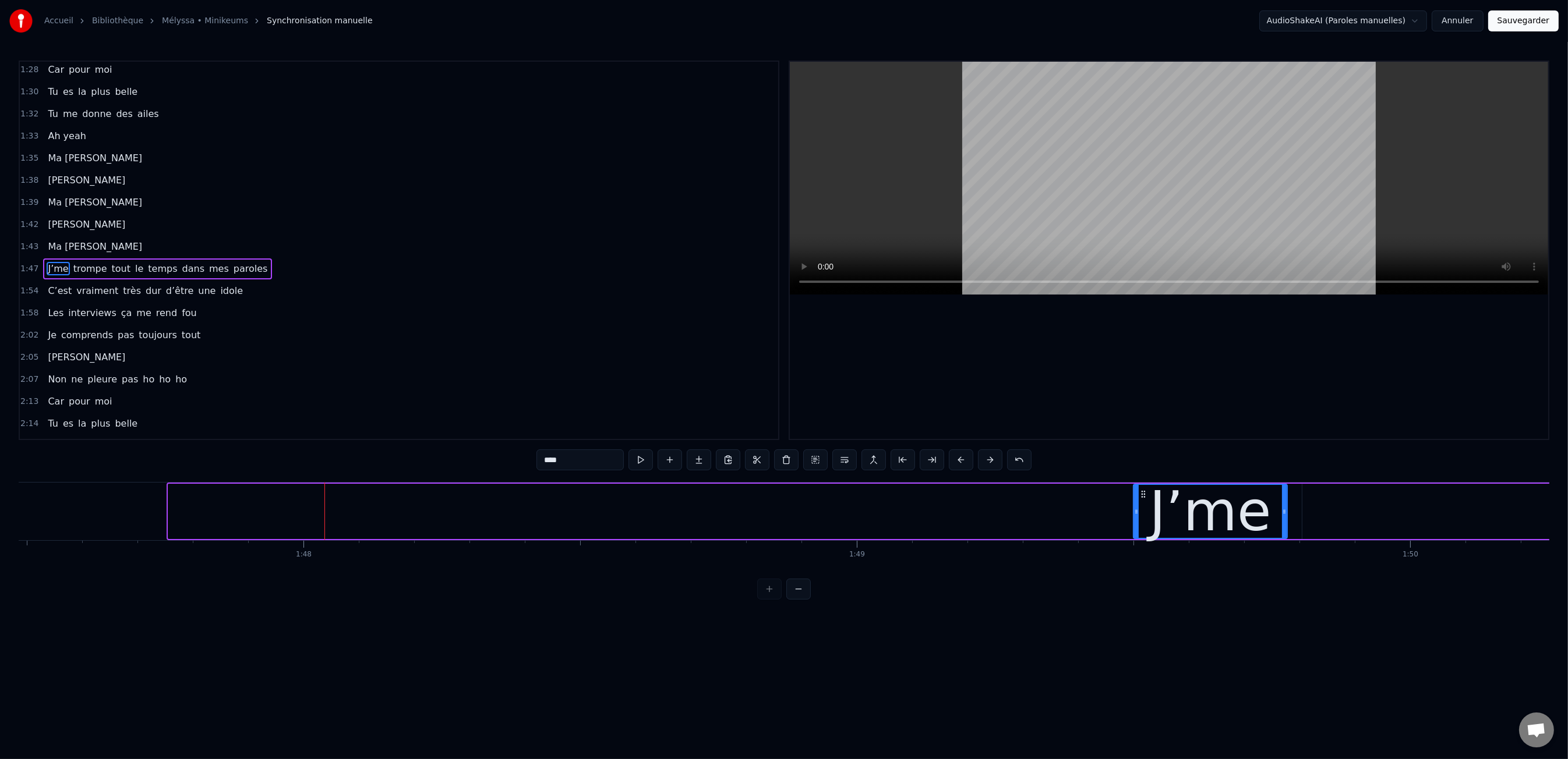
drag, startPoint x: 173, startPoint y: 504, endPoint x: 1138, endPoint y: 533, distance: 965.4
click at [1138, 533] on div at bounding box center [1136, 511] width 5 height 53
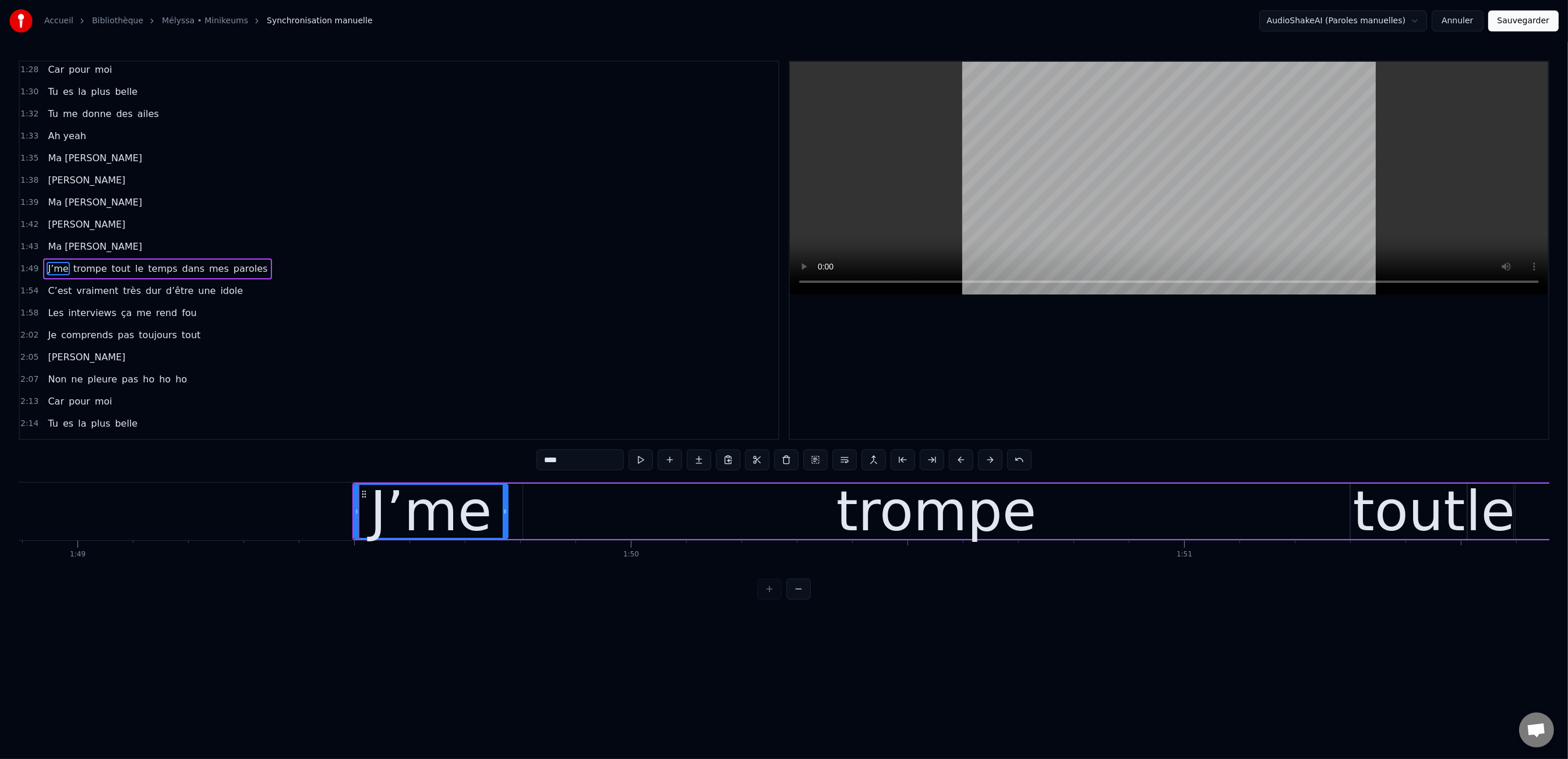
scroll to position [0, 60240]
drag, startPoint x: 776, startPoint y: 503, endPoint x: 738, endPoint y: 507, distance: 38.2
click at [775, 503] on div "trompe" at bounding box center [945, 511] width 826 height 55
type input "******"
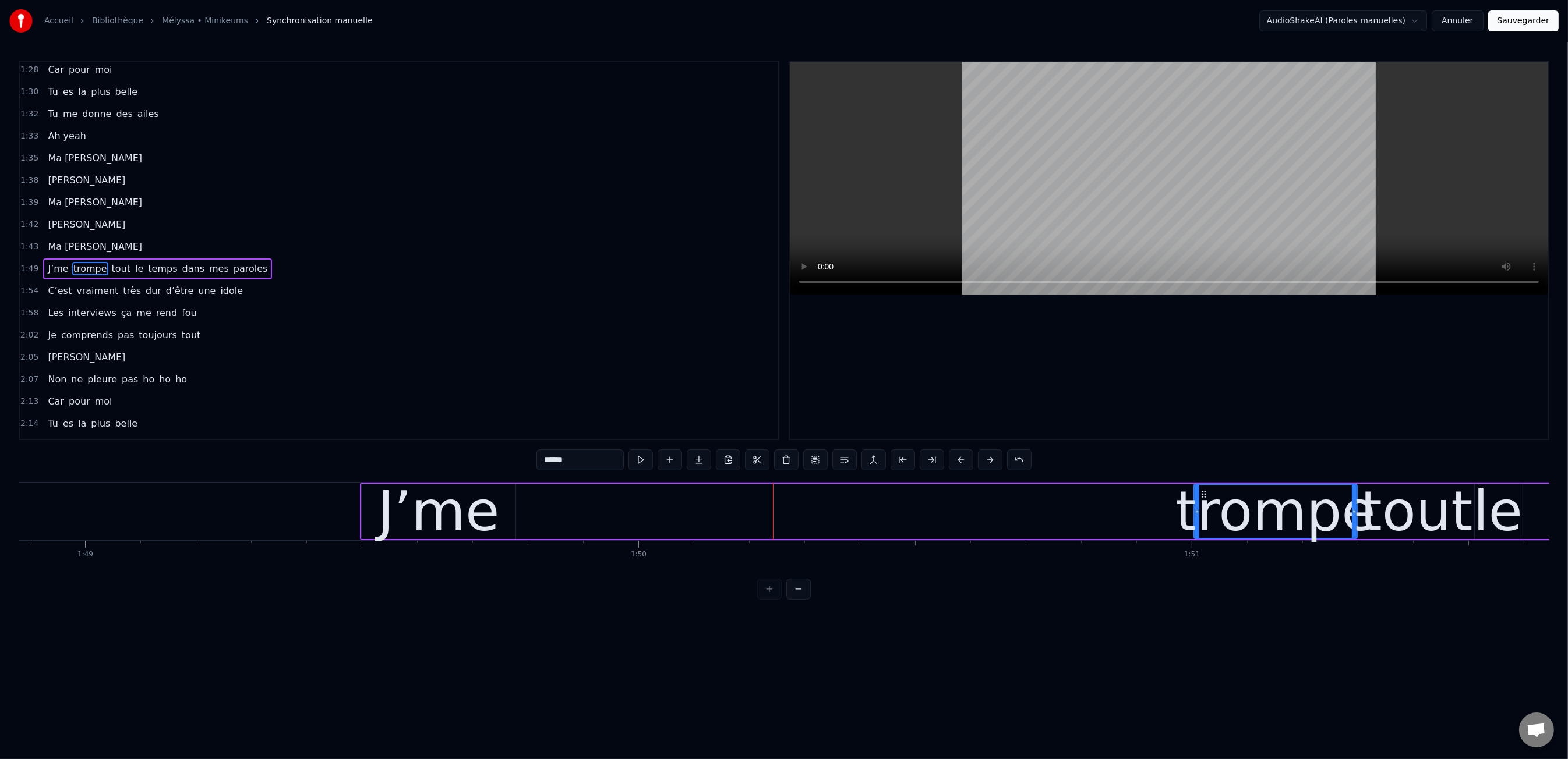
scroll to position [0, 60236]
drag, startPoint x: 535, startPoint y: 515, endPoint x: 871, endPoint y: 521, distance: 336.1
click at [1197, 508] on div "trompe" at bounding box center [949, 511] width 828 height 55
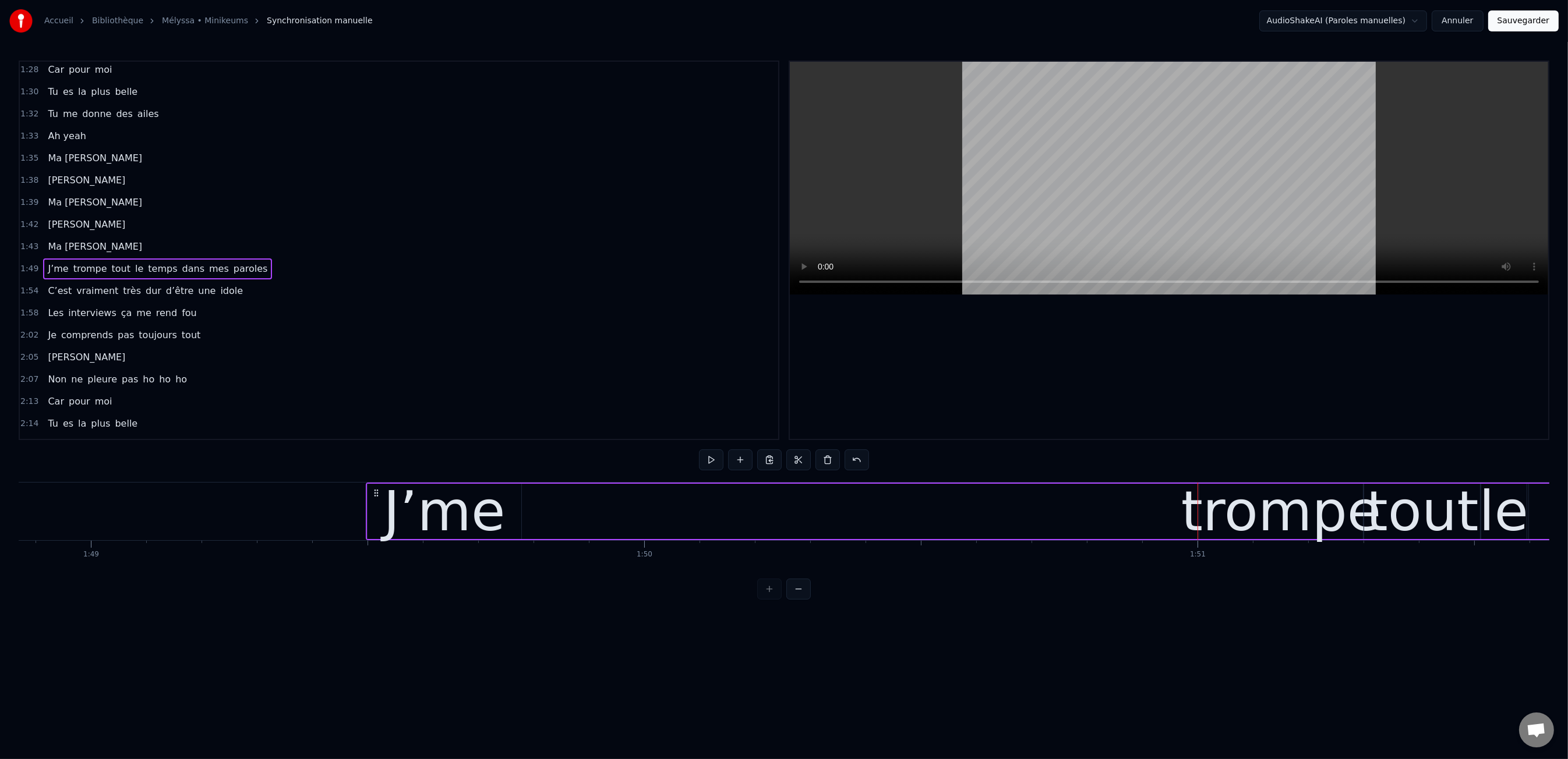
drag, startPoint x: 482, startPoint y: 521, endPoint x: 512, endPoint y: 516, distance: 30.4
click at [484, 519] on div "J’me" at bounding box center [444, 512] width 122 height 83
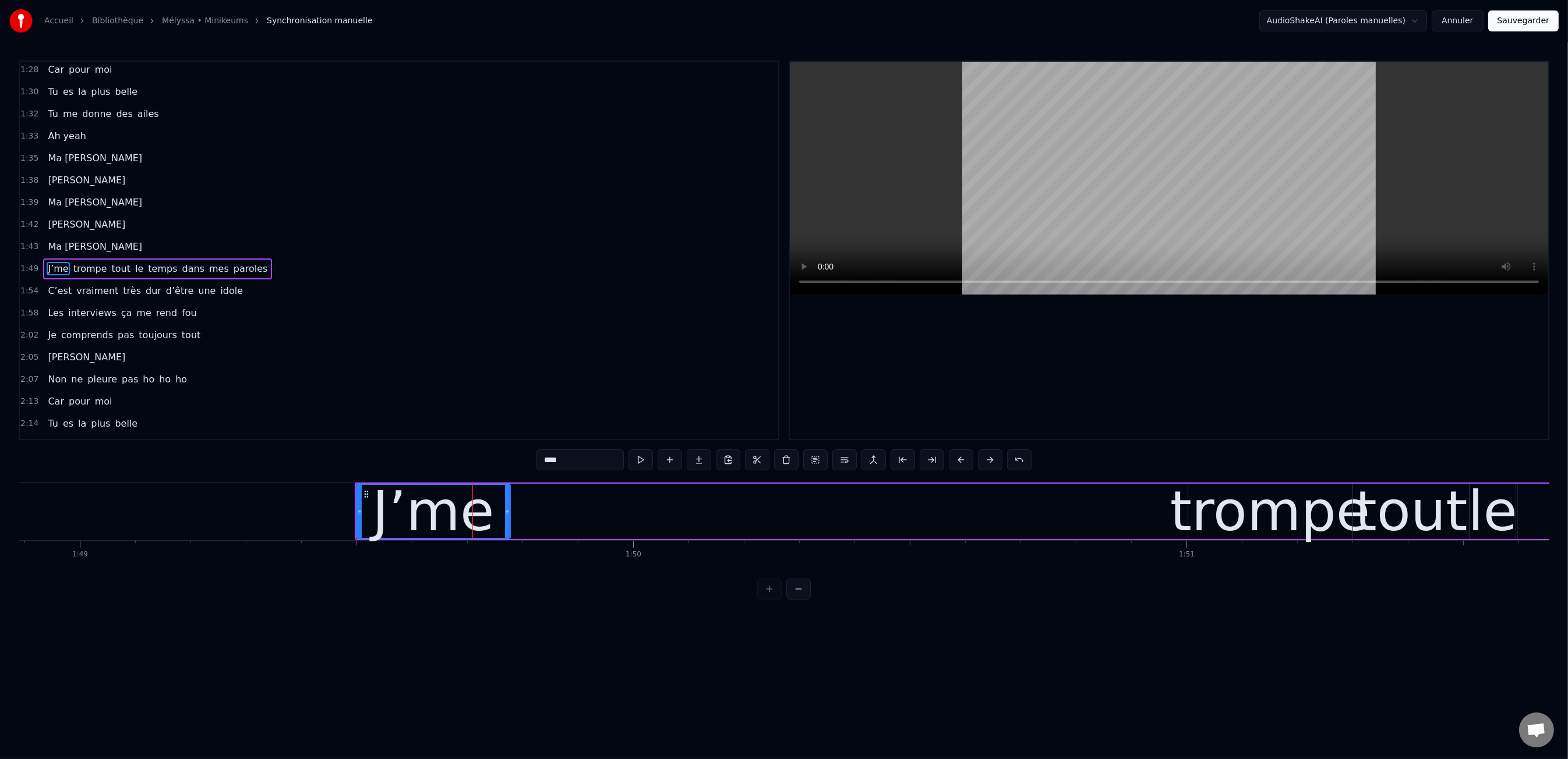
click at [503, 512] on div "J’me" at bounding box center [435, 511] width 154 height 55
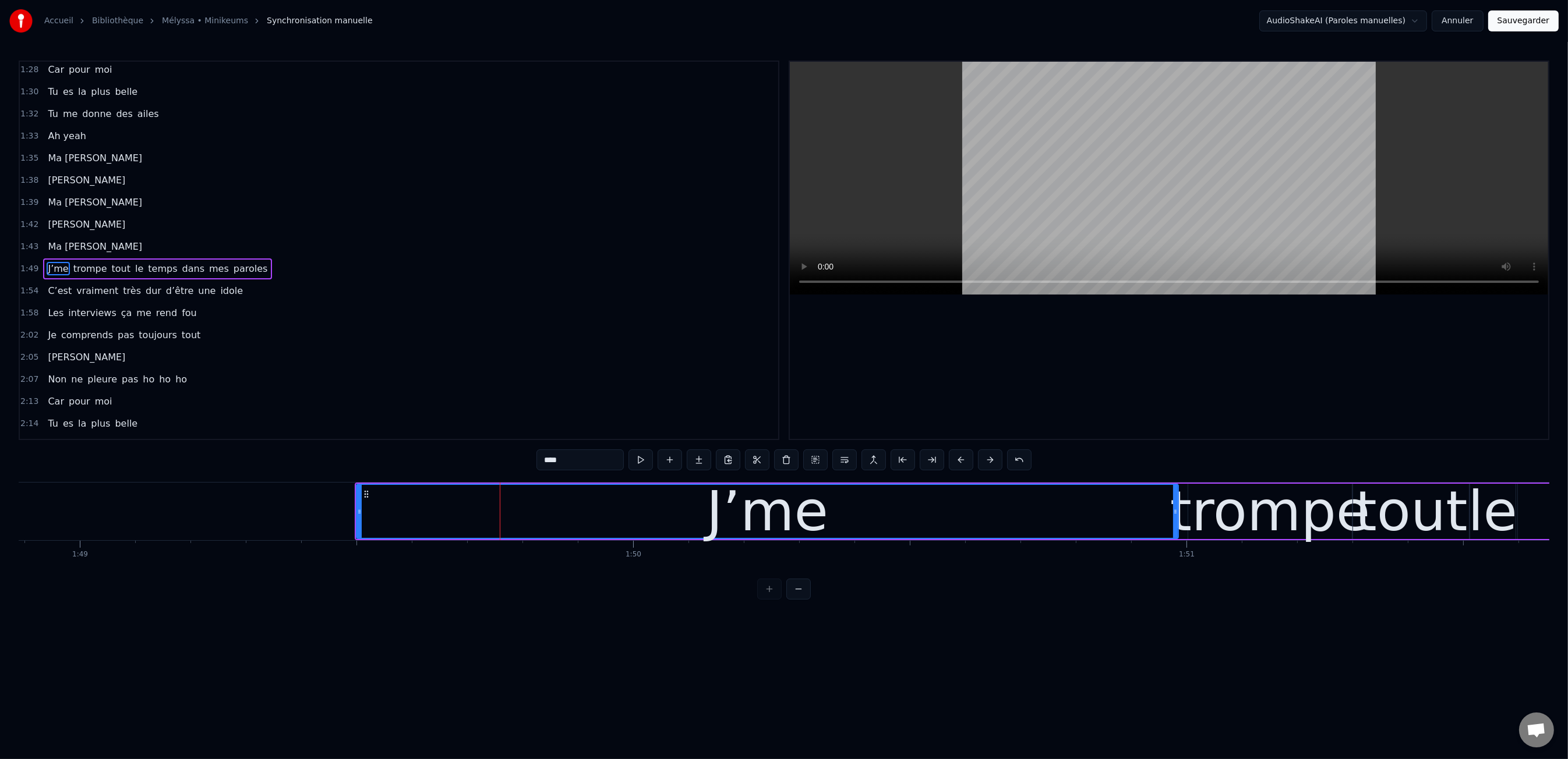
drag, startPoint x: 510, startPoint y: 511, endPoint x: 1177, endPoint y: 532, distance: 667.3
click at [1177, 532] on div at bounding box center [1175, 511] width 5 height 53
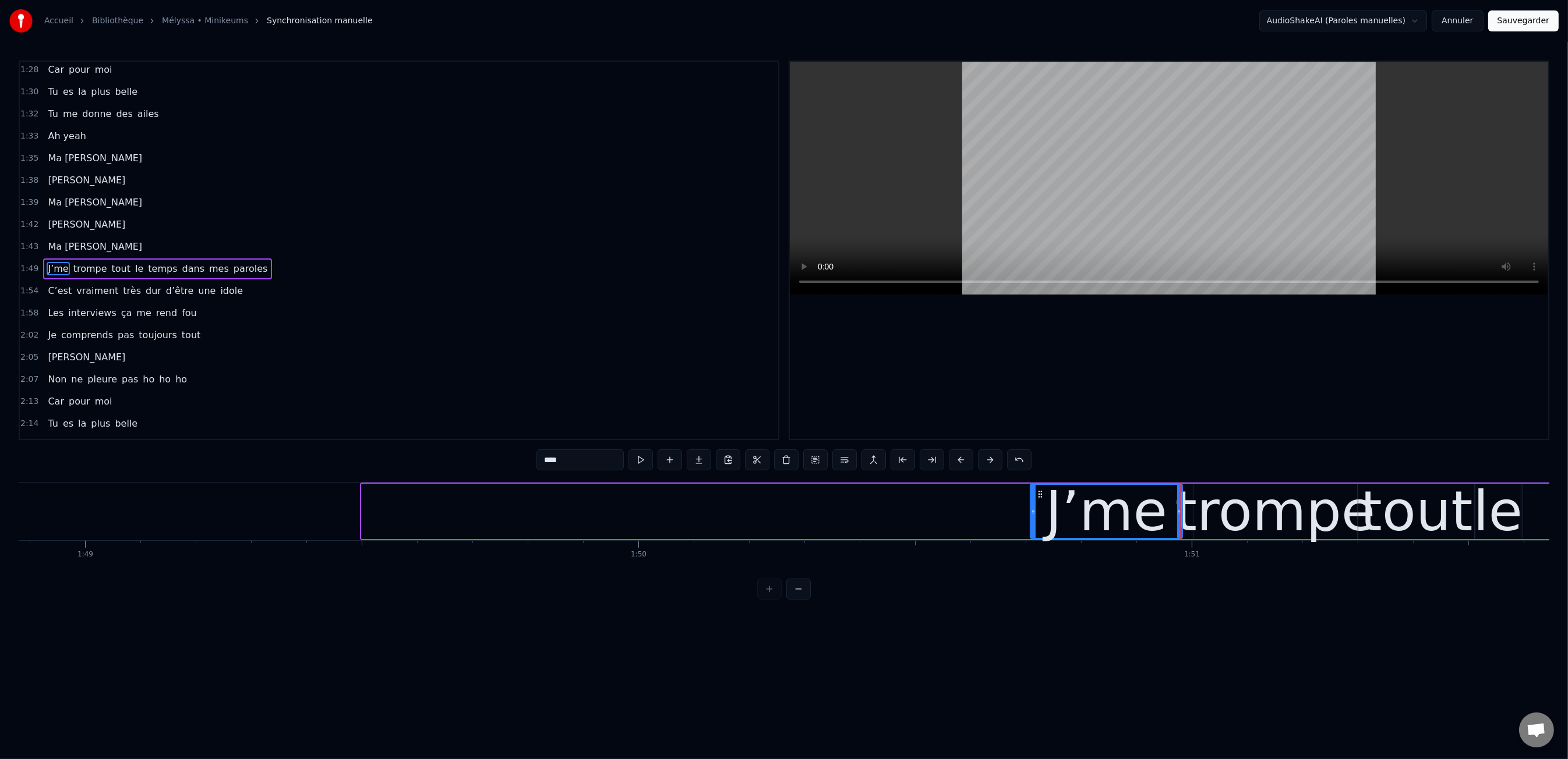
drag, startPoint x: 365, startPoint y: 504, endPoint x: 1043, endPoint y: 531, distance: 678.5
click at [1035, 531] on div at bounding box center [1033, 511] width 5 height 53
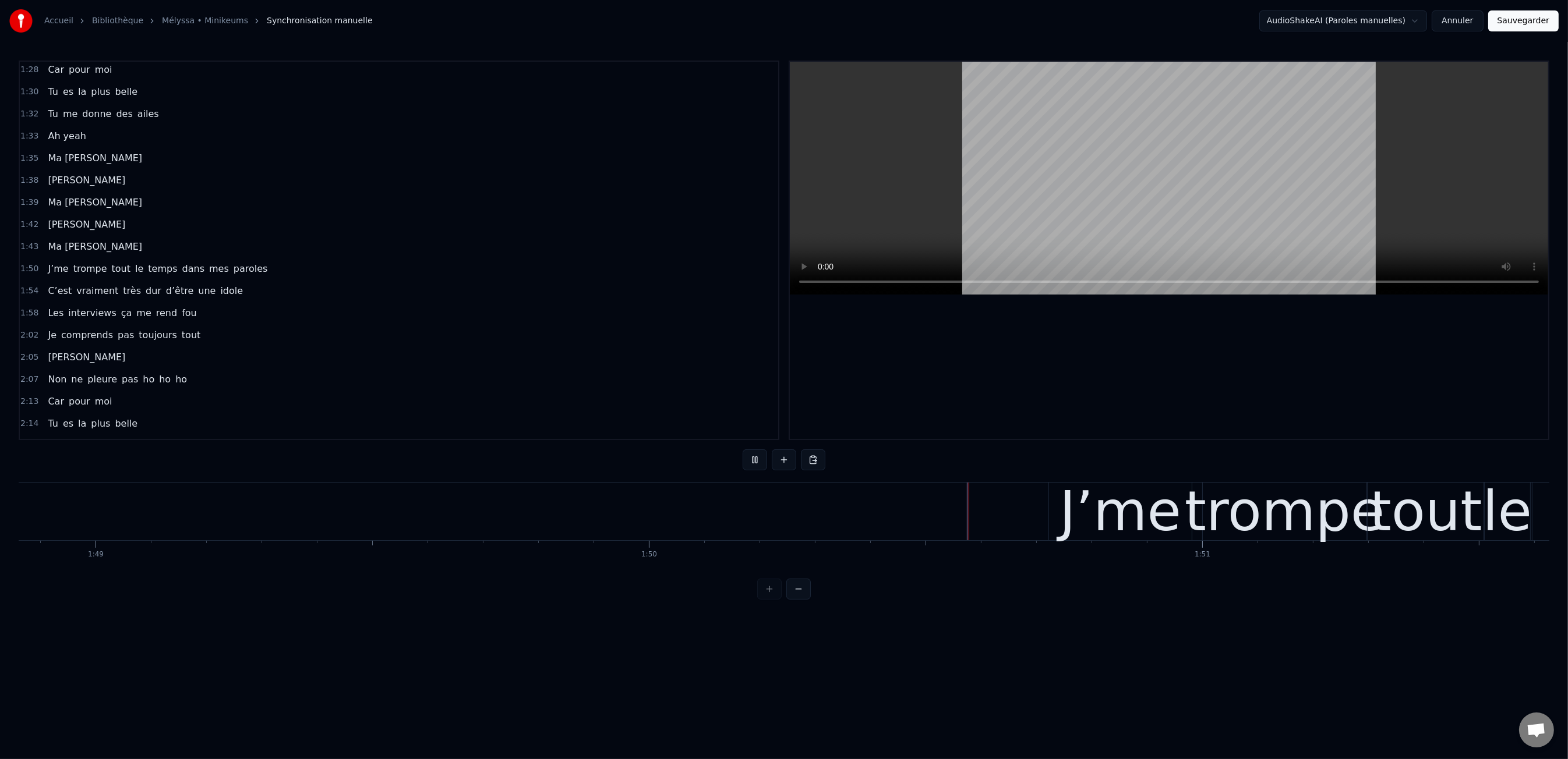
scroll to position [0, 60228]
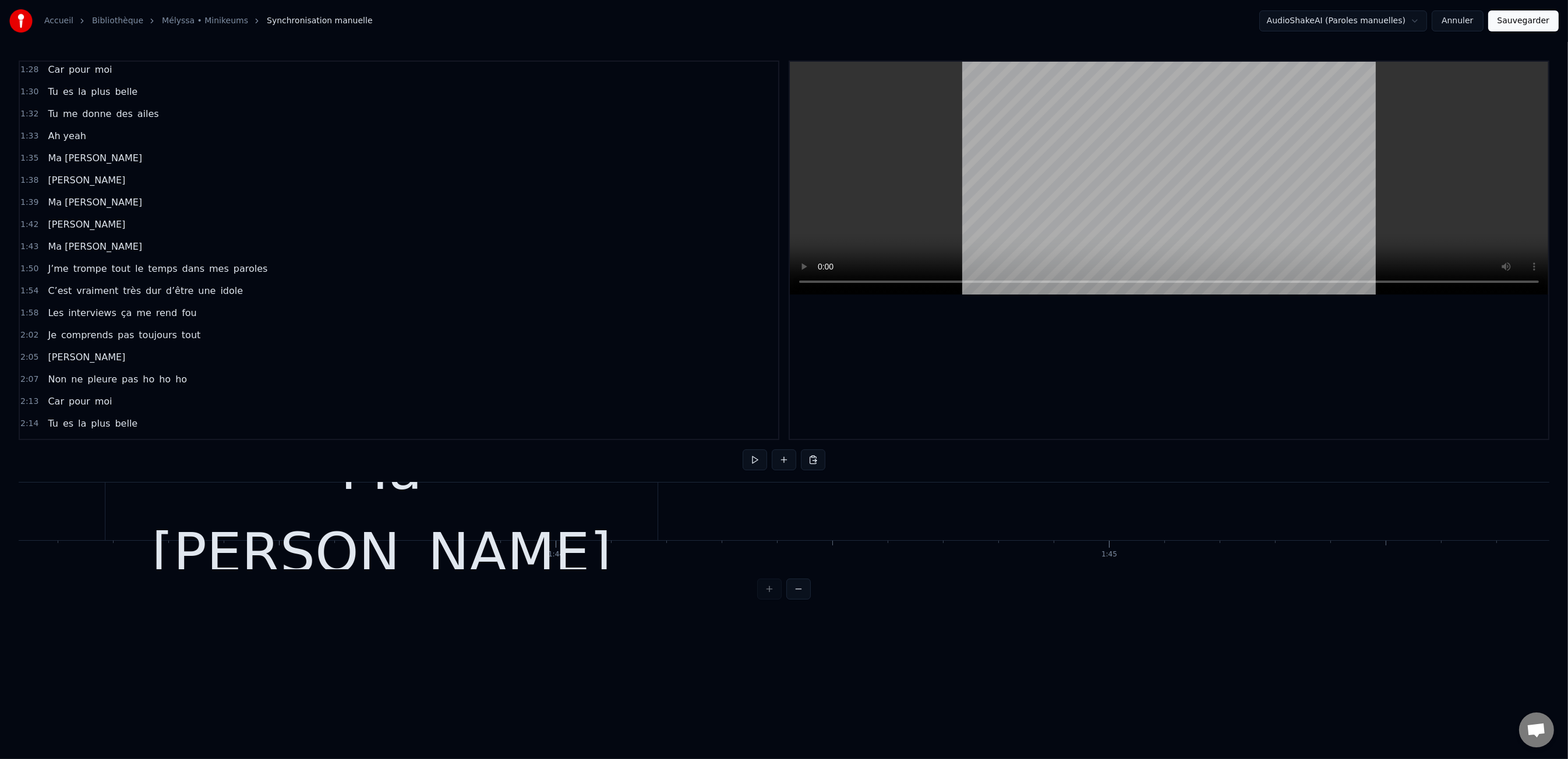
scroll to position [0, 56997]
click at [780, 461] on button at bounding box center [784, 460] width 25 height 21
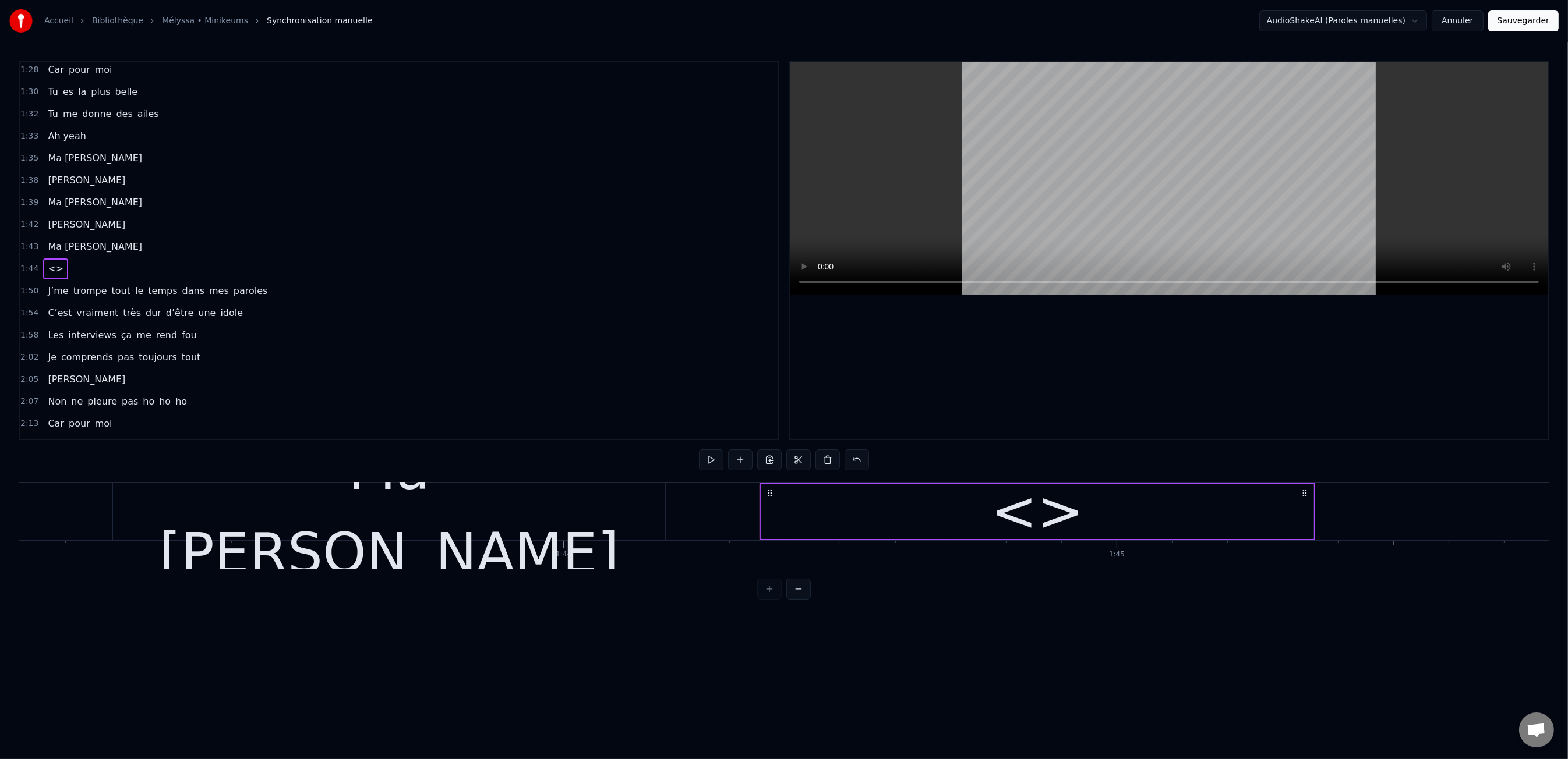
click at [1034, 510] on div "<>" at bounding box center [1037, 512] width 92 height 83
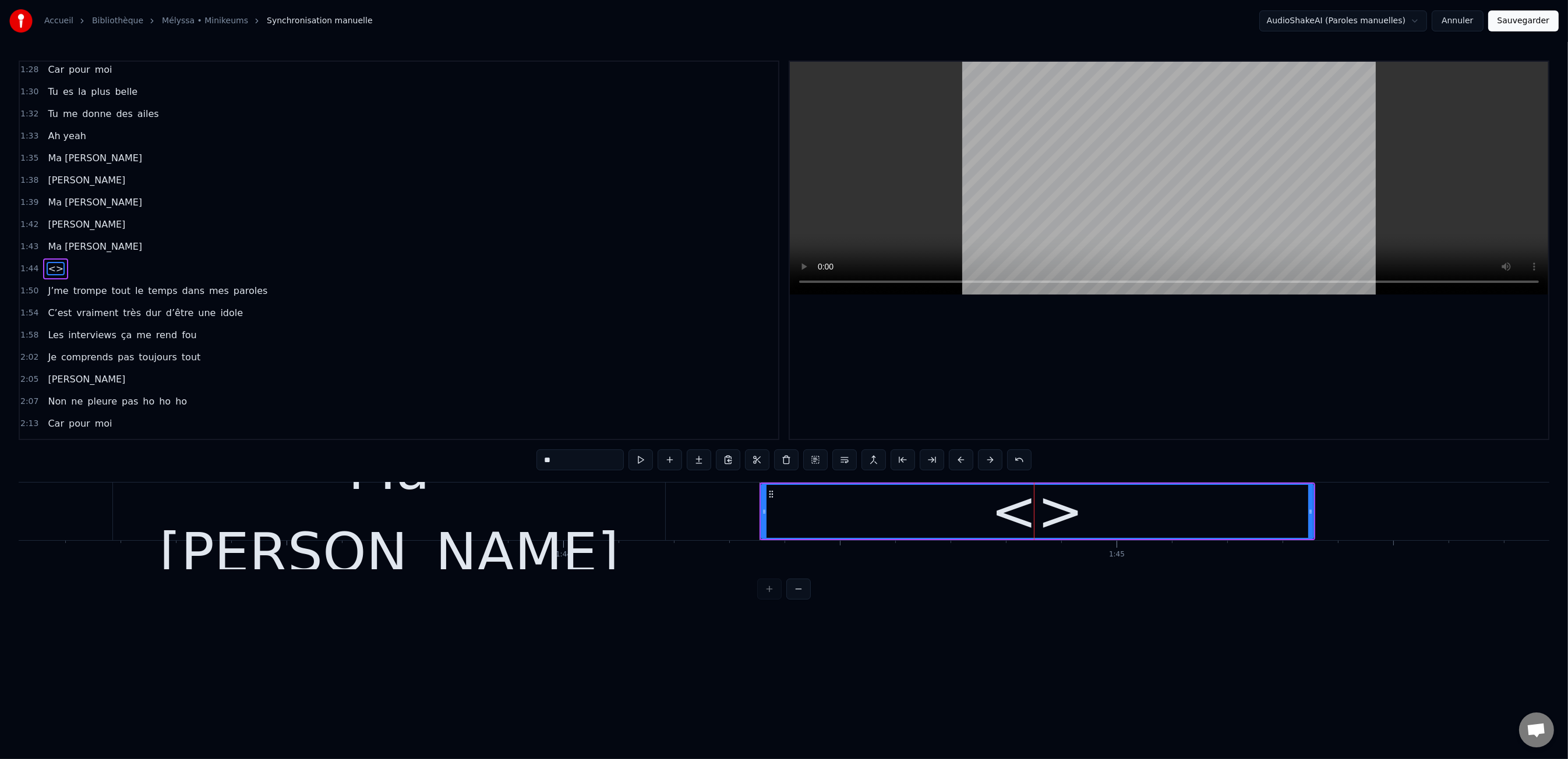
click at [586, 465] on input "**" at bounding box center [580, 460] width 87 height 21
click at [585, 466] on input "**" at bounding box center [580, 460] width 87 height 21
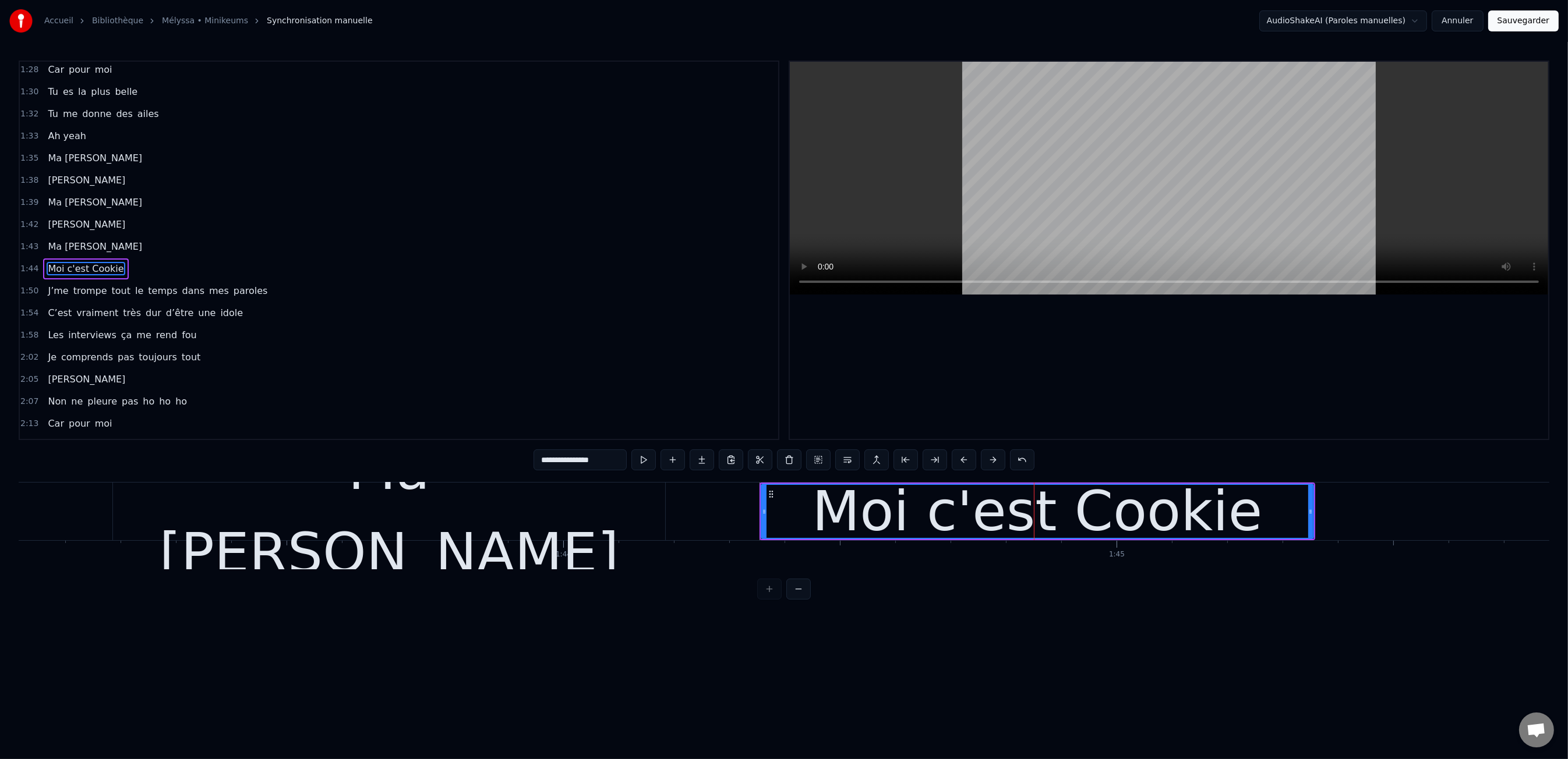
type input "**********"
drag, startPoint x: 1269, startPoint y: 590, endPoint x: 1035, endPoint y: 582, distance: 234.1
click at [1267, 590] on div "0:00 Moi c'est Kiki 0:01 Moi c'est Nikky 0:03 Moi c'est Vikky 0:04 On est les b…" at bounding box center [784, 330] width 1530 height 539
click at [810, 518] on div "Moi c'est Cookie" at bounding box center [1037, 511] width 551 height 53
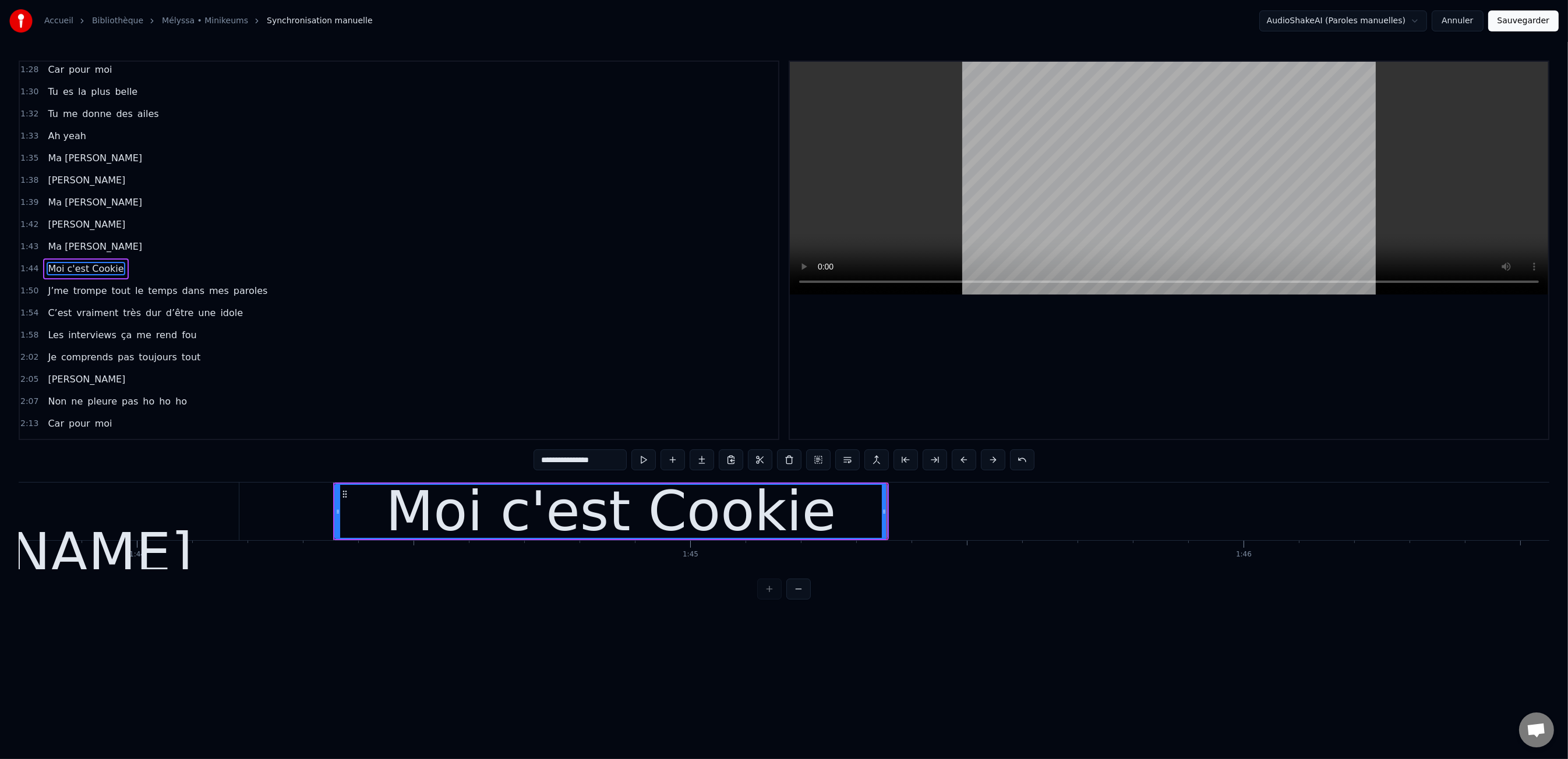
scroll to position [0, 57463]
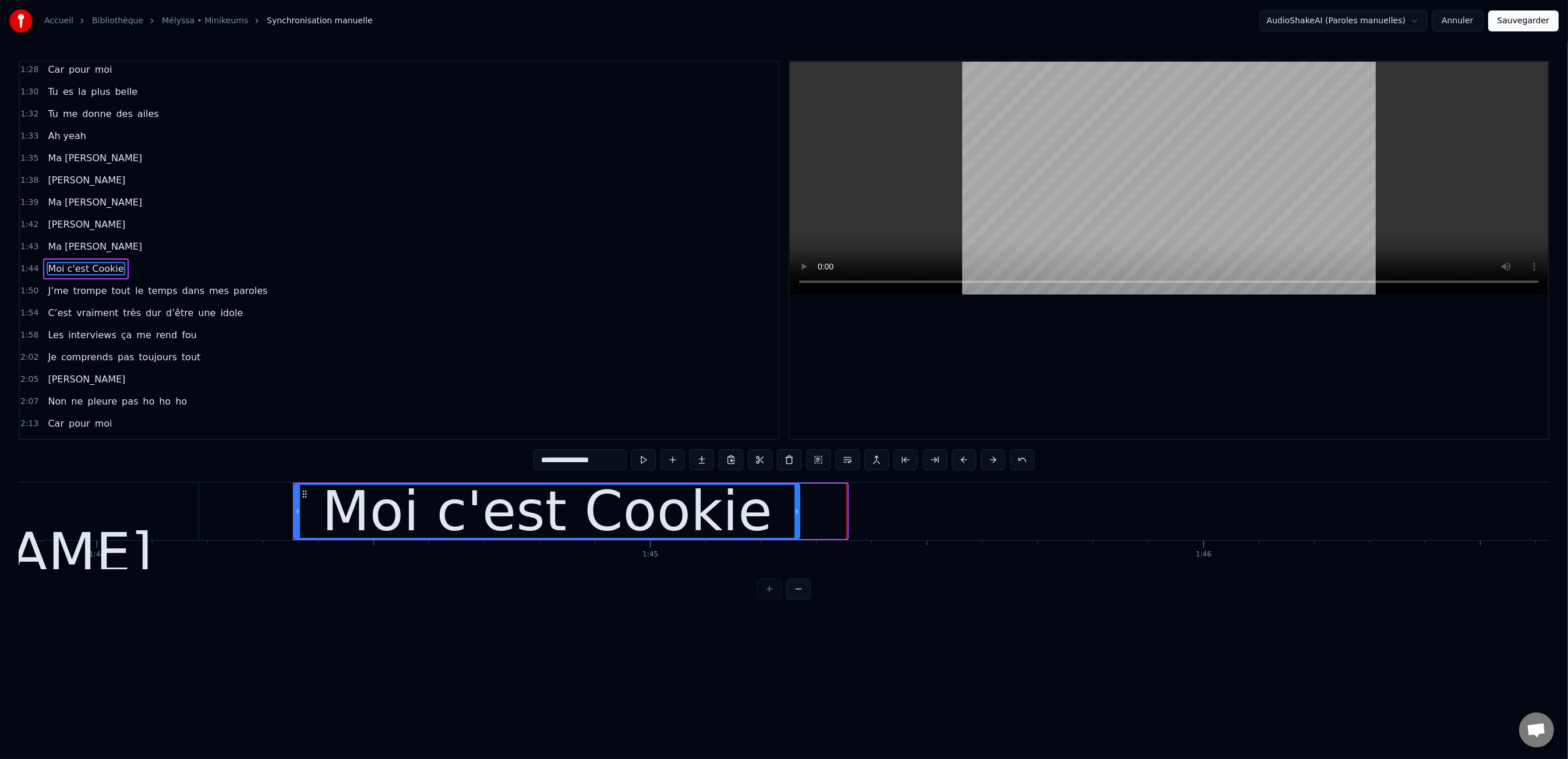
drag, startPoint x: 845, startPoint y: 510, endPoint x: 800, endPoint y: 514, distance: 45.2
click at [797, 516] on icon at bounding box center [796, 512] width 5 height 9
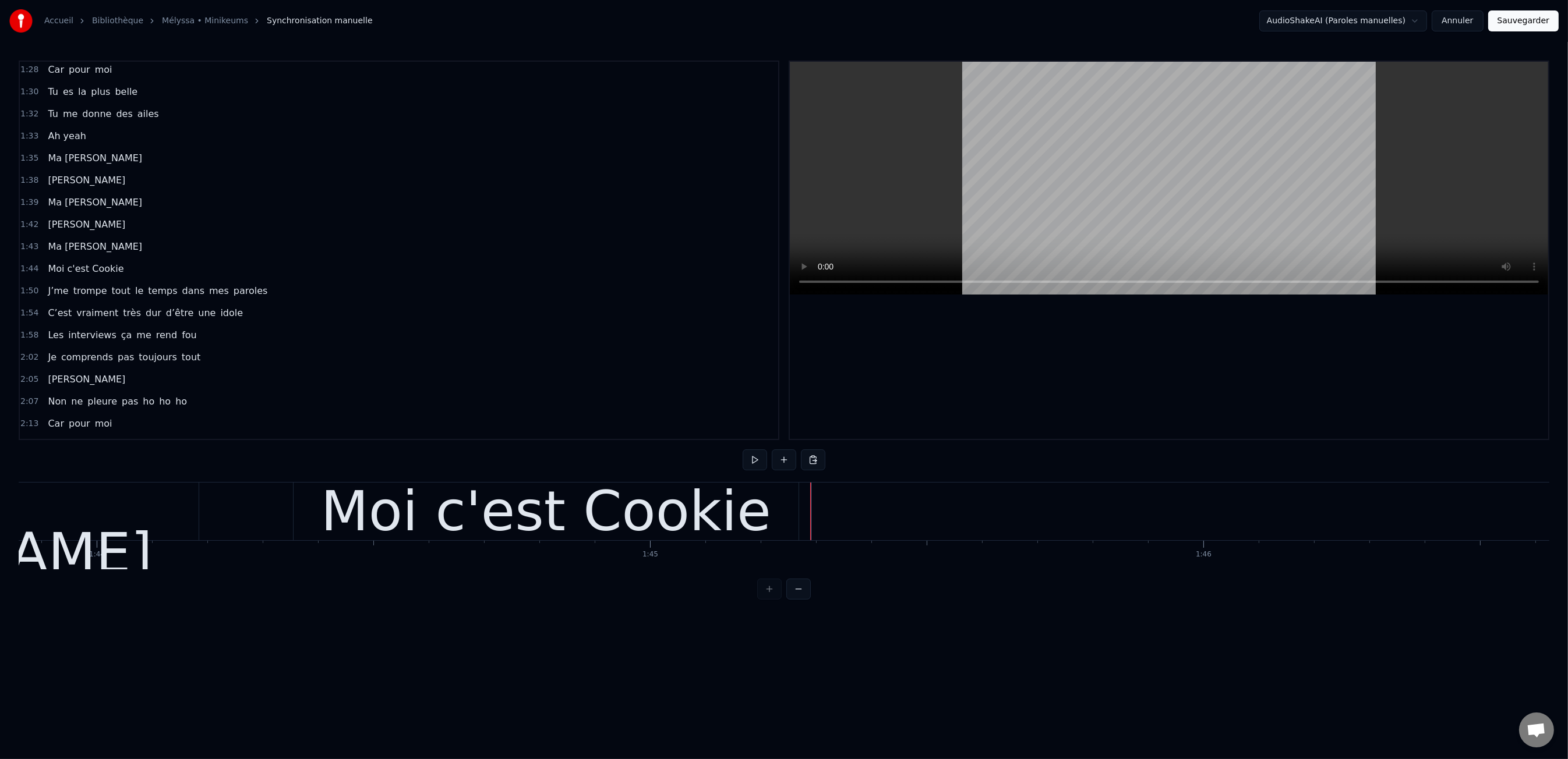
drag, startPoint x: 777, startPoint y: 501, endPoint x: 793, endPoint y: 498, distance: 16.3
click at [777, 501] on div "Moi c'est Cookie" at bounding box center [546, 511] width 505 height 58
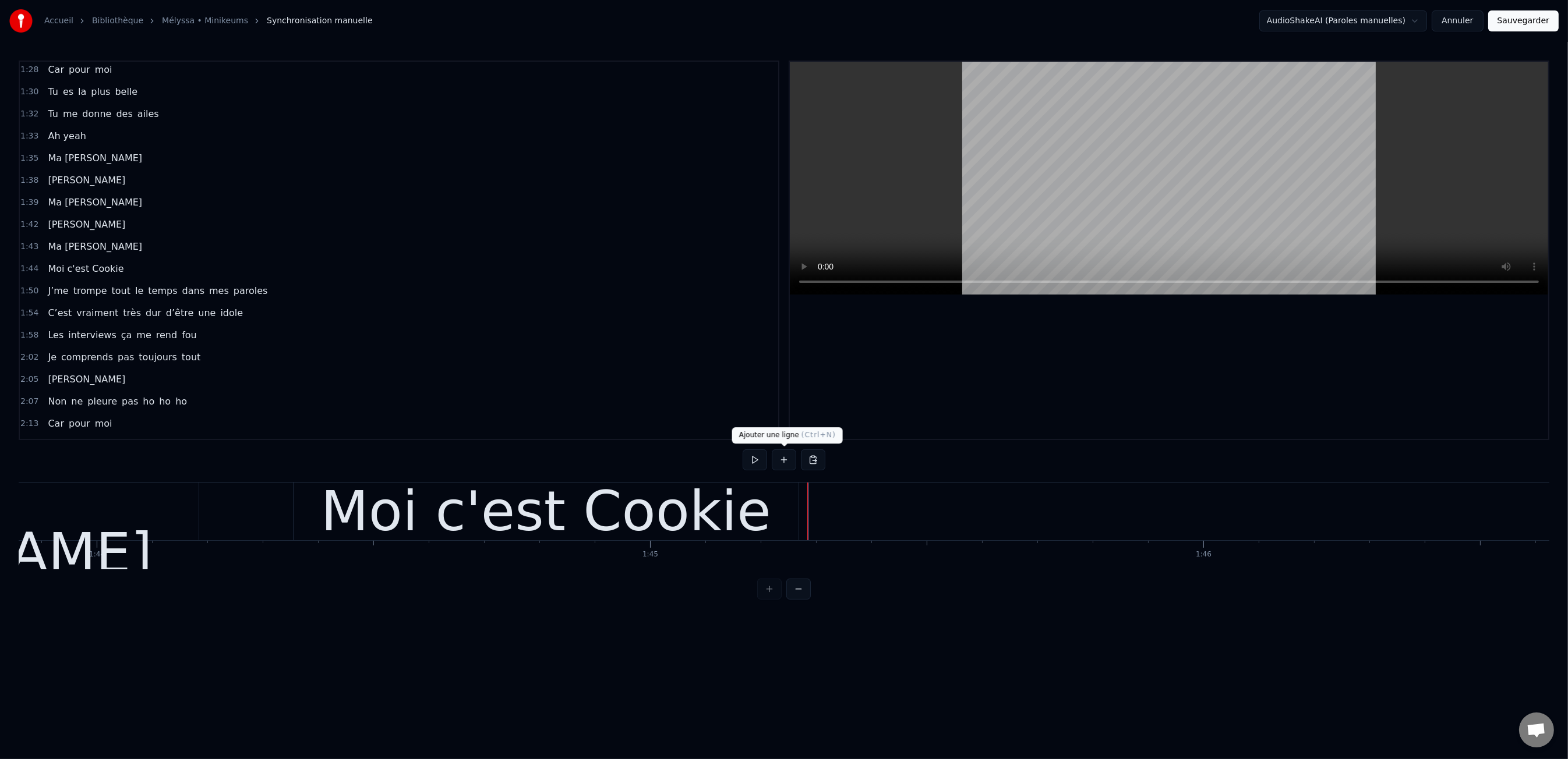
click at [787, 463] on button at bounding box center [784, 460] width 25 height 21
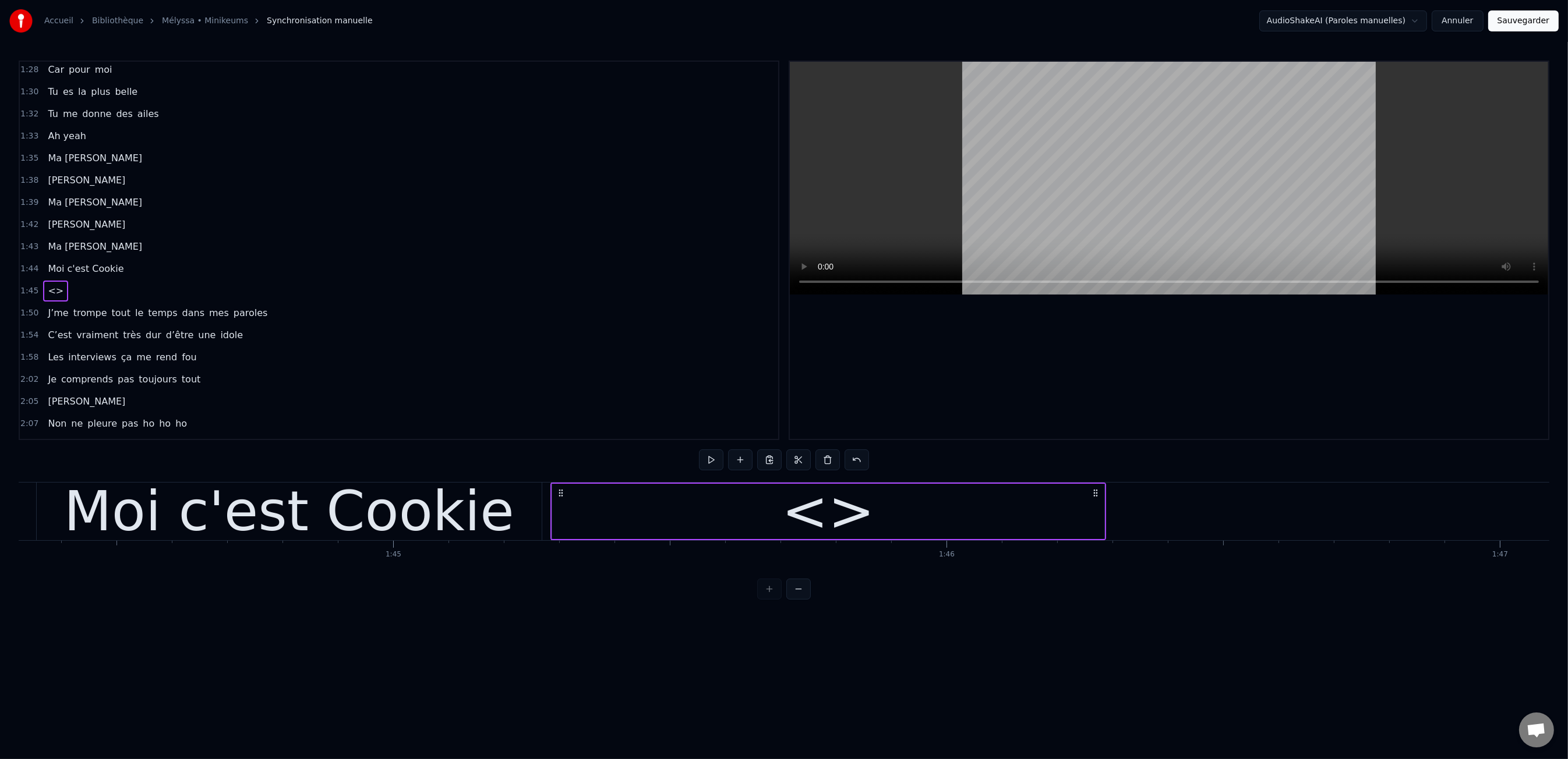
scroll to position [0, 57629]
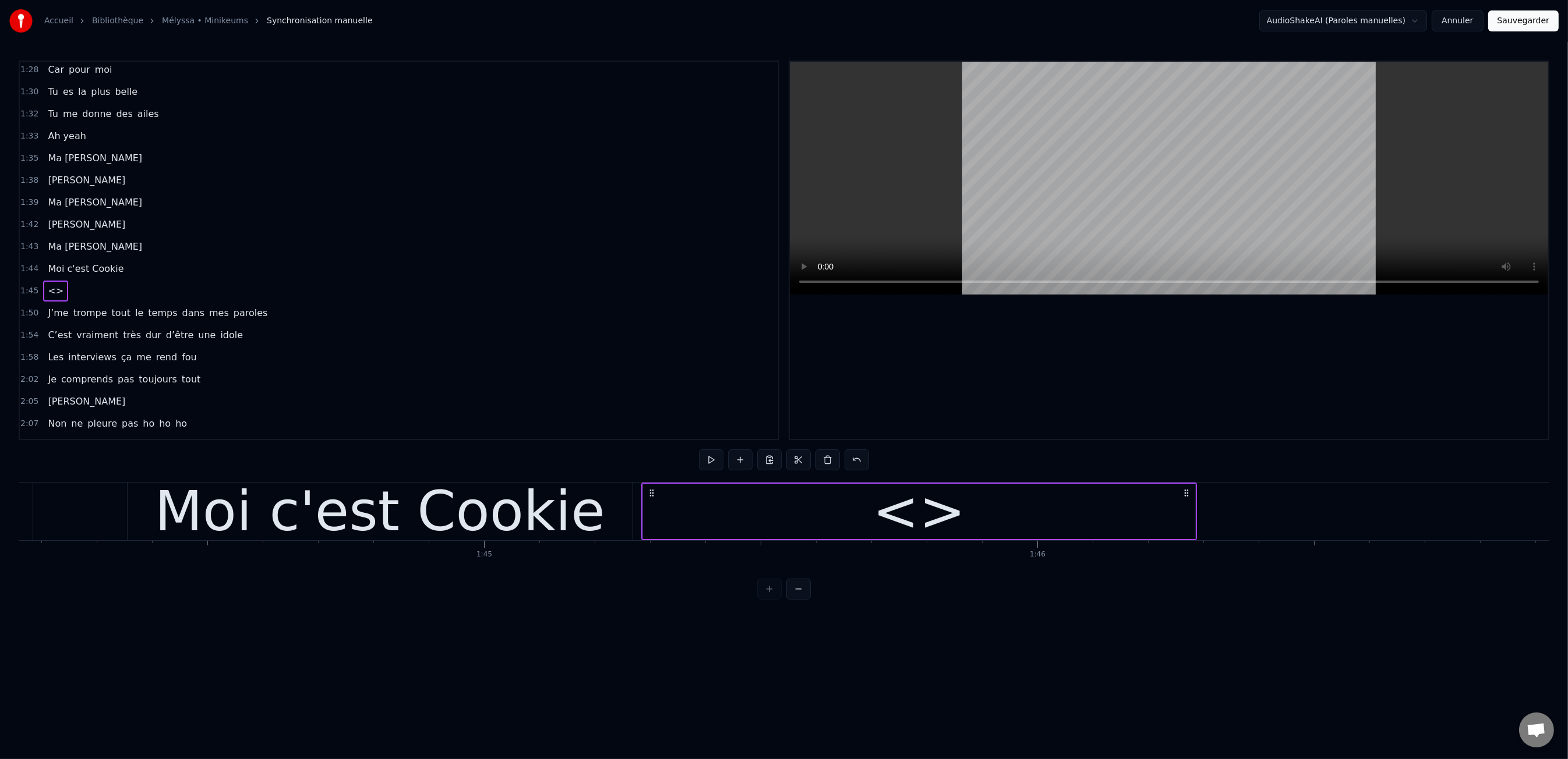
click at [719, 514] on div "<>" at bounding box center [919, 511] width 552 height 55
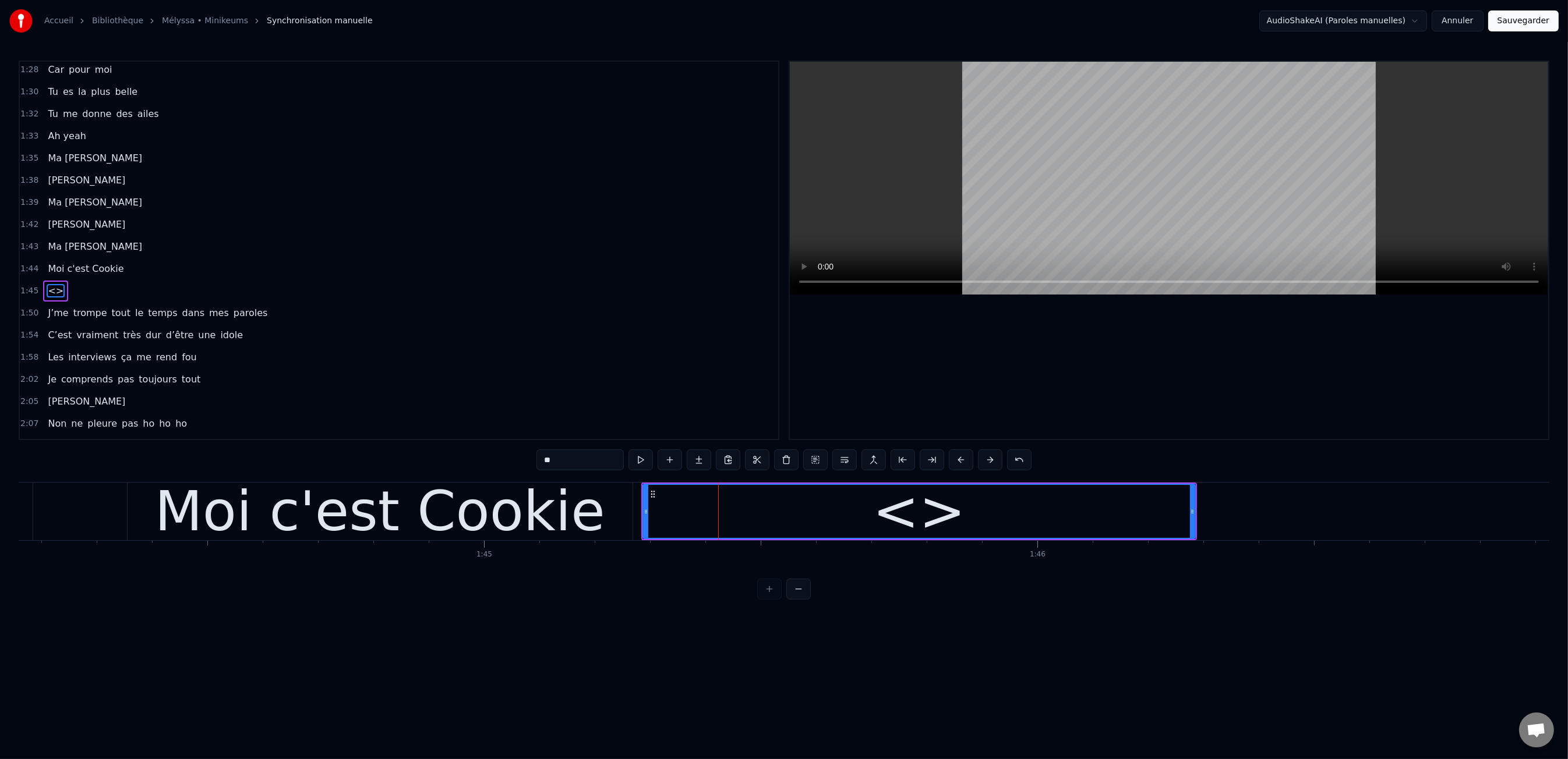
scroll to position [732, 0]
click at [542, 463] on input "**" at bounding box center [580, 460] width 87 height 21
click at [553, 462] on input "**" at bounding box center [580, 460] width 87 height 21
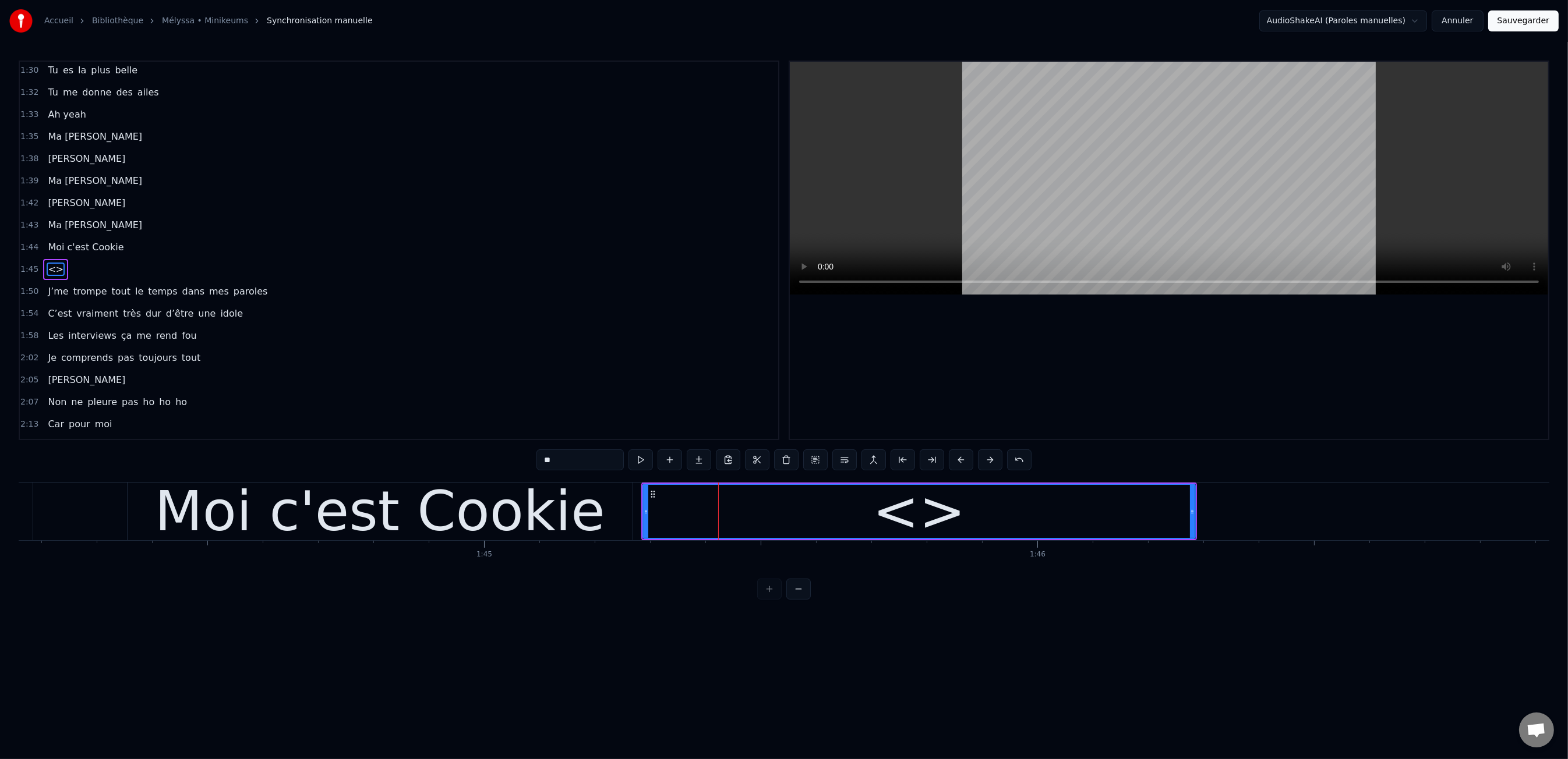
click at [553, 462] on input "**" at bounding box center [580, 460] width 87 height 21
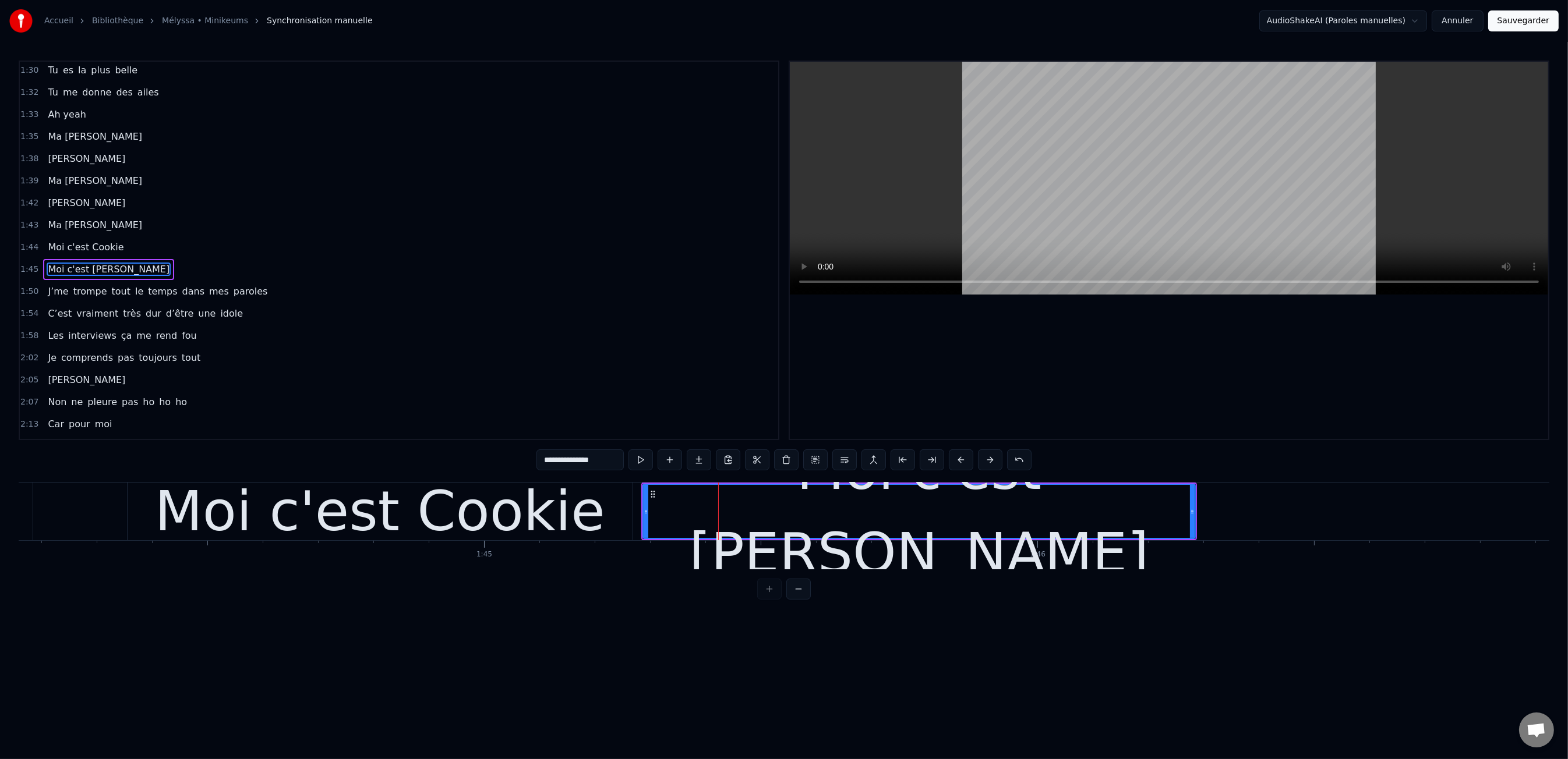
click at [885, 618] on html "Accueil Bibliothèque Mélyssa • Minikeums Synchronisation manuelle AudioShakeAI…" at bounding box center [784, 309] width 1568 height 618
click at [292, 473] on div "0:00 Moi c'est Kiki 0:01 Moi c'est Nikky 0:03 Moi c'est Vikky 0:04 On est les b…" at bounding box center [784, 330] width 1530 height 539
click at [289, 488] on div "Moi c'est Cookie" at bounding box center [380, 512] width 450 height 83
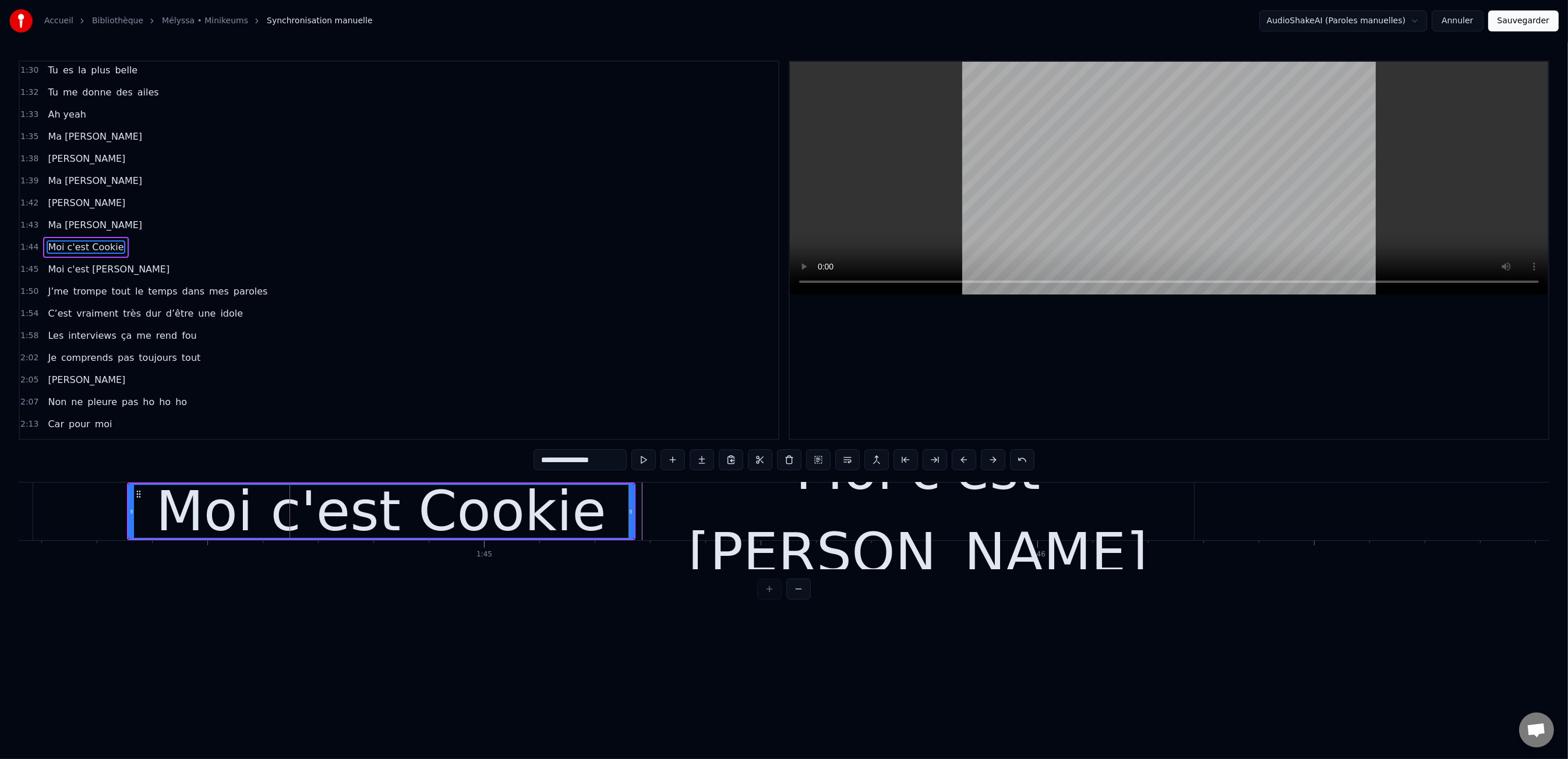
scroll to position [711, 0]
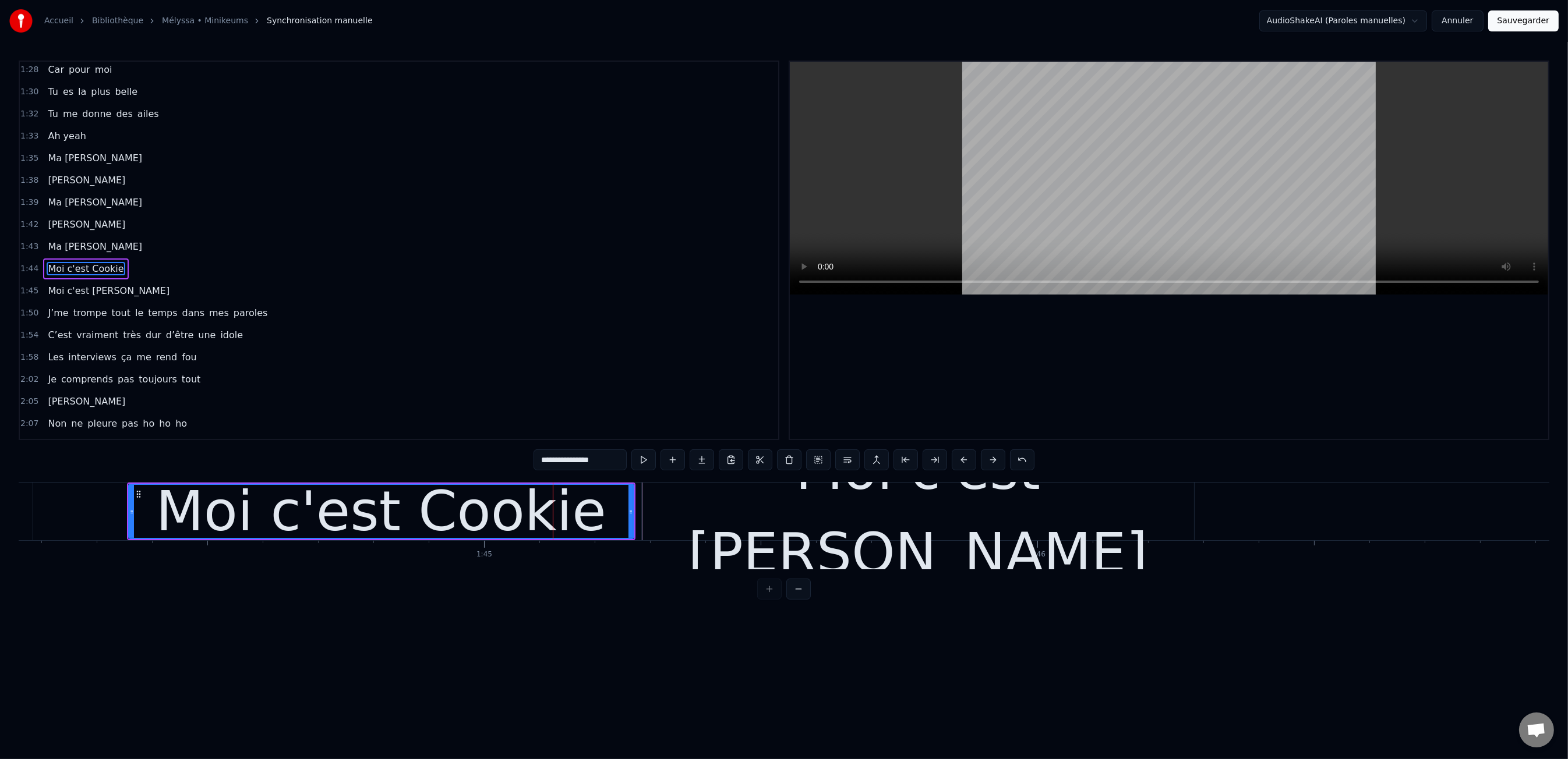
click at [778, 514] on div "Moi c'est [PERSON_NAME]" at bounding box center [918, 511] width 552 height 166
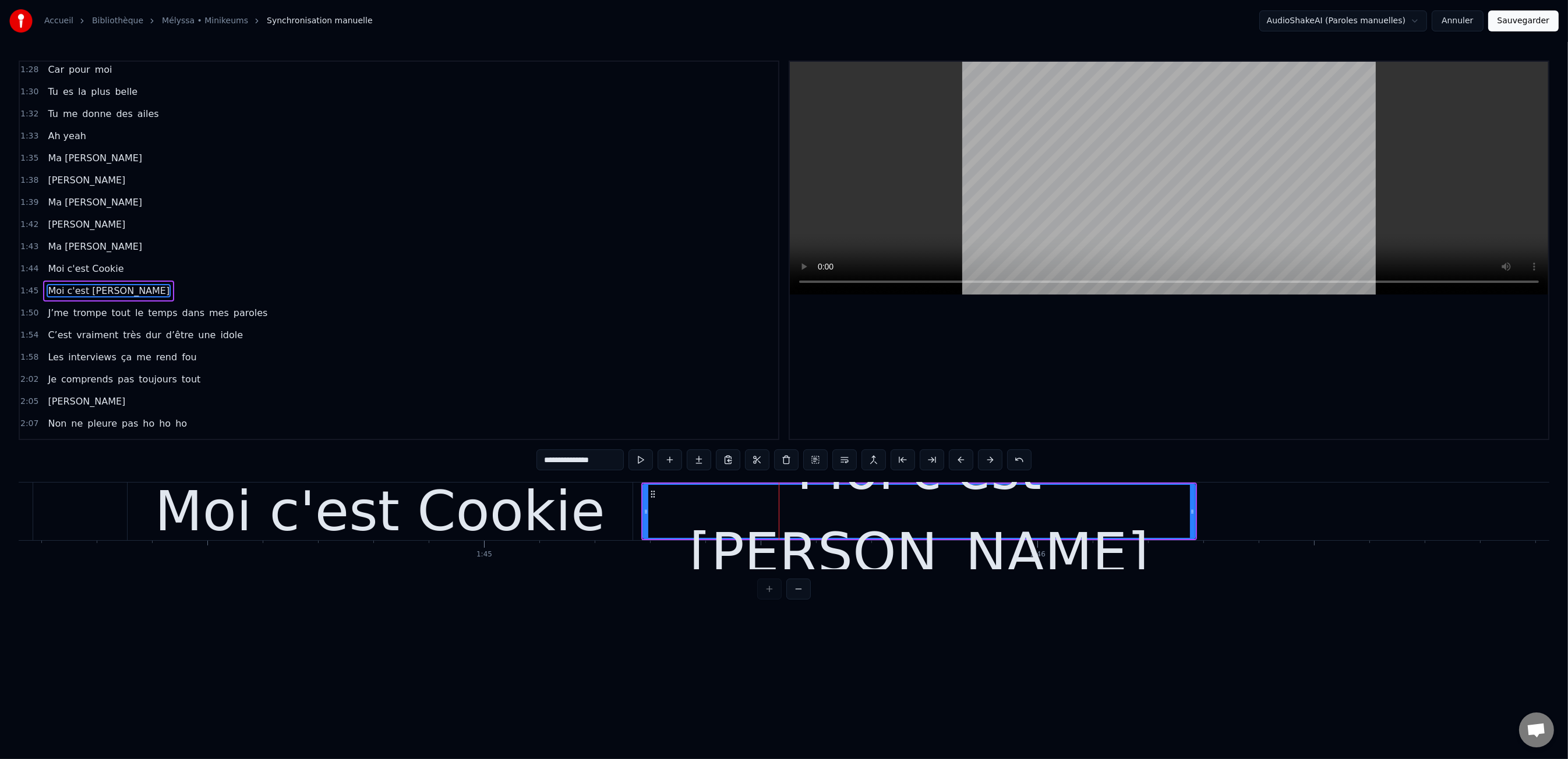
scroll to position [732, 0]
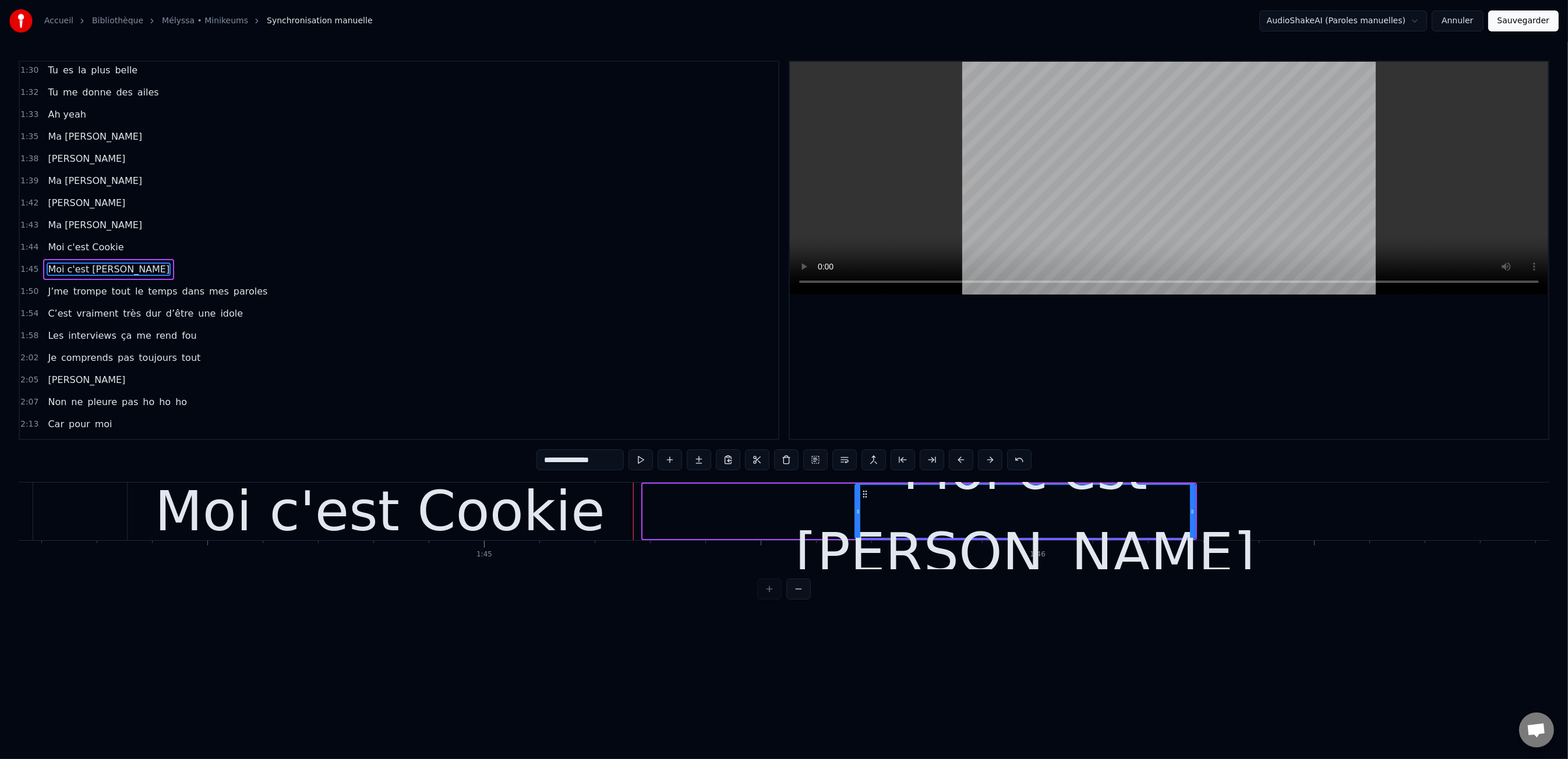
drag, startPoint x: 646, startPoint y: 514, endPoint x: 858, endPoint y: 511, distance: 212.0
click at [858, 511] on icon at bounding box center [858, 512] width 5 height 9
click at [621, 511] on div "Moi c'est Cookie" at bounding box center [380, 511] width 505 height 58
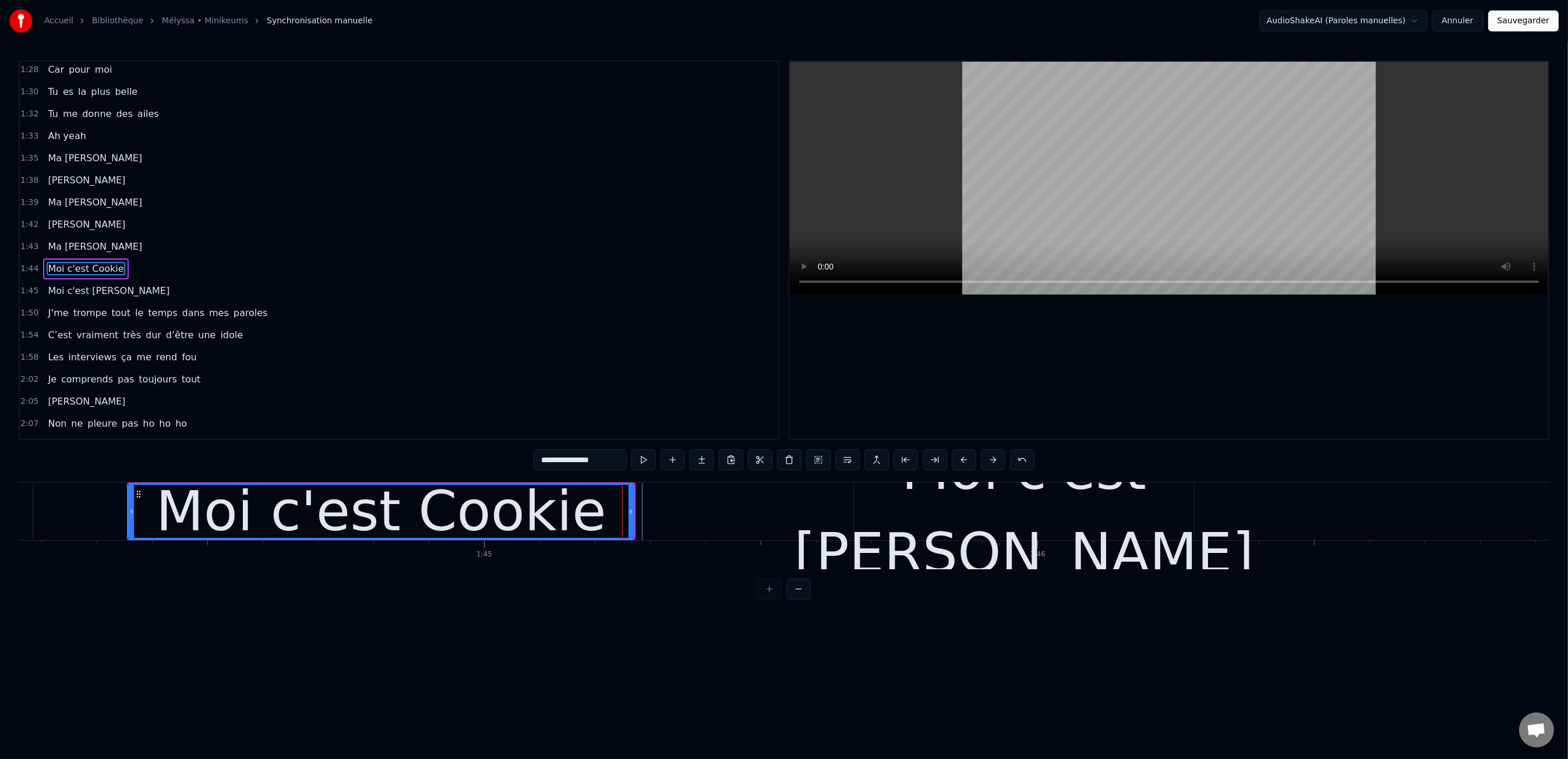
click at [1108, 516] on div "Moi c'est [PERSON_NAME]" at bounding box center [1024, 511] width 460 height 166
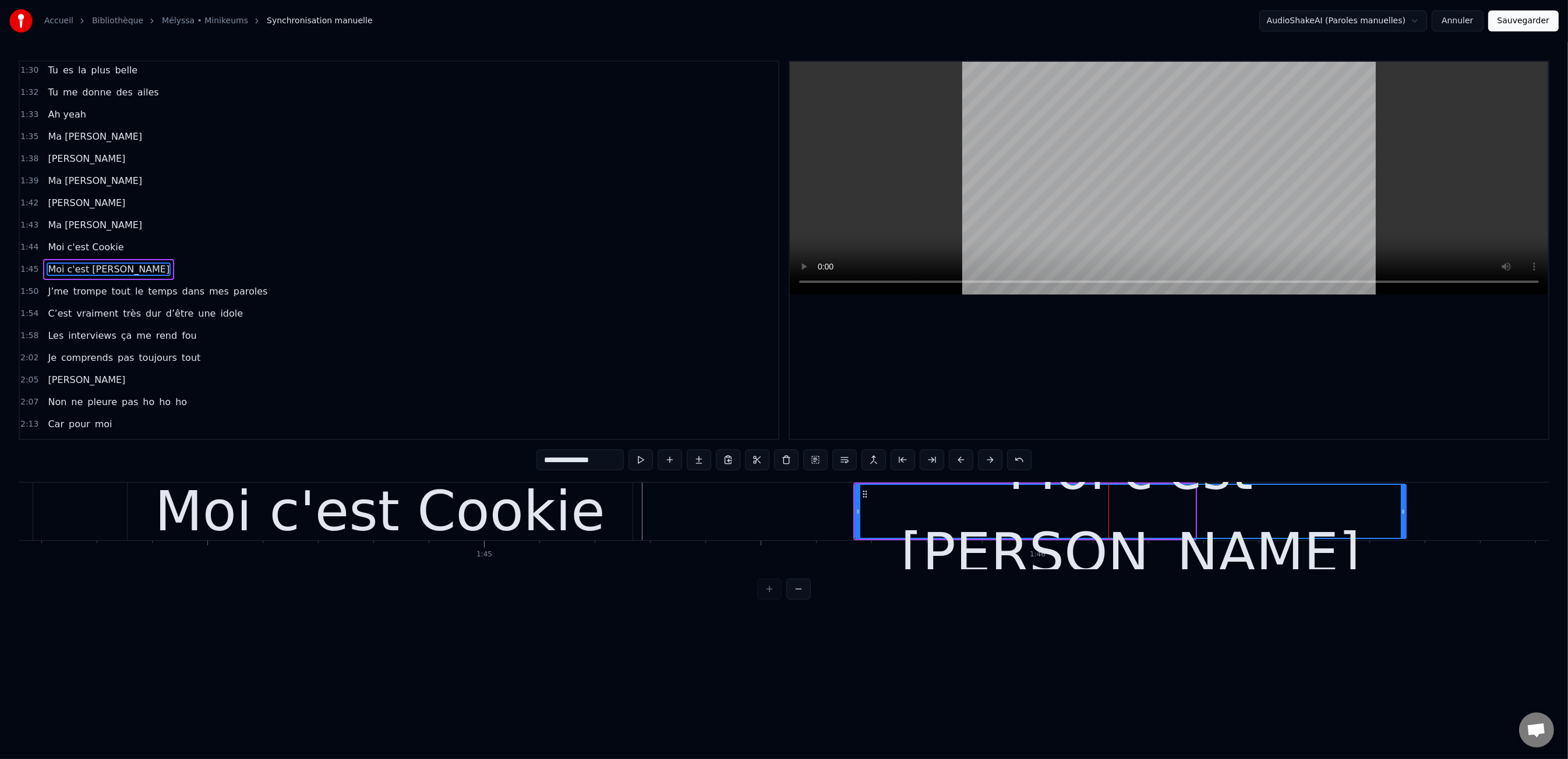
drag, startPoint x: 1193, startPoint y: 511, endPoint x: 1403, endPoint y: 503, distance: 210.2
click at [1405, 502] on div at bounding box center [1403, 511] width 5 height 53
drag, startPoint x: 604, startPoint y: 529, endPoint x: 641, endPoint y: 518, distance: 38.6
click at [607, 529] on div "Moi c'est Cookie" at bounding box center [380, 511] width 505 height 58
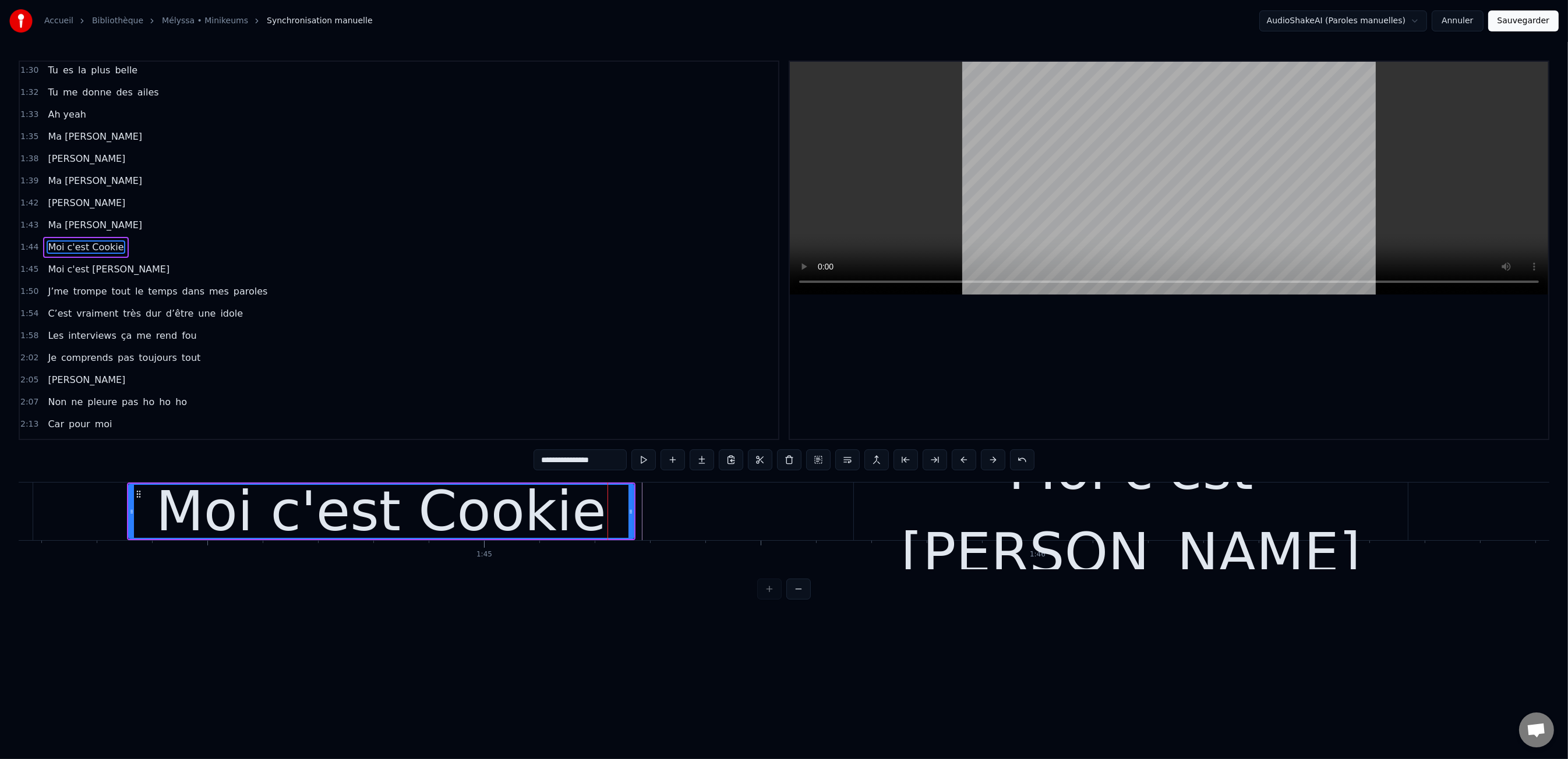
scroll to position [711, 0]
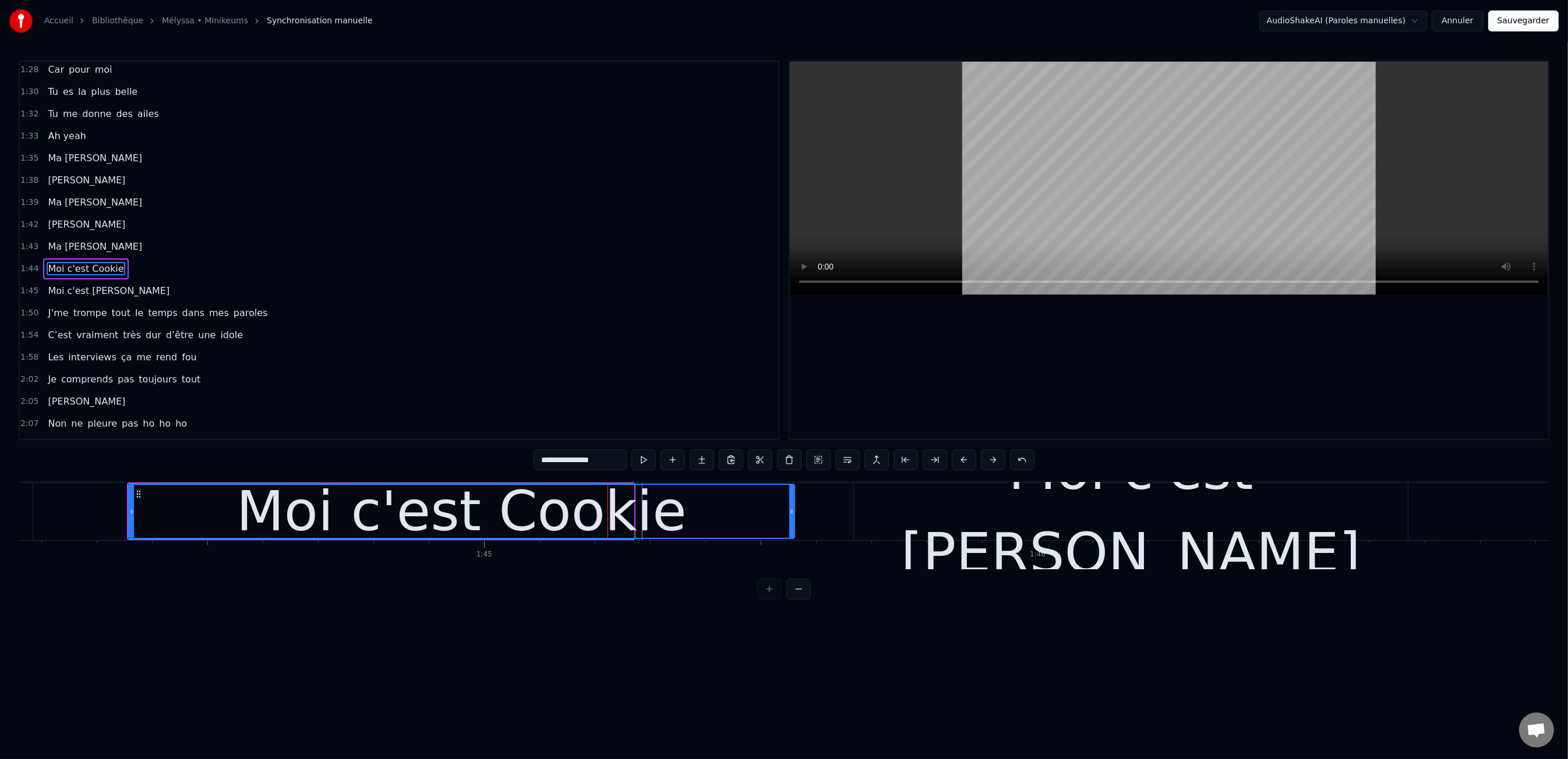
drag, startPoint x: 631, startPoint y: 514, endPoint x: 695, endPoint y: 514, distance: 64.0
click at [781, 514] on div "Moi c'est Cookie" at bounding box center [462, 511] width 665 height 53
click at [512, 512] on div "Moi c'est Cookie" at bounding box center [455, 512] width 450 height 83
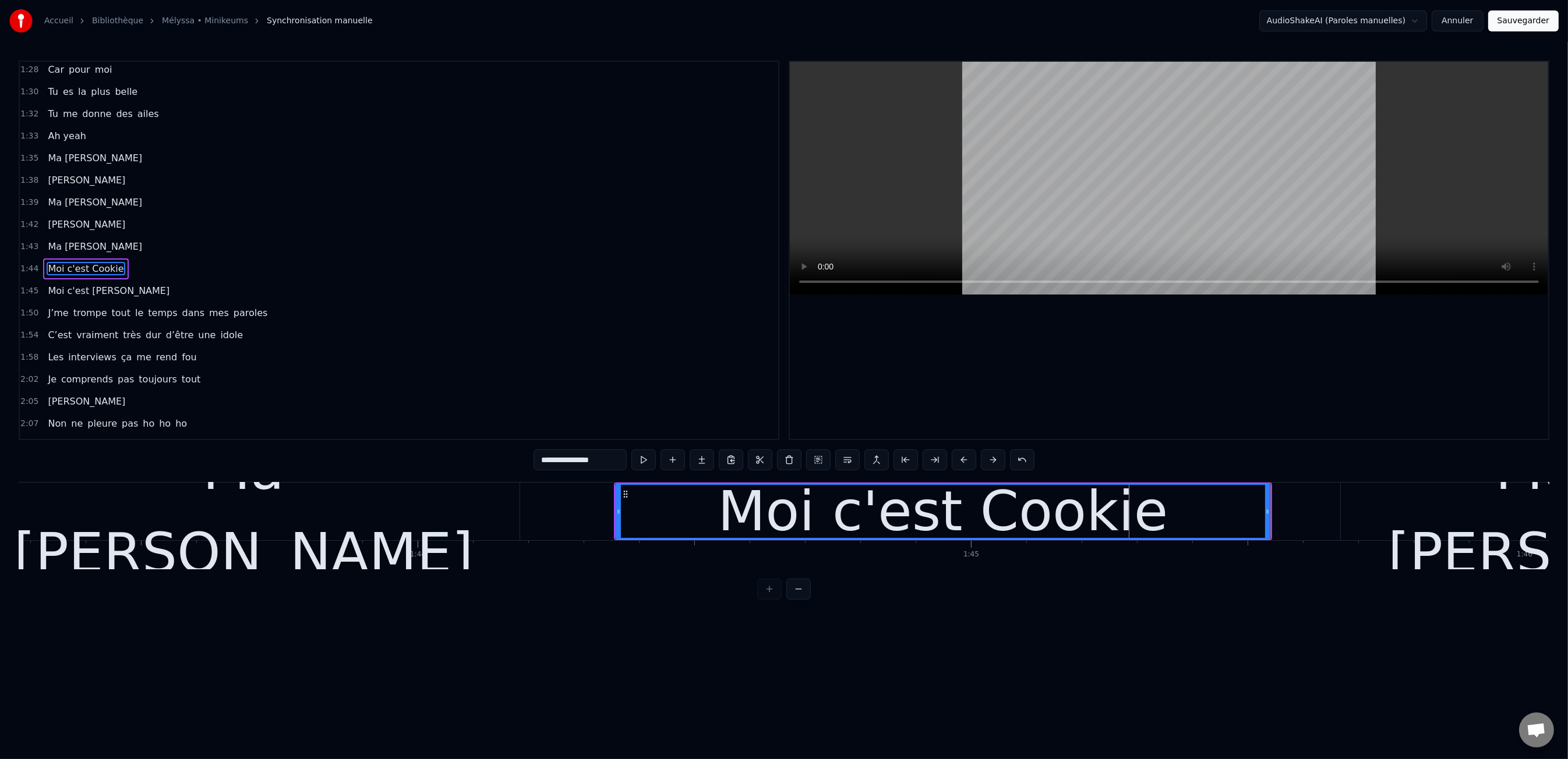
scroll to position [0, 57143]
click at [377, 460] on div "0:00 Moi c'est Kiki 0:01 Moi c'est Nikky 0:03 Moi c'est Vikky 0:04 On est les b…" at bounding box center [784, 330] width 1530 height 539
click at [387, 473] on div "0:00 Moi c'est Kiki 0:01 Moi c'est Nikky 0:03 Moi c'est Vikky 0:04 On est les b…" at bounding box center [784, 330] width 1530 height 539
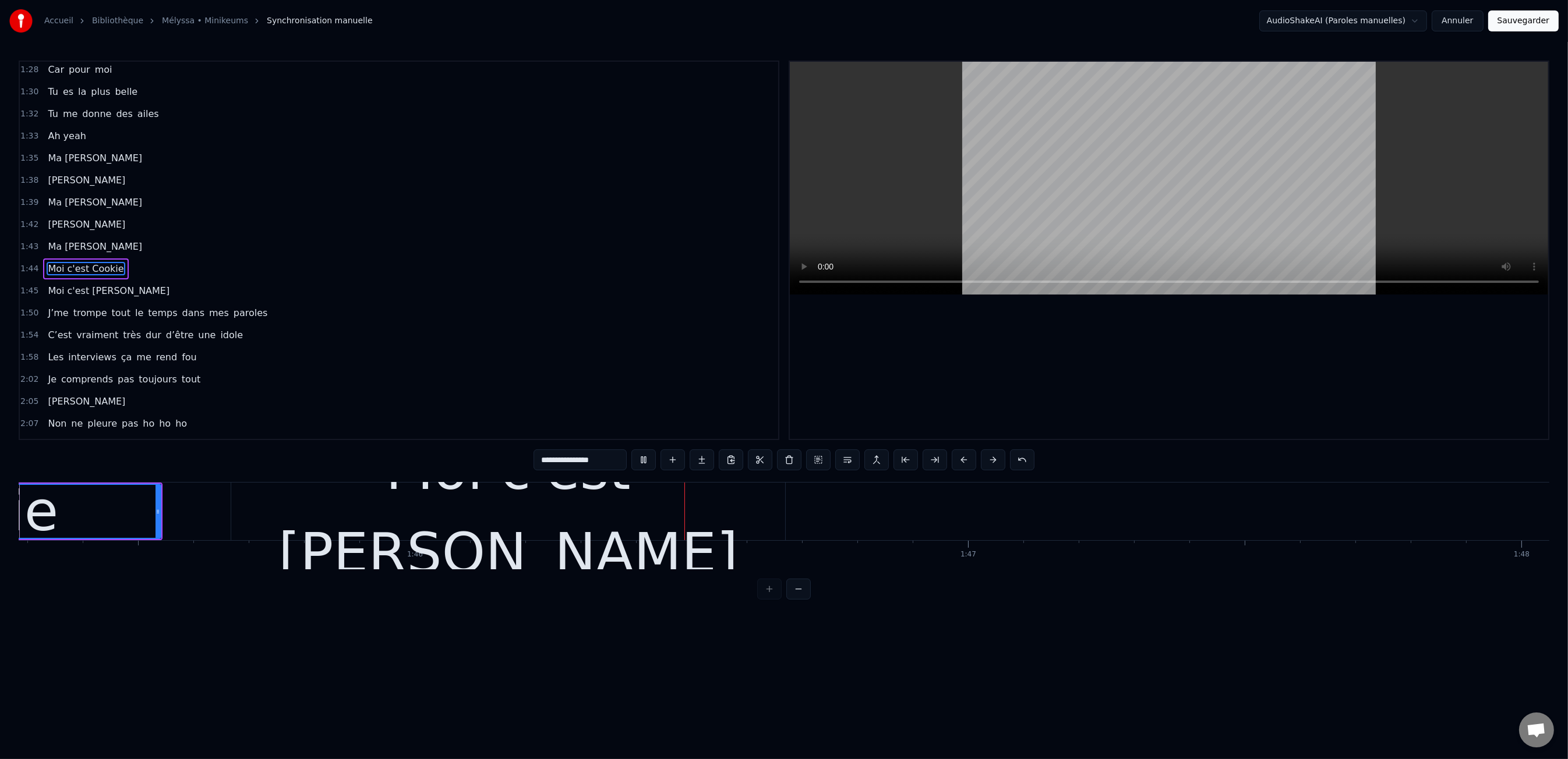
scroll to position [0, 58586]
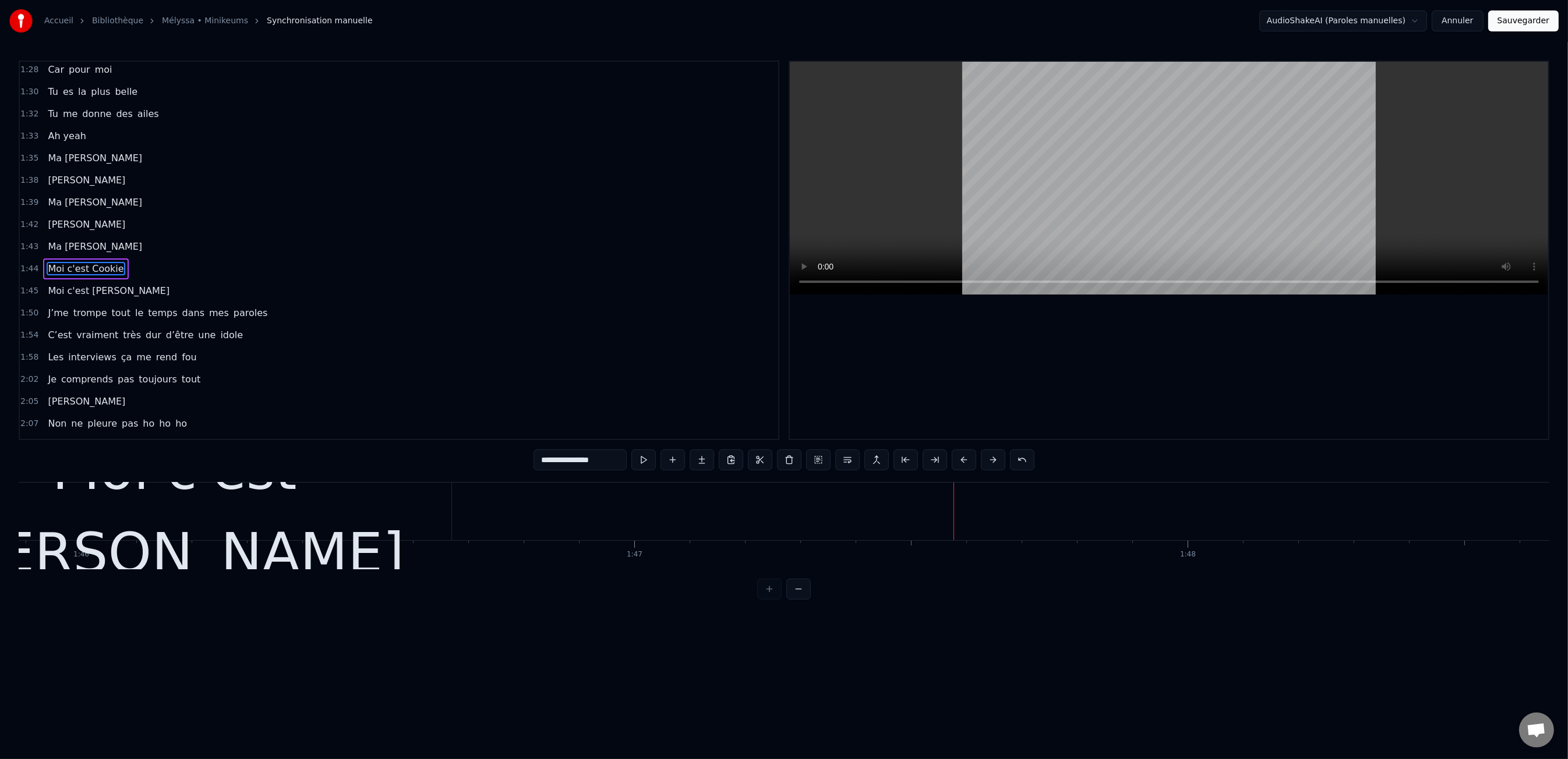
click at [391, 526] on div "Moi c'est [PERSON_NAME]" at bounding box center [175, 511] width 554 height 58
type input "**********"
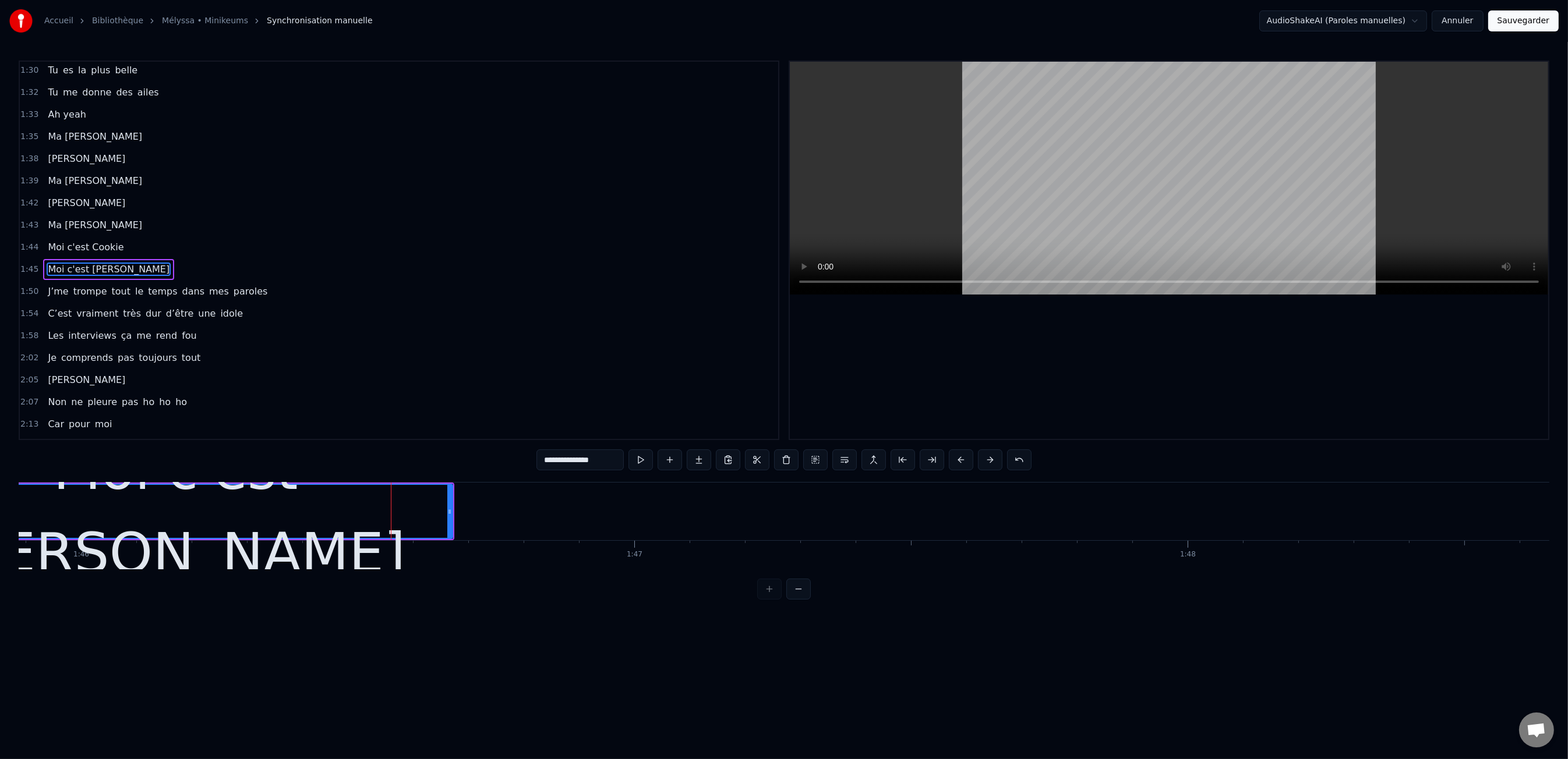
scroll to position [732, 0]
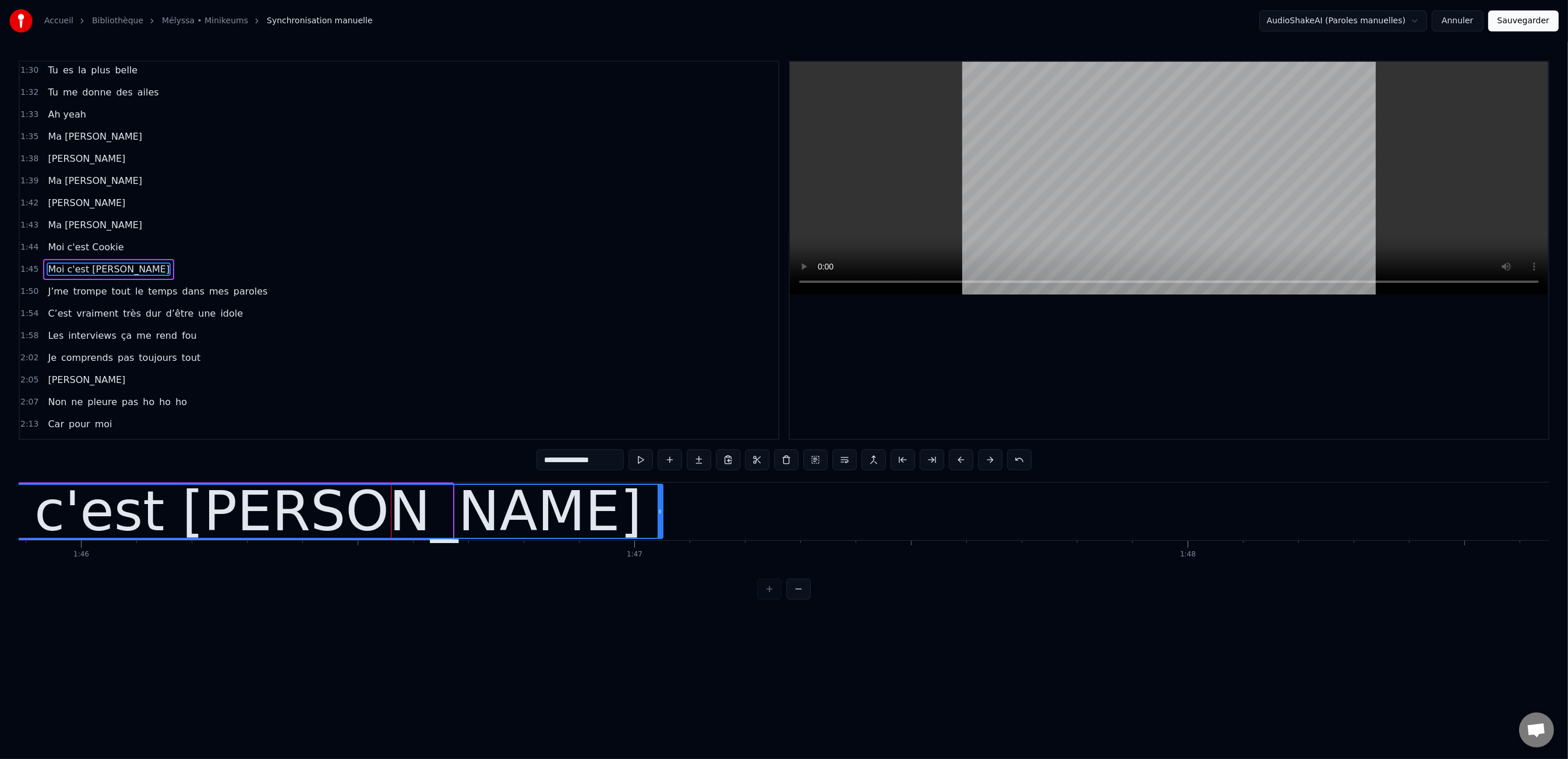
drag, startPoint x: 451, startPoint y: 513, endPoint x: 664, endPoint y: 512, distance: 213.0
click at [662, 512] on icon at bounding box center [660, 512] width 5 height 9
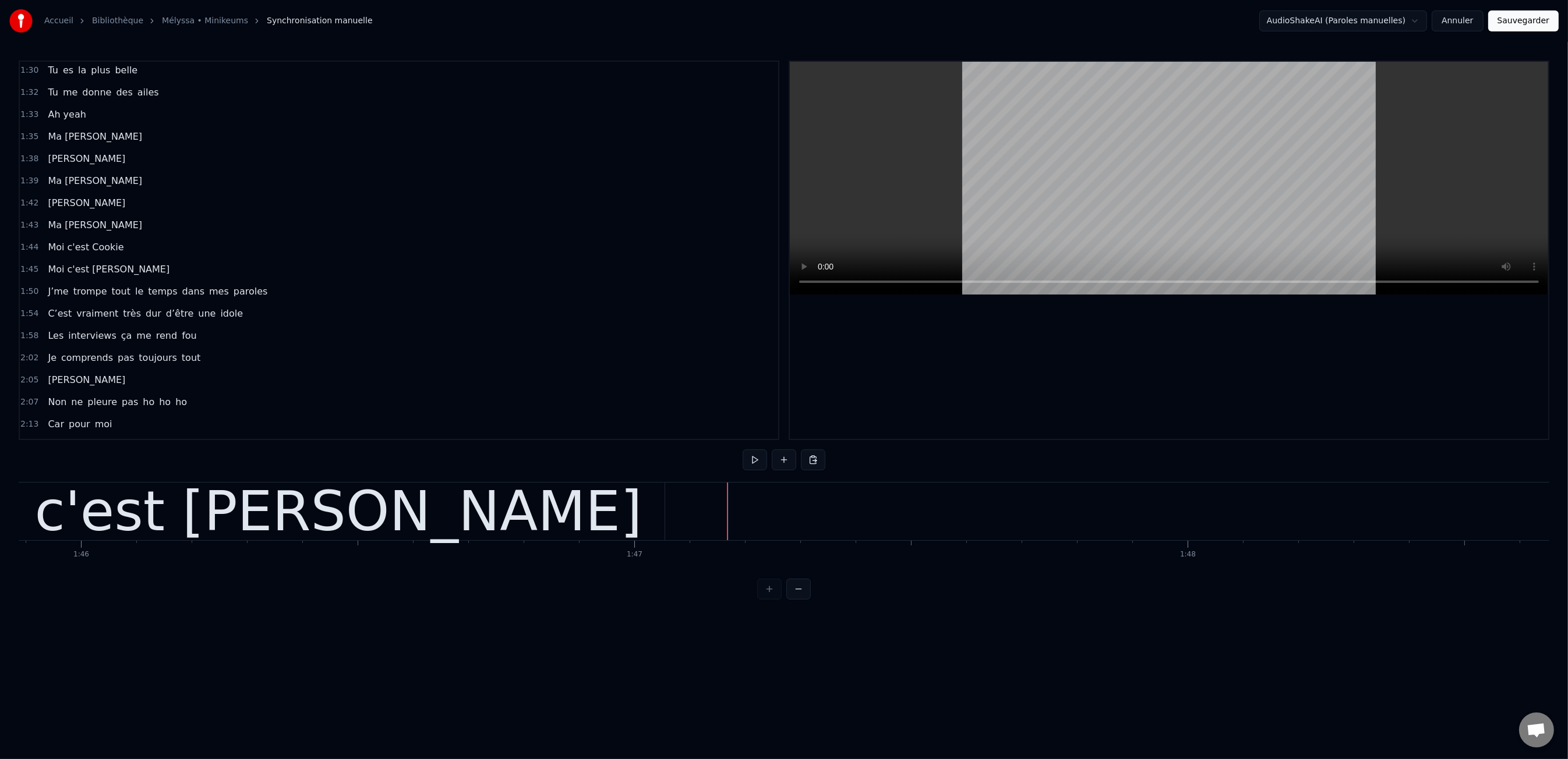
click at [783, 462] on button at bounding box center [784, 460] width 25 height 21
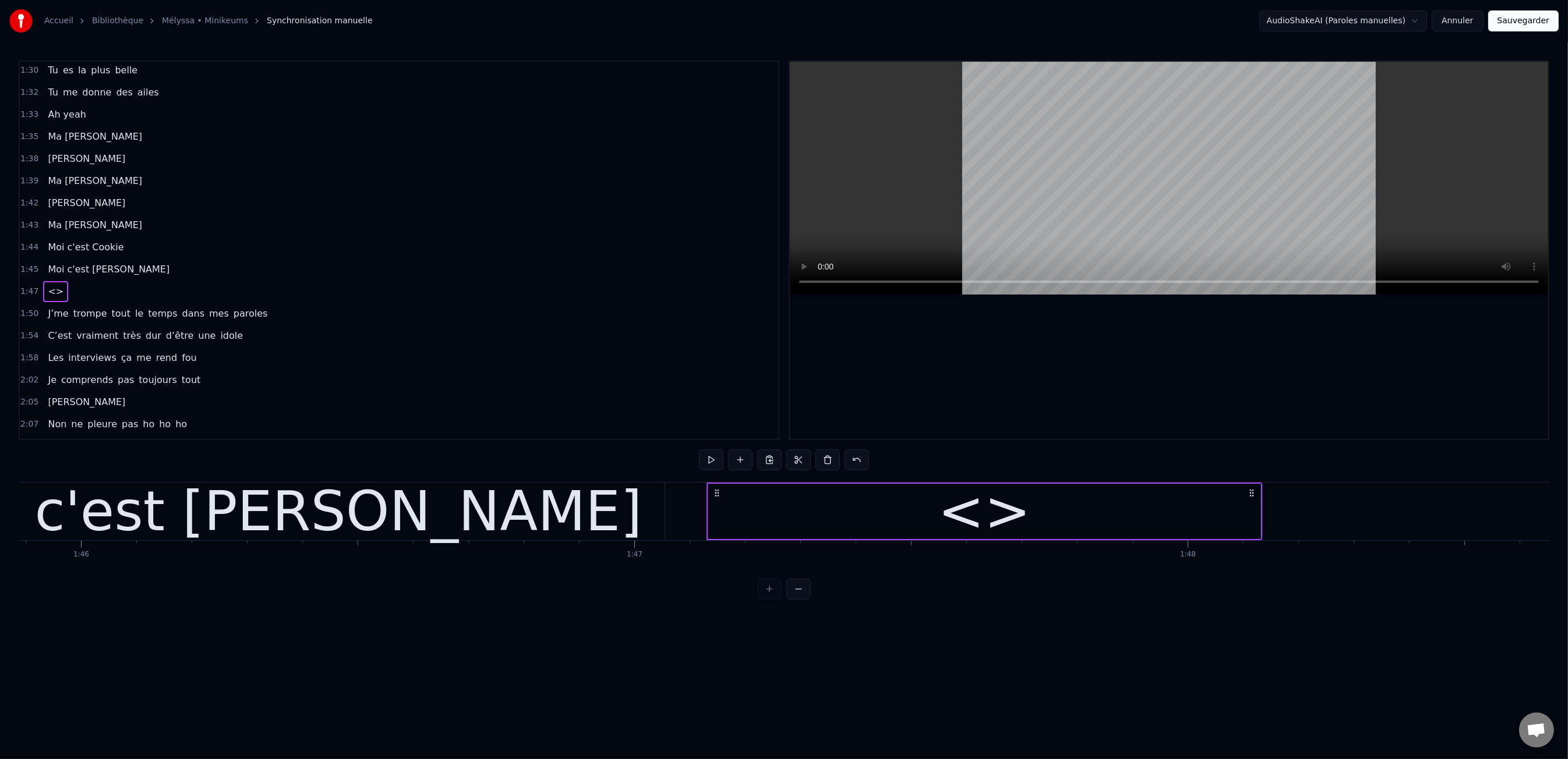
click at [953, 504] on div "<>" at bounding box center [984, 512] width 92 height 83
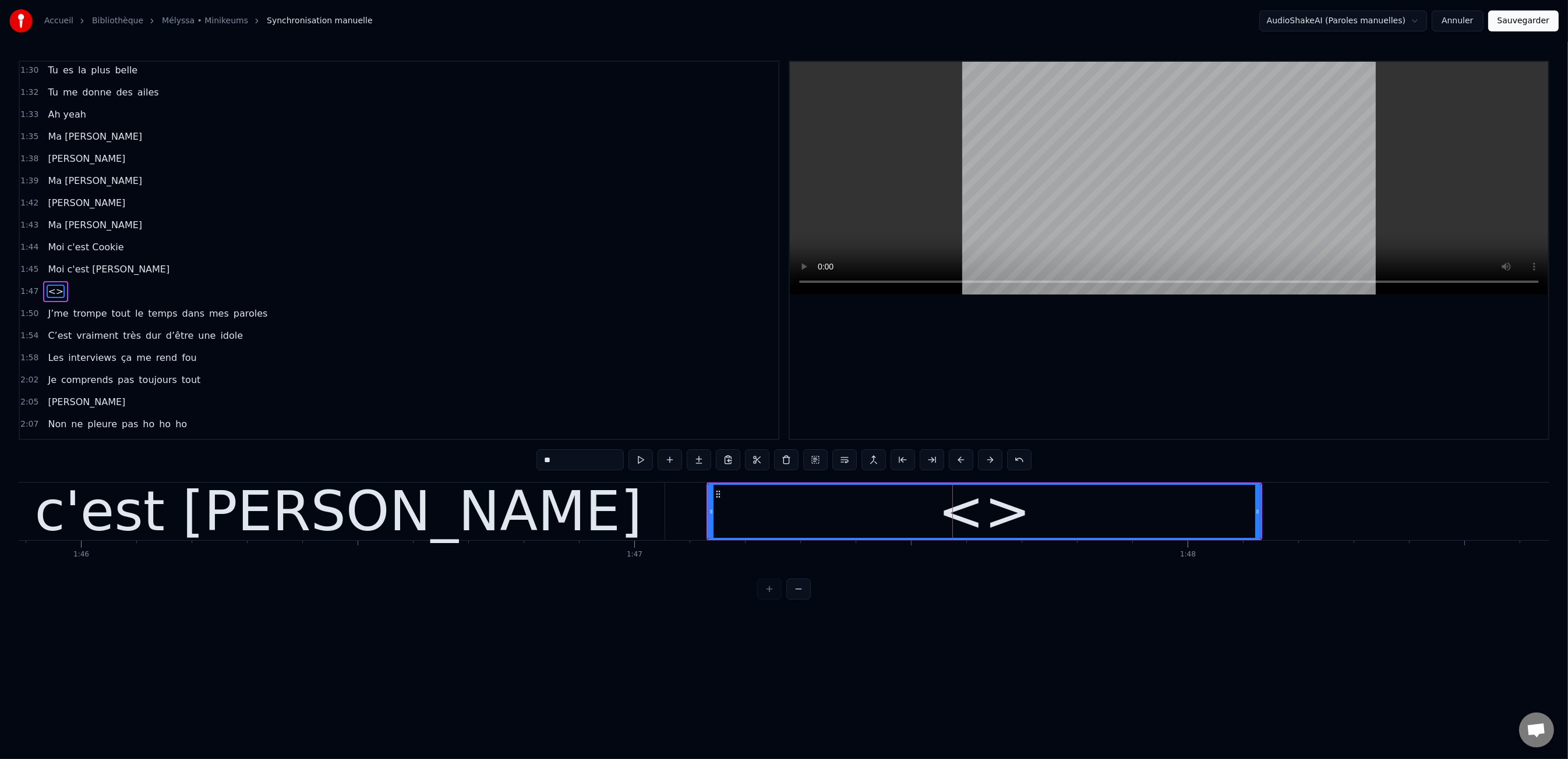
scroll to position [754, 0]
click at [583, 461] on input "**" at bounding box center [580, 460] width 87 height 21
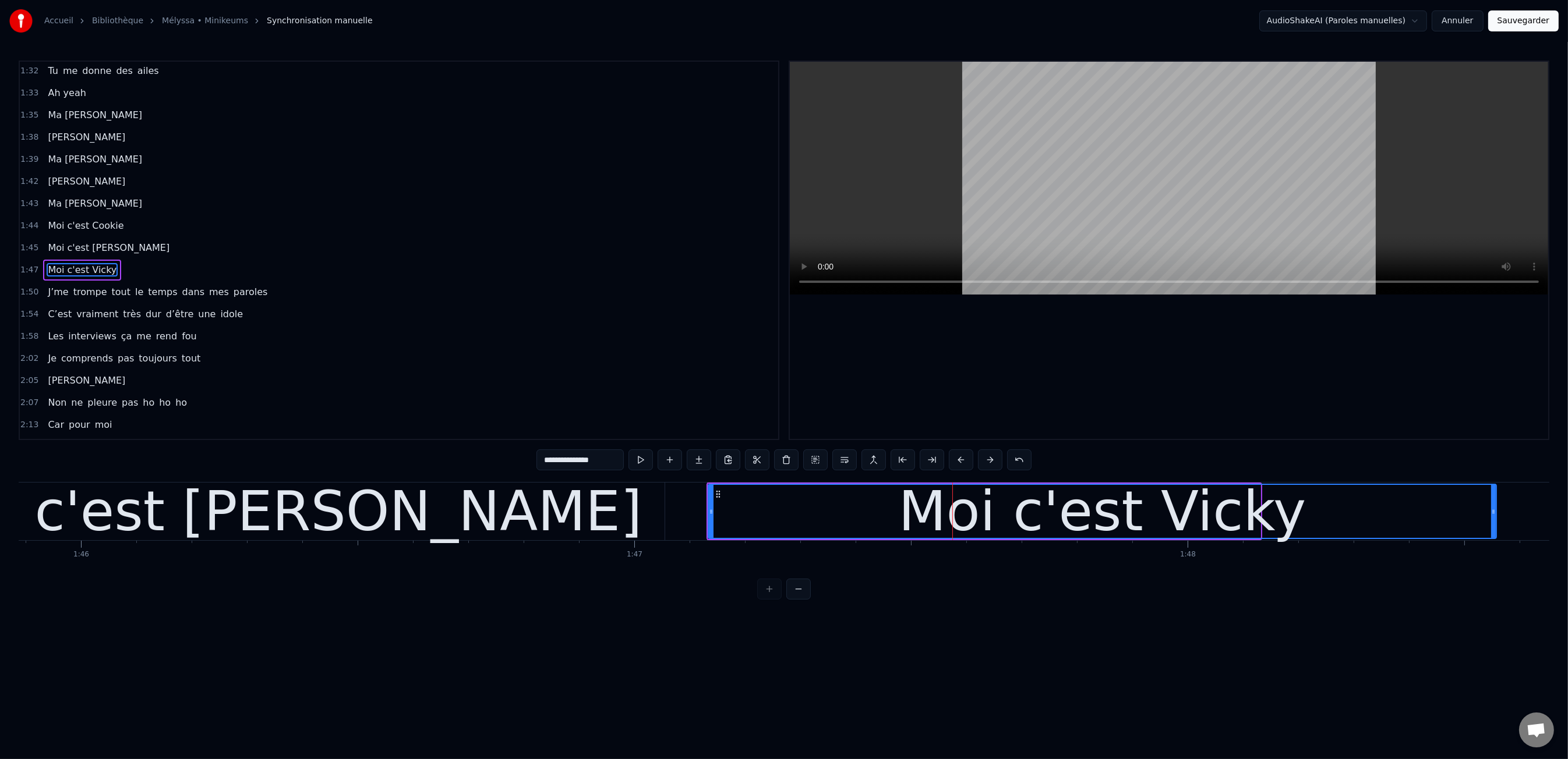
drag, startPoint x: 1255, startPoint y: 515, endPoint x: 1495, endPoint y: 504, distance: 240.3
click at [1495, 504] on div "Moi c'est Vicky" at bounding box center [1102, 511] width 787 height 53
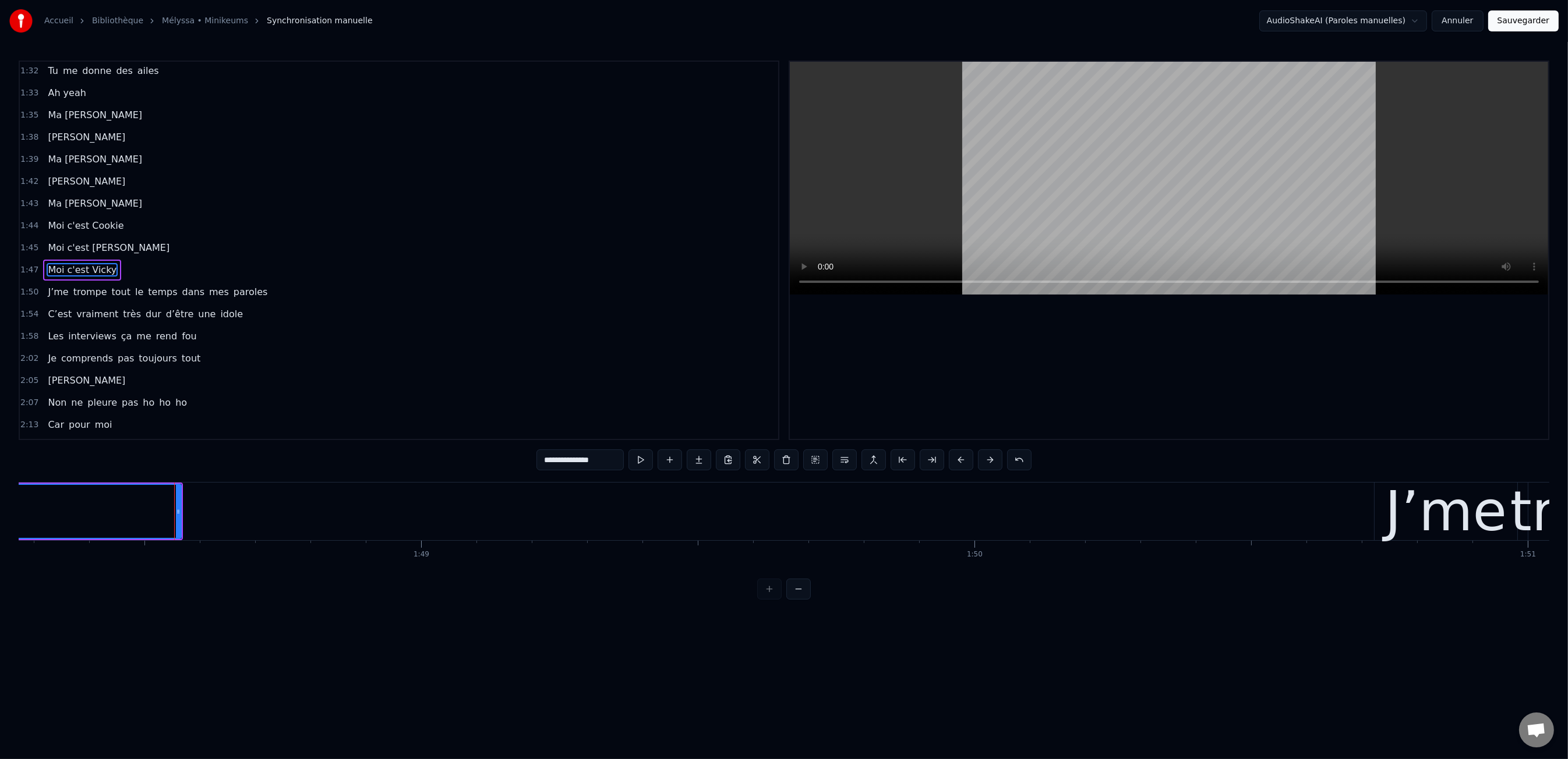
scroll to position [0, 59905]
type input "**********"
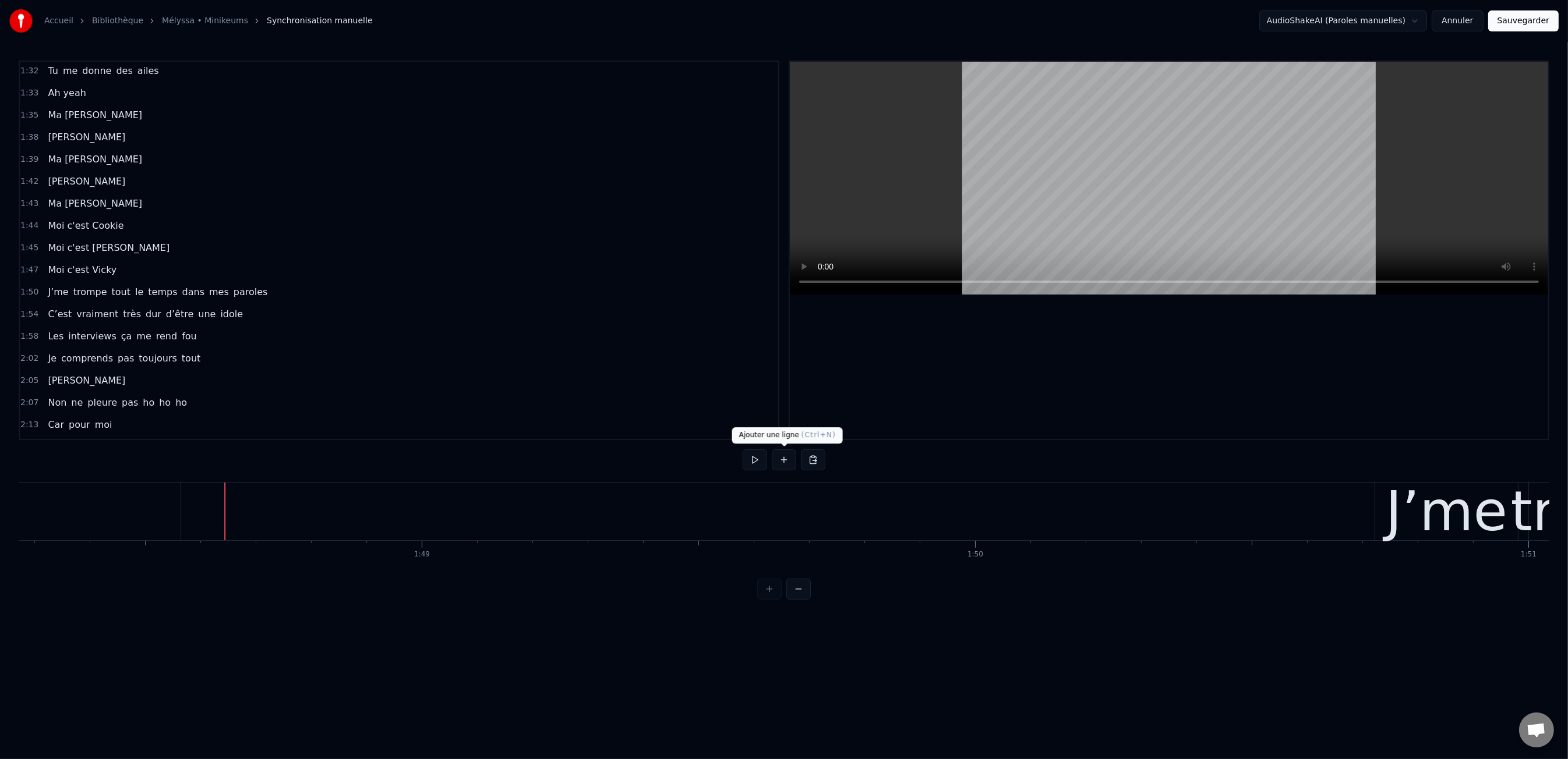
click at [785, 463] on button at bounding box center [784, 460] width 25 height 21
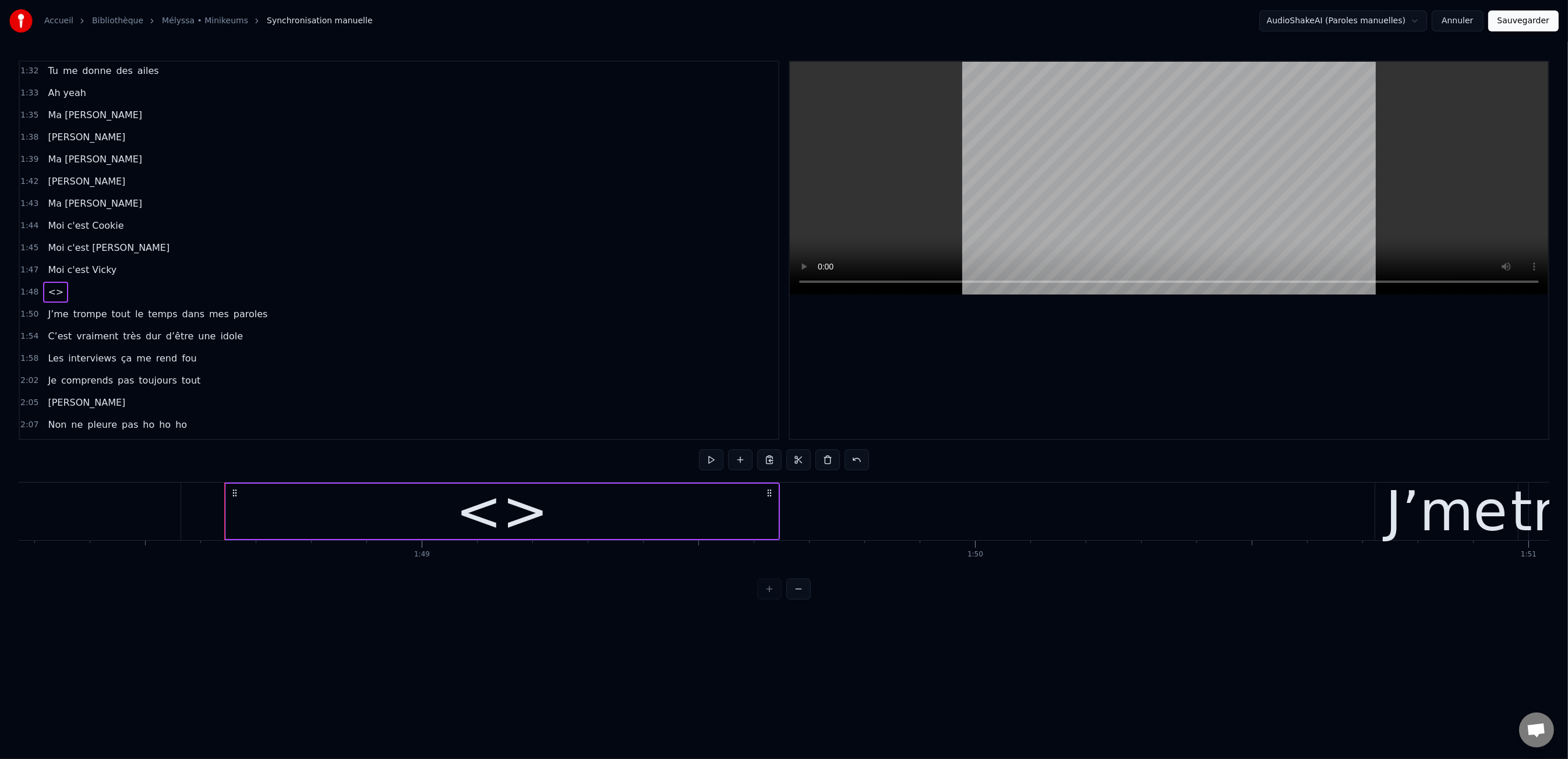
drag, startPoint x: 609, startPoint y: 514, endPoint x: 571, endPoint y: 508, distance: 38.5
click at [609, 514] on div "<>" at bounding box center [502, 511] width 552 height 55
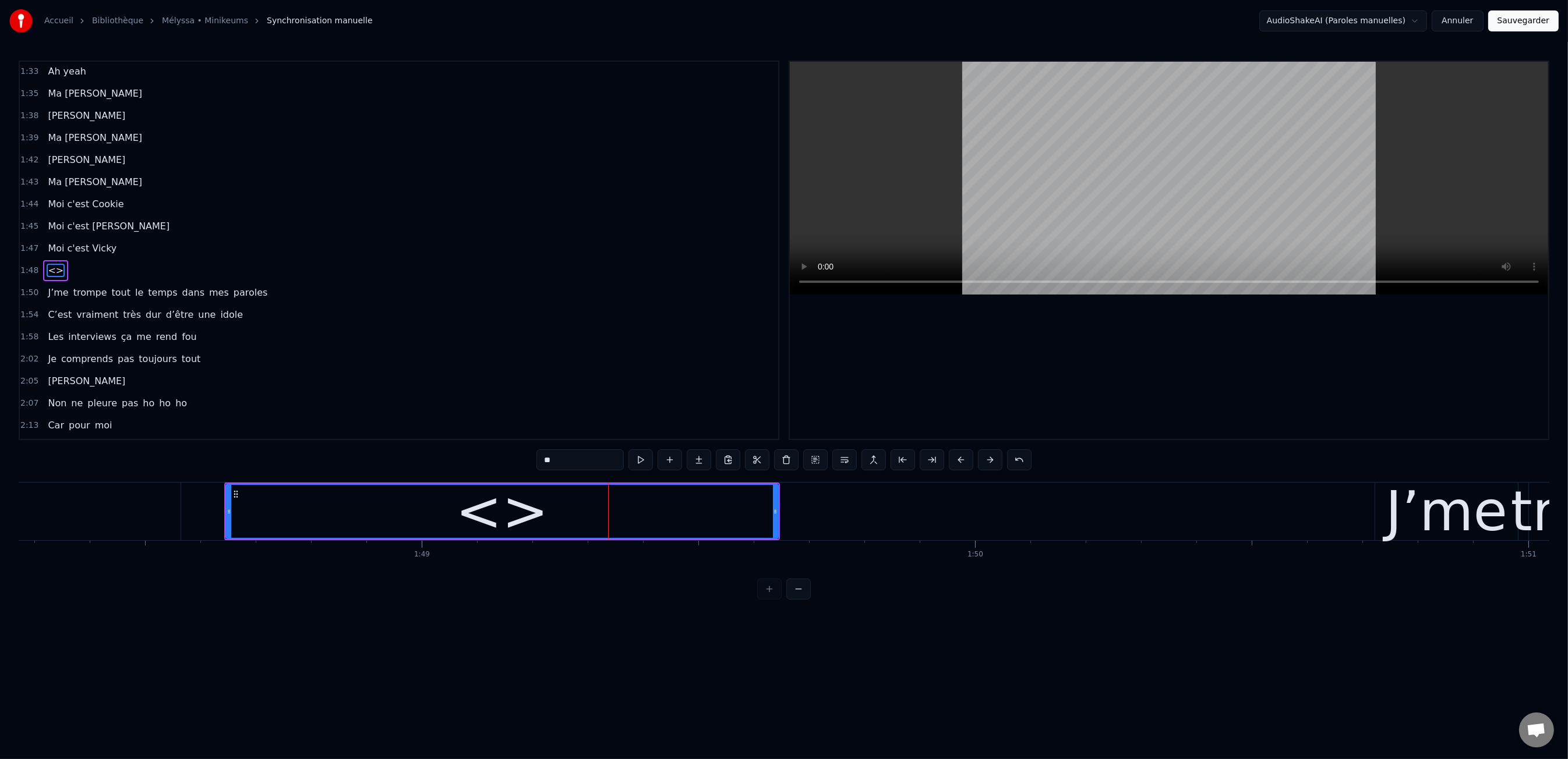
scroll to position [775, 0]
click at [544, 457] on input "**" at bounding box center [580, 460] width 87 height 21
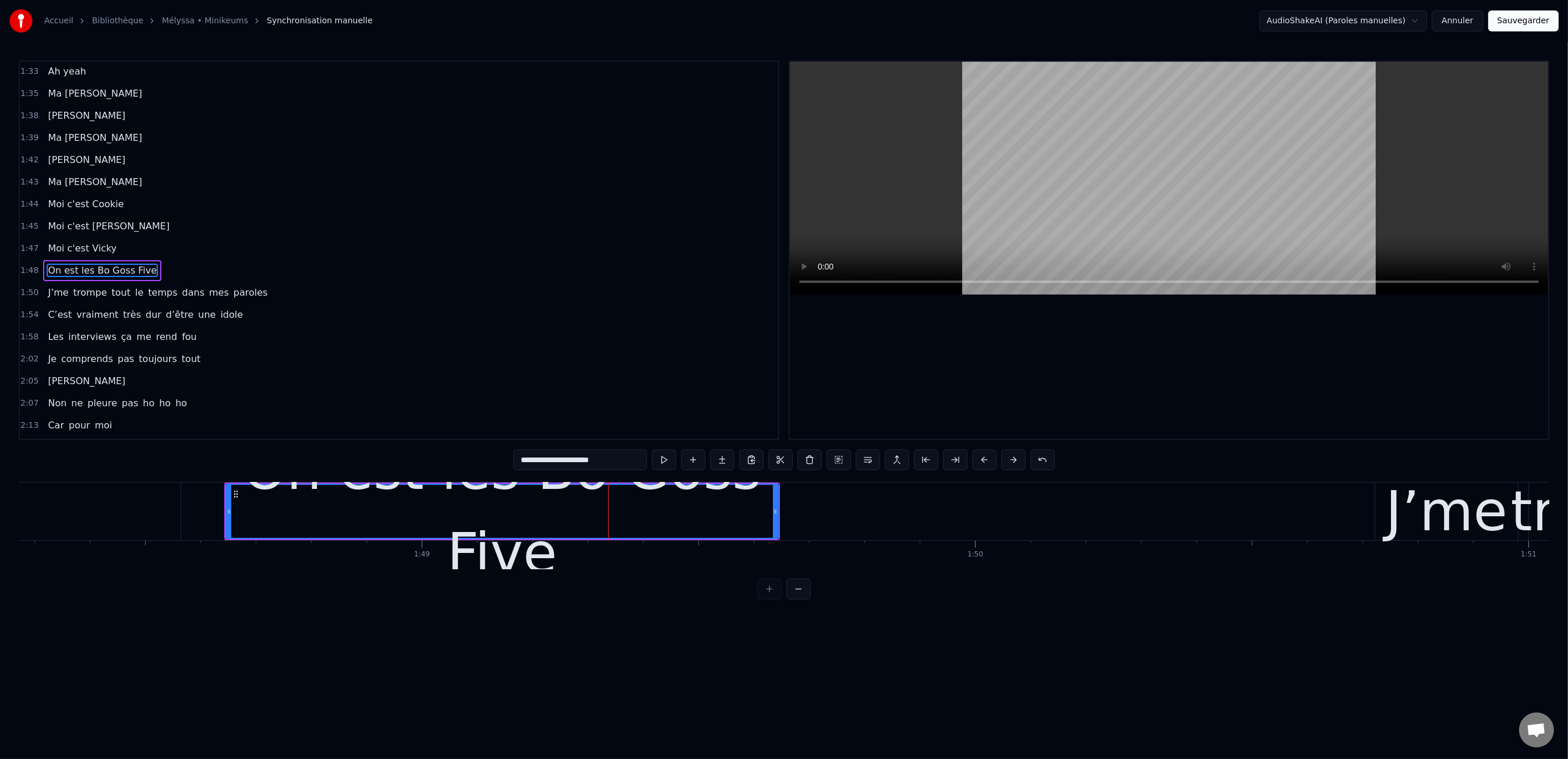
type input "**********"
drag, startPoint x: 714, startPoint y: 703, endPoint x: 631, endPoint y: 681, distance: 85.9
click at [714, 618] on html "Accueil Bibliothèque Mélyssa • Minikeums Synchronisation manuelle AudioShakeAI…" at bounding box center [784, 309] width 1568 height 618
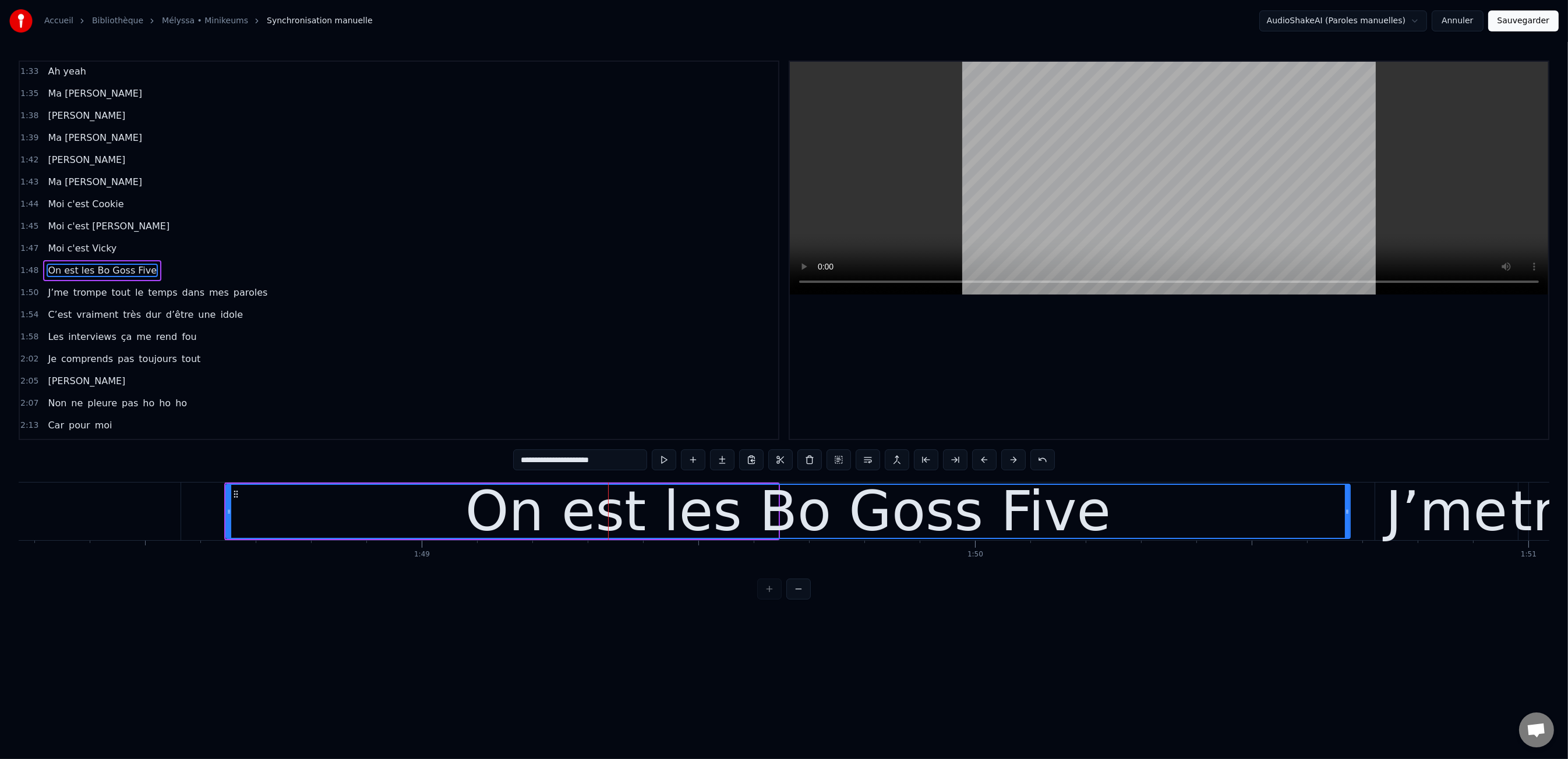
drag, startPoint x: 776, startPoint y: 509, endPoint x: 1349, endPoint y: 510, distance: 573.0
click at [1349, 510] on icon at bounding box center [1347, 512] width 5 height 9
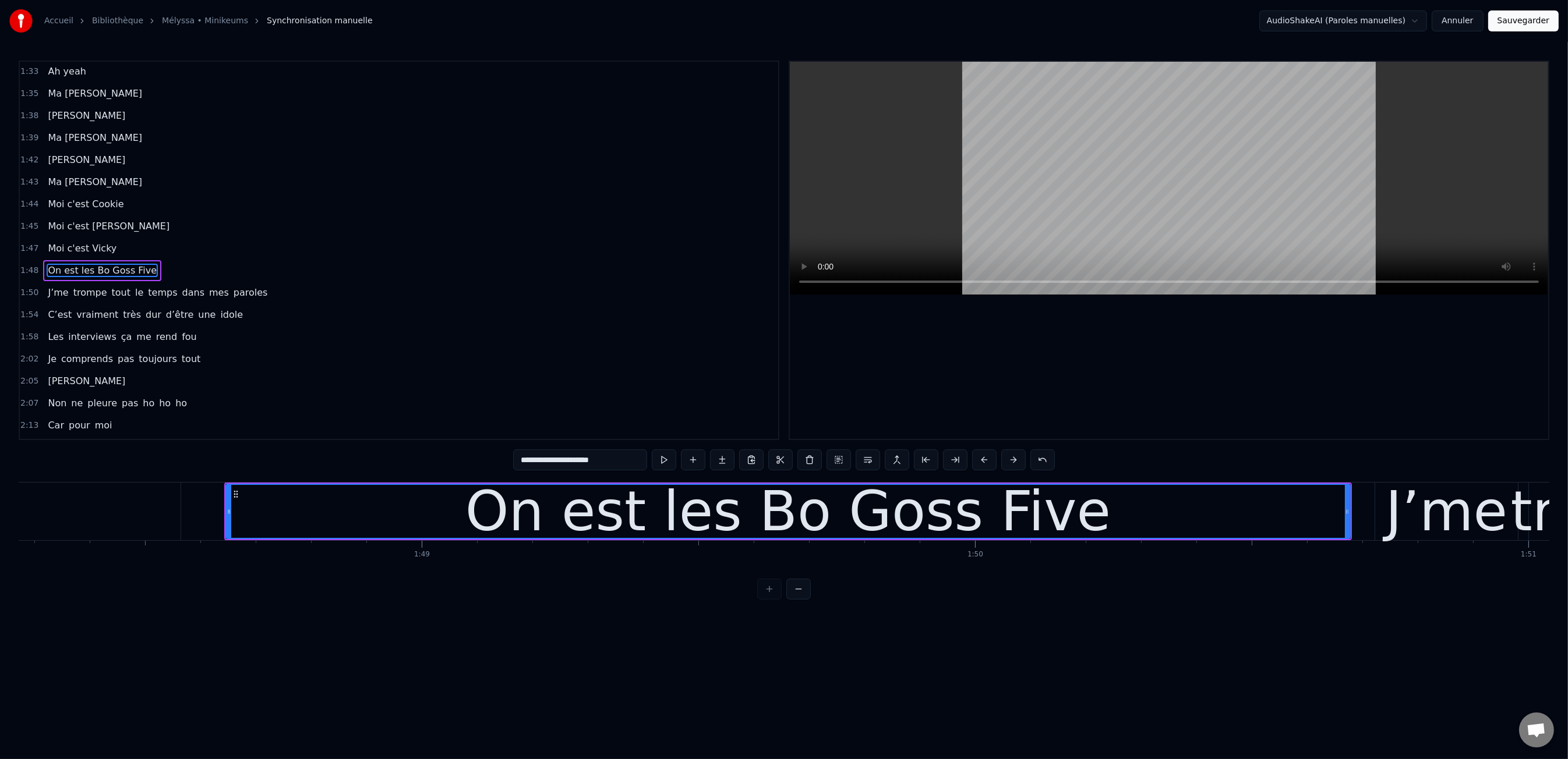
drag, startPoint x: 176, startPoint y: 471, endPoint x: 185, endPoint y: 472, distance: 9.1
click at [176, 471] on div "0:00 Moi c'est Kiki 0:01 Moi c'est Nikky 0:03 Moi c'est Vikky 0:04 On est les b…" at bounding box center [784, 330] width 1530 height 539
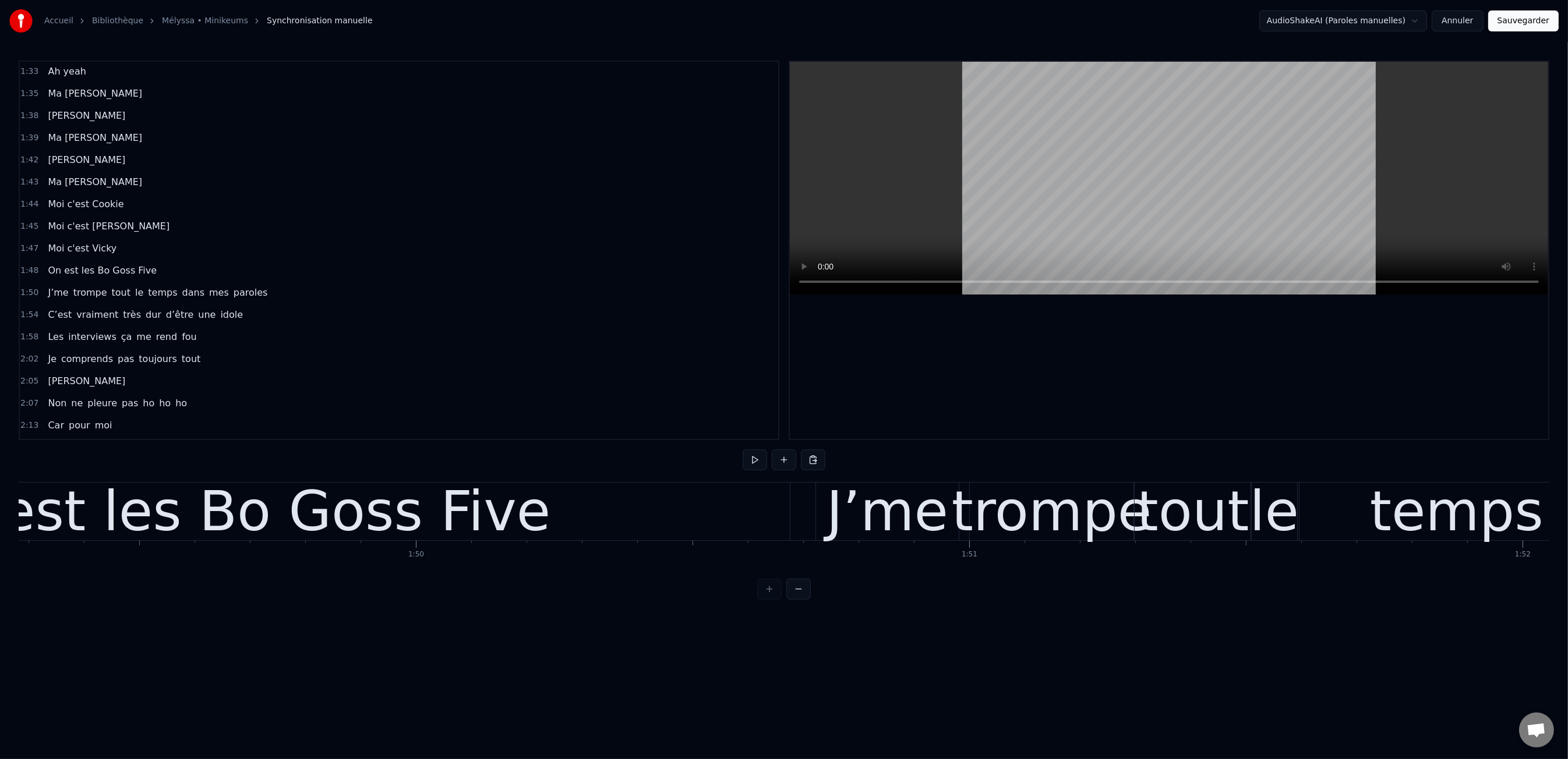
scroll to position [0, 60473]
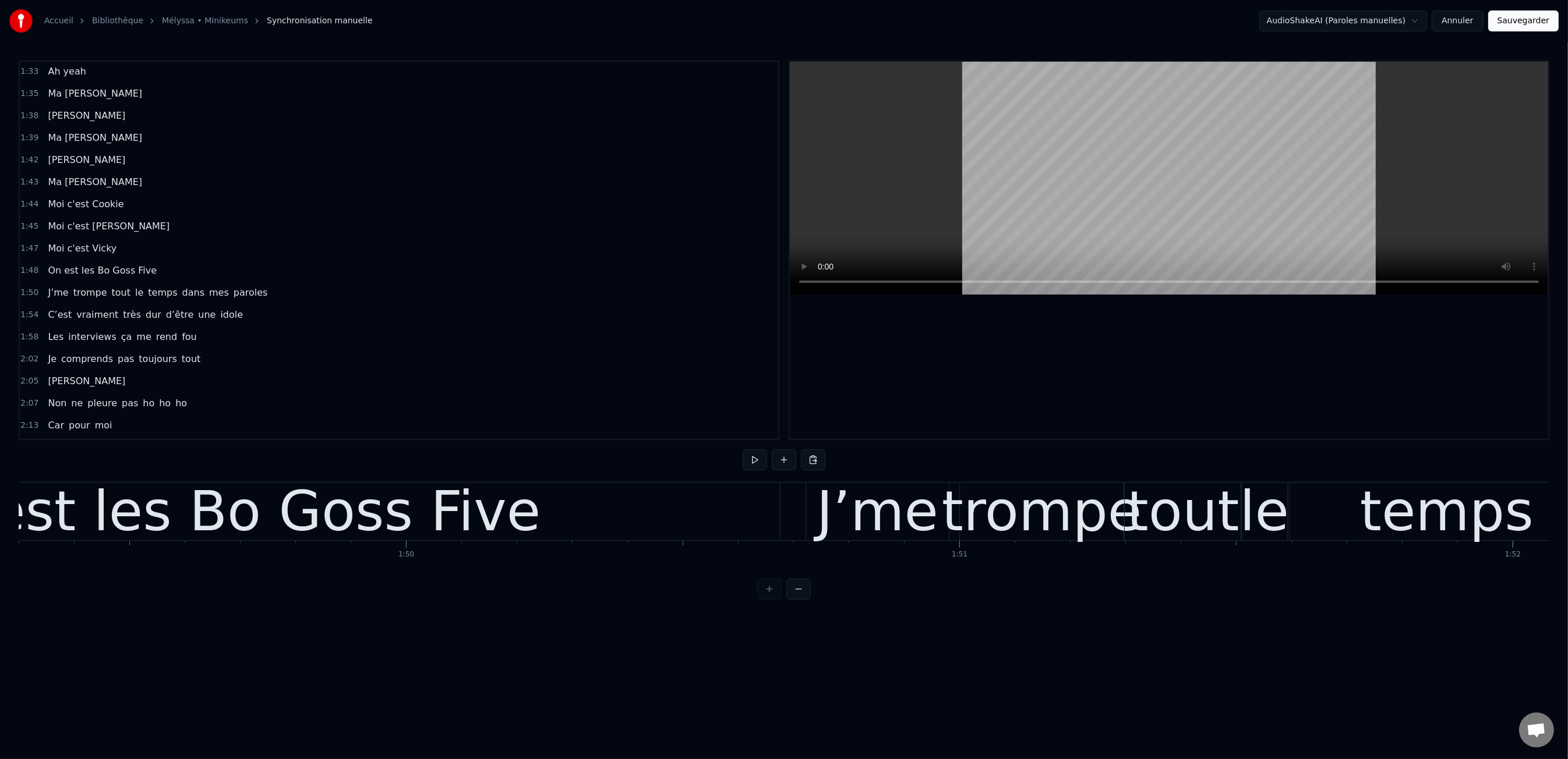
drag, startPoint x: 465, startPoint y: 503, endPoint x: 560, endPoint y: 497, distance: 95.2
click at [465, 503] on div "On est les Bo Goss Five" at bounding box center [217, 512] width 645 height 83
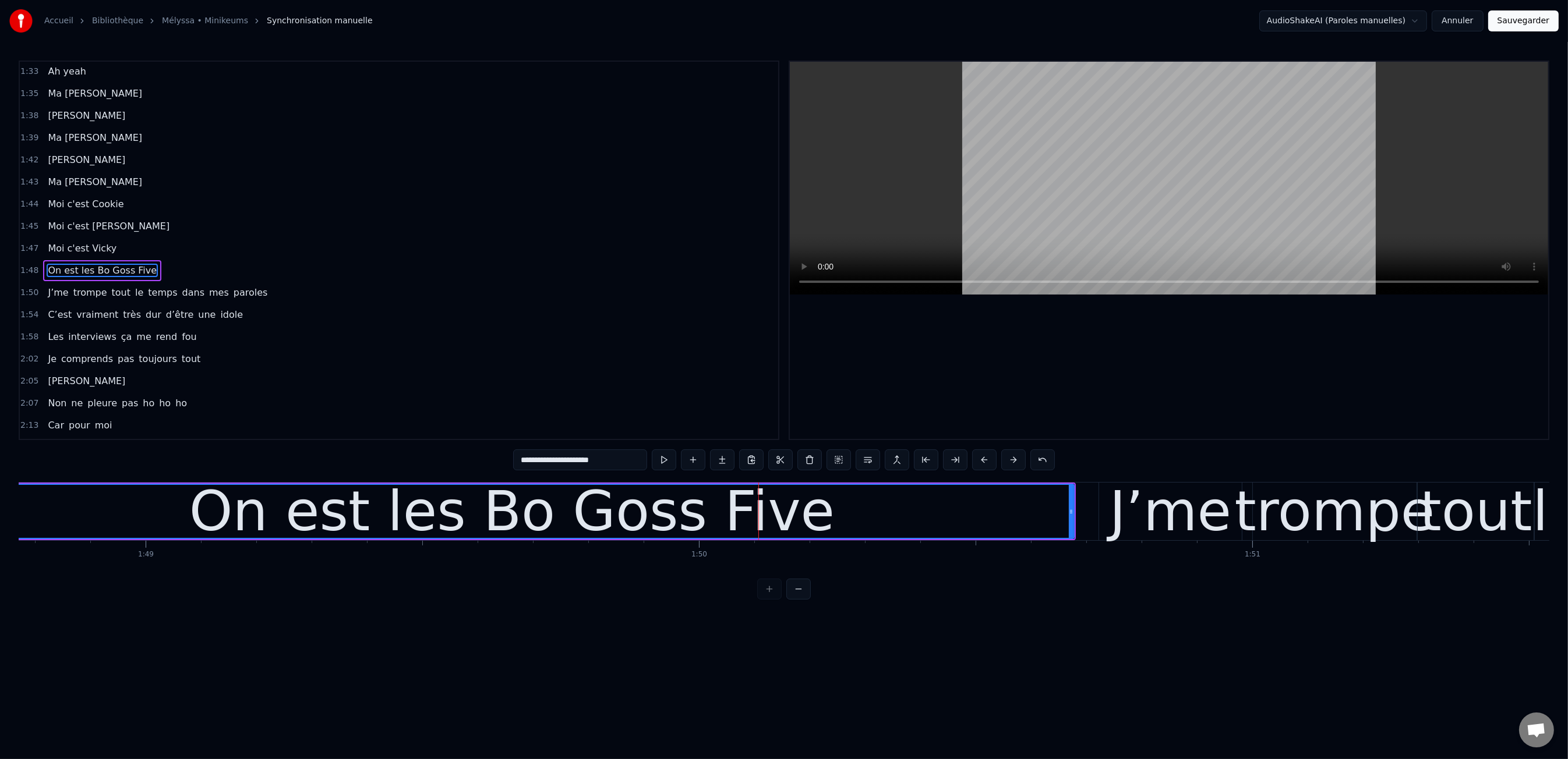
scroll to position [0, 60108]
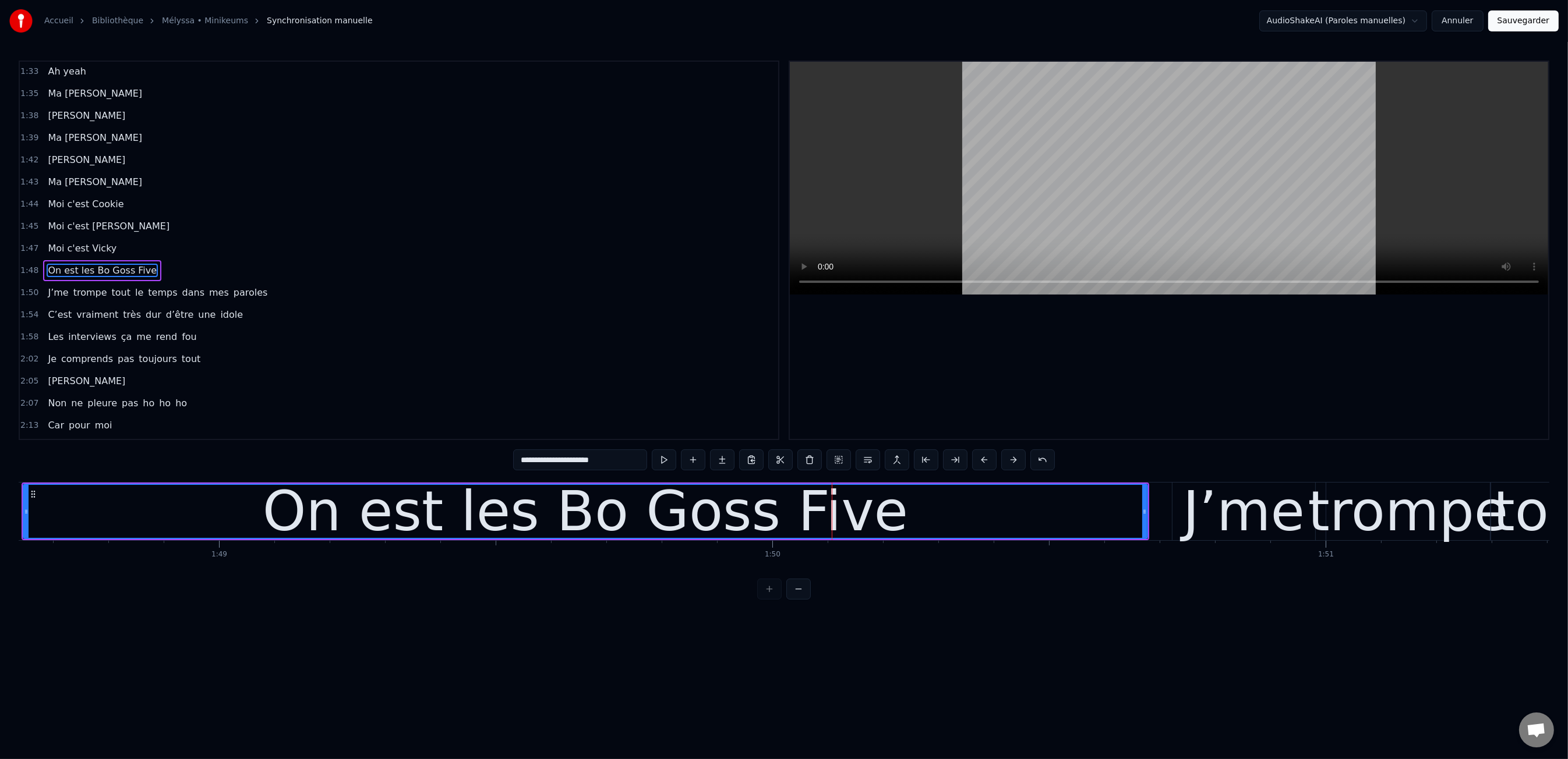
click at [326, 504] on div "On est les Bo Goss Five" at bounding box center [585, 512] width 645 height 83
click at [457, 504] on div "On est les Bo Goss Five" at bounding box center [585, 512] width 645 height 83
drag, startPoint x: 627, startPoint y: 463, endPoint x: 537, endPoint y: 463, distance: 90.0
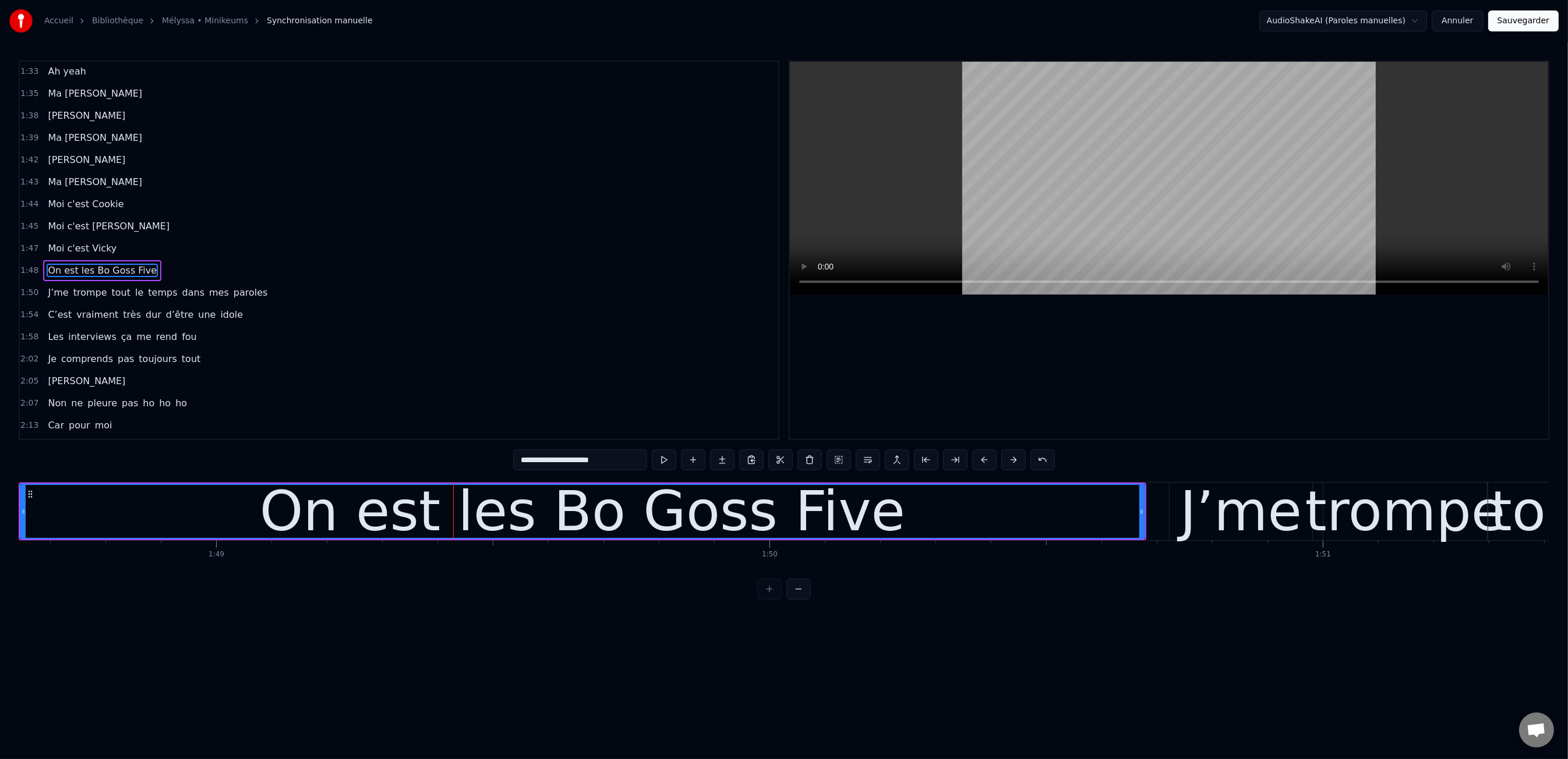
click at [537, 463] on input "**********" at bounding box center [580, 460] width 134 height 21
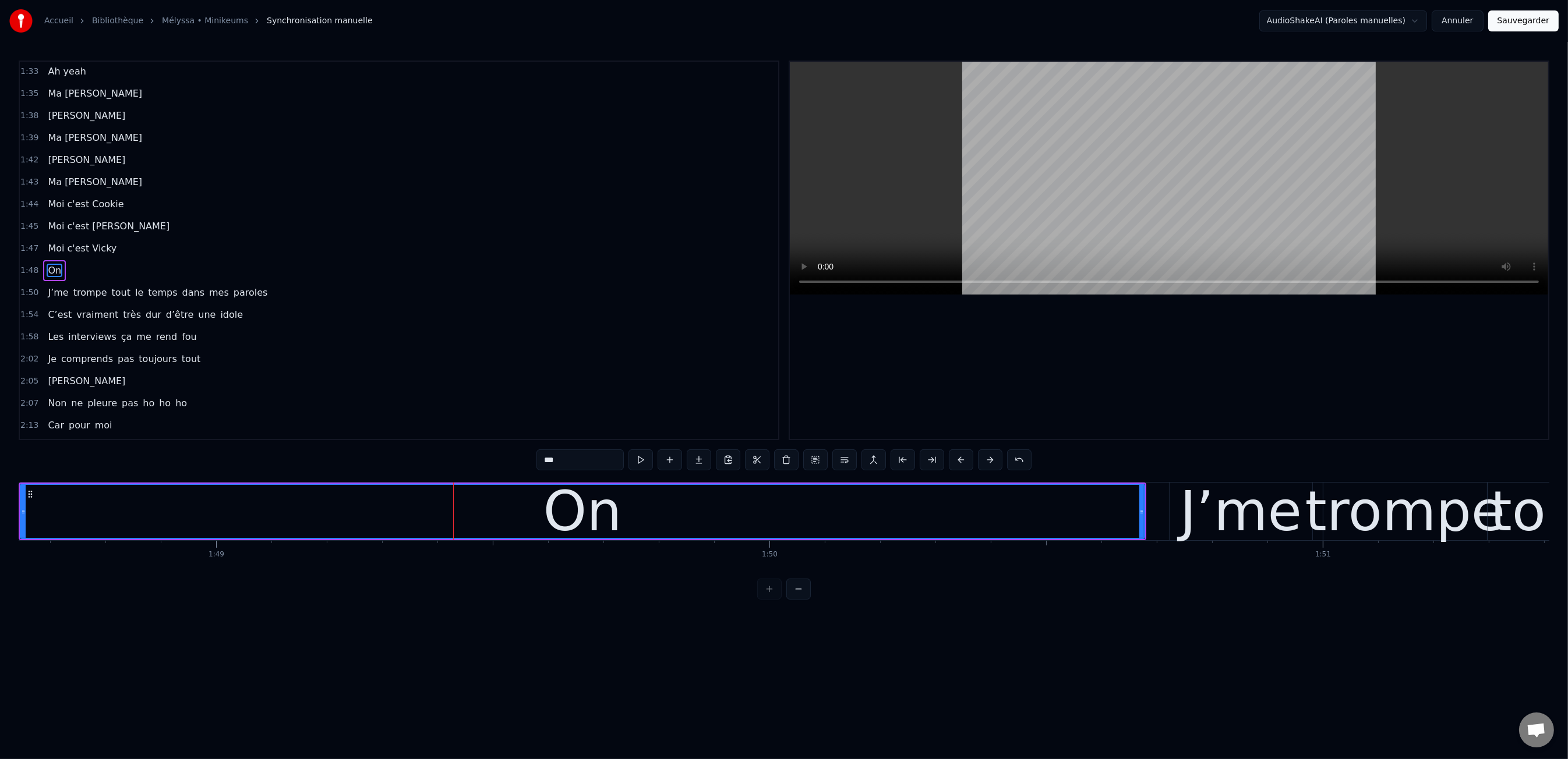
type input "**"
click at [1145, 511] on div "On" at bounding box center [582, 511] width 1125 height 55
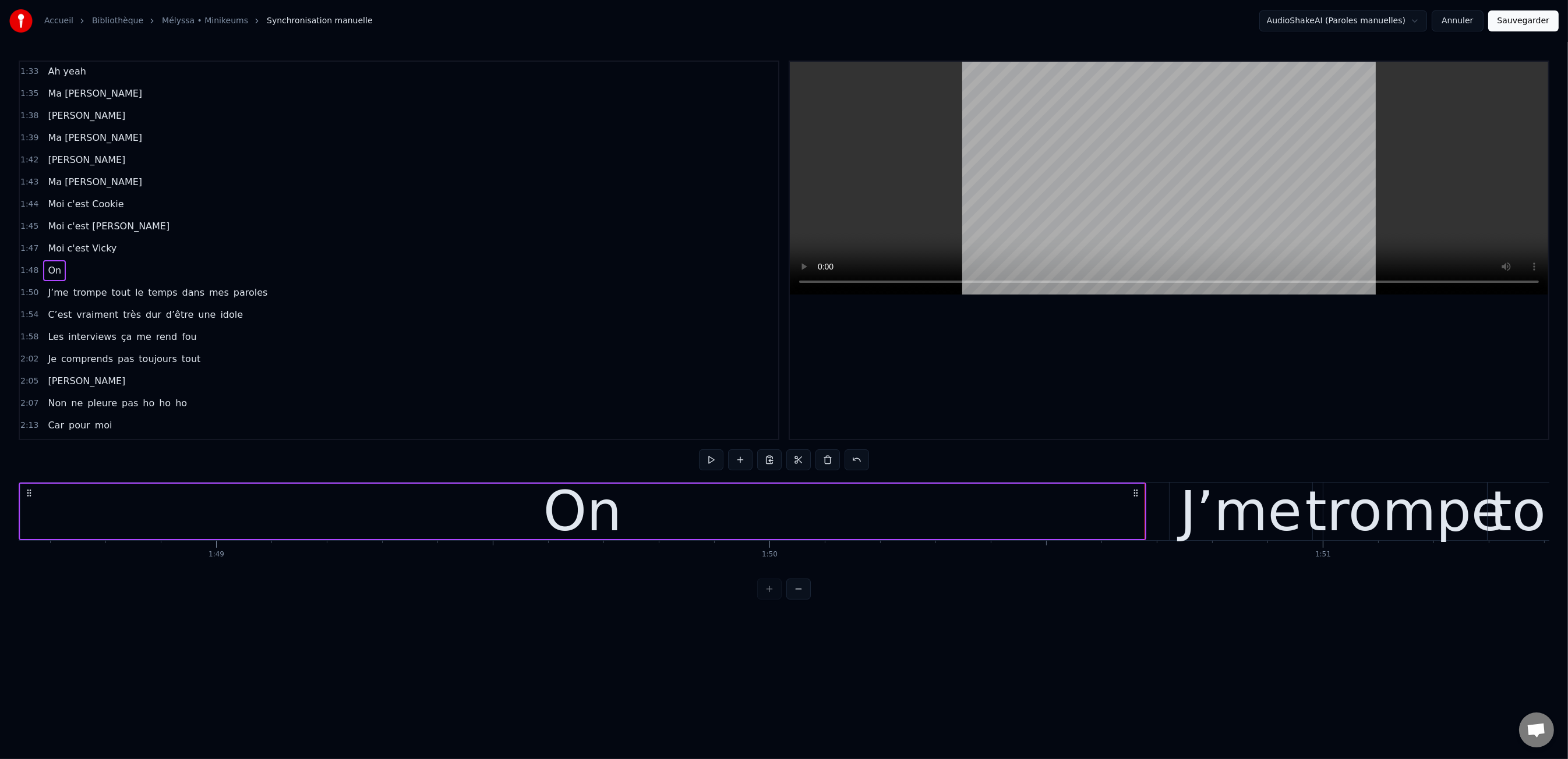
drag, startPoint x: 1104, startPoint y: 510, endPoint x: 1123, endPoint y: 510, distance: 19.0
click at [1106, 510] on div "On" at bounding box center [582, 511] width 1124 height 55
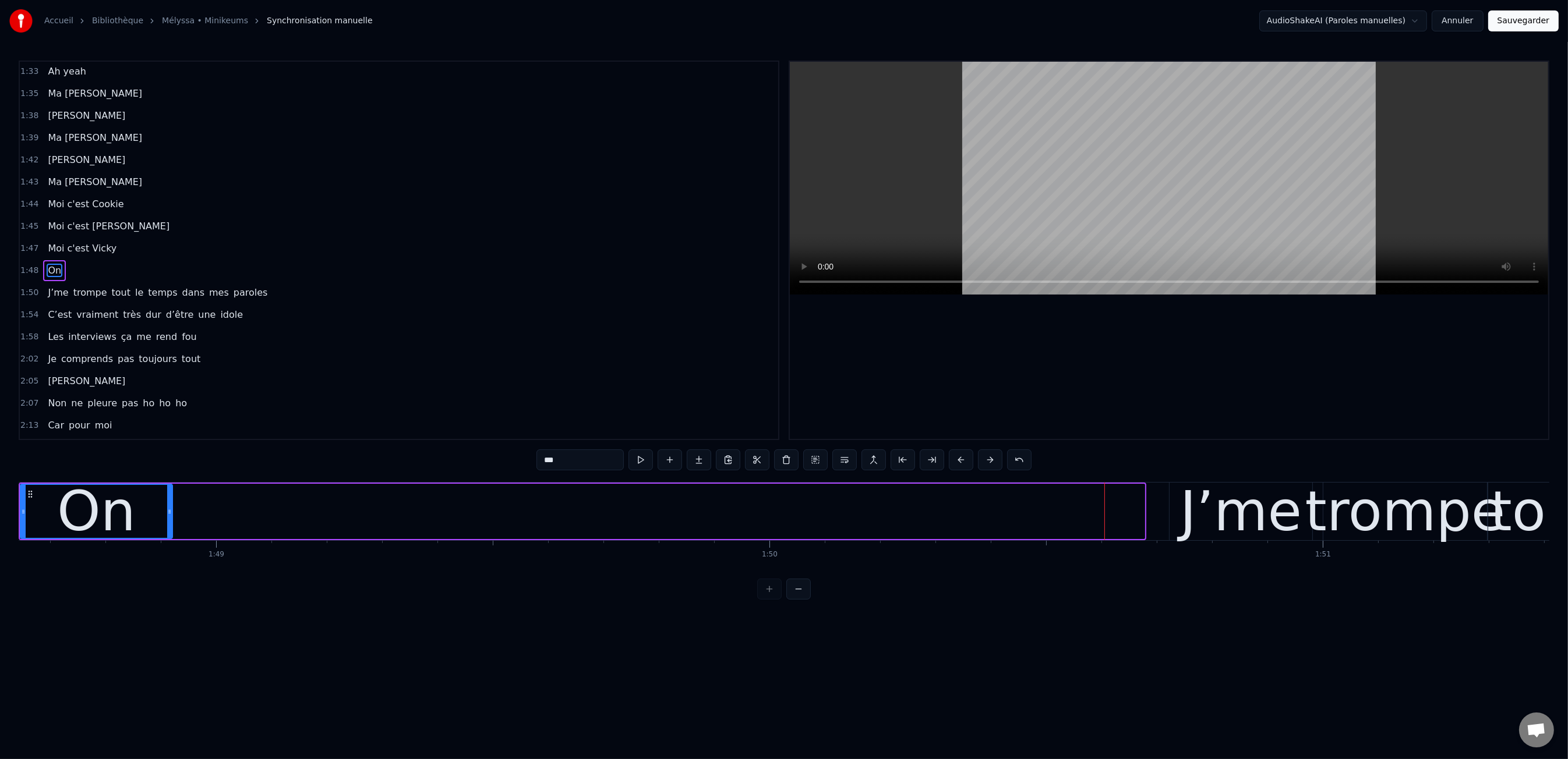
drag, startPoint x: 1140, startPoint y: 512, endPoint x: 168, endPoint y: 529, distance: 972.1
click at [168, 529] on div at bounding box center [169, 511] width 5 height 53
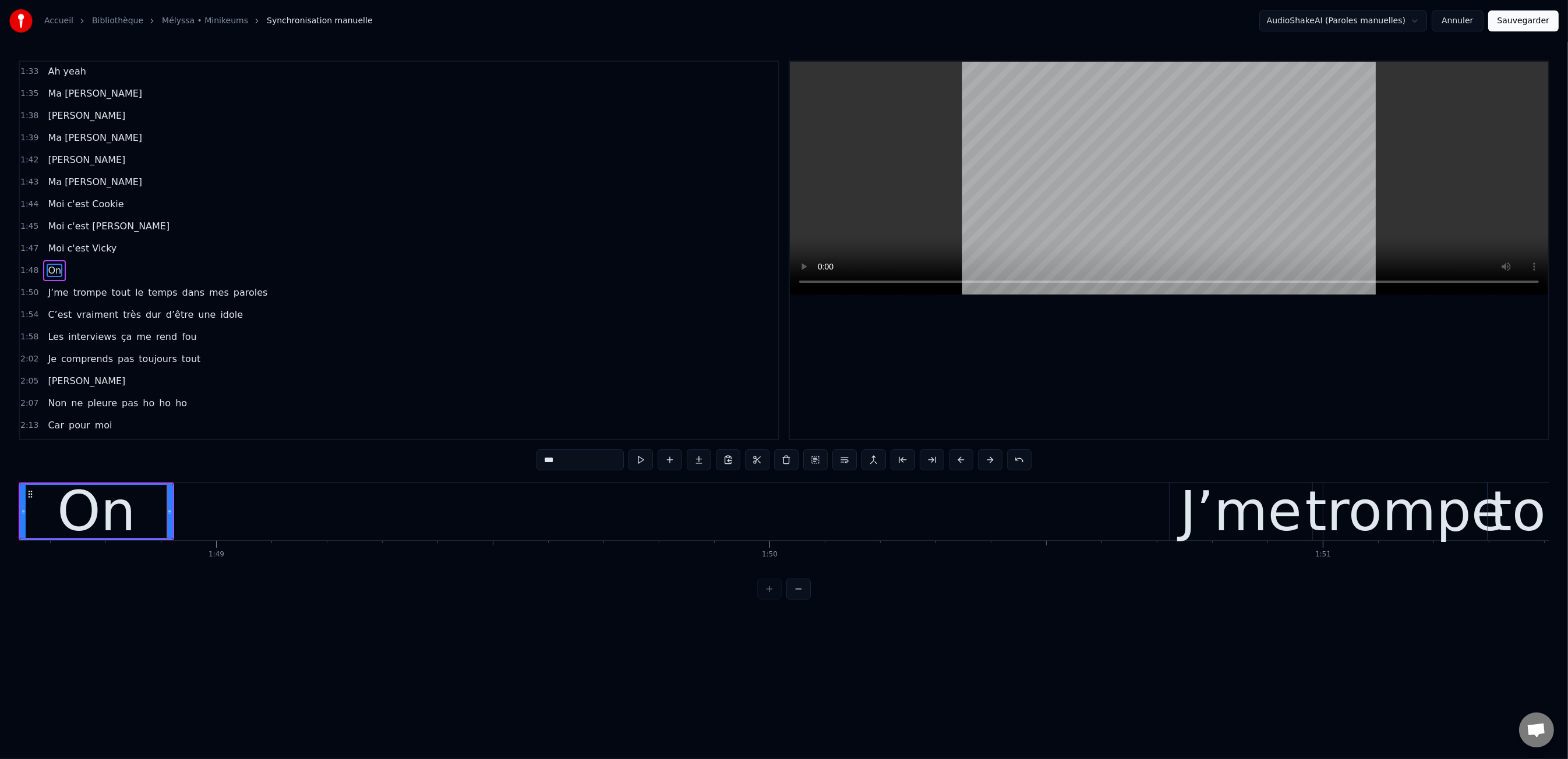
click at [168, 510] on icon at bounding box center [169, 512] width 5 height 9
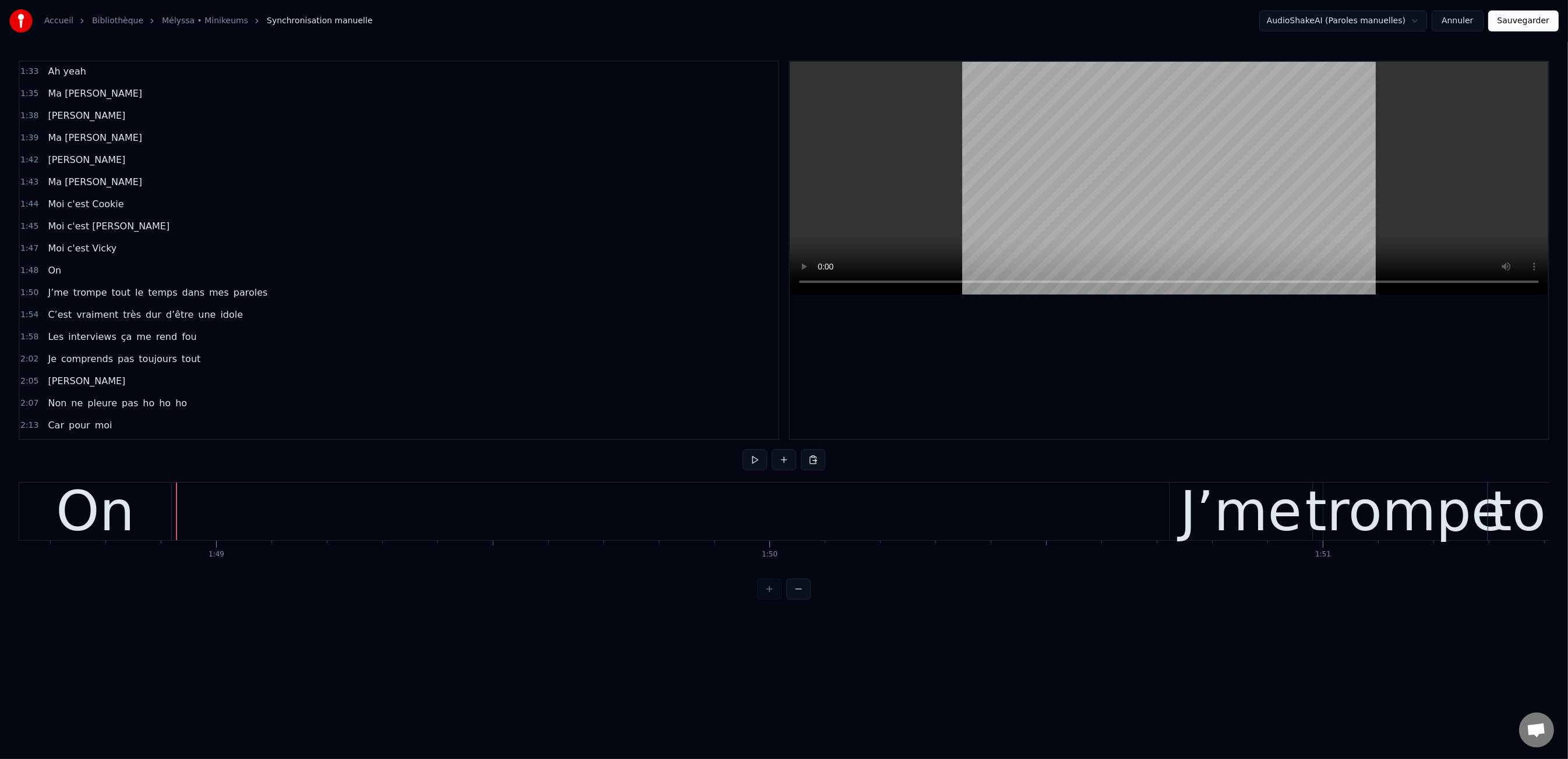
click at [153, 510] on div "On" at bounding box center [95, 511] width 152 height 58
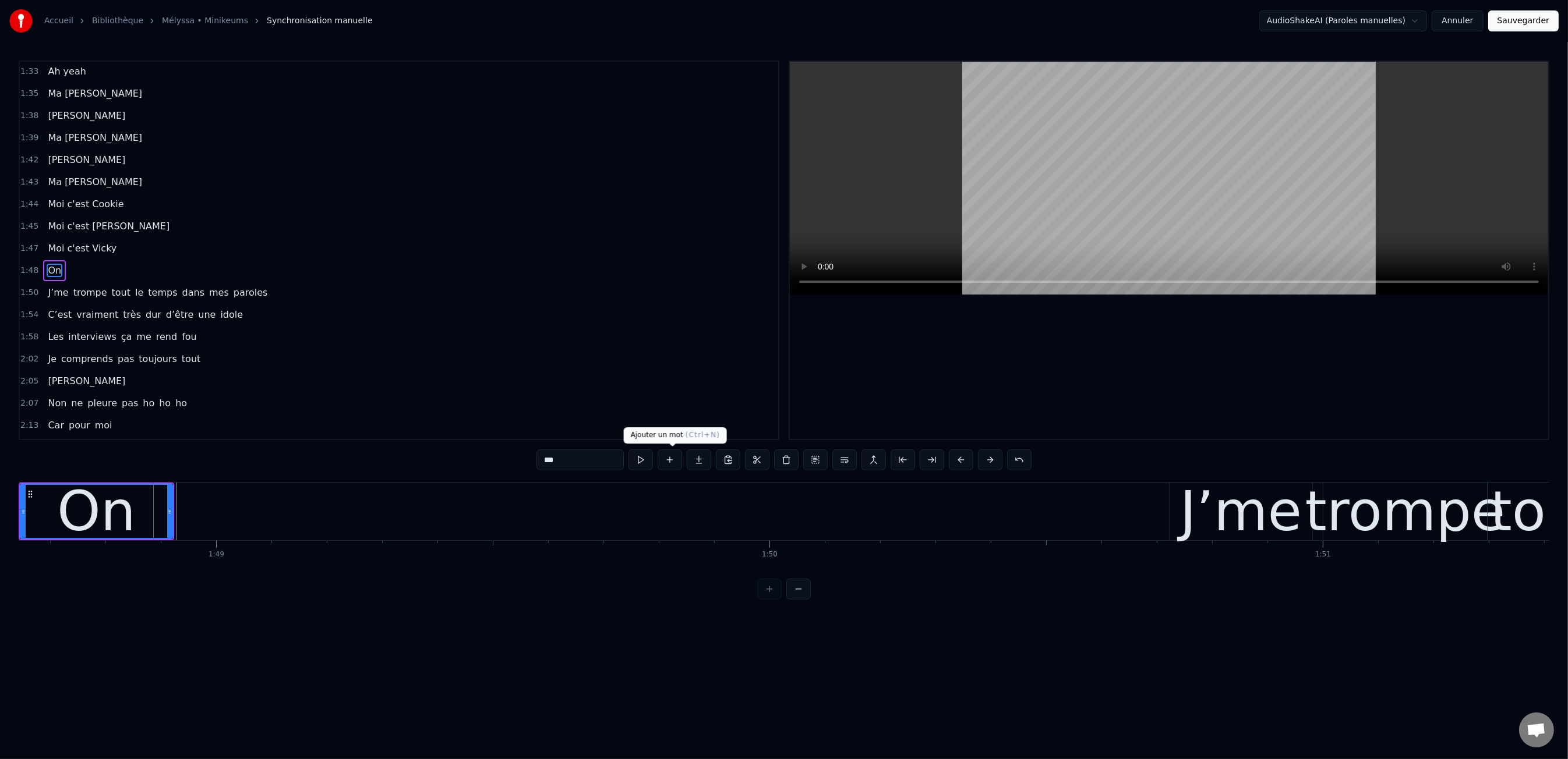
click at [671, 454] on button at bounding box center [670, 460] width 25 height 21
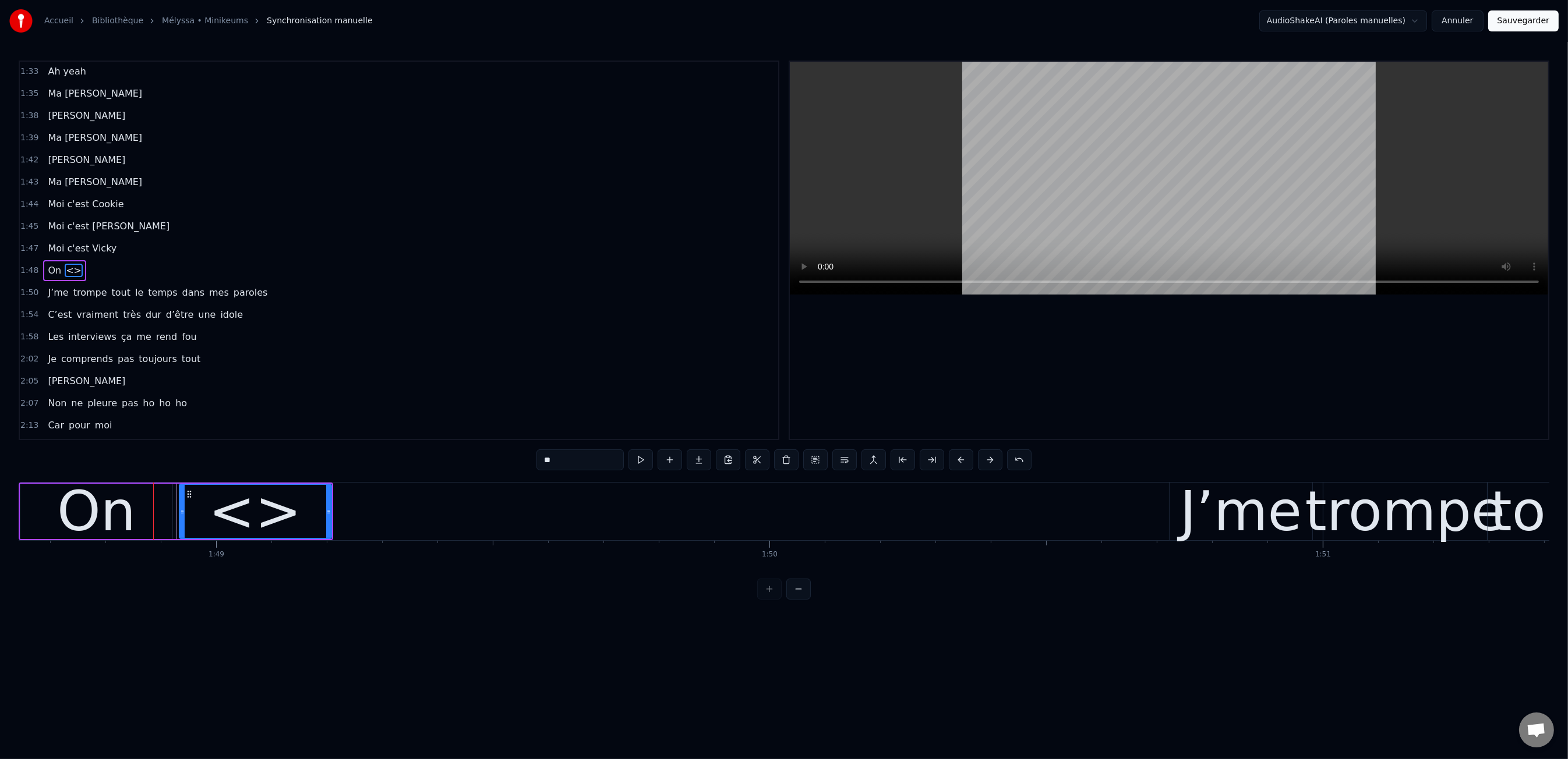
click at [304, 499] on div "<>" at bounding box center [255, 511] width 151 height 53
click at [593, 467] on input "**" at bounding box center [580, 460] width 87 height 21
click at [593, 466] on input "**" at bounding box center [580, 460] width 87 height 21
type input "***"
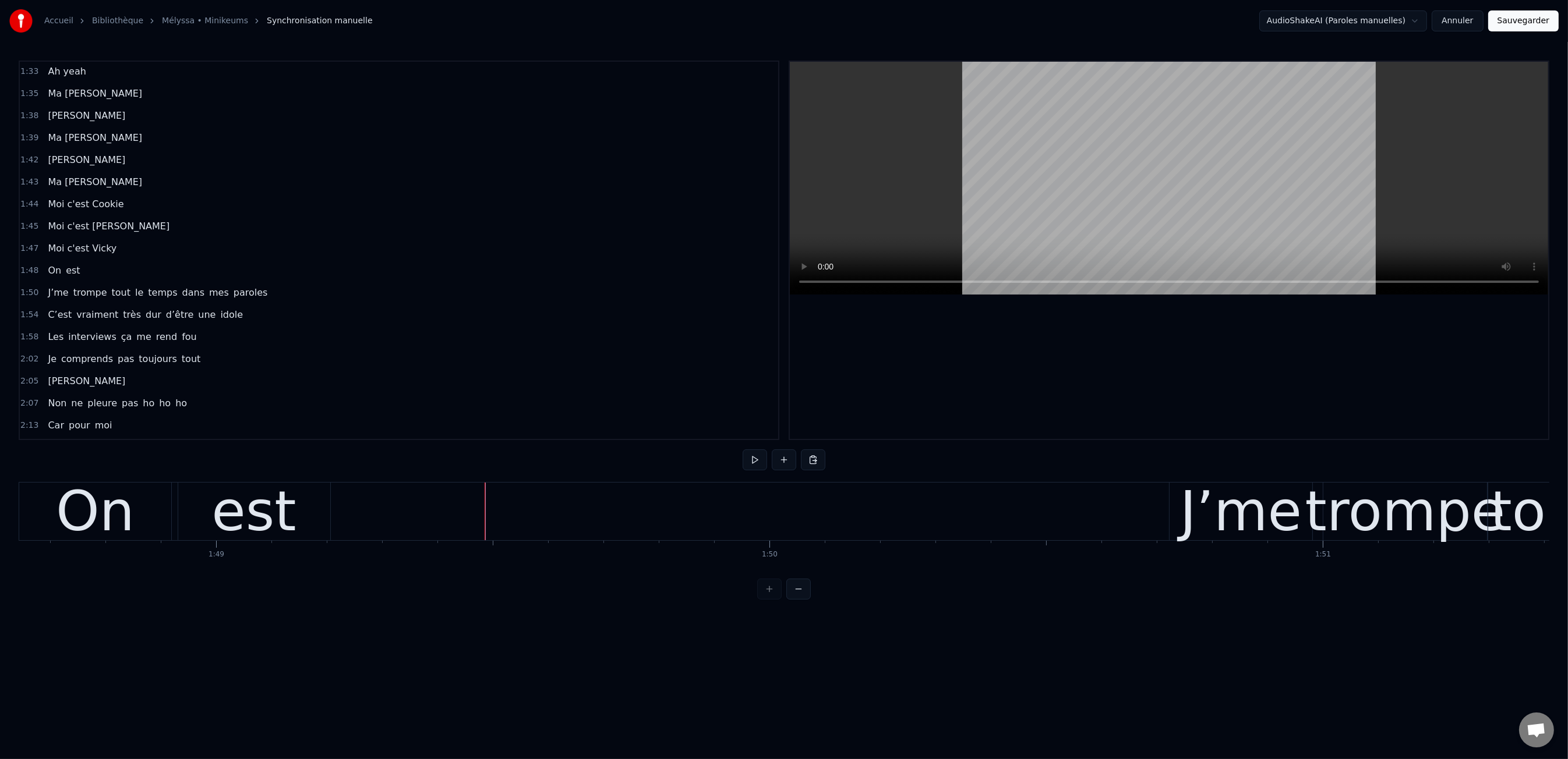
click at [304, 508] on div "est" at bounding box center [254, 511] width 152 height 58
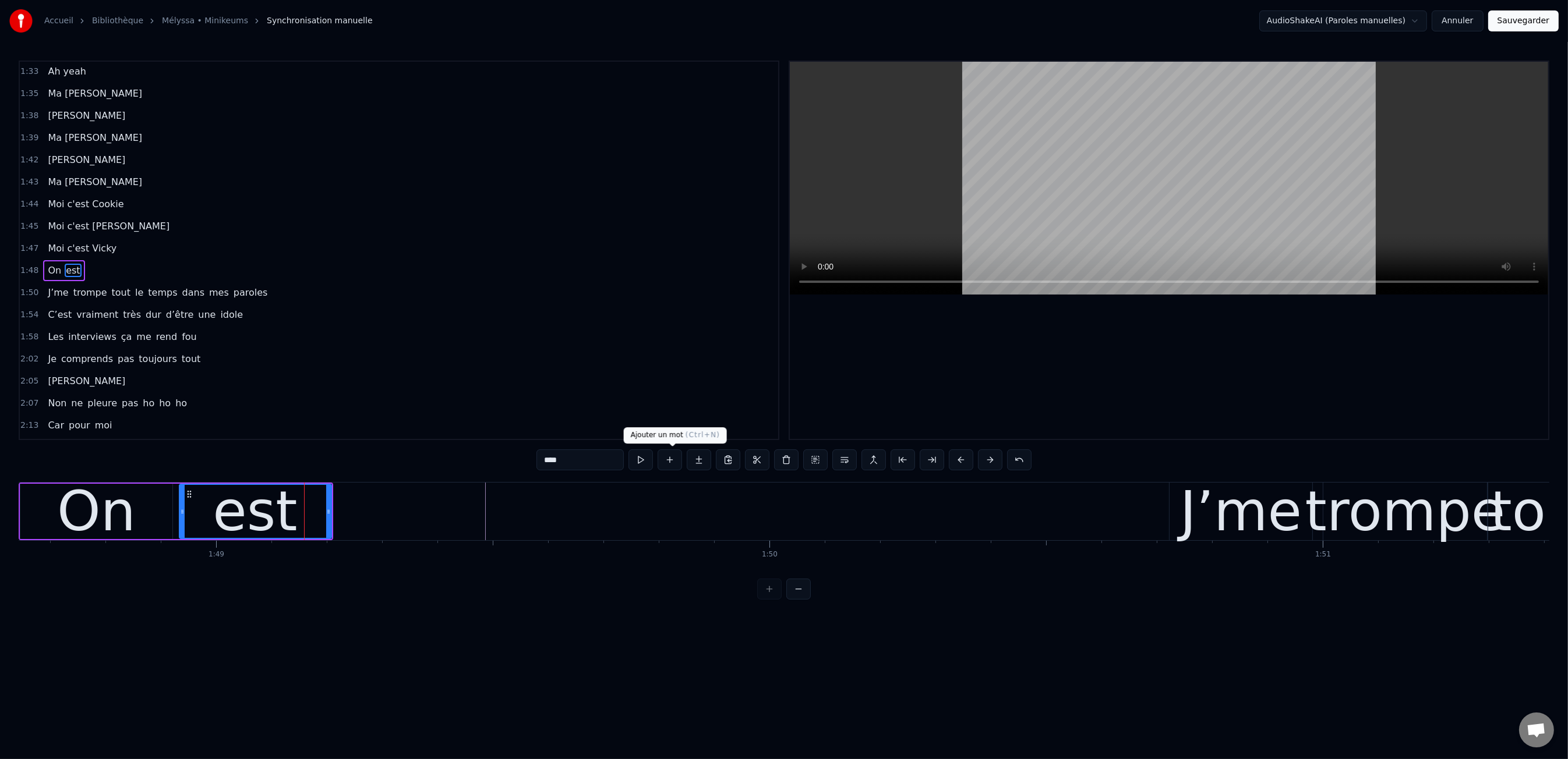
click at [672, 462] on button at bounding box center [670, 460] width 25 height 21
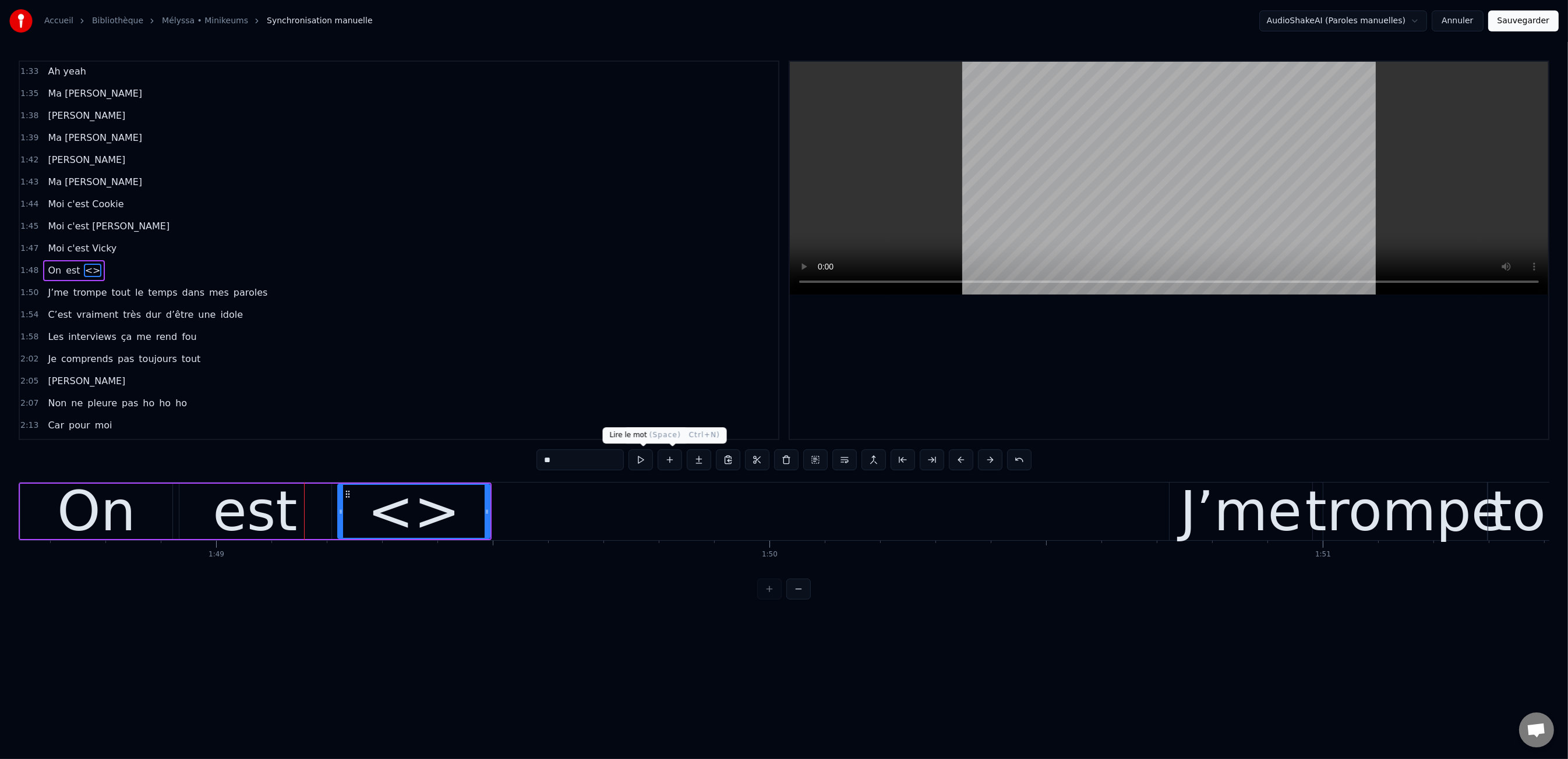
click at [602, 466] on input "**" at bounding box center [580, 460] width 87 height 21
click at [601, 466] on input "**" at bounding box center [580, 460] width 87 height 21
type input "***"
click at [481, 504] on div "les" at bounding box center [414, 511] width 151 height 53
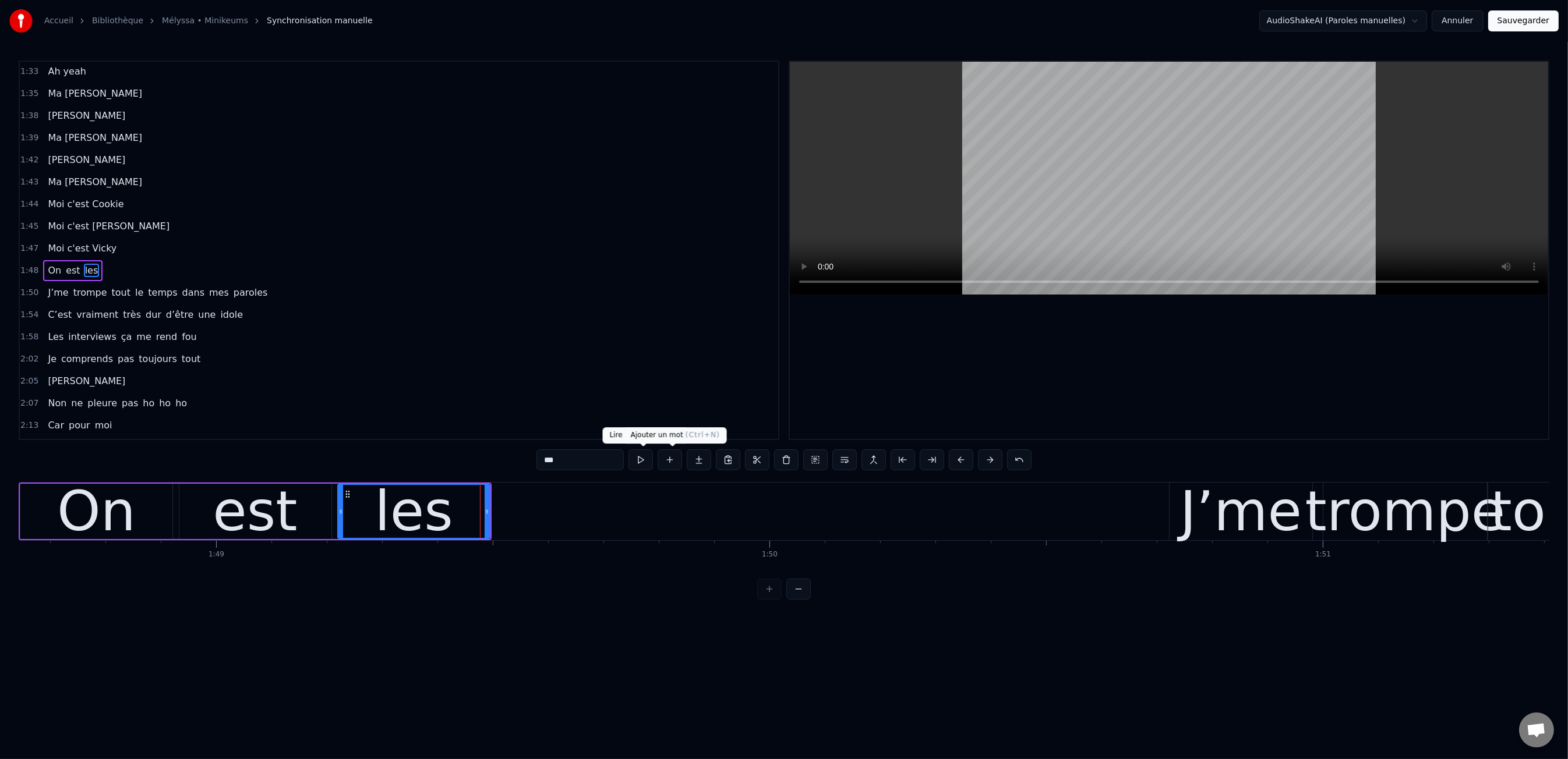
click at [667, 460] on button at bounding box center [670, 460] width 25 height 21
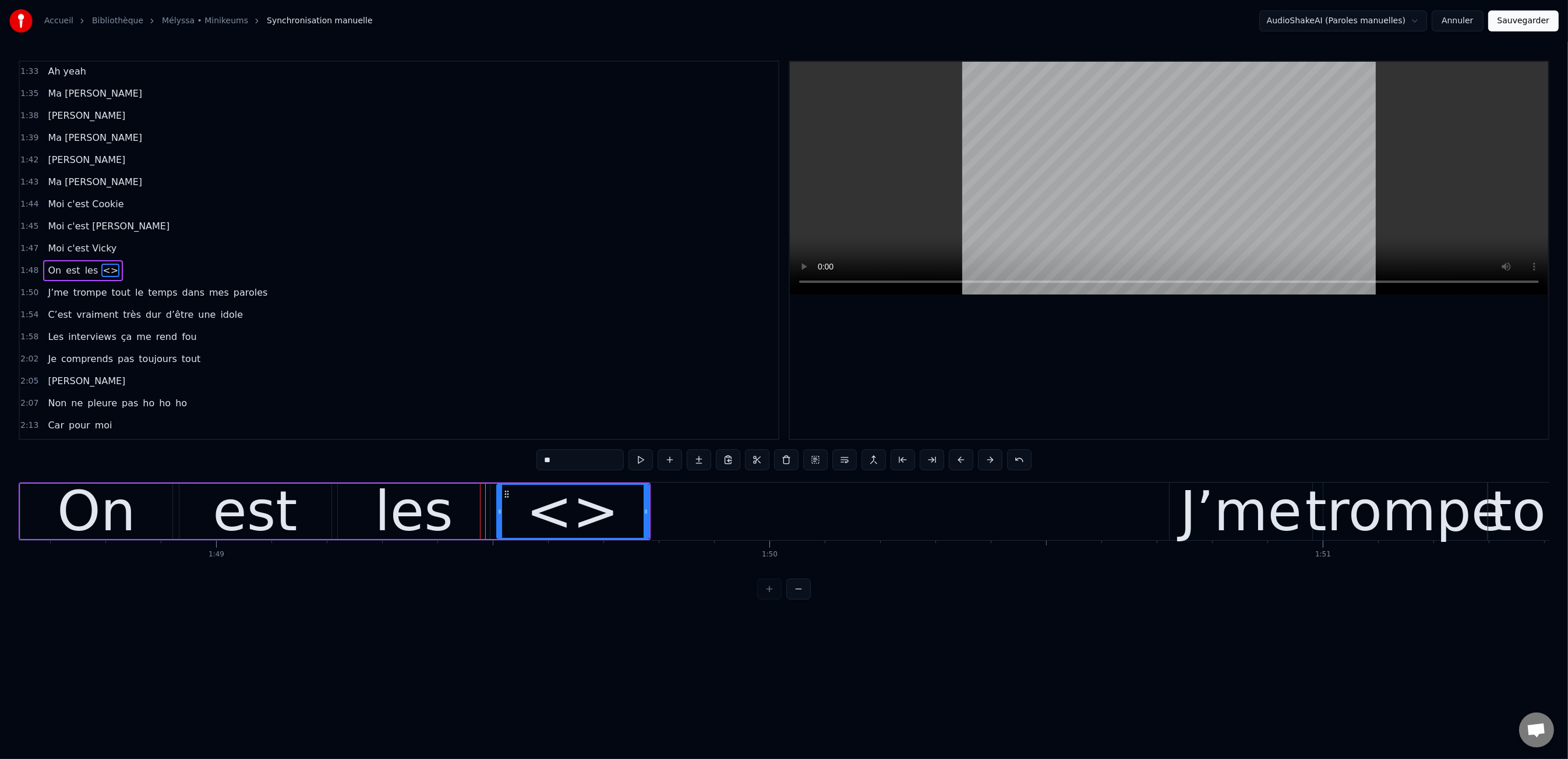
click at [604, 466] on input "**" at bounding box center [580, 460] width 87 height 21
type input "*****"
click at [671, 463] on button at bounding box center [670, 460] width 25 height 21
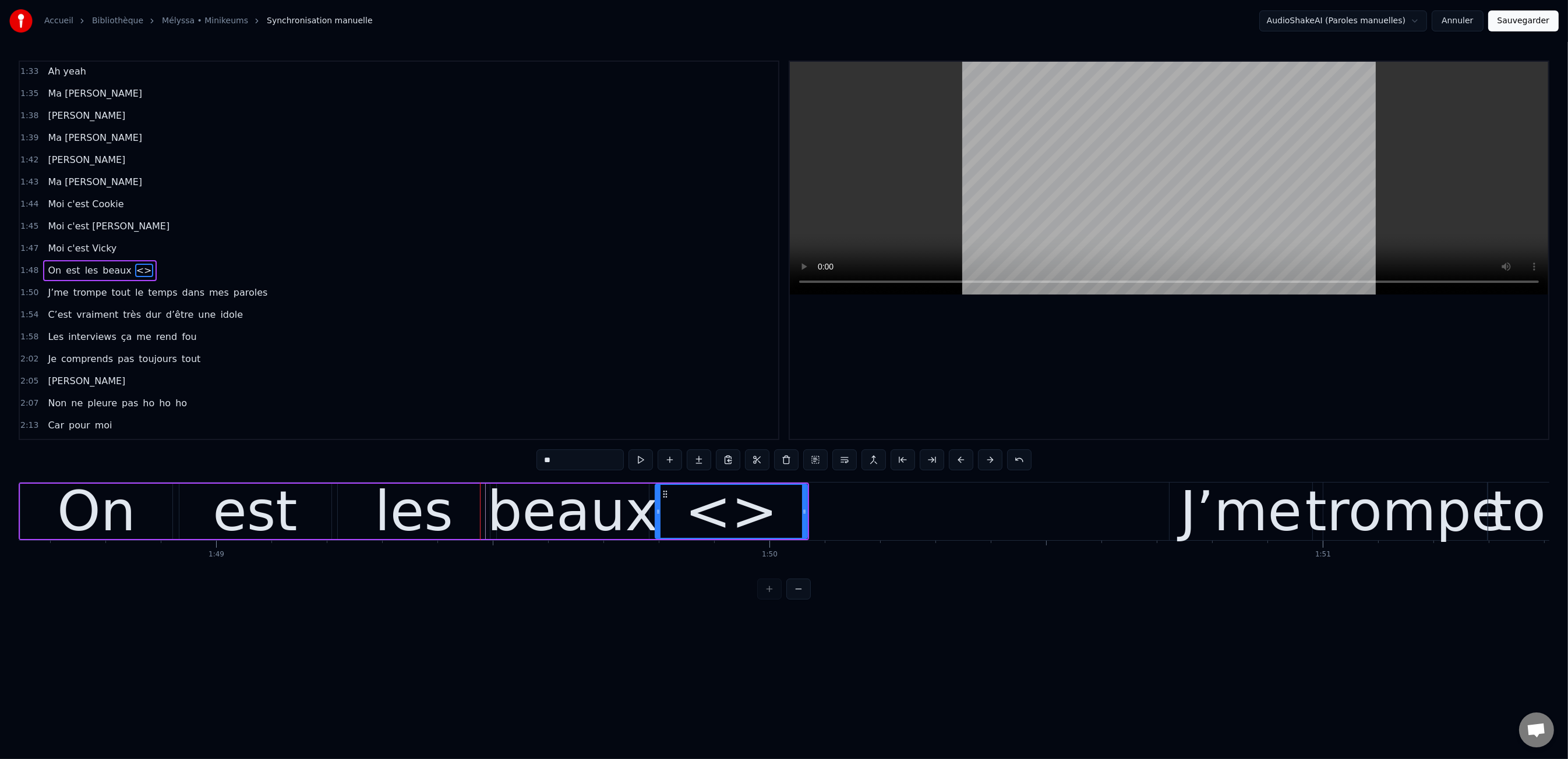
click at [610, 462] on input "**" at bounding box center [580, 460] width 87 height 21
drag, startPoint x: 805, startPoint y: 510, endPoint x: 871, endPoint y: 506, distance: 66.1
click at [894, 510] on circle at bounding box center [894, 510] width 1 height 1
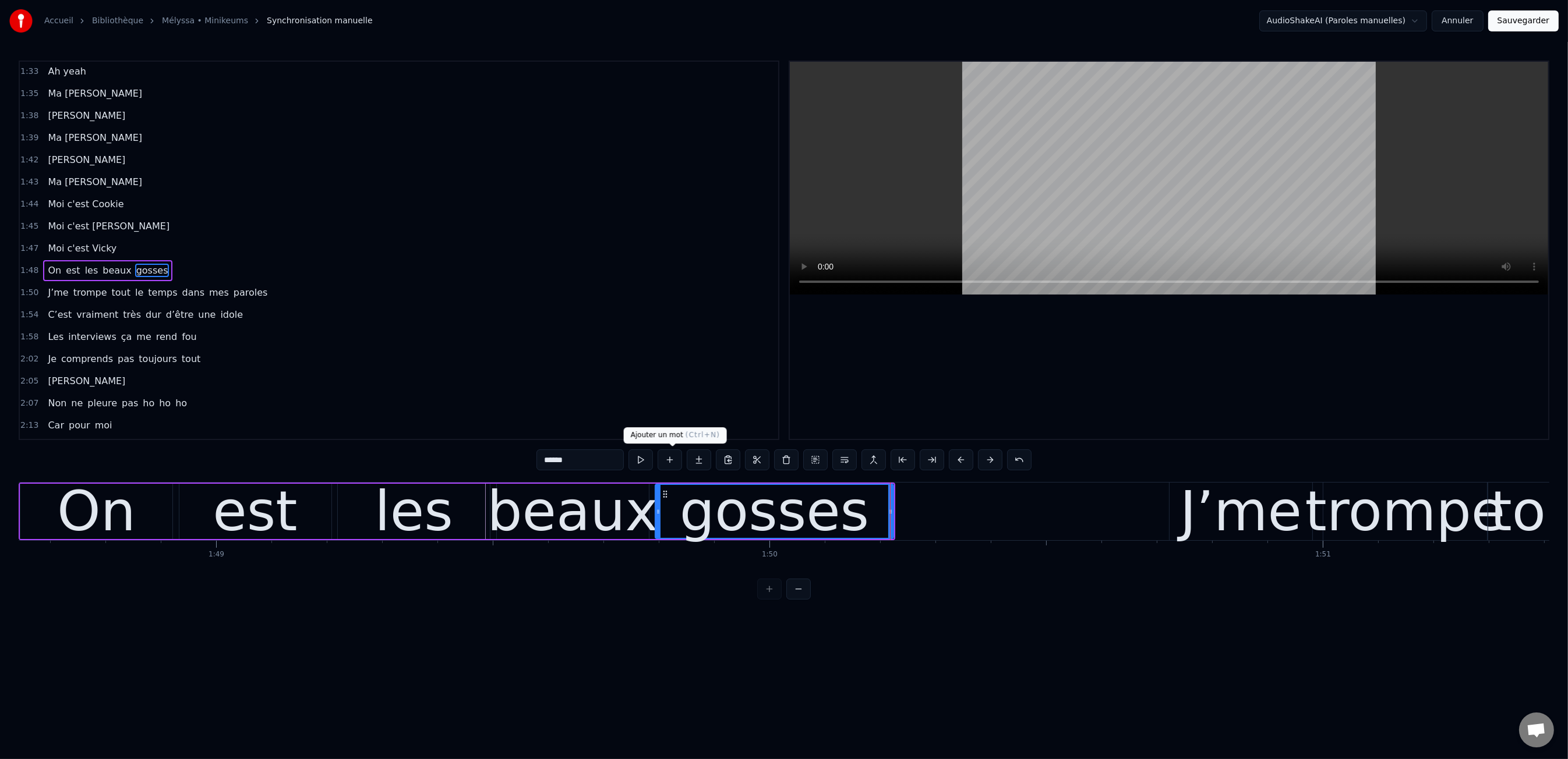
type input "******"
click at [670, 462] on button at bounding box center [670, 460] width 25 height 21
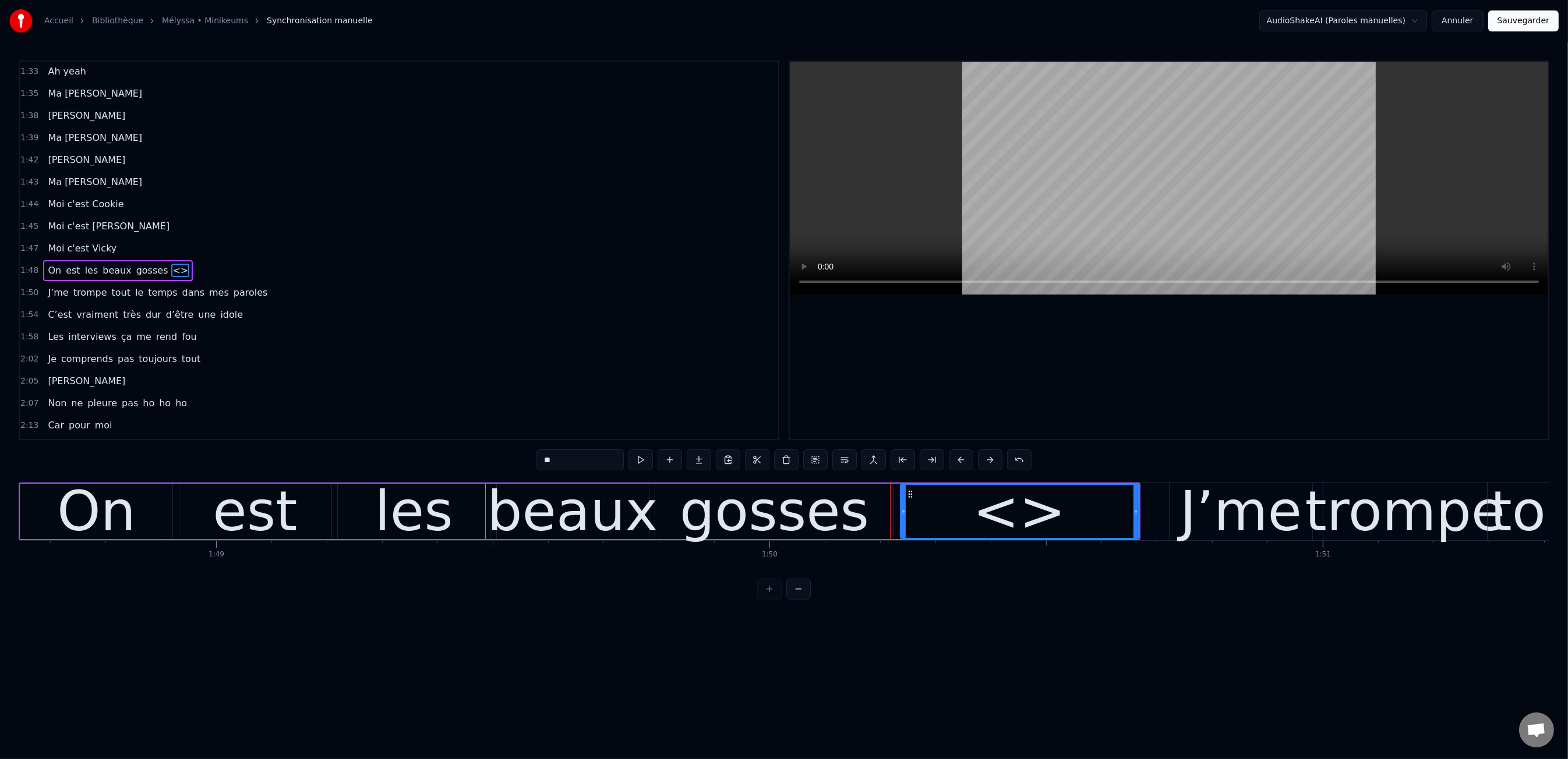
click at [605, 456] on input "**" at bounding box center [580, 460] width 87 height 21
click at [960, 602] on html "Accueil Bibliothèque Mélyssa • Minikeums Synchronisation manuelle AudioShakeAI…" at bounding box center [784, 309] width 1568 height 618
click at [74, 478] on div "0:00 Moi c'est Kiki 0:01 Moi c'est Nikky 0:03 Moi c'est Vikky 0:04 On est les b…" at bounding box center [784, 330] width 1530 height 539
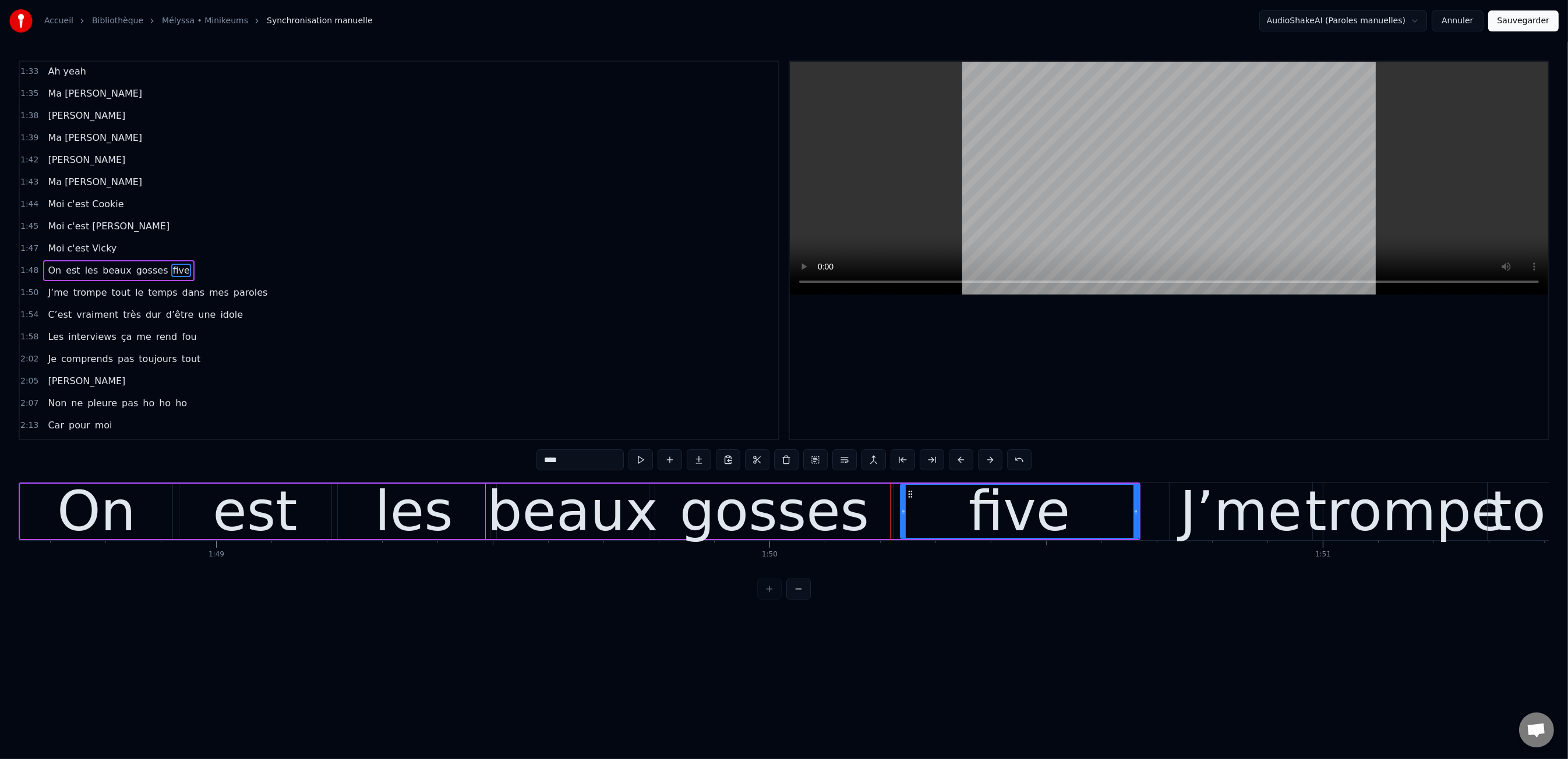
click at [85, 475] on div "0:00 Moi c'est Kiki 0:01 Moi c'est Nikky 0:03 Moi c'est Vikky 0:04 On est les b…" at bounding box center [784, 330] width 1530 height 539
click at [207, 575] on div "0:00 Moi c'est Kiki 0:01 Moi c'est Nikky 0:03 Moi c'est Vikky 0:04 On est les b…" at bounding box center [784, 330] width 1530 height 539
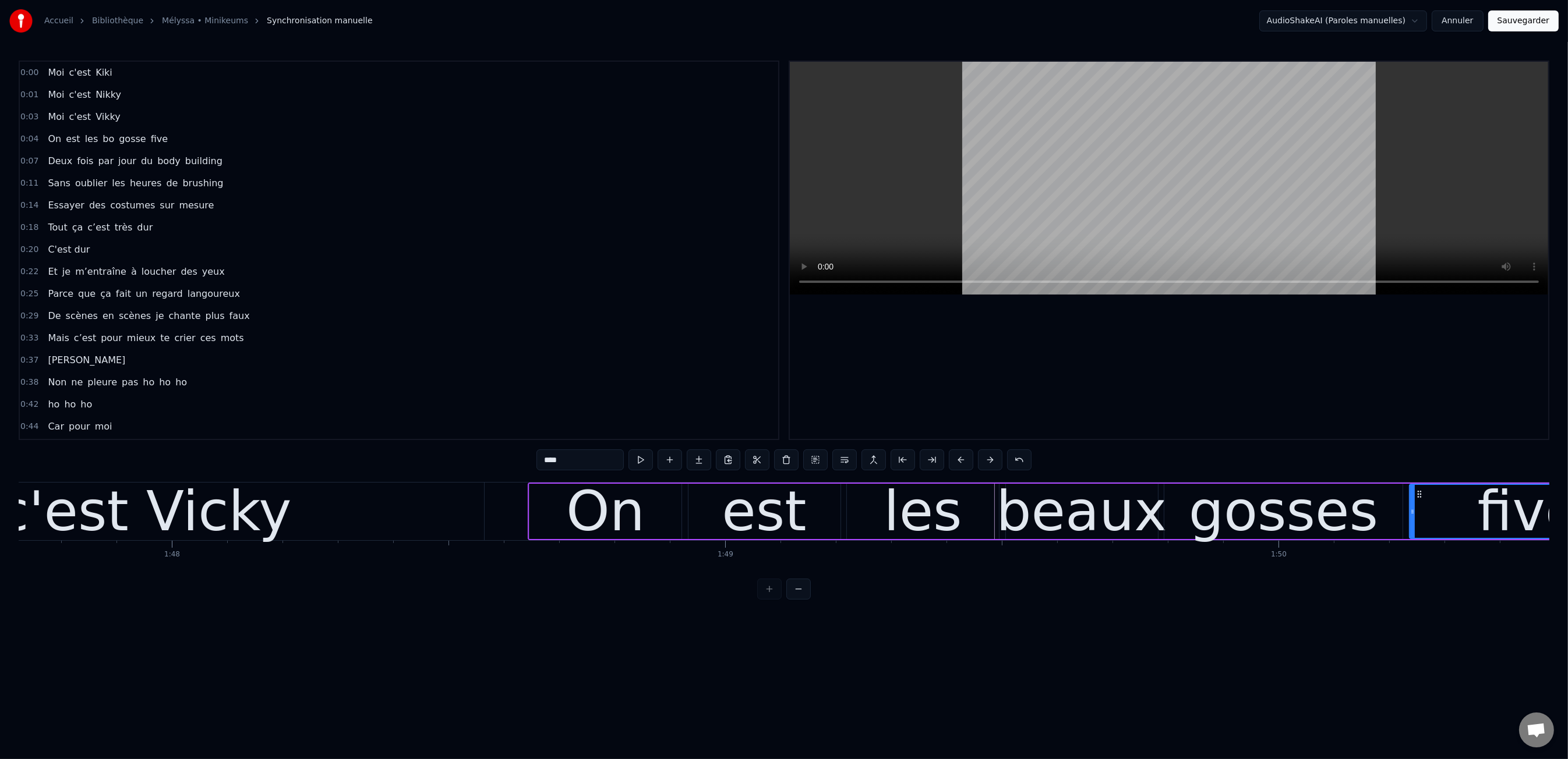
scroll to position [0, 59602]
click at [1091, 516] on div "beaux" at bounding box center [1081, 512] width 171 height 83
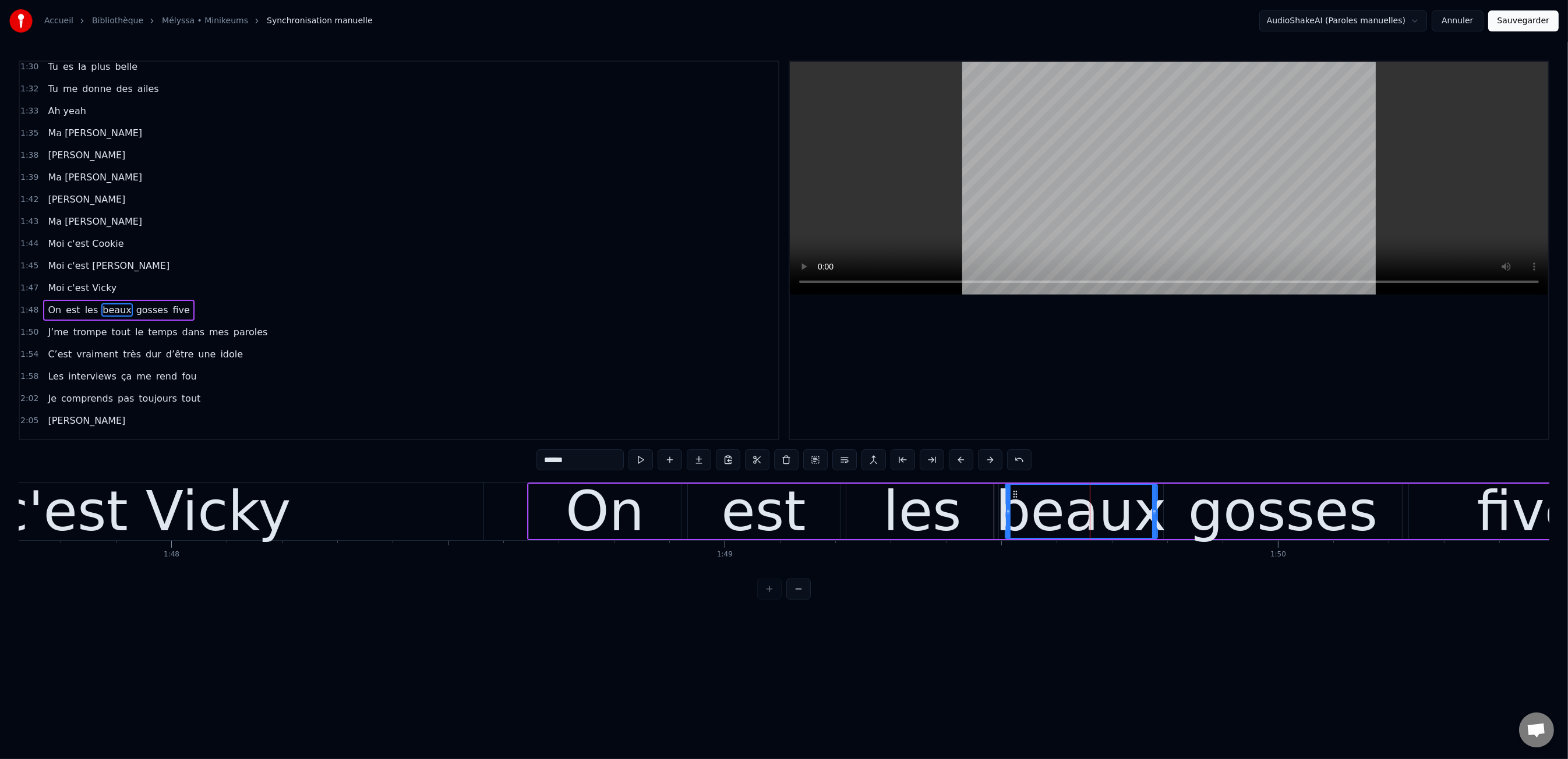
click at [1091, 516] on div "beaux" at bounding box center [1081, 512] width 171 height 83
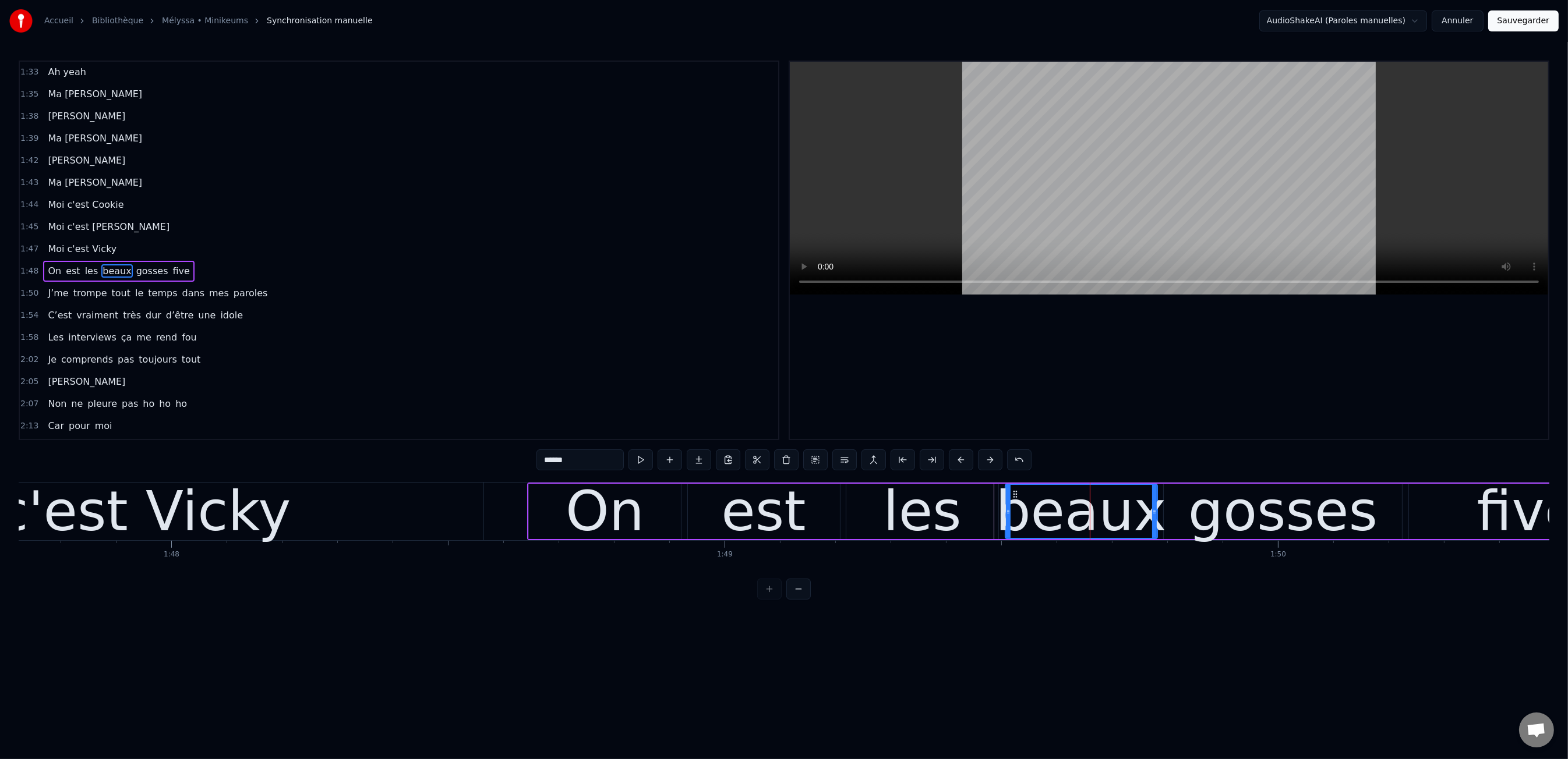
click at [1091, 516] on div "beaux" at bounding box center [1081, 512] width 171 height 83
drag, startPoint x: 566, startPoint y: 465, endPoint x: 576, endPoint y: 463, distance: 10.2
click at [567, 465] on input "*****" at bounding box center [580, 460] width 87 height 21
drag, startPoint x: 576, startPoint y: 463, endPoint x: 553, endPoint y: 463, distance: 23.0
click at [553, 463] on input "*****" at bounding box center [580, 460] width 87 height 21
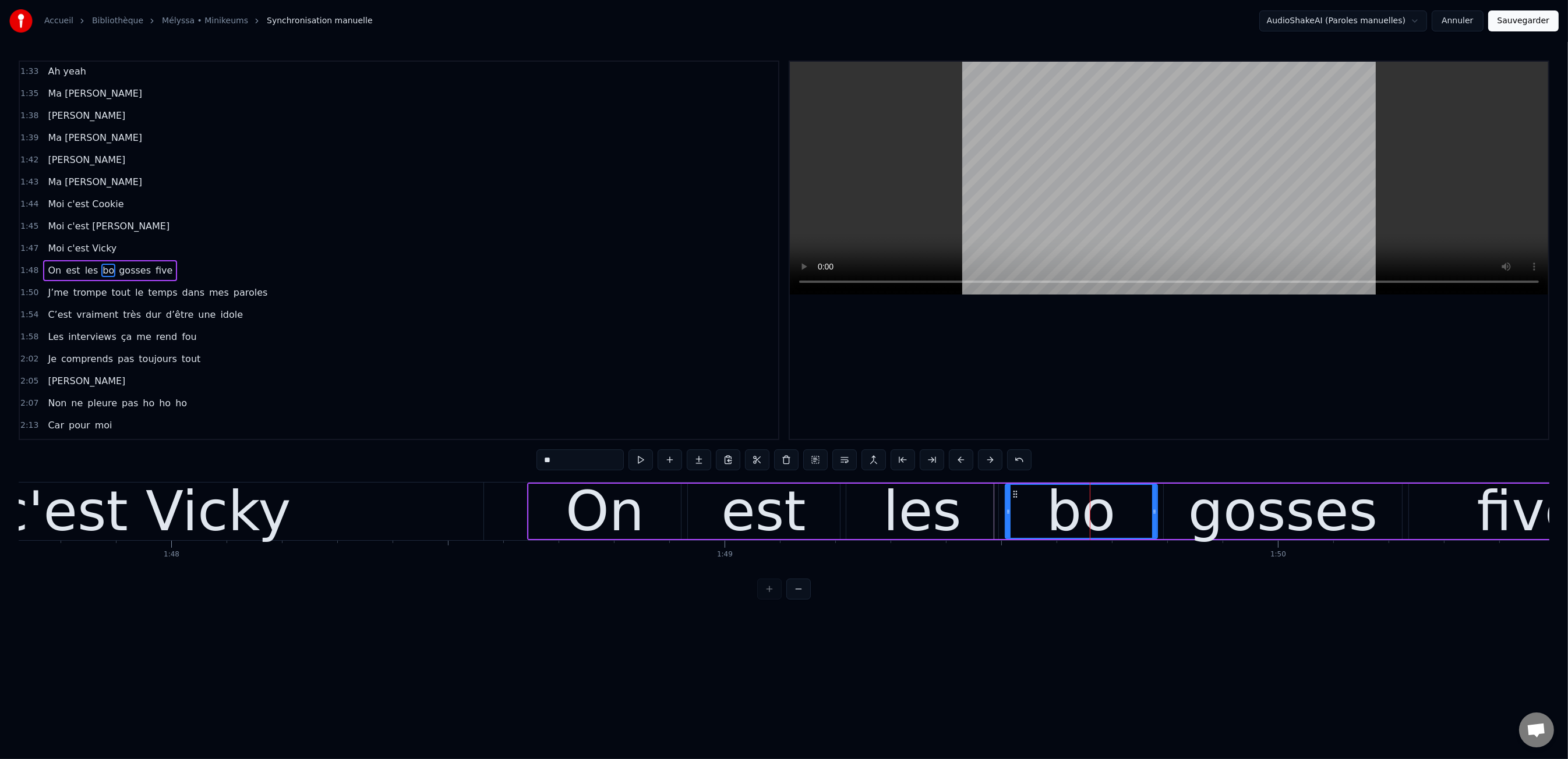
click at [677, 612] on html "Accueil Bibliothèque Mélyssa • Minikeums Synchronisation manuelle AudioShakeAI…" at bounding box center [784, 309] width 1568 height 618
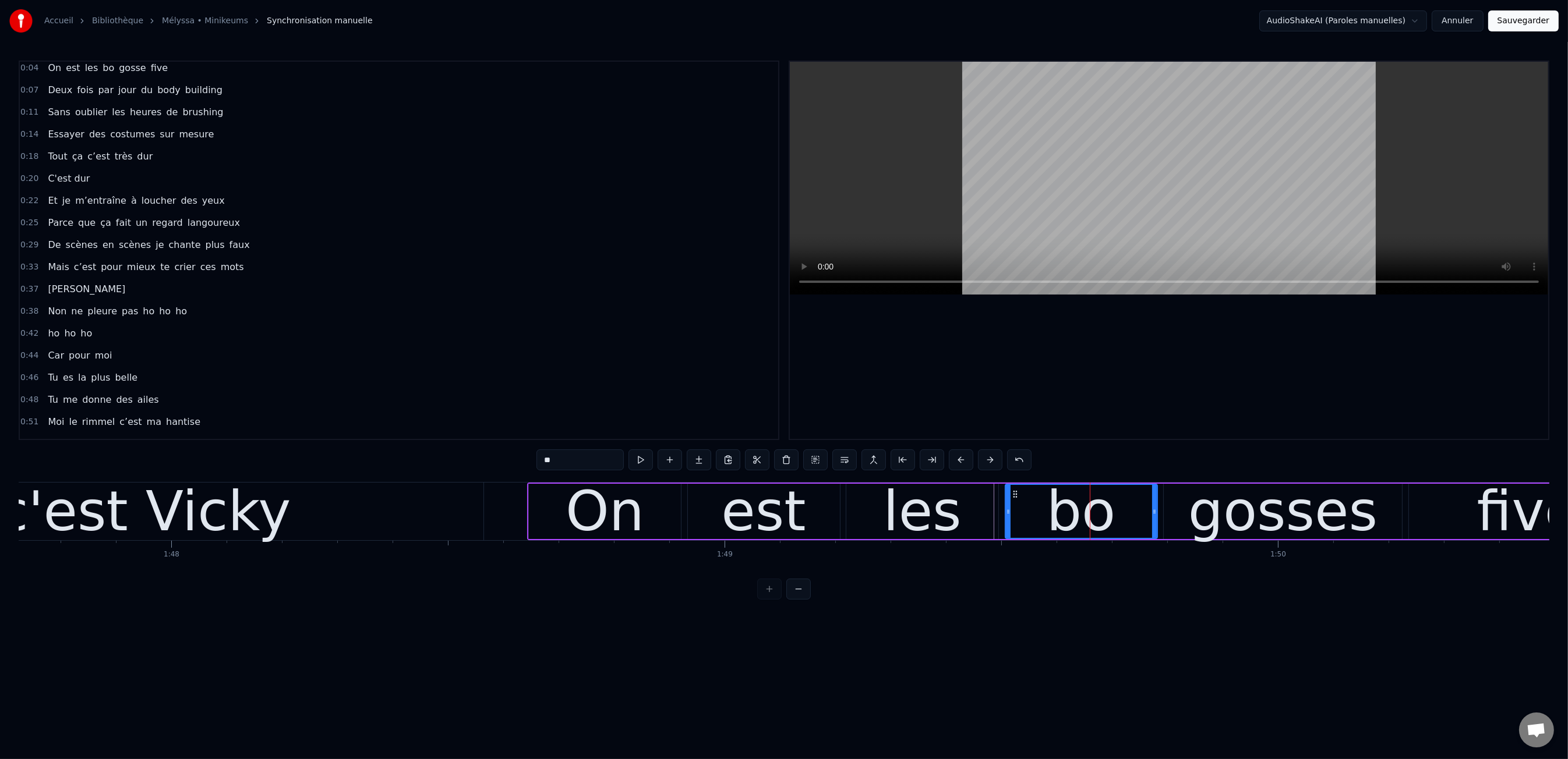
scroll to position [0, 0]
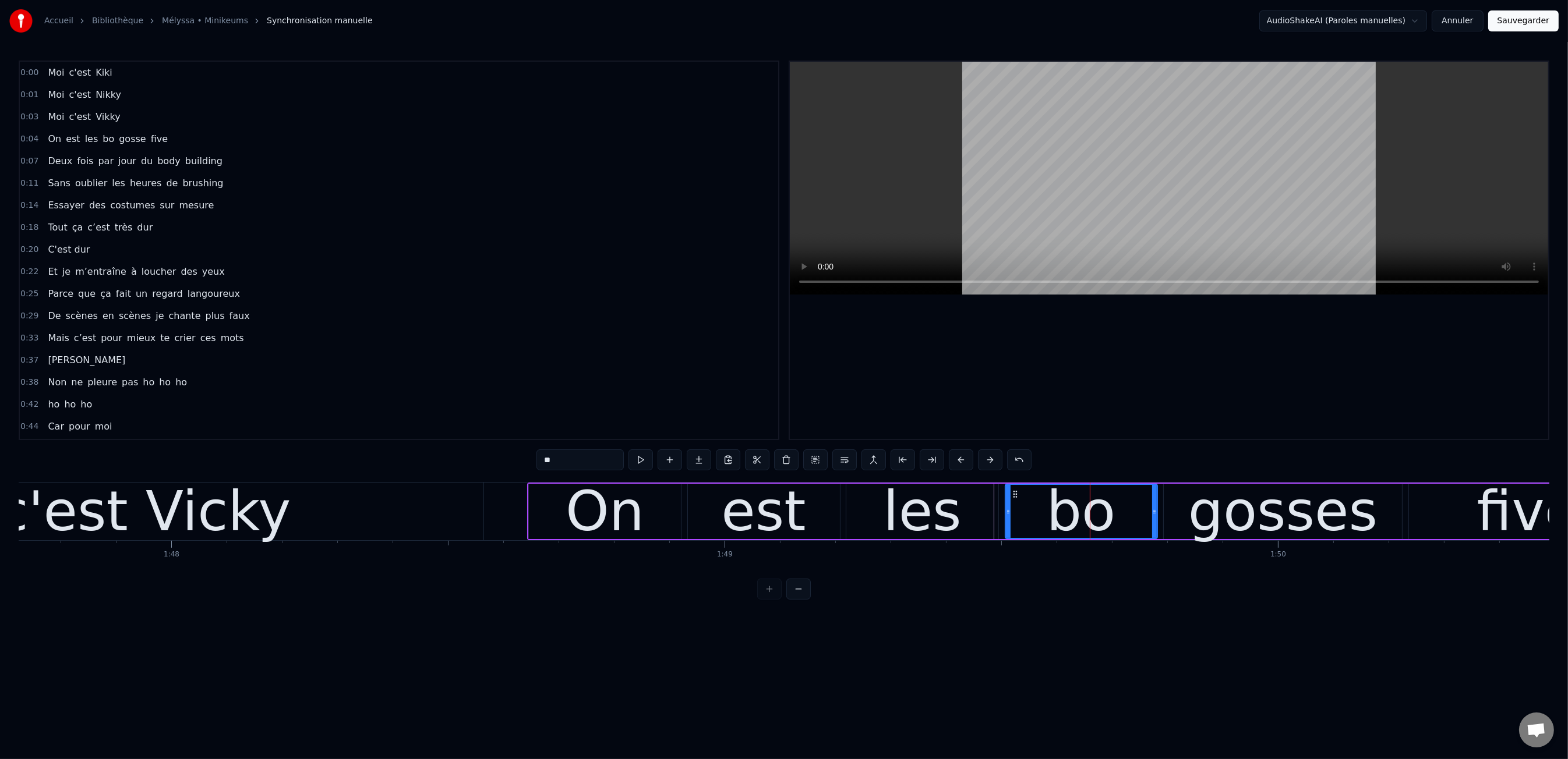
click at [1276, 510] on div "gosses" at bounding box center [1283, 512] width 189 height 83
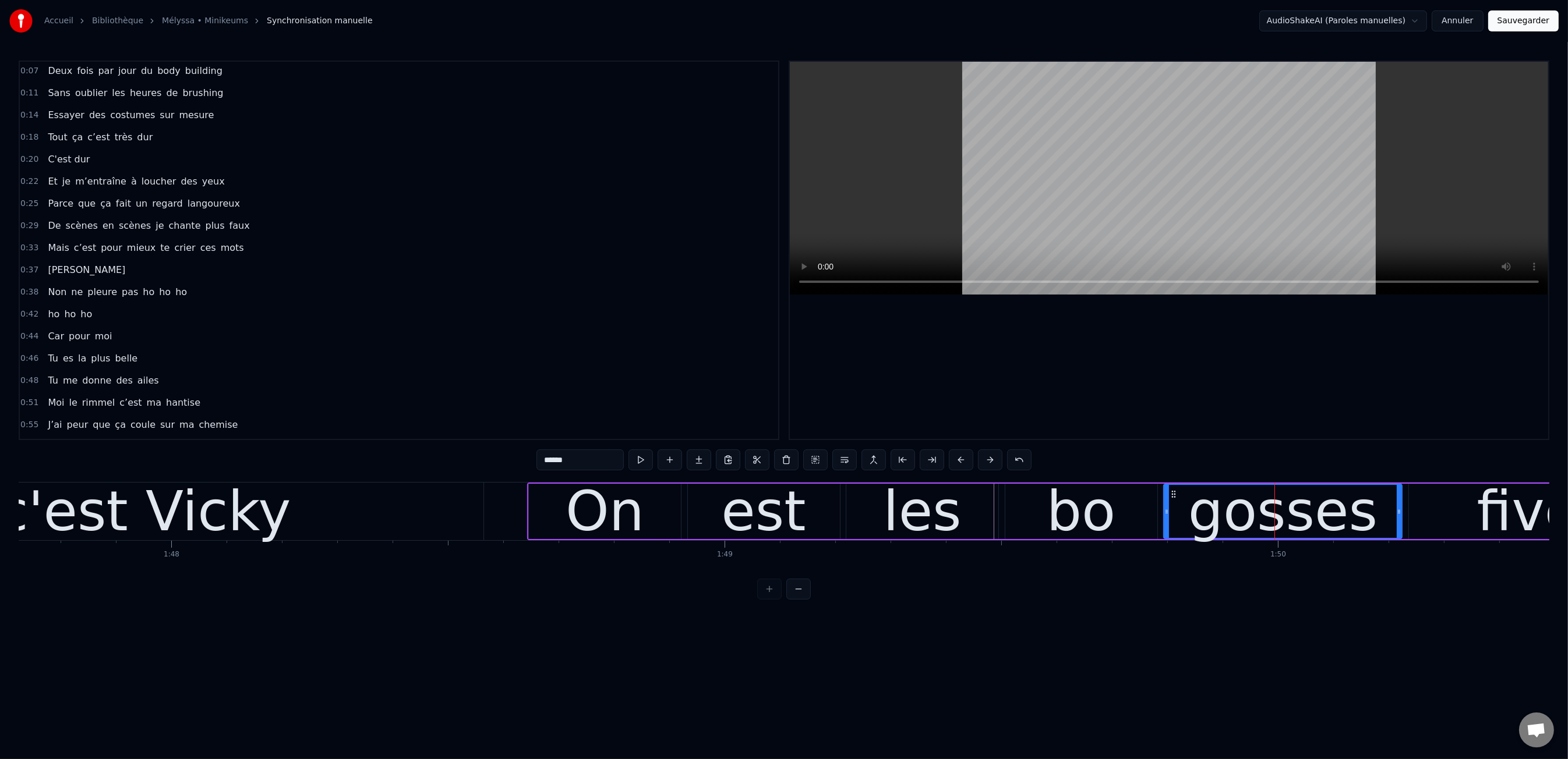
scroll to position [0, 59602]
click at [1354, 521] on div "gosses" at bounding box center [1282, 512] width 189 height 83
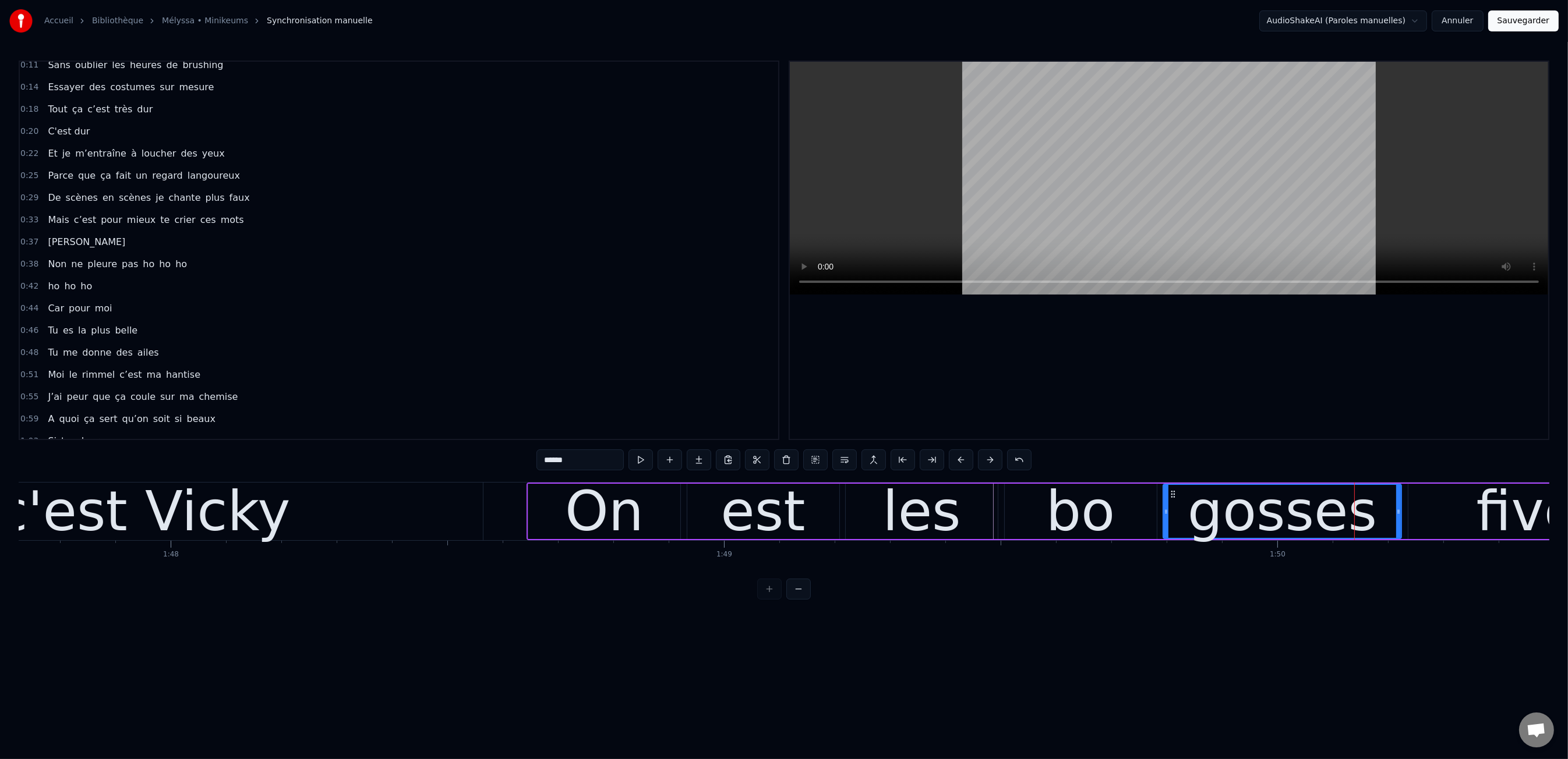
click at [1354, 521] on div "gosses" at bounding box center [1282, 512] width 189 height 83
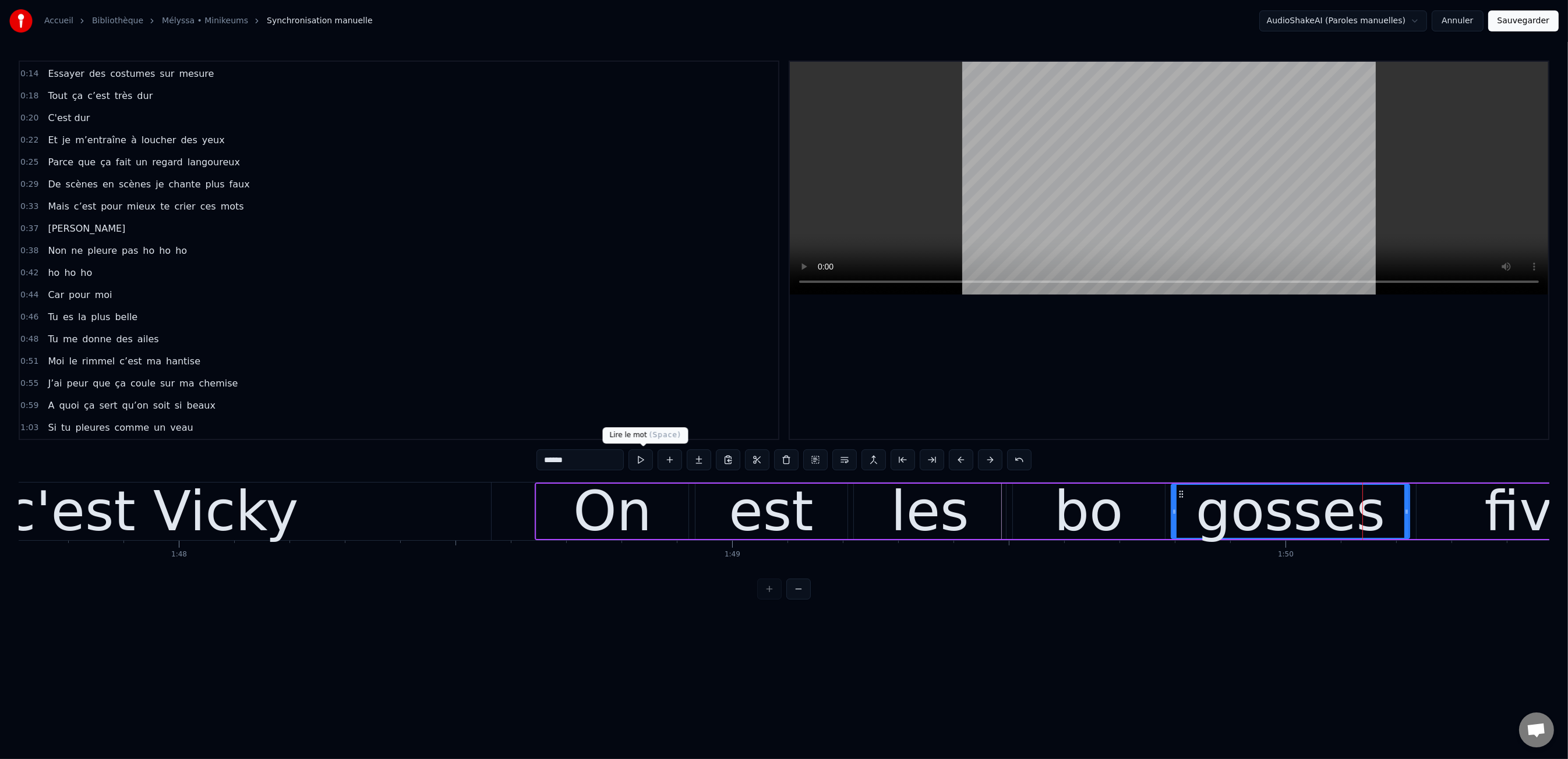
click at [615, 455] on input "******" at bounding box center [580, 460] width 87 height 21
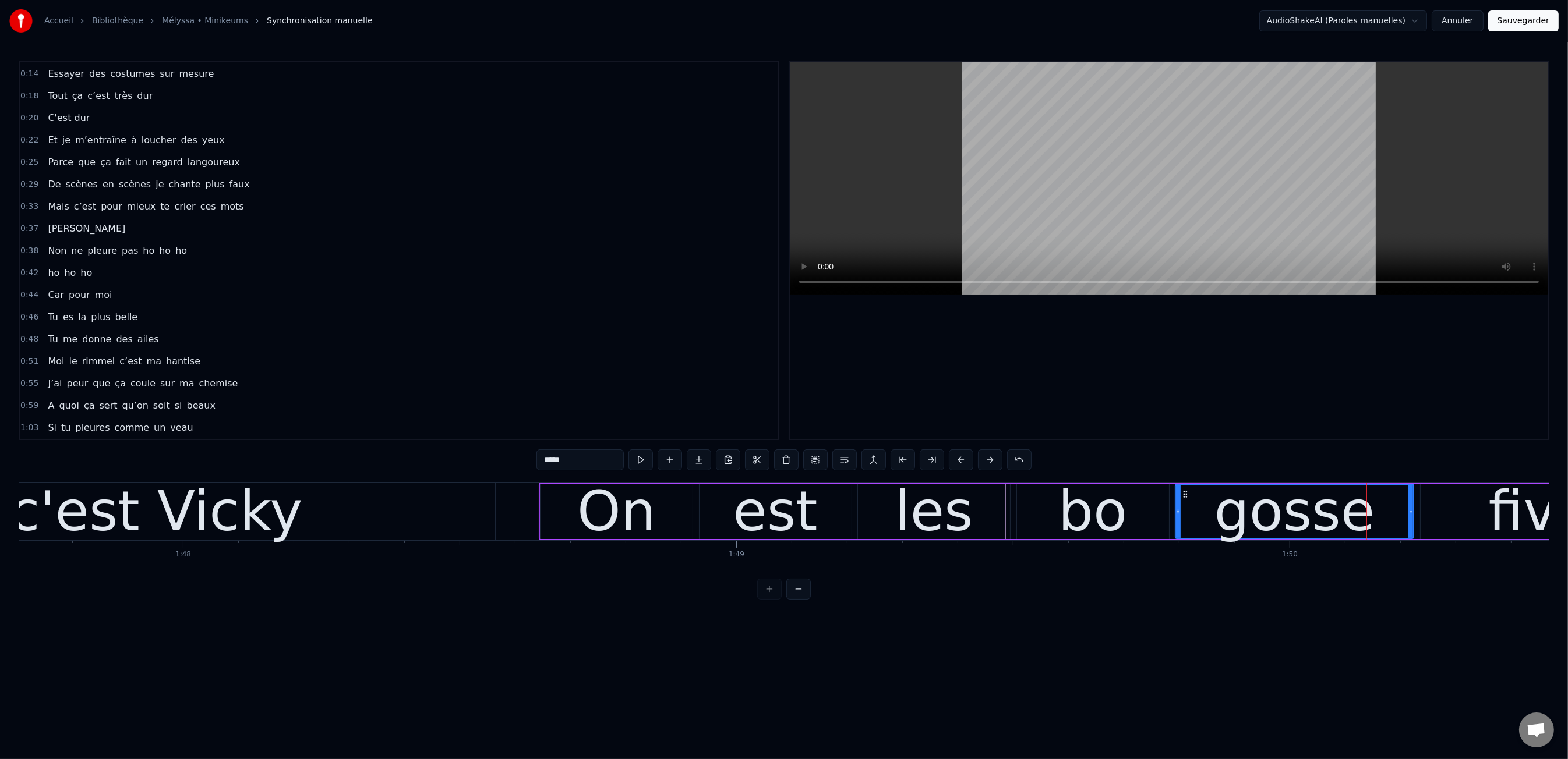
click at [328, 527] on div "Moi c'est Vicky" at bounding box center [98, 511] width 792 height 58
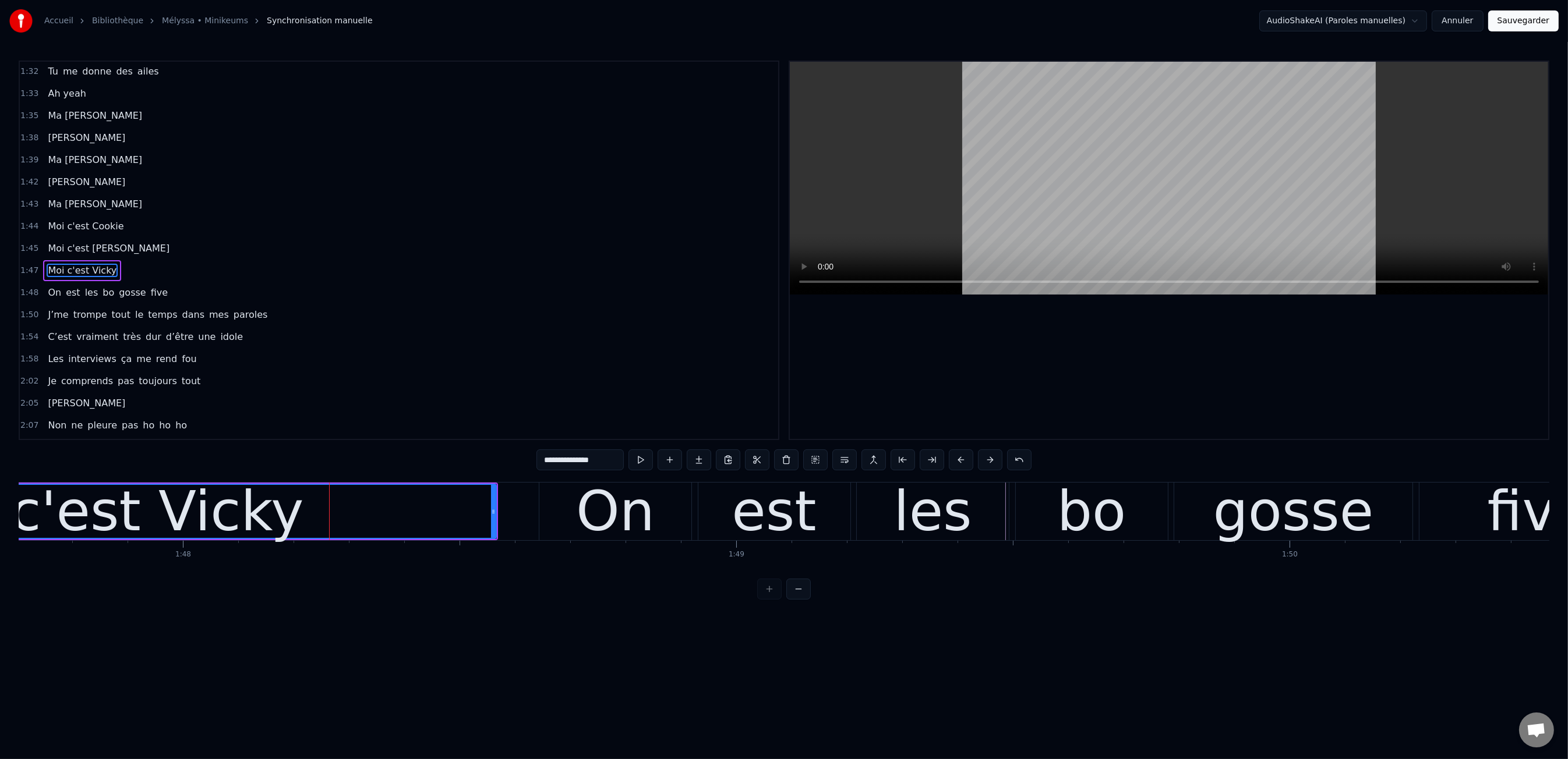
scroll to position [754, 0]
click at [228, 501] on div "Moi c'est Vicky" at bounding box center [100, 512] width 408 height 83
drag, startPoint x: 593, startPoint y: 460, endPoint x: 599, endPoint y: 460, distance: 6.0
click at [599, 460] on input "**********" at bounding box center [580, 460] width 87 height 21
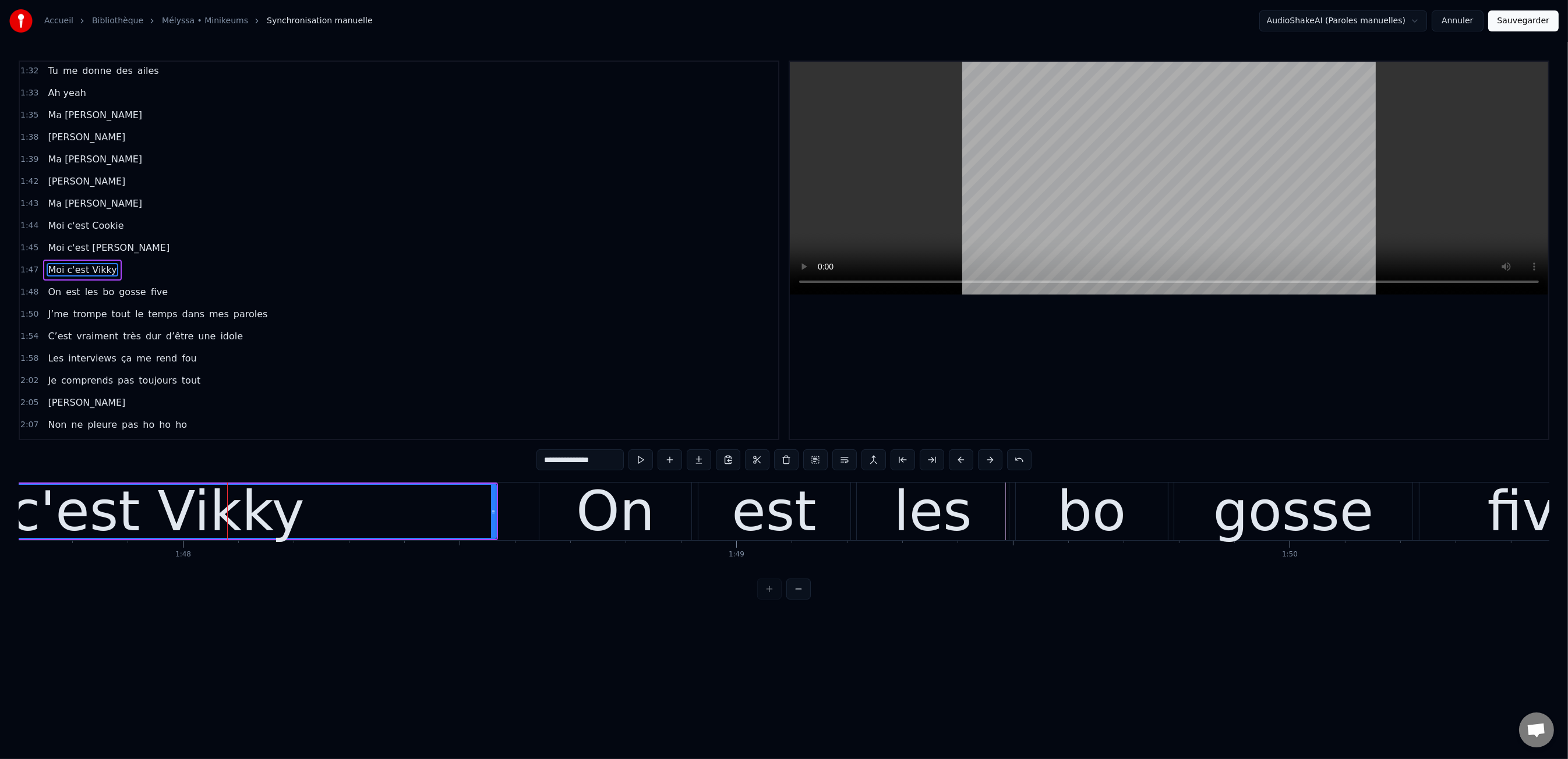
click at [670, 607] on html "Accueil Bibliothèque Mélyssa • Minikeums Synchronisation manuelle AudioShakeAI…" at bounding box center [784, 309] width 1568 height 618
click at [428, 599] on div "0:00 Moi c'est Kiki 0:01 Moi c'est Nikky 0:03 Moi c'est Vikky 0:04 On est les b…" at bounding box center [784, 330] width 1530 height 539
click at [357, 516] on div "Moi c'est Vikky" at bounding box center [100, 511] width 791 height 53
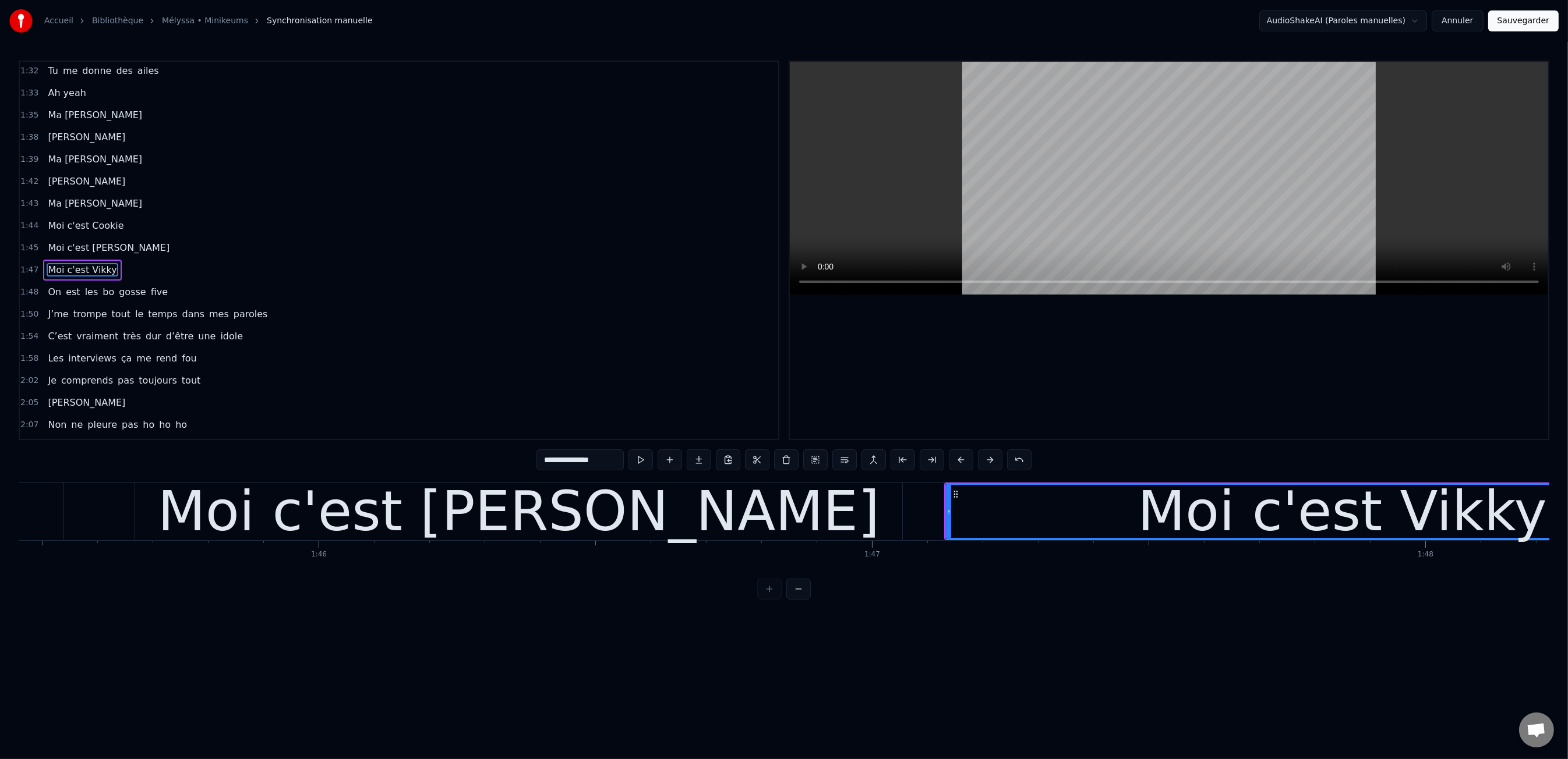
scroll to position [0, 58278]
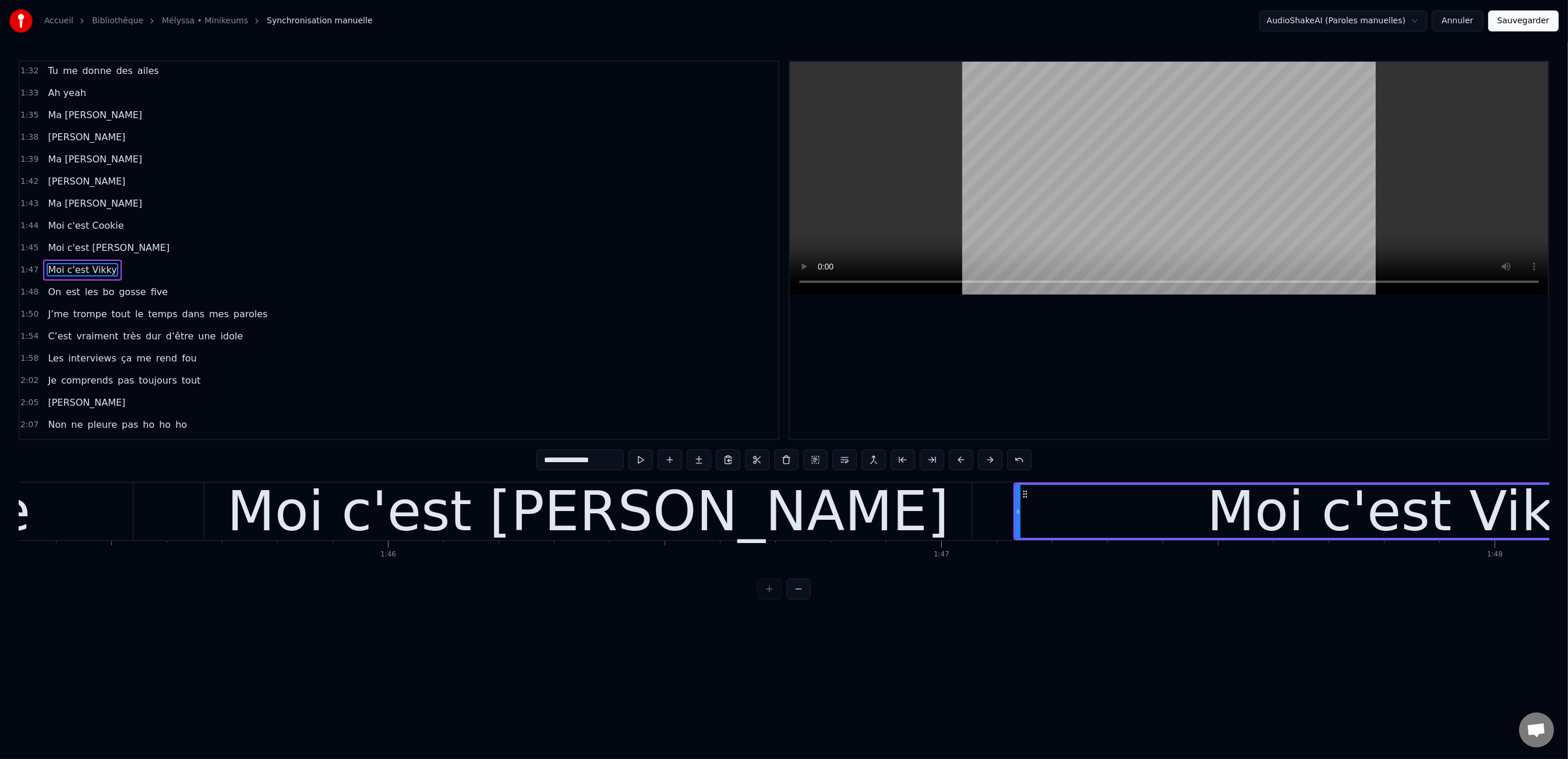
click at [419, 517] on div "Moi c'est [PERSON_NAME]" at bounding box center [588, 512] width 722 height 83
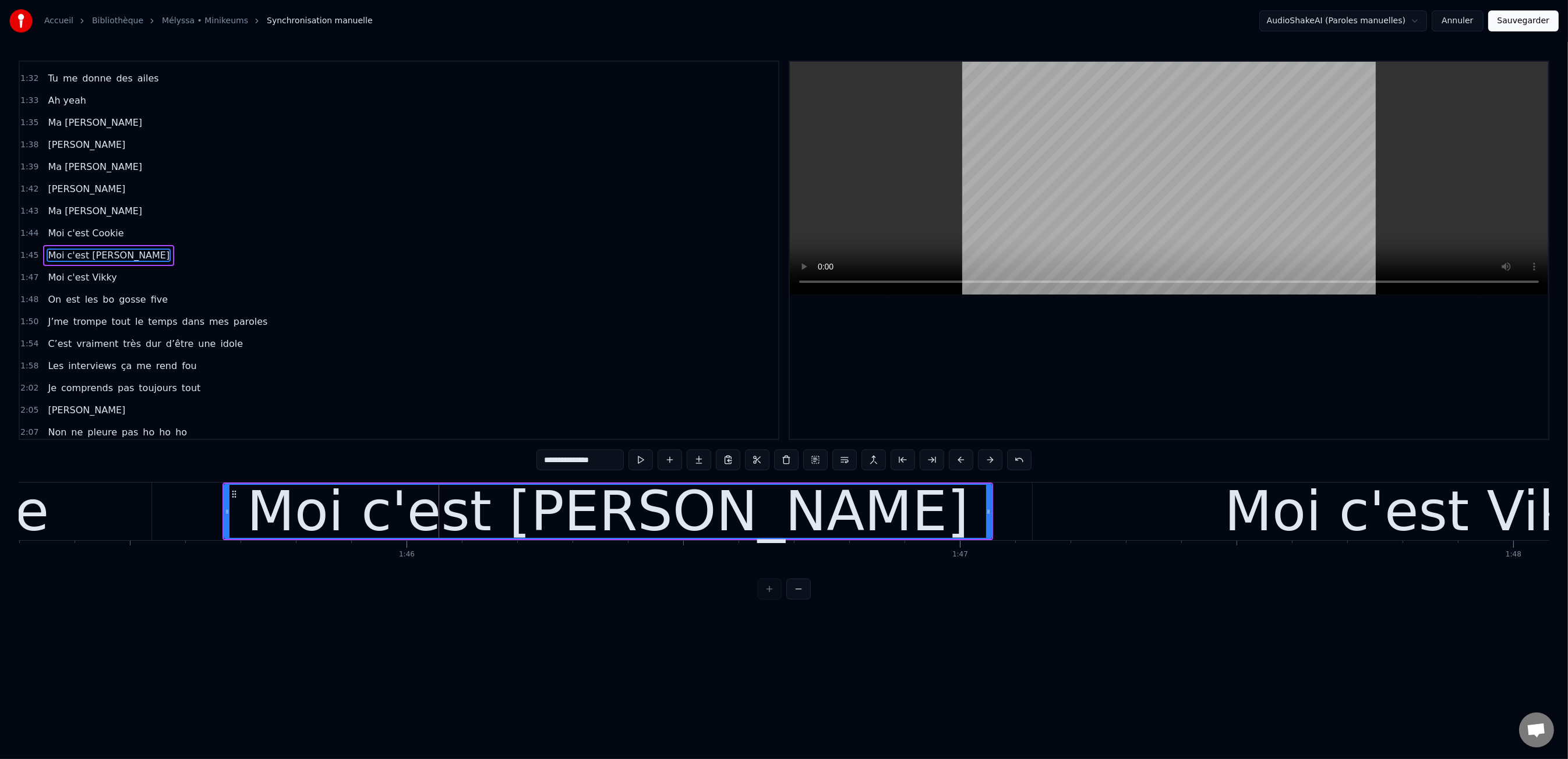
scroll to position [0, 58262]
click at [596, 458] on input "**********" at bounding box center [580, 460] width 87 height 21
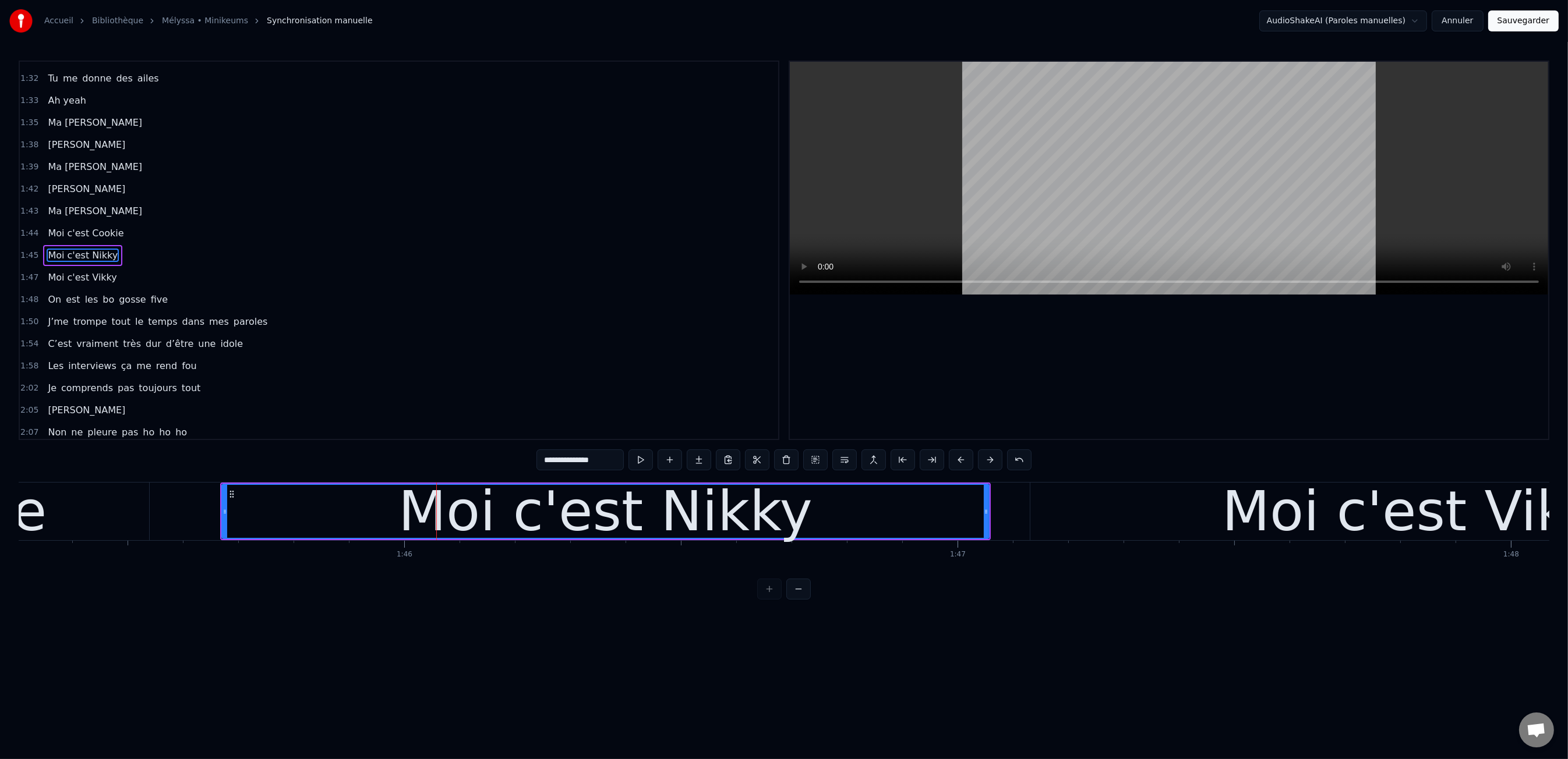
click at [647, 612] on html "Accueil Bibliothèque Mélyssa • Minikeums Synchronisation manuelle AudioShakeAI…" at bounding box center [784, 309] width 1568 height 618
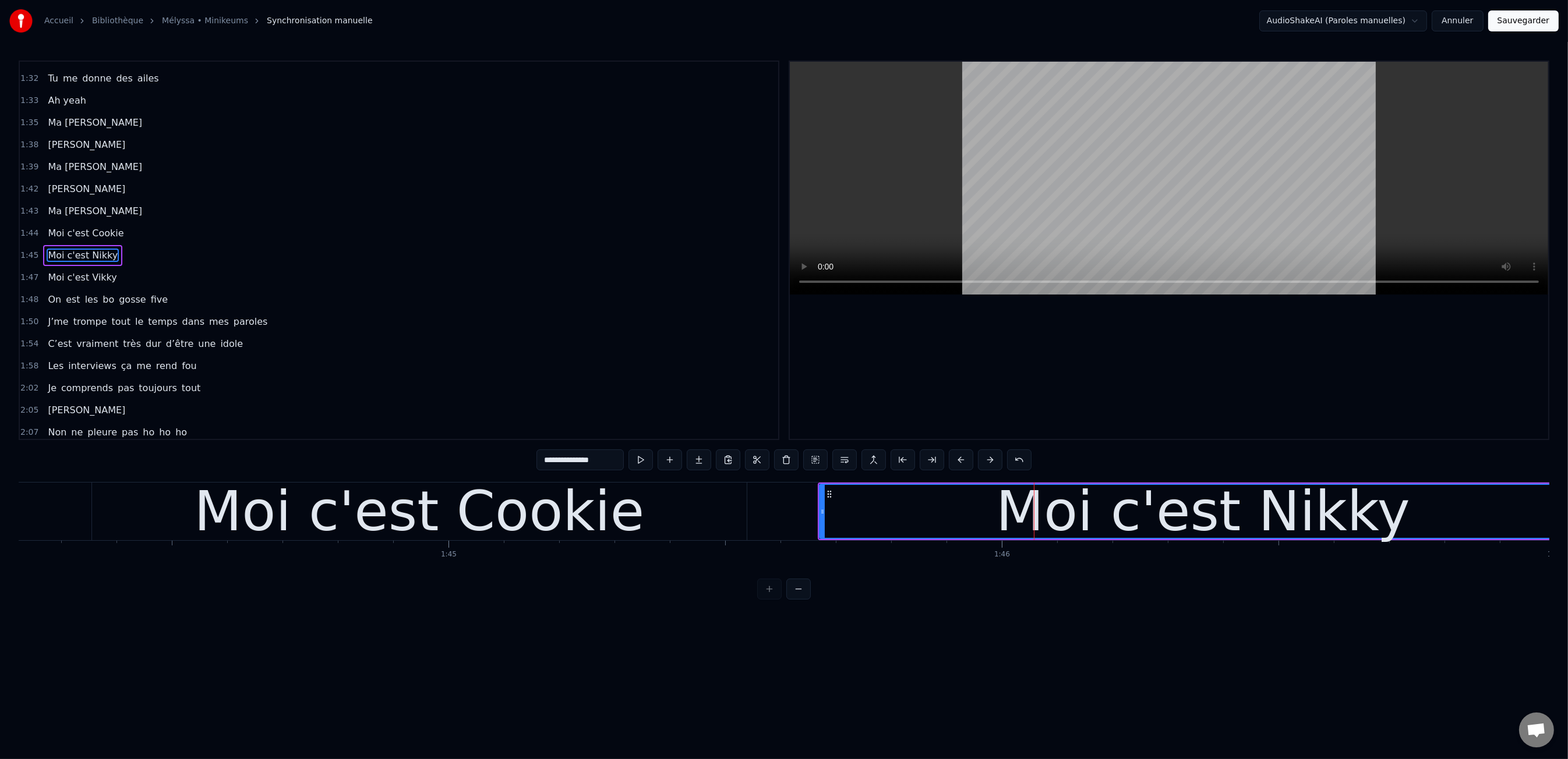
scroll to position [0, 57638]
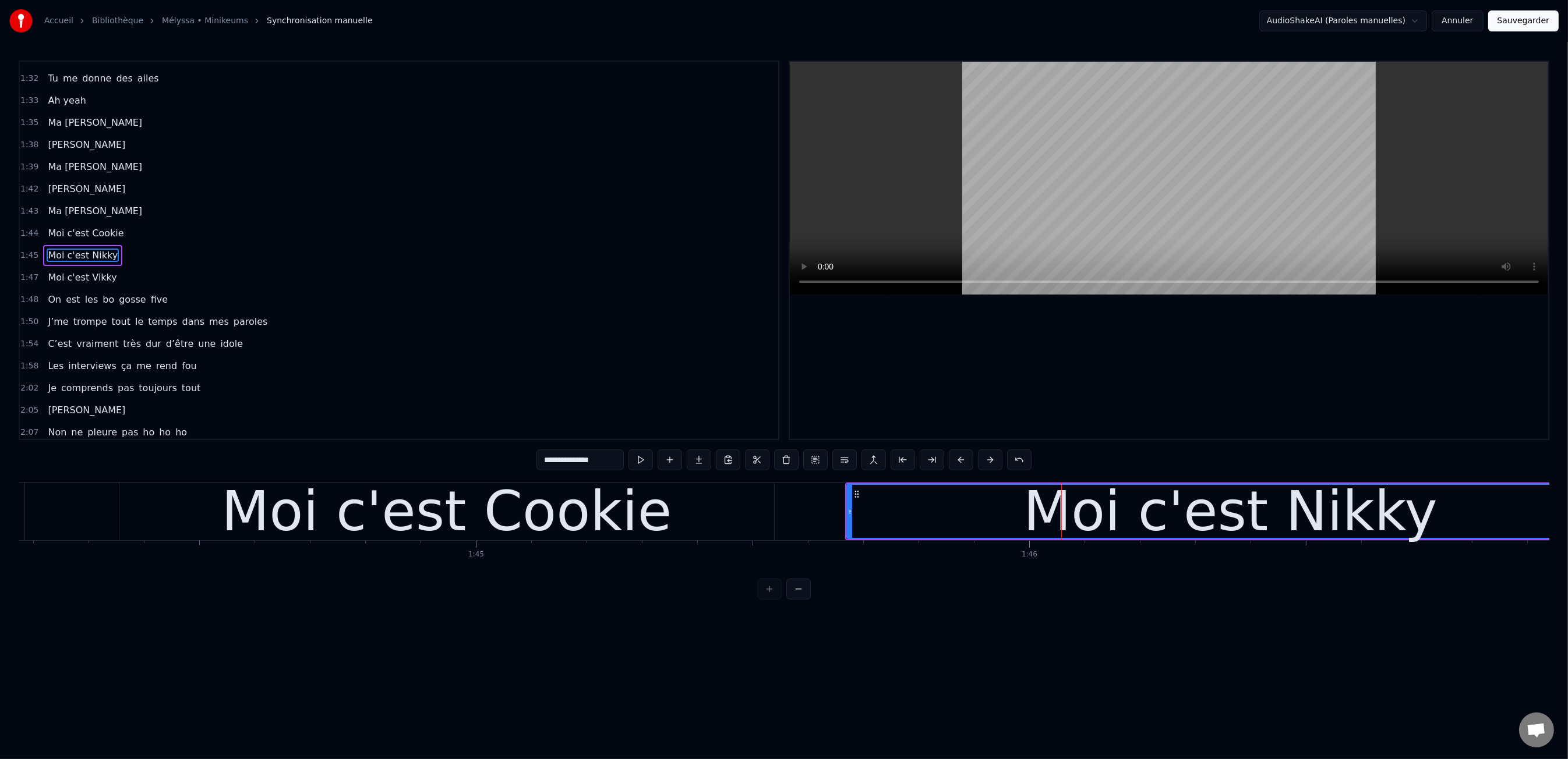
click at [458, 510] on div "Moi c'est Cookie" at bounding box center [446, 512] width 450 height 83
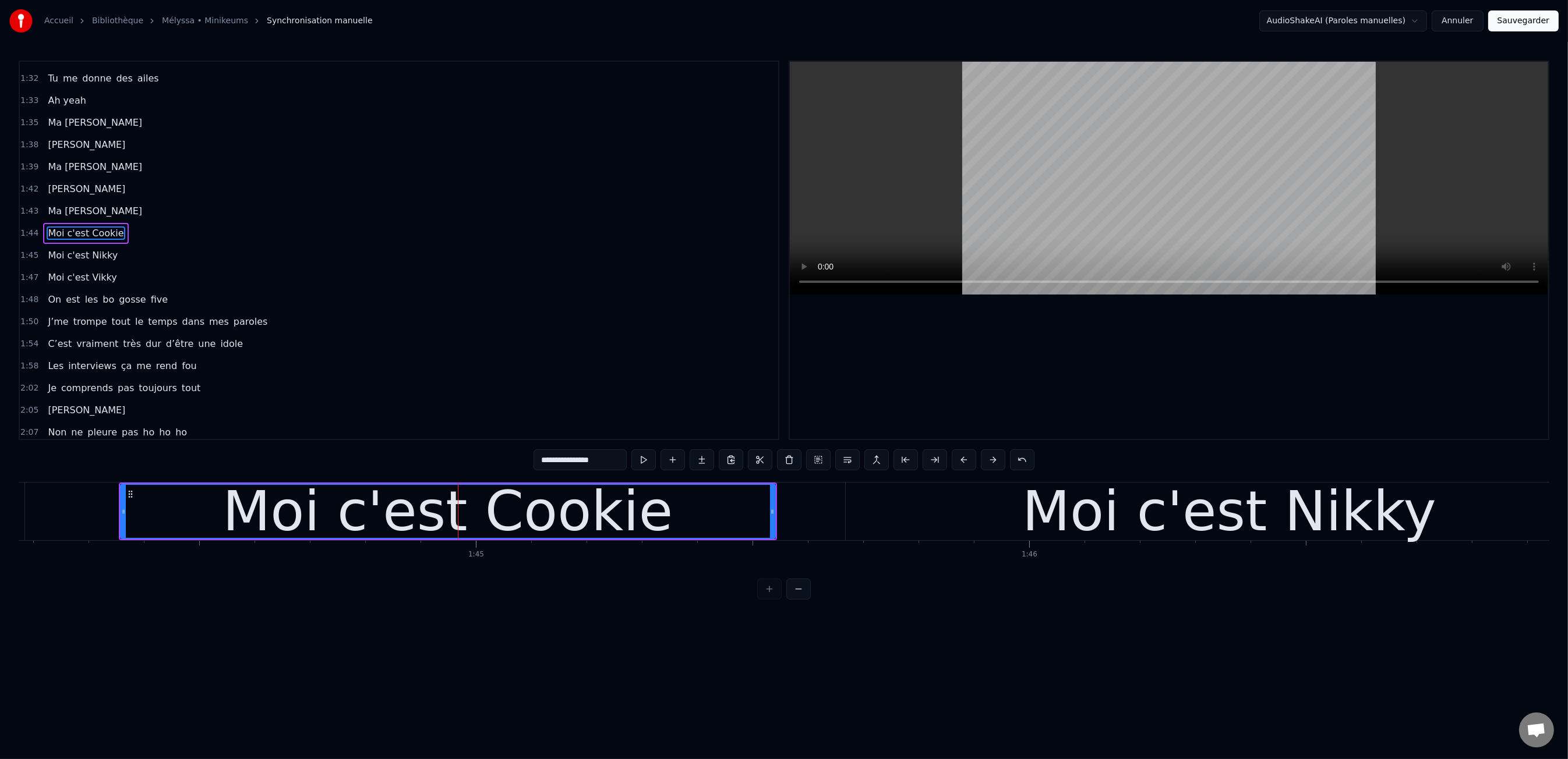
scroll to position [711, 0]
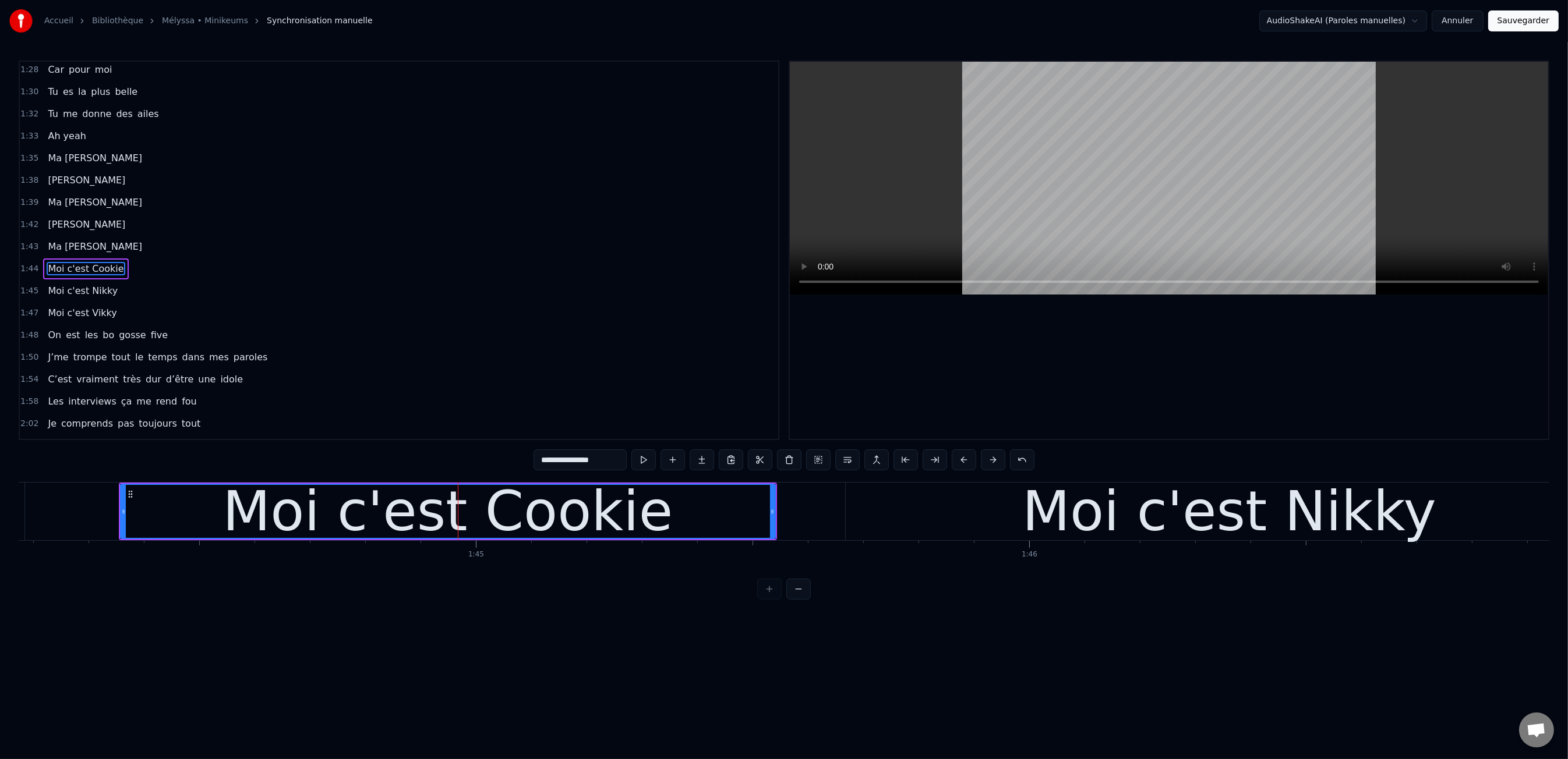
click at [579, 465] on input "**********" at bounding box center [580, 460] width 93 height 21
drag, startPoint x: 594, startPoint y: 460, endPoint x: 585, endPoint y: 462, distance: 9.2
click at [585, 462] on input "**********" at bounding box center [580, 460] width 93 height 21
drag, startPoint x: 609, startPoint y: 456, endPoint x: 582, endPoint y: 462, distance: 27.7
click at [582, 462] on input "**********" at bounding box center [580, 460] width 93 height 21
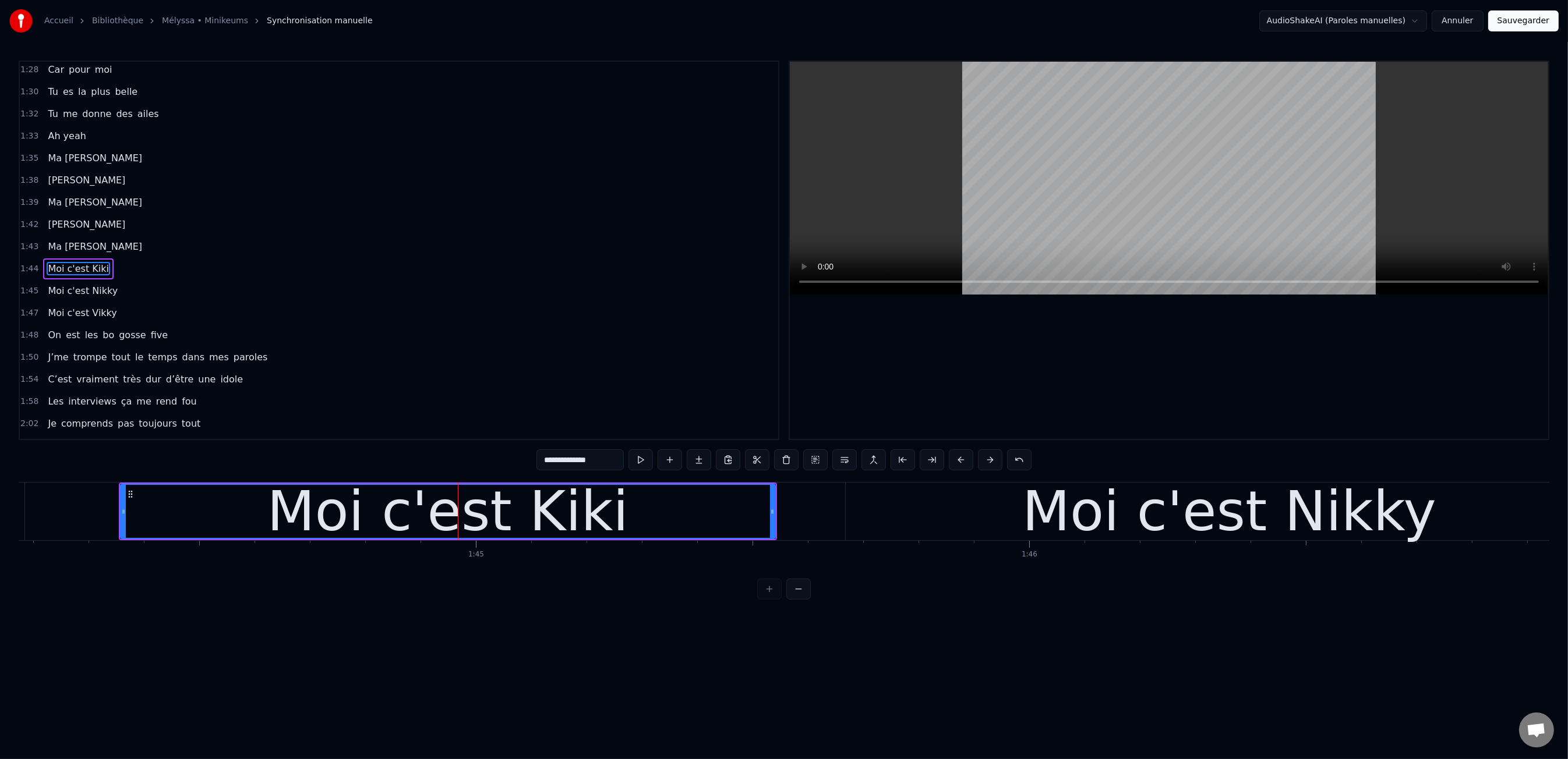
type input "**********"
drag, startPoint x: 695, startPoint y: 654, endPoint x: 631, endPoint y: 645, distance: 64.6
click at [689, 618] on html "Accueil Bibliothèque Mélyssa • Minikeums Synchronisation manuelle AudioShakeAI…" at bounding box center [784, 309] width 1568 height 618
click at [303, 481] on div "0:00 Moi c'est Kiki 0:01 Moi c'est Nikky 0:03 Moi c'est Vikky 0:04 On est les b…" at bounding box center [784, 330] width 1530 height 539
click at [303, 480] on div "0:00 Moi c'est Kiki 0:01 Moi c'est Nikky 0:03 Moi c'est Vikky 0:04 On est les b…" at bounding box center [784, 330] width 1530 height 539
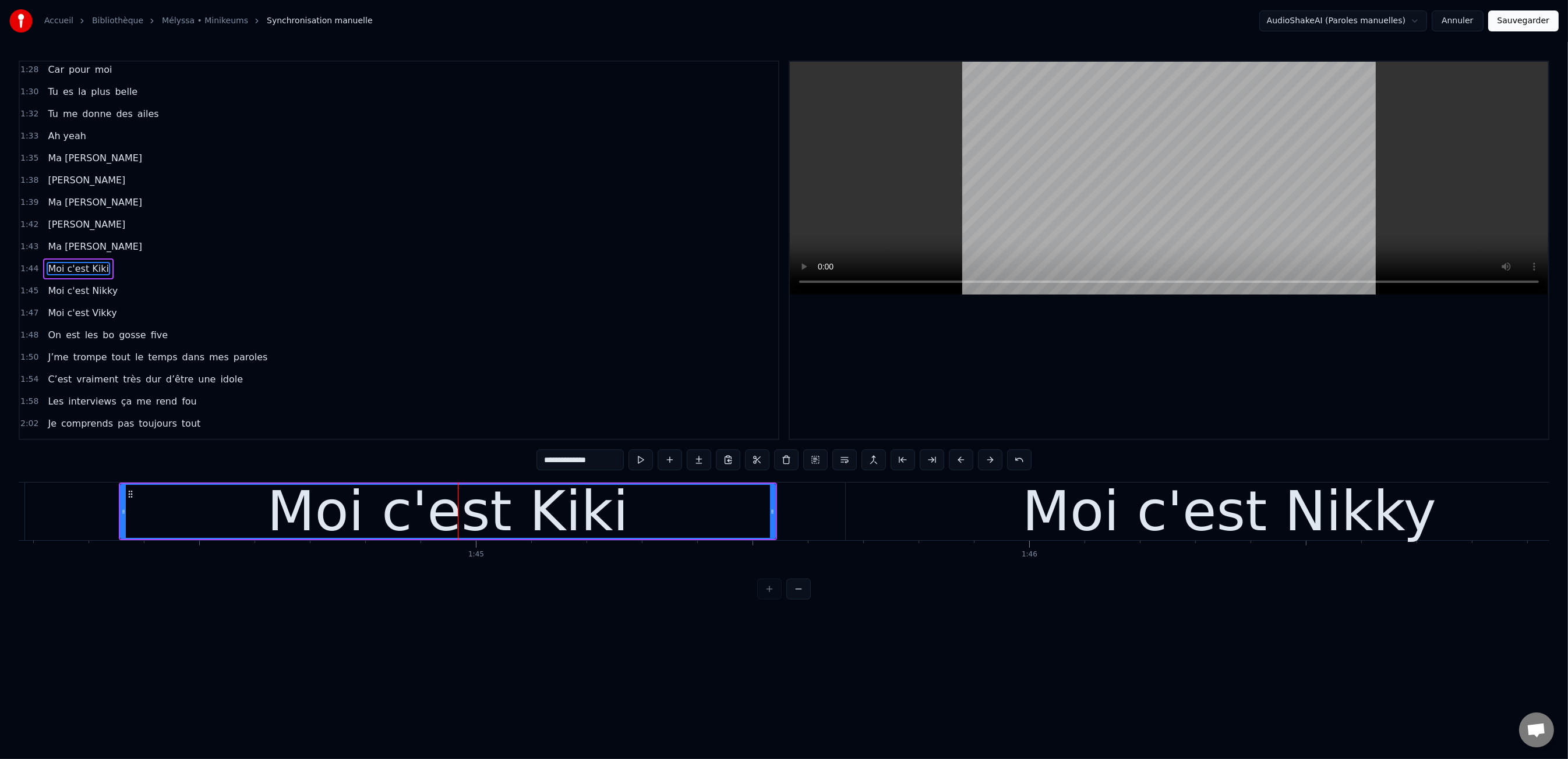
click at [229, 462] on div "0:00 Moi c'est Kiki 0:01 Moi c'est Nikky 0:03 Moi c'est Vikky 0:04 On est les b…" at bounding box center [784, 330] width 1530 height 539
drag, startPoint x: 137, startPoint y: 470, endPoint x: 75, endPoint y: 471, distance: 62.0
click at [125, 470] on div "0:00 Moi c'est Kiki 0:01 Moi c'est Nikky 0:03 Moi c'est Vikky 0:04 On est les b…" at bounding box center [784, 330] width 1530 height 539
click at [75, 471] on div "0:00 Moi c'est Kiki 0:01 Moi c'est Nikky 0:03 Moi c'est Vikky 0:04 On est les b…" at bounding box center [784, 330] width 1530 height 539
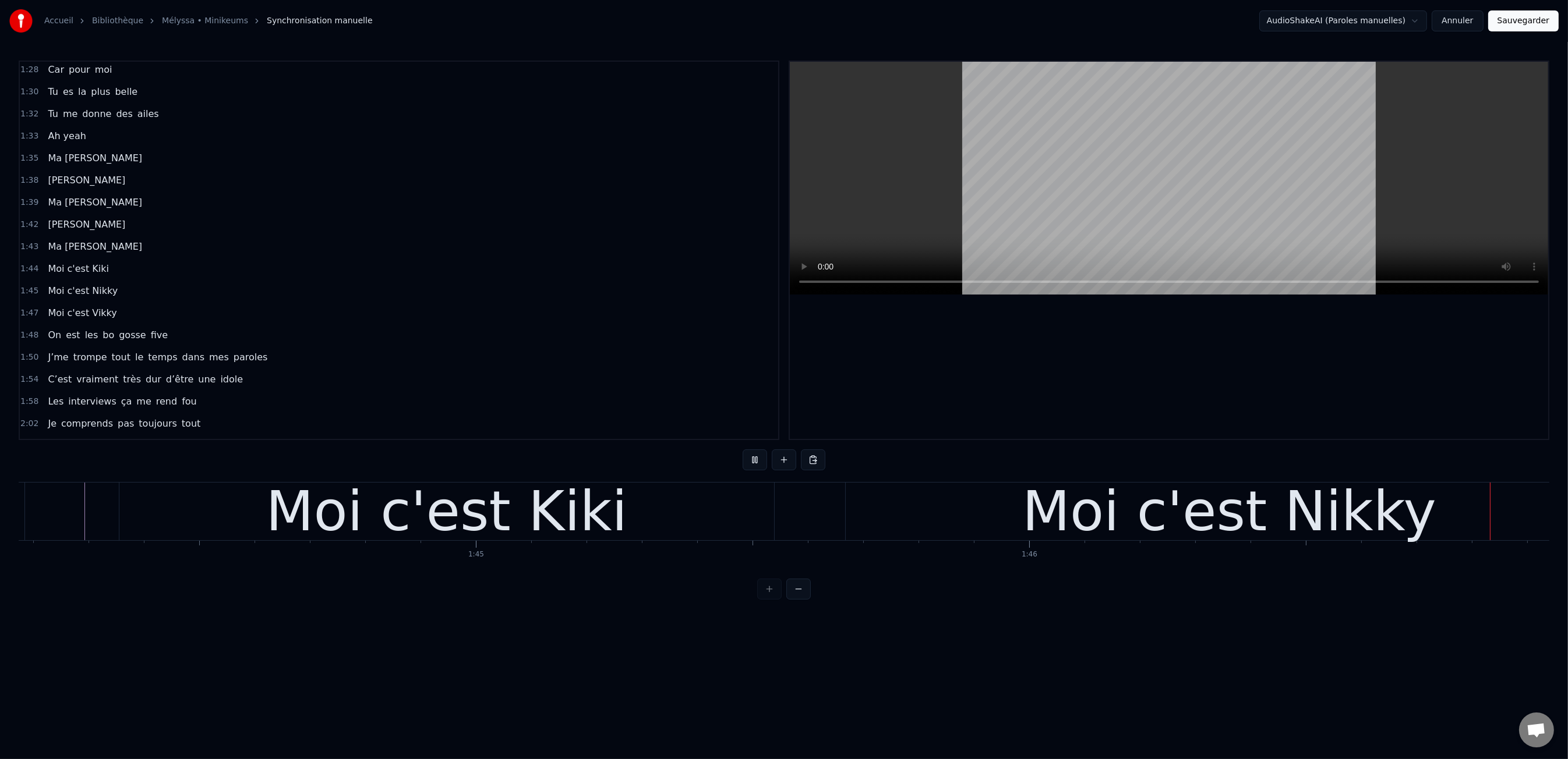
click at [236, 536] on div "Moi c'est Kiki" at bounding box center [446, 511] width 654 height 58
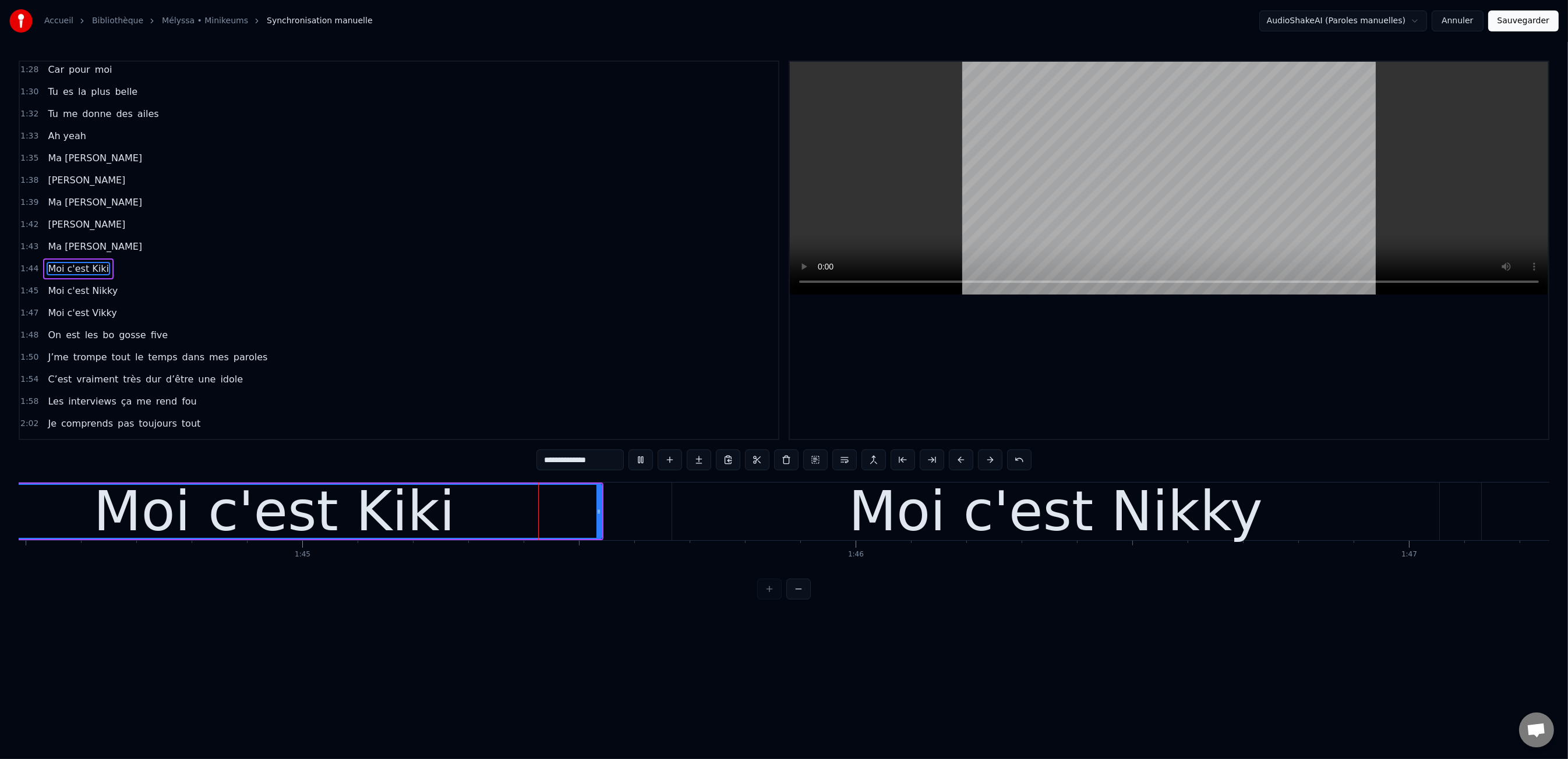
click at [350, 528] on div "Moi c'est Kiki" at bounding box center [274, 512] width 361 height 83
drag, startPoint x: 589, startPoint y: 460, endPoint x: 583, endPoint y: 460, distance: 6.0
click at [583, 460] on input "**********" at bounding box center [580, 460] width 87 height 21
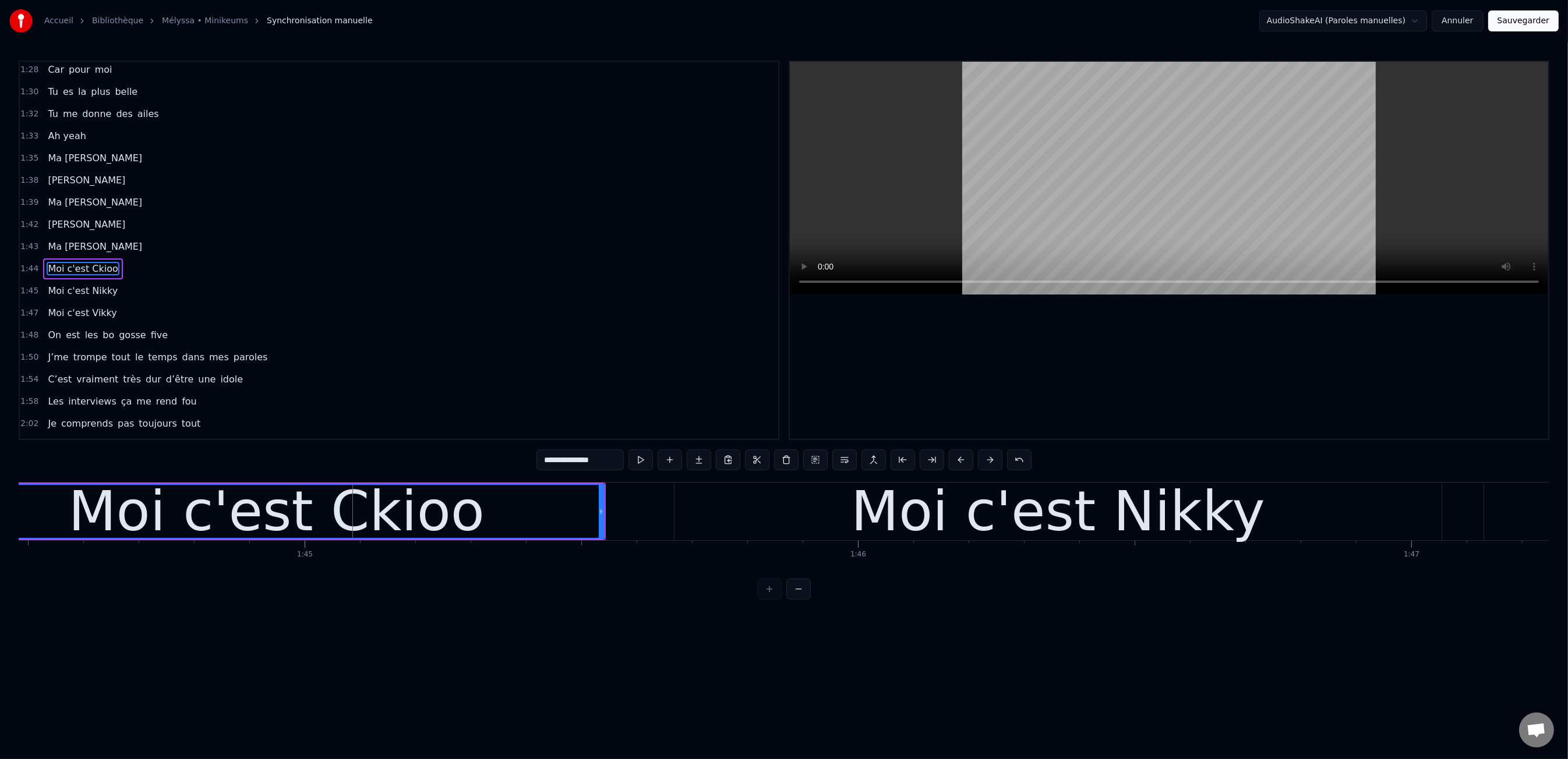
drag, startPoint x: 615, startPoint y: 465, endPoint x: 589, endPoint y: 460, distance: 26.5
click at [589, 460] on input "**********" at bounding box center [580, 460] width 87 height 21
drag, startPoint x: 589, startPoint y: 460, endPoint x: 608, endPoint y: 459, distance: 19.0
click at [608, 459] on input "**********" at bounding box center [580, 460] width 87 height 21
click at [604, 587] on div "0:00 Moi c'est Kiki 0:01 Moi c'est Nikky 0:03 Moi c'est Vikky 0:04 On est les b…" at bounding box center [784, 330] width 1530 height 539
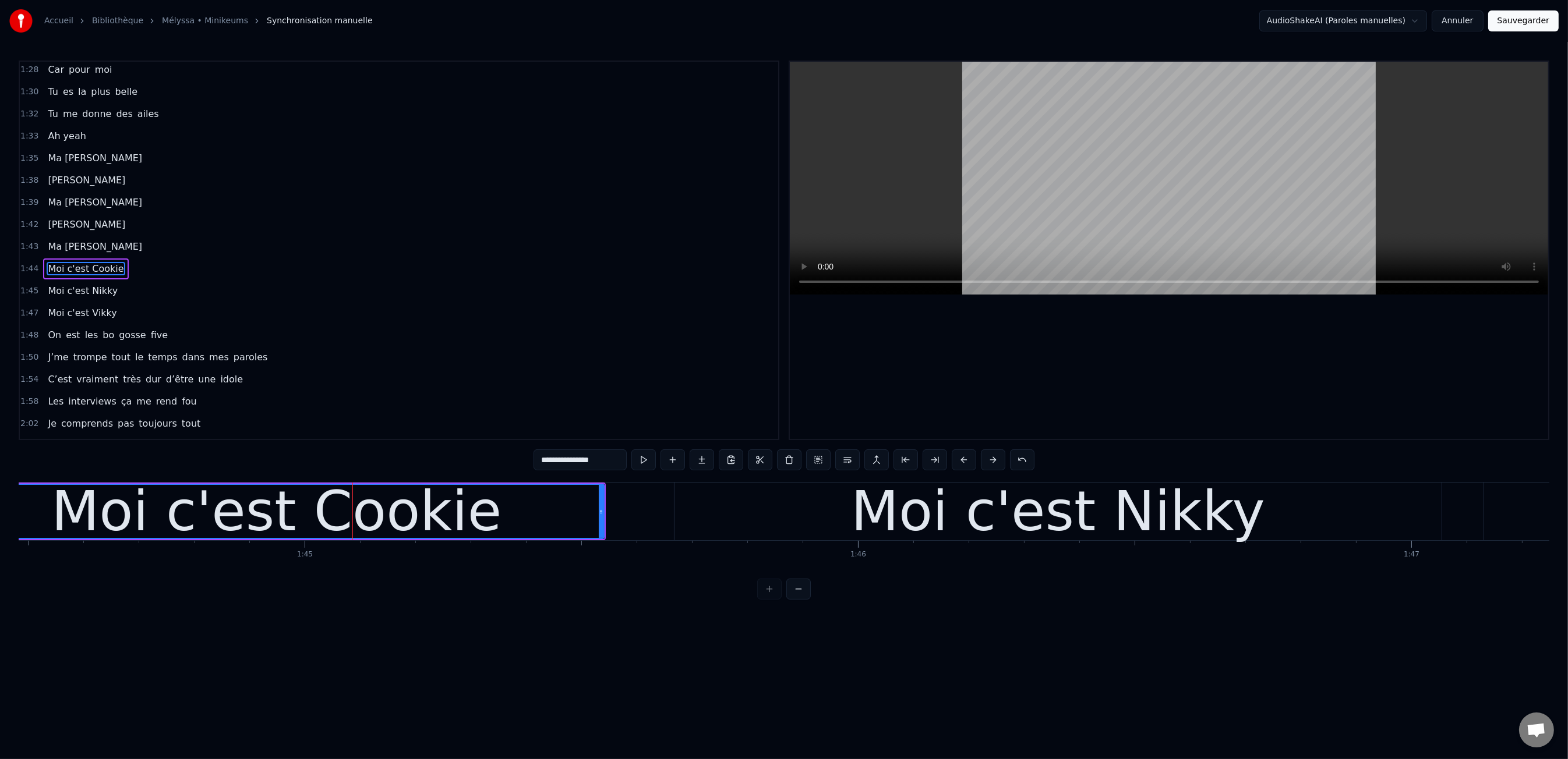
click at [476, 527] on div "Moi c'est Cookie" at bounding box center [277, 511] width 654 height 53
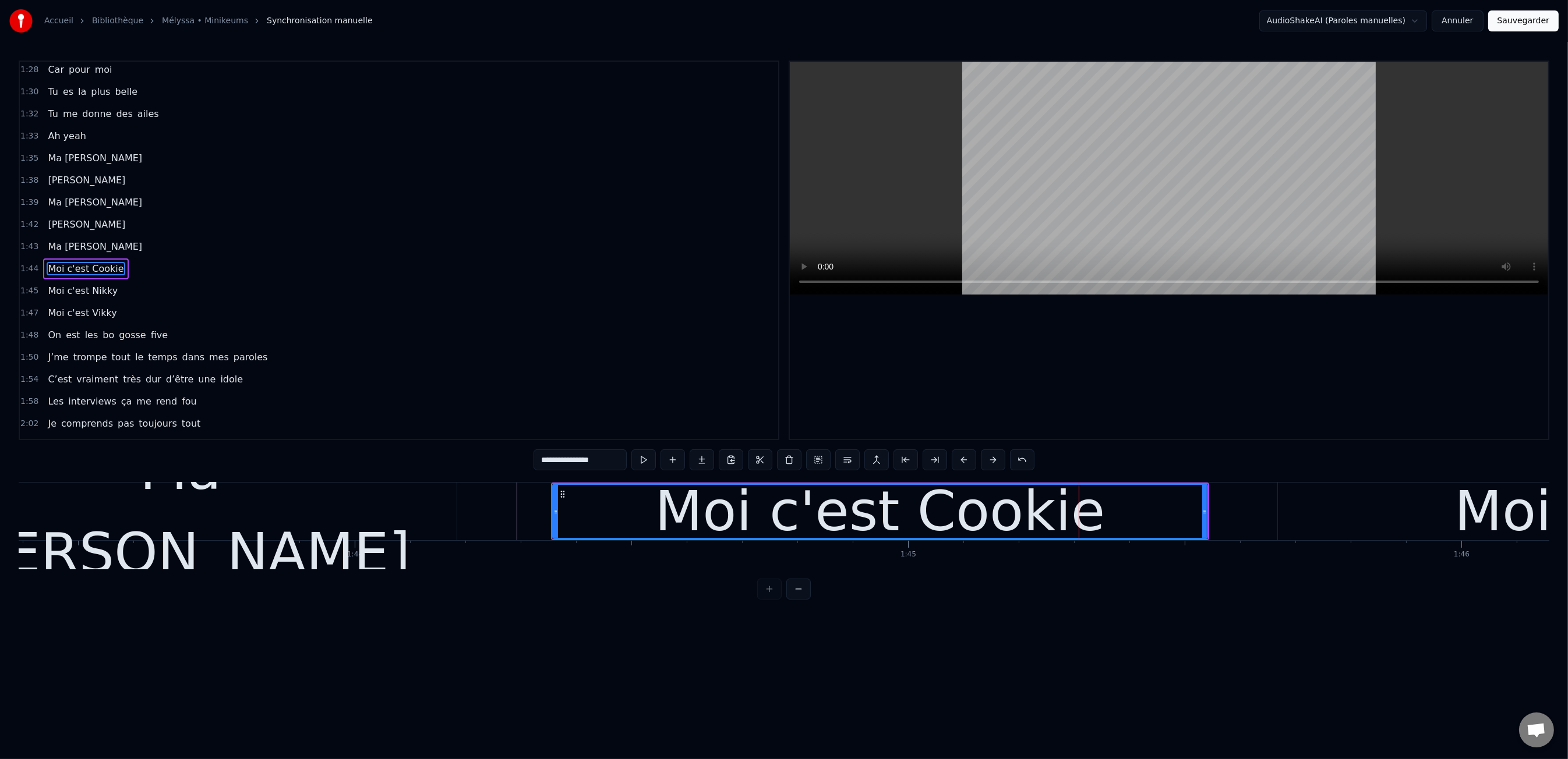
scroll to position [0, 56902]
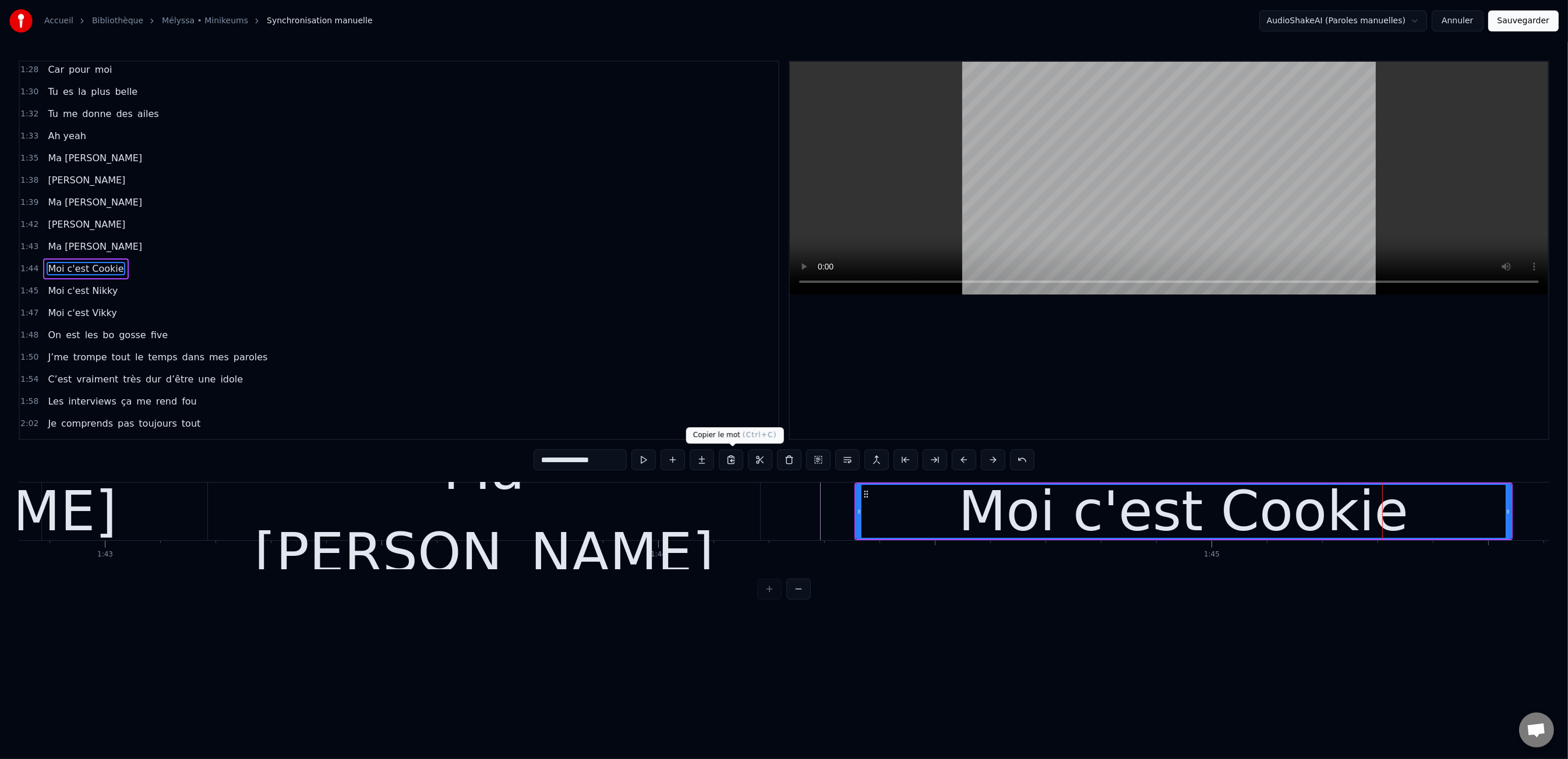
click at [593, 510] on div "Ma [PERSON_NAME]" at bounding box center [484, 511] width 552 height 166
type input "**********"
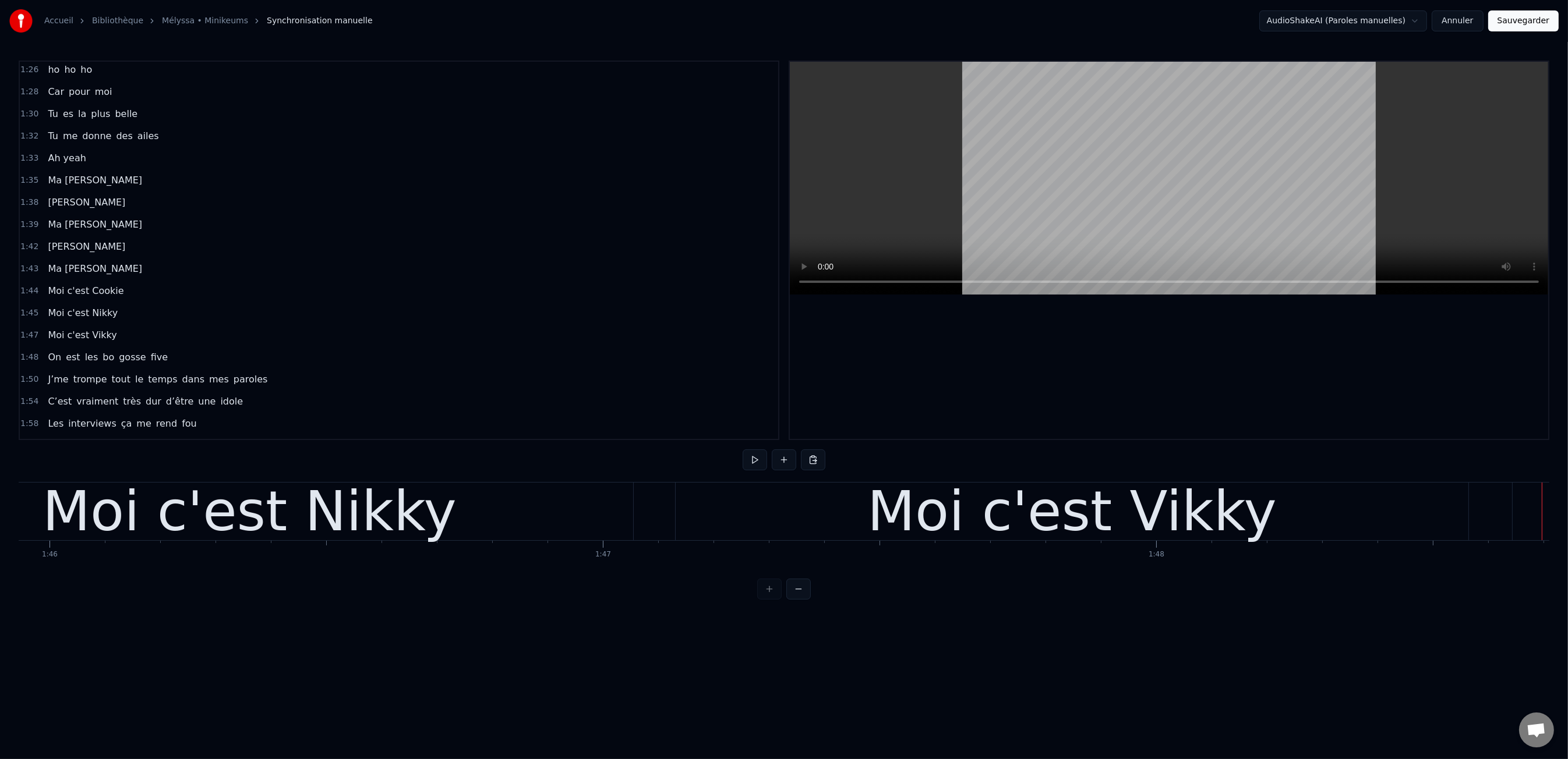
scroll to position [0, 58590]
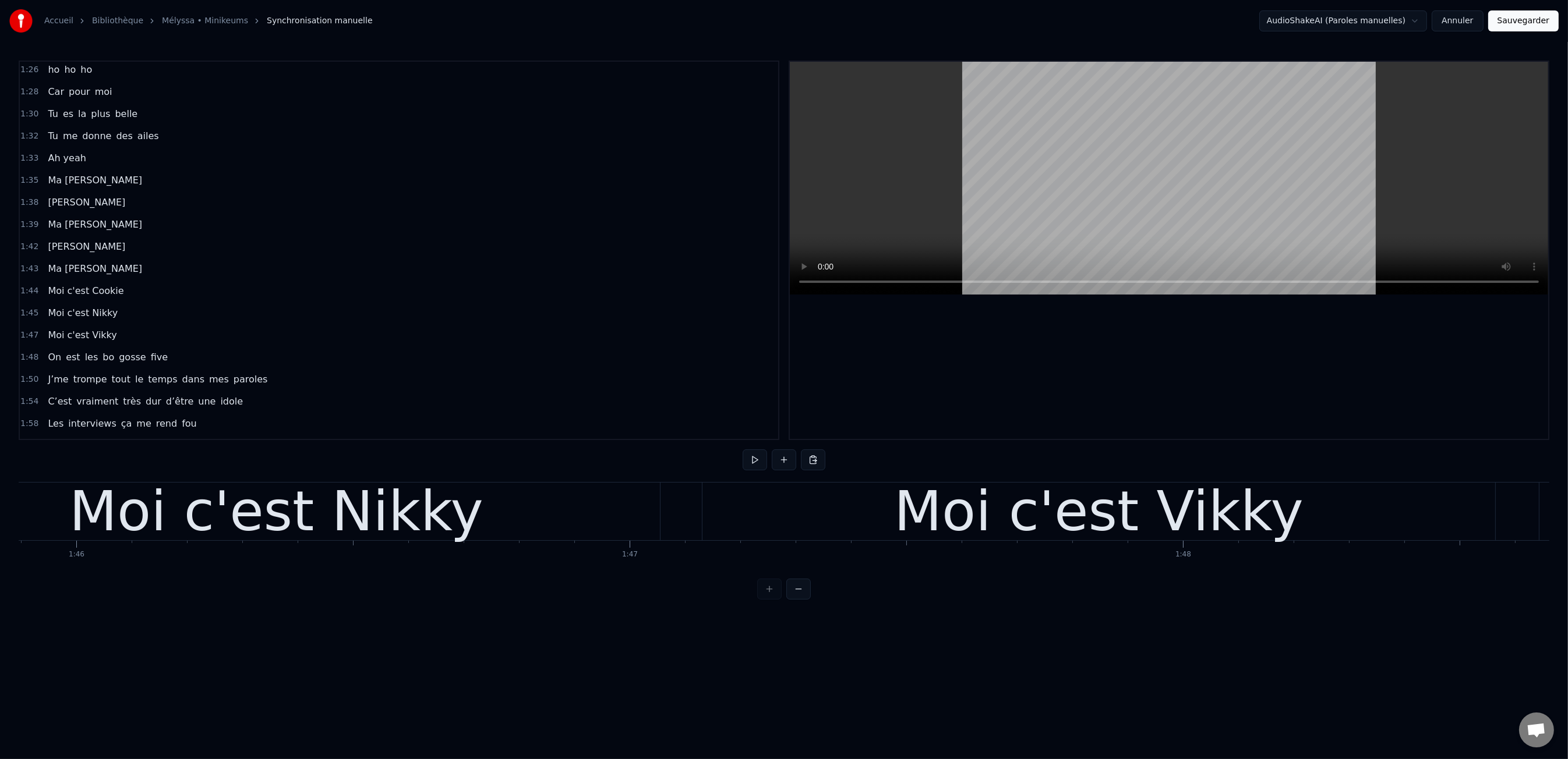
click at [421, 518] on div "Moi c'est Nikky" at bounding box center [276, 512] width 414 height 83
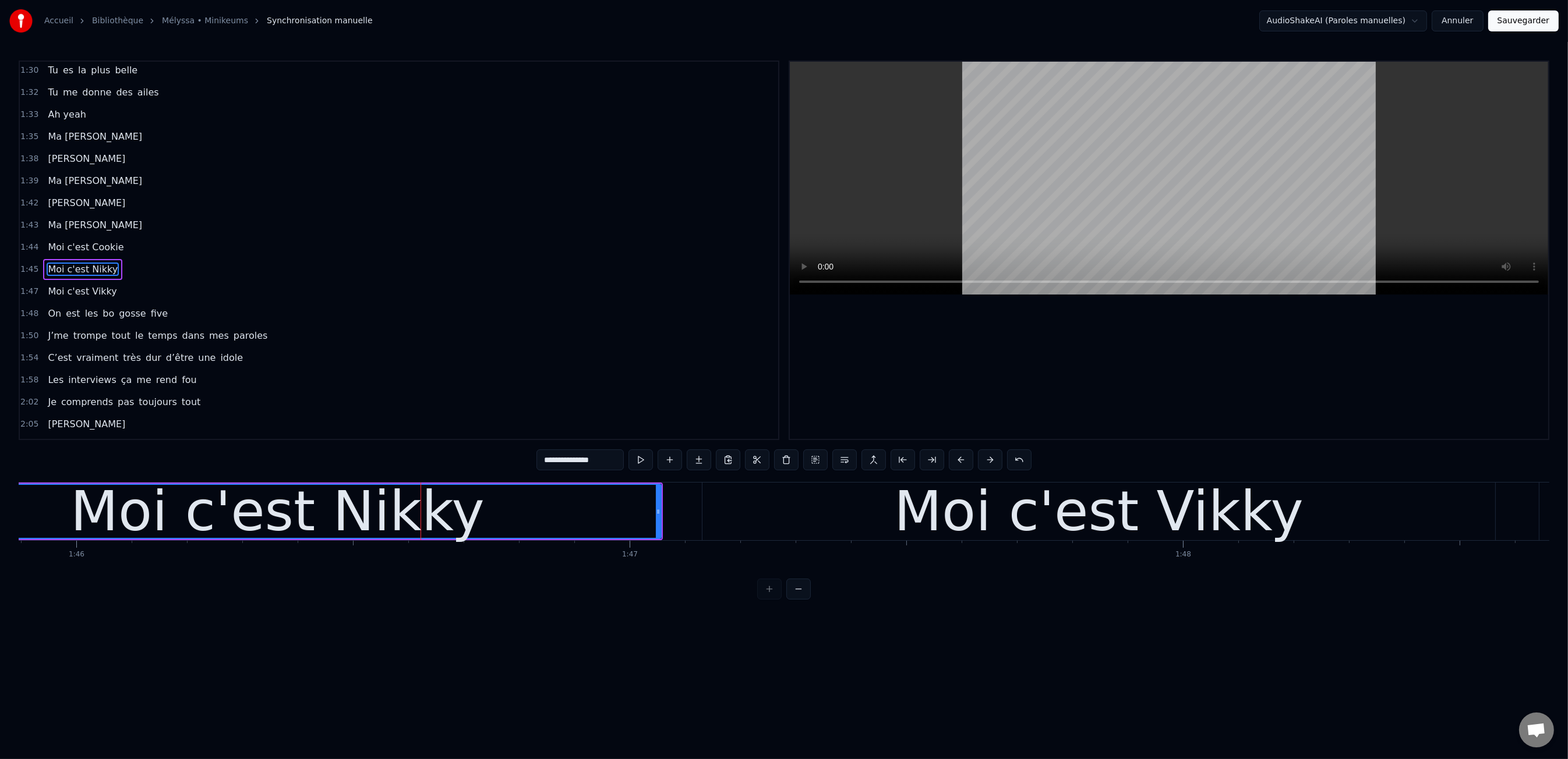
scroll to position [732, 0]
drag, startPoint x: 588, startPoint y: 462, endPoint x: 642, endPoint y: 457, distance: 54.2
click at [589, 462] on input "**********" at bounding box center [580, 460] width 87 height 21
click at [1073, 521] on div "Moi c'est Vikky" at bounding box center [1099, 512] width 410 height 83
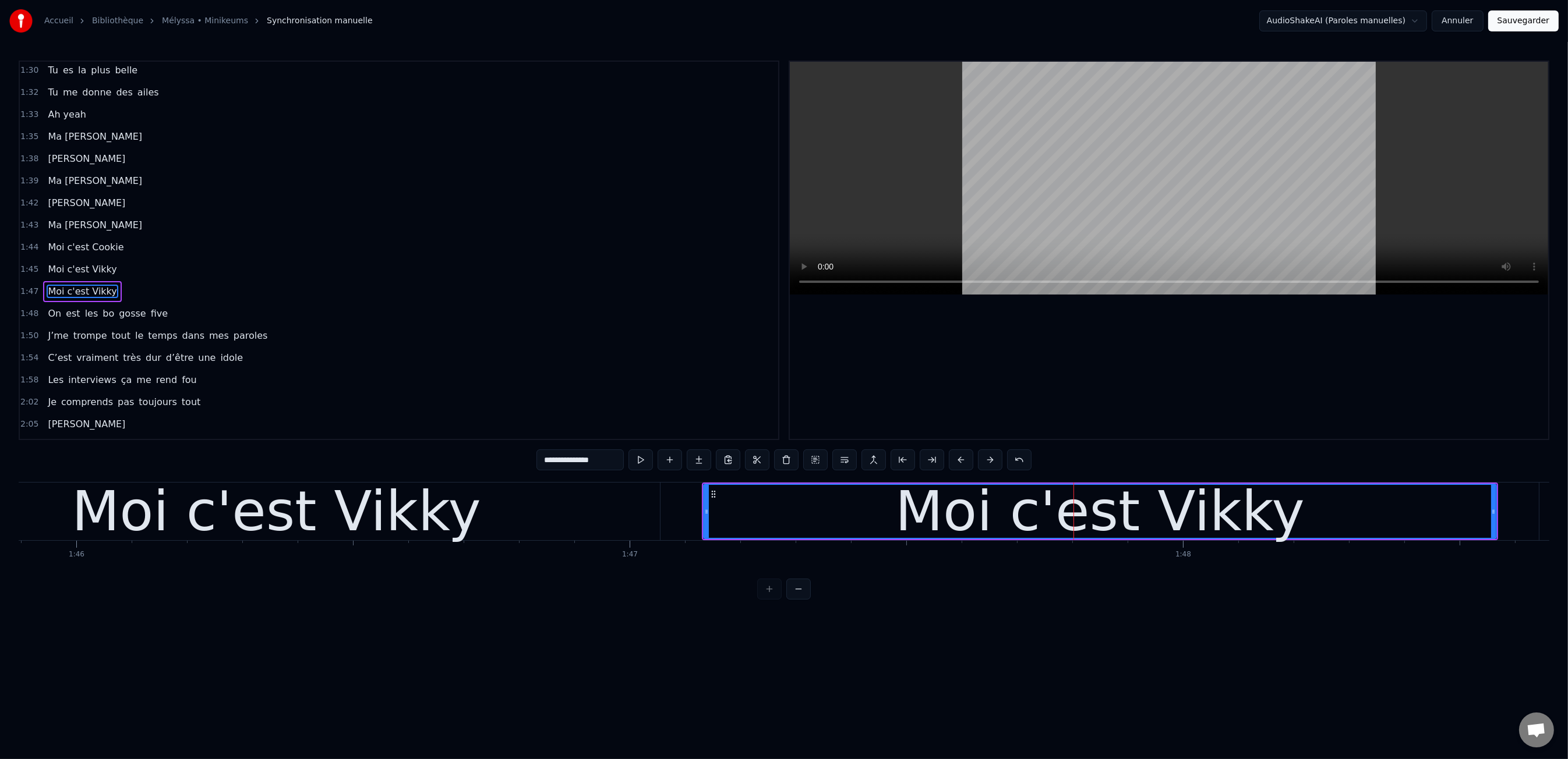
scroll to position [754, 0]
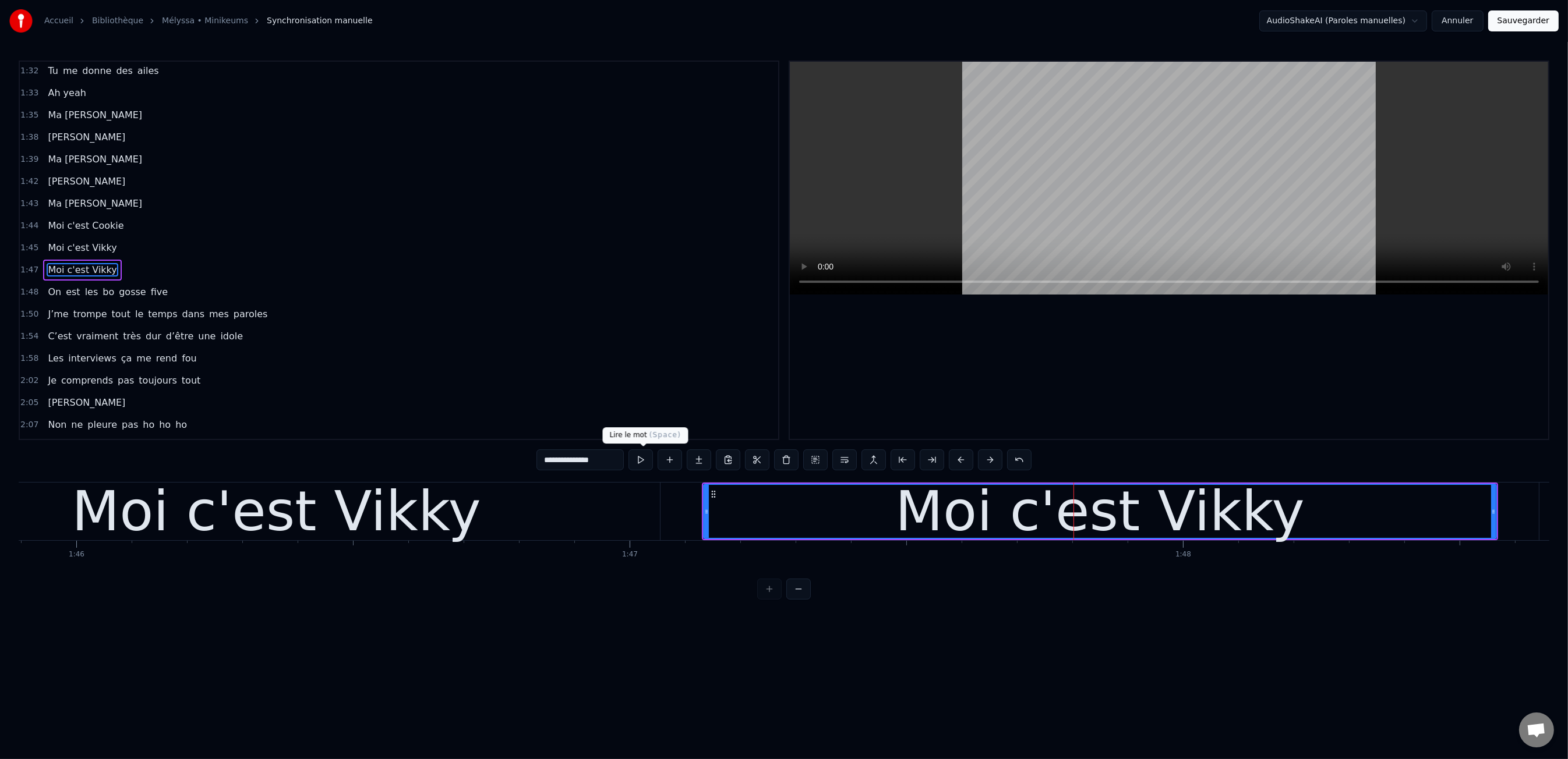
click at [591, 460] on input "**********" at bounding box center [580, 460] width 87 height 21
click at [723, 609] on html "Accueil Bibliothèque Mélyssa • Minikeums Synchronisation manuelle AudioShakeAI…" at bounding box center [784, 309] width 1568 height 618
click at [124, 499] on div "Moi c'est Vikky" at bounding box center [276, 512] width 410 height 83
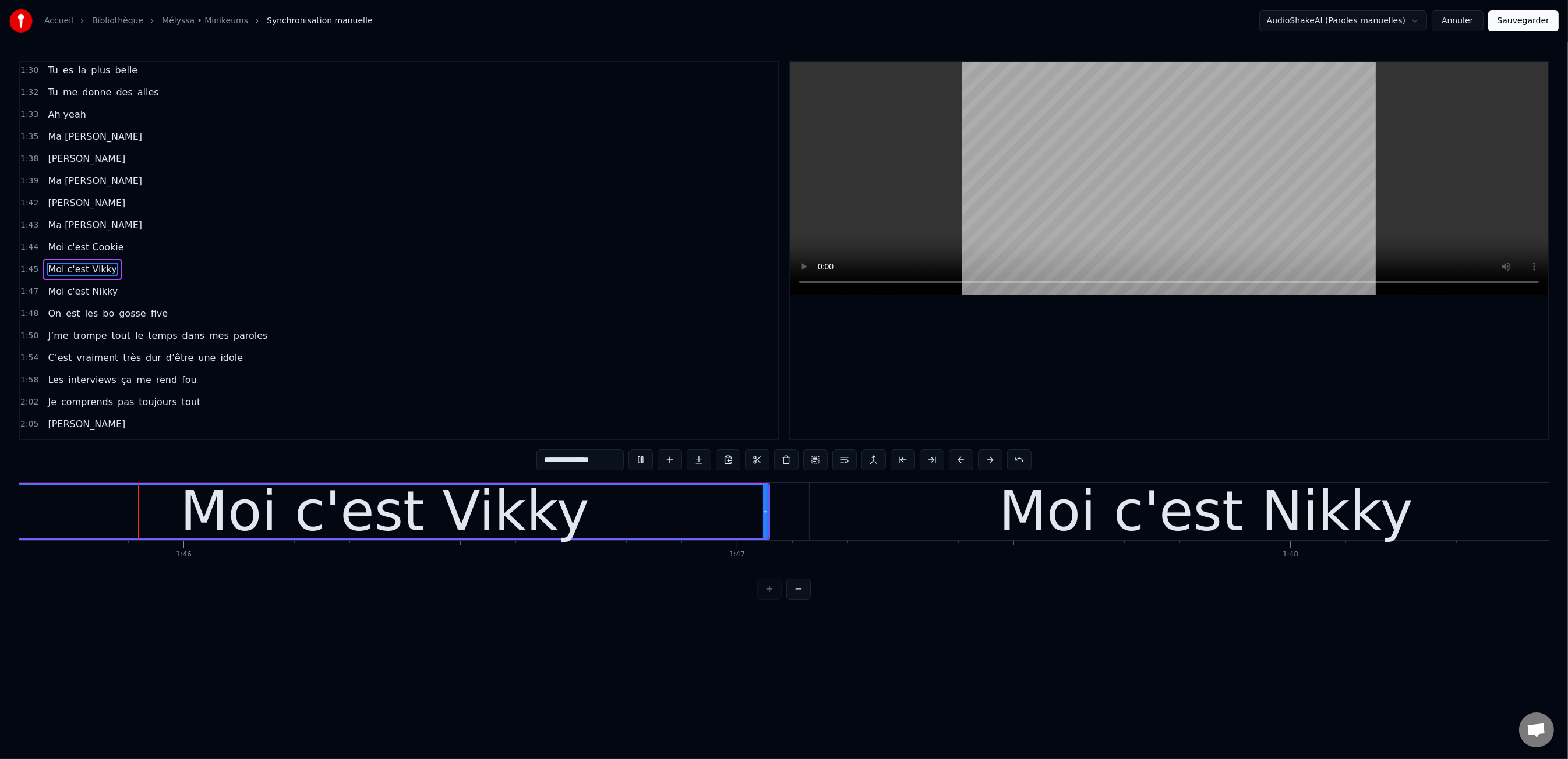
scroll to position [0, 58405]
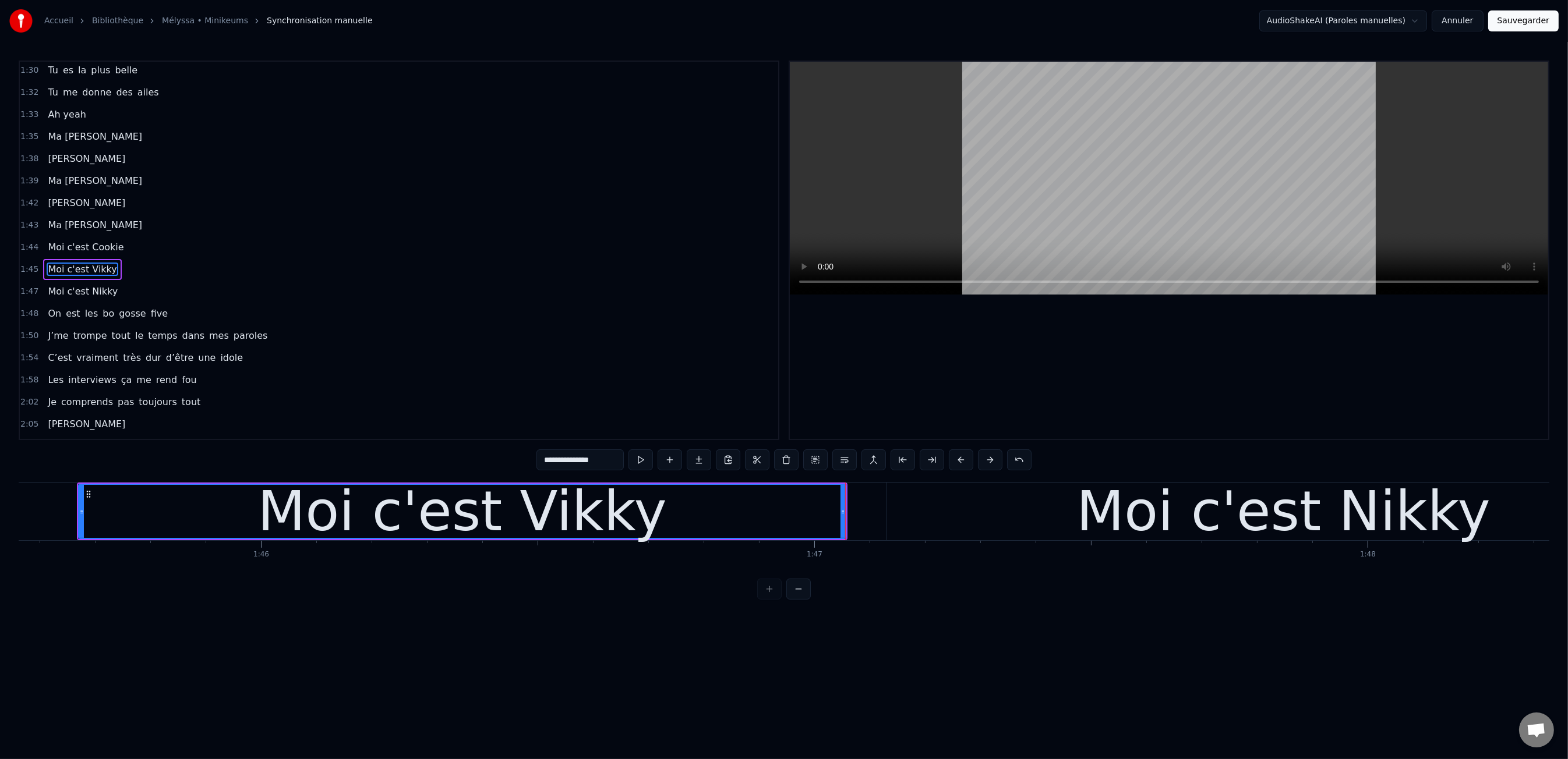
click at [973, 492] on div "Moi c'est Nikky" at bounding box center [1283, 511] width 792 height 58
type input "**********"
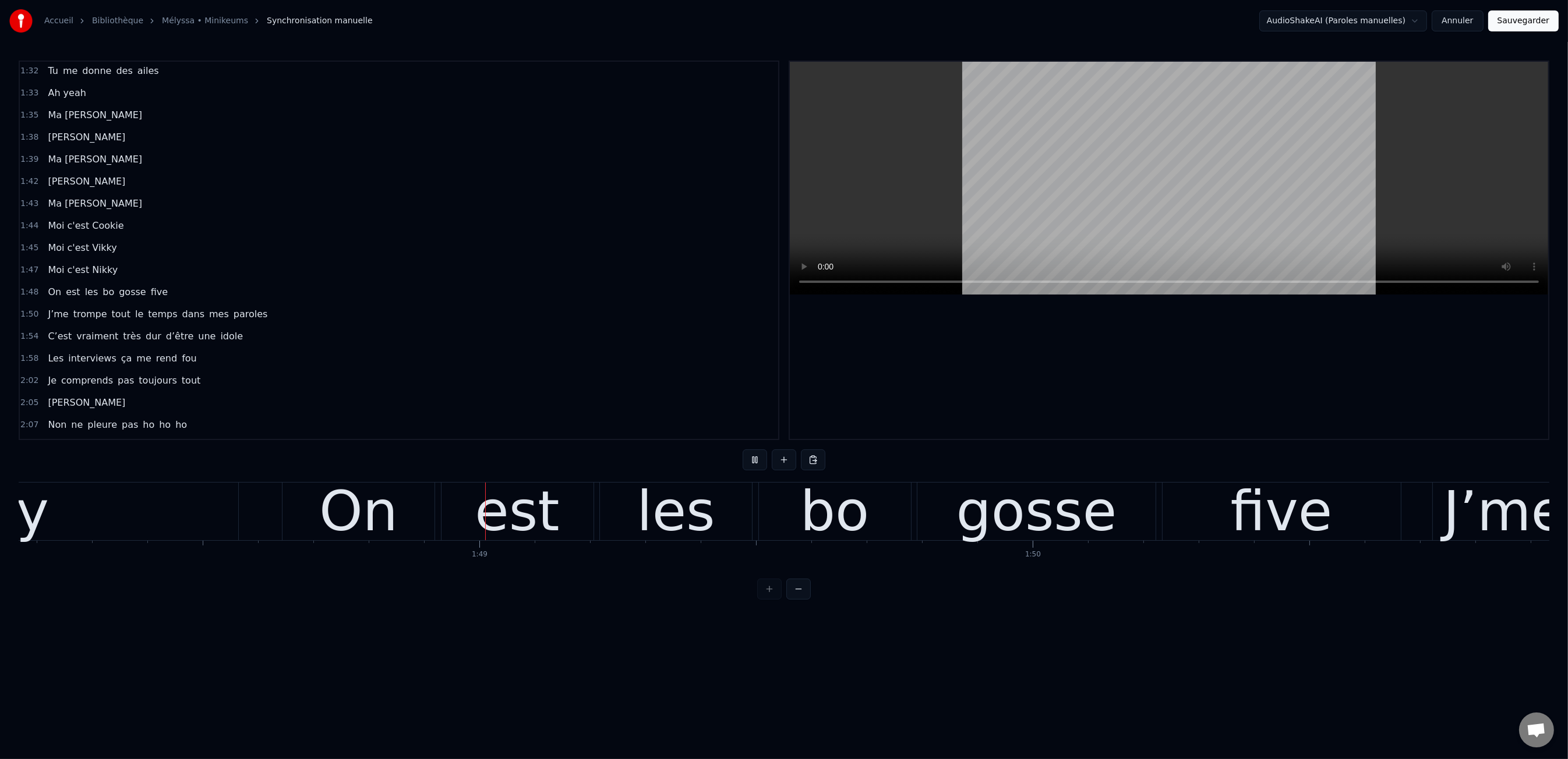
scroll to position [0, 59908]
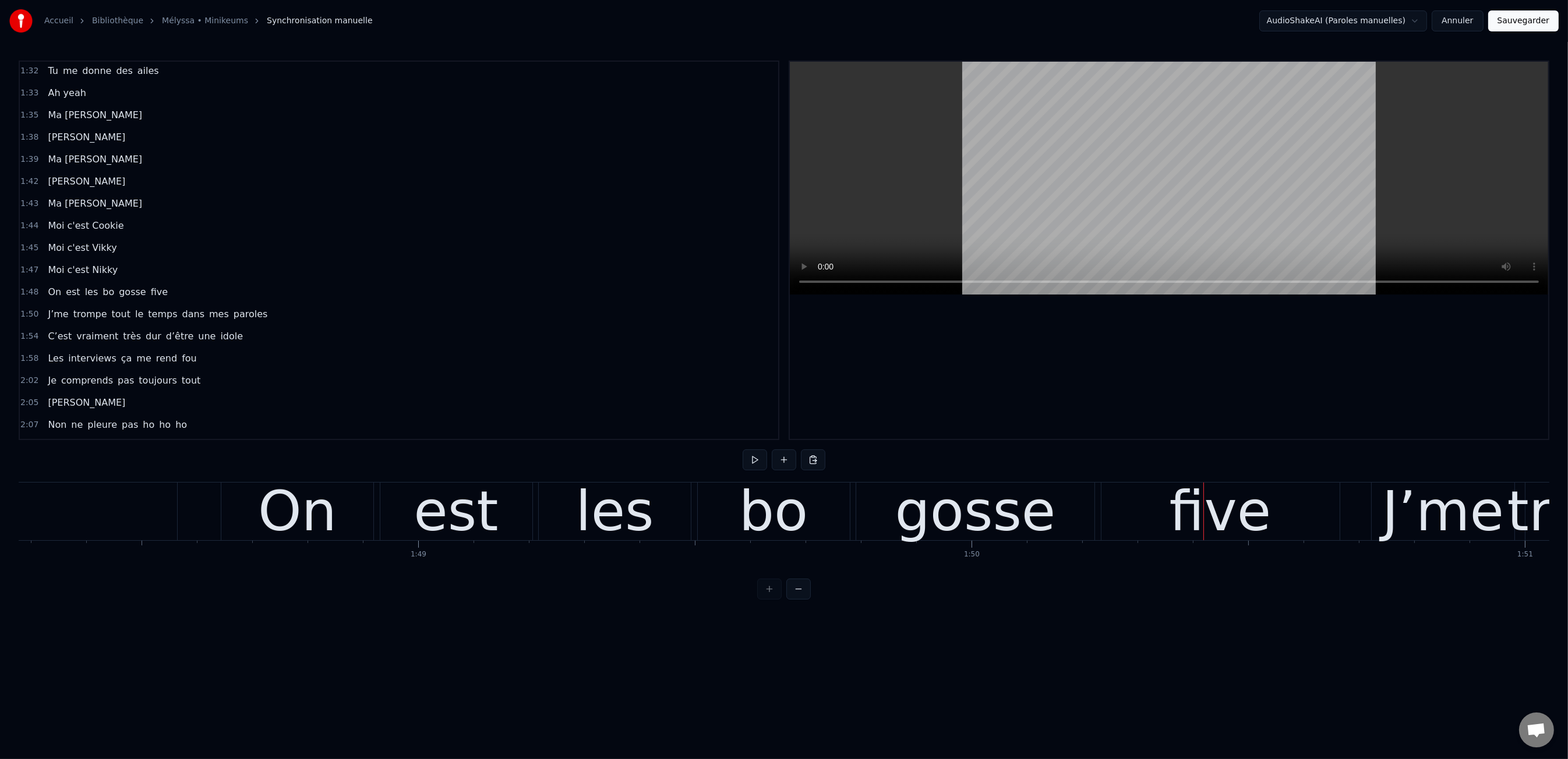
click at [330, 503] on div "On" at bounding box center [297, 512] width 79 height 83
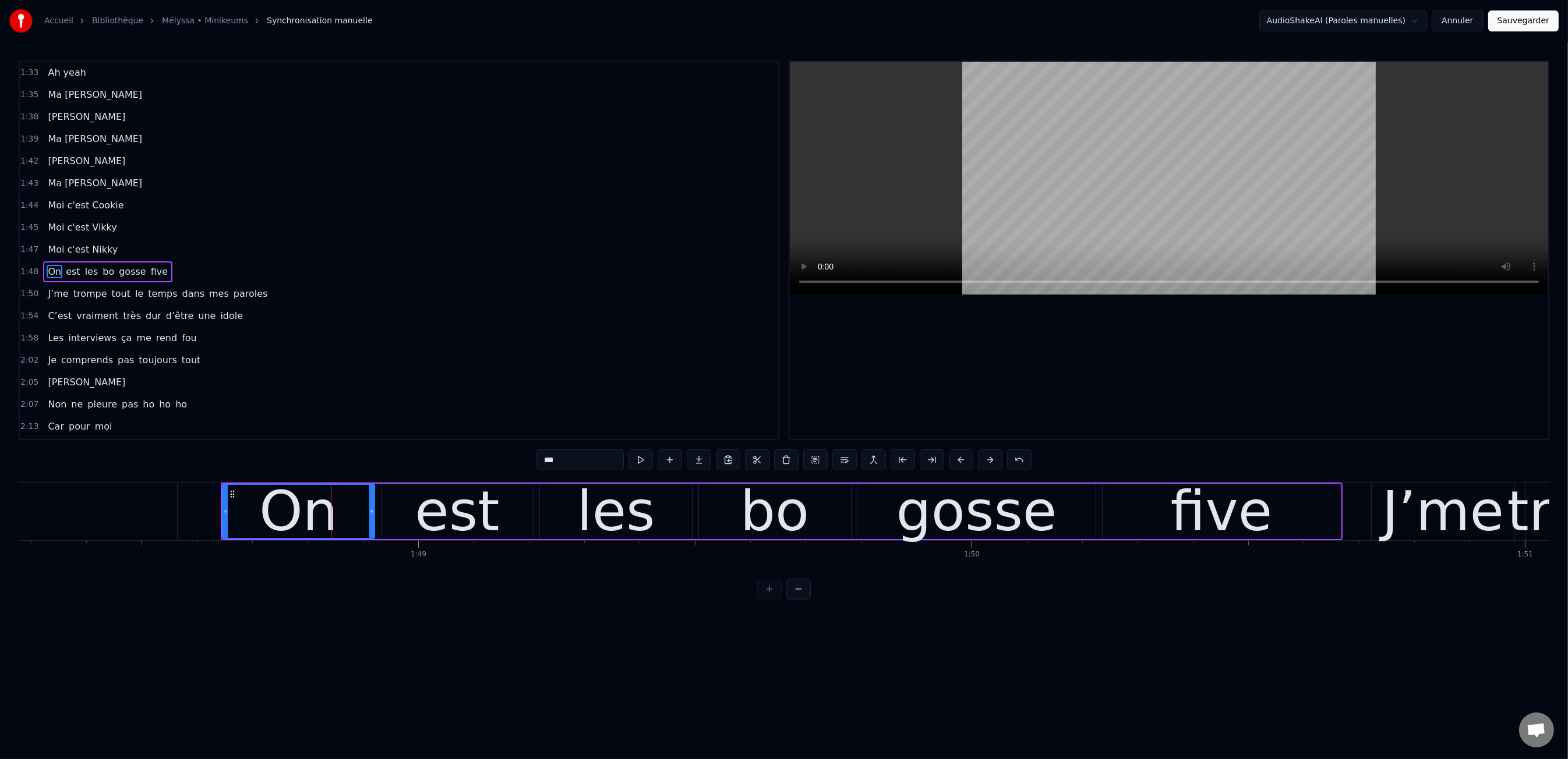
scroll to position [775, 0]
click at [606, 454] on input "**" at bounding box center [580, 460] width 87 height 21
click at [601, 460] on input "**" at bounding box center [580, 460] width 87 height 21
type input "**"
click at [590, 573] on div "0:00 Moi c'est Kiki 0:01 Moi c'est Nikky 0:03 Moi c'est Vikky 0:04 On est les b…" at bounding box center [784, 330] width 1530 height 539
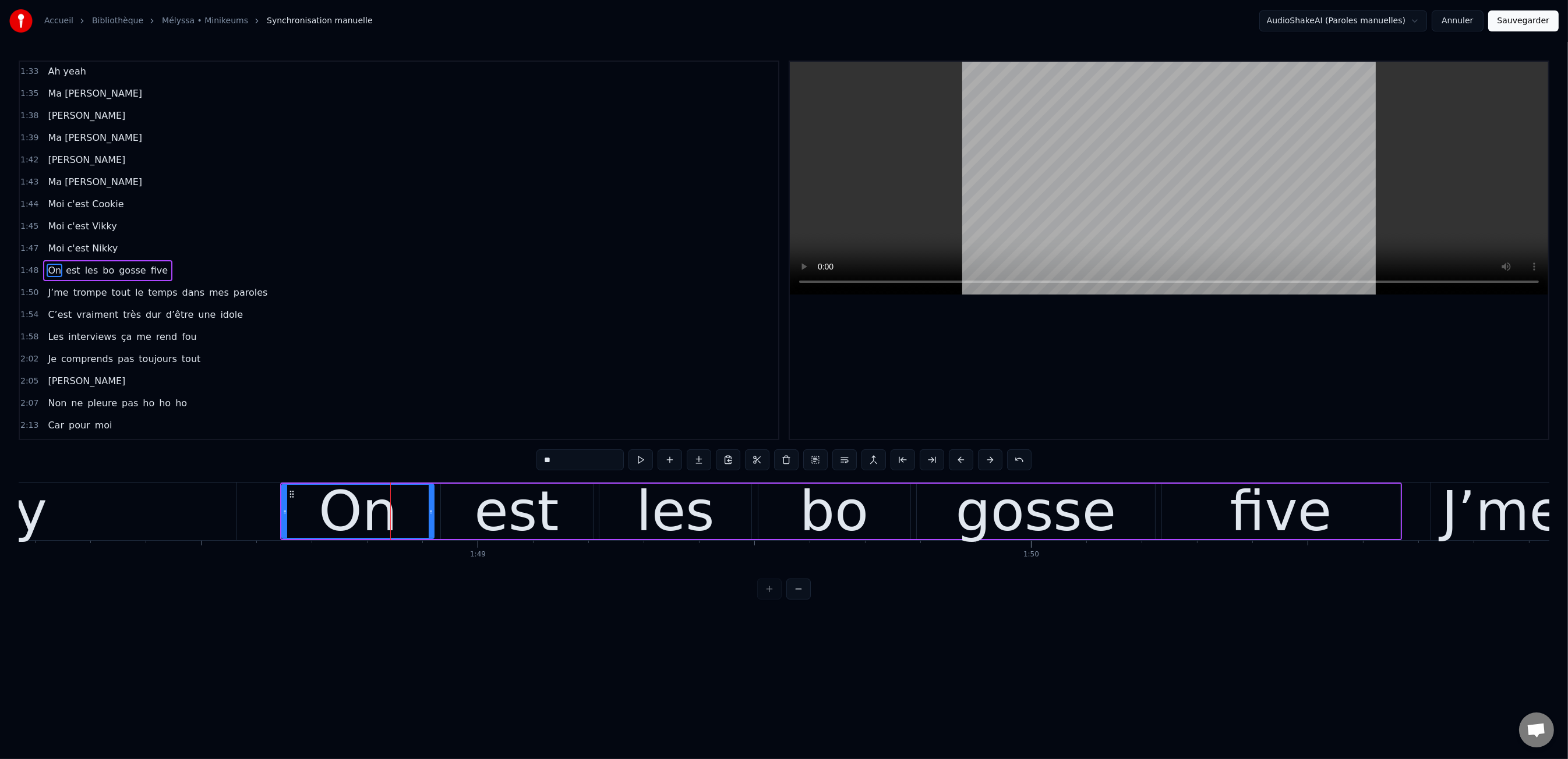
scroll to position [0, 59712]
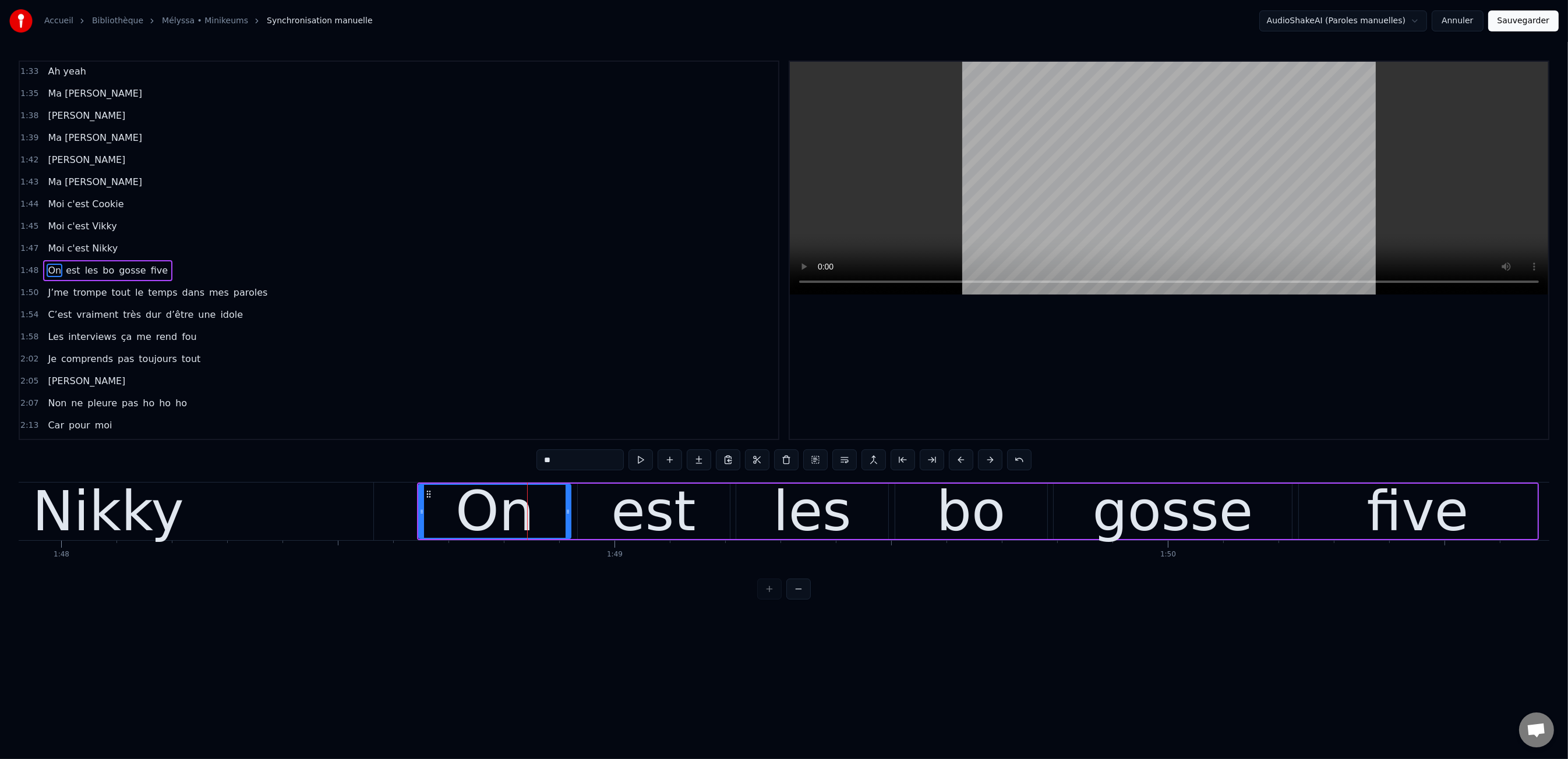
click at [373, 474] on div "0:00 Moi c'est Kiki 0:01 Moi c'est Nikky 0:03 Moi c'est Vikky 0:04 On est les b…" at bounding box center [784, 330] width 1530 height 539
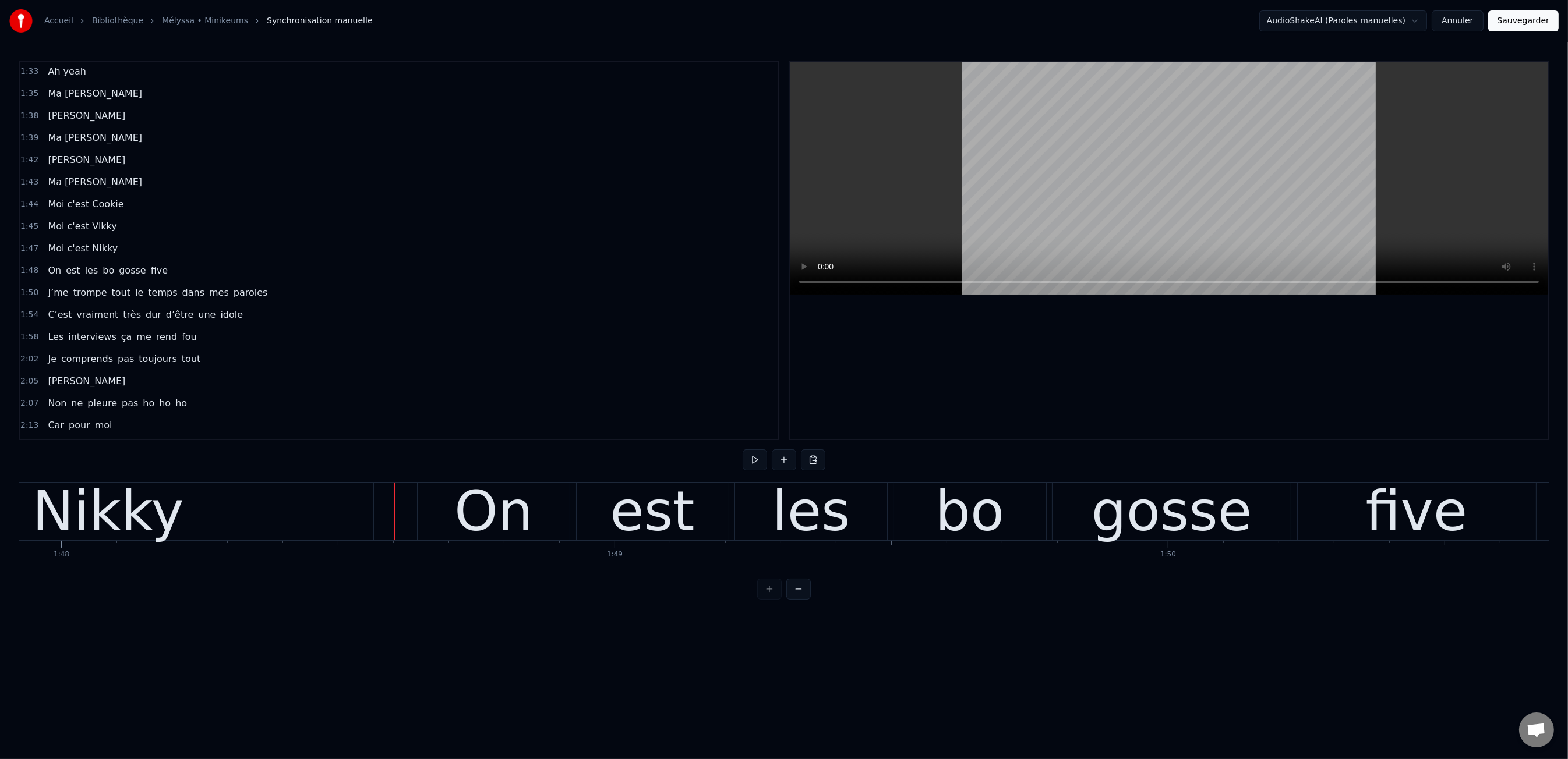
drag, startPoint x: 355, startPoint y: 498, endPoint x: 365, endPoint y: 499, distance: 10.0
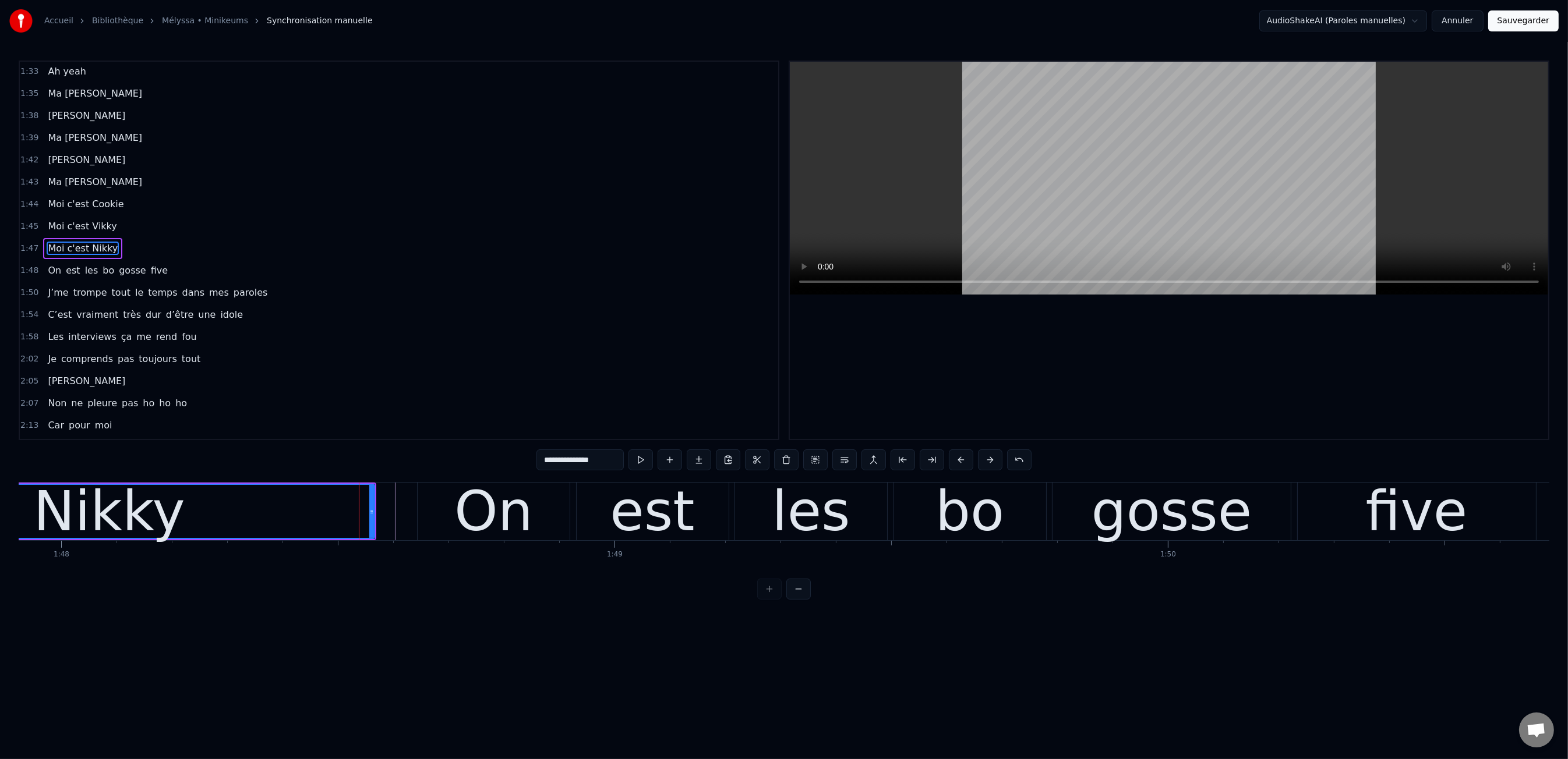
scroll to position [754, 0]
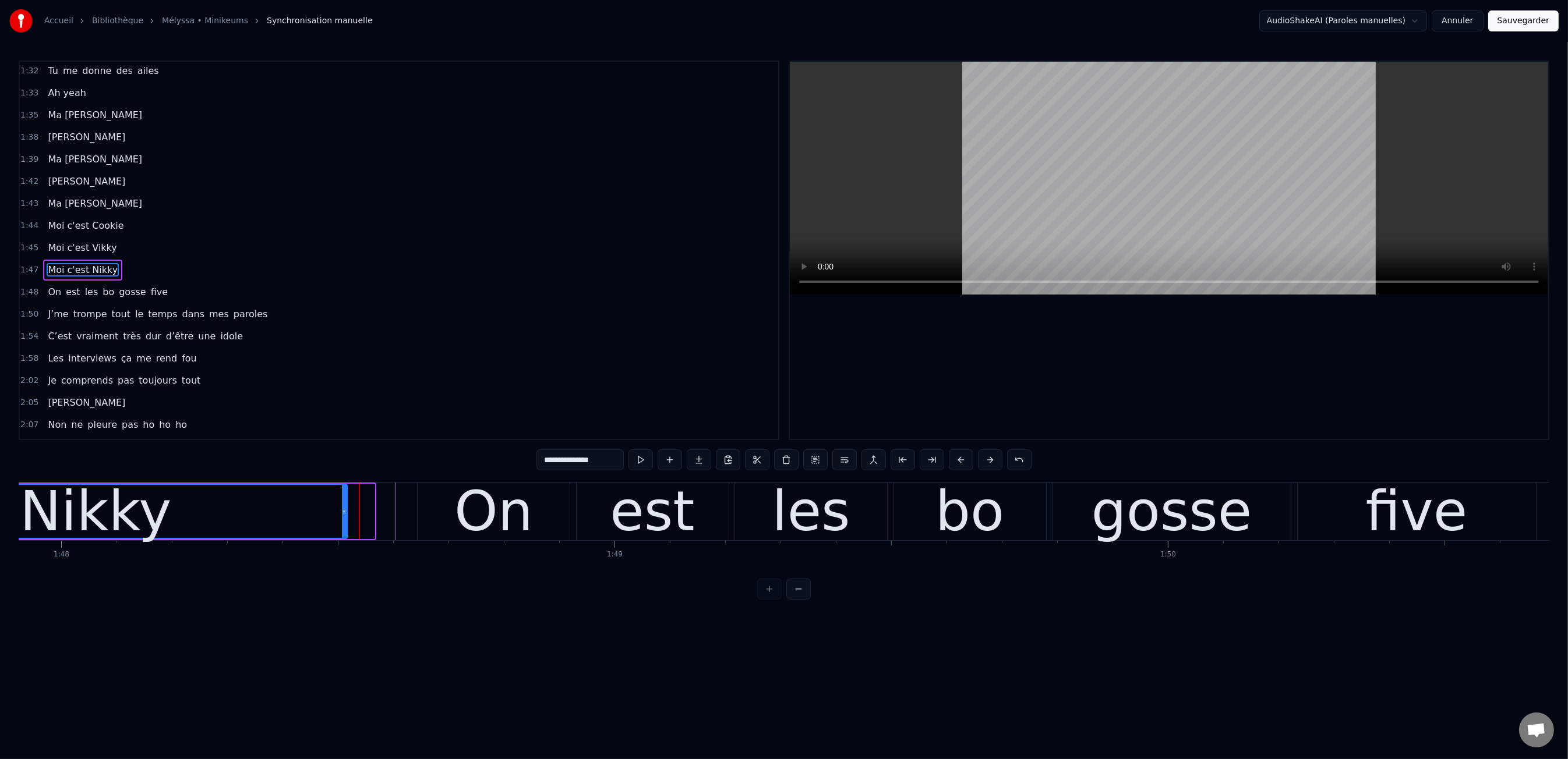
drag, startPoint x: 372, startPoint y: 506, endPoint x: 298, endPoint y: 471, distance: 81.9
click at [344, 504] on div at bounding box center [344, 511] width 5 height 53
click at [268, 462] on div "0:00 Moi c'est Kiki 0:01 Moi c'est Nikky 0:03 Moi c'est Vikky 0:04 On est les b…" at bounding box center [784, 330] width 1530 height 539
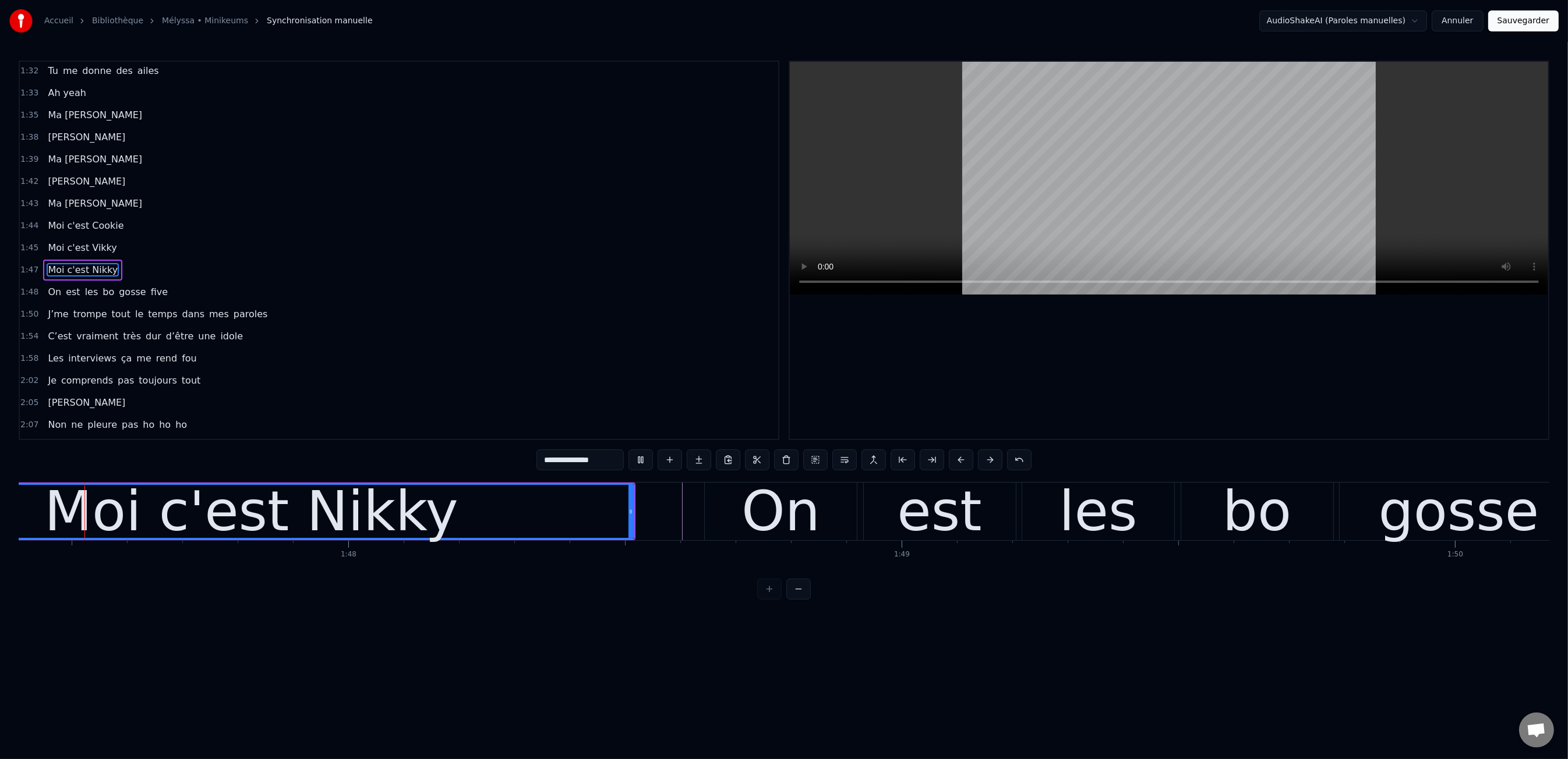
scroll to position [0, 59328]
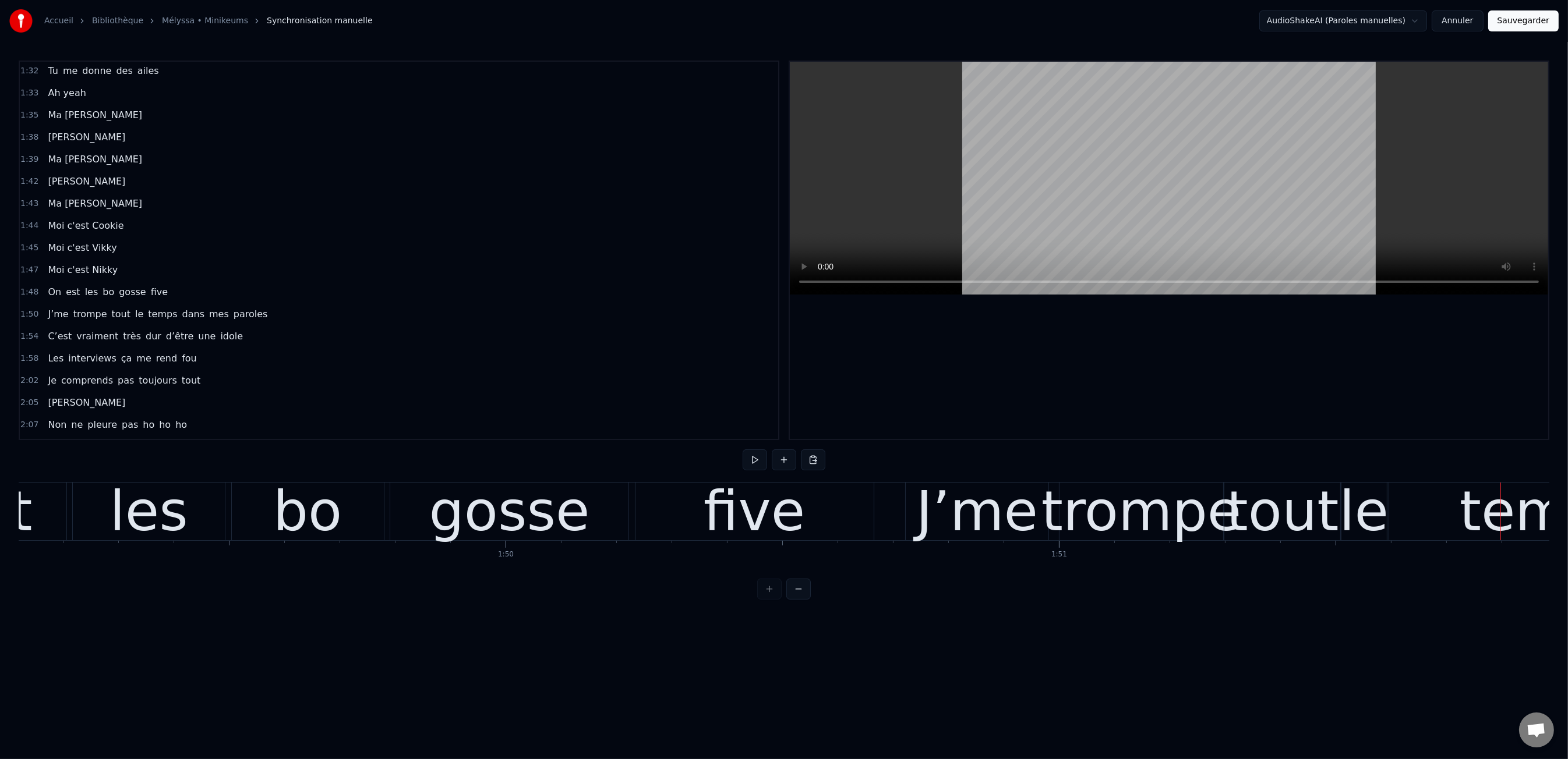
scroll to position [0, 60330]
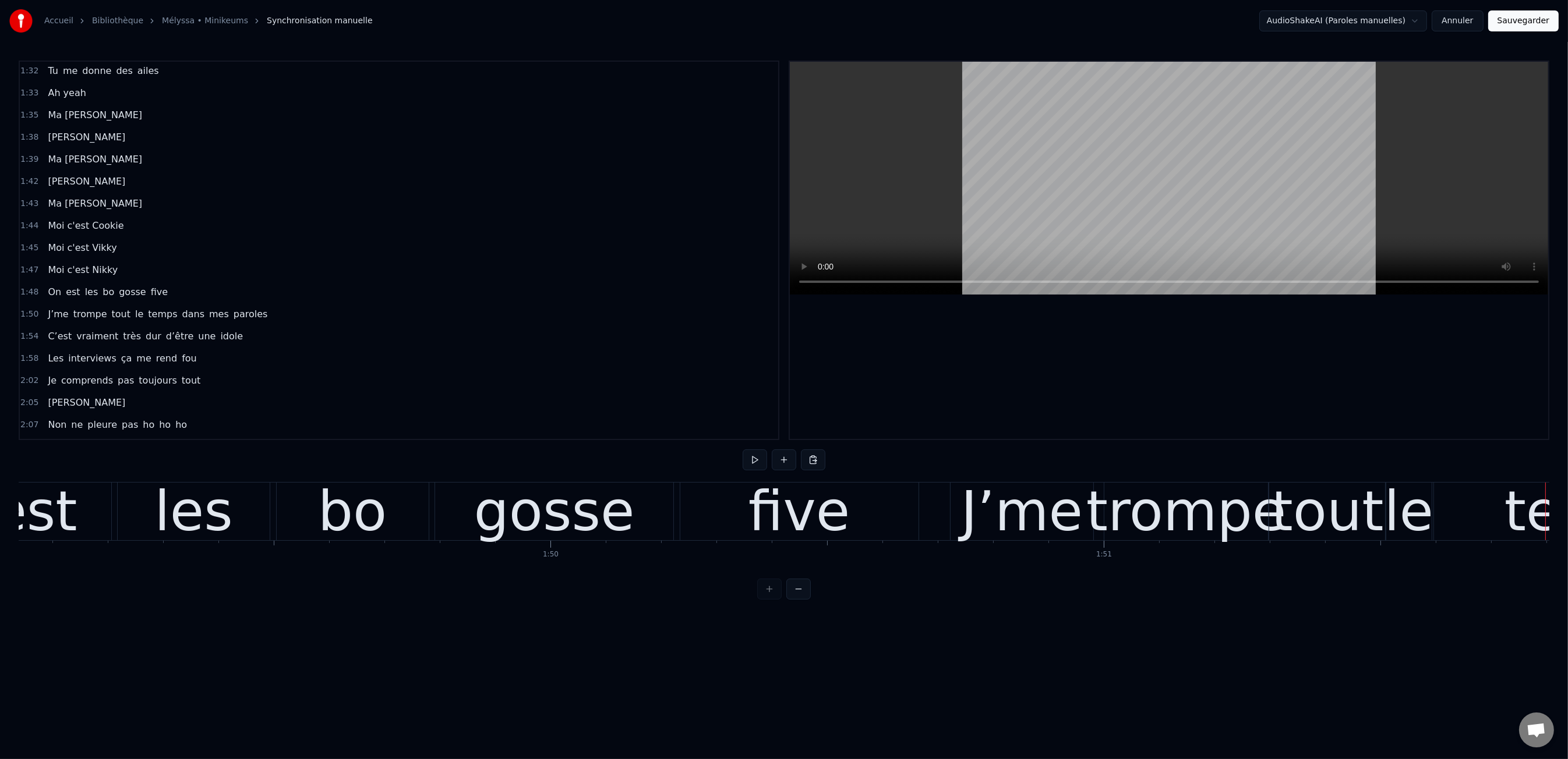
click at [158, 510] on div "les" at bounding box center [193, 511] width 152 height 58
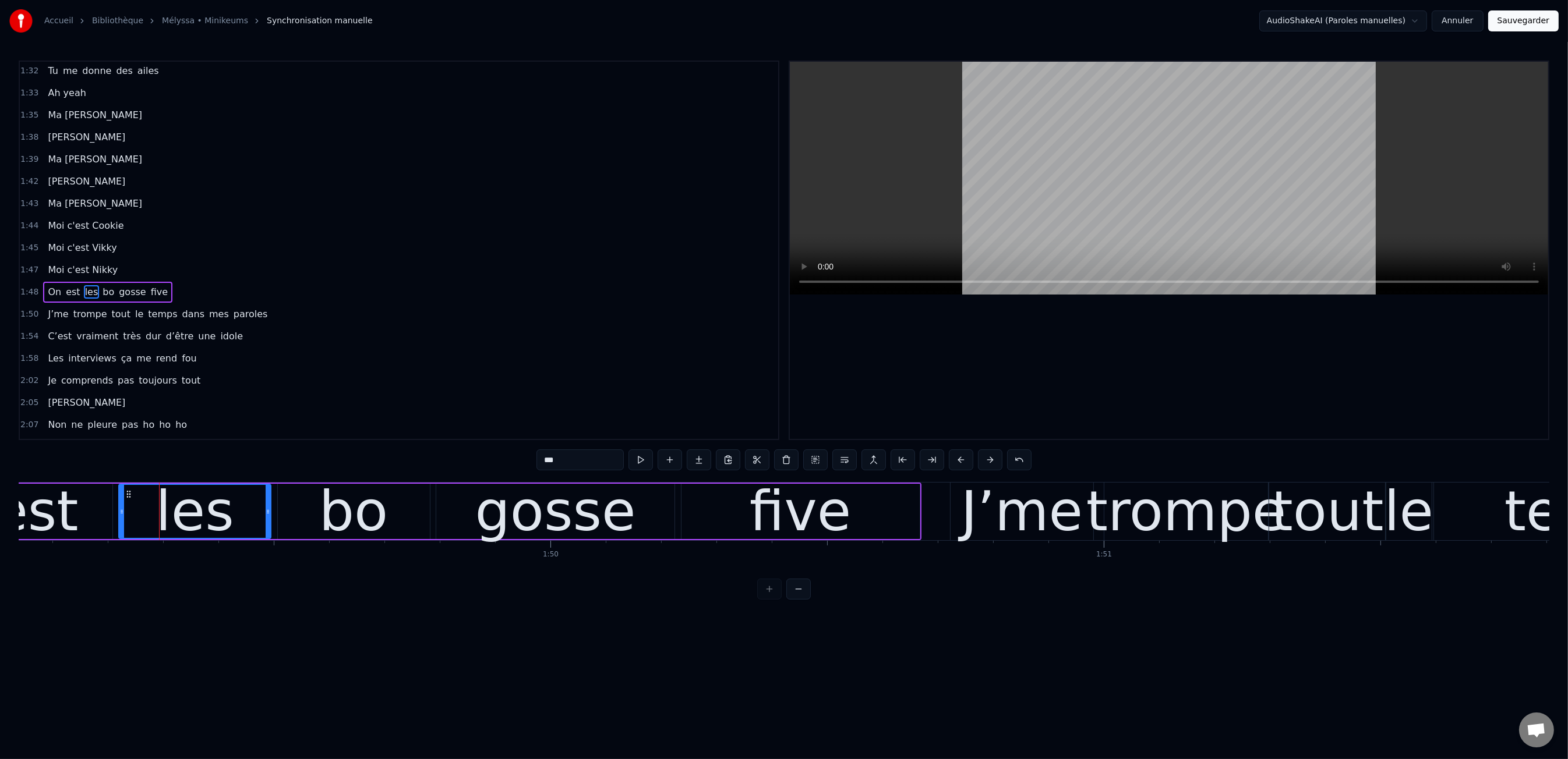
scroll to position [775, 0]
click at [587, 453] on input "***" at bounding box center [580, 460] width 87 height 21
click at [590, 460] on input "***" at bounding box center [580, 460] width 87 height 21
drag, startPoint x: 98, startPoint y: 506, endPoint x: 105, endPoint y: 507, distance: 7.1
click at [98, 506] on div "est" at bounding box center [36, 511] width 152 height 55
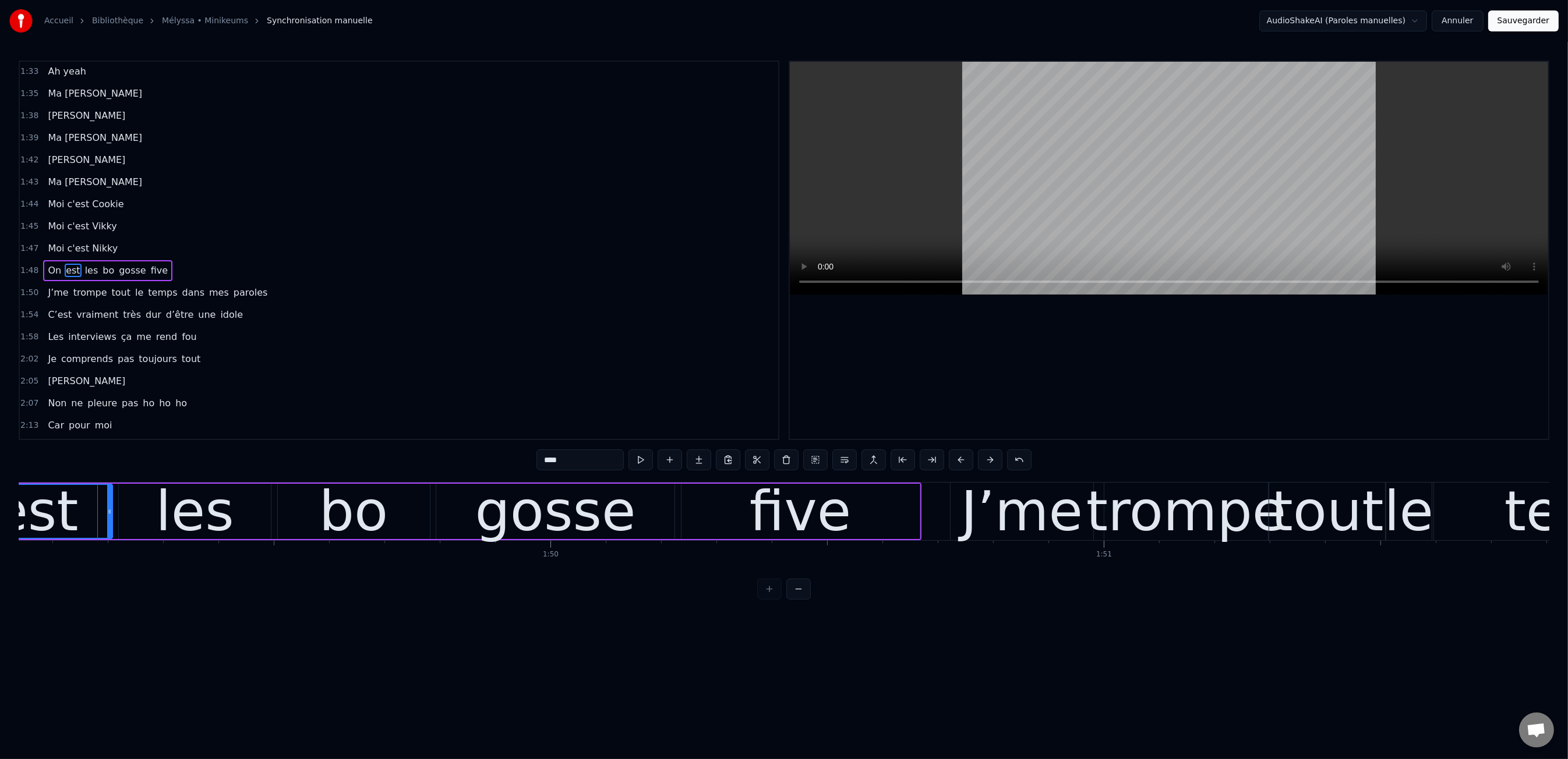
click at [583, 463] on input "***" at bounding box center [580, 460] width 87 height 21
type input "***"
click at [520, 613] on html "Accueil Bibliothèque Mélyssa • Minikeums Synchronisation manuelle AudioShakeAI…" at bounding box center [784, 309] width 1568 height 618
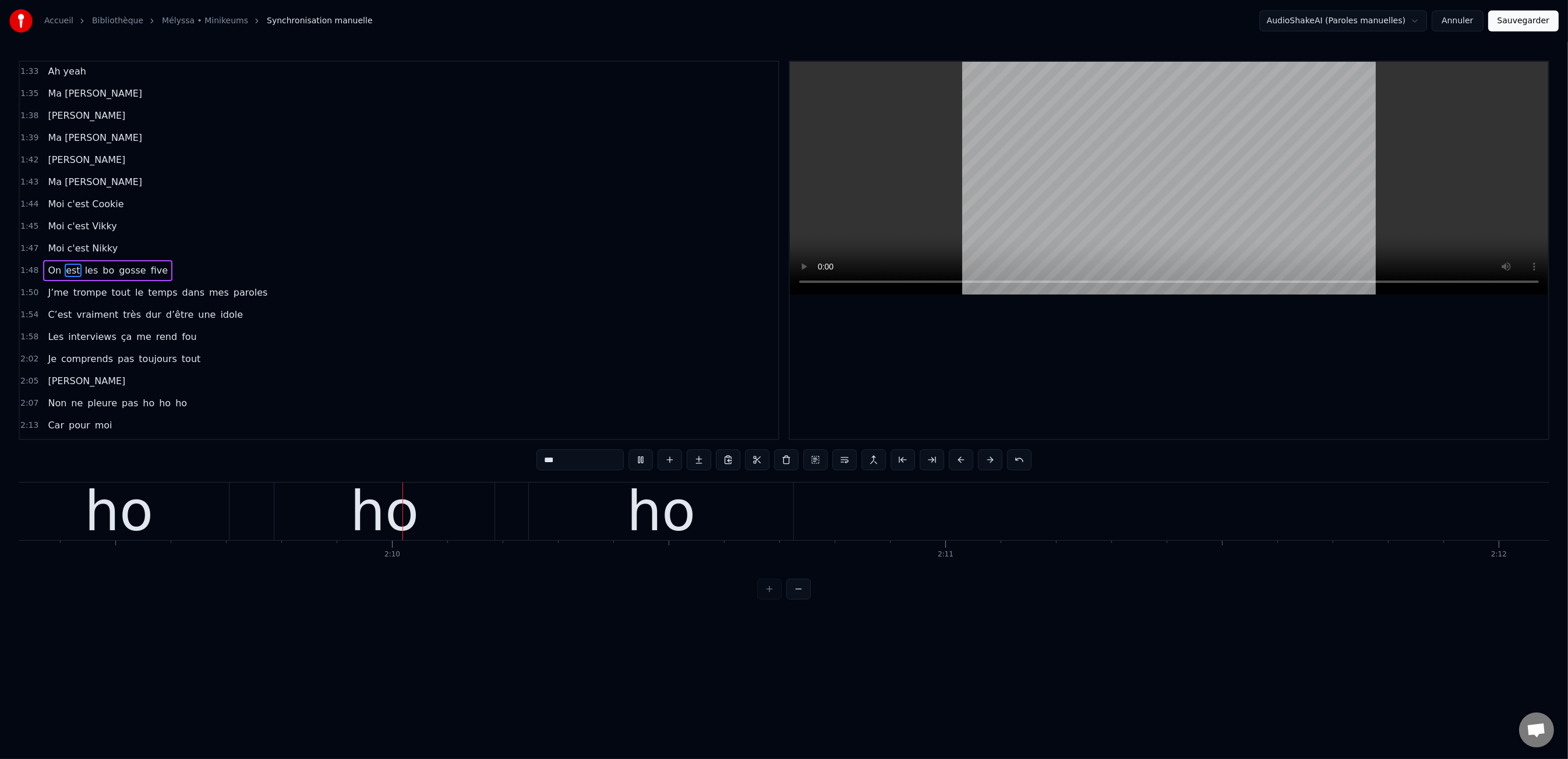
scroll to position [0, 71568]
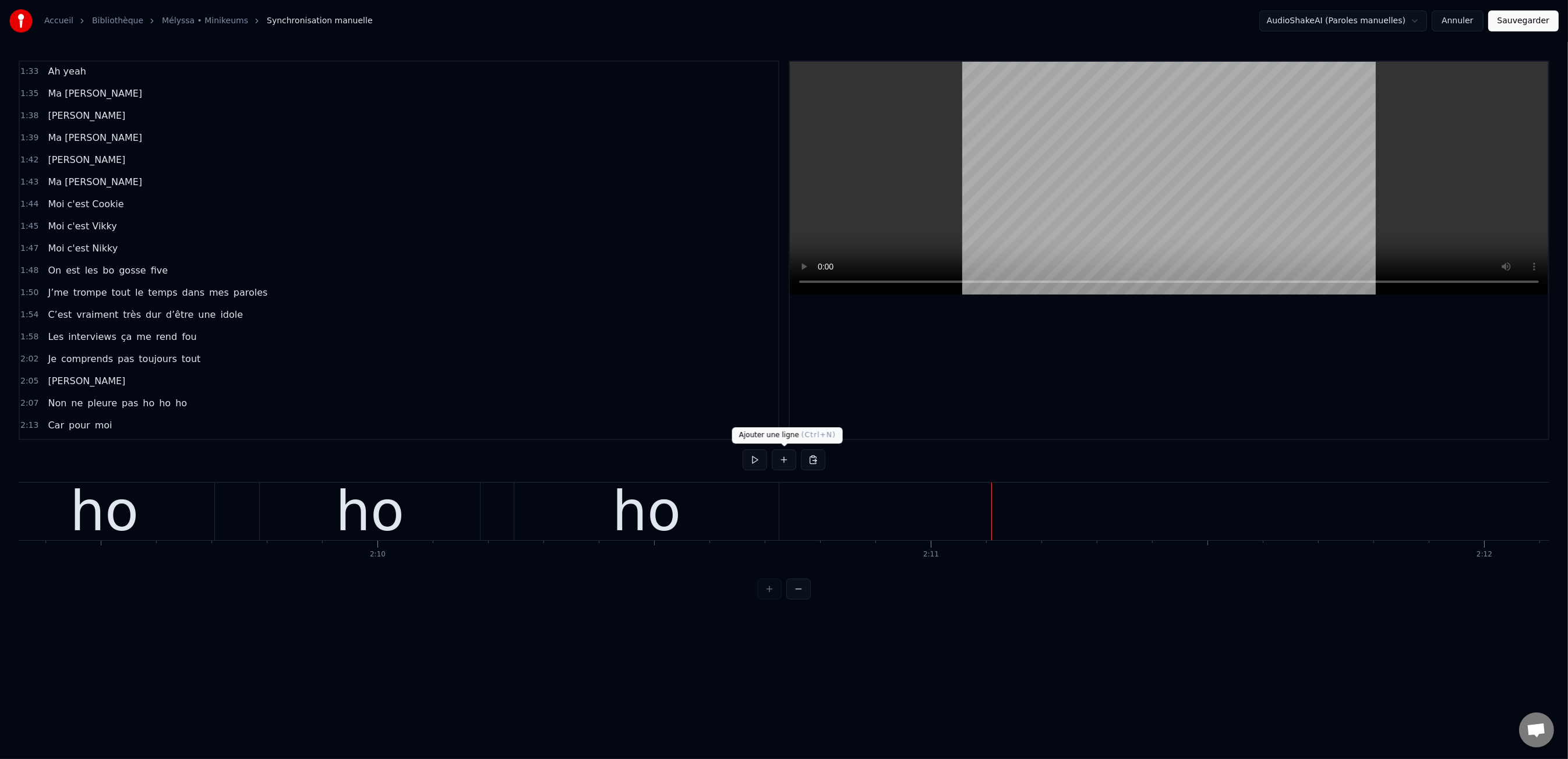
click at [786, 456] on button at bounding box center [784, 460] width 25 height 21
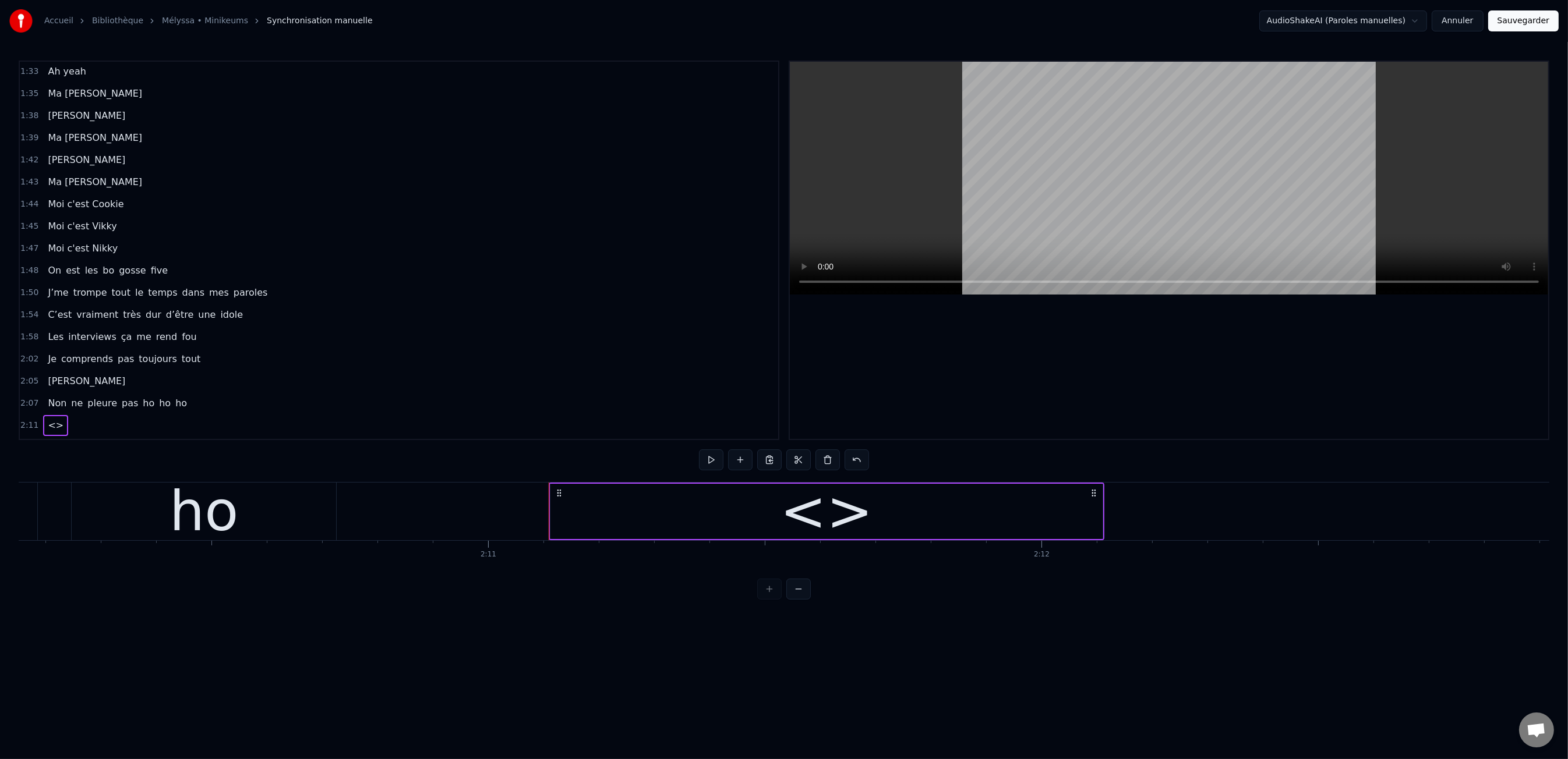
click at [834, 501] on div "<>" at bounding box center [826, 512] width 92 height 83
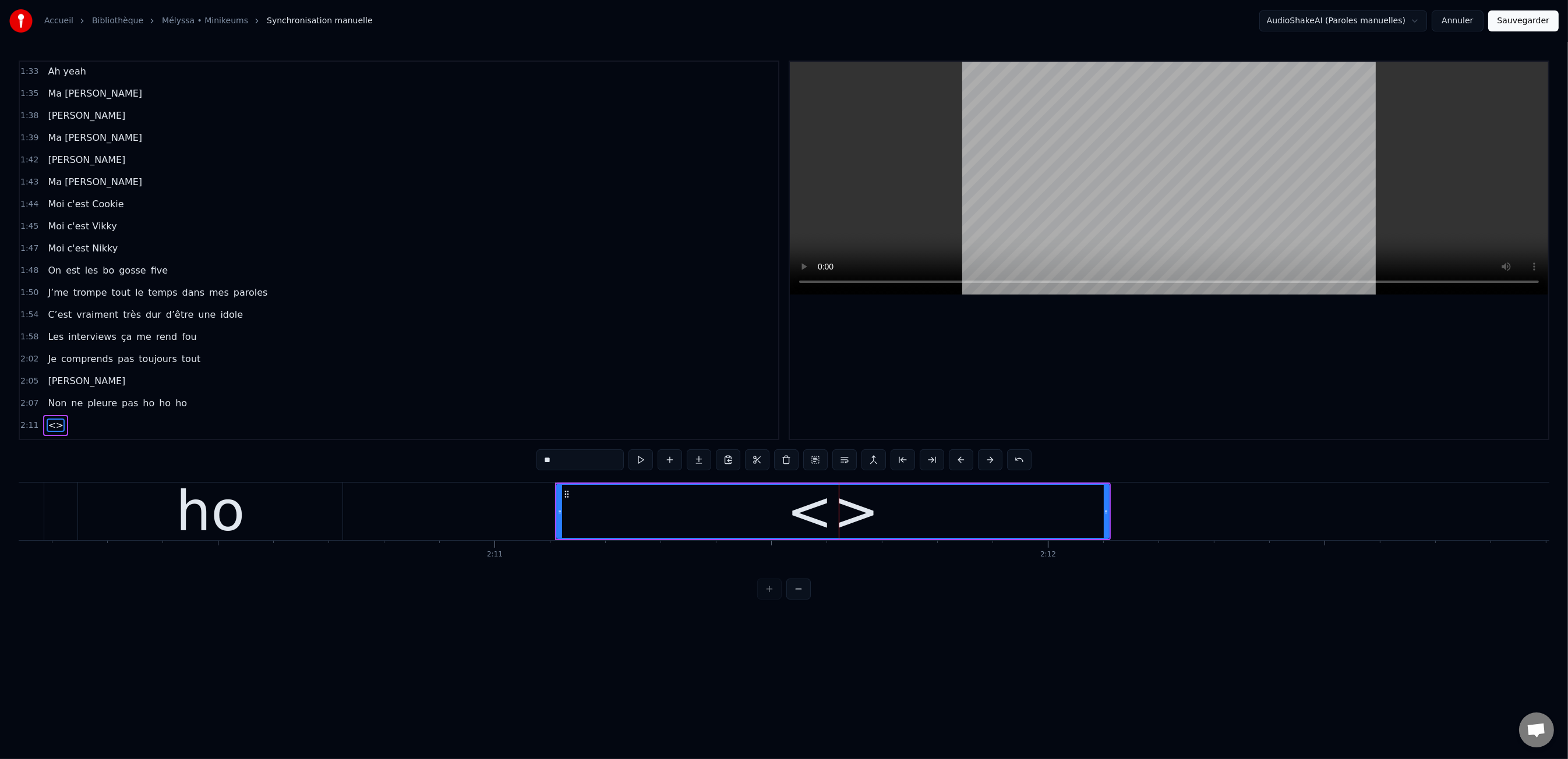
click at [594, 460] on input "**" at bounding box center [580, 460] width 87 height 21
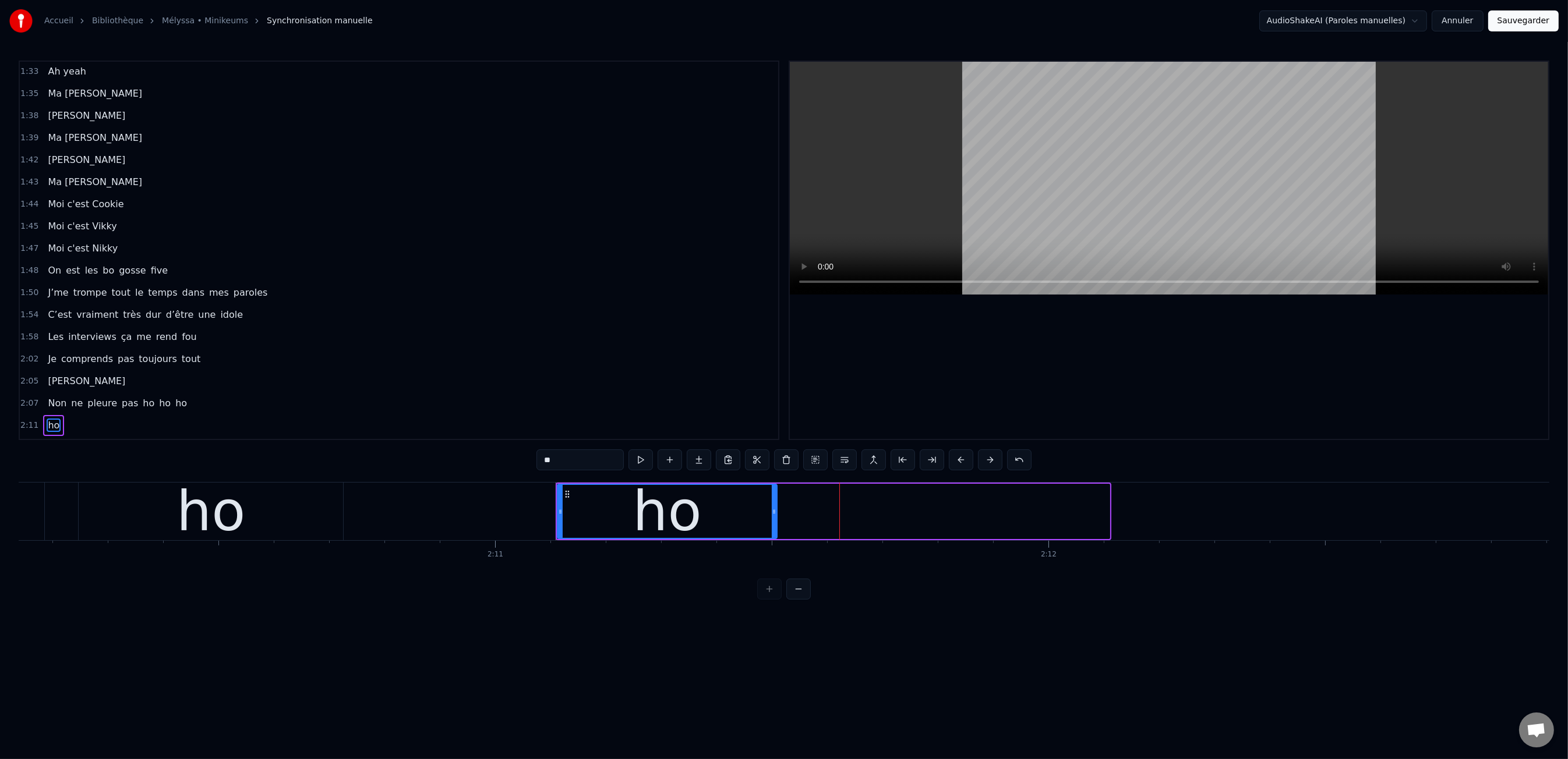
drag, startPoint x: 1105, startPoint y: 515, endPoint x: 755, endPoint y: 512, distance: 350.0
click at [772, 526] on div at bounding box center [774, 511] width 5 height 53
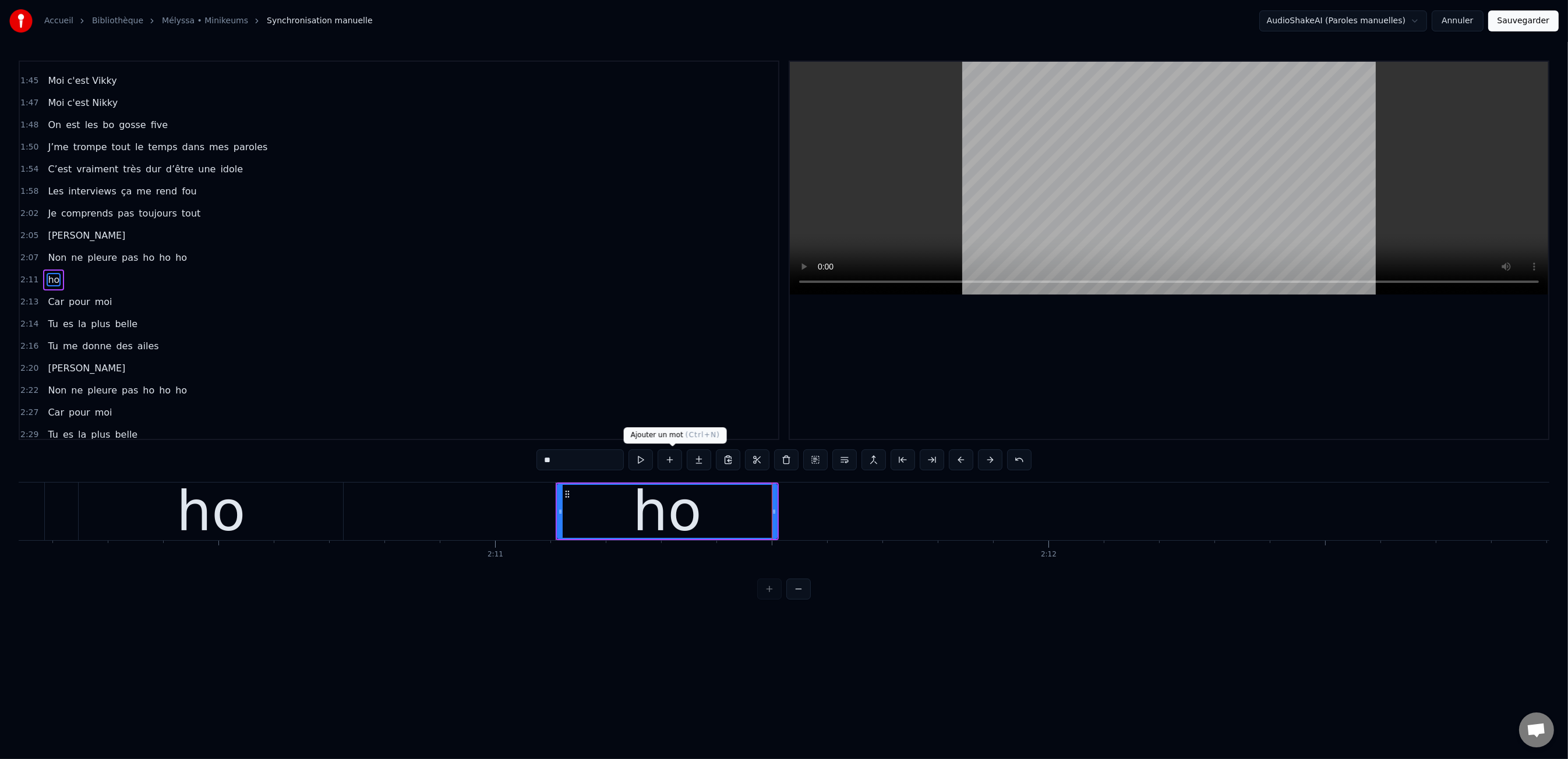
scroll to position [924, 0]
type input "**"
click at [675, 467] on button at bounding box center [670, 460] width 25 height 21
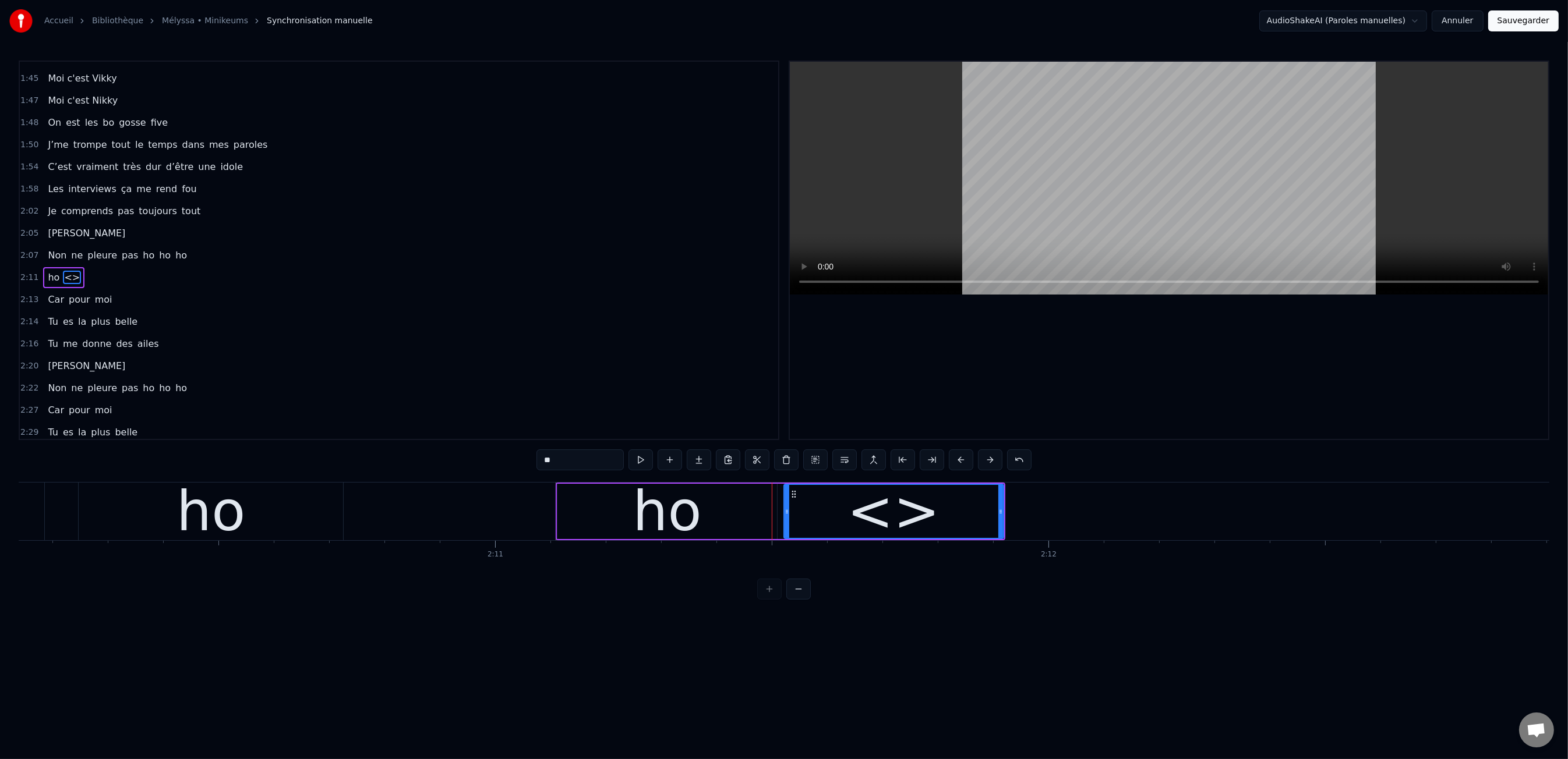
click at [595, 465] on input "**" at bounding box center [580, 460] width 87 height 21
type input "**"
drag, startPoint x: 671, startPoint y: 458, endPoint x: 659, endPoint y: 458, distance: 12.0
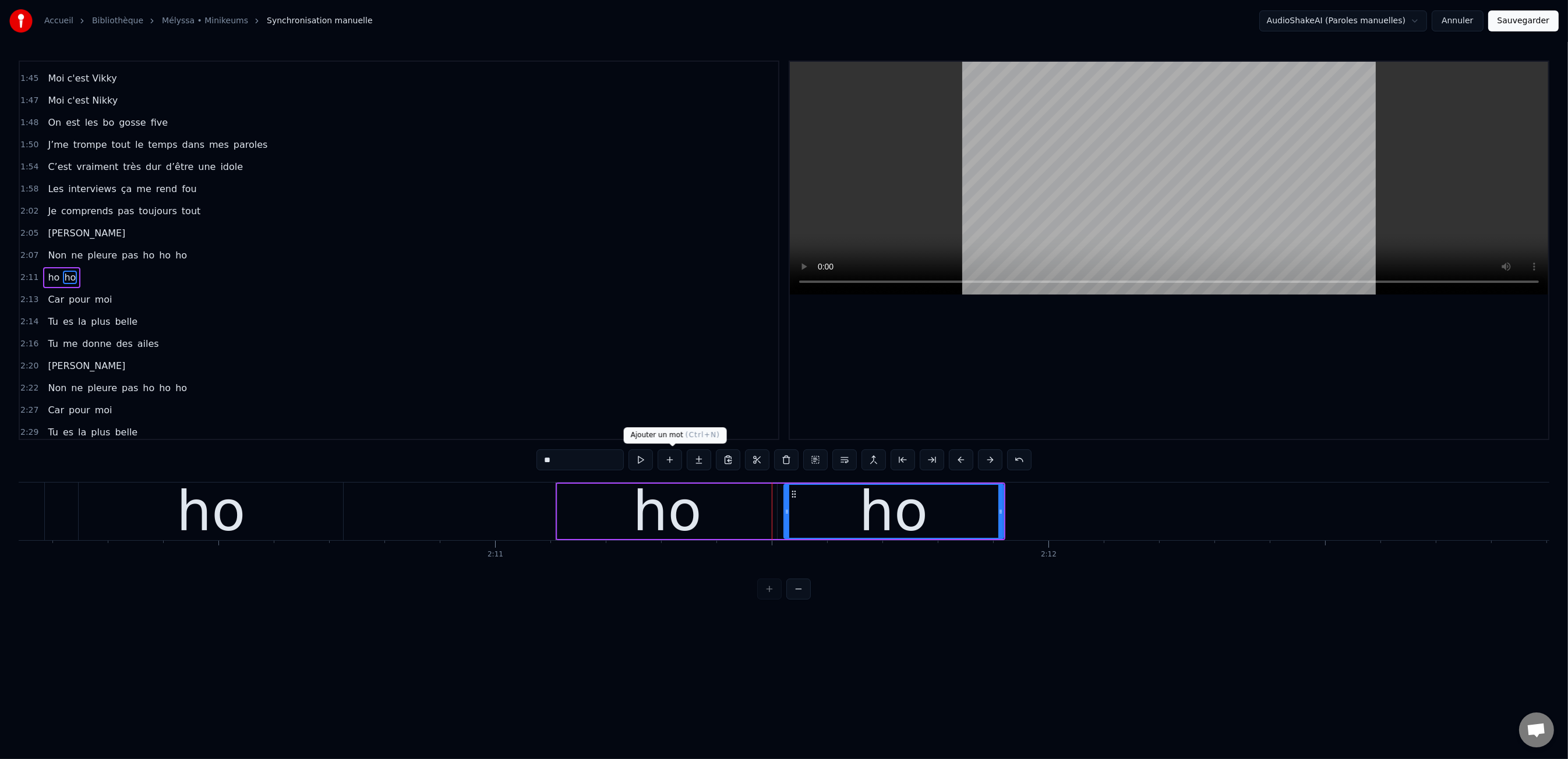
click at [670, 458] on button at bounding box center [670, 460] width 25 height 21
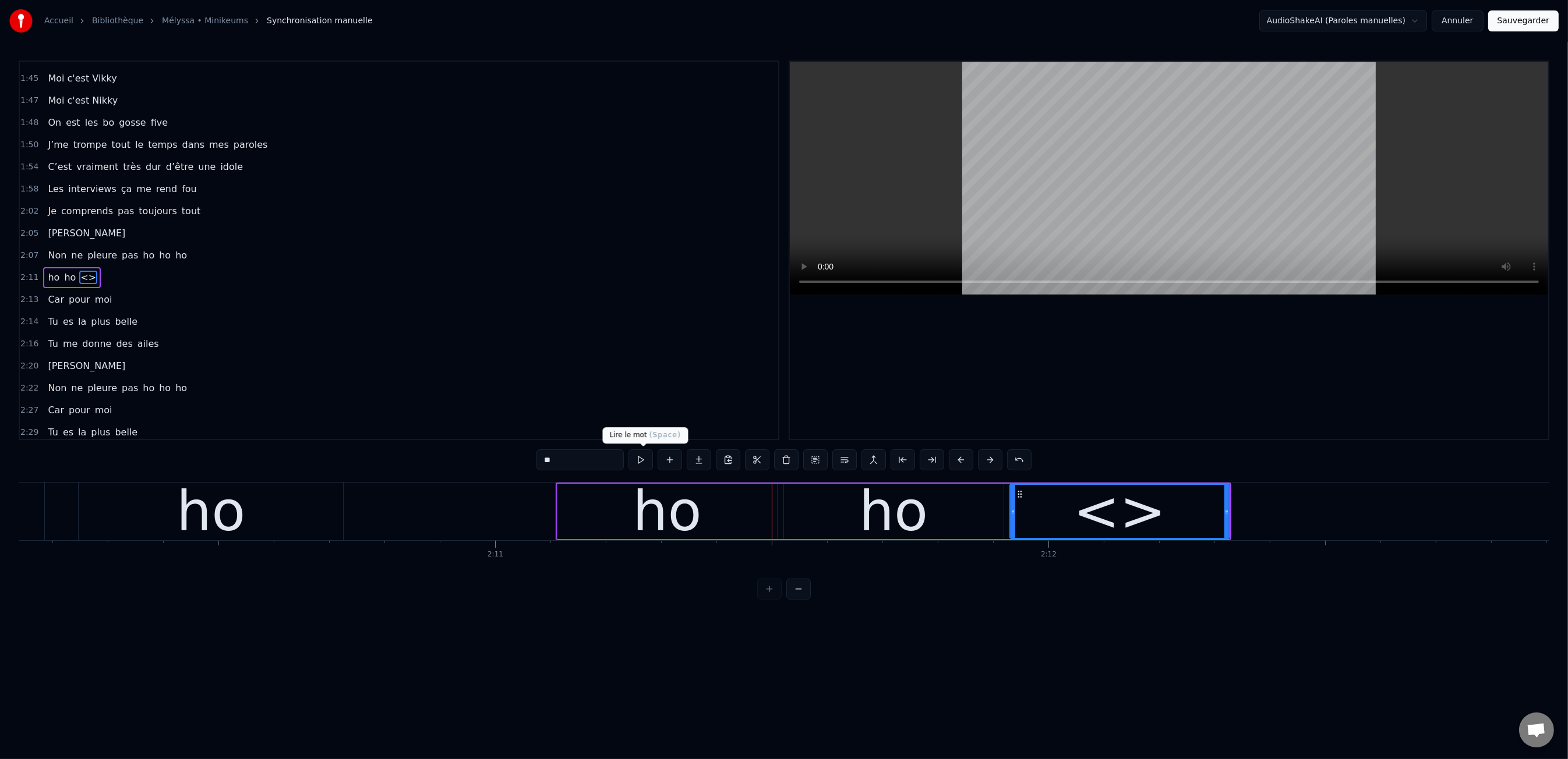
click at [598, 458] on input "**" at bounding box center [580, 460] width 87 height 21
type input "**"
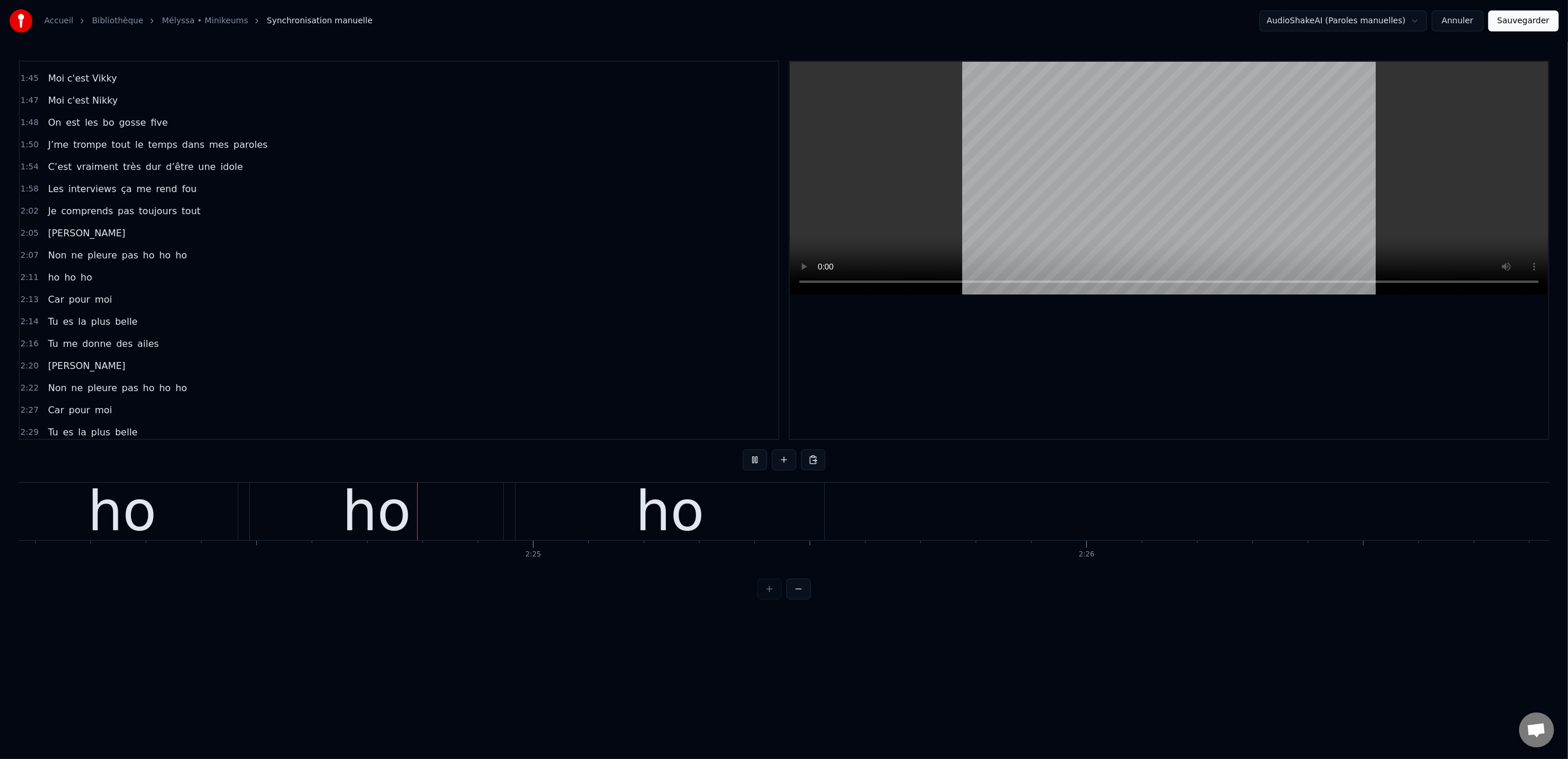
scroll to position [0, 79726]
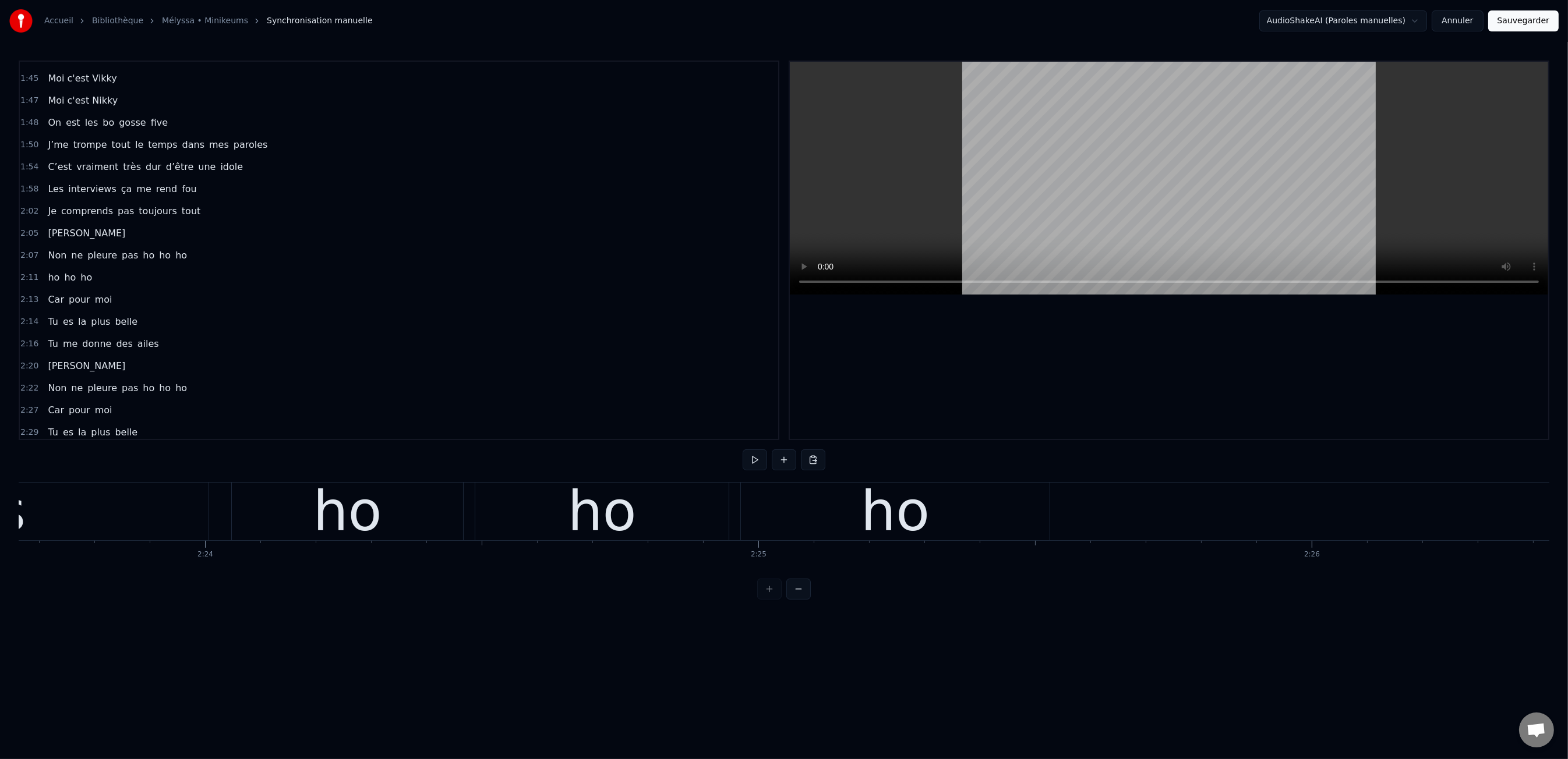
scroll to position [0, 79802]
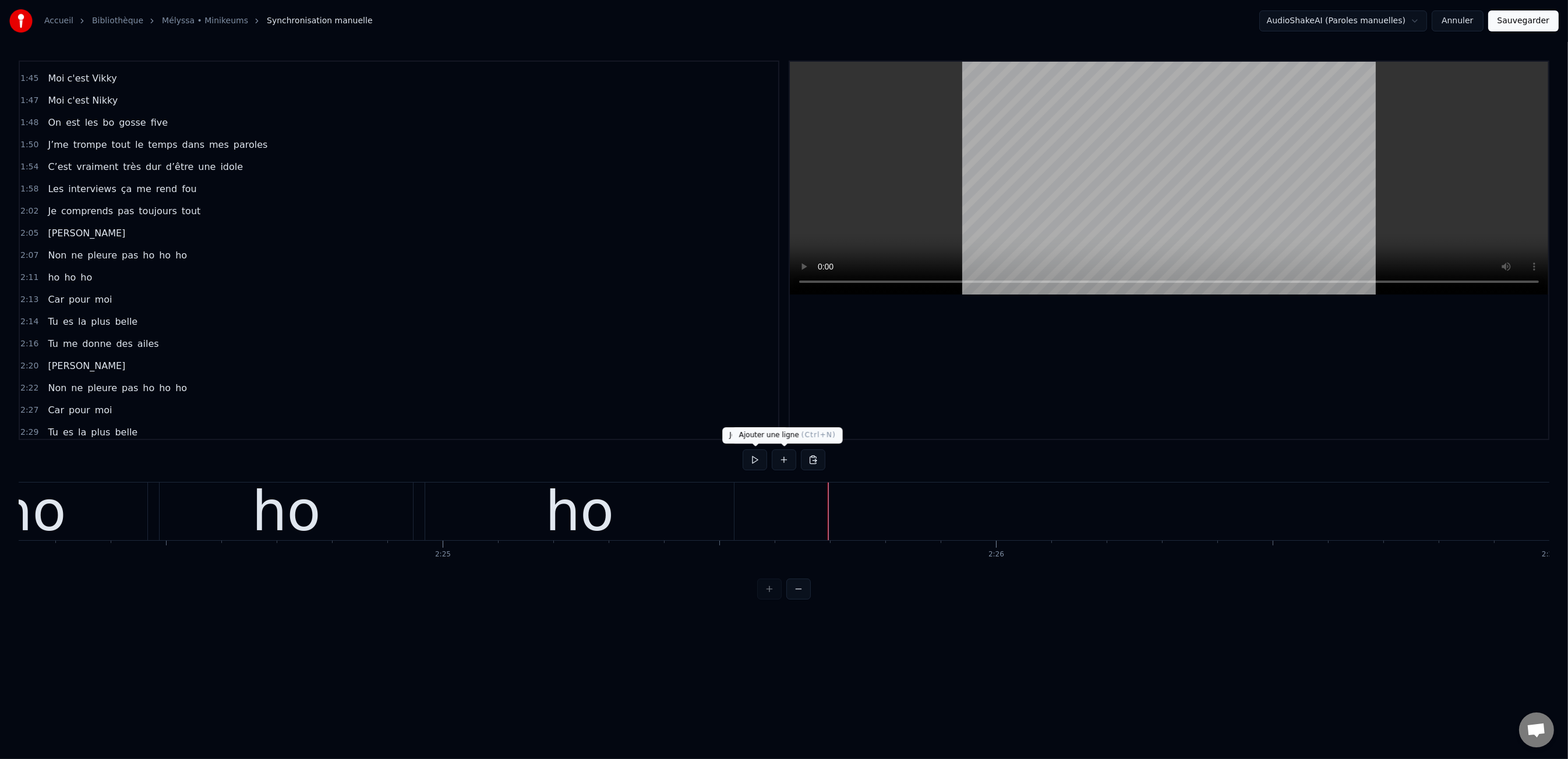
click at [789, 460] on button at bounding box center [784, 460] width 25 height 21
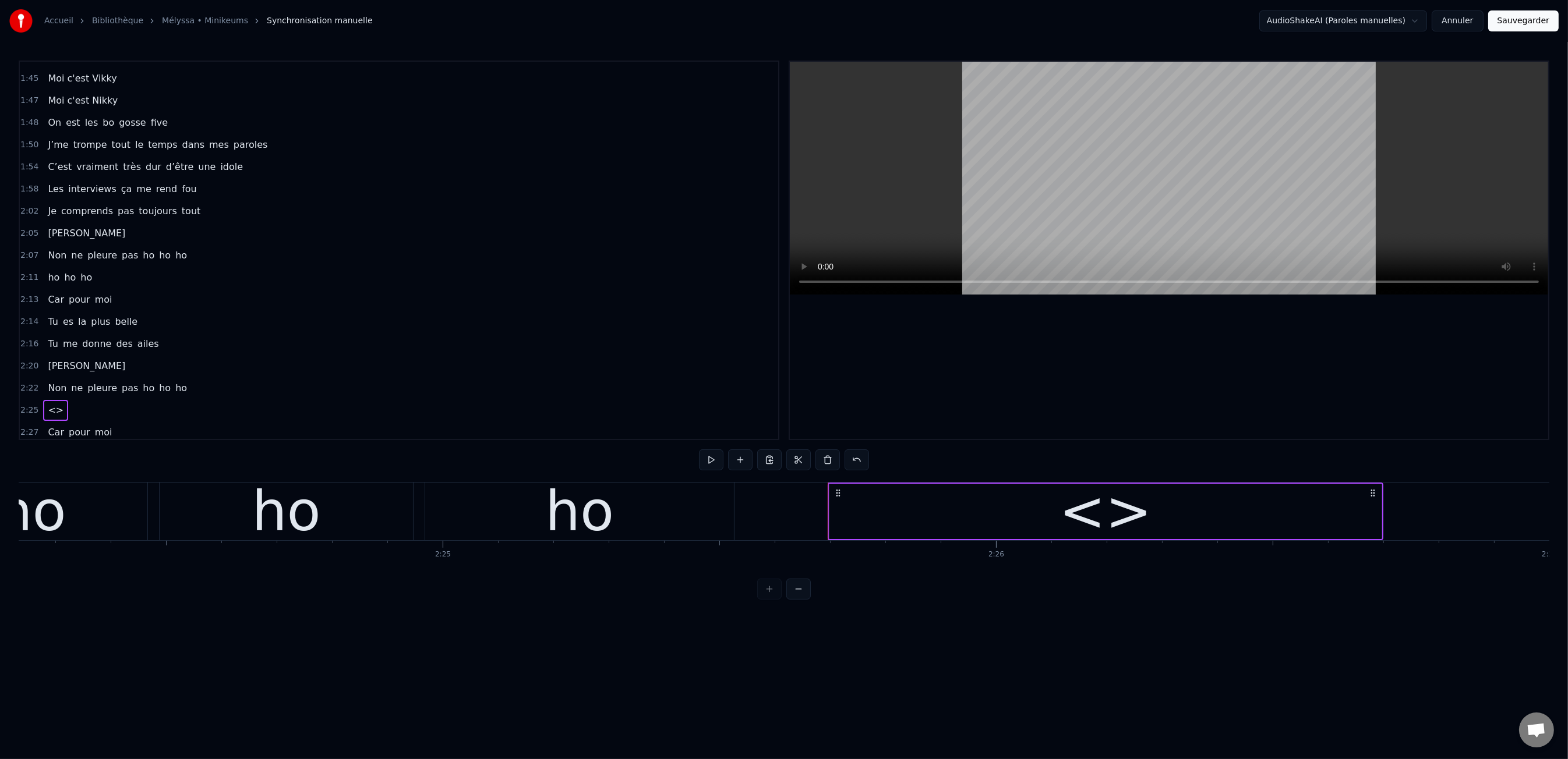
drag, startPoint x: 1029, startPoint y: 505, endPoint x: 983, endPoint y: 499, distance: 46.4
click at [1029, 505] on div "<>" at bounding box center [1106, 511] width 552 height 55
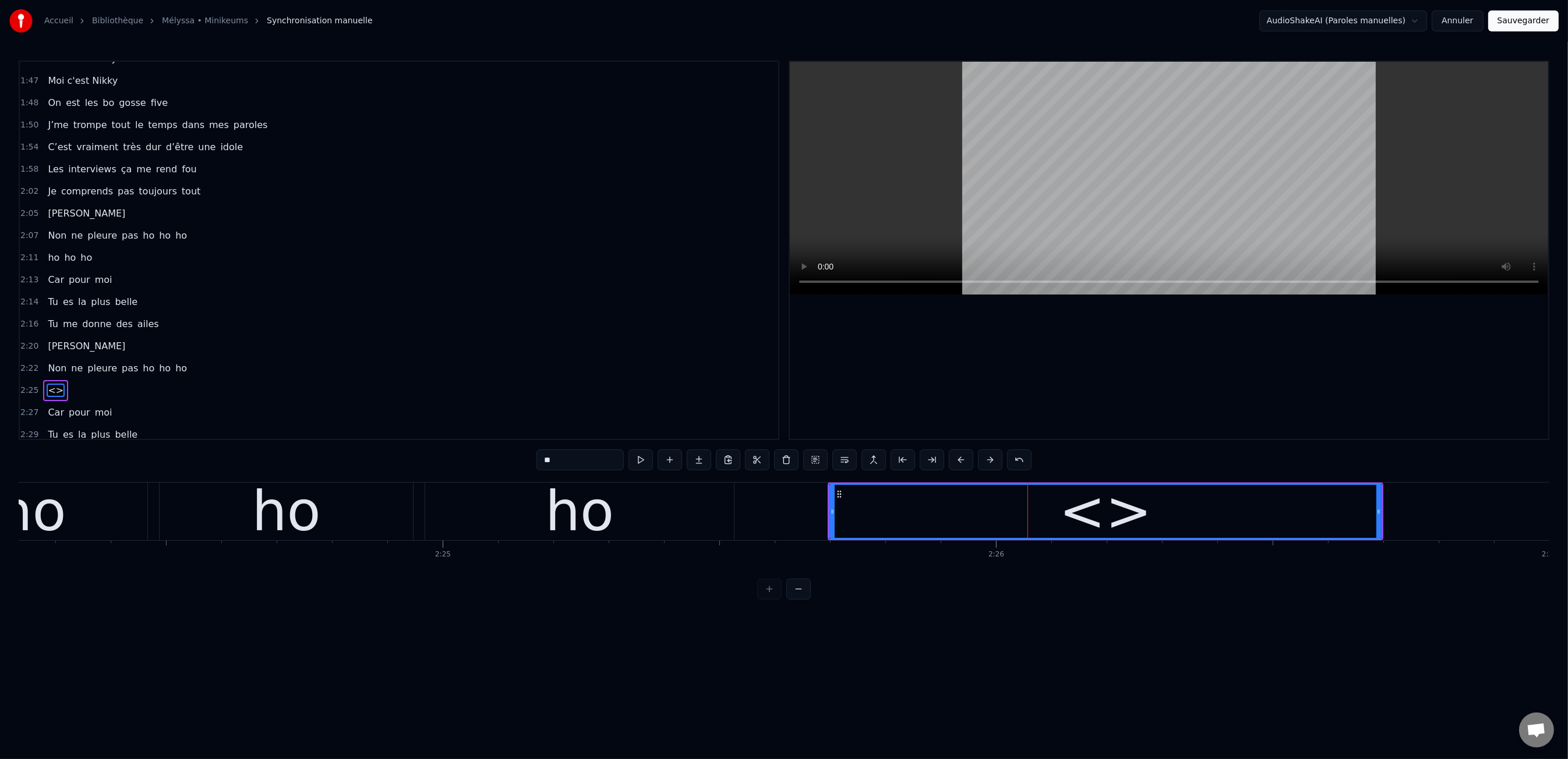
scroll to position [946, 0]
click at [604, 463] on input "**" at bounding box center [580, 460] width 87 height 21
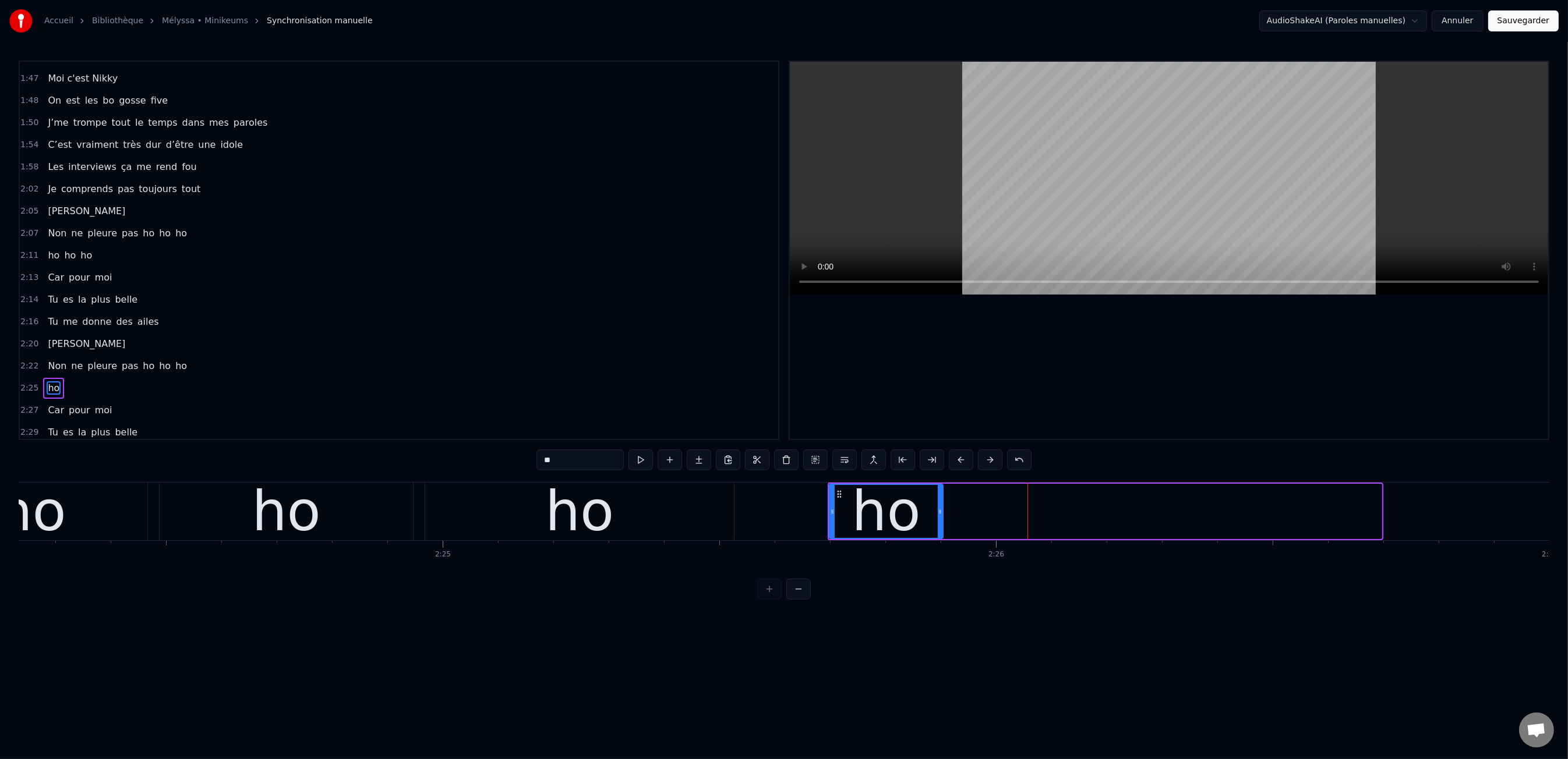
drag, startPoint x: 1380, startPoint y: 509, endPoint x: 942, endPoint y: 520, distance: 438.1
click at [942, 520] on div at bounding box center [940, 511] width 5 height 53
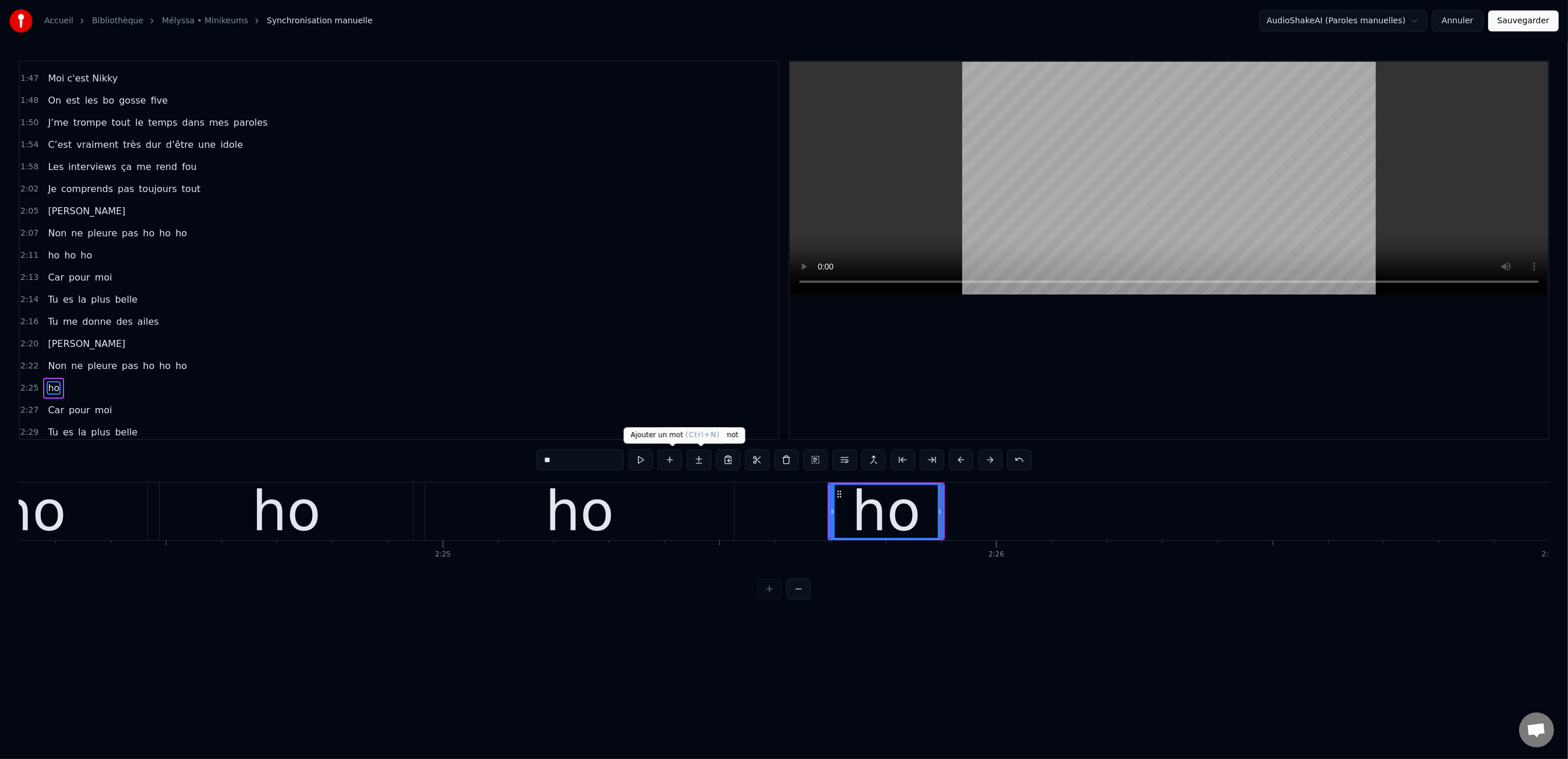
type input "**"
click at [680, 460] on button at bounding box center [670, 460] width 25 height 21
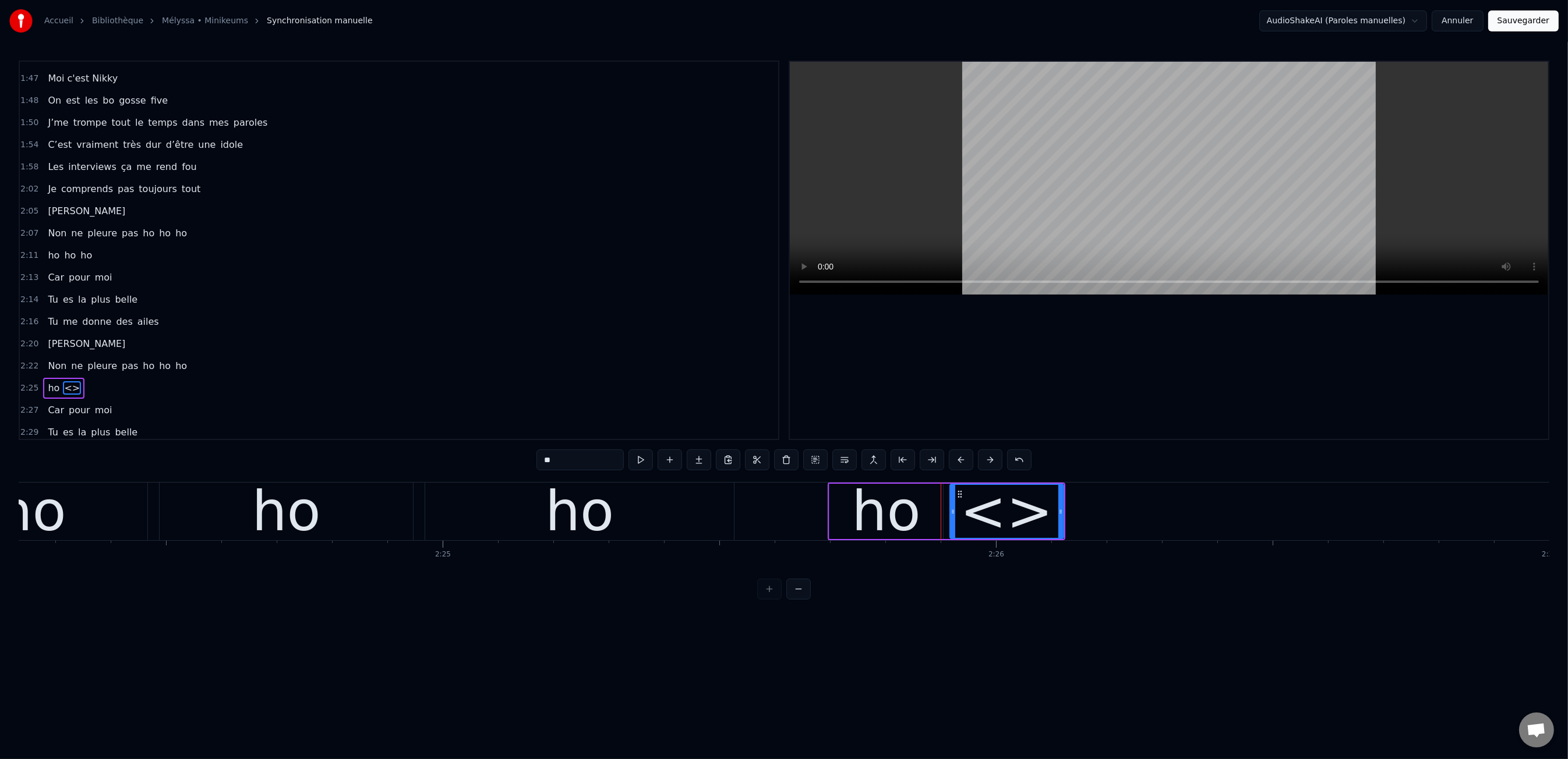
click at [1006, 512] on div "<>" at bounding box center [1006, 512] width 92 height 83
click at [917, 518] on div "ho" at bounding box center [886, 511] width 113 height 55
click at [987, 516] on div "<>" at bounding box center [1006, 512] width 92 height 83
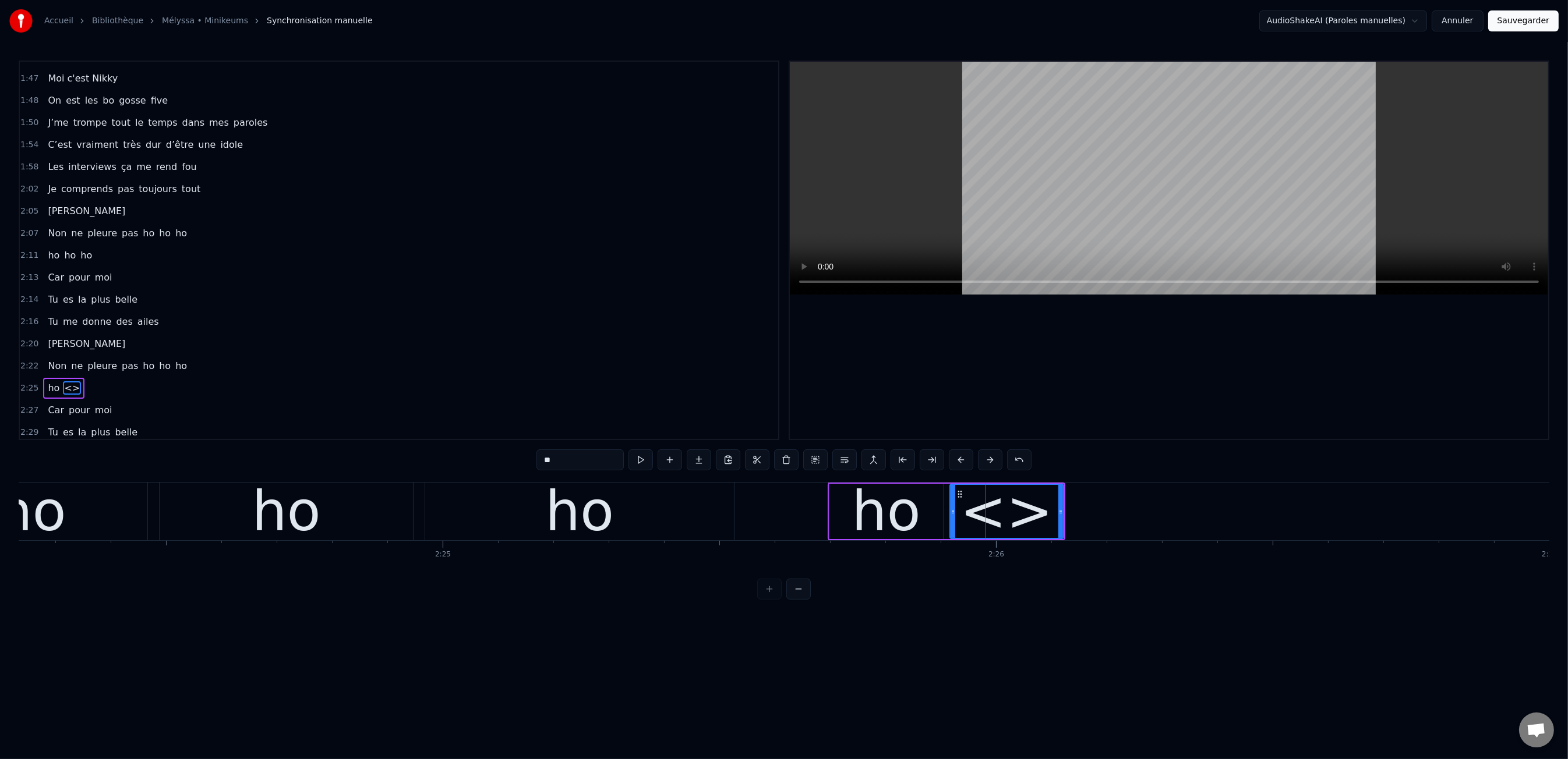
click at [610, 456] on input "**" at bounding box center [580, 460] width 87 height 21
click at [609, 456] on input "**" at bounding box center [580, 460] width 87 height 21
drag, startPoint x: 1060, startPoint y: 510, endPoint x: 1151, endPoint y: 511, distance: 91.0
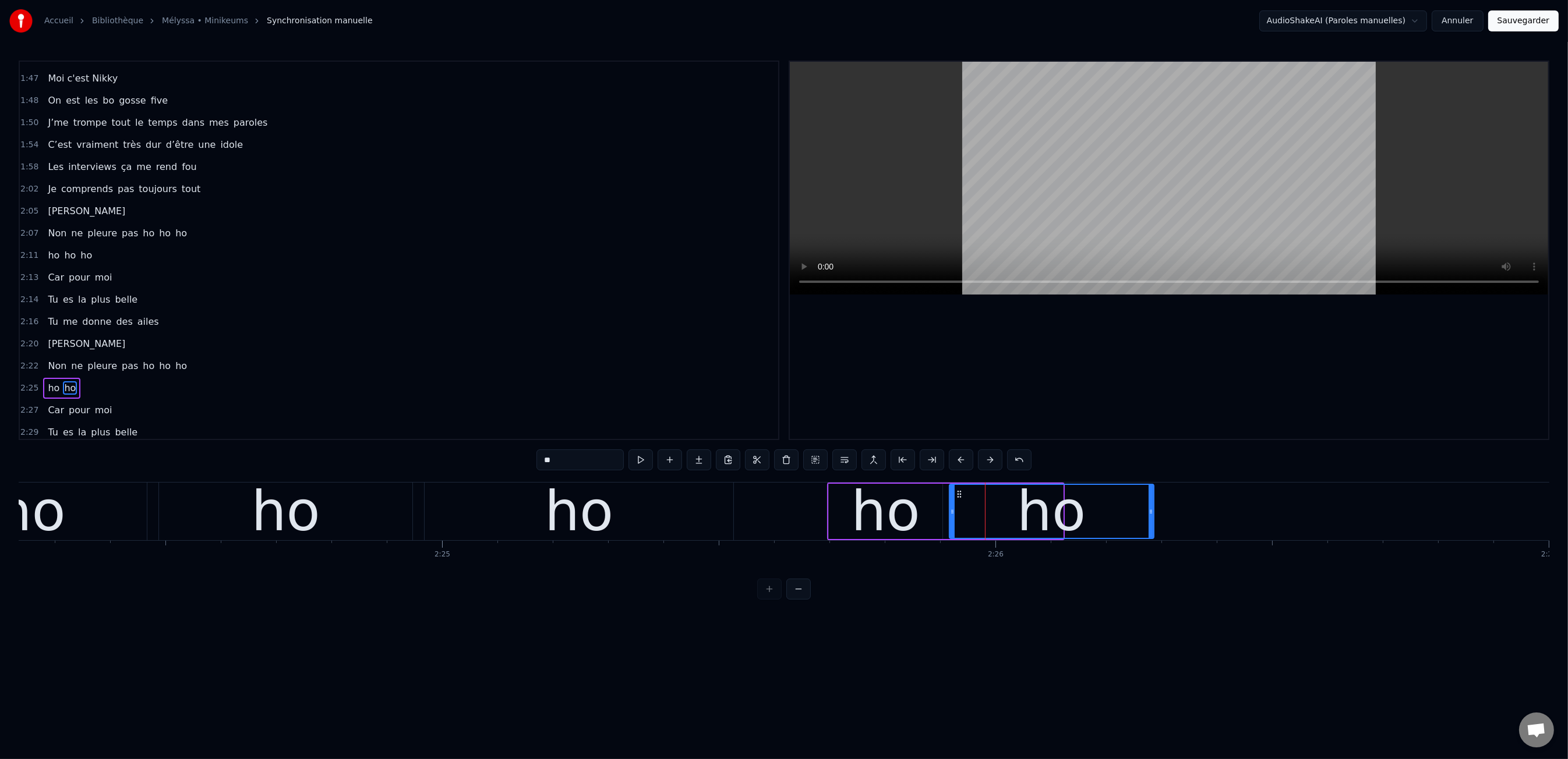
click at [1151, 511] on icon at bounding box center [1151, 512] width 5 height 9
type input "**"
click at [670, 461] on button at bounding box center [670, 460] width 25 height 21
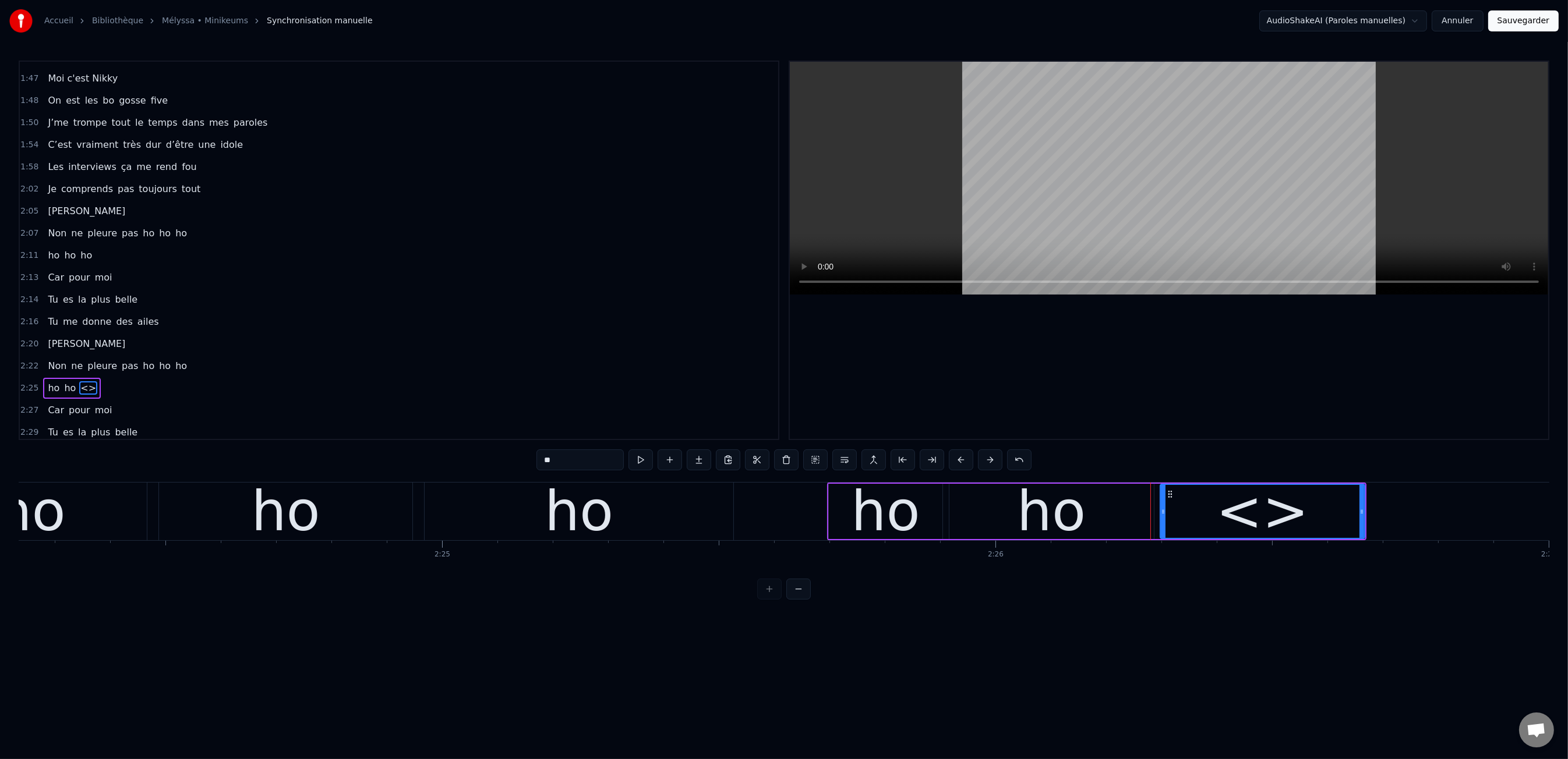
click at [582, 459] on input "**" at bounding box center [580, 460] width 87 height 21
type input "**"
drag, startPoint x: 716, startPoint y: 497, endPoint x: 725, endPoint y: 497, distance: 9.0
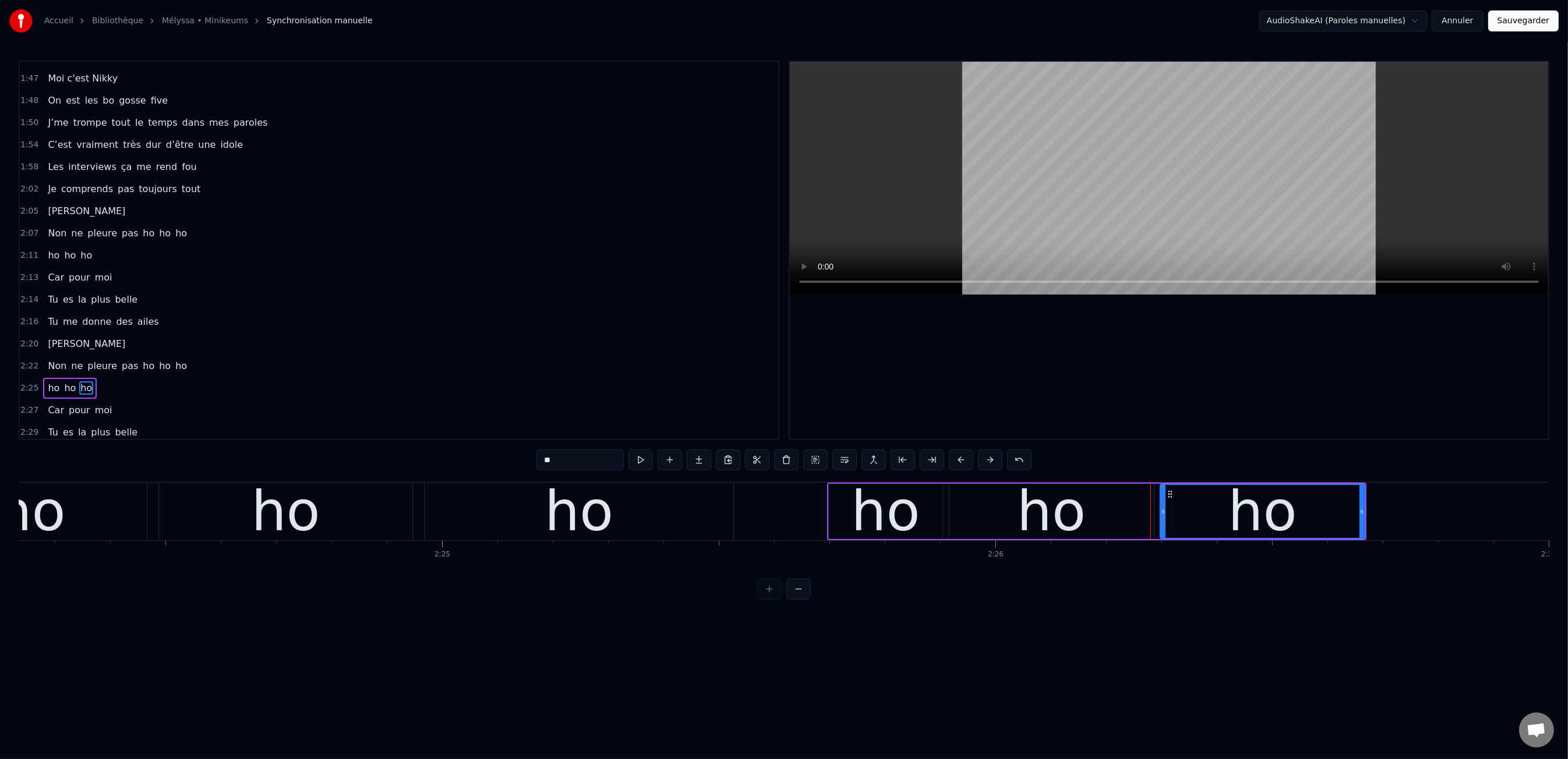
click at [721, 497] on div "ho" at bounding box center [579, 511] width 309 height 58
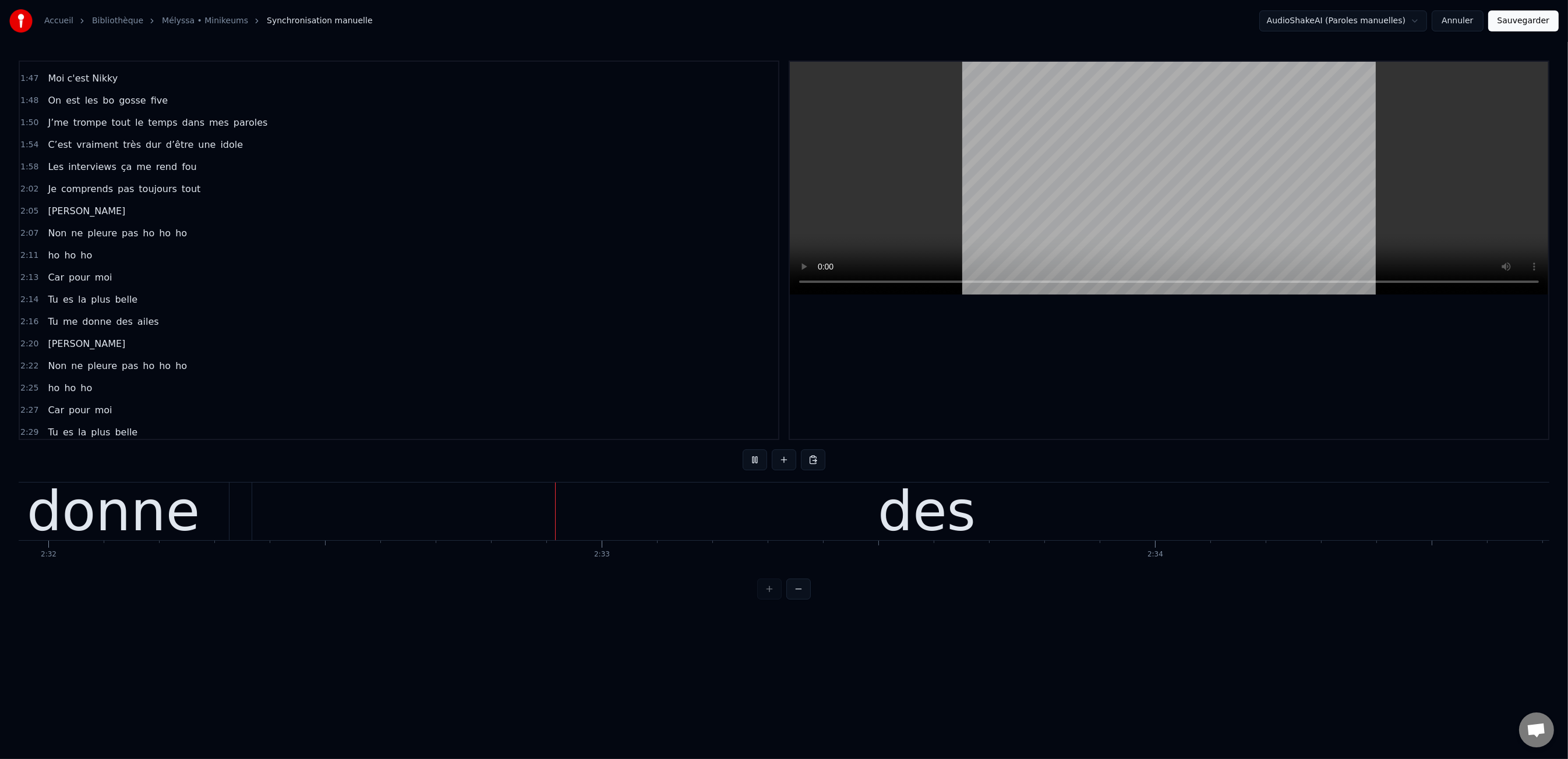
scroll to position [0, 84151]
click at [924, 492] on div "des" at bounding box center [844, 511] width 1349 height 58
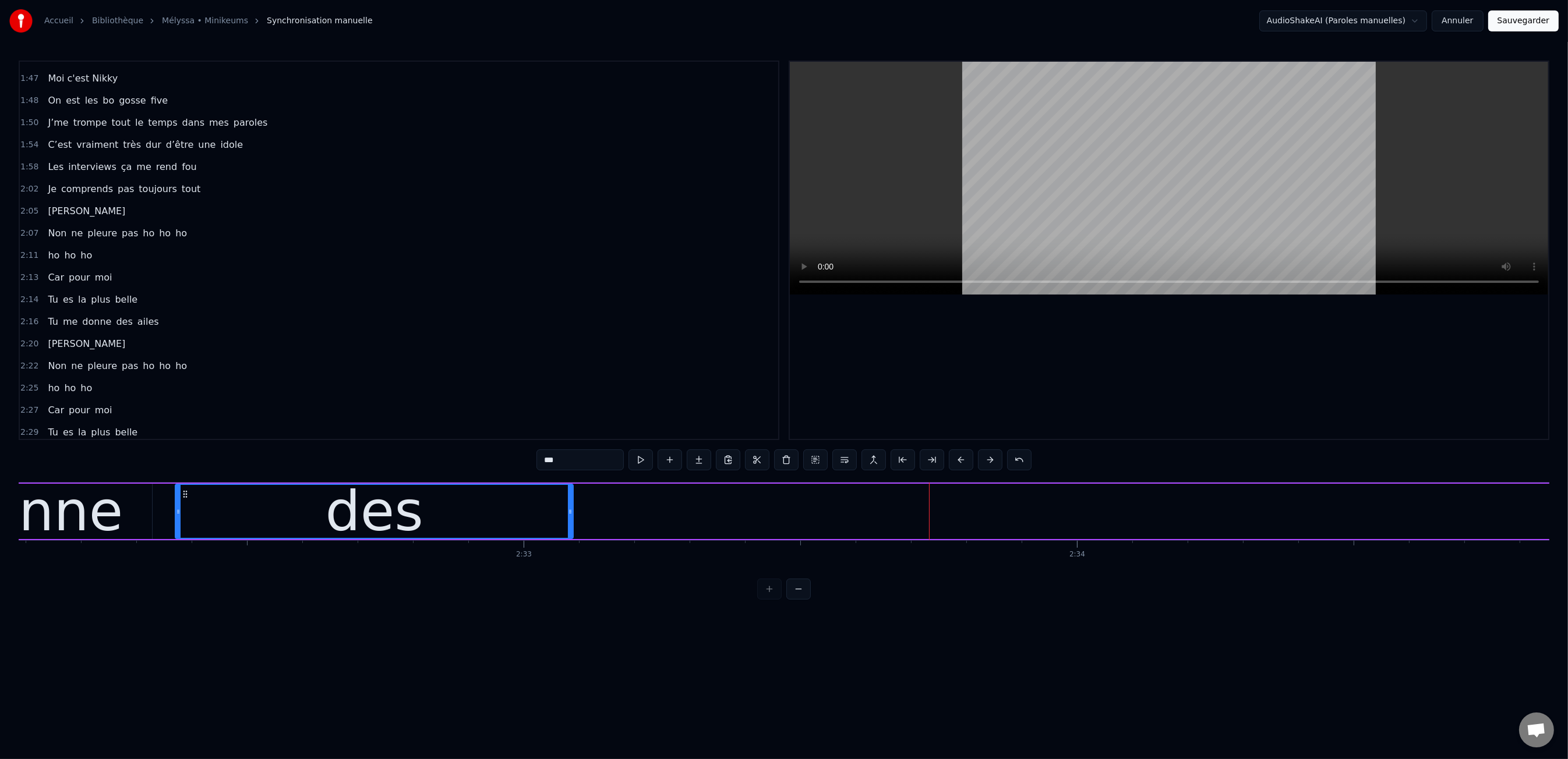
scroll to position [0, 84148]
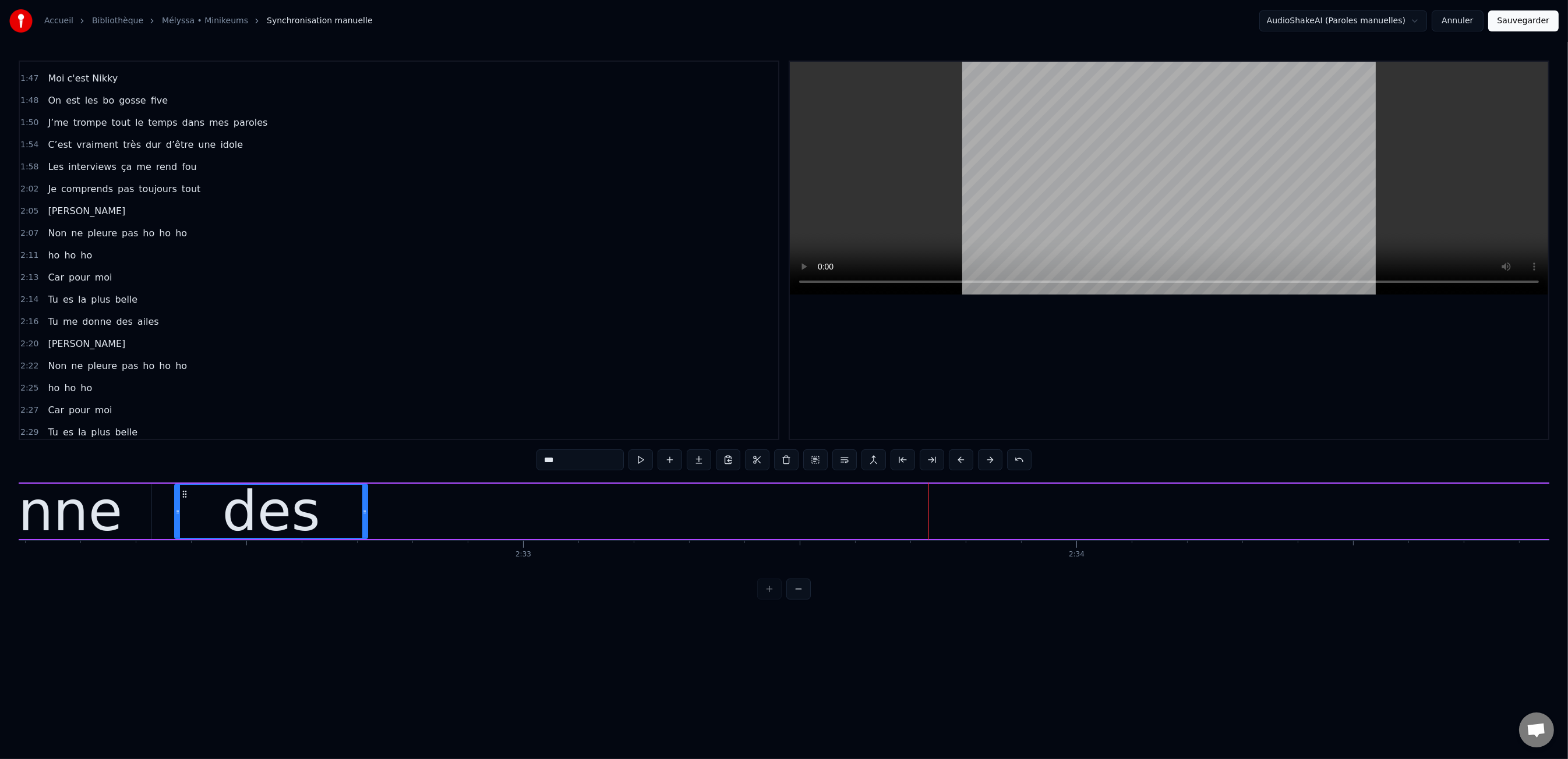
drag, startPoint x: 1520, startPoint y: 510, endPoint x: 365, endPoint y: 505, distance: 1155.0
click at [365, 505] on div at bounding box center [364, 511] width 5 height 53
click at [670, 513] on div "Tu me donne des ailes" at bounding box center [1057, 511] width 2868 height 58
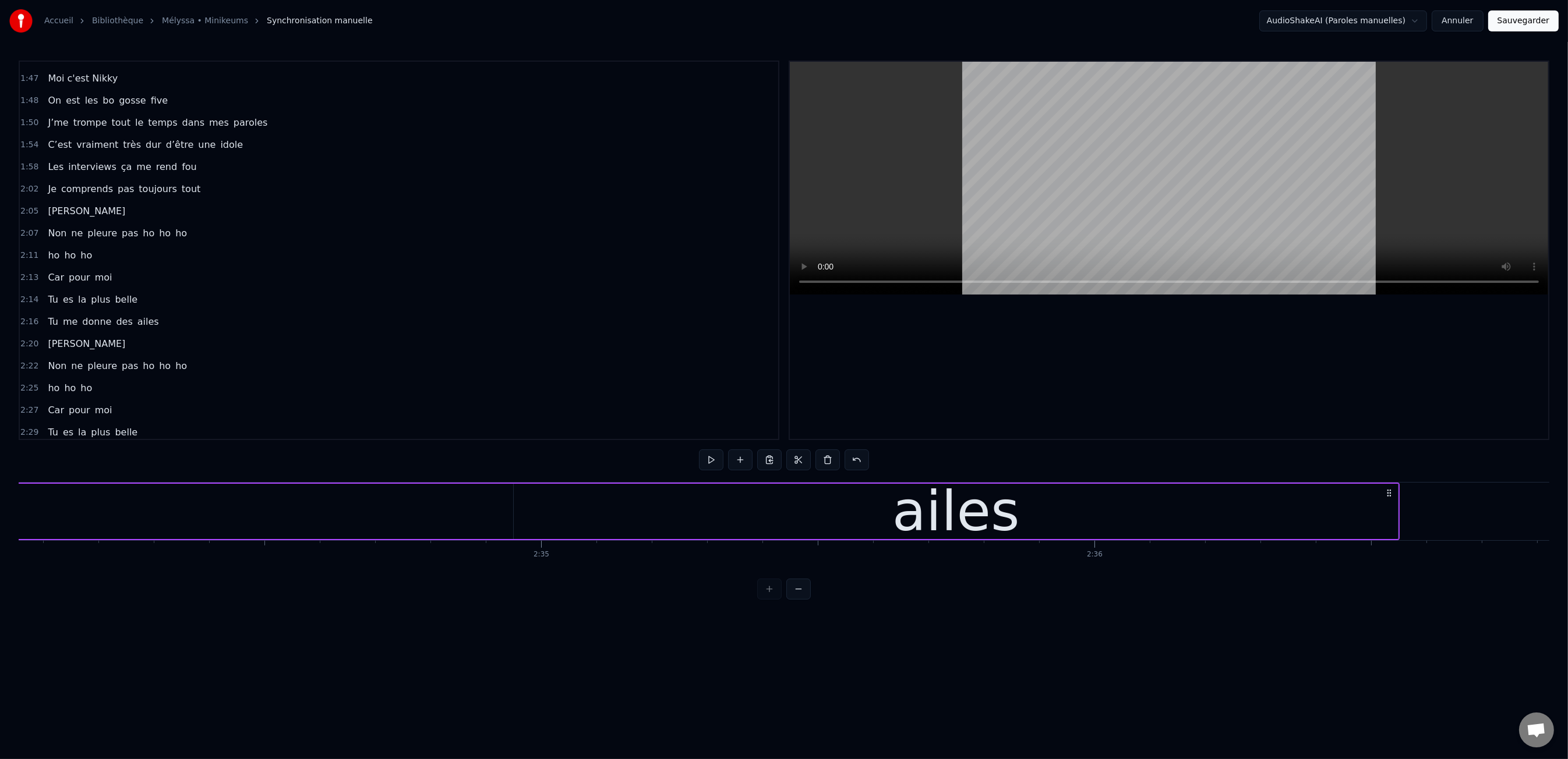
drag, startPoint x: 675, startPoint y: 512, endPoint x: 657, endPoint y: 515, distance: 18.2
click at [675, 512] on div "ailes" at bounding box center [956, 511] width 884 height 55
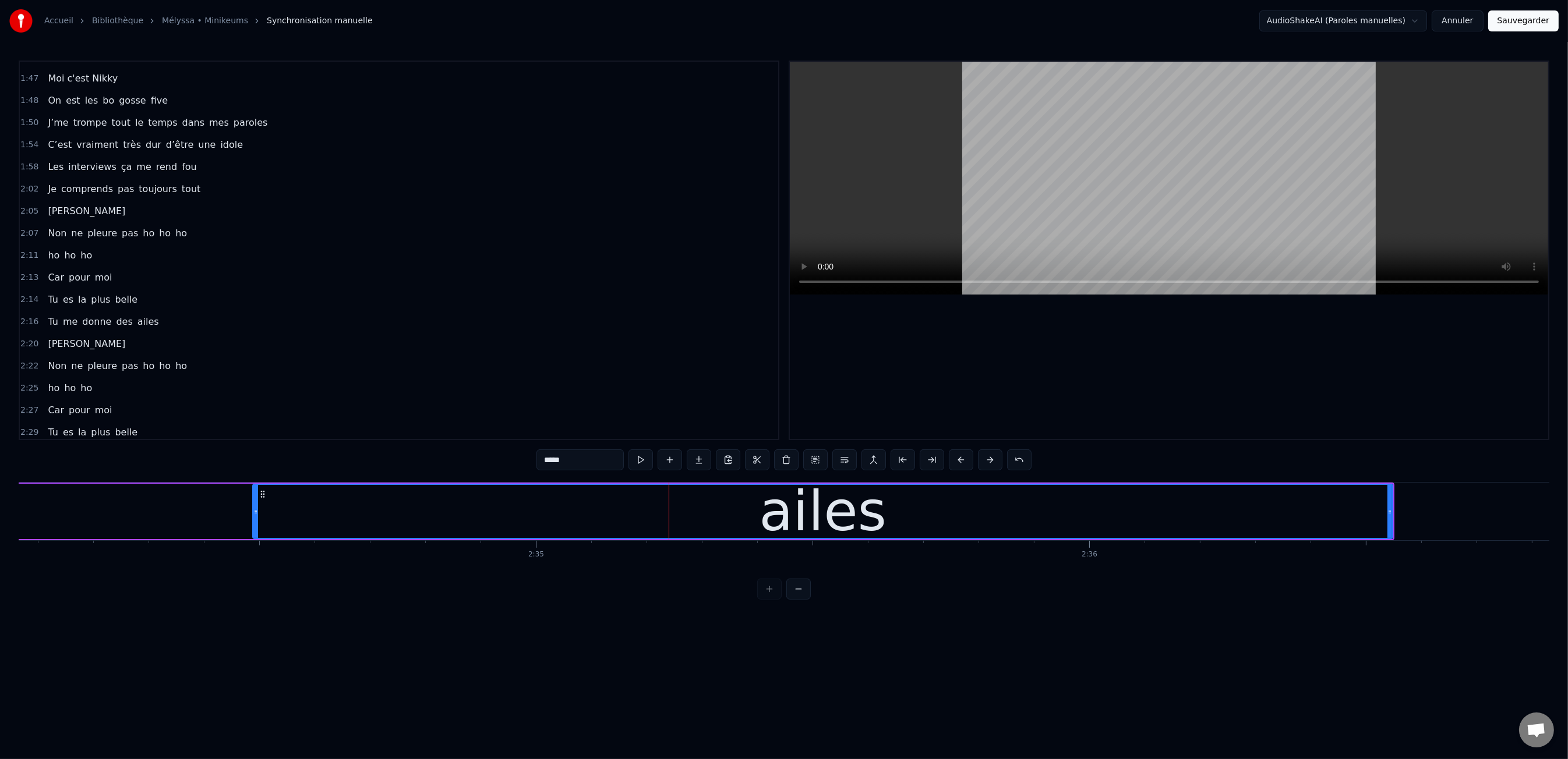
scroll to position [0, 85248]
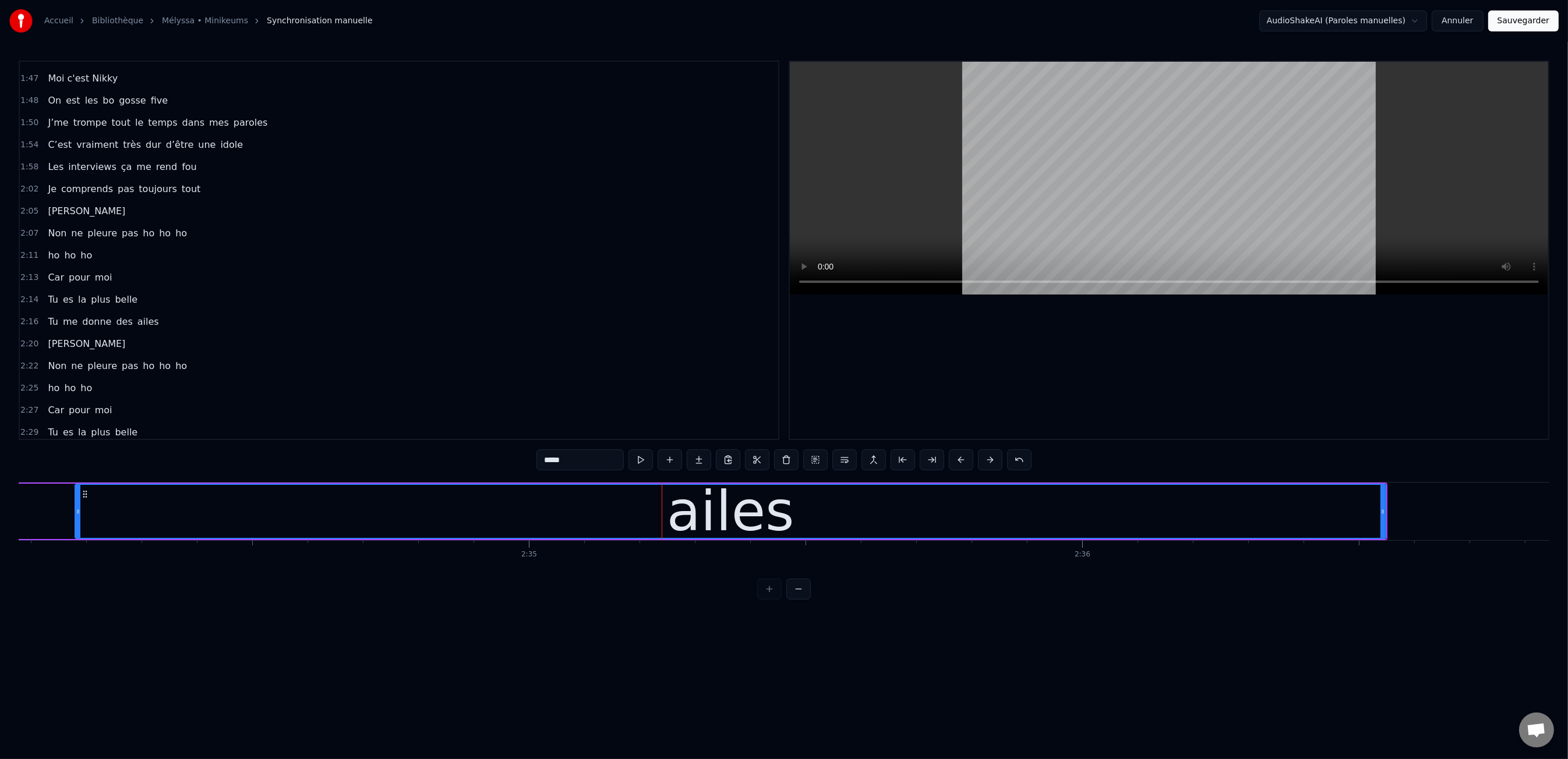
drag, startPoint x: 510, startPoint y: 507, endPoint x: 813, endPoint y: 512, distance: 303.0
click at [85, 518] on div "ailes" at bounding box center [730, 511] width 1309 height 53
drag, startPoint x: 1380, startPoint y: 510, endPoint x: 1030, endPoint y: 496, distance: 350.3
click at [619, 504] on div "ailes" at bounding box center [734, 511] width 1308 height 53
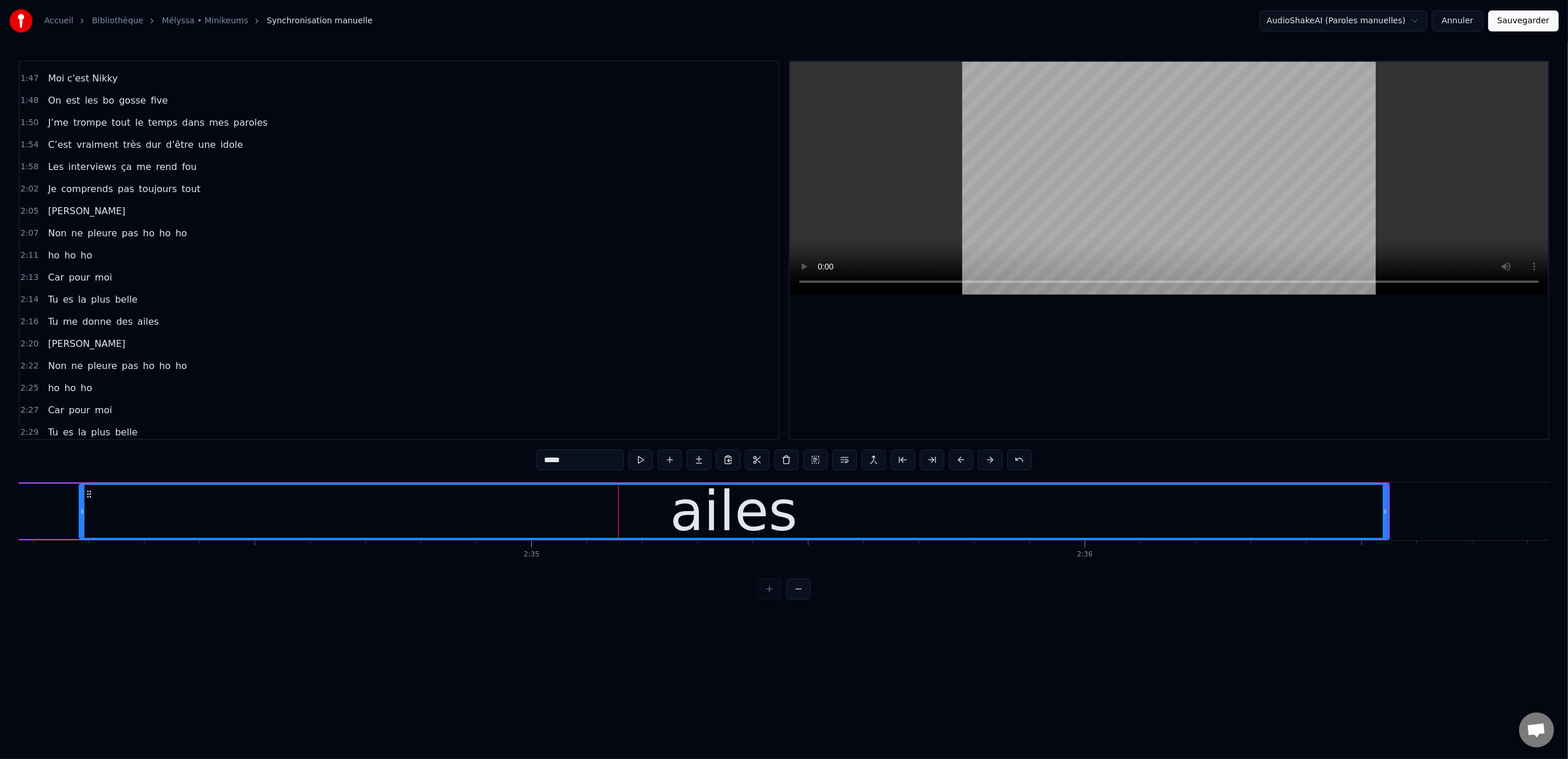
scroll to position [0, 85248]
drag, startPoint x: 1385, startPoint y: 508, endPoint x: 1361, endPoint y: 500, distance: 25.3
click at [1087, 504] on div "ailes" at bounding box center [731, 511] width 1310 height 55
drag, startPoint x: 1366, startPoint y: 504, endPoint x: 1373, endPoint y: 504, distance: 7.0
click at [1369, 504] on div "ailes" at bounding box center [731, 511] width 1308 height 53
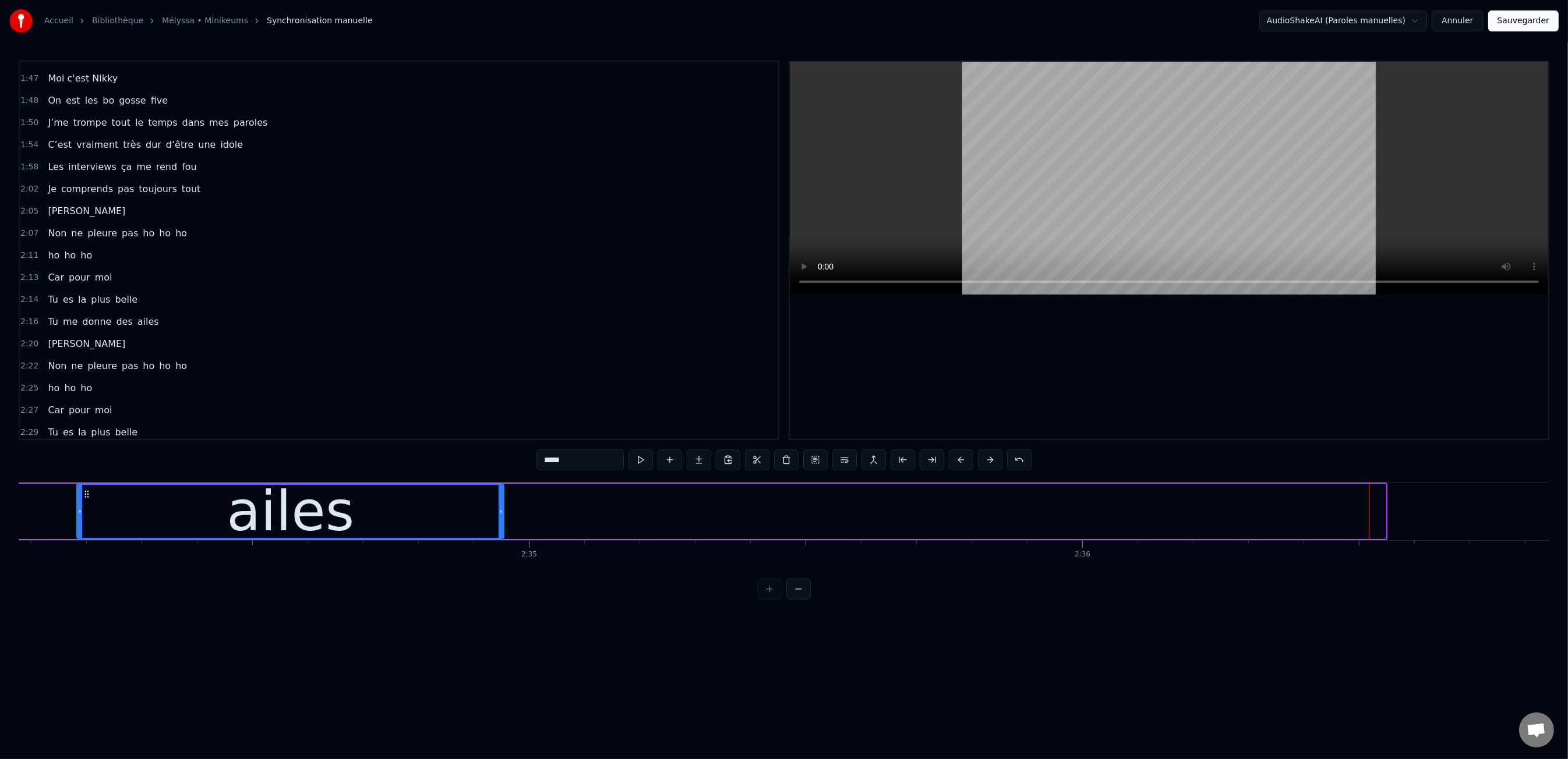
drag, startPoint x: 1382, startPoint y: 506, endPoint x: 490, endPoint y: 482, distance: 892.3
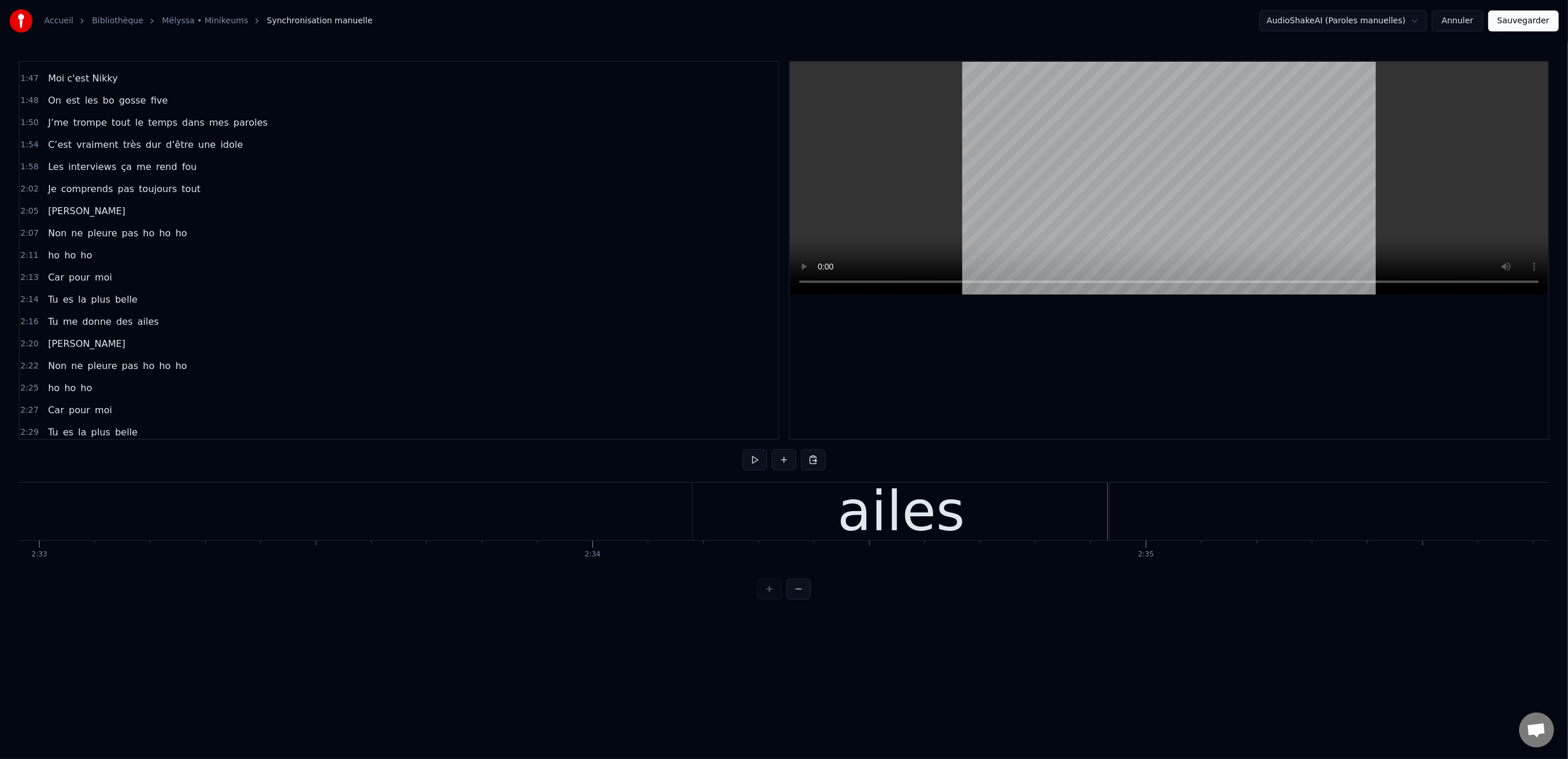
scroll to position [0, 84613]
drag, startPoint x: 855, startPoint y: 525, endPoint x: 834, endPoint y: 525, distance: 21.0
click at [846, 525] on div "ailes" at bounding box center [919, 511] width 417 height 58
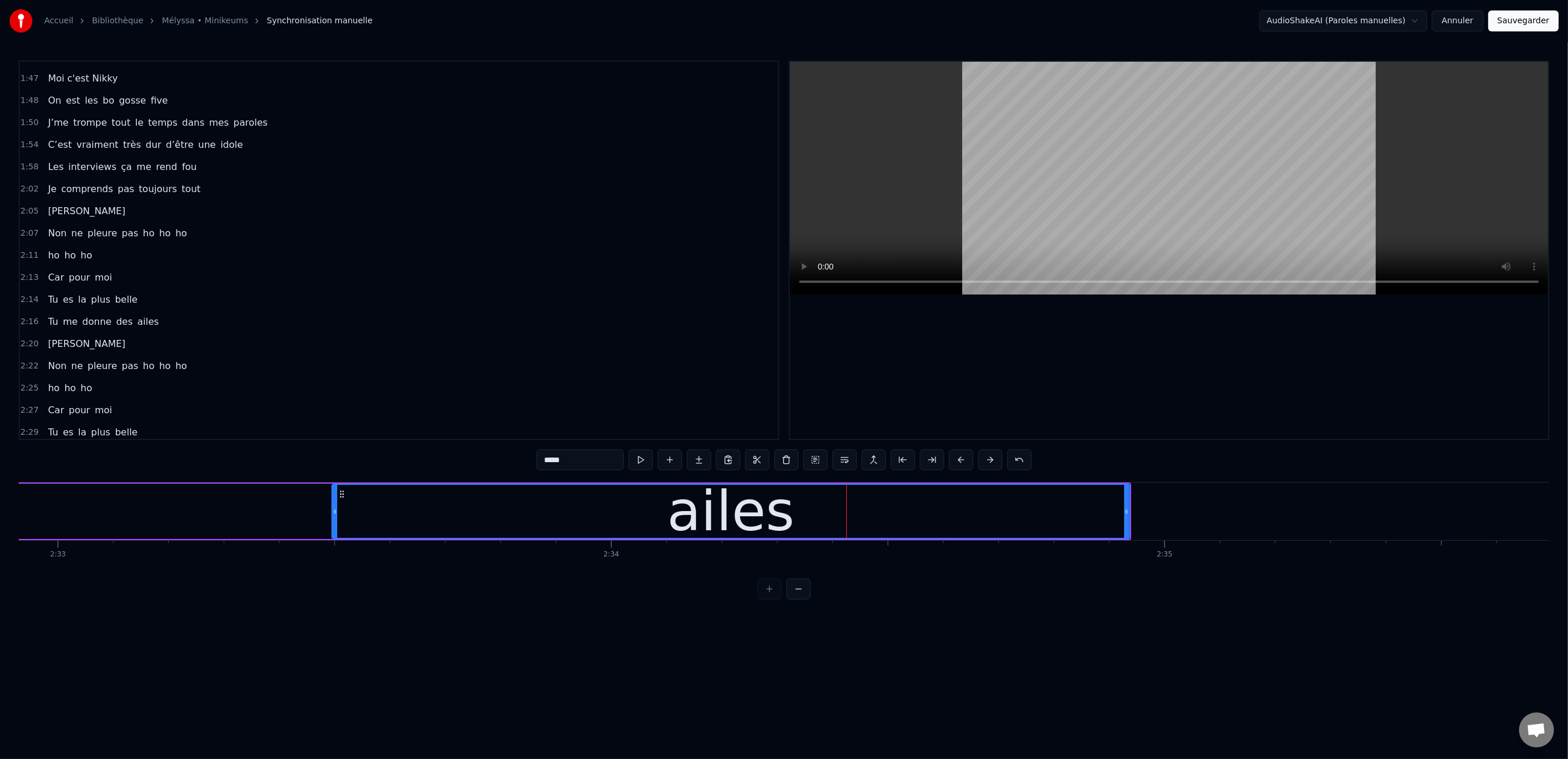
drag, startPoint x: 714, startPoint y: 510, endPoint x: 334, endPoint y: 503, distance: 380.1
click at [334, 503] on div at bounding box center [335, 511] width 5 height 53
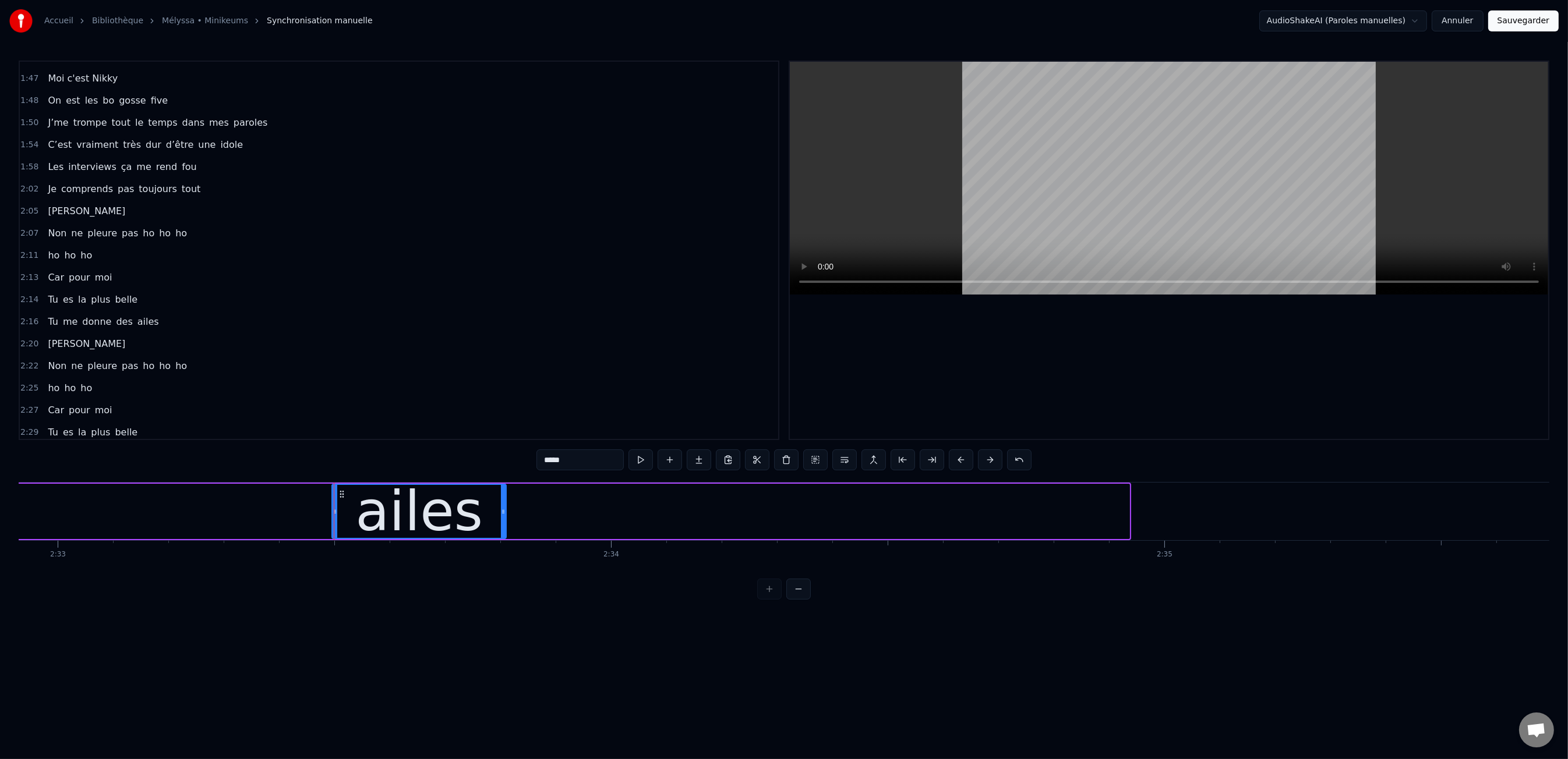
drag, startPoint x: 1123, startPoint y: 510, endPoint x: 488, endPoint y: 511, distance: 635.0
click at [501, 511] on icon at bounding box center [503, 512] width 5 height 9
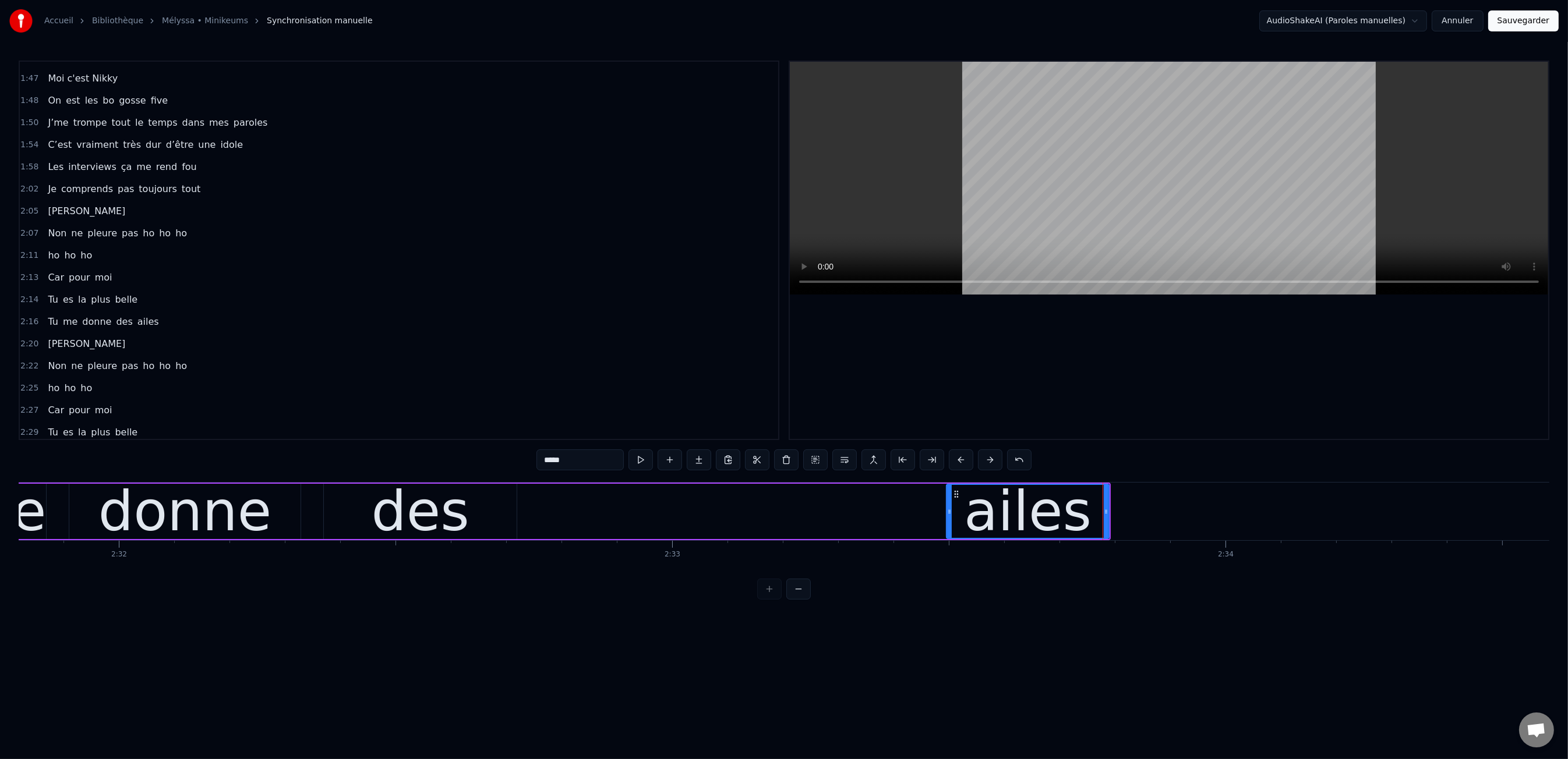
drag, startPoint x: 946, startPoint y: 512, endPoint x: 959, endPoint y: 510, distance: 13.2
click at [934, 514] on div "Tu me donne des ailes" at bounding box center [440, 511] width 1342 height 58
click at [973, 508] on div "ailes" at bounding box center [1029, 511] width 163 height 55
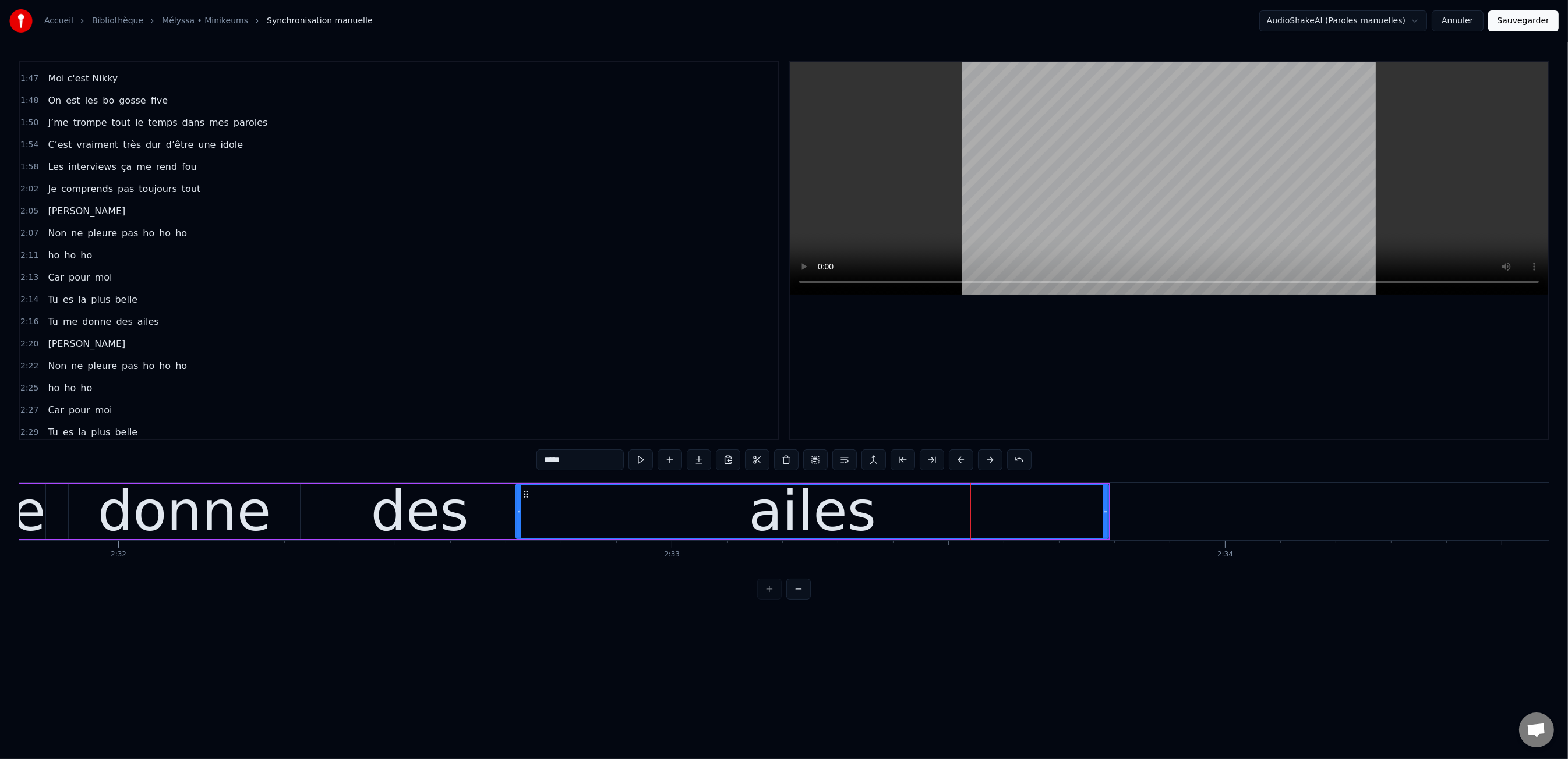
drag, startPoint x: 950, startPoint y: 509, endPoint x: 671, endPoint y: 503, distance: 279.1
click at [520, 515] on icon at bounding box center [518, 512] width 5 height 9
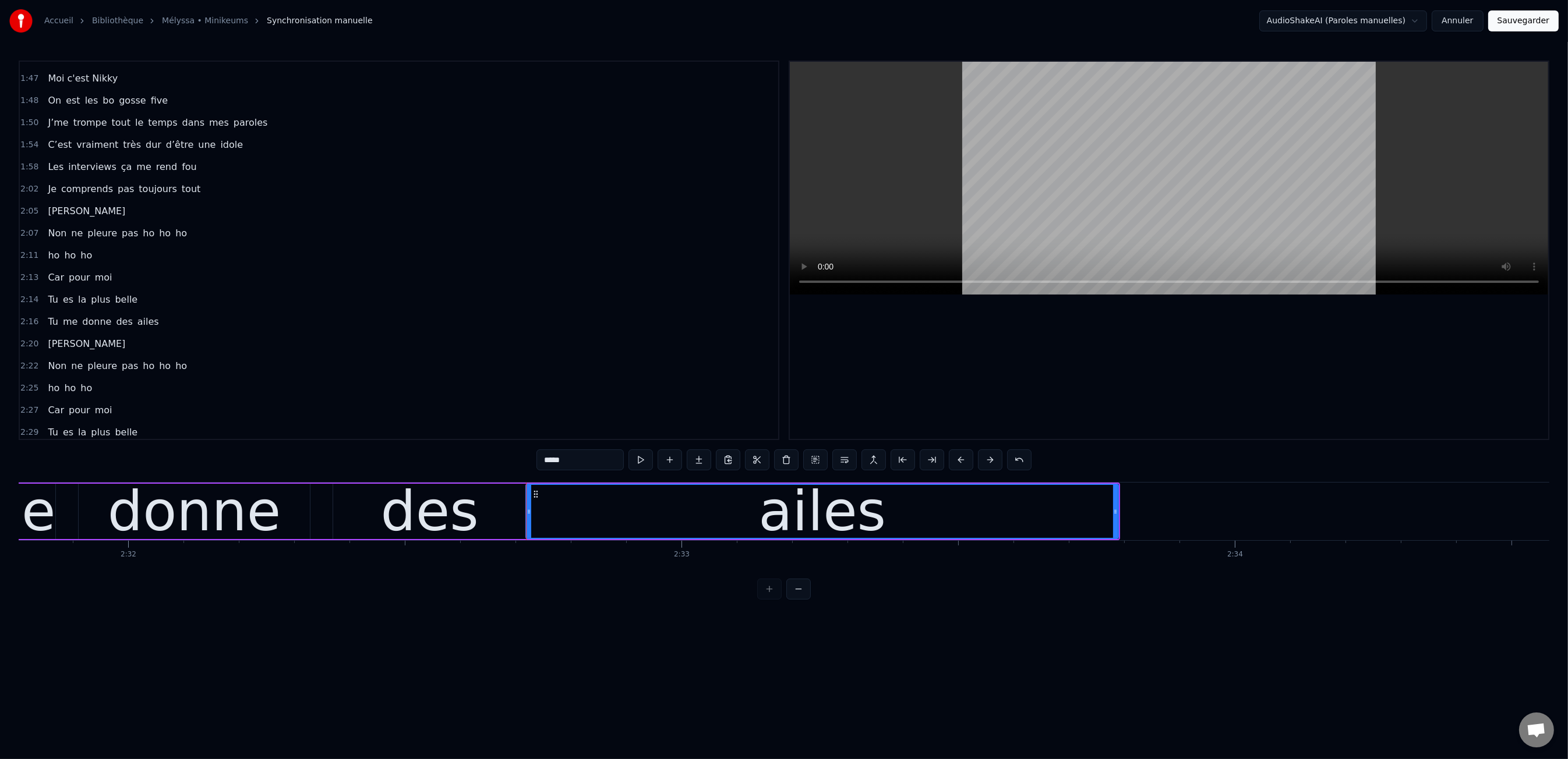
click at [1112, 509] on div "ailes" at bounding box center [822, 511] width 591 height 53
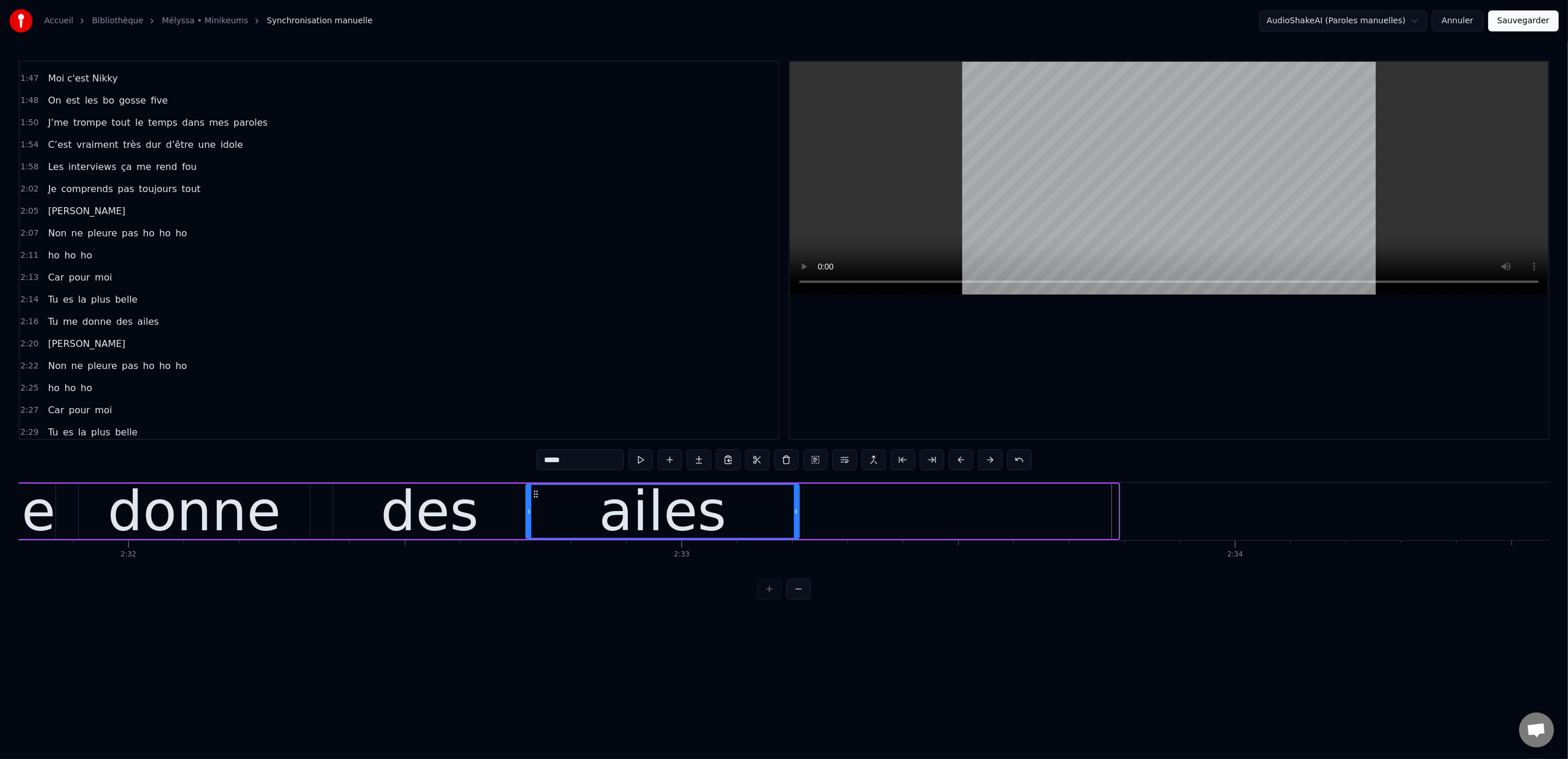
drag, startPoint x: 1115, startPoint y: 508, endPoint x: 464, endPoint y: 489, distance: 651.3
click at [794, 503] on div at bounding box center [796, 511] width 5 height 53
click at [350, 475] on div "0:00 Moi c'est Kiki 0:01 Moi c'est Nikky 0:03 Moi c'est Vikky 0:04 On est les b…" at bounding box center [784, 330] width 1530 height 539
drag, startPoint x: 362, startPoint y: 576, endPoint x: 364, endPoint y: 570, distance: 6.3
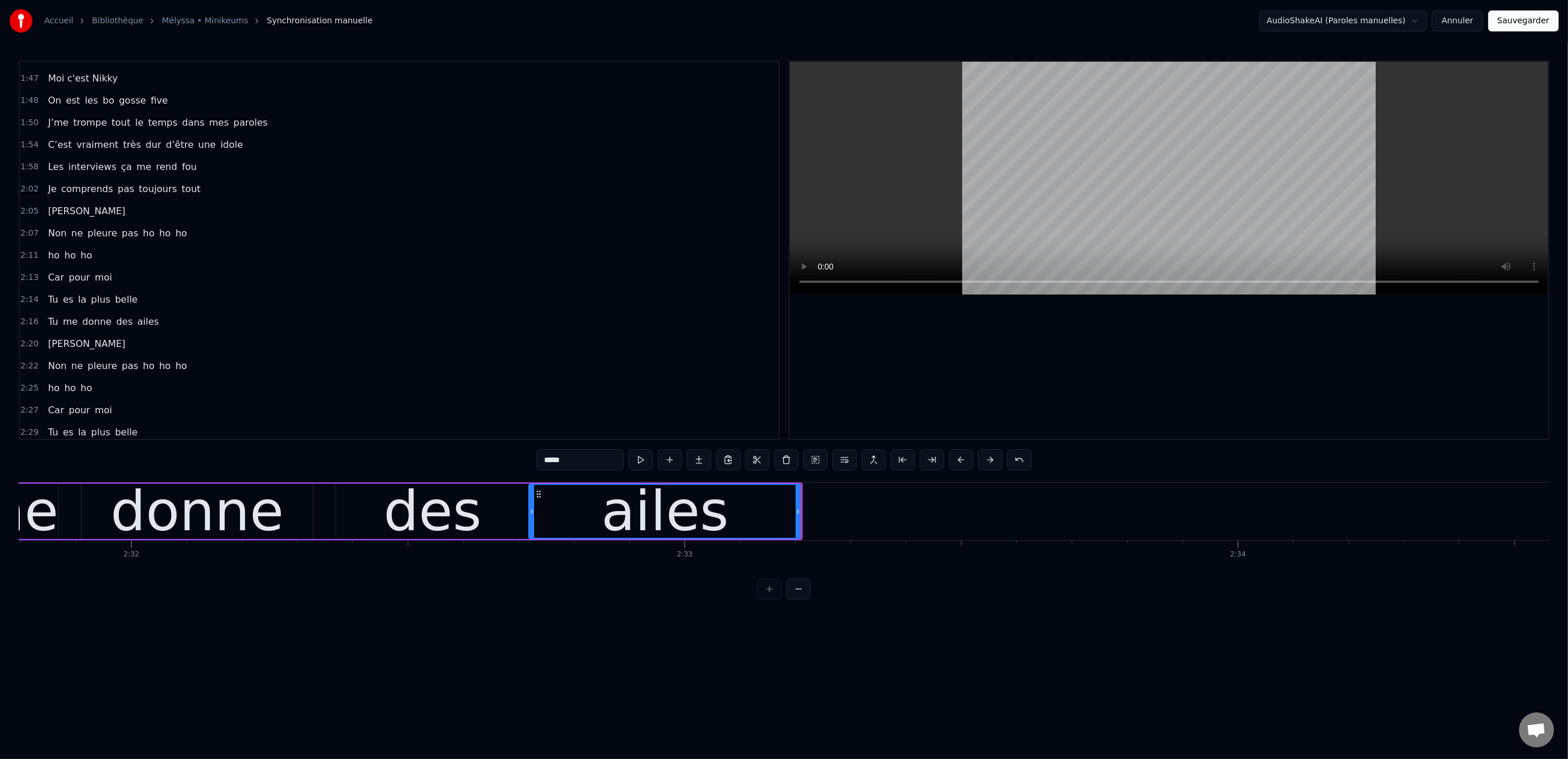
click at [362, 573] on div "0:00 Moi c'est Kiki 0:01 Moi c'est Nikky 0:03 Moi c'est Vikky 0:04 On est les b…" at bounding box center [784, 330] width 1530 height 539
click at [318, 456] on div "0:00 Moi c'est Kiki 0:01 Moi c'est Nikky 0:03 Moi c'est Vikky 0:04 On est les b…" at bounding box center [784, 330] width 1530 height 539
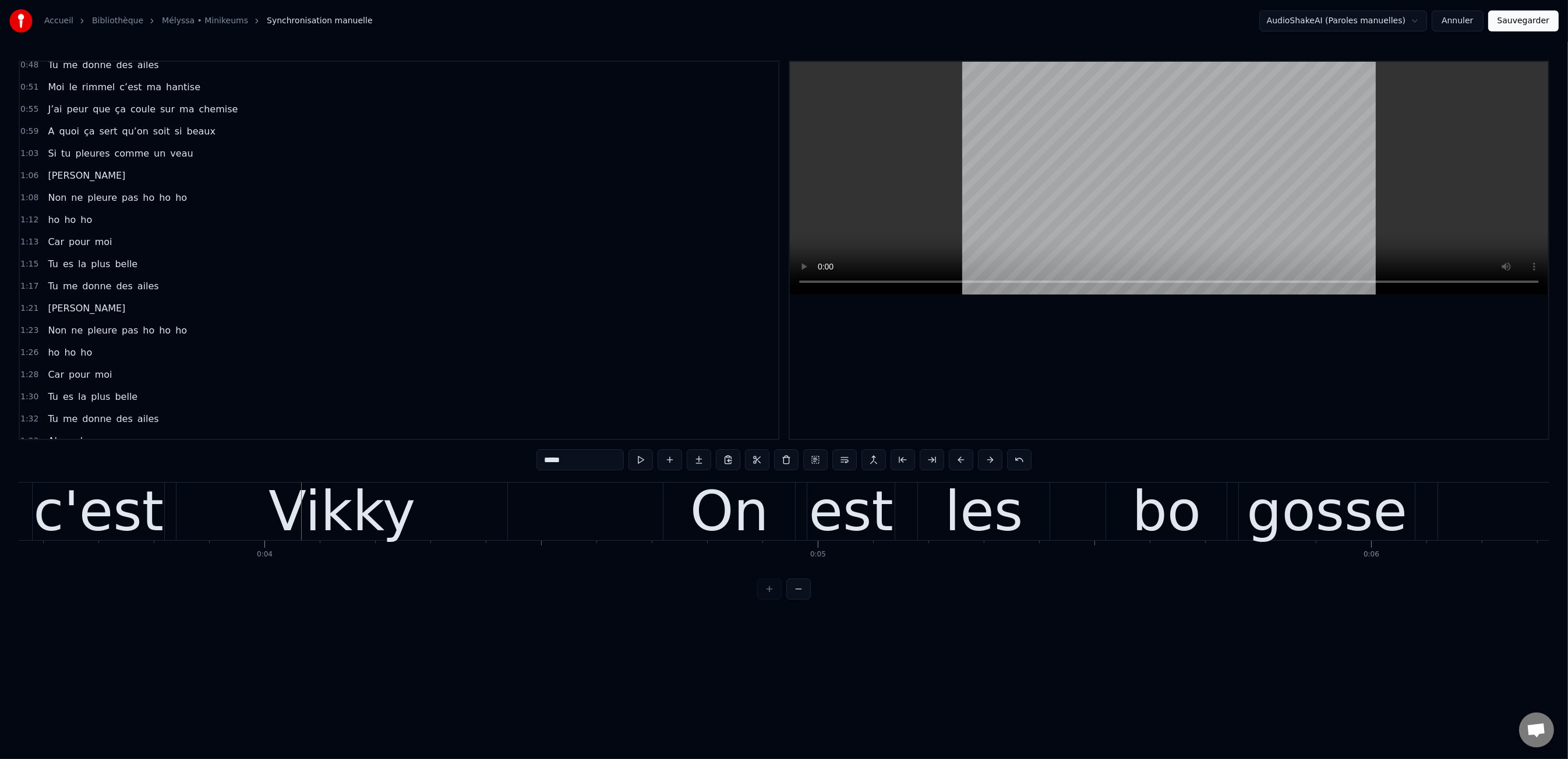
scroll to position [0, 0]
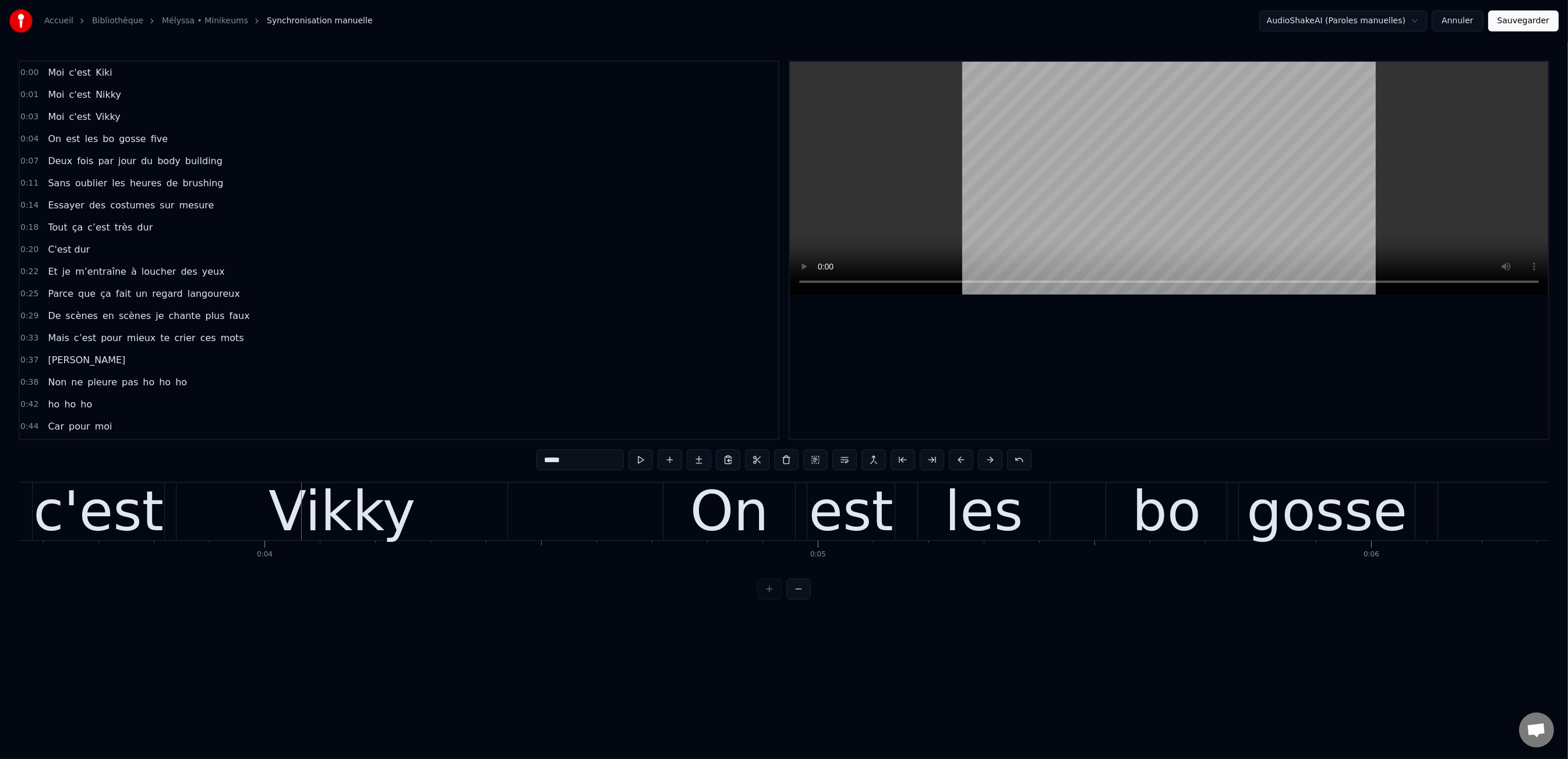
click at [94, 115] on span "Vikky" at bounding box center [107, 117] width 27 height 14
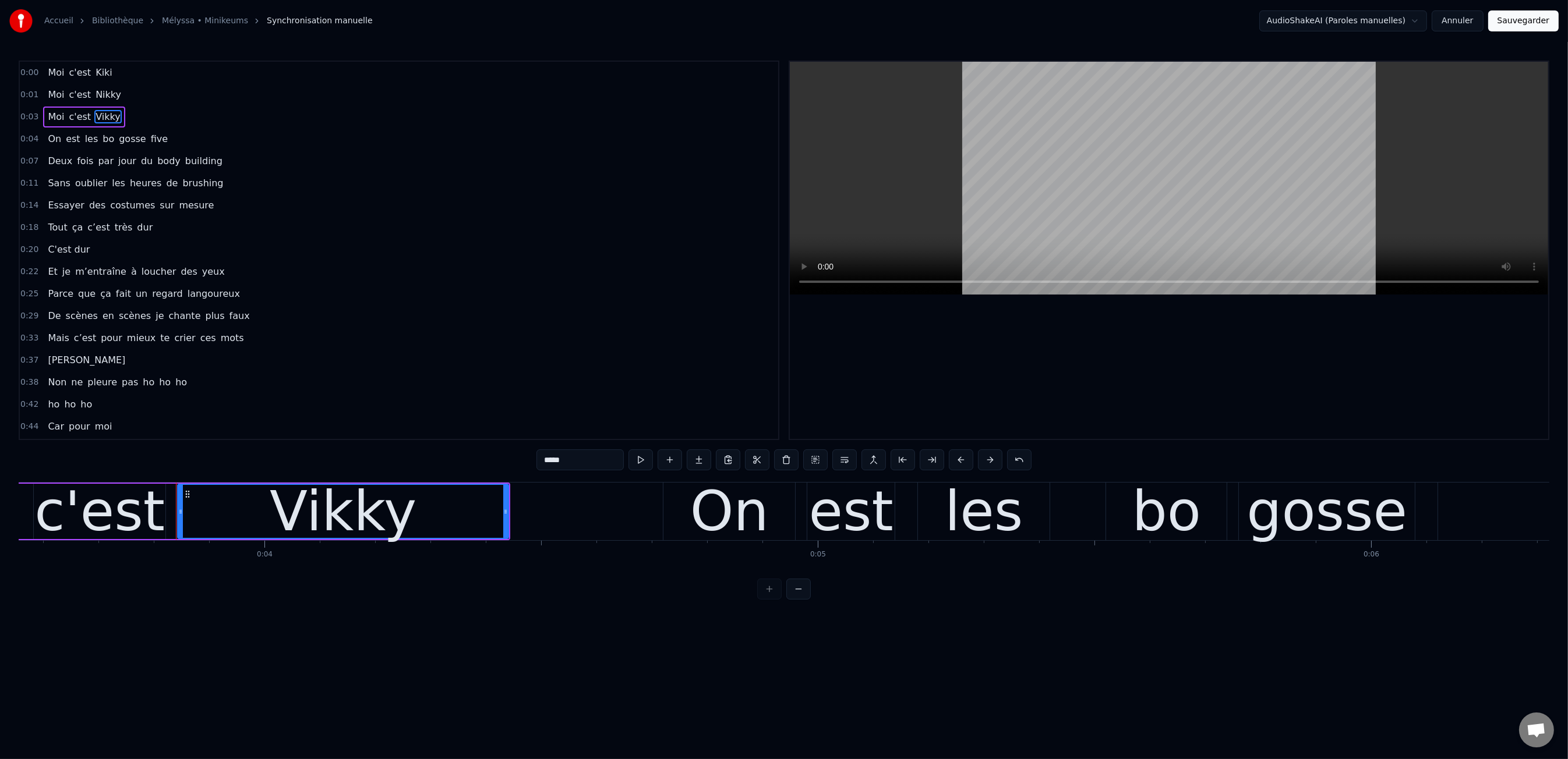
click at [553, 461] on input "*****" at bounding box center [580, 460] width 87 height 21
click at [557, 618] on html "Accueil Bibliothèque Mélyssa • Minikeums Synchronisation manuelle AudioShakeAI…" at bounding box center [784, 309] width 1568 height 618
click at [96, 92] on span "Nikky" at bounding box center [108, 94] width 28 height 14
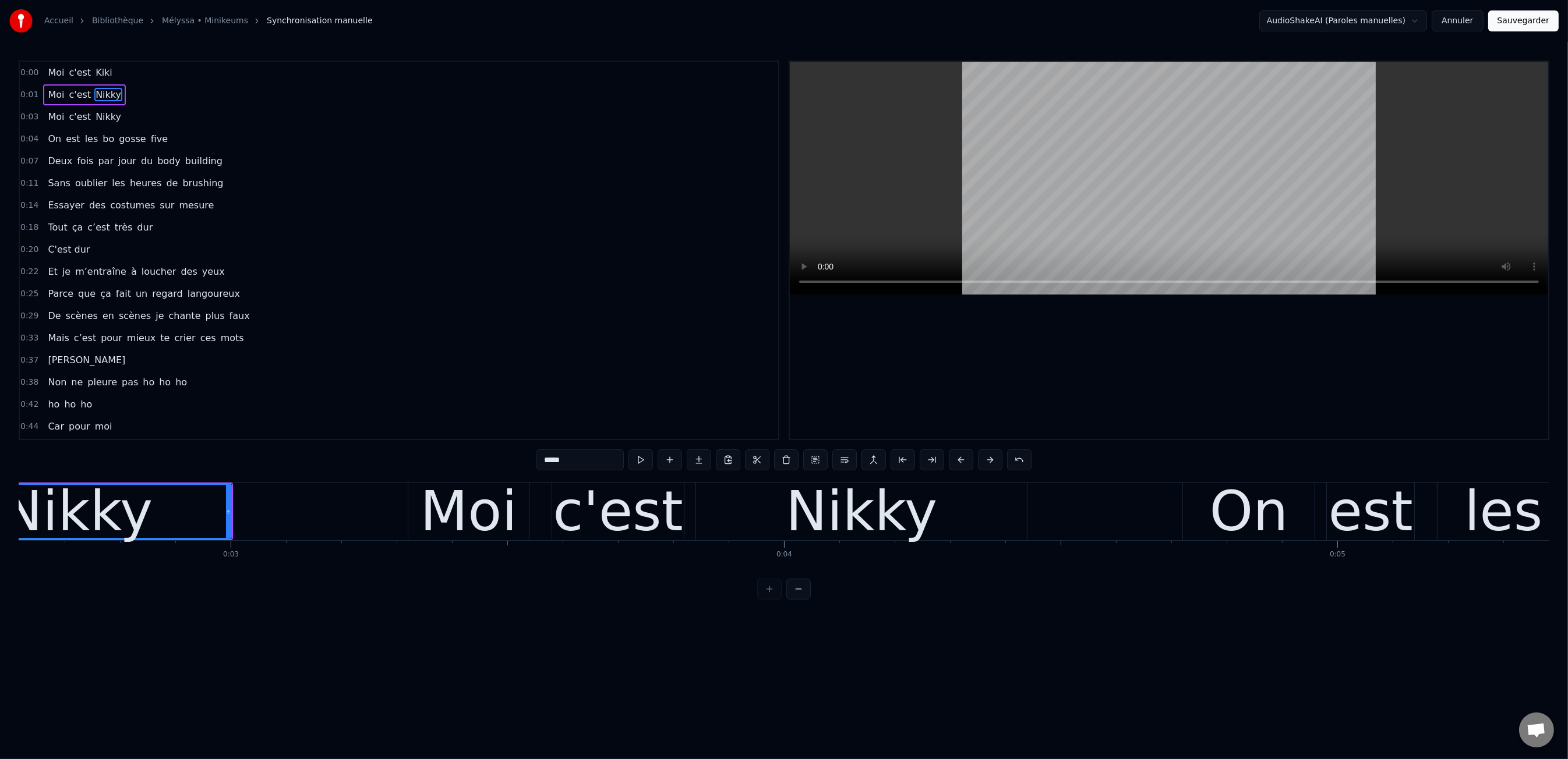
scroll to position [0, 1292]
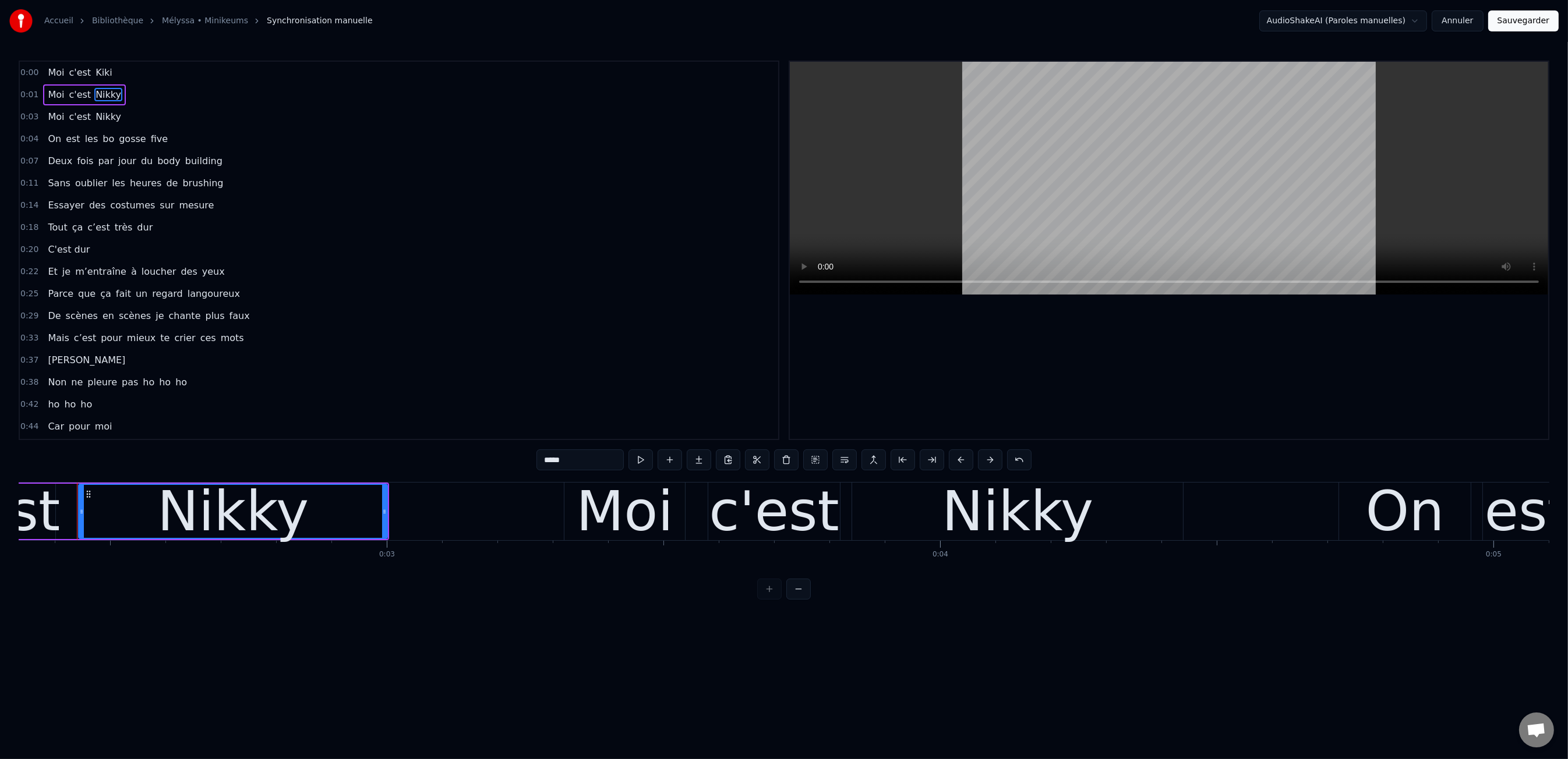
click at [213, 519] on div "Nikky" at bounding box center [232, 512] width 152 height 83
drag, startPoint x: 551, startPoint y: 460, endPoint x: 540, endPoint y: 460, distance: 11.0
click at [540, 460] on input "*****" at bounding box center [580, 460] width 87 height 21
type input "*****"
click at [678, 607] on html "Accueil Bibliothèque Mélyssa • Minikeums Synchronisation manuelle AudioShakeAI…" at bounding box center [784, 309] width 1568 height 618
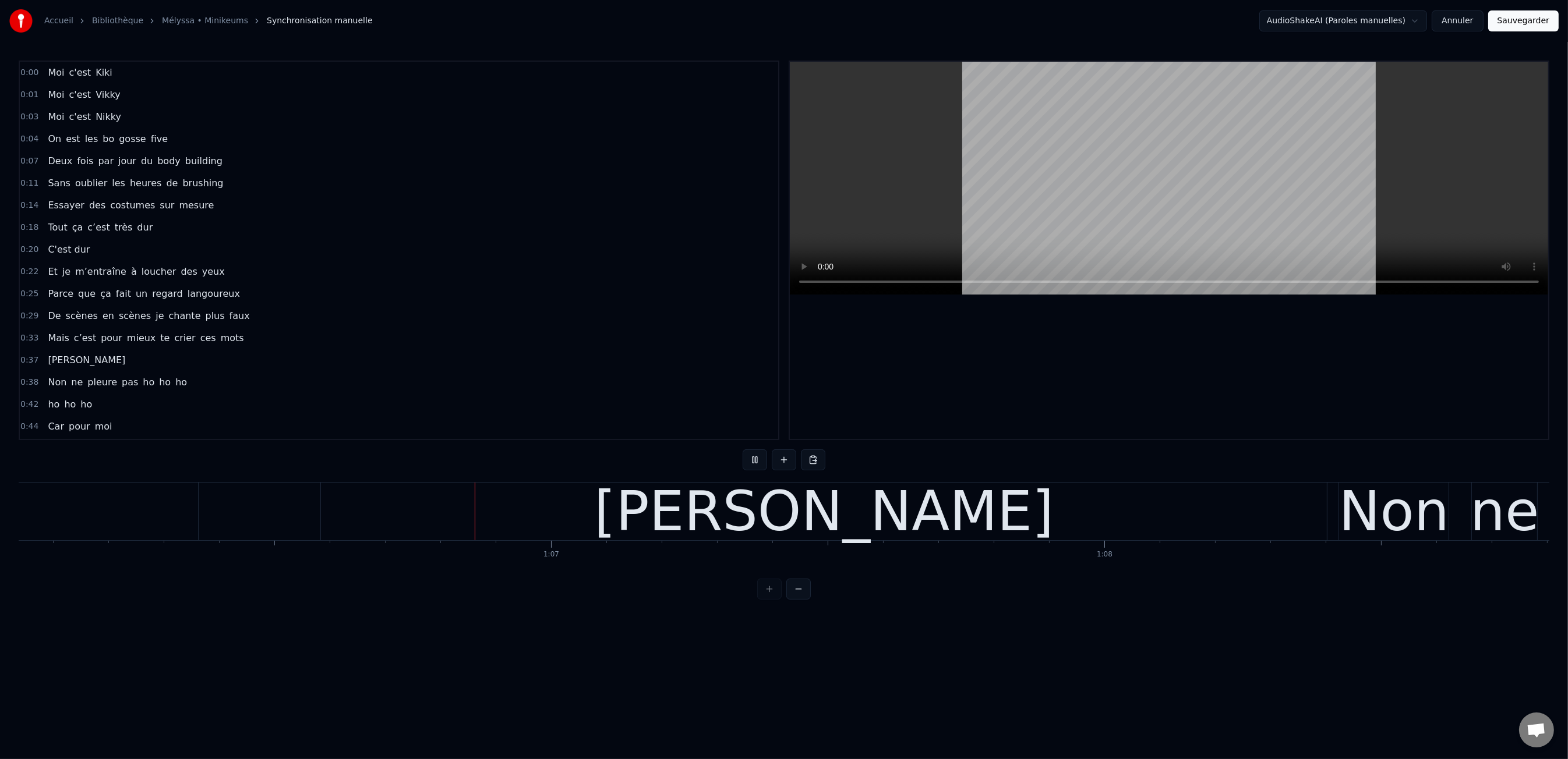
scroll to position [0, 36561]
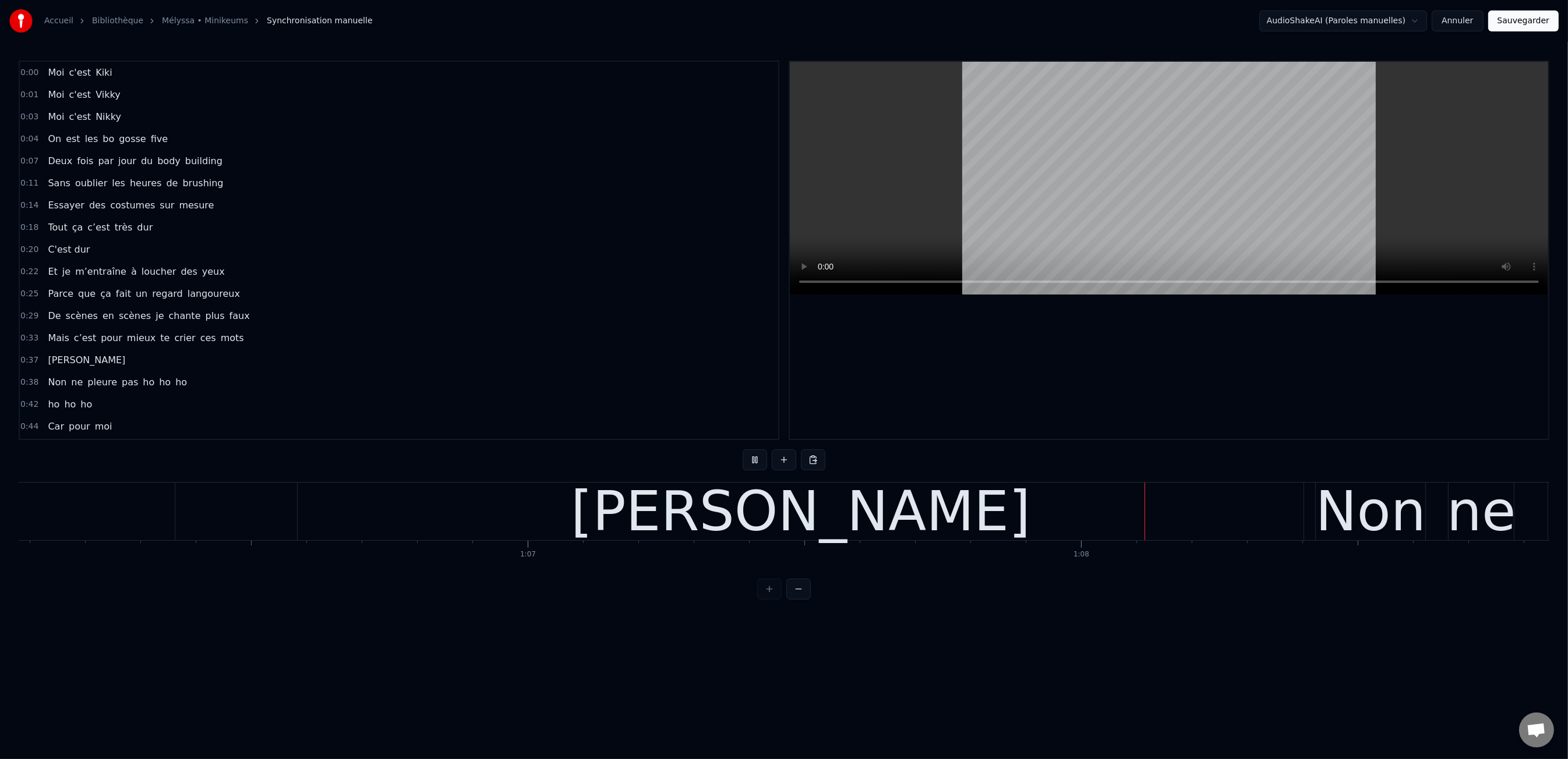
click at [1509, 23] on button "Sauvegarder" at bounding box center [1523, 21] width 70 height 21
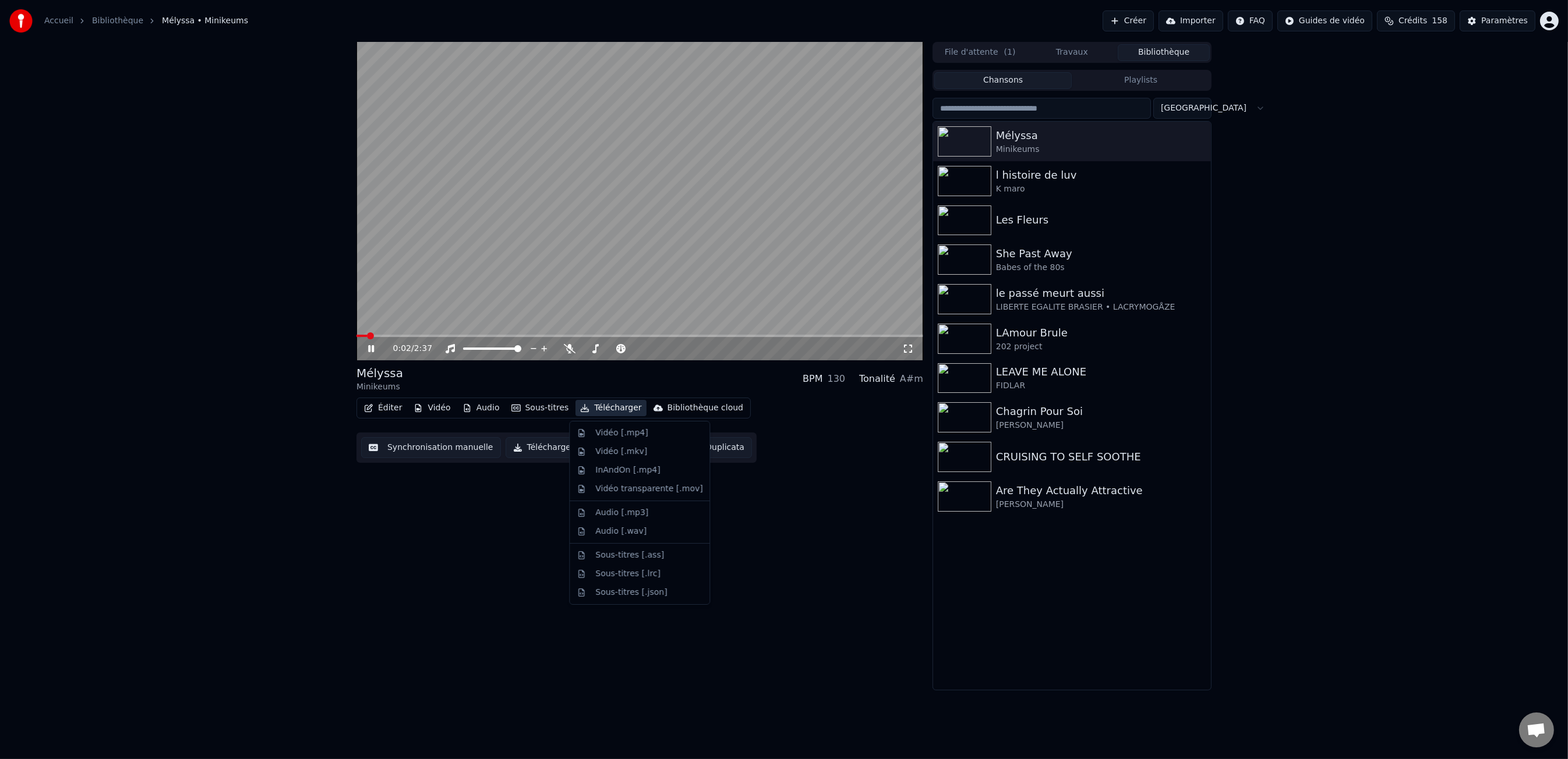
click at [615, 408] on button "Télécharger" at bounding box center [611, 407] width 70 height 16
click at [625, 434] on div "Vidéo [.mp4]" at bounding box center [621, 433] width 52 height 12
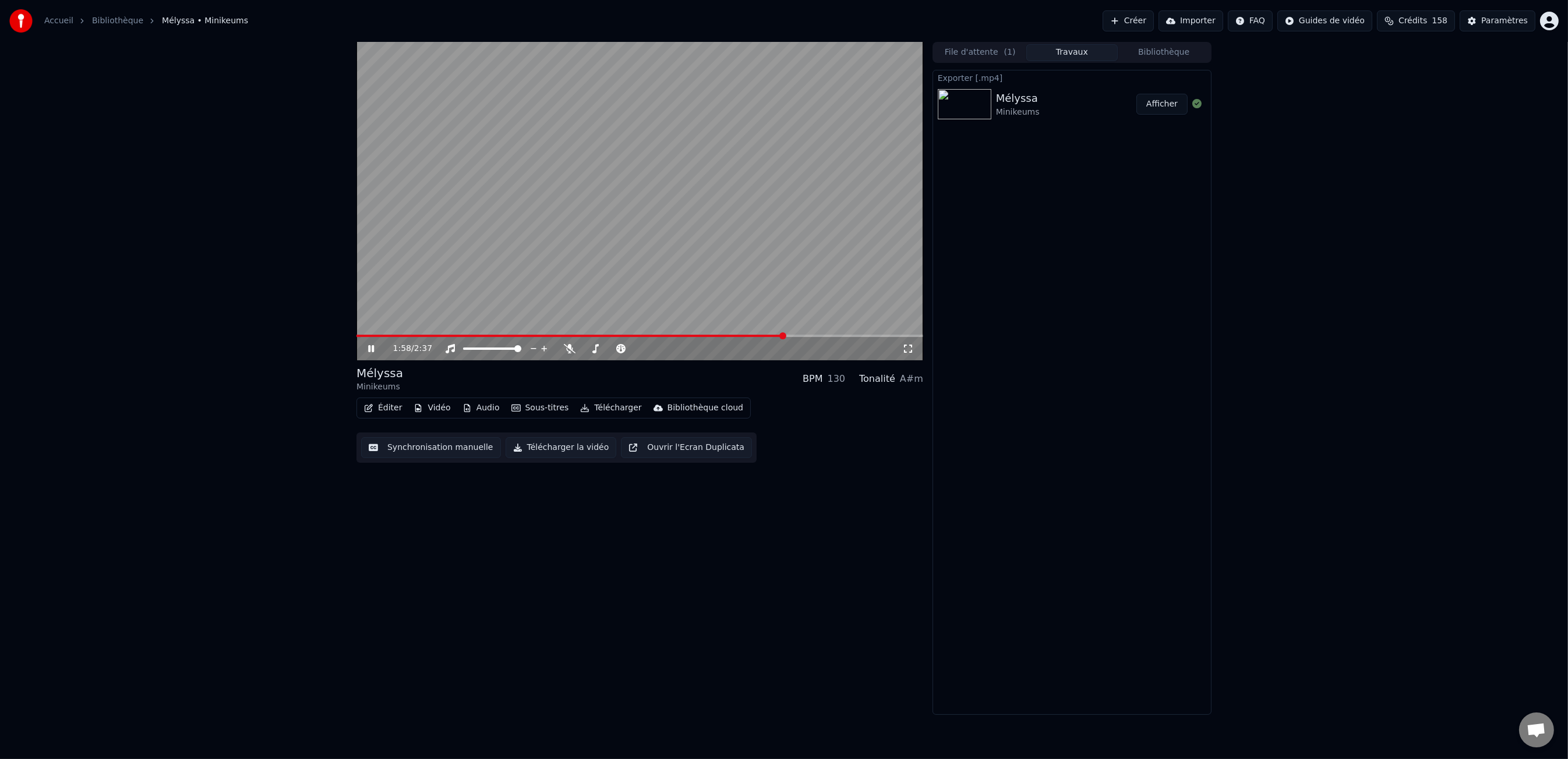
click at [548, 279] on video at bounding box center [639, 200] width 567 height 318
click at [646, 514] on div "1:58 / 2:37 Mélyssa Minikeums BPM 130 Tonalité A#m Éditer Vidéo Audio Sous-tit…" at bounding box center [639, 378] width 567 height 673
click at [1004, 52] on span "( 1 )" at bounding box center [1010, 53] width 12 height 12
click at [1157, 57] on button "Bibliothèque" at bounding box center [1163, 53] width 92 height 17
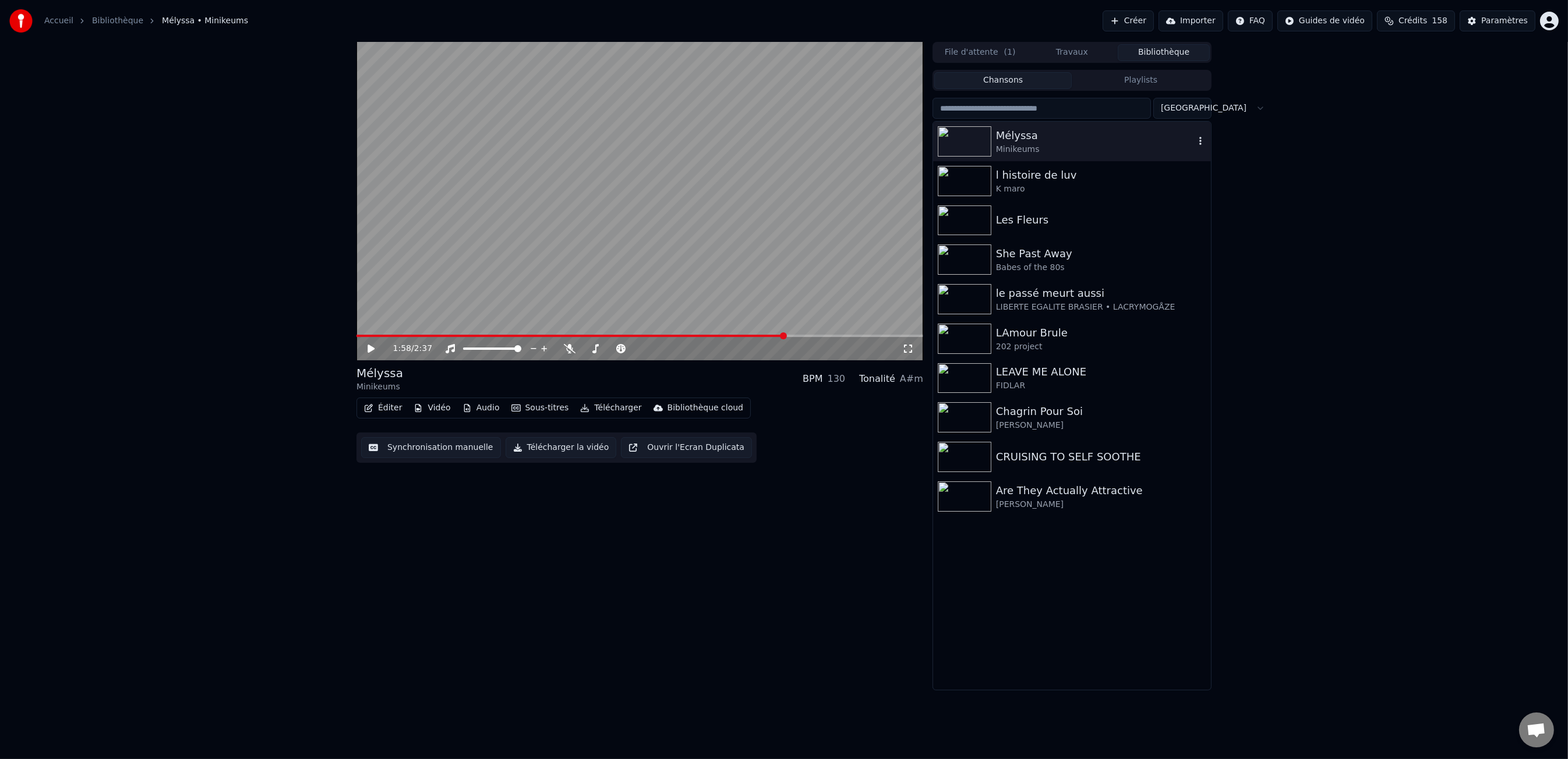
click at [1206, 136] on icon "button" at bounding box center [1200, 141] width 12 height 9
click at [599, 408] on button "Télécharger" at bounding box center [611, 407] width 70 height 16
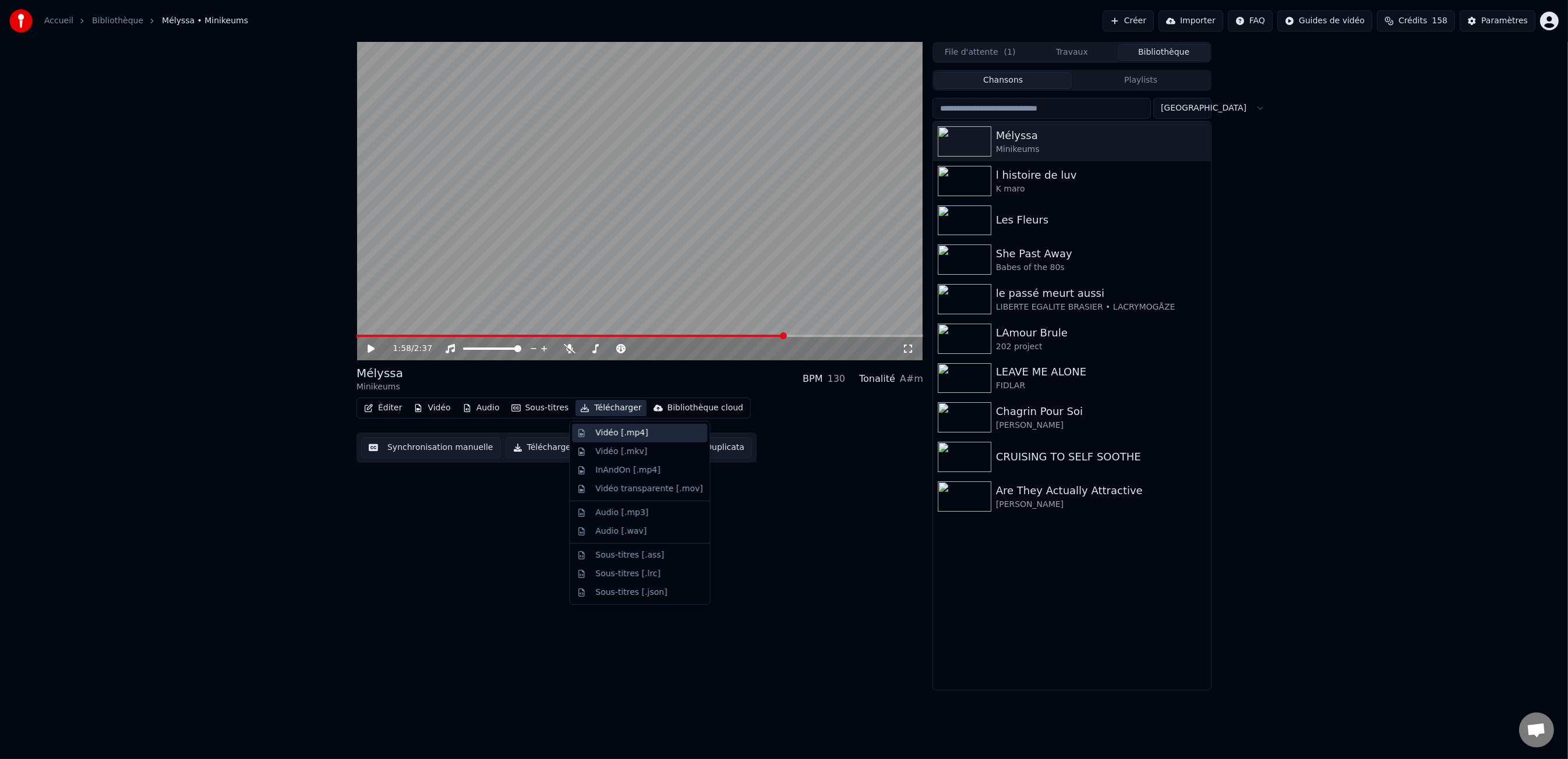
click at [614, 432] on div "Vidéo [.mp4]" at bounding box center [621, 433] width 52 height 12
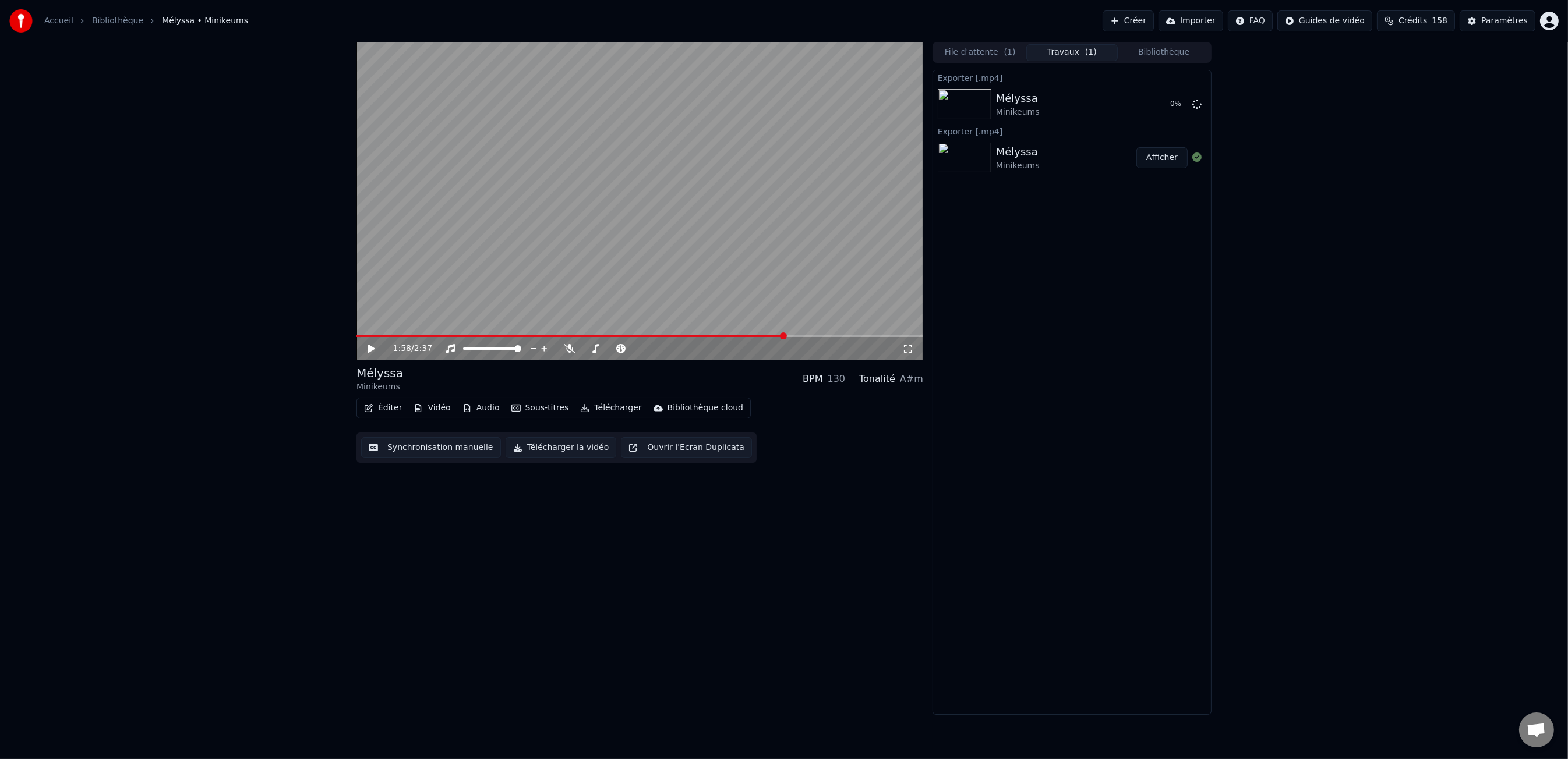
click at [1161, 157] on button "Afficher" at bounding box center [1162, 158] width 51 height 21
click at [1197, 102] on body "Accueil Bibliothèque Mélyssa • Minikeums Créer Importer FAQ Guides de vidéo Cr…" at bounding box center [784, 380] width 1568 height 759
click at [1196, 105] on icon at bounding box center [1197, 104] width 9 height 9
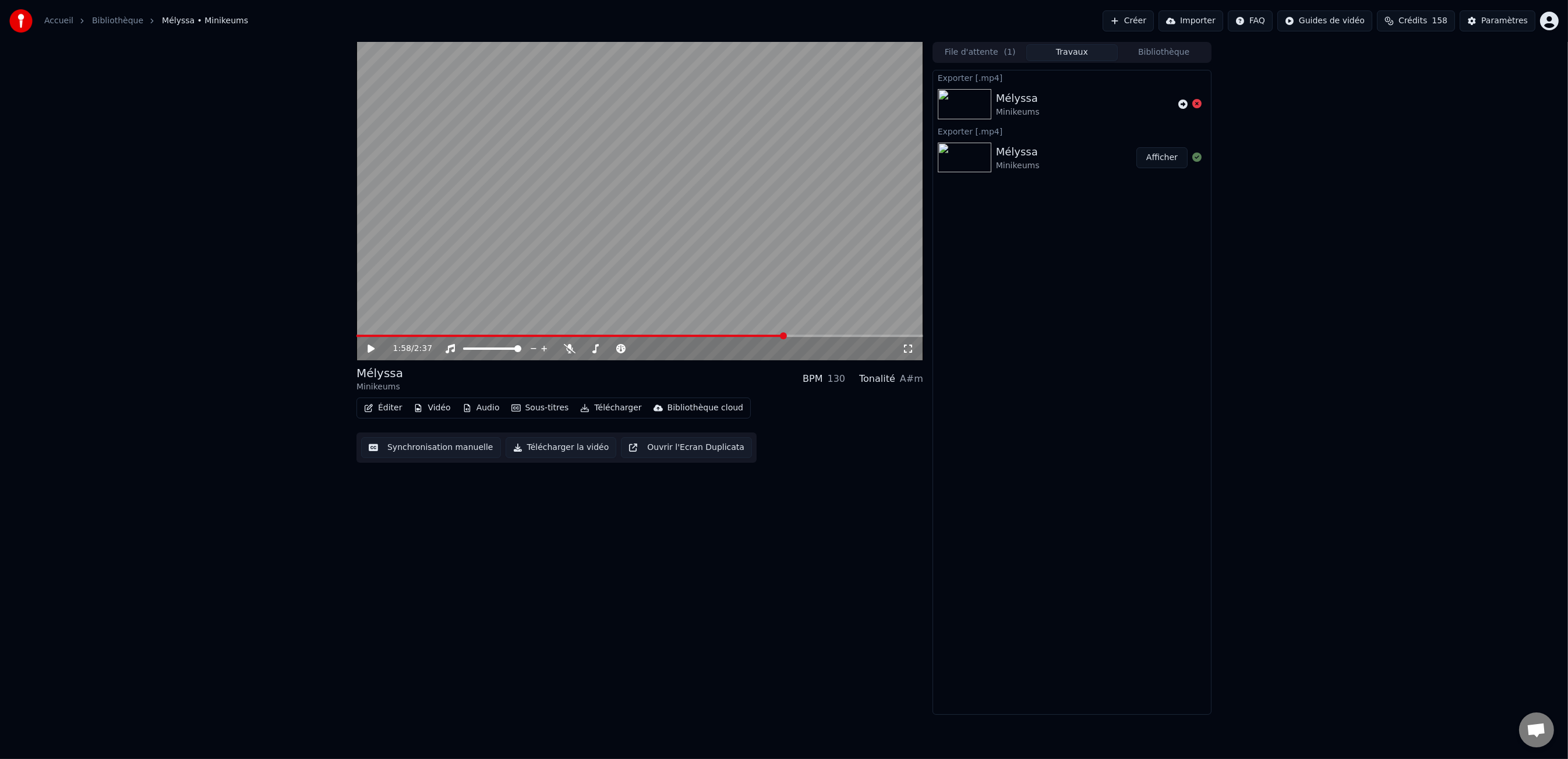
click at [1196, 105] on icon at bounding box center [1197, 104] width 9 height 9
click at [979, 48] on button "File d'attente ( 1 )" at bounding box center [980, 53] width 92 height 17
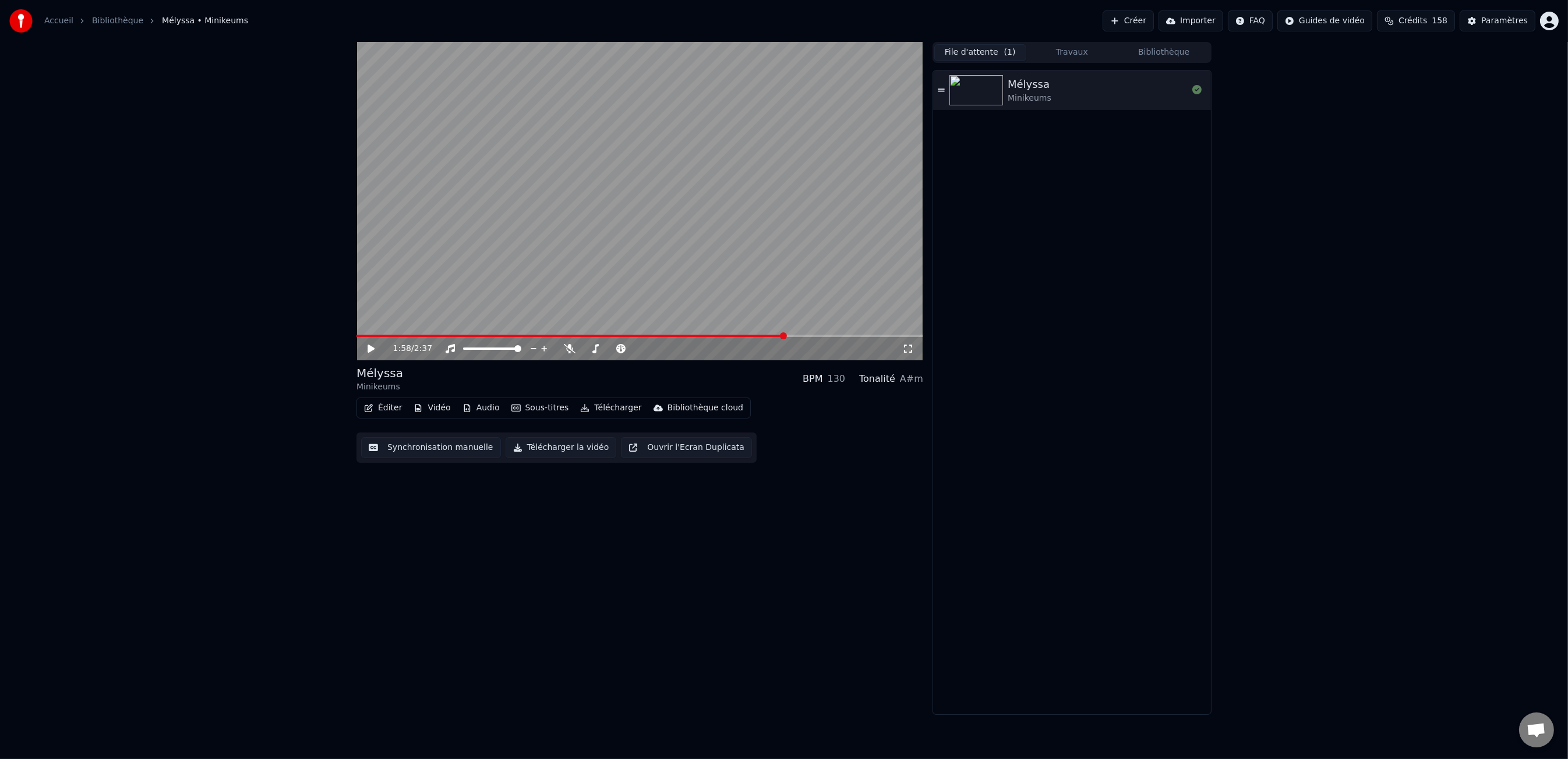
click at [1156, 52] on button "Bibliothèque" at bounding box center [1163, 53] width 92 height 17
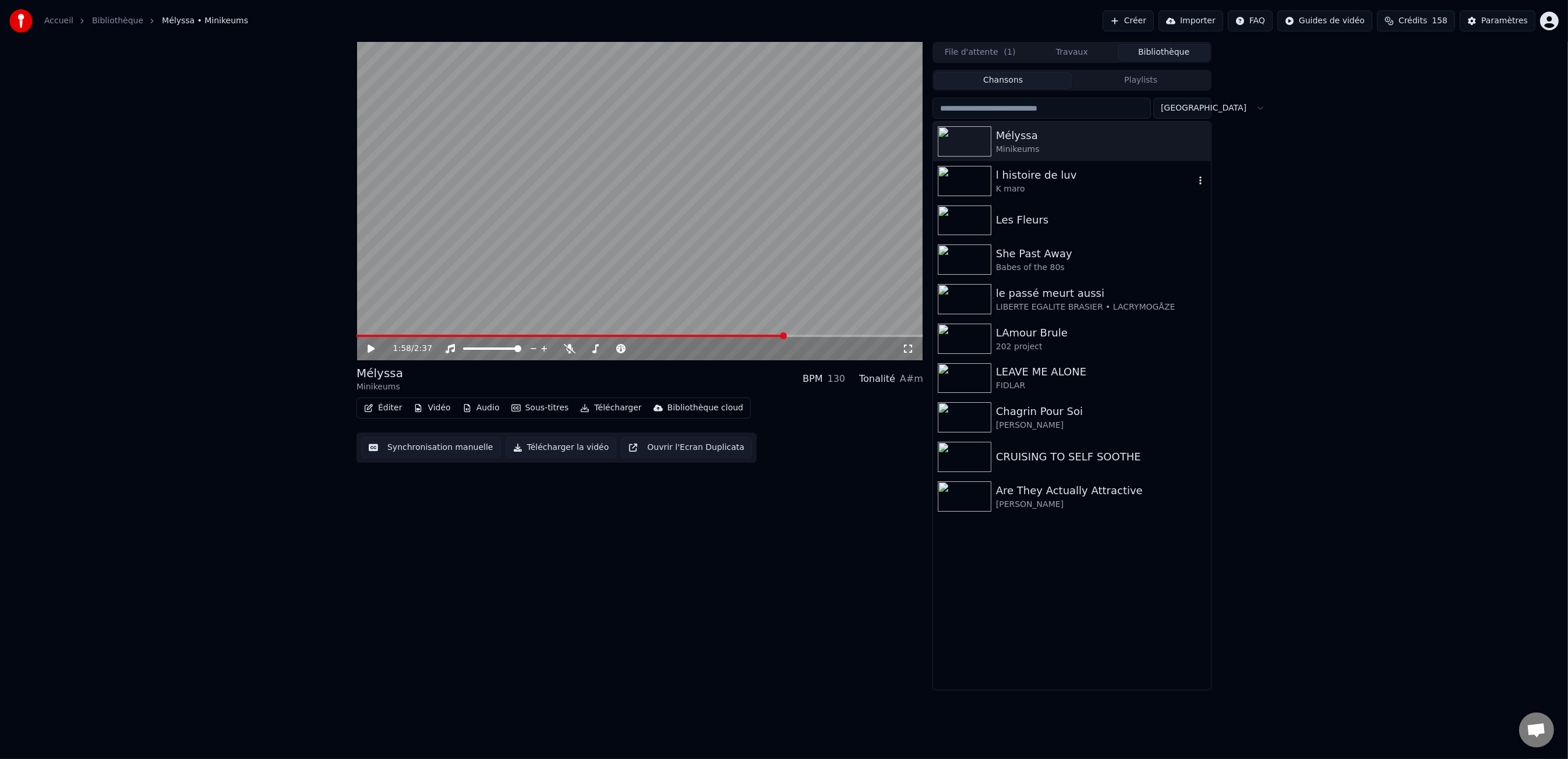
click at [1051, 179] on div "l histoire de luv" at bounding box center [1095, 175] width 199 height 16
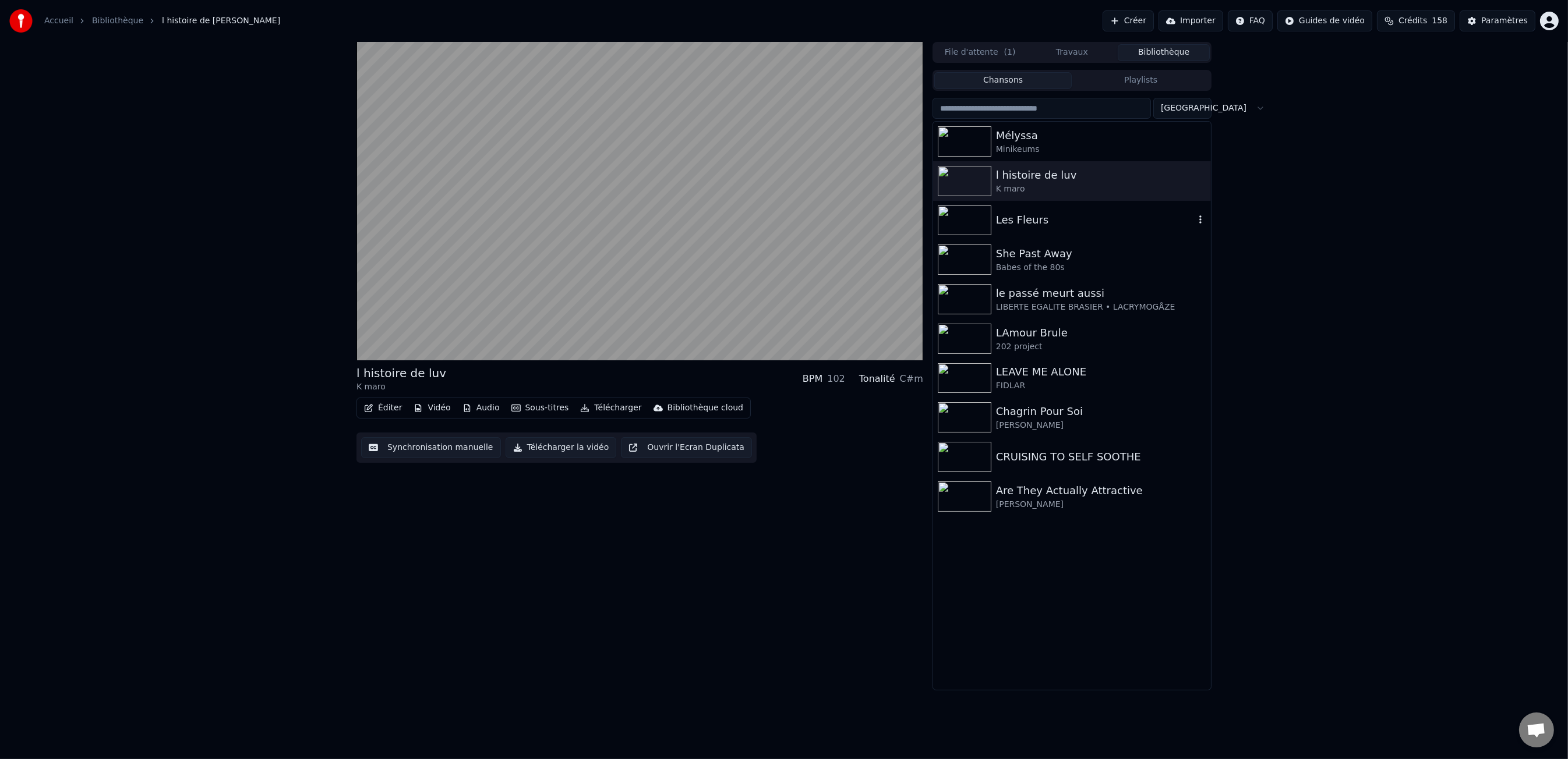
click at [1025, 230] on div "Les Fleurs" at bounding box center [1072, 221] width 278 height 40
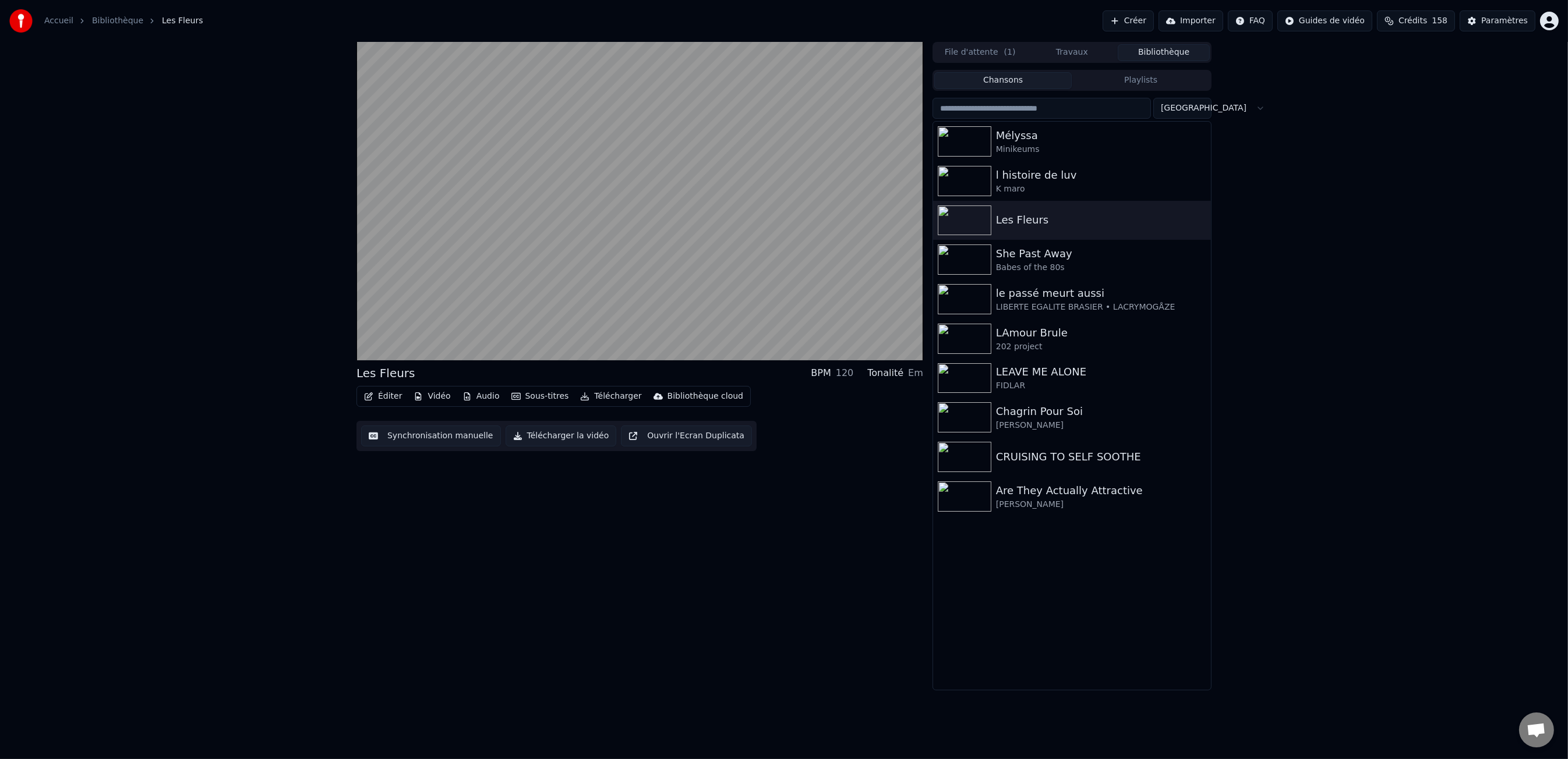
click at [395, 401] on button "Éditer" at bounding box center [383, 396] width 47 height 16
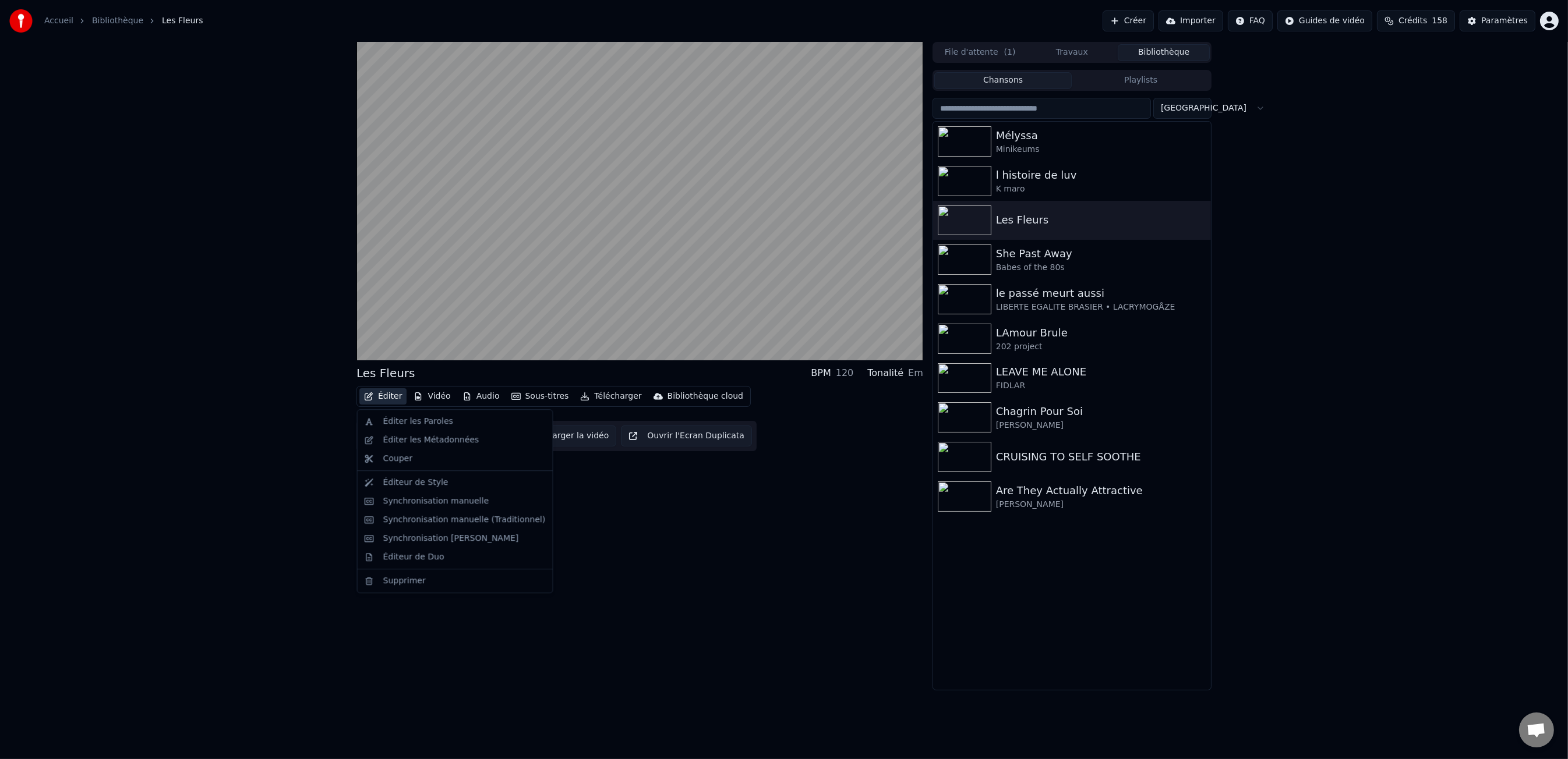
click at [294, 433] on div "Les Fleurs BPM 120 Tonalité Em Éditer Vidéo Audio Sous-titres Télécharger Bibli…" at bounding box center [784, 366] width 1568 height 648
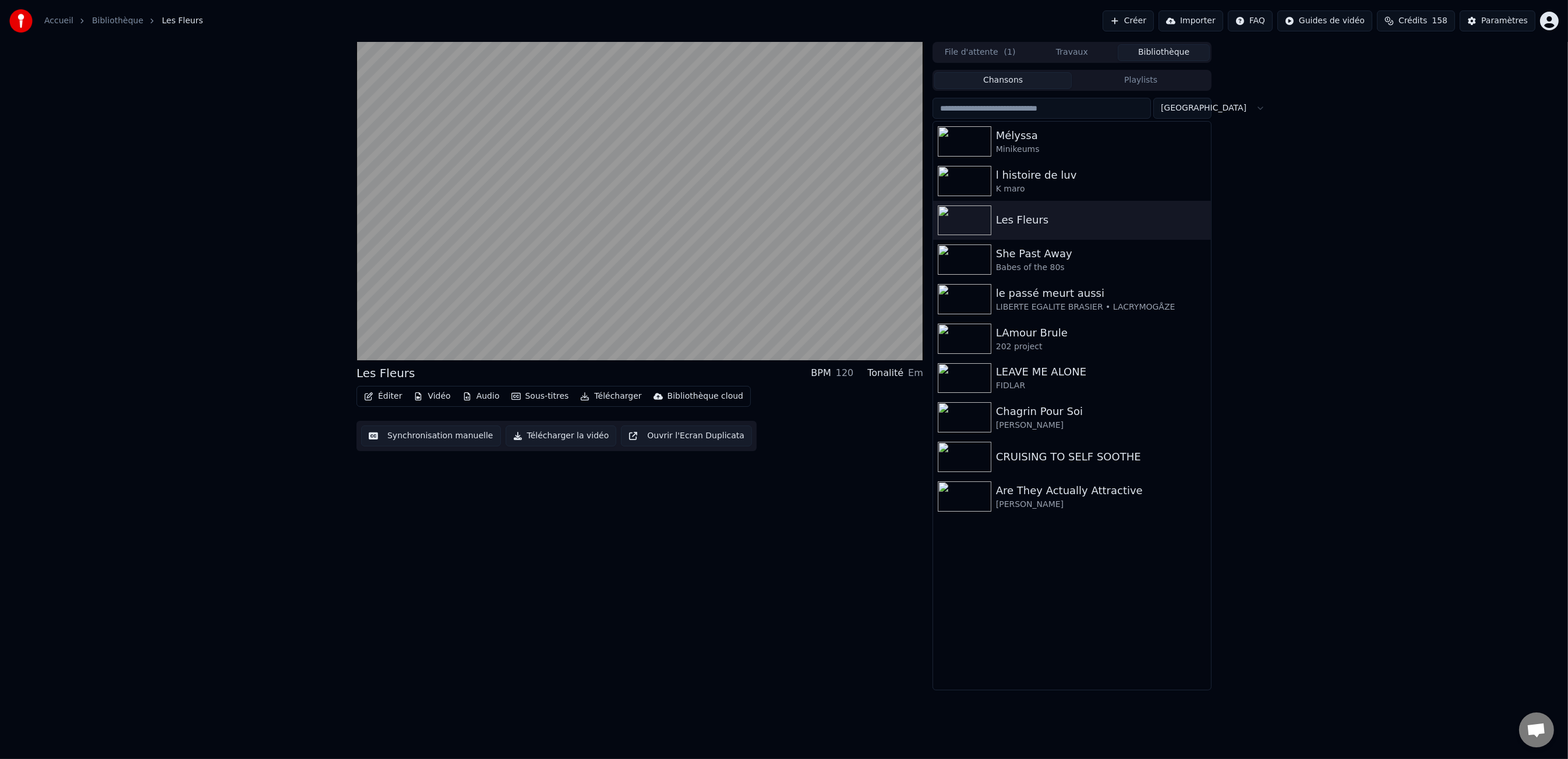
click at [408, 374] on div "Les Fleurs" at bounding box center [385, 373] width 59 height 16
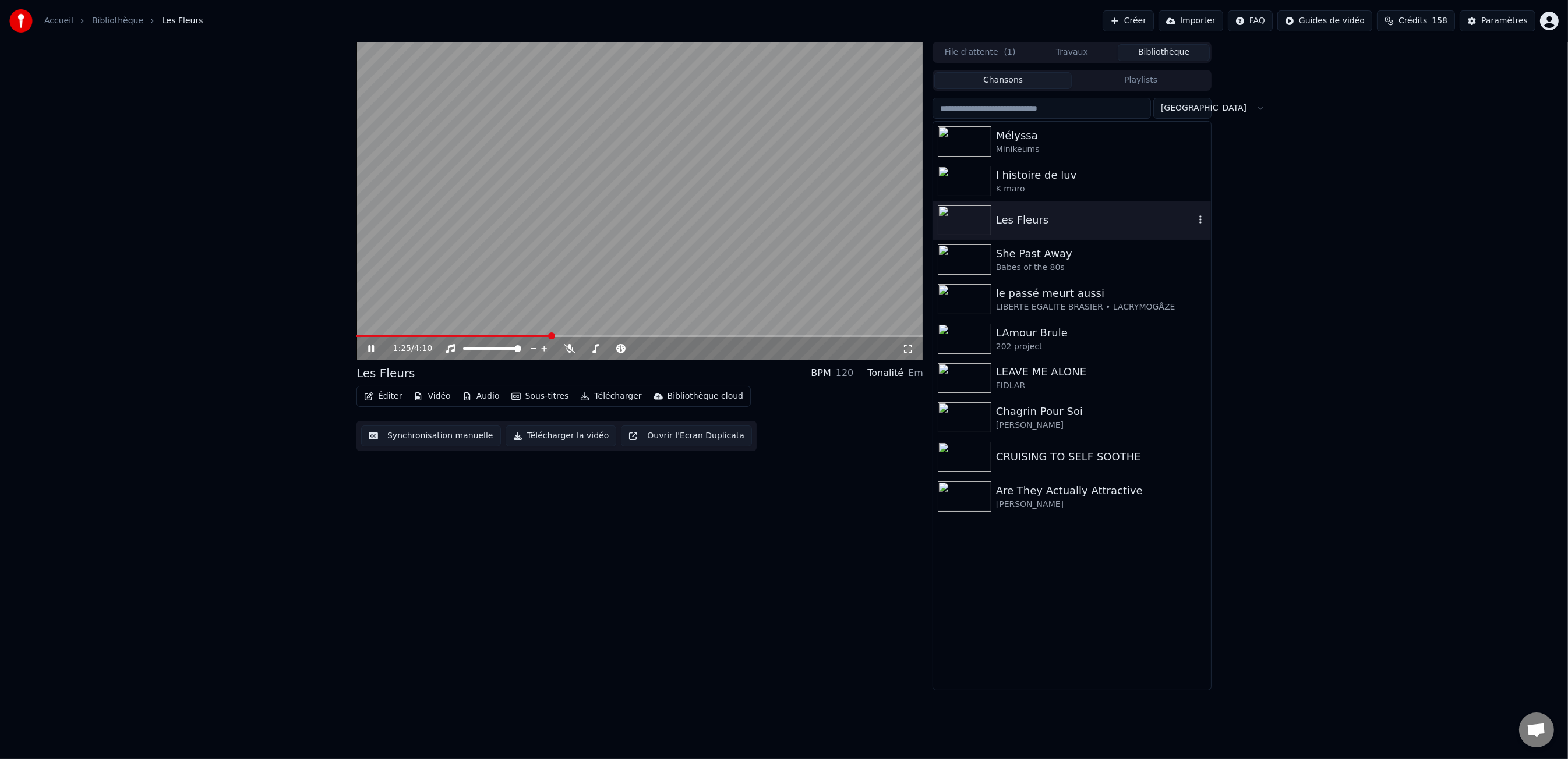
click at [1204, 222] on icon "button" at bounding box center [1200, 219] width 12 height 9
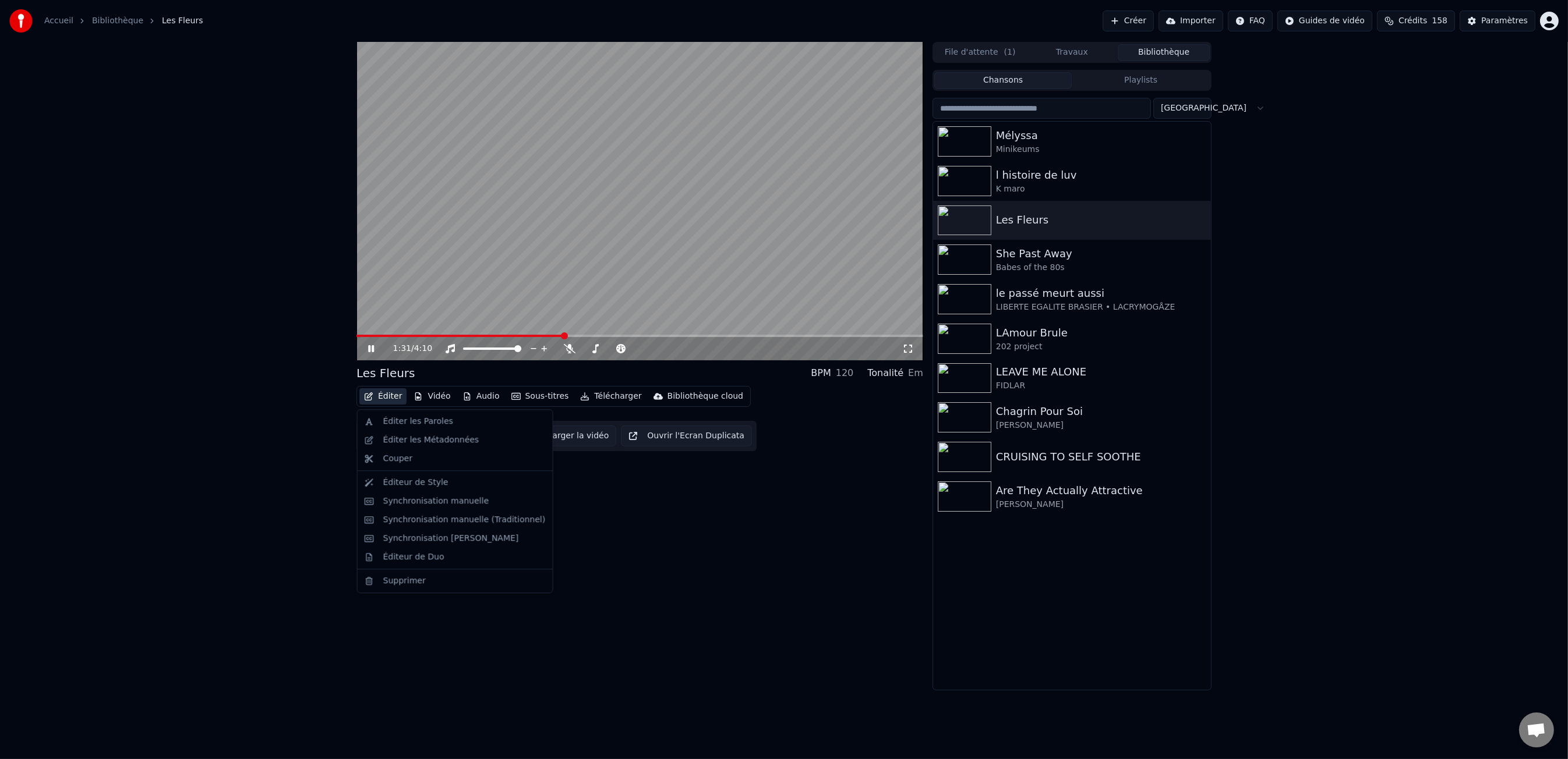
click at [391, 398] on button "Éditer" at bounding box center [383, 396] width 47 height 16
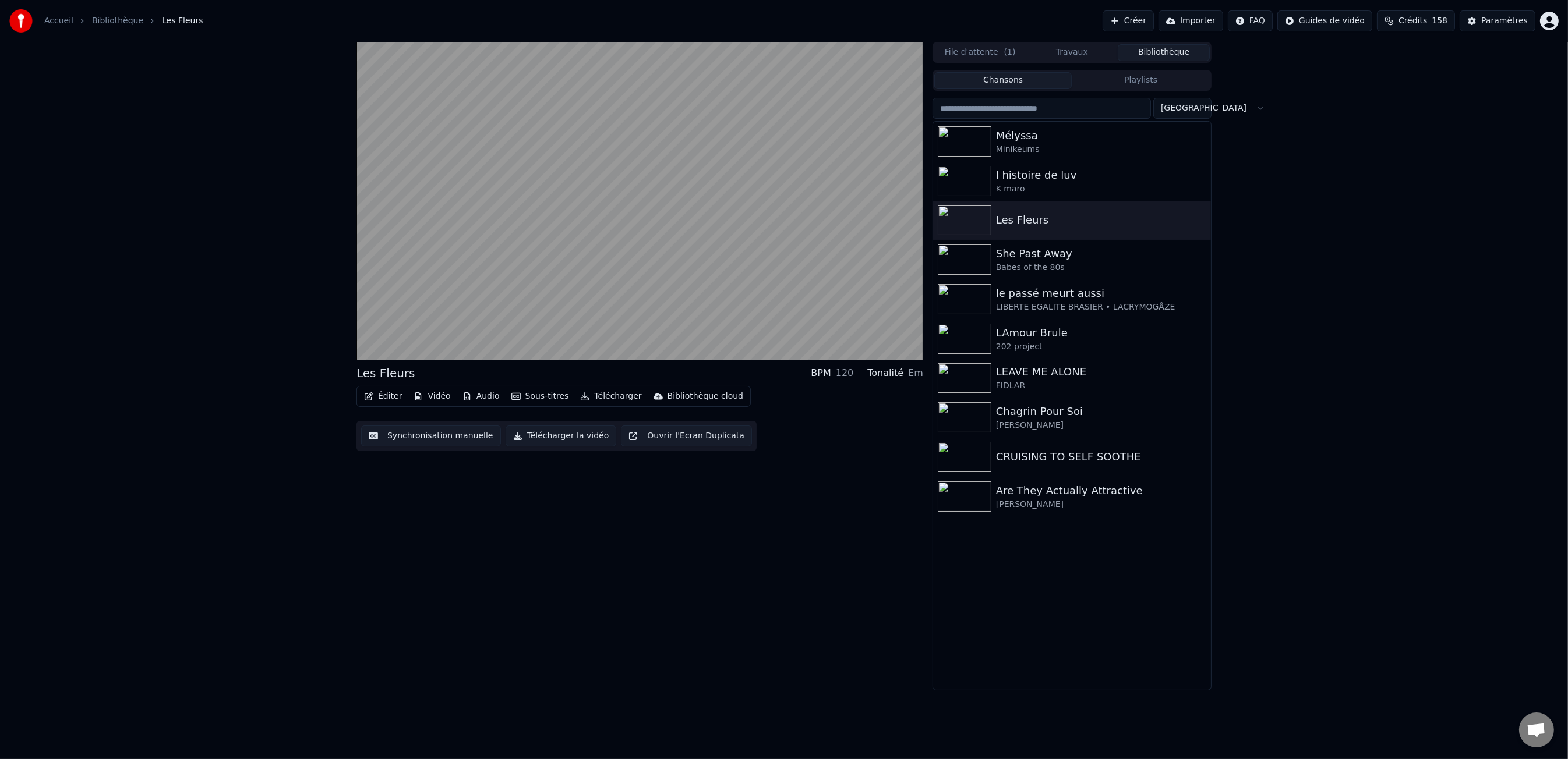
click at [271, 437] on div "Les Fleurs BPM 120 Tonalité Em Éditer Vidéo Audio Sous-titres Télécharger Bibli…" at bounding box center [784, 366] width 1568 height 648
click at [419, 436] on button "Synchronisation manuelle" at bounding box center [431, 436] width 140 height 21
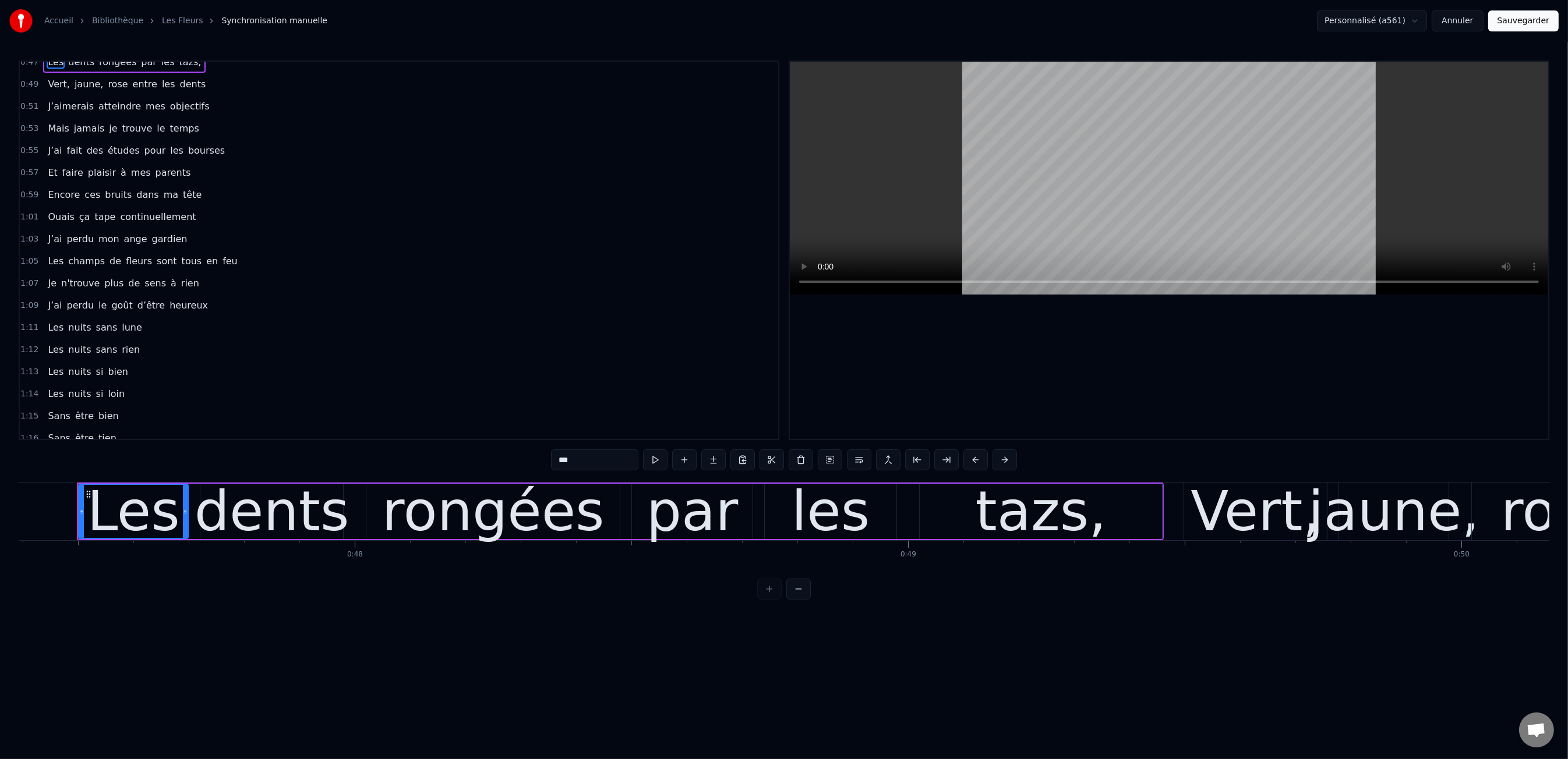
scroll to position [13, 0]
click at [193, 21] on link "Les Fleurs" at bounding box center [182, 21] width 41 height 12
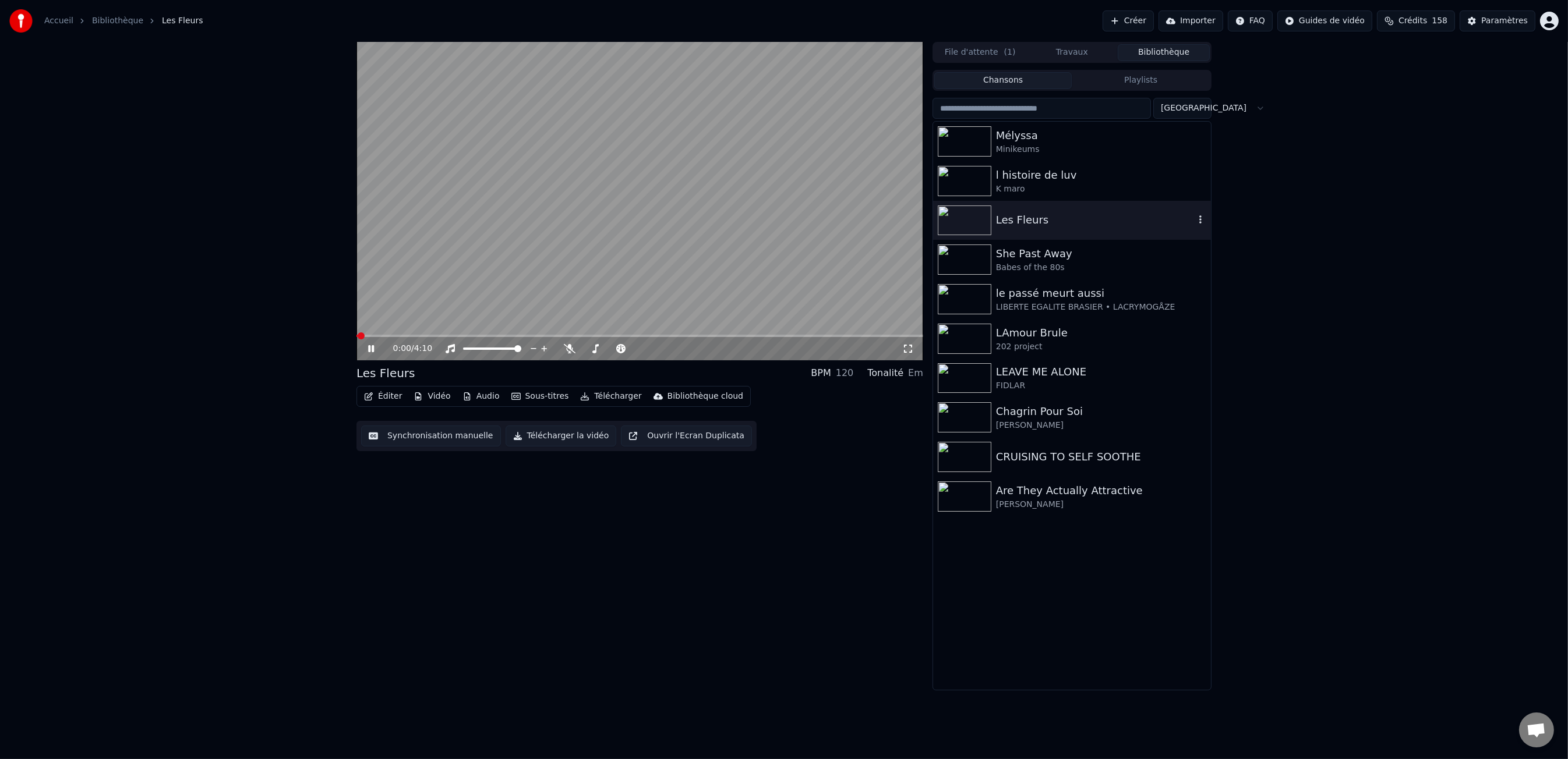
click at [1199, 222] on icon "button" at bounding box center [1200, 219] width 12 height 9
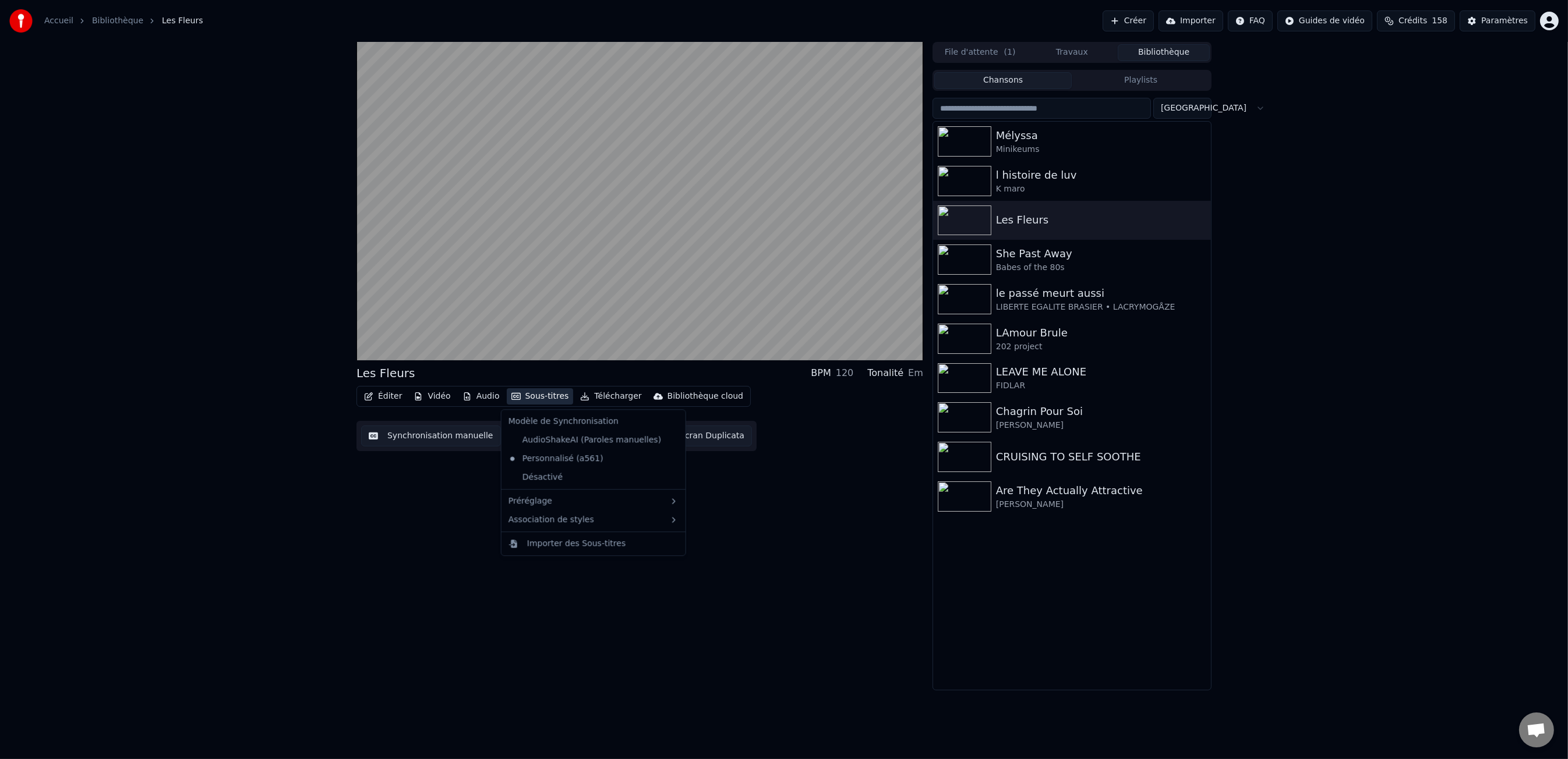
click at [519, 397] on button "Sous-titres" at bounding box center [540, 396] width 67 height 16
click at [365, 377] on div "Les Fleurs" at bounding box center [385, 373] width 59 height 16
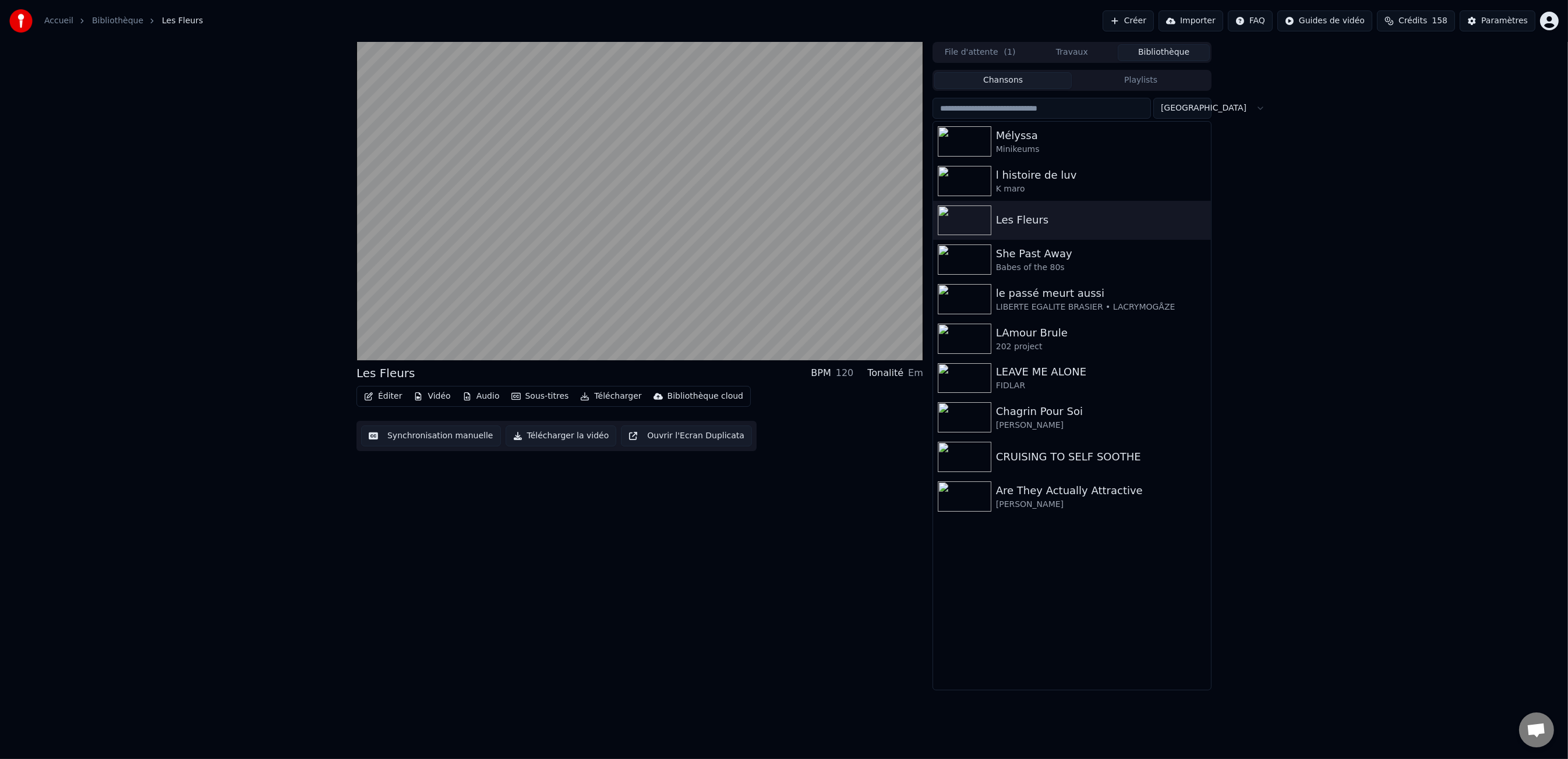
drag, startPoint x: 365, startPoint y: 377, endPoint x: 417, endPoint y: 376, distance: 52.0
click at [367, 376] on div "Les Fleurs" at bounding box center [385, 373] width 59 height 16
click at [417, 376] on div "Les Fleurs BPM 120 Tonalité Em" at bounding box center [639, 373] width 567 height 16
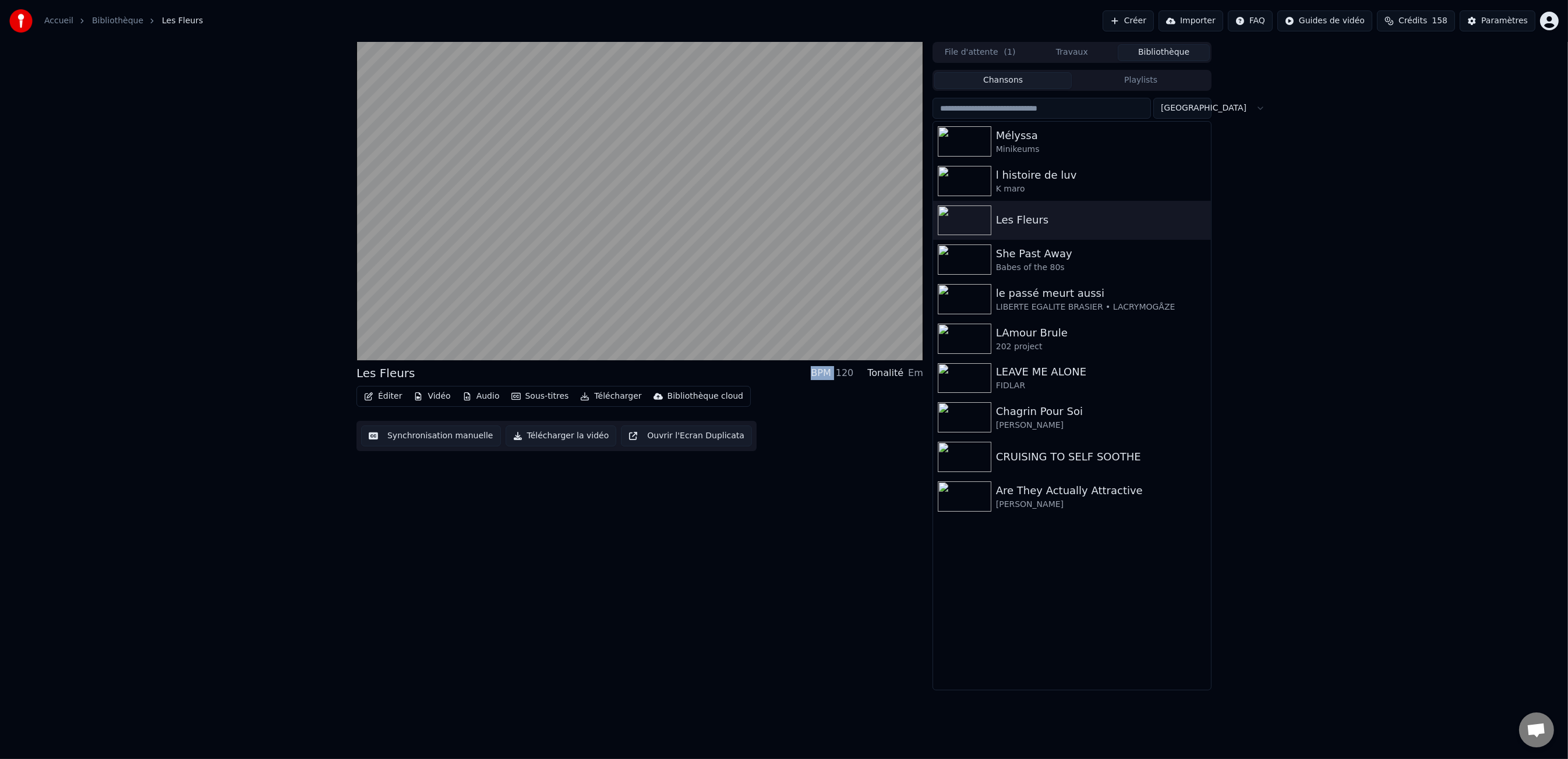
click at [385, 398] on button "Éditer" at bounding box center [383, 396] width 47 height 16
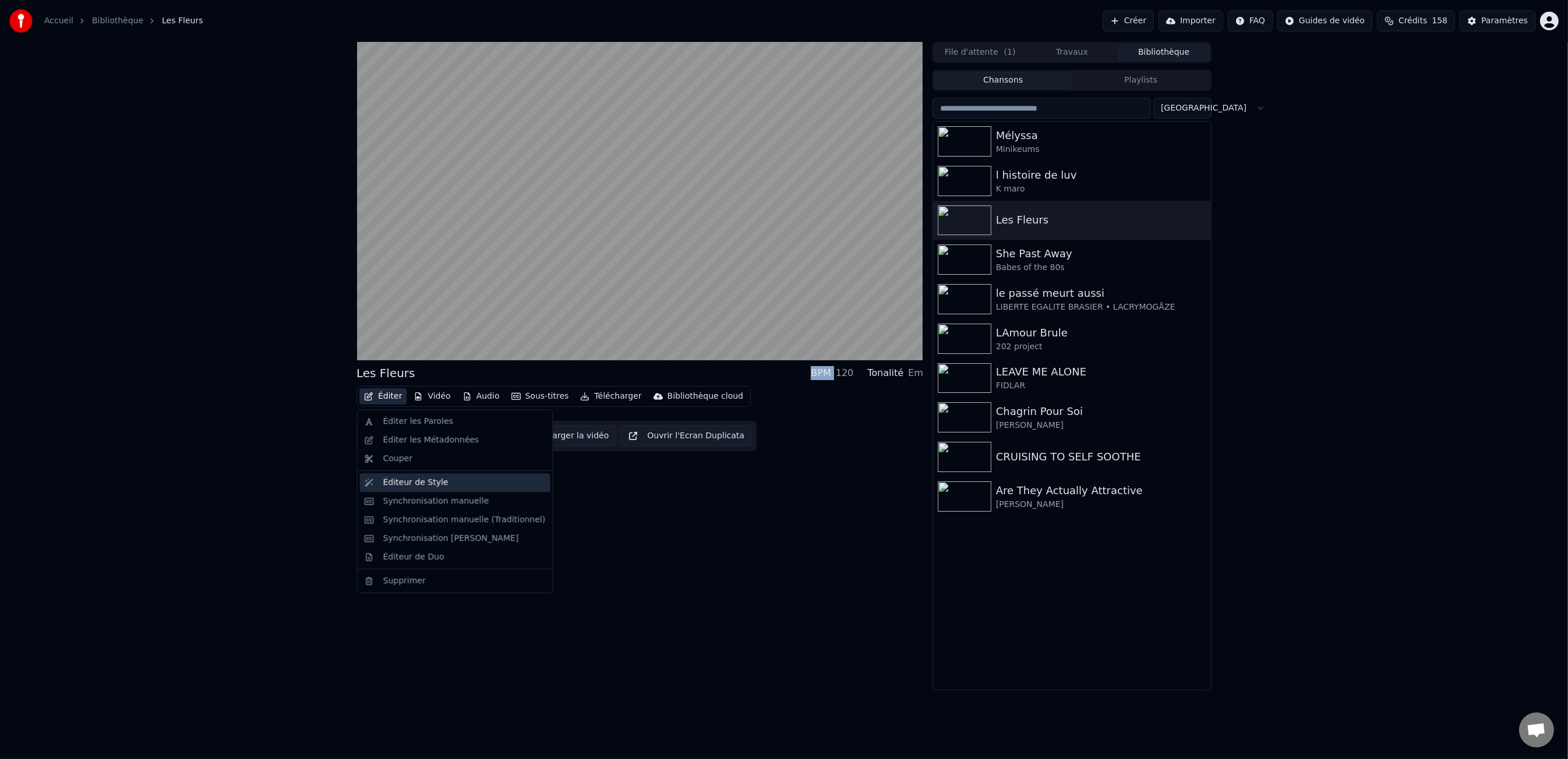
click at [417, 482] on div "Éditeur de Style" at bounding box center [416, 483] width 65 height 12
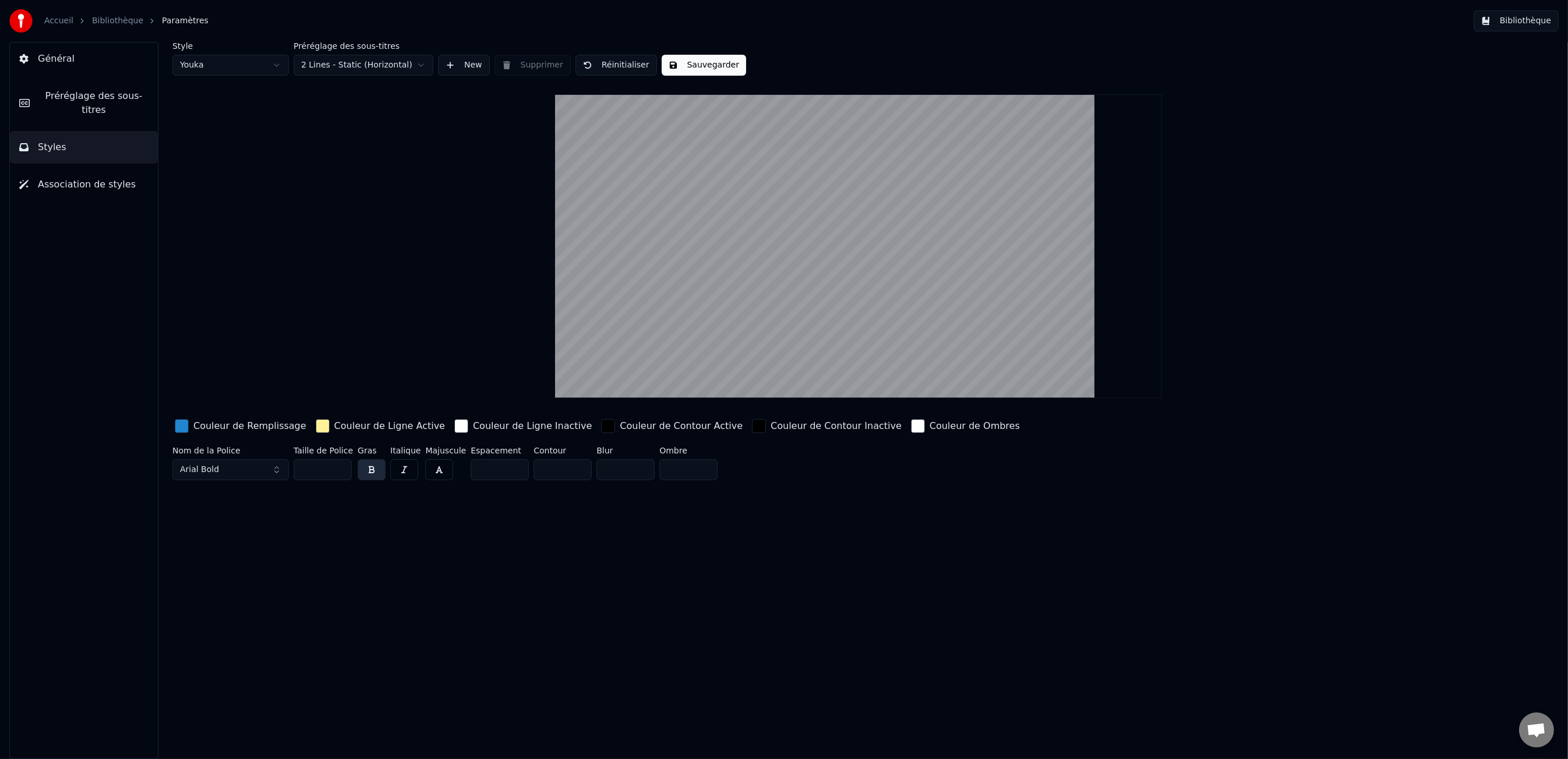
click at [70, 180] on span "Association de styles" at bounding box center [87, 184] width 98 height 14
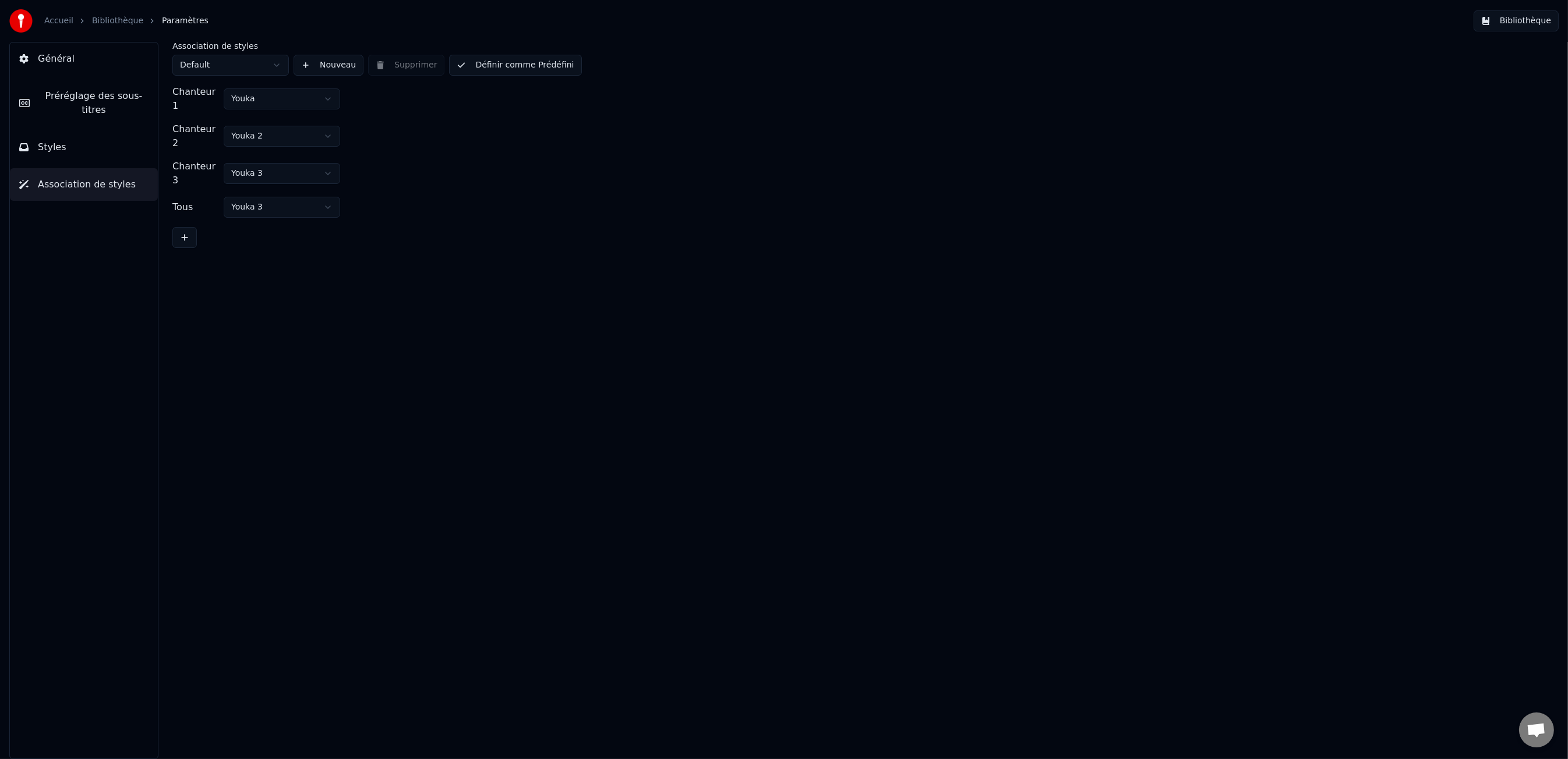
click at [76, 93] on span "Préréglage des sous-titres" at bounding box center [94, 103] width 109 height 28
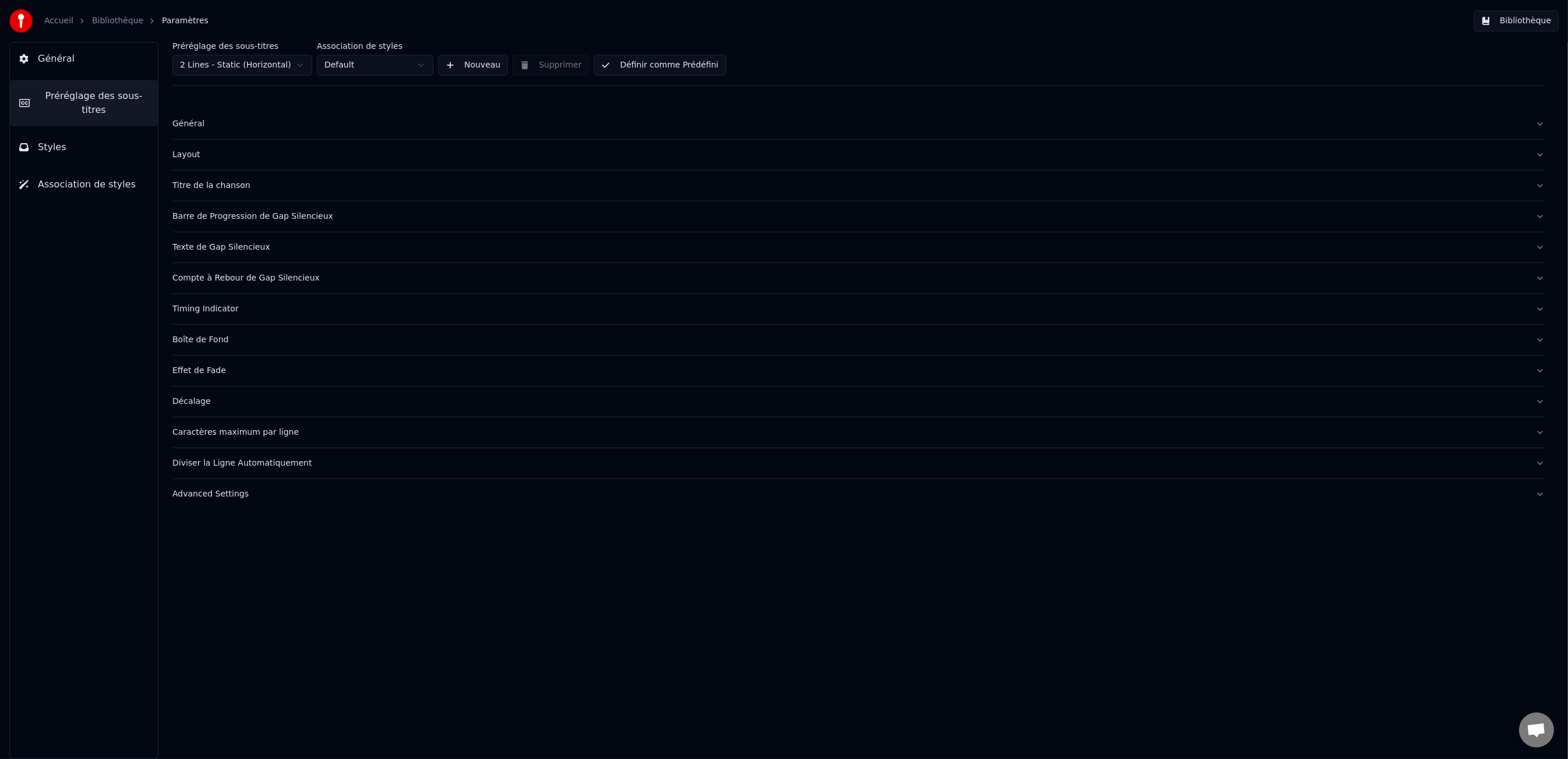
click at [67, 60] on span "Général" at bounding box center [56, 59] width 36 height 14
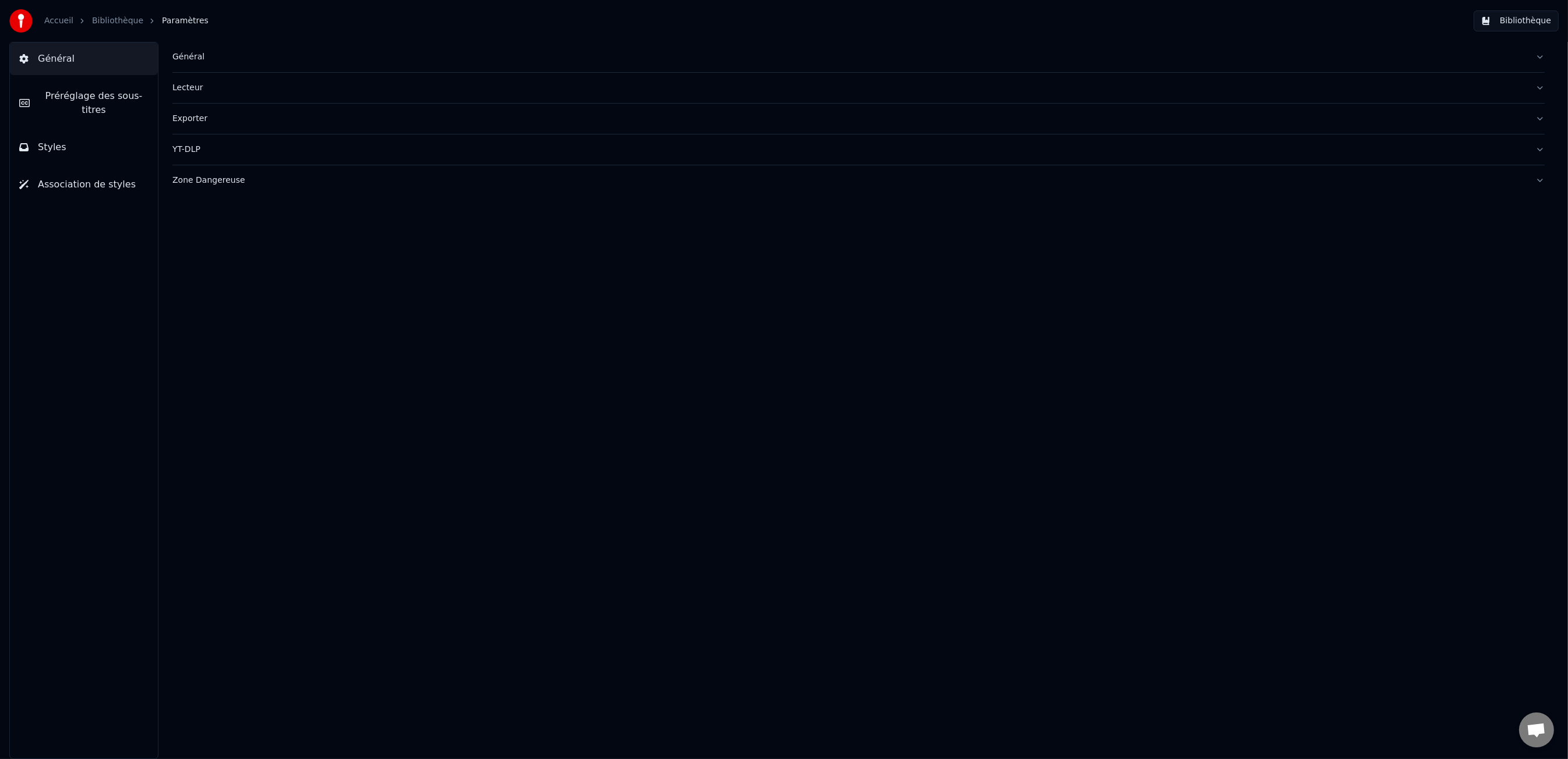
click at [121, 29] on div "Accueil Bibliothèque Paramètres" at bounding box center [109, 21] width 199 height 23
click at [120, 22] on link "Bibliothèque" at bounding box center [117, 21] width 51 height 12
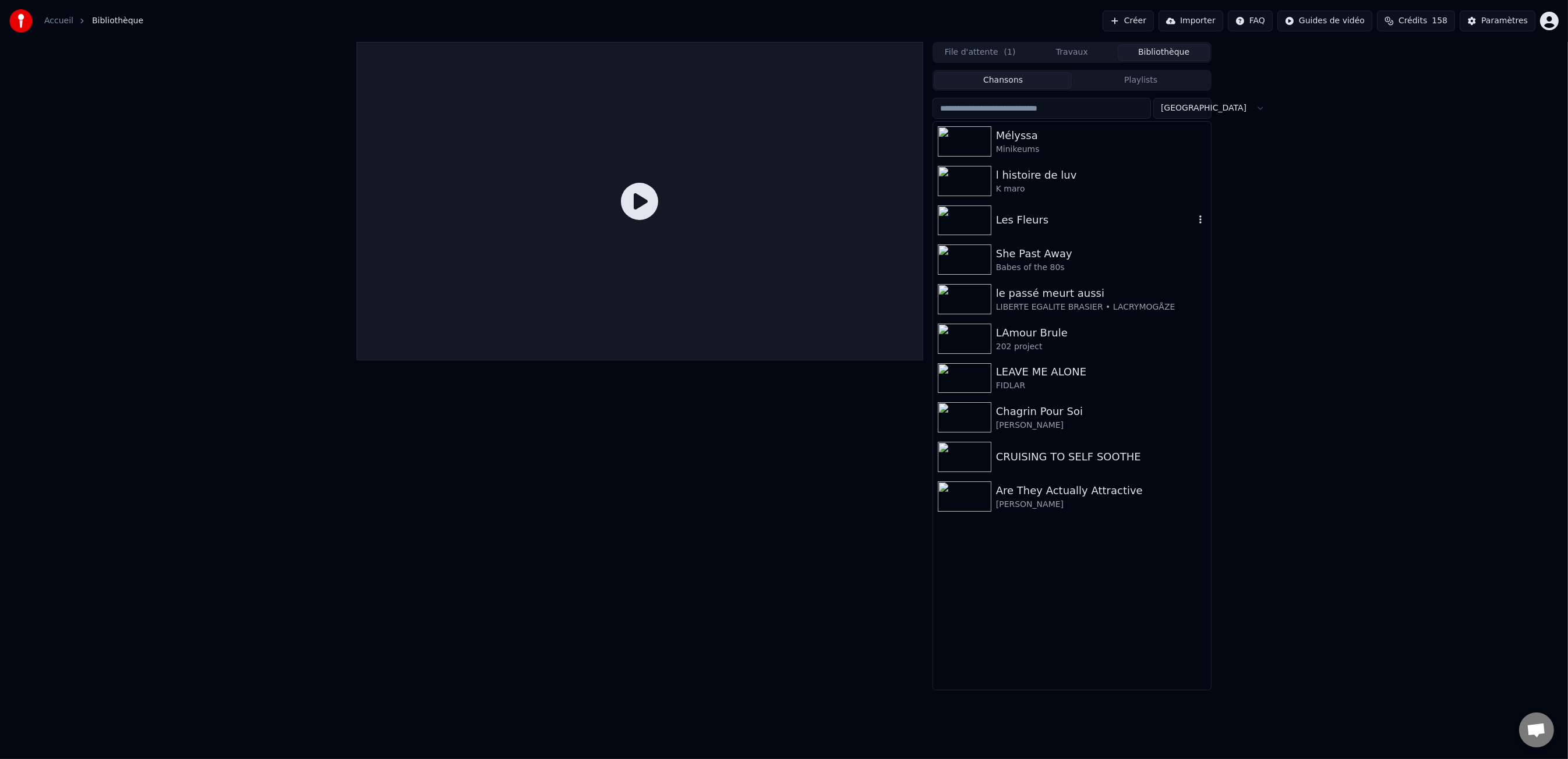
click at [1194, 221] on div "Les Fleurs" at bounding box center [1095, 220] width 199 height 16
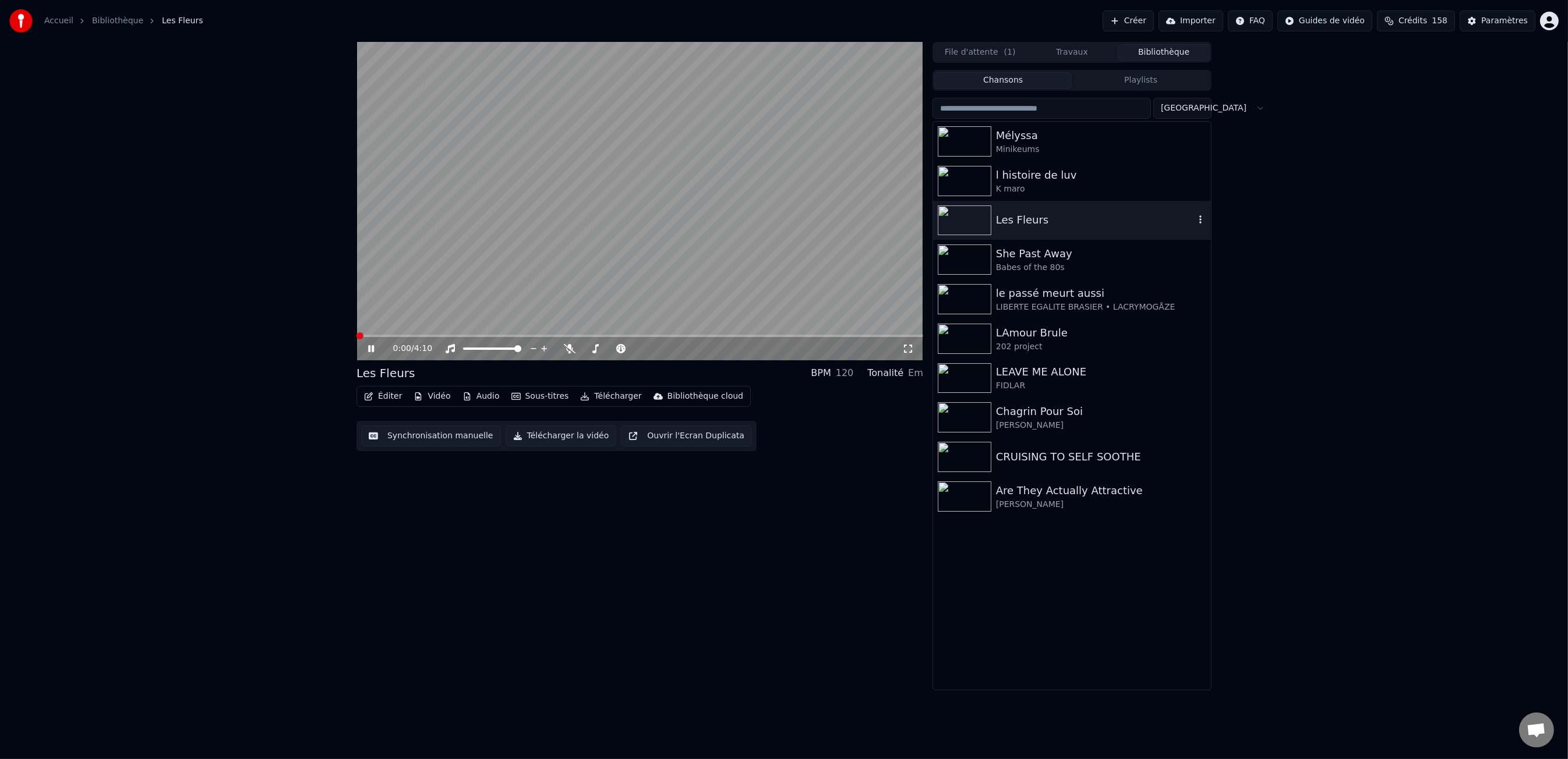
click at [1197, 218] on icon "button" at bounding box center [1200, 219] width 12 height 9
click at [528, 396] on button "Sous-titres" at bounding box center [540, 396] width 67 height 16
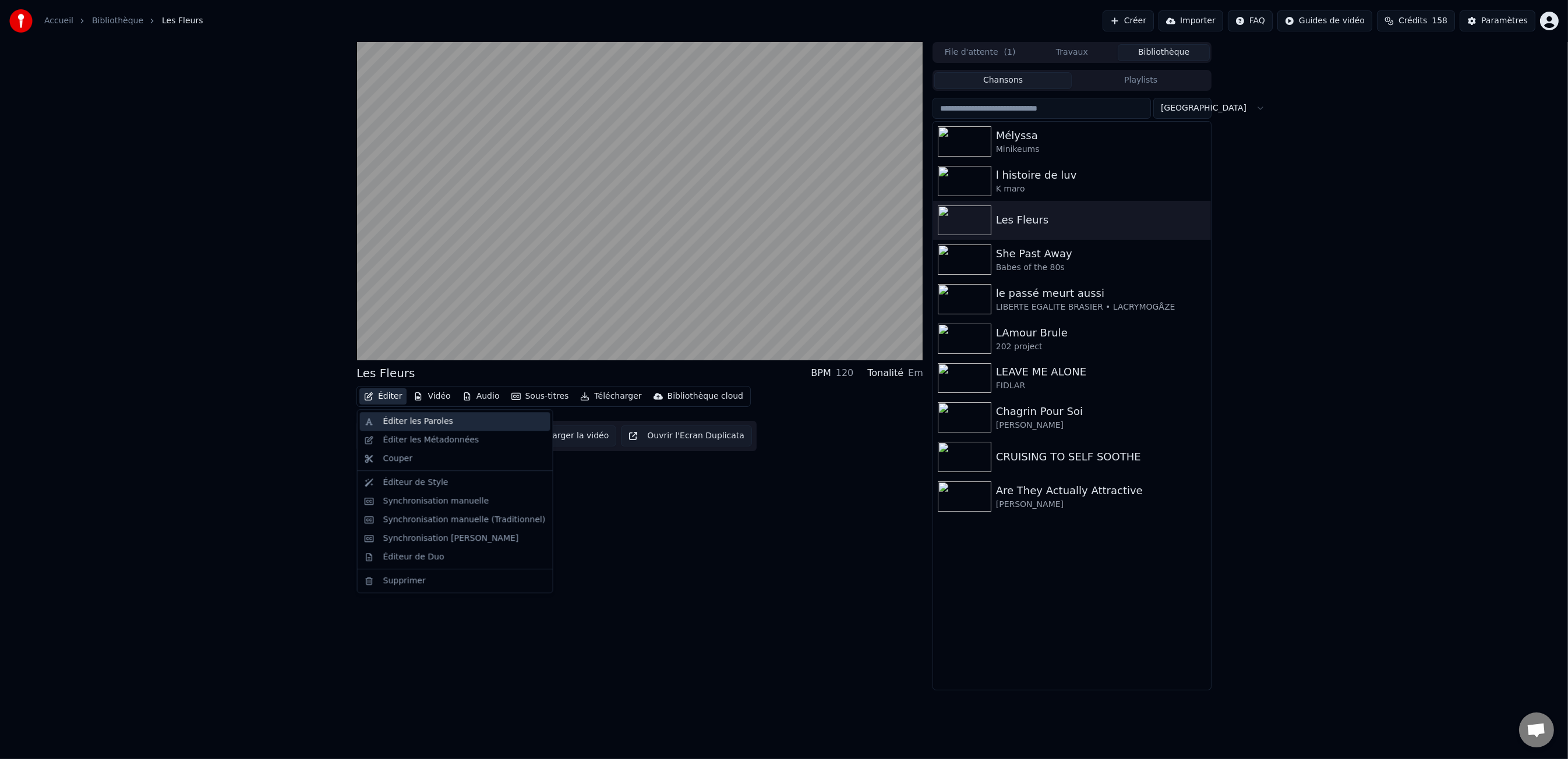
click at [400, 424] on div "Éditer les Paroles" at bounding box center [418, 422] width 70 height 12
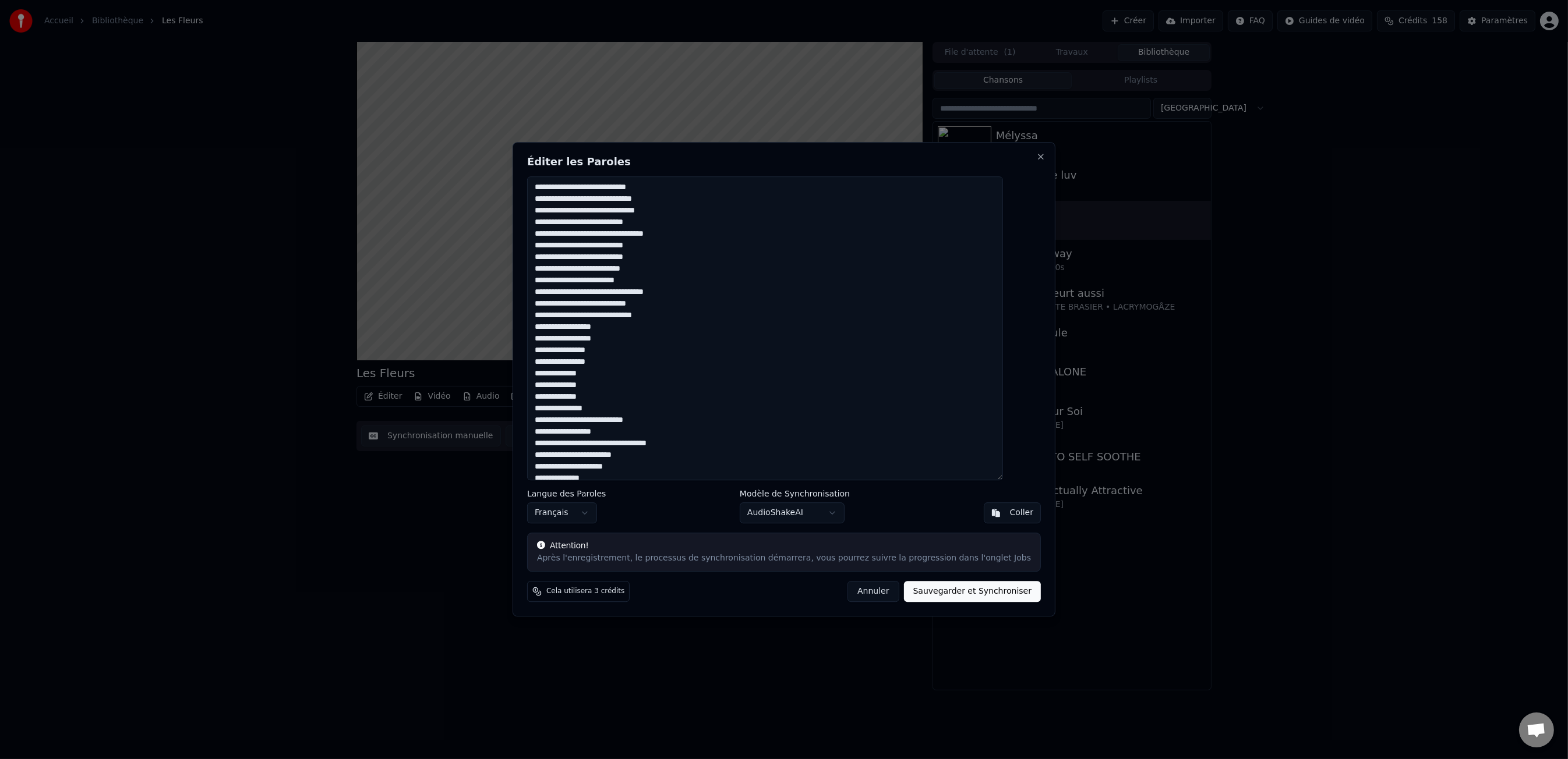
click at [870, 600] on button "Annuler" at bounding box center [873, 592] width 51 height 21
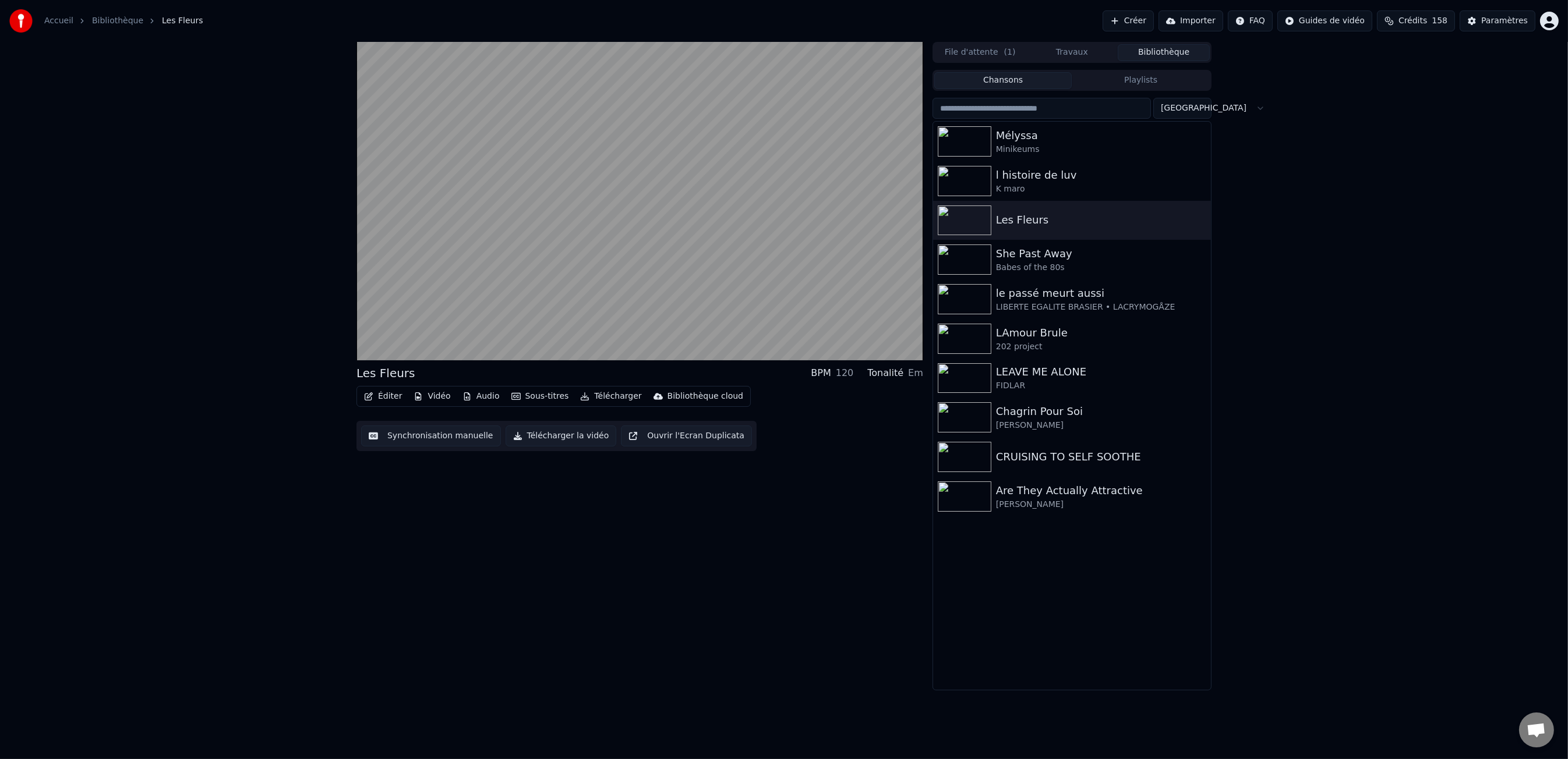
click at [414, 439] on button "Synchronisation manuelle" at bounding box center [431, 436] width 140 height 21
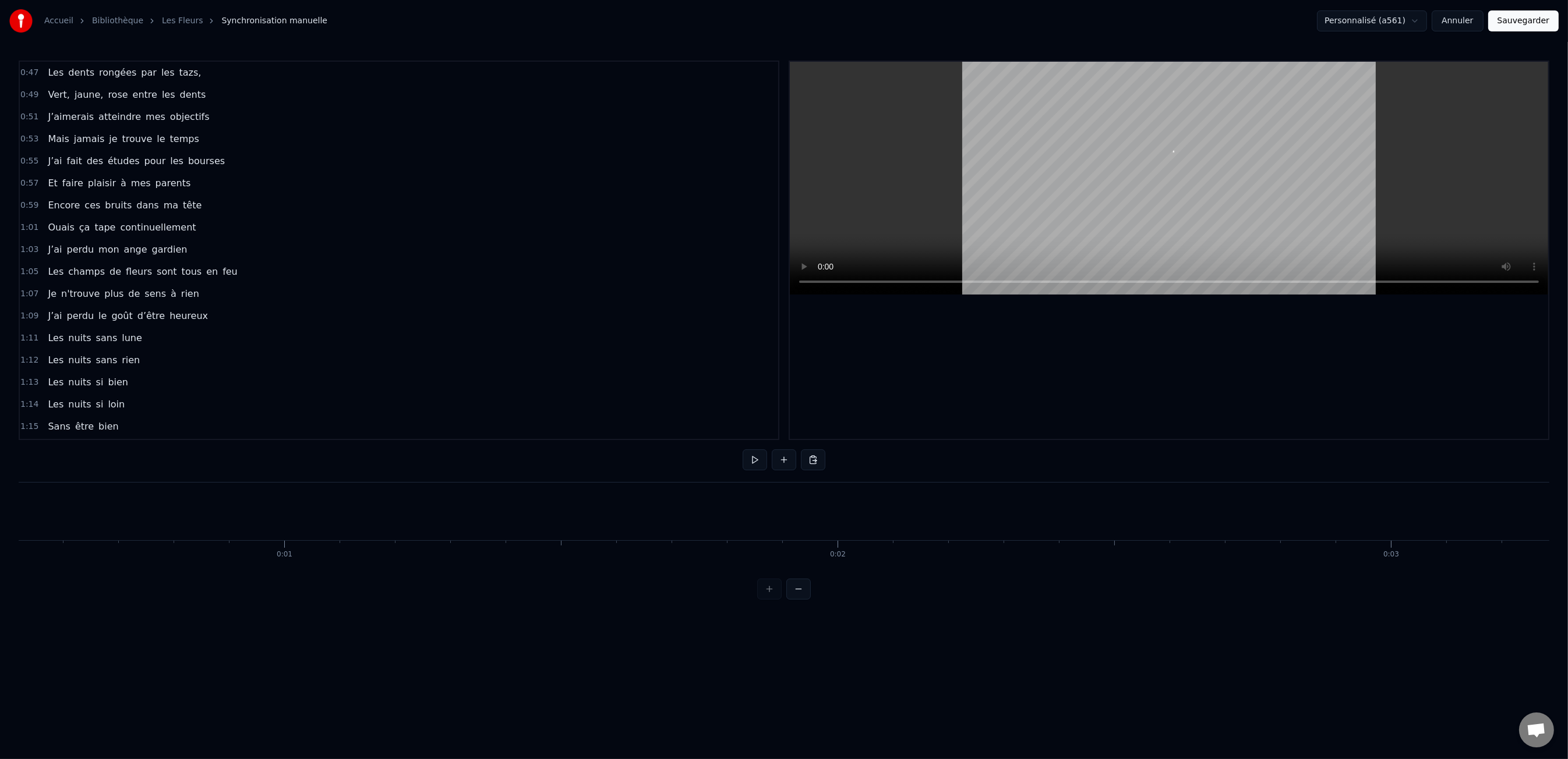
click at [171, 21] on link "Les Fleurs" at bounding box center [182, 21] width 41 height 12
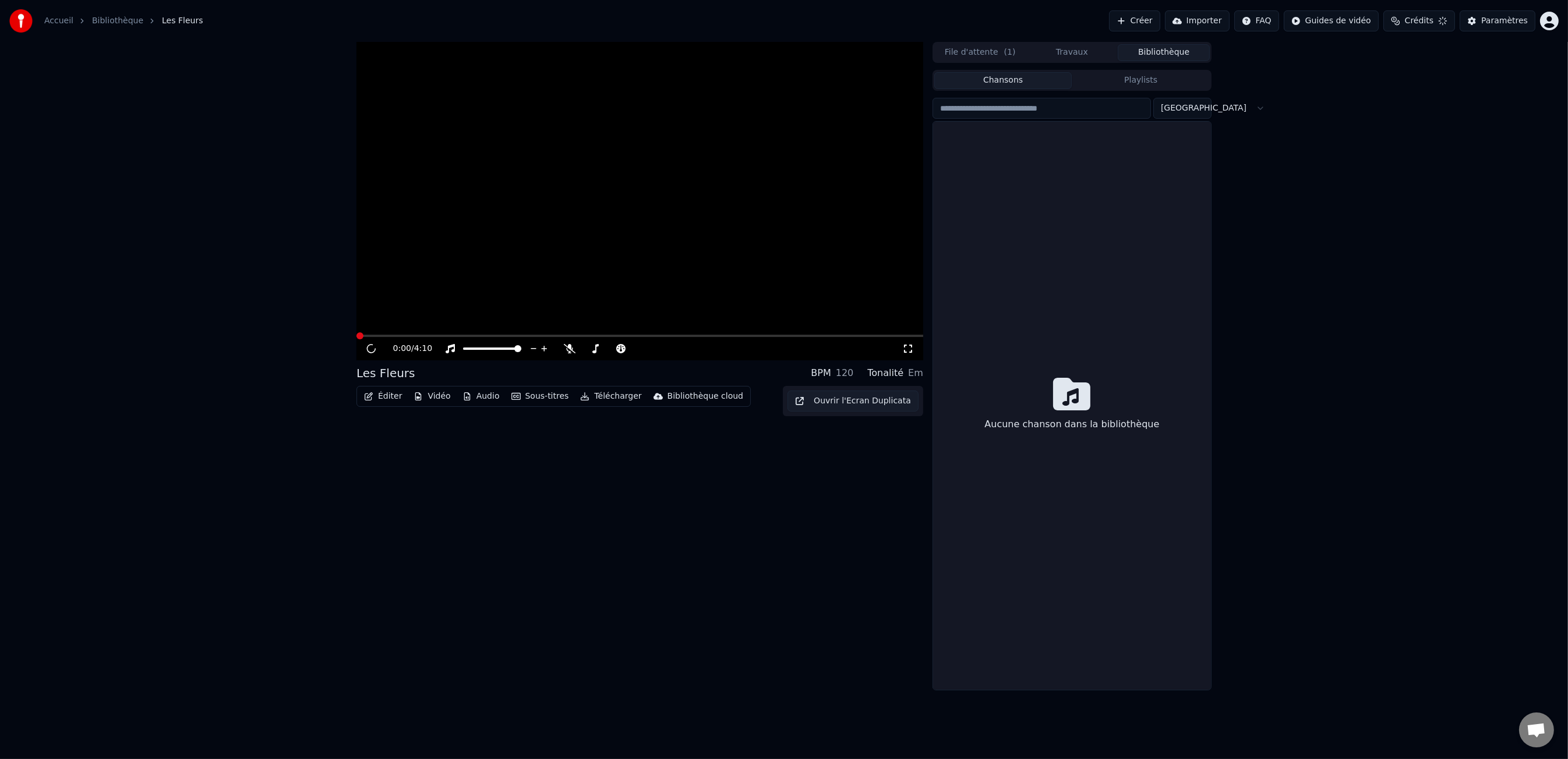
click at [171, 21] on div "Accueil Bibliothèque Les Fleurs Créer Importer FAQ Guides de vidéo Crédits Para…" at bounding box center [784, 21] width 1568 height 42
click at [171, 21] on span "Les Fleurs" at bounding box center [182, 21] width 41 height 12
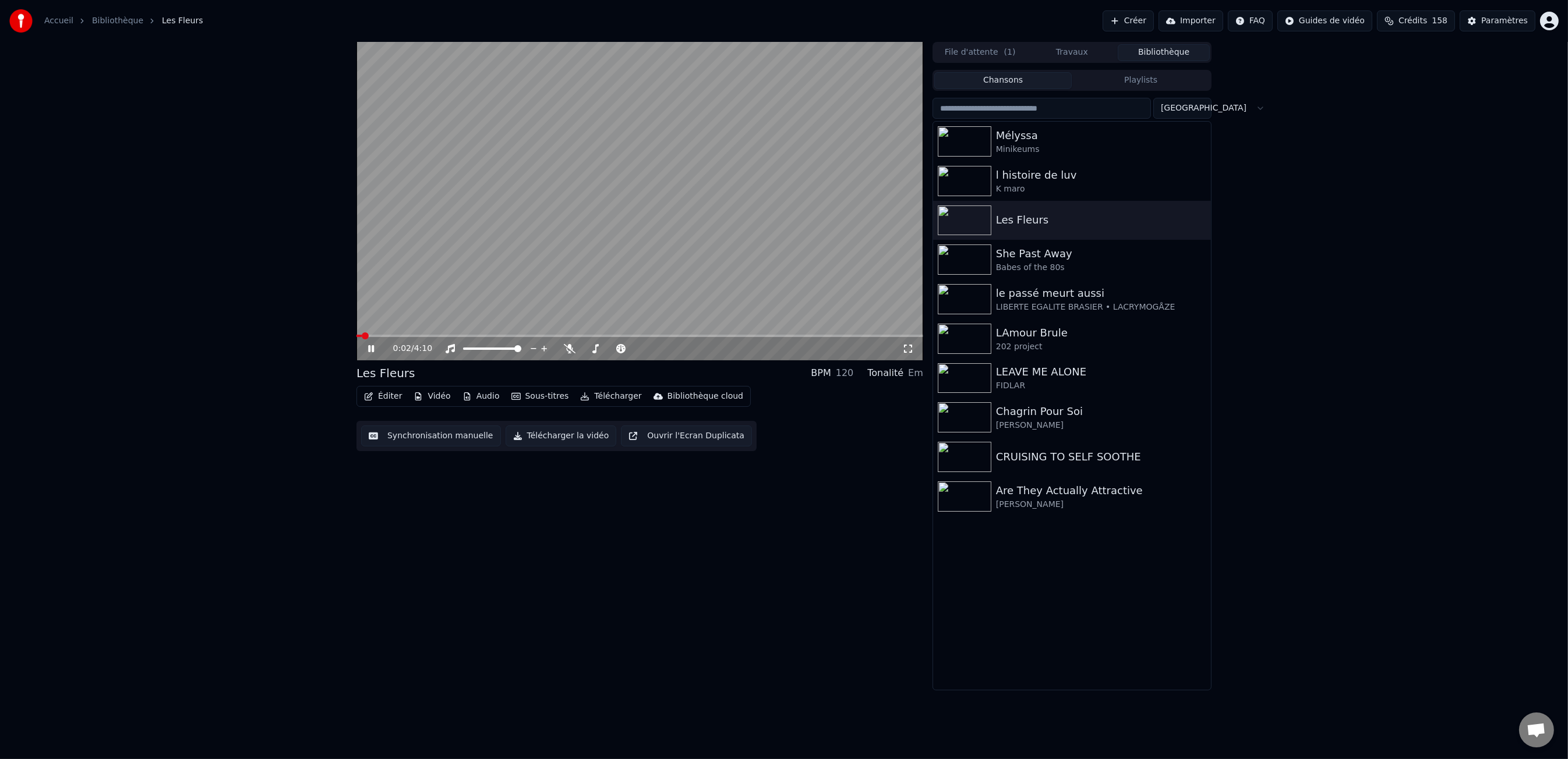
click at [998, 52] on button "File d'attente ( 1 )" at bounding box center [980, 53] width 92 height 17
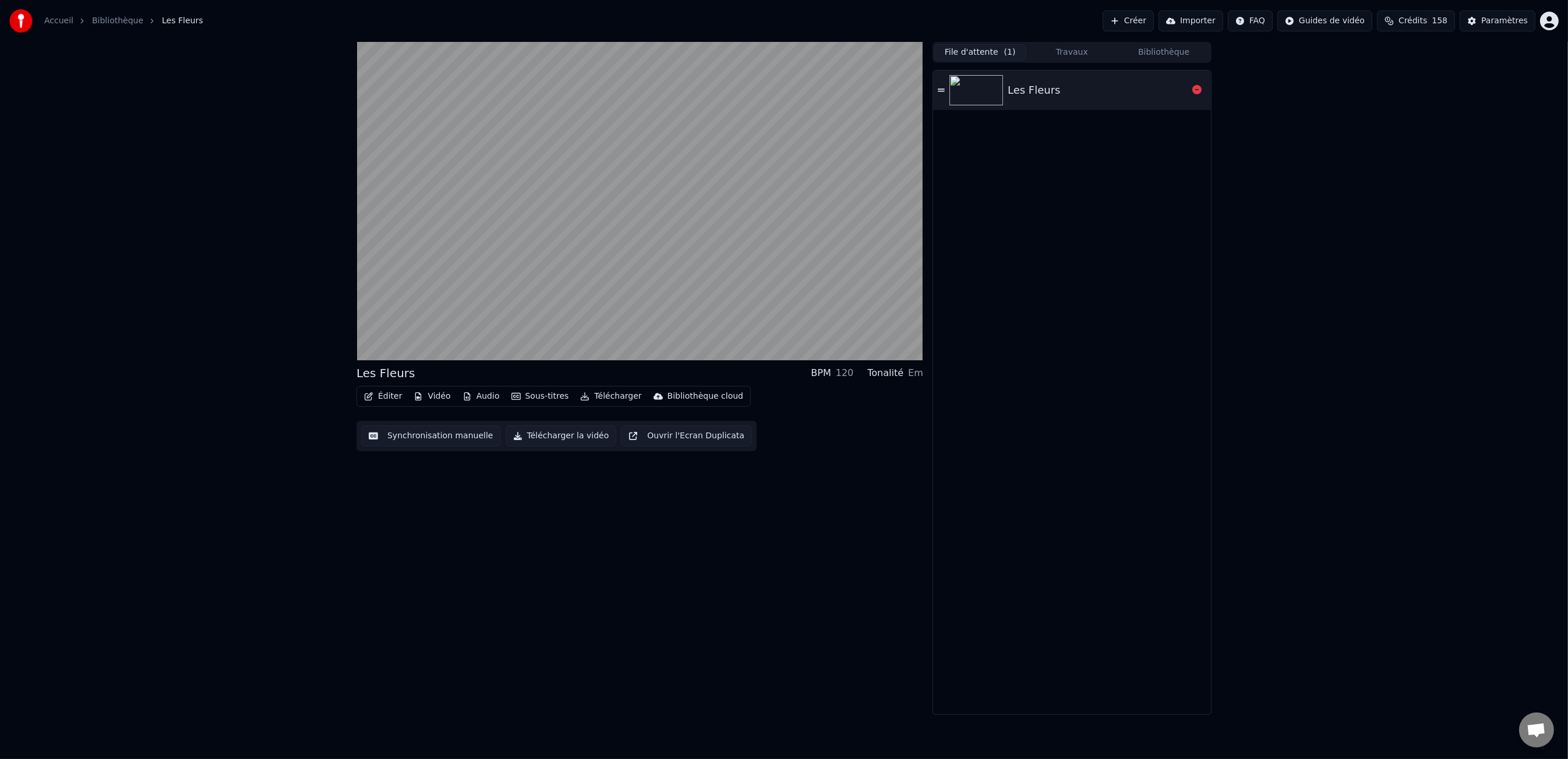
click at [940, 87] on icon at bounding box center [941, 90] width 7 height 8
click at [391, 373] on div "Les Fleurs" at bounding box center [385, 373] width 59 height 16
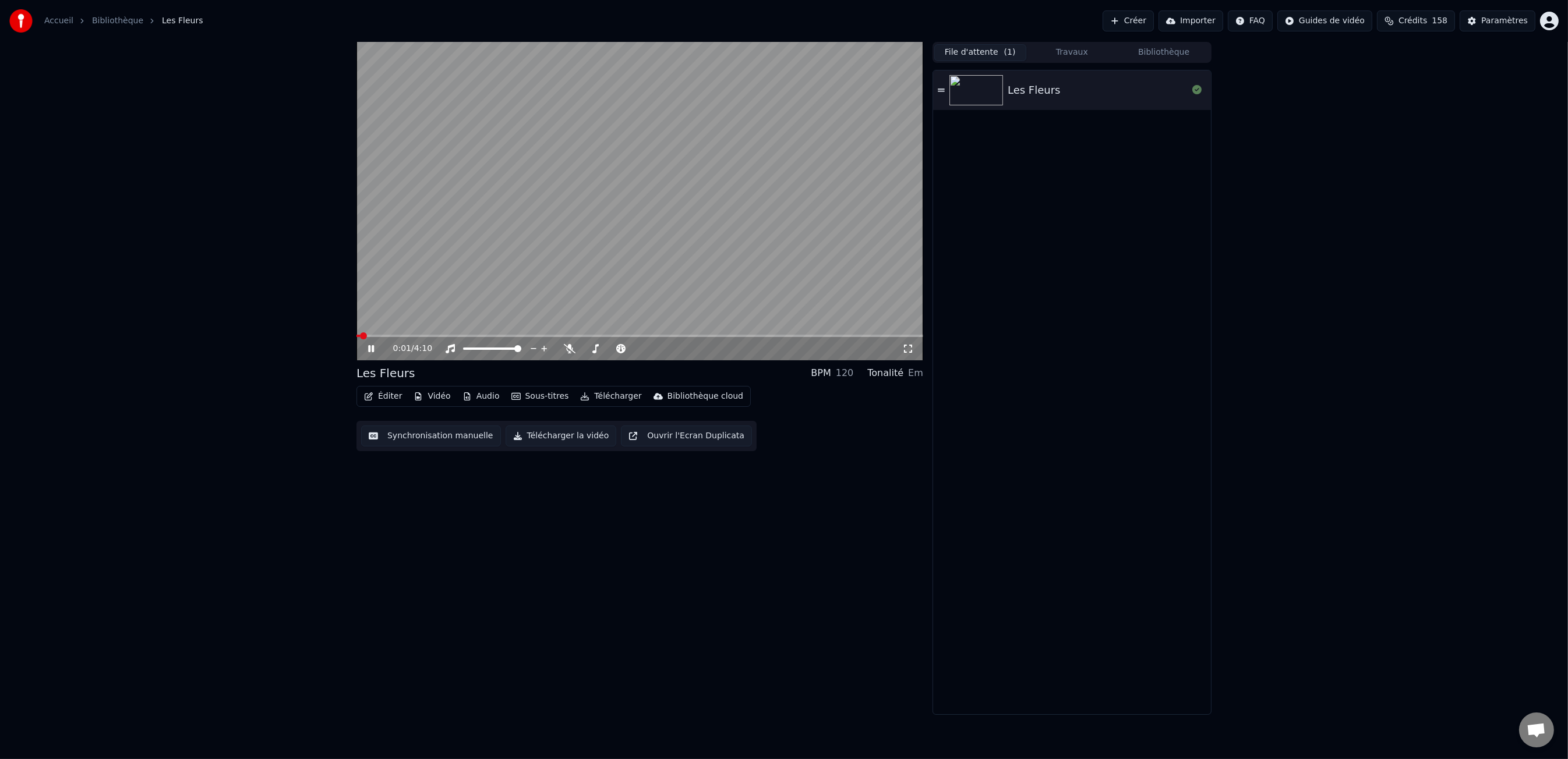
click at [387, 400] on button "Éditer" at bounding box center [383, 396] width 47 height 16
click at [552, 410] on div "Éditer Vidéo Audio Sous-titres Télécharger Bibliothèque cloud Synchronisation m…" at bounding box center [639, 419] width 567 height 65
click at [385, 377] on div "Les Fleurs" at bounding box center [385, 373] width 59 height 16
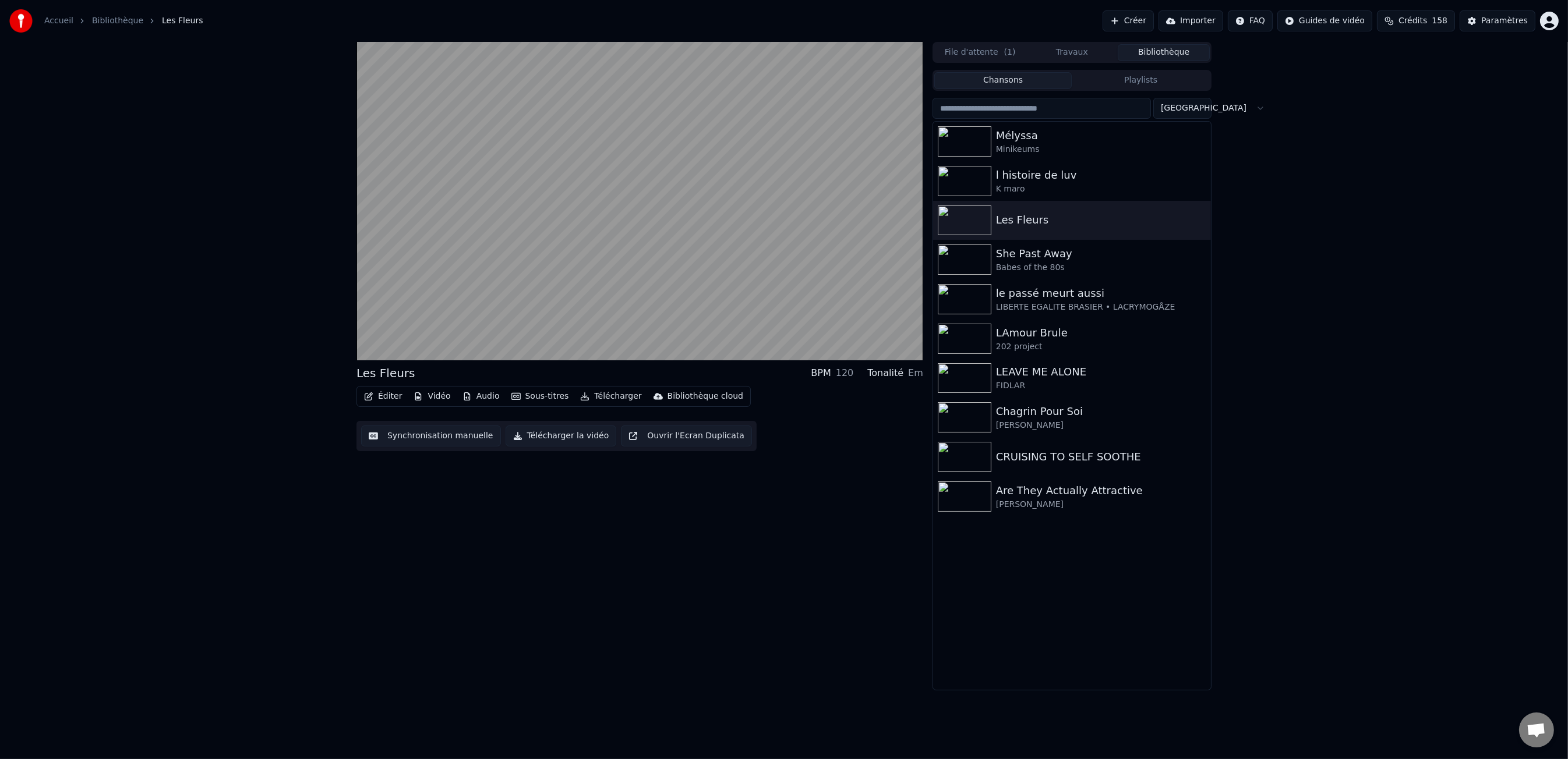
click at [1163, 56] on button "Bibliothèque" at bounding box center [1163, 53] width 92 height 17
click at [1023, 146] on div "Minikeums" at bounding box center [1095, 150] width 199 height 12
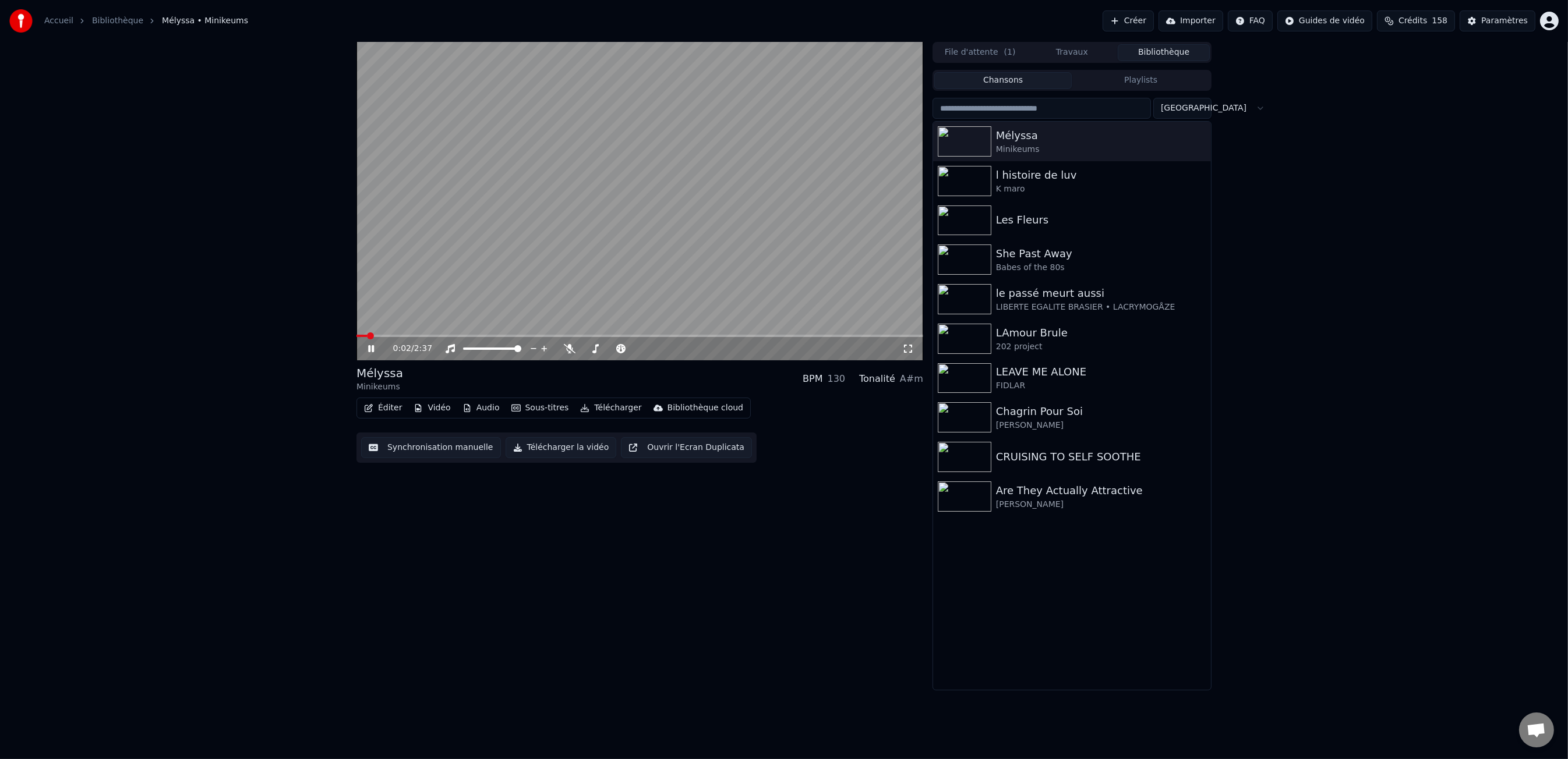
click at [637, 128] on video at bounding box center [639, 200] width 567 height 318
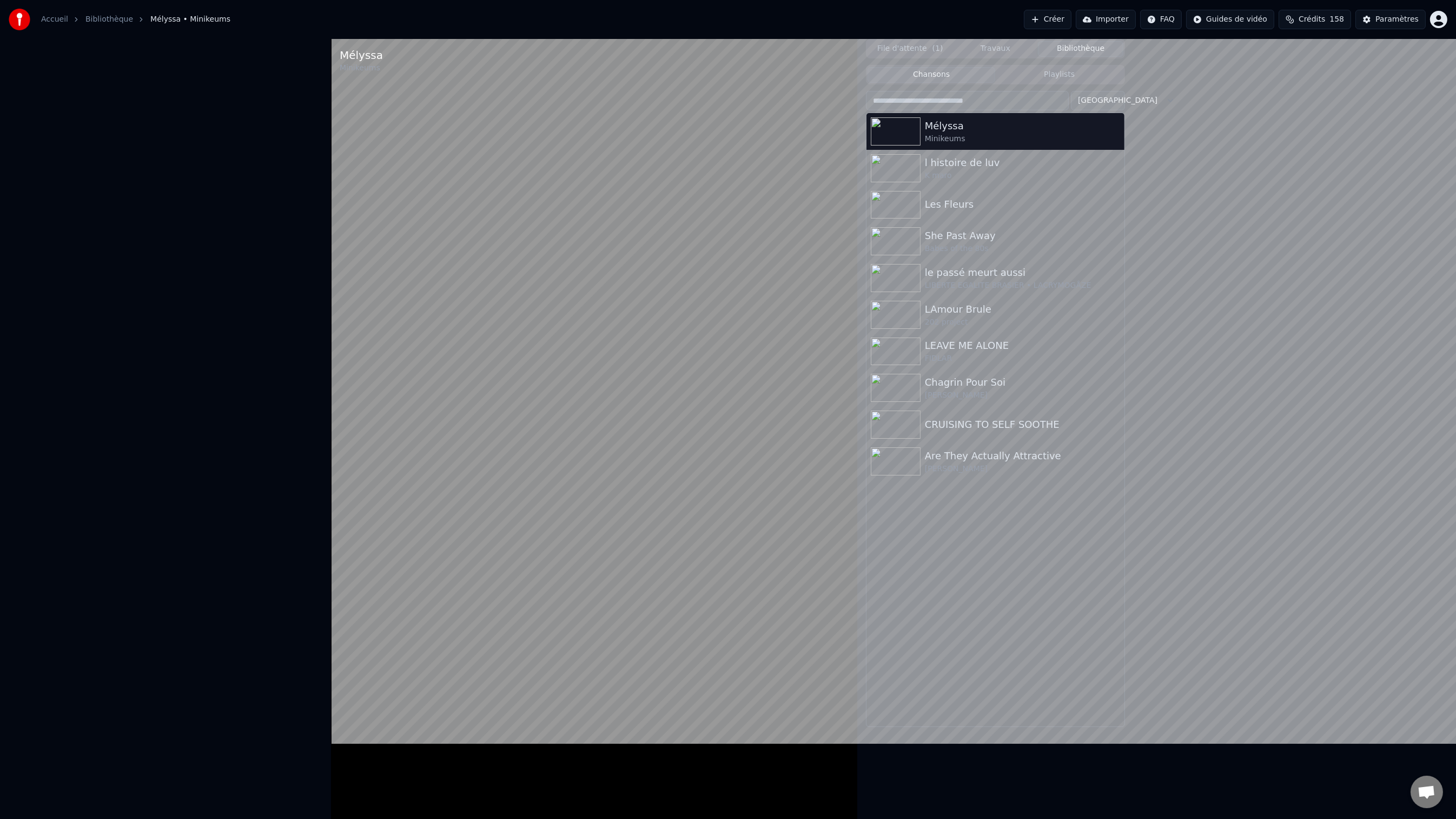
click at [592, 156] on video at bounding box center [594, 448] width 526 height 819
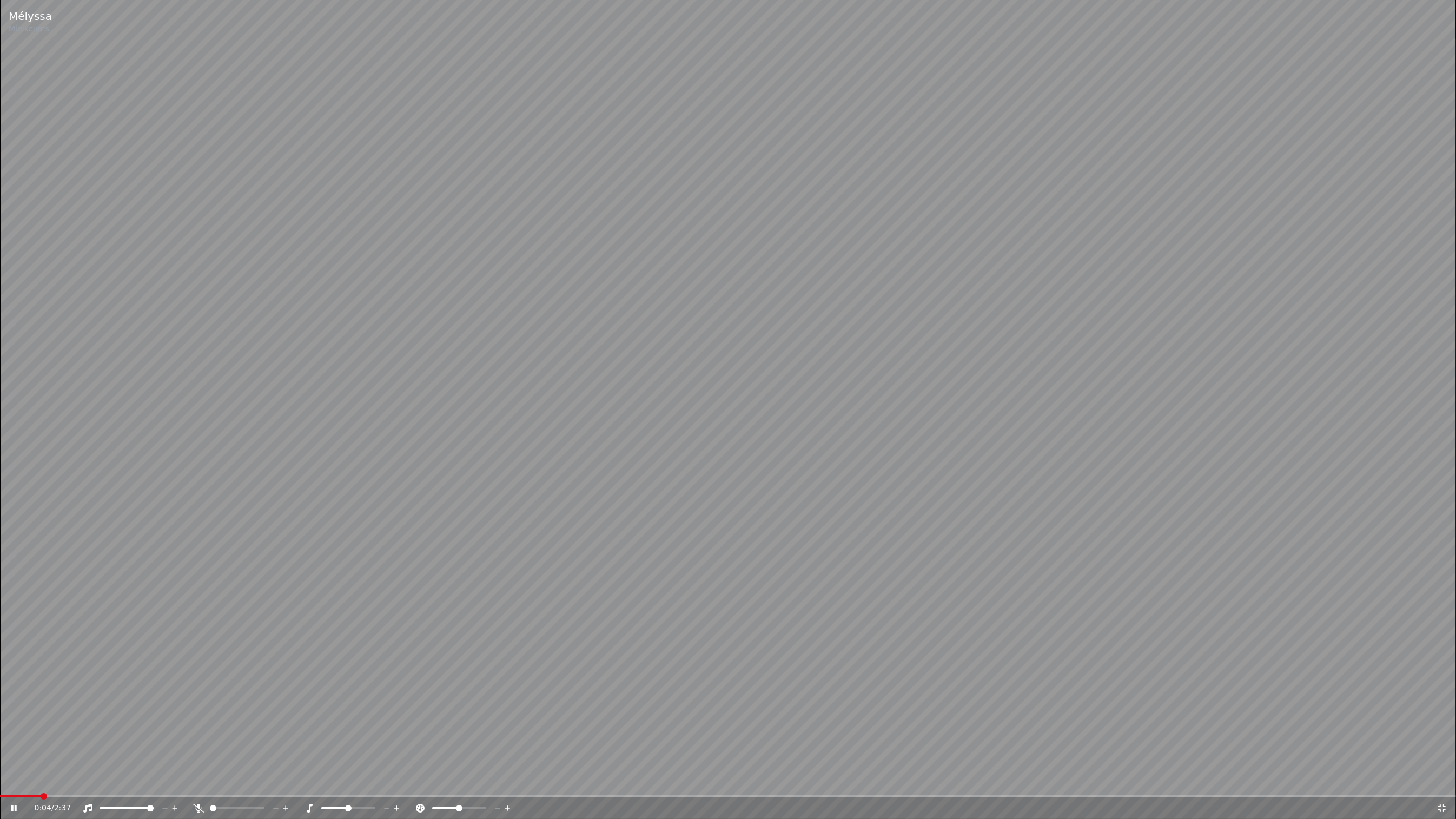
click at [592, 156] on video at bounding box center [728, 410] width 1456 height 819
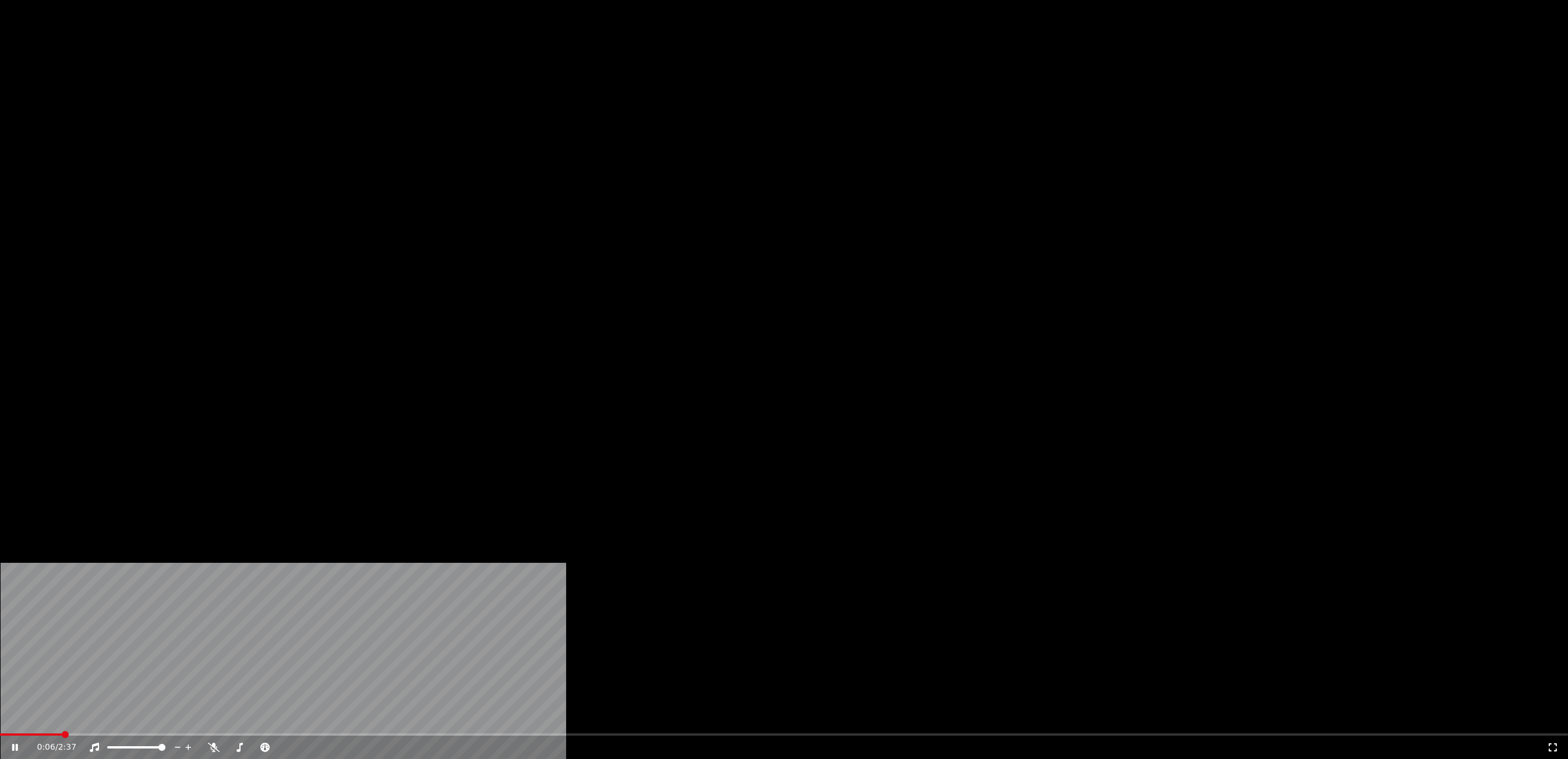
click at [385, 98] on button "Éditer" at bounding box center [383, 89] width 47 height 16
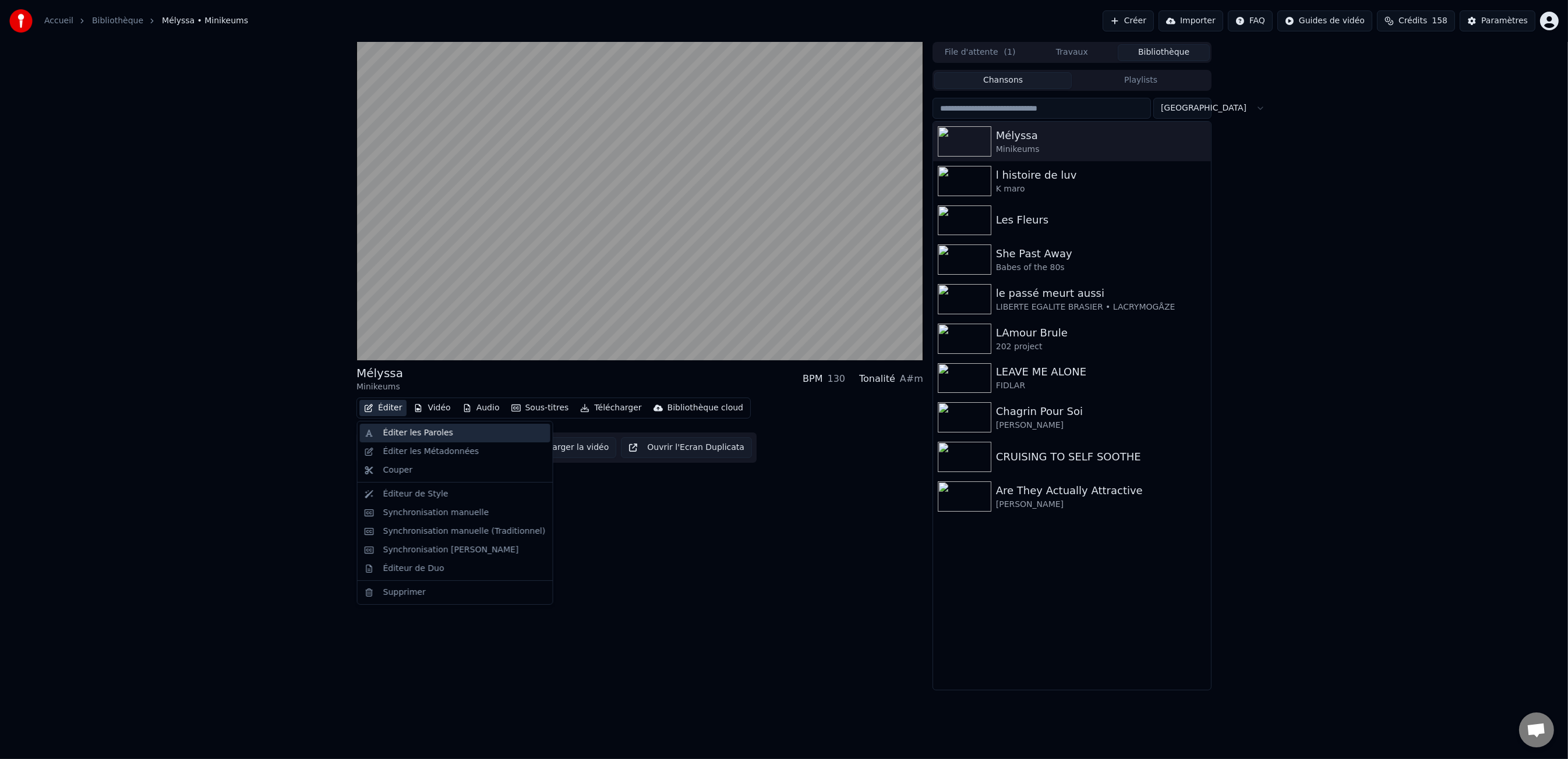
click at [395, 432] on div "Éditer les Paroles" at bounding box center [418, 433] width 70 height 12
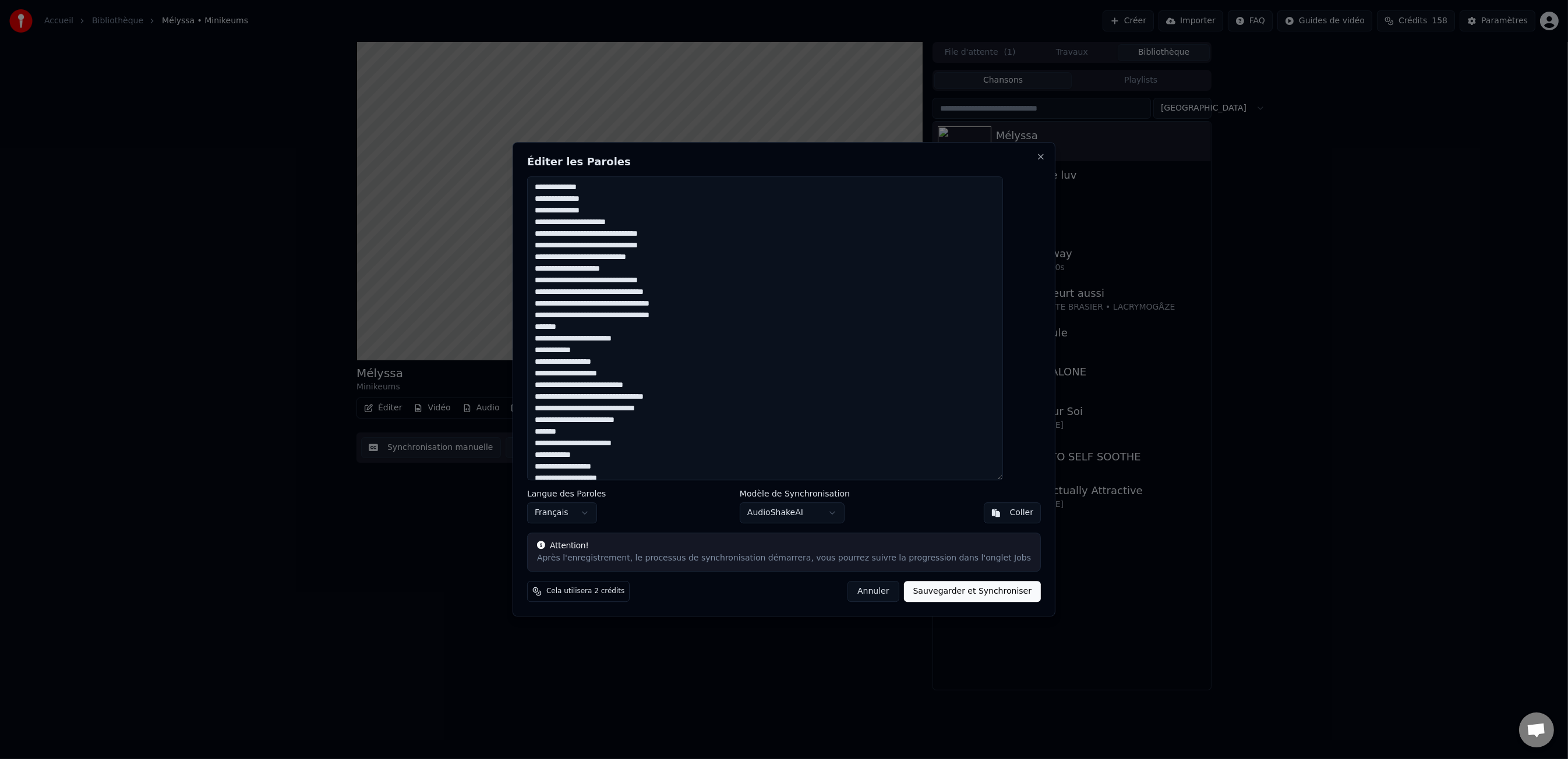
click at [574, 166] on h2 "Éditer les Paroles" at bounding box center [783, 162] width 514 height 10
click at [578, 163] on h2 "Éditer les Paroles" at bounding box center [783, 162] width 514 height 10
click at [674, 513] on div "Langue des Paroles Français Modèle de Synchronisation AudioShakeAI Coller" at bounding box center [783, 506] width 514 height 34
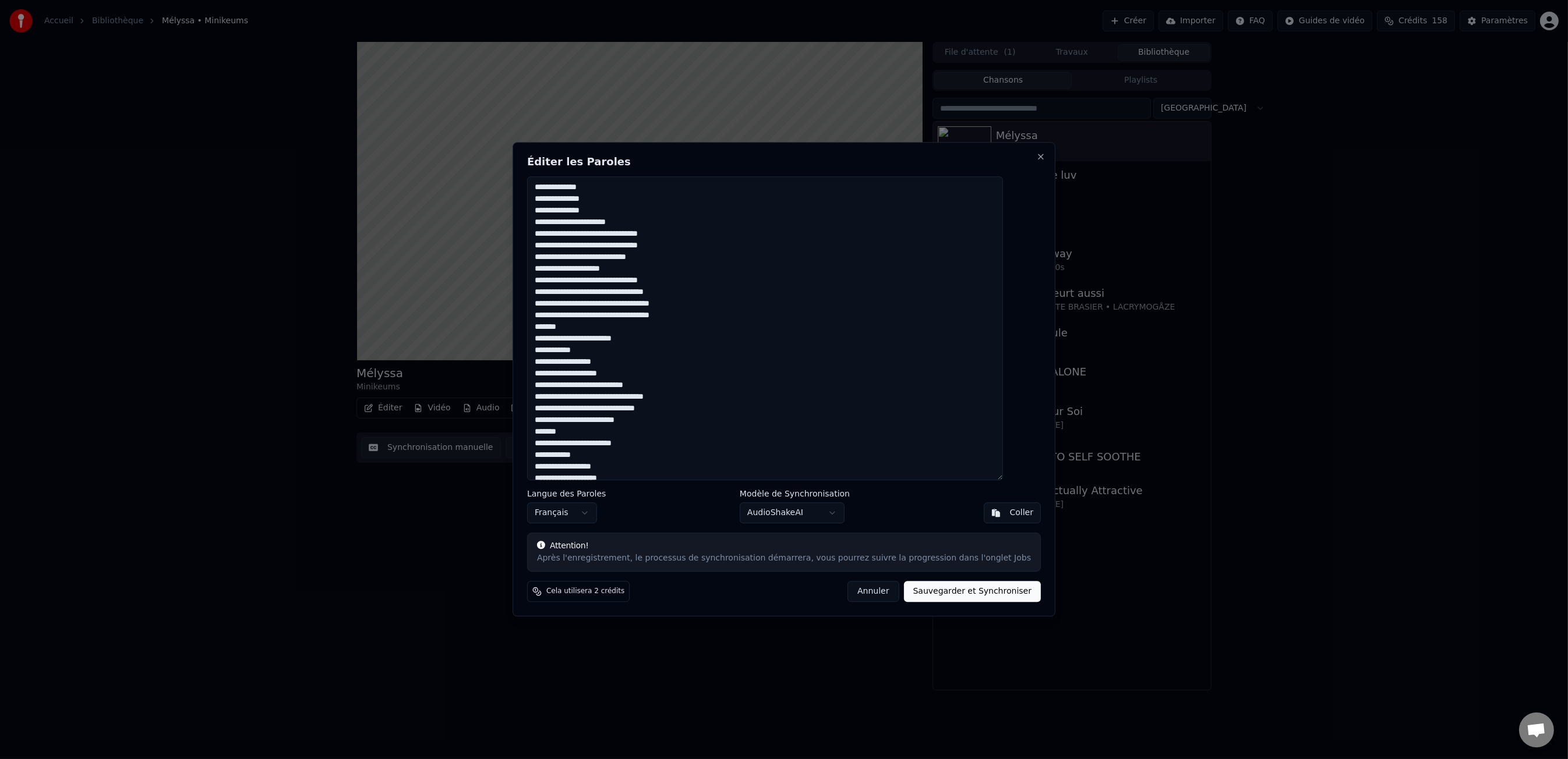
click at [869, 592] on button "Annuler" at bounding box center [873, 592] width 51 height 21
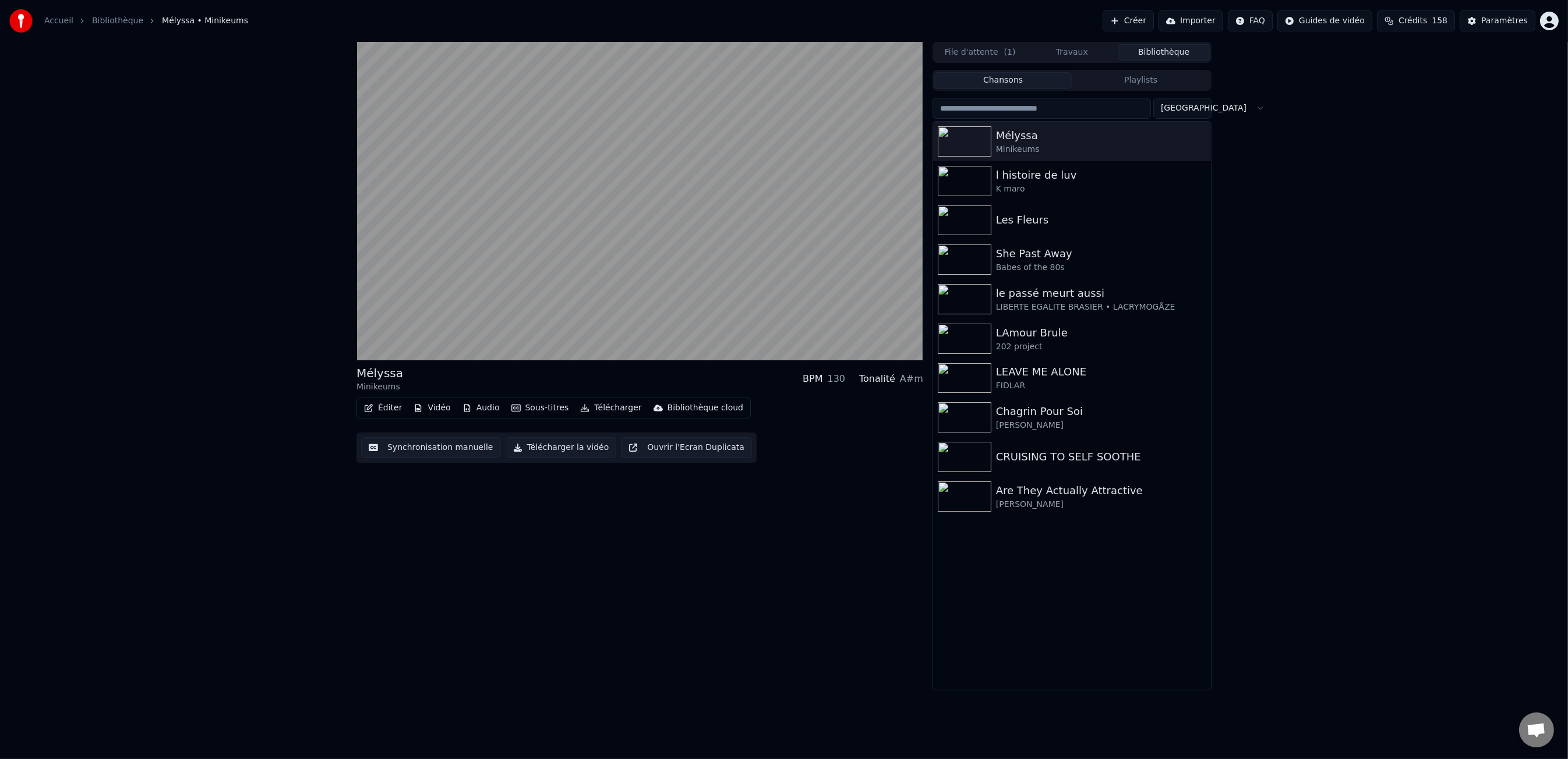
drag, startPoint x: 386, startPoint y: 376, endPoint x: 369, endPoint y: 376, distance: 17.0
click at [369, 376] on div "Mélyssa" at bounding box center [380, 373] width 47 height 16
drag, startPoint x: 369, startPoint y: 376, endPoint x: 416, endPoint y: 383, distance: 47.5
click at [369, 376] on div "Mélyssa" at bounding box center [380, 373] width 47 height 16
click at [428, 407] on button "Vidéo" at bounding box center [432, 407] width 46 height 16
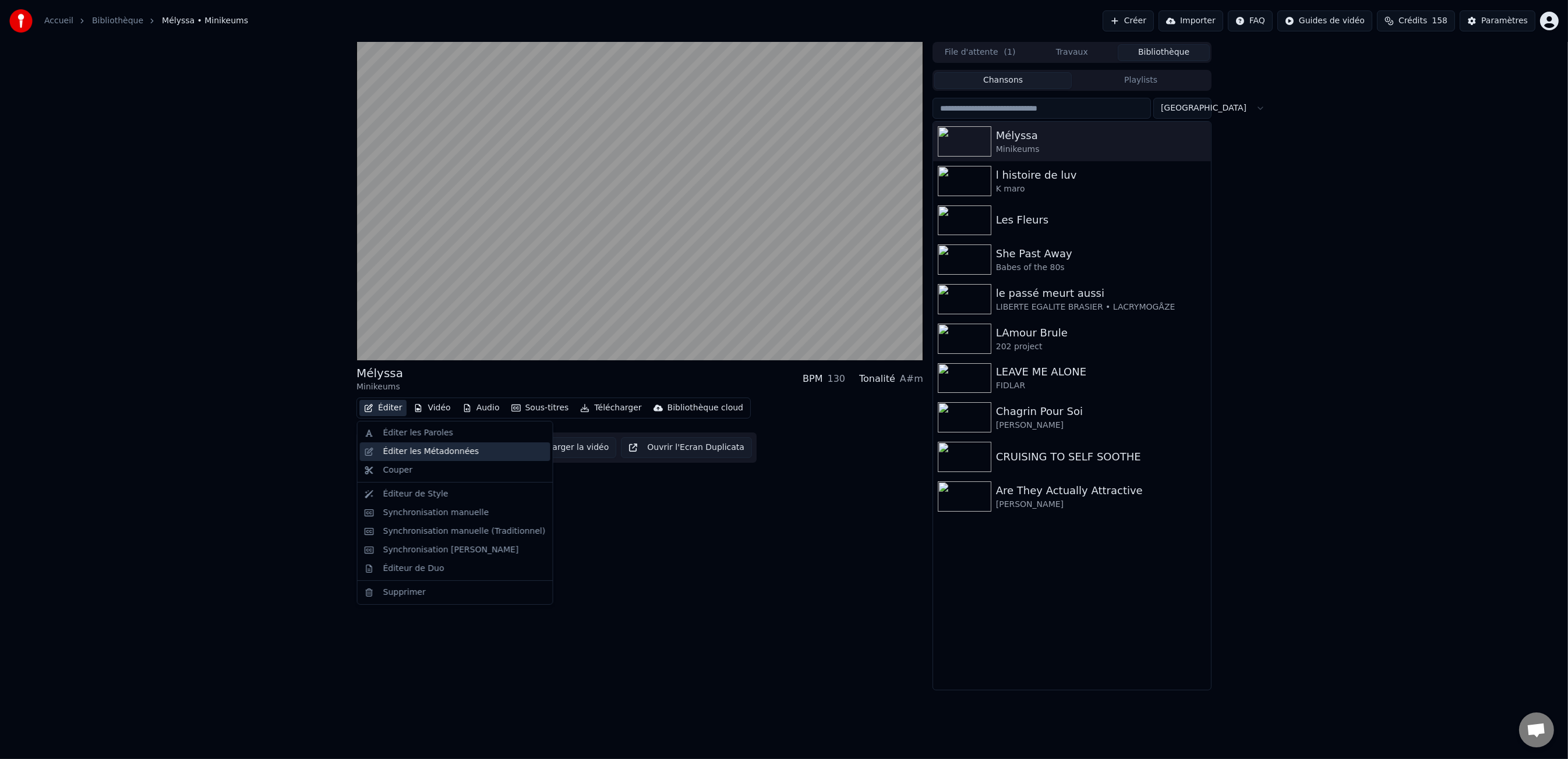
click at [406, 452] on div "Éditer les Métadonnées" at bounding box center [432, 452] width 96 height 12
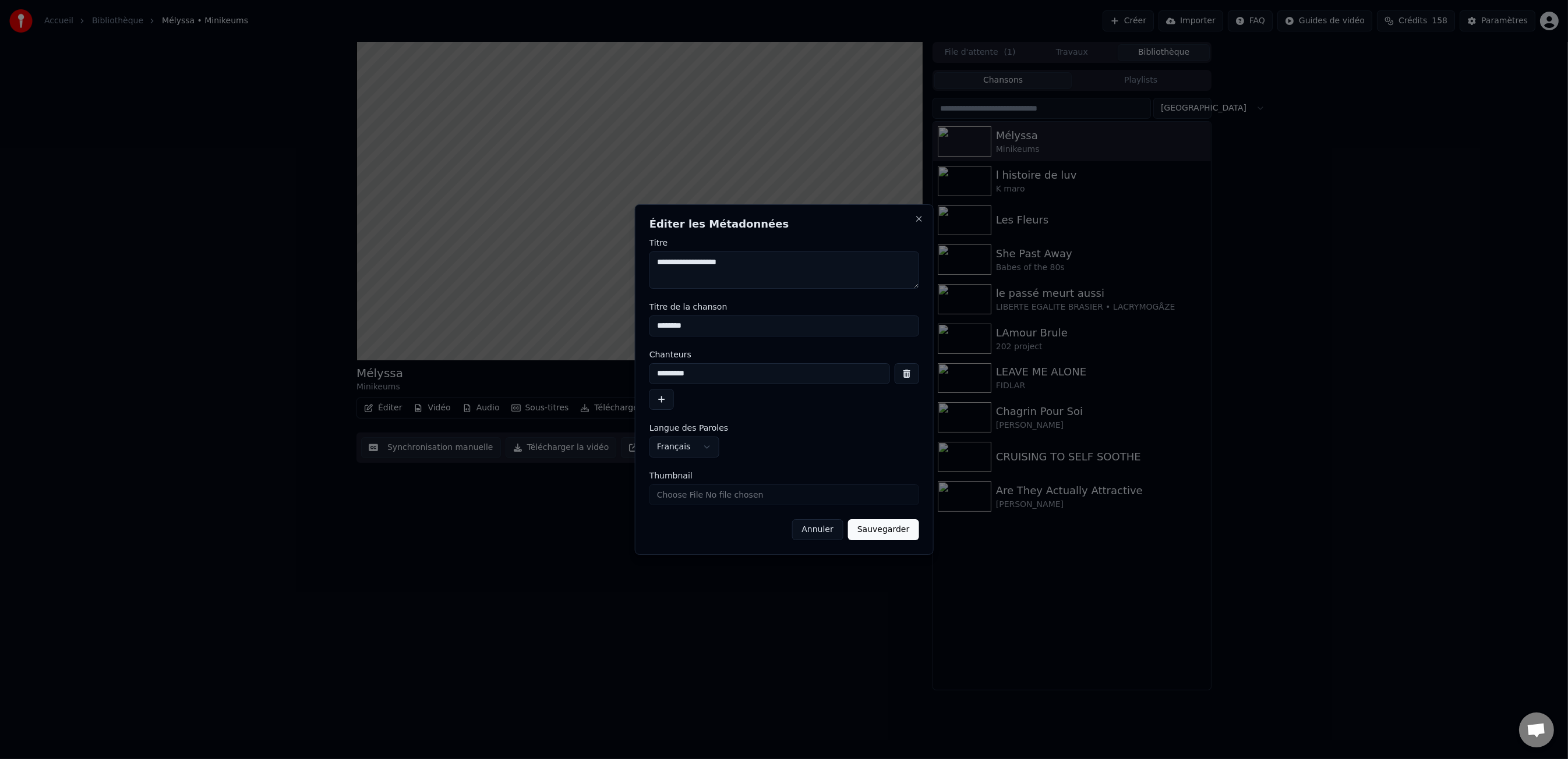
click at [721, 263] on textarea "**********" at bounding box center [784, 269] width 270 height 37
type textarea "**********"
click at [883, 531] on button "Sauvegarder" at bounding box center [883, 530] width 70 height 21
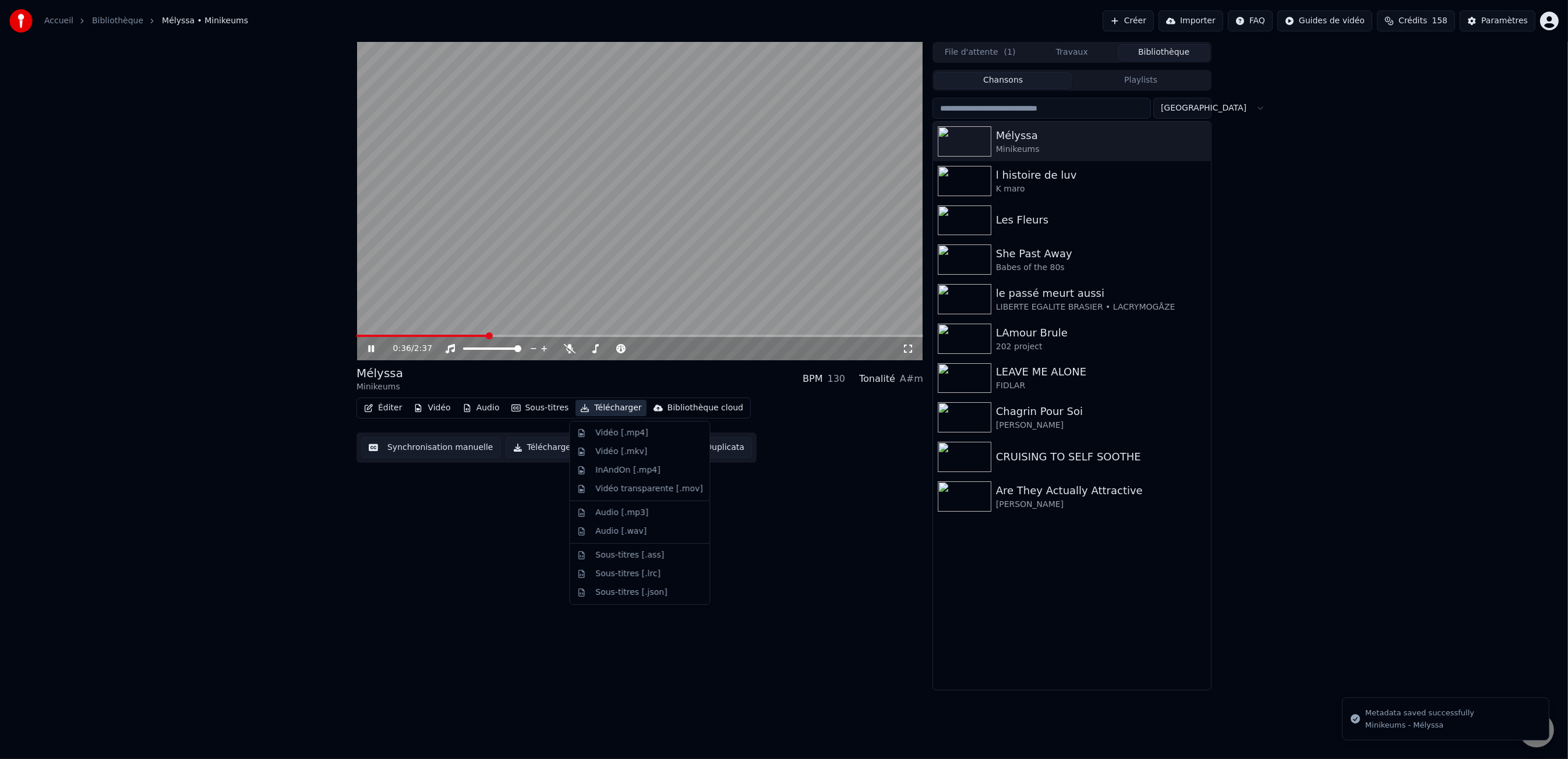
click at [610, 409] on button "Télécharger" at bounding box center [611, 407] width 70 height 16
click at [614, 433] on div "Vidéo [.mp4]" at bounding box center [621, 433] width 52 height 12
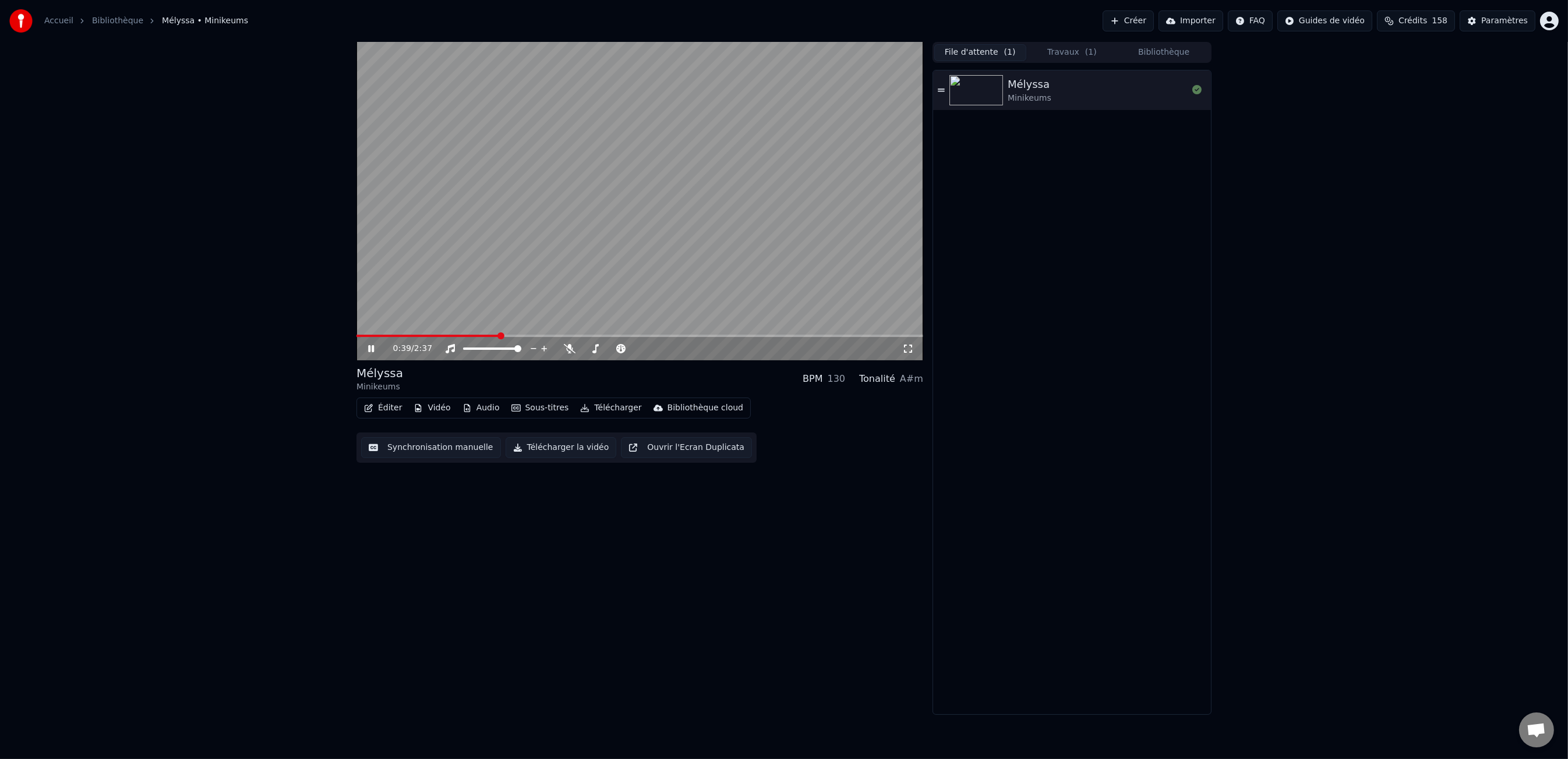
click at [979, 49] on button "File d'attente ( 1 )" at bounding box center [980, 53] width 92 height 17
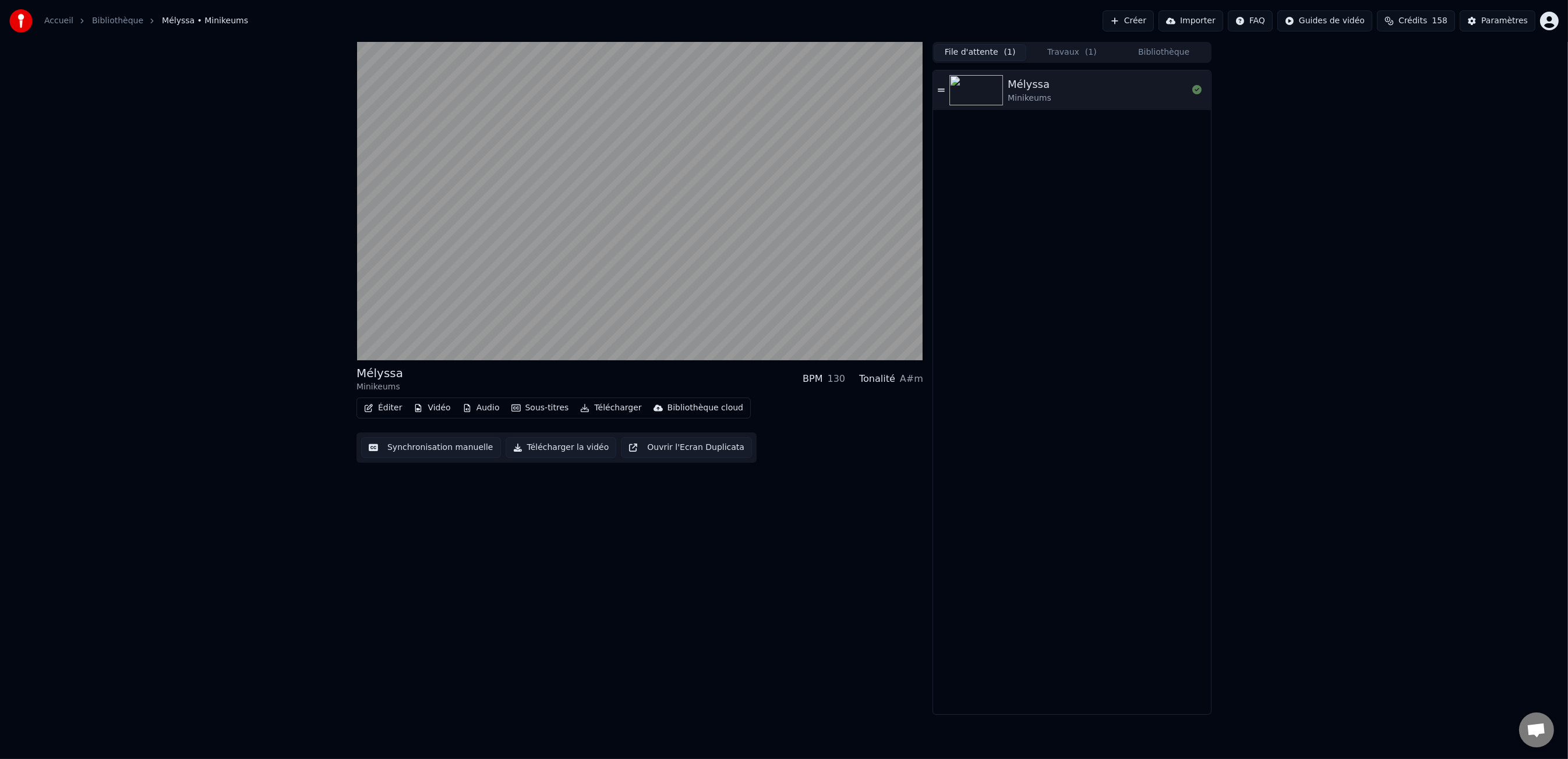
click at [996, 47] on button "File d'attente ( 1 )" at bounding box center [980, 53] width 92 height 17
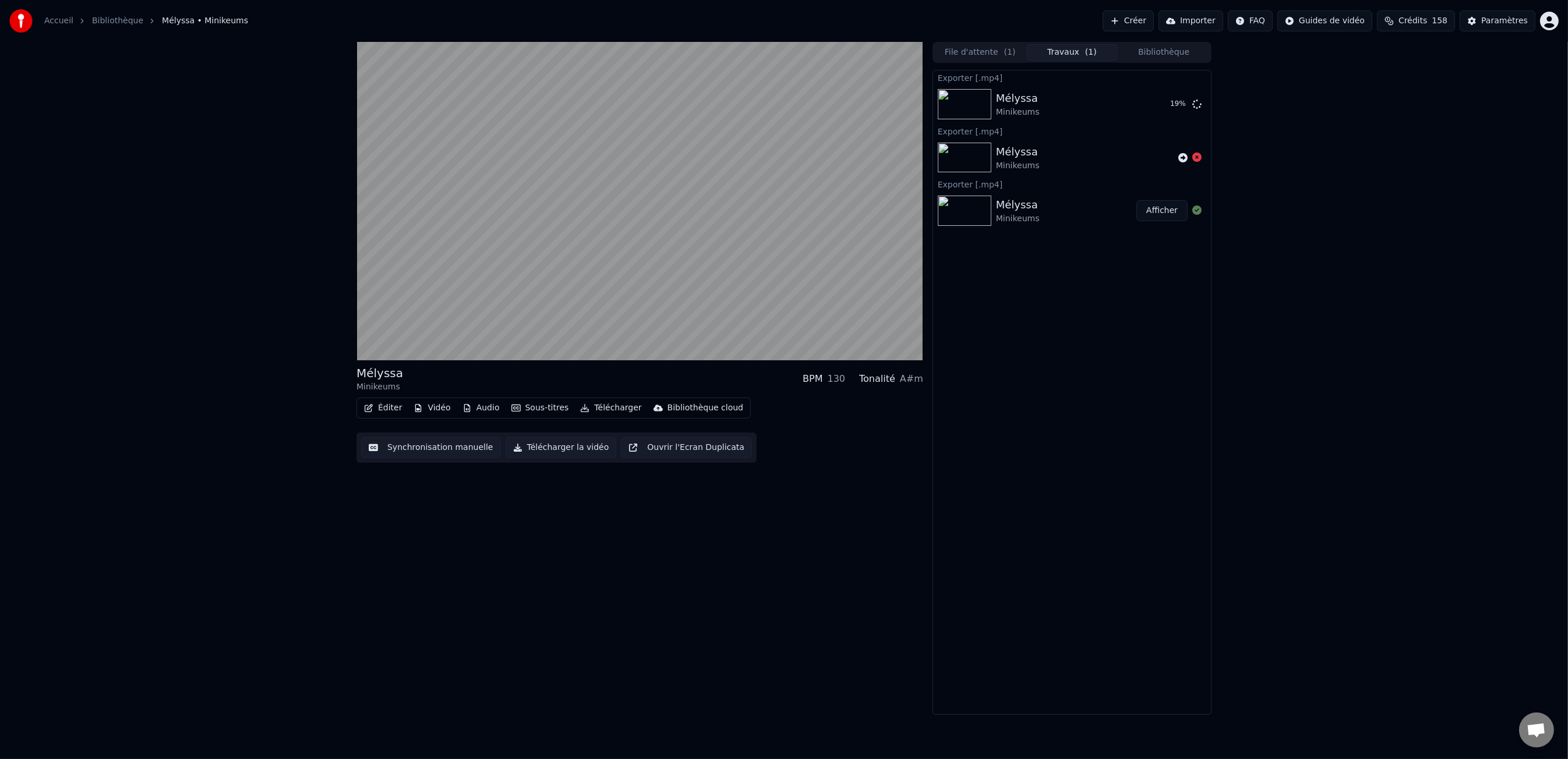
click at [1035, 46] on button "Travaux ( 1 )" at bounding box center [1072, 53] width 92 height 17
click at [1053, 48] on button "Travaux ( 1 )" at bounding box center [1072, 53] width 92 height 17
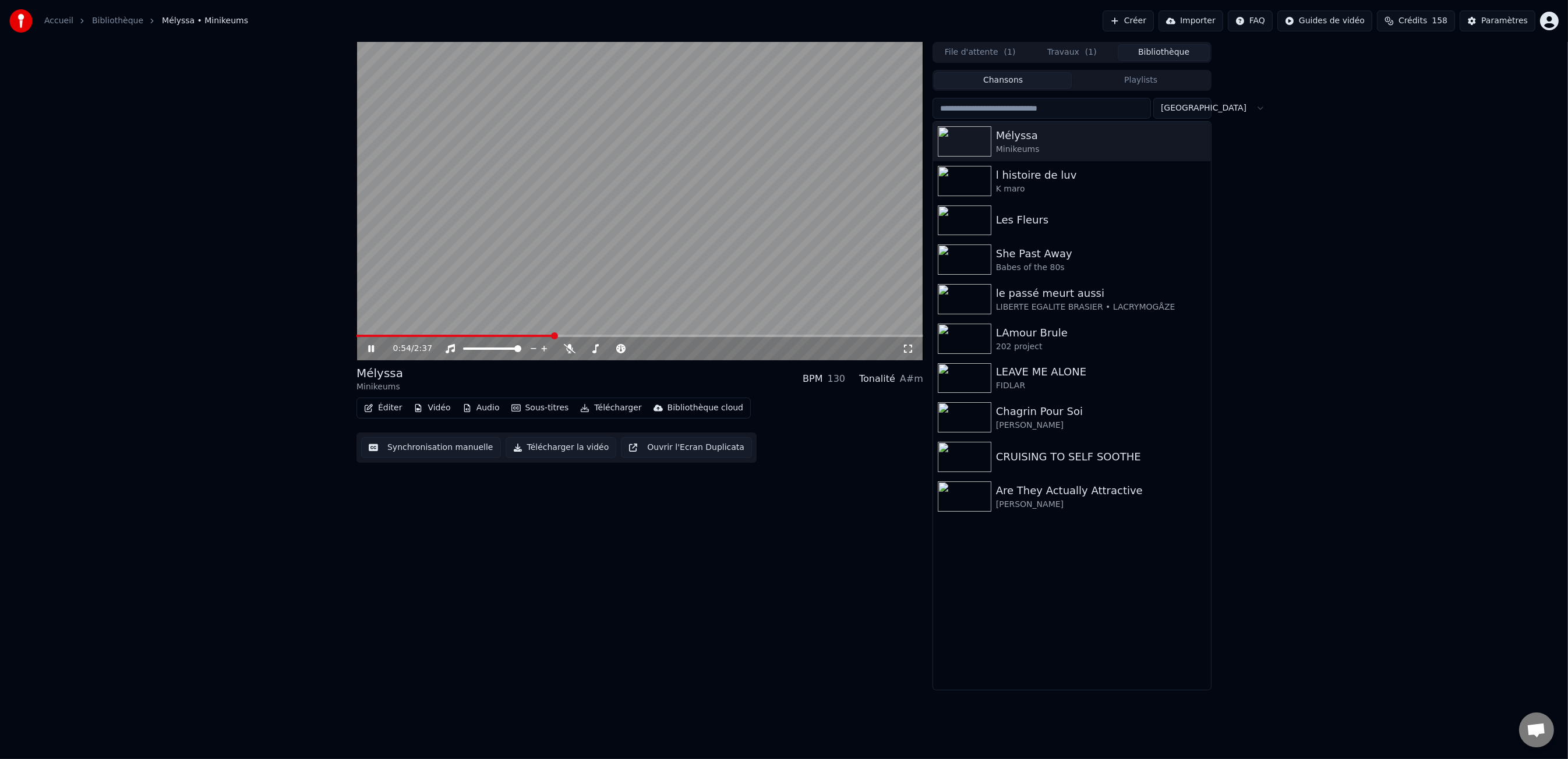
click at [1146, 52] on button "Bibliothèque" at bounding box center [1163, 53] width 92 height 17
click at [1061, 217] on div "Les Fleurs" at bounding box center [1095, 220] width 199 height 16
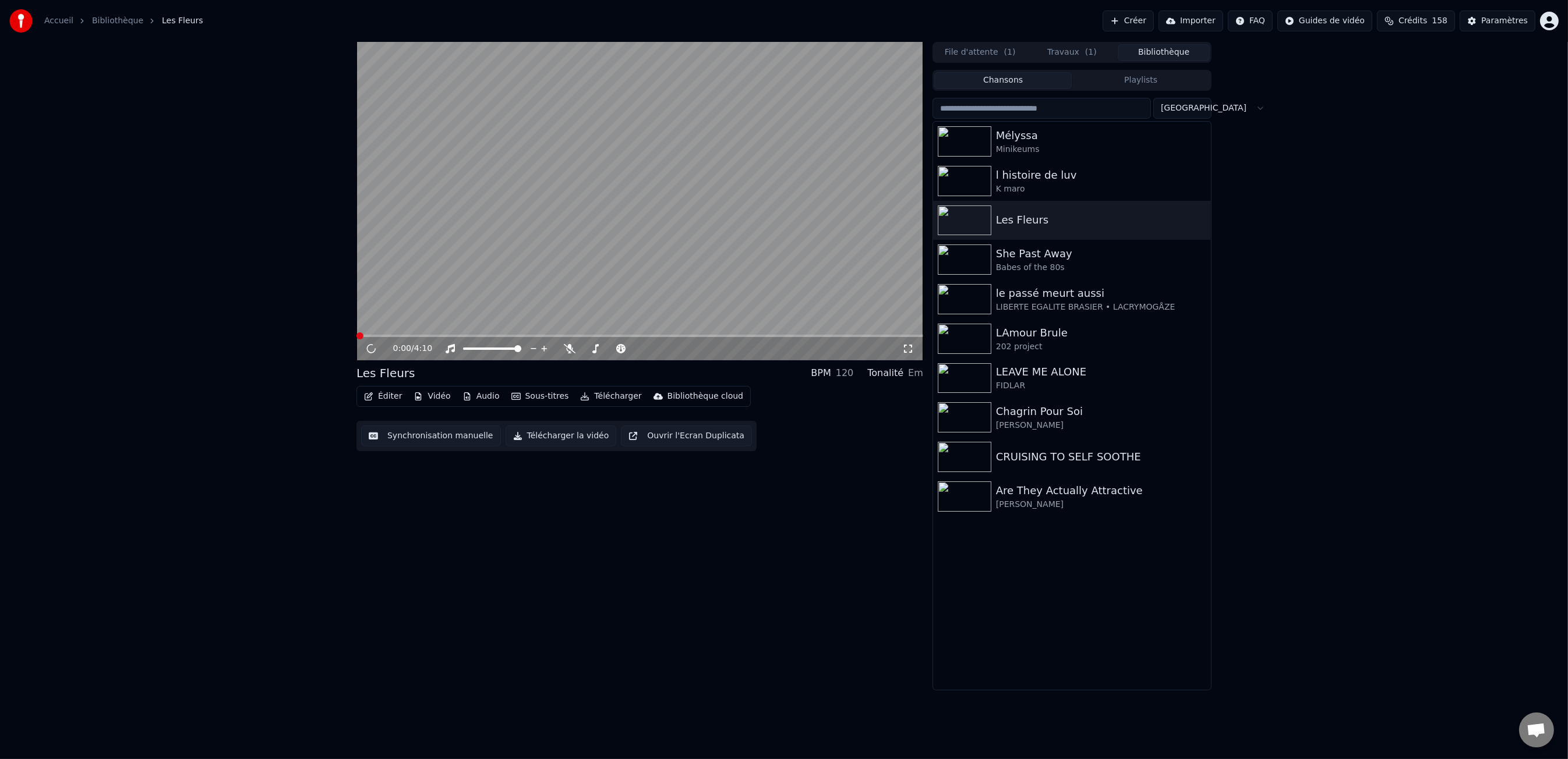
click at [361, 397] on button "Éditer" at bounding box center [383, 396] width 47 height 16
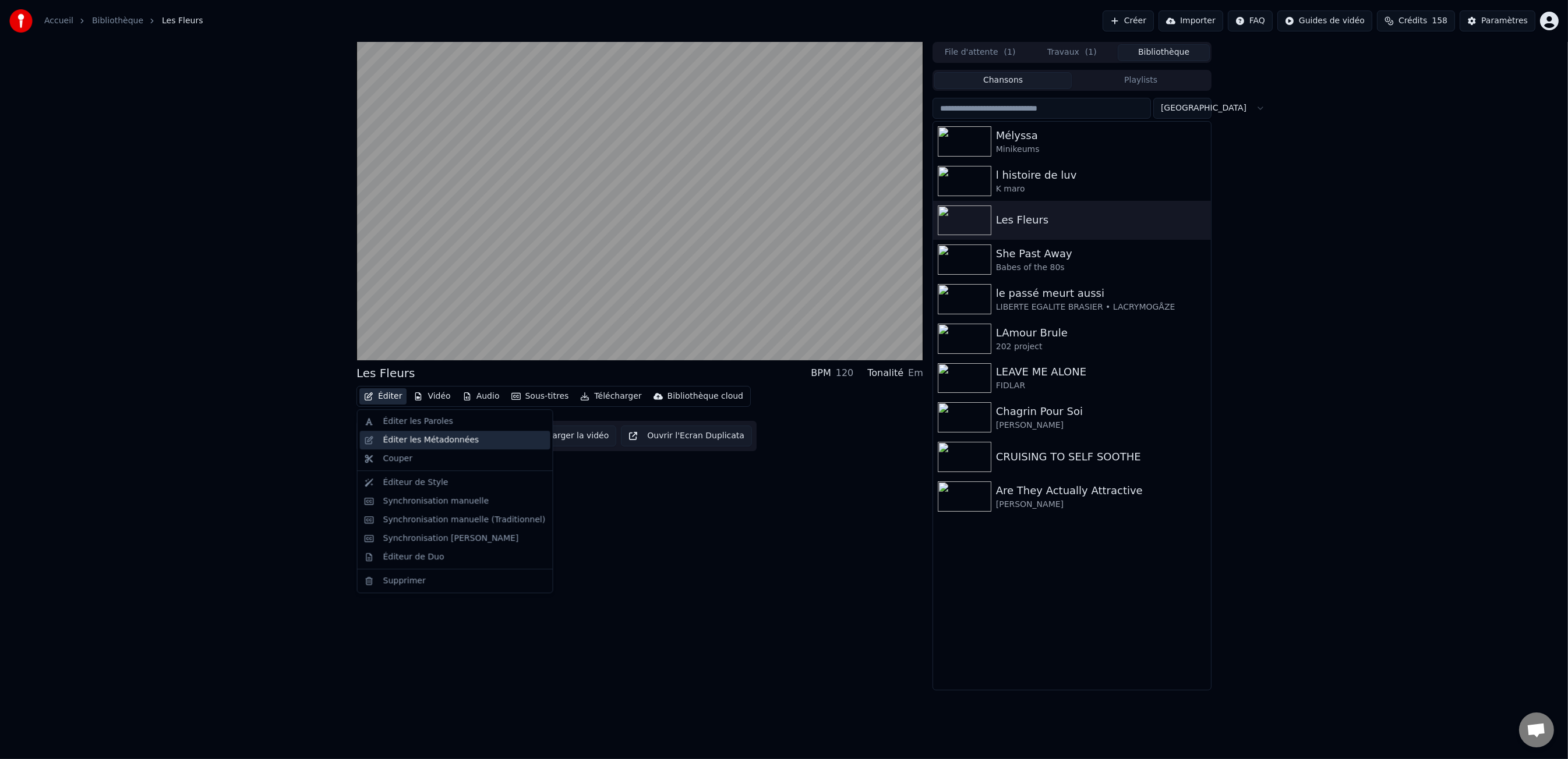
click at [477, 441] on div "Éditer les Métadonnées" at bounding box center [465, 440] width 163 height 12
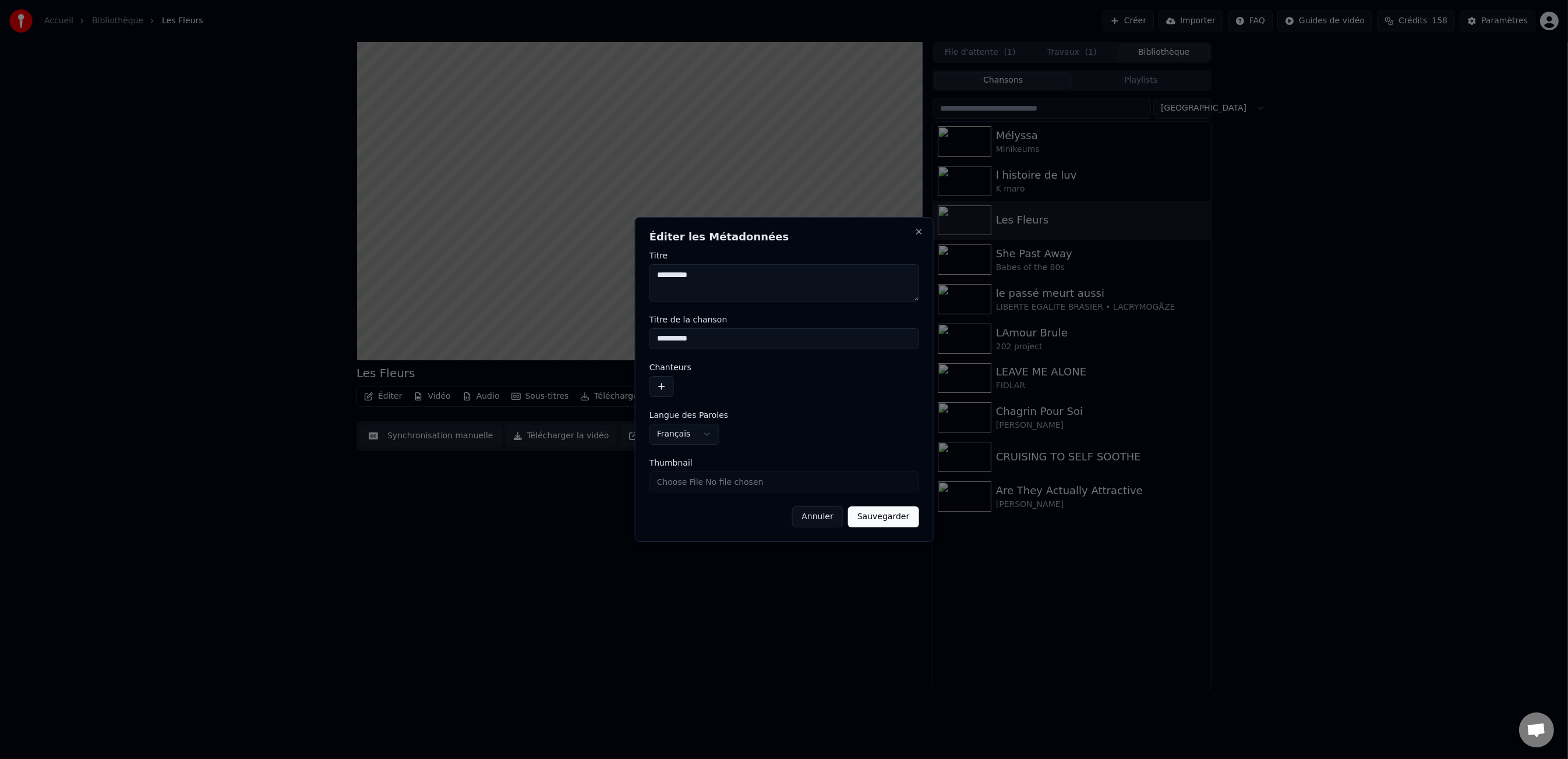
click at [721, 279] on textarea "**********" at bounding box center [784, 283] width 270 height 37
type textarea "**********"
click at [900, 527] on div "**********" at bounding box center [784, 380] width 299 height 325
click at [901, 517] on button "Sauvegarder" at bounding box center [883, 517] width 70 height 21
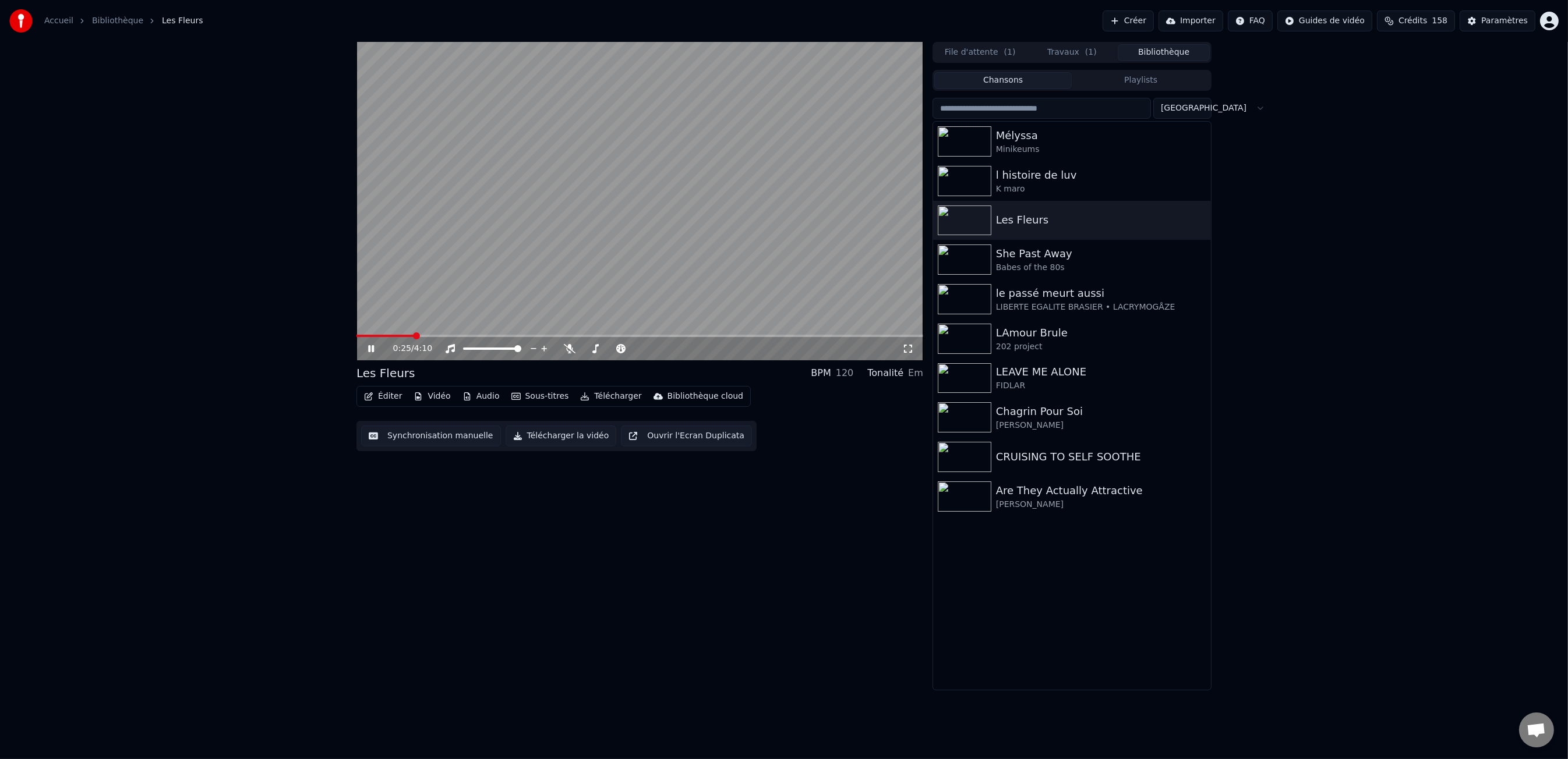
click at [611, 400] on button "Télécharger" at bounding box center [611, 396] width 70 height 16
click at [375, 543] on div "Les Fleurs BPM 120 Tonalité Em Éditer Vidéo Audio Sous-titres Télécharger Bibli…" at bounding box center [639, 366] width 567 height 648
click at [415, 441] on button "Synchronisation manuelle" at bounding box center [431, 436] width 140 height 21
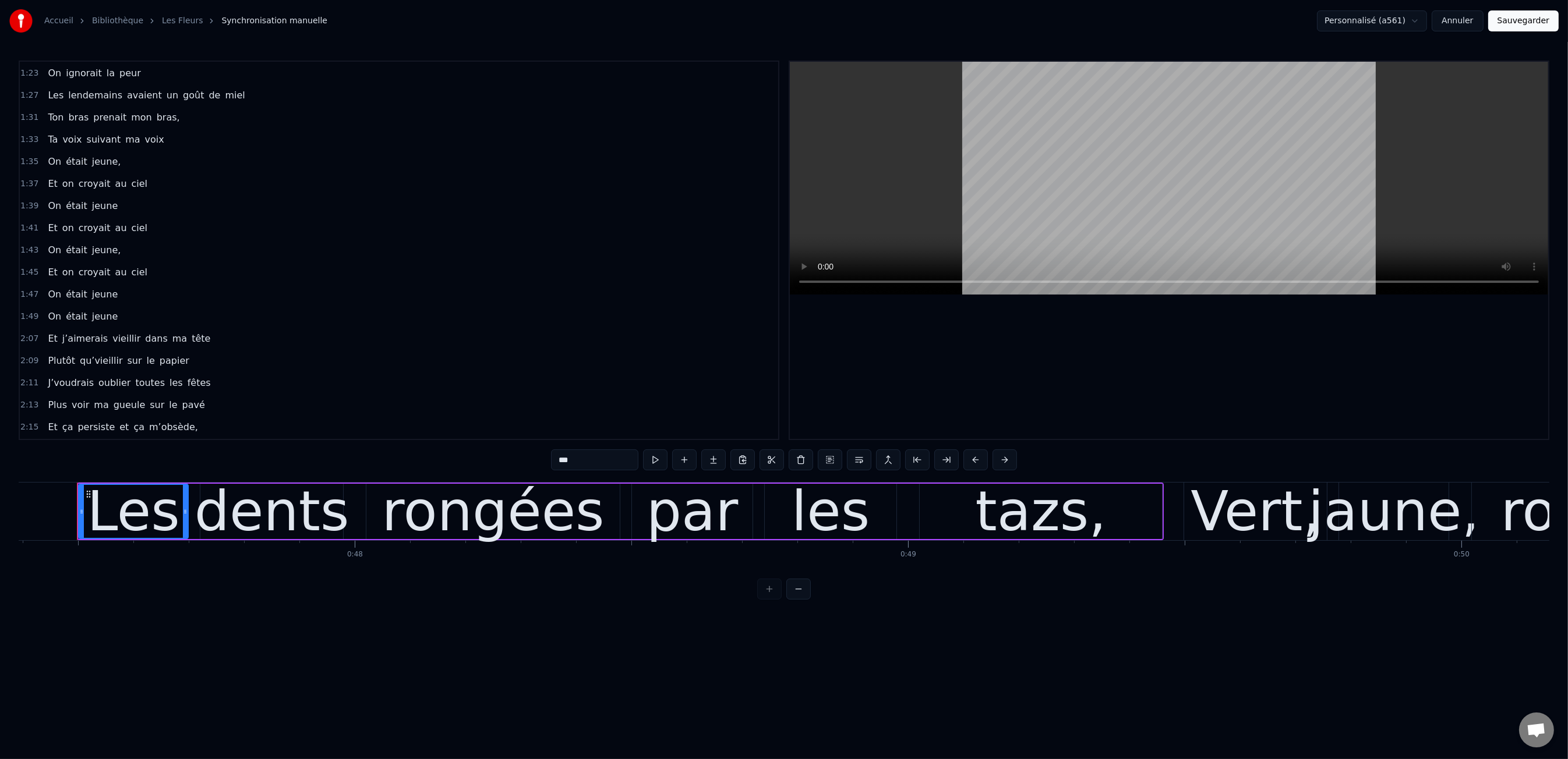
scroll to position [456, 0]
click at [52, 340] on span "Et" at bounding box center [53, 346] width 12 height 14
type input "**"
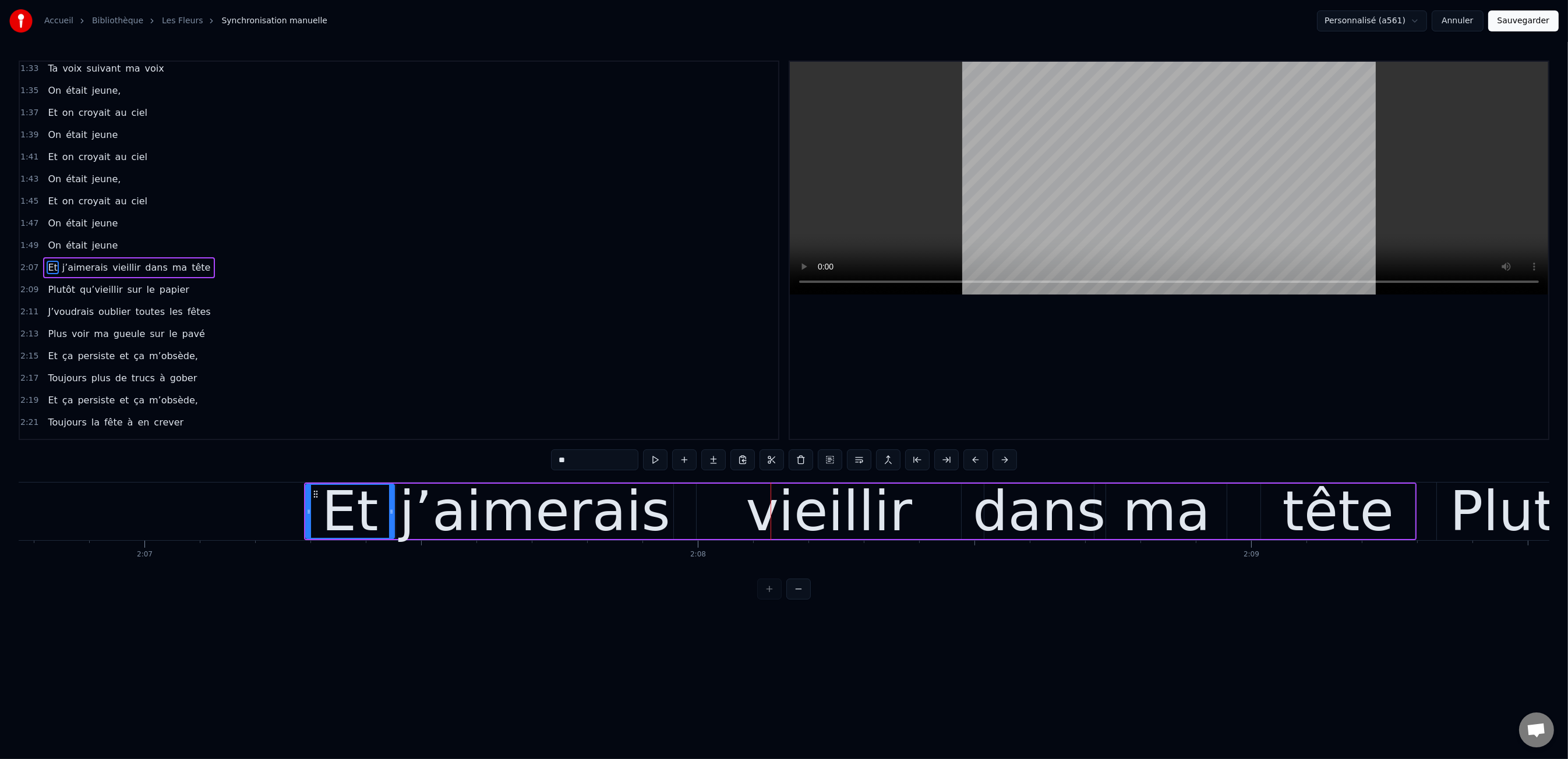
scroll to position [0, 70064]
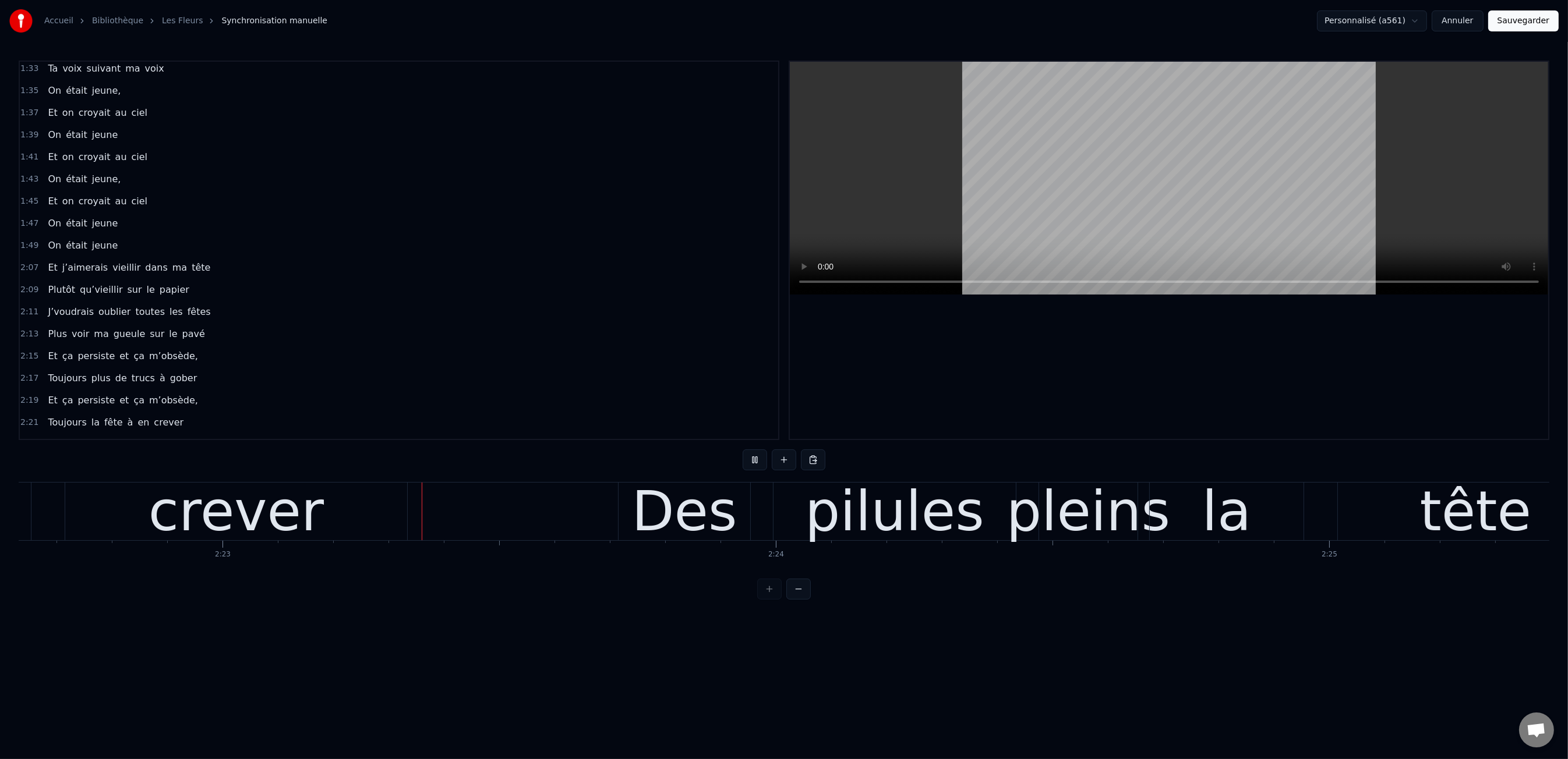
scroll to position [0, 78941]
